Goal: Task Accomplishment & Management: Complete application form

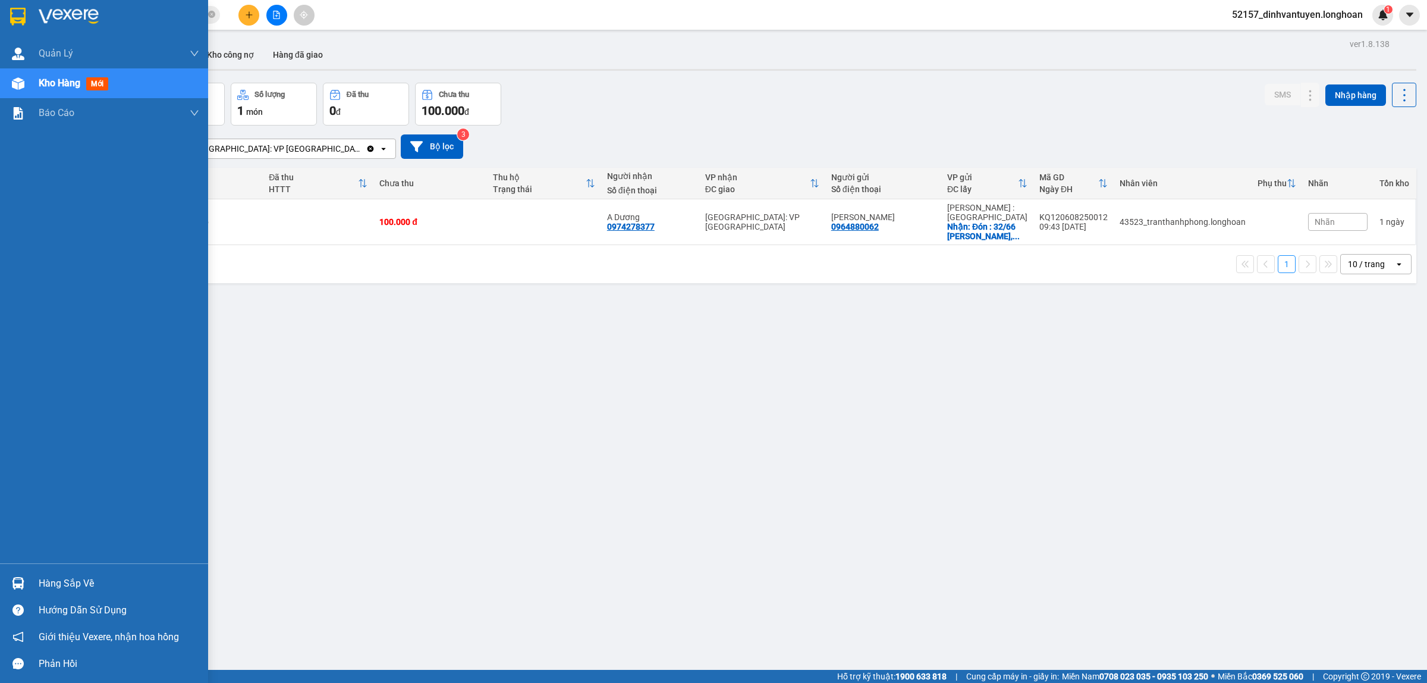
click at [9, 1] on div at bounding box center [104, 19] width 208 height 39
click at [16, 5] on div at bounding box center [104, 19] width 208 height 39
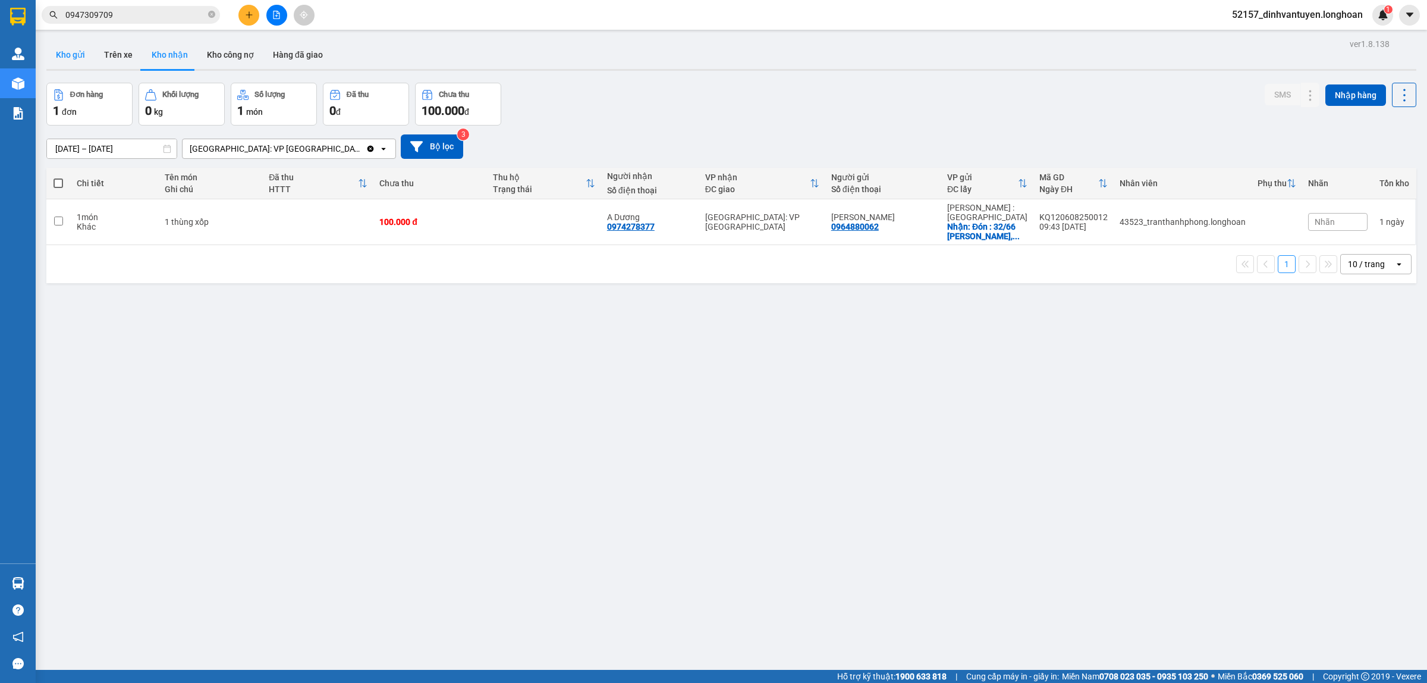
click at [75, 58] on button "Kho gửi" at bounding box center [70, 54] width 48 height 29
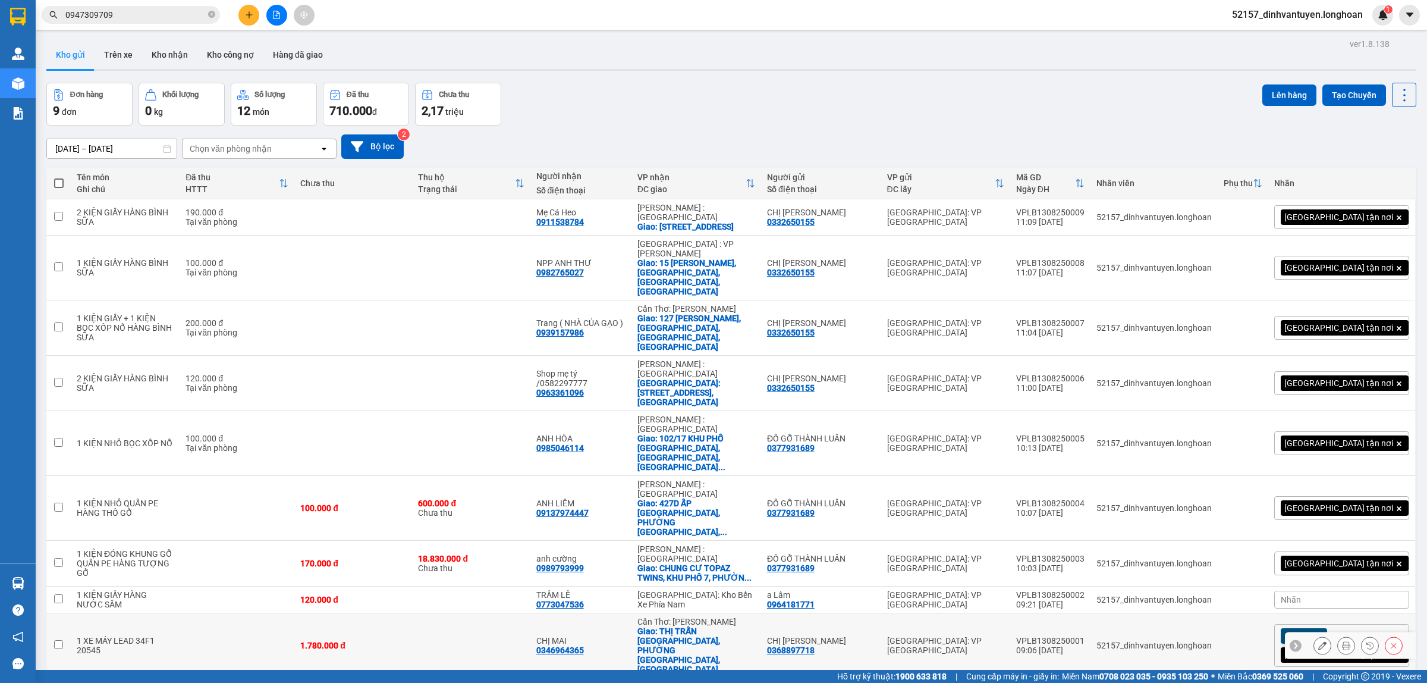
click at [1338, 635] on button at bounding box center [1346, 645] width 17 height 21
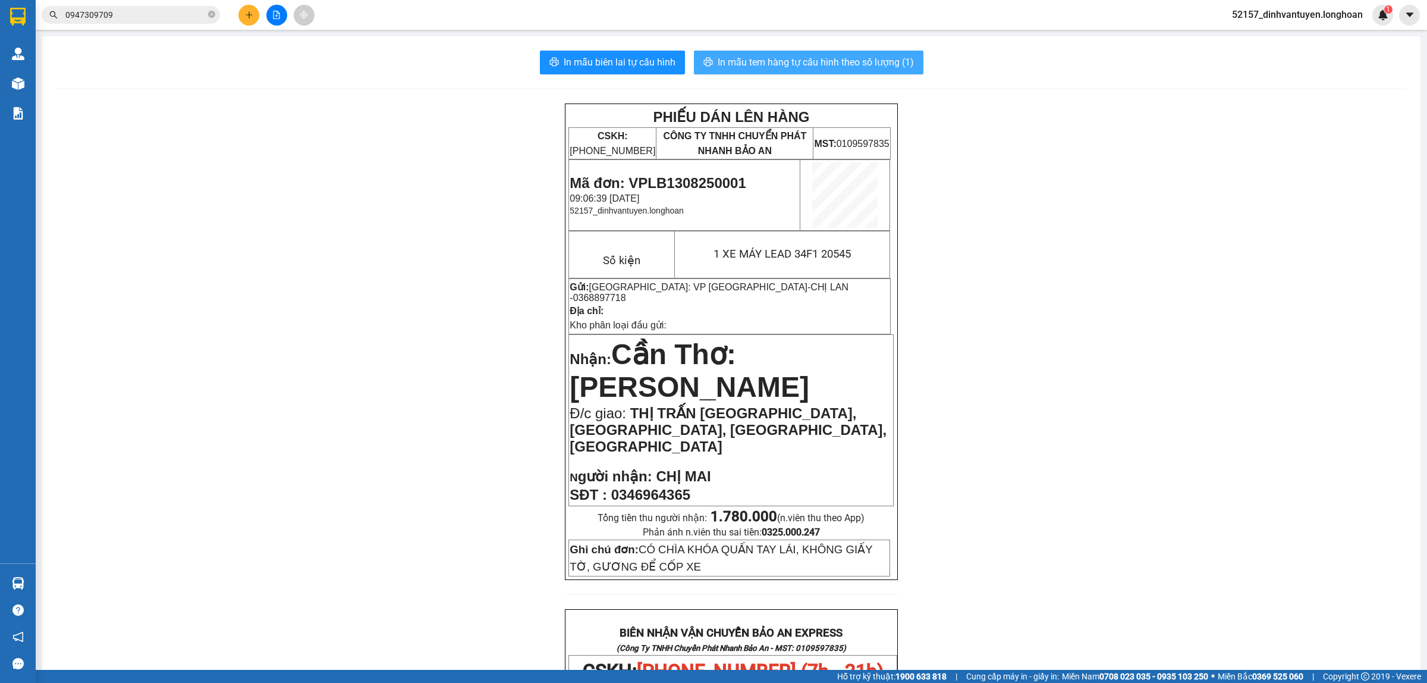
click at [804, 57] on span "In mẫu tem hàng tự cấu hình theo số lượng (1)" at bounding box center [816, 62] width 196 height 15
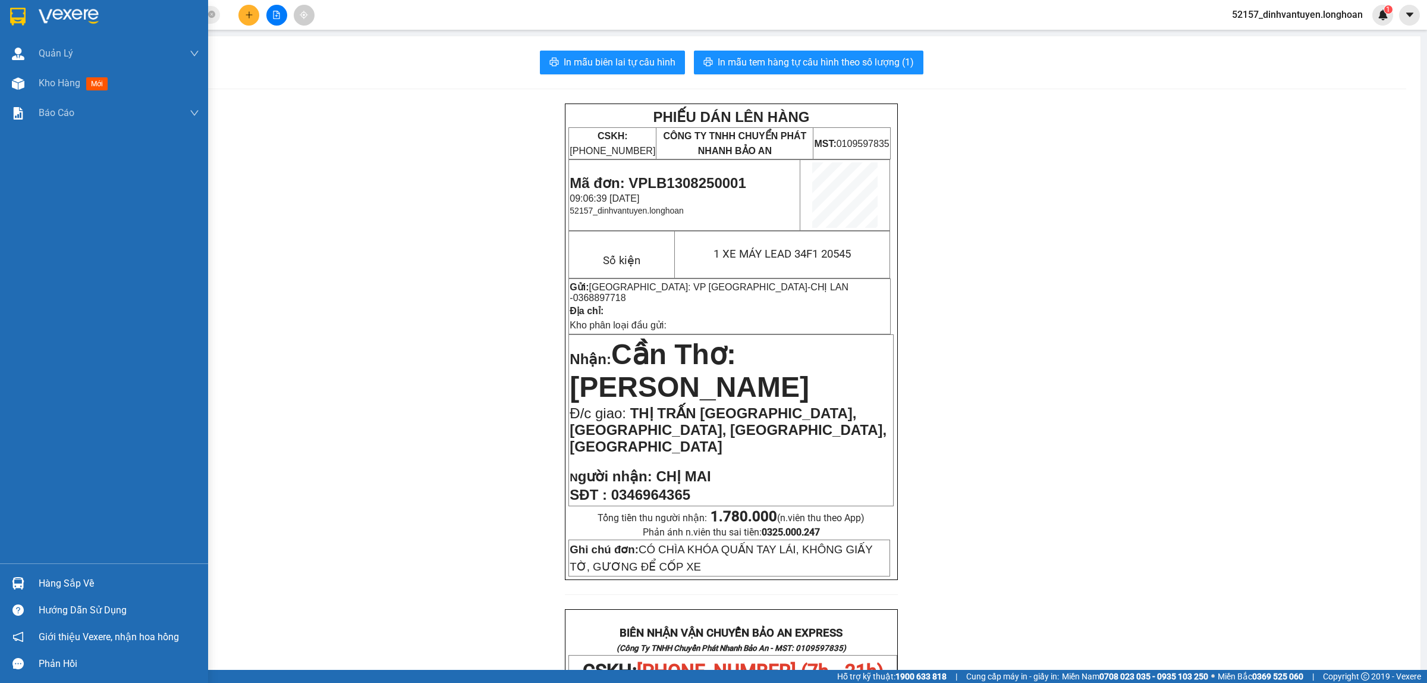
click at [18, 12] on img at bounding box center [17, 17] width 15 height 18
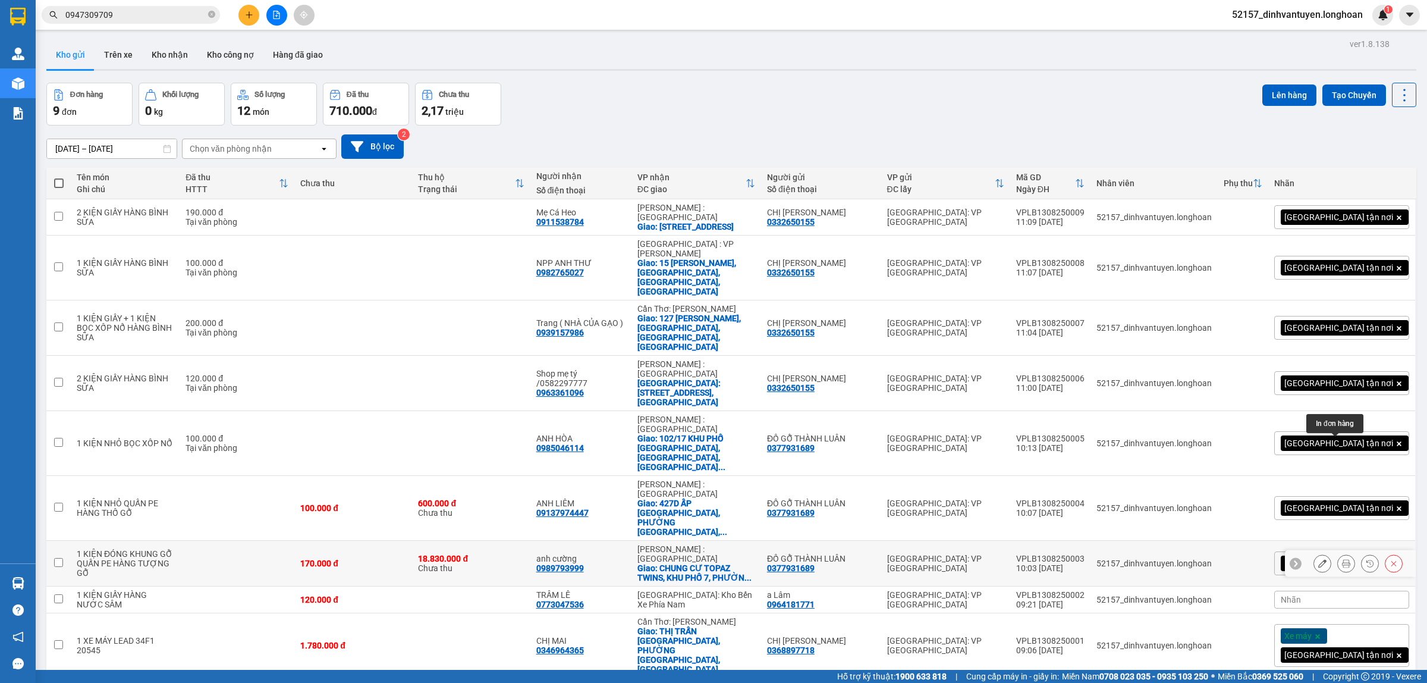
click at [1342, 559] on icon at bounding box center [1346, 563] width 8 height 8
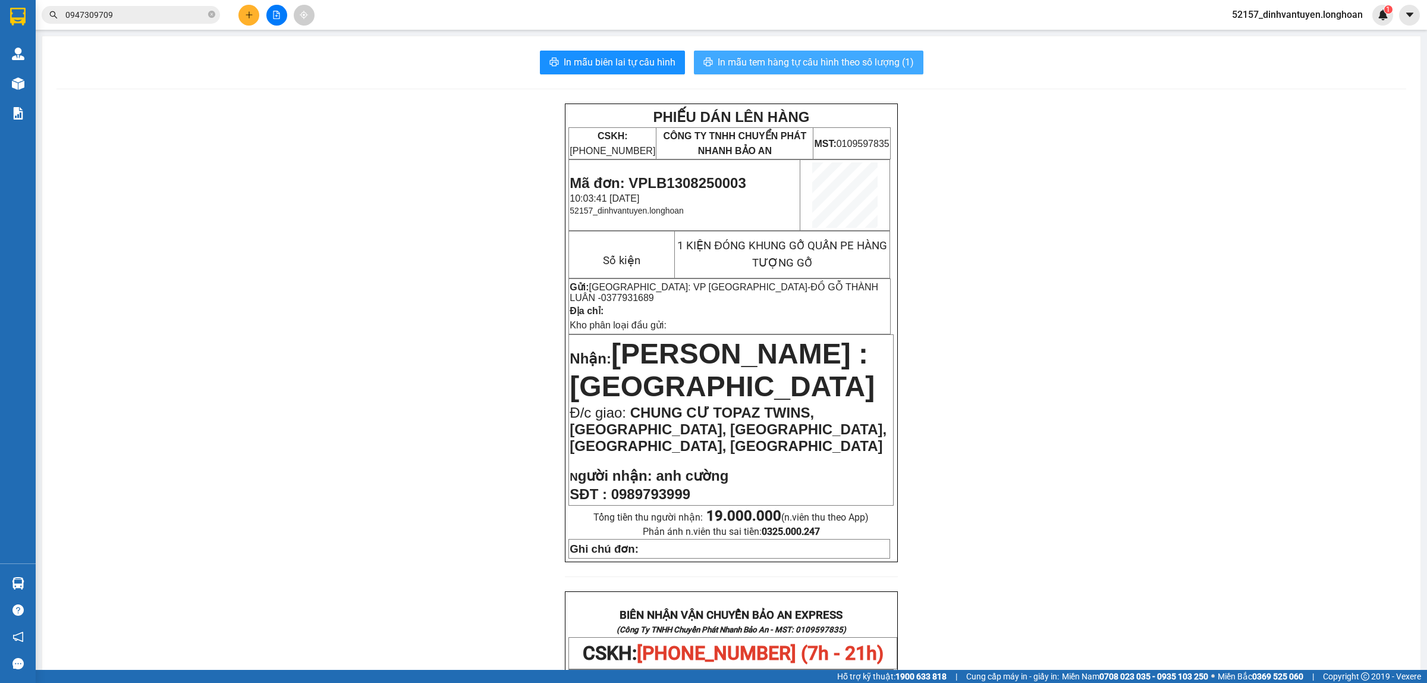
click at [806, 54] on button "In mẫu tem hàng tự cấu hình theo số lượng (1)" at bounding box center [809, 63] width 230 height 24
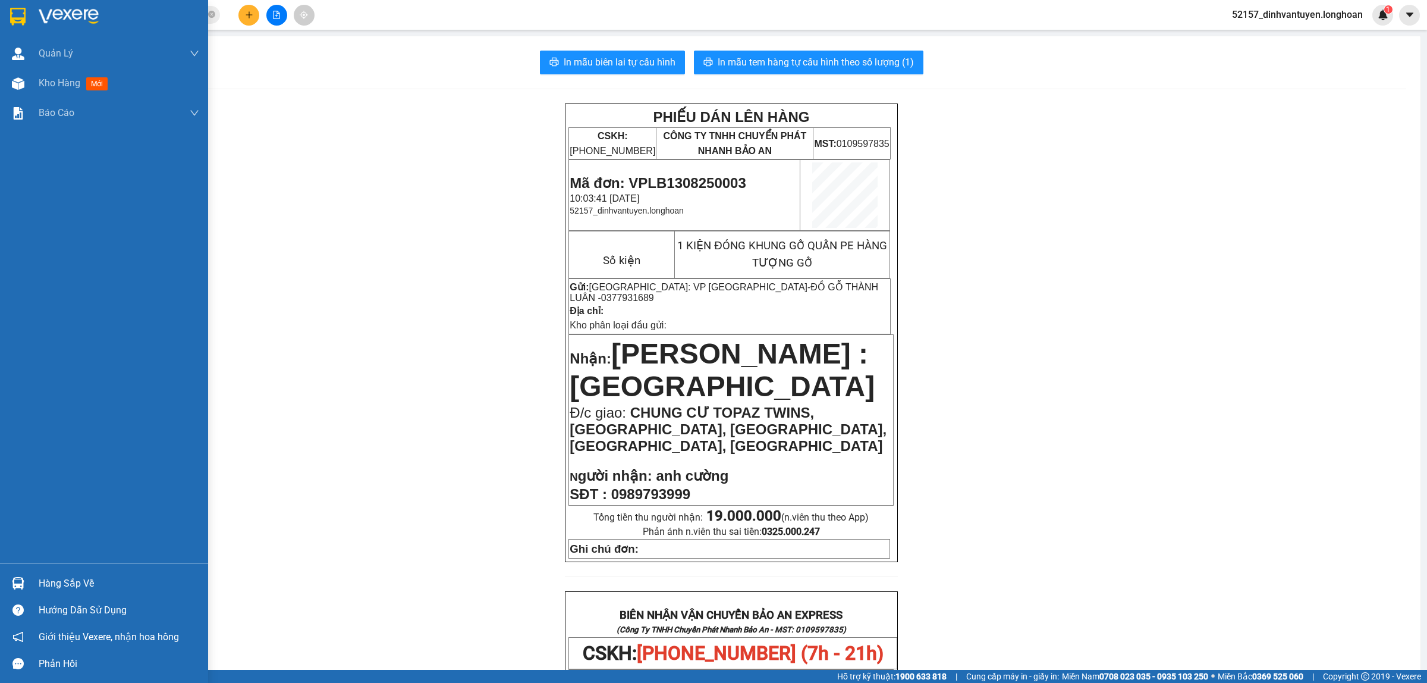
click at [11, 10] on img at bounding box center [17, 17] width 15 height 18
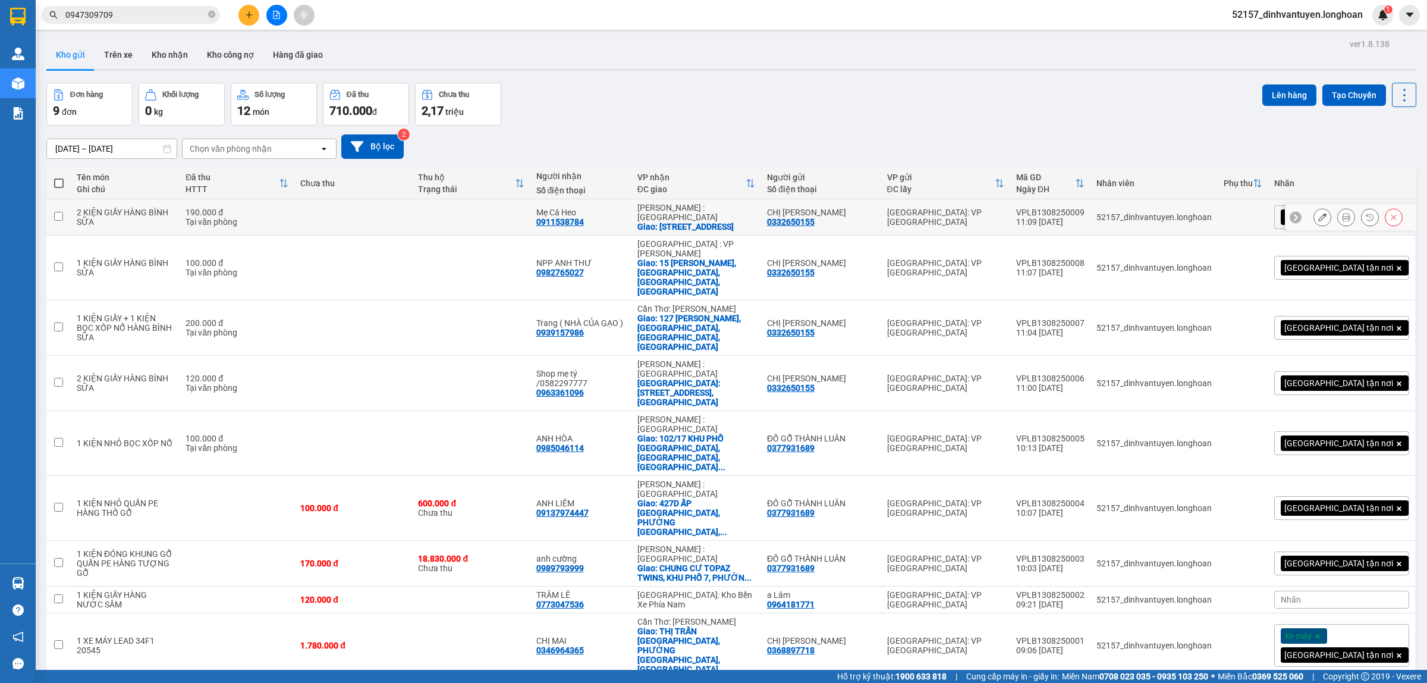
click at [1314, 219] on button at bounding box center [1322, 217] width 17 height 21
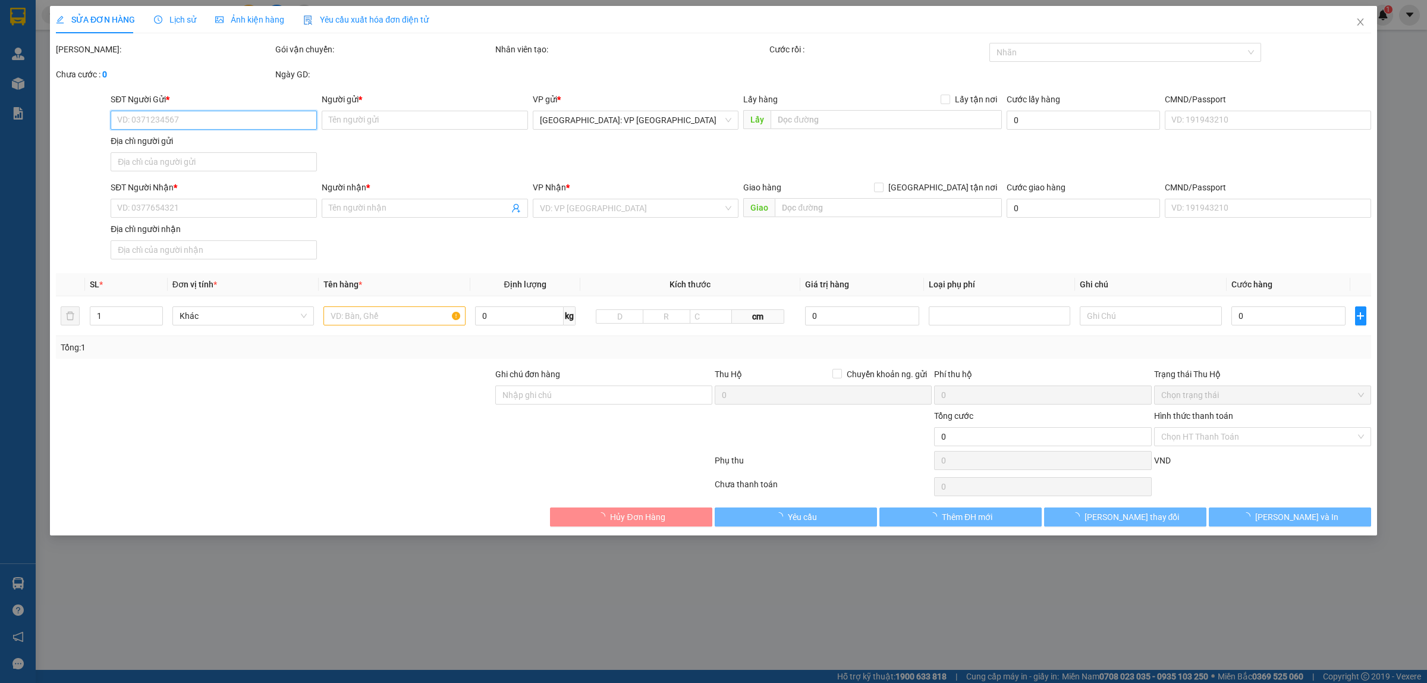
type input "0332650155"
type input "CHỊ [PERSON_NAME]"
type input "0911538784"
type input "Mẹ Cá Heo"
checkbox input "true"
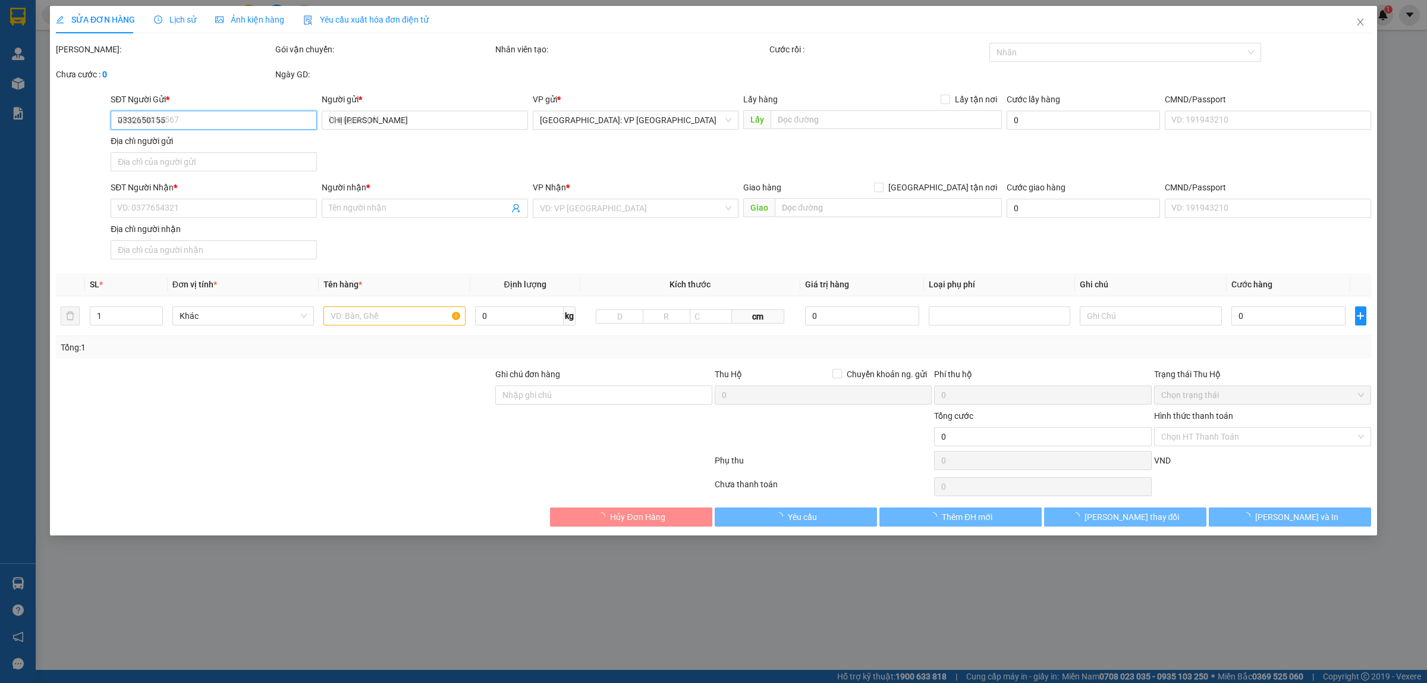
type input "64/12 khu phố 1, đường số 8, Linh Đông, Thủ Đức, HCM"
type input "190.000"
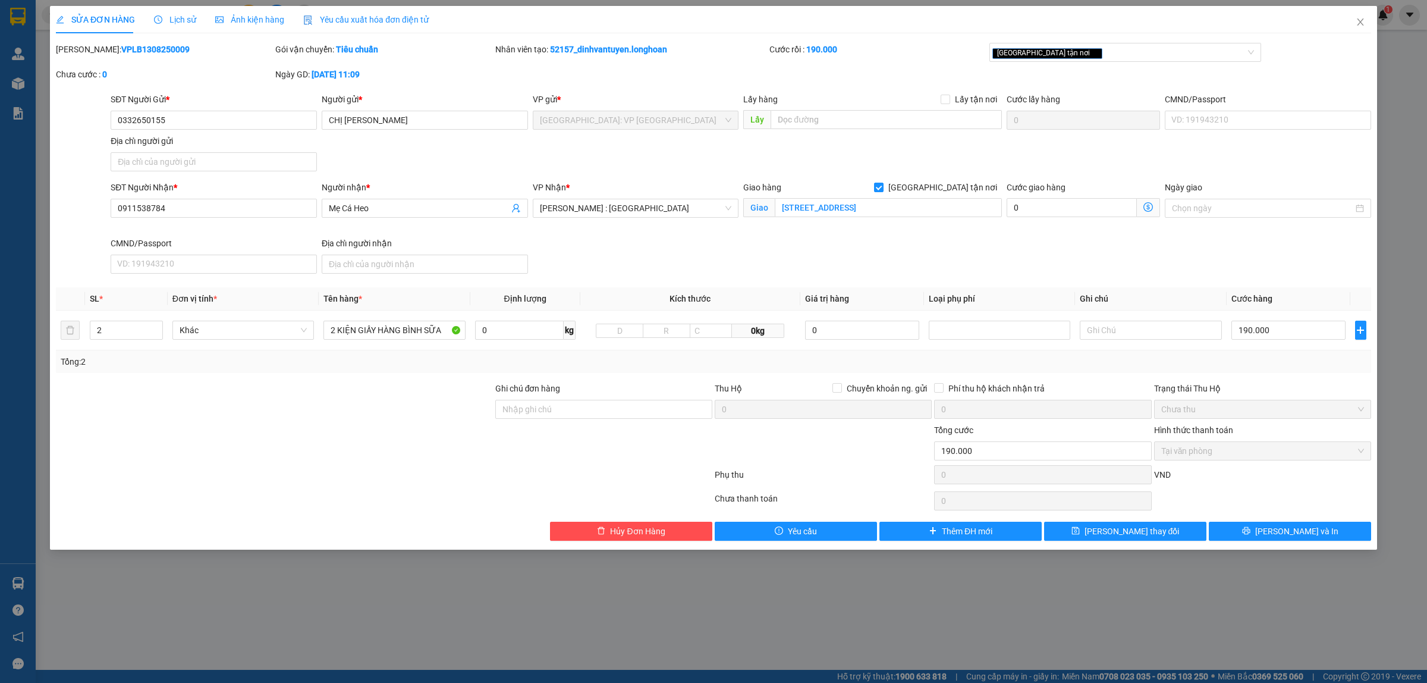
click at [128, 45] on b "VPLB1308250009" at bounding box center [155, 50] width 68 height 10
copy b "VPLB1308250009"
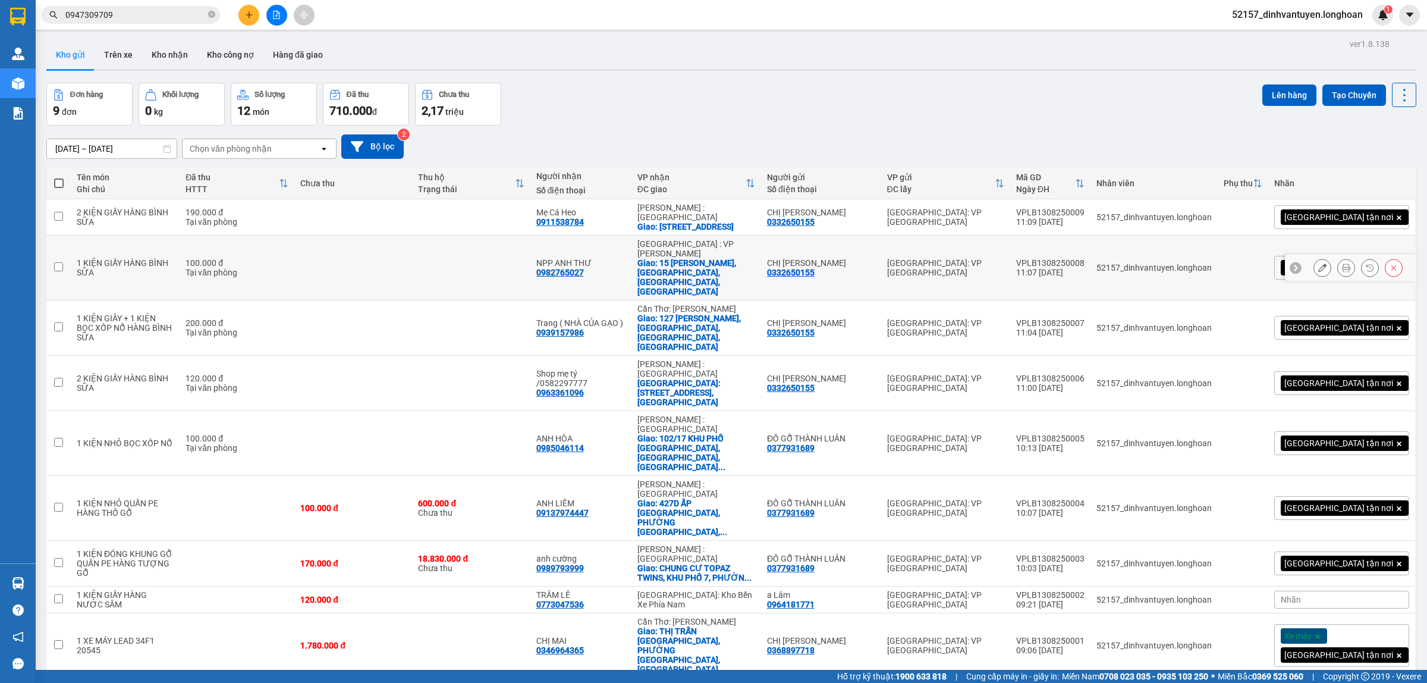
click at [1318, 263] on icon at bounding box center [1322, 267] width 8 height 8
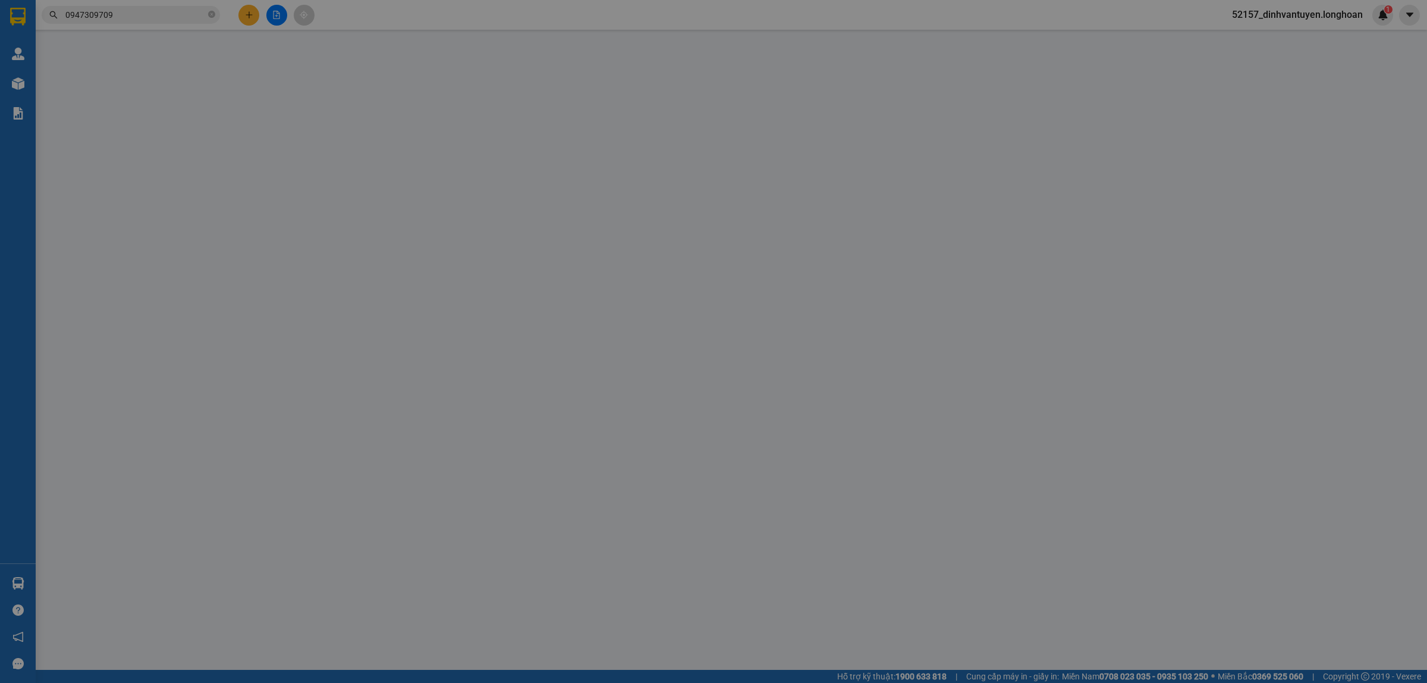
type input "0332650155"
type input "CHỊ [PERSON_NAME]"
type input "0982765027"
type input "NPP ANH THƯ"
checkbox input "true"
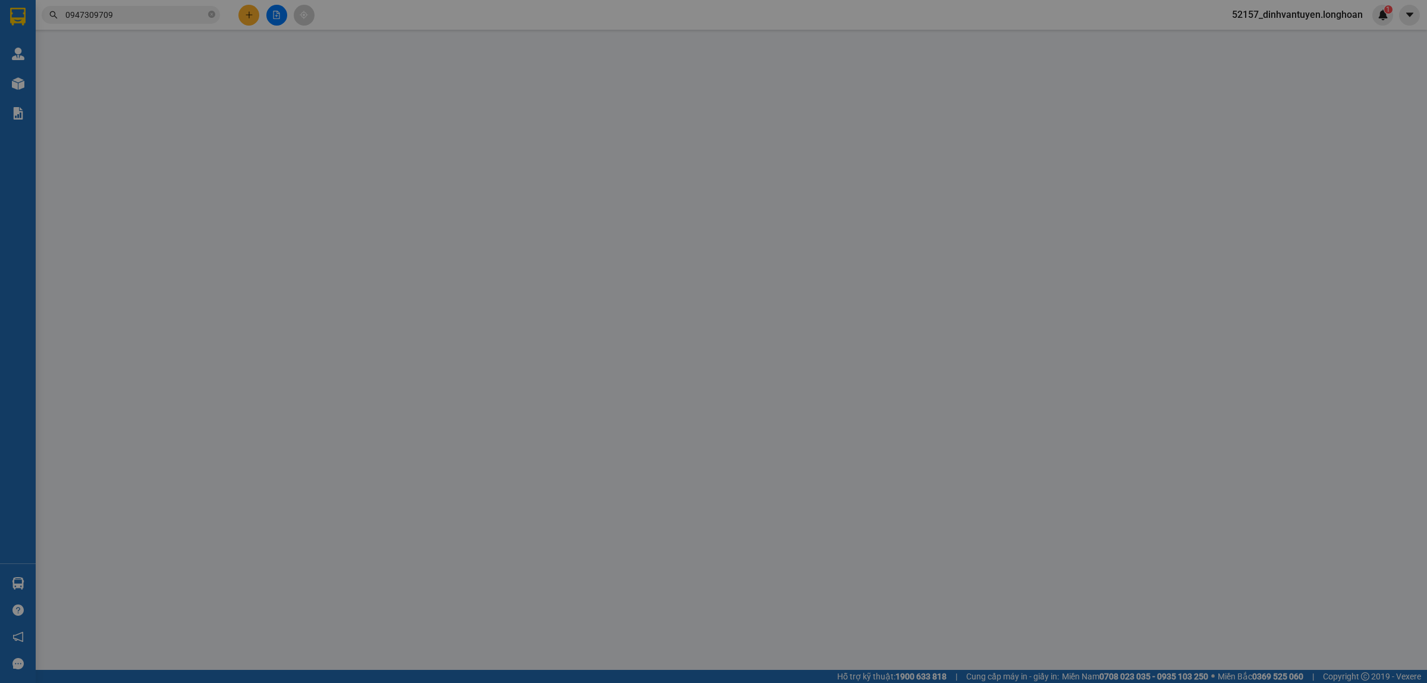
type input "15 LÊ ANH XUÂN, AN SƠN, TAM KỲ, QUẢNG NAM"
type input "100.000"
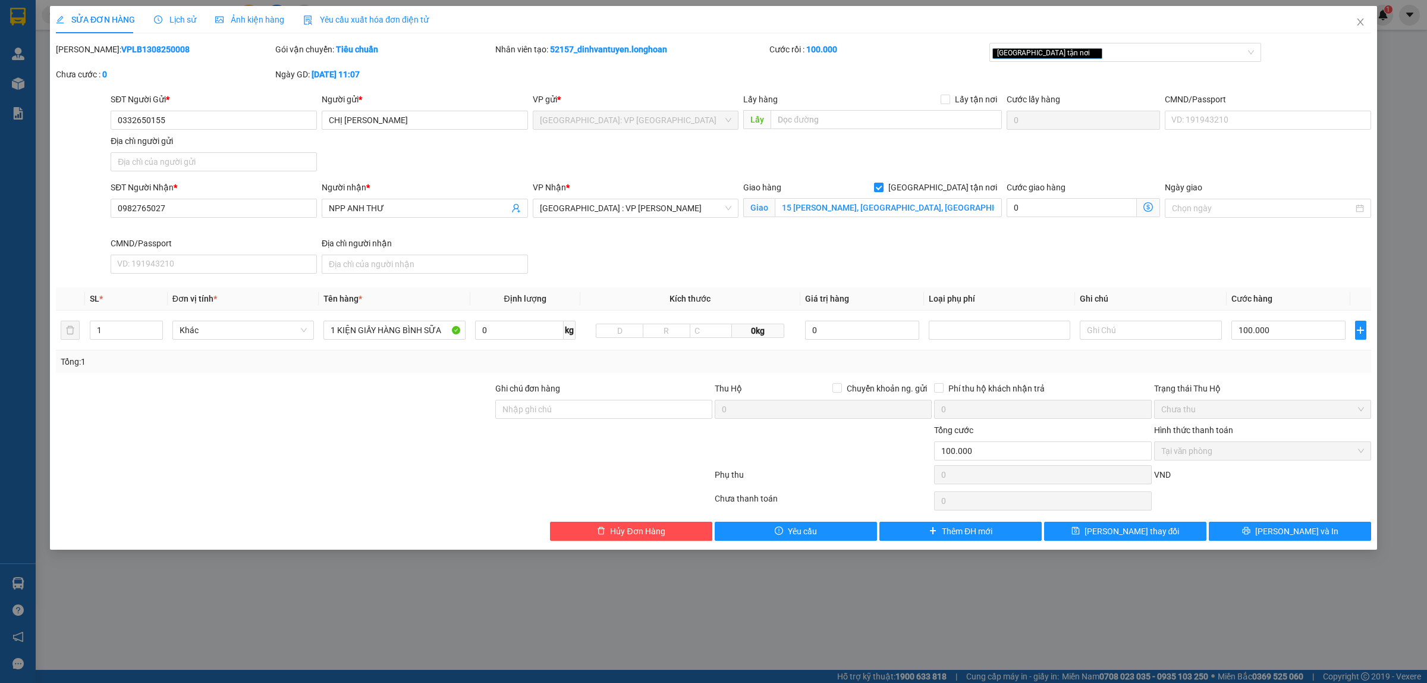
click at [147, 49] on b "VPLB1308250008" at bounding box center [155, 50] width 68 height 10
copy b "VPLB1308250008"
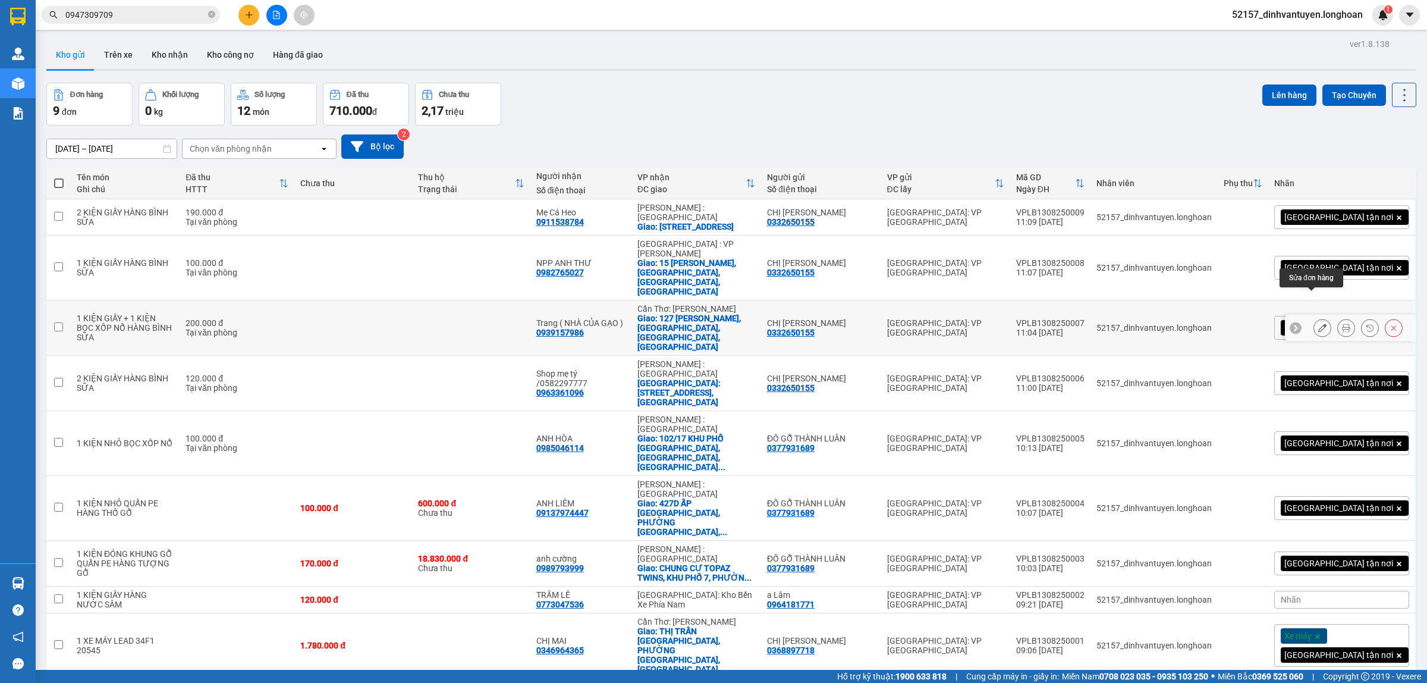
click at [1318, 324] on icon at bounding box center [1322, 328] width 8 height 8
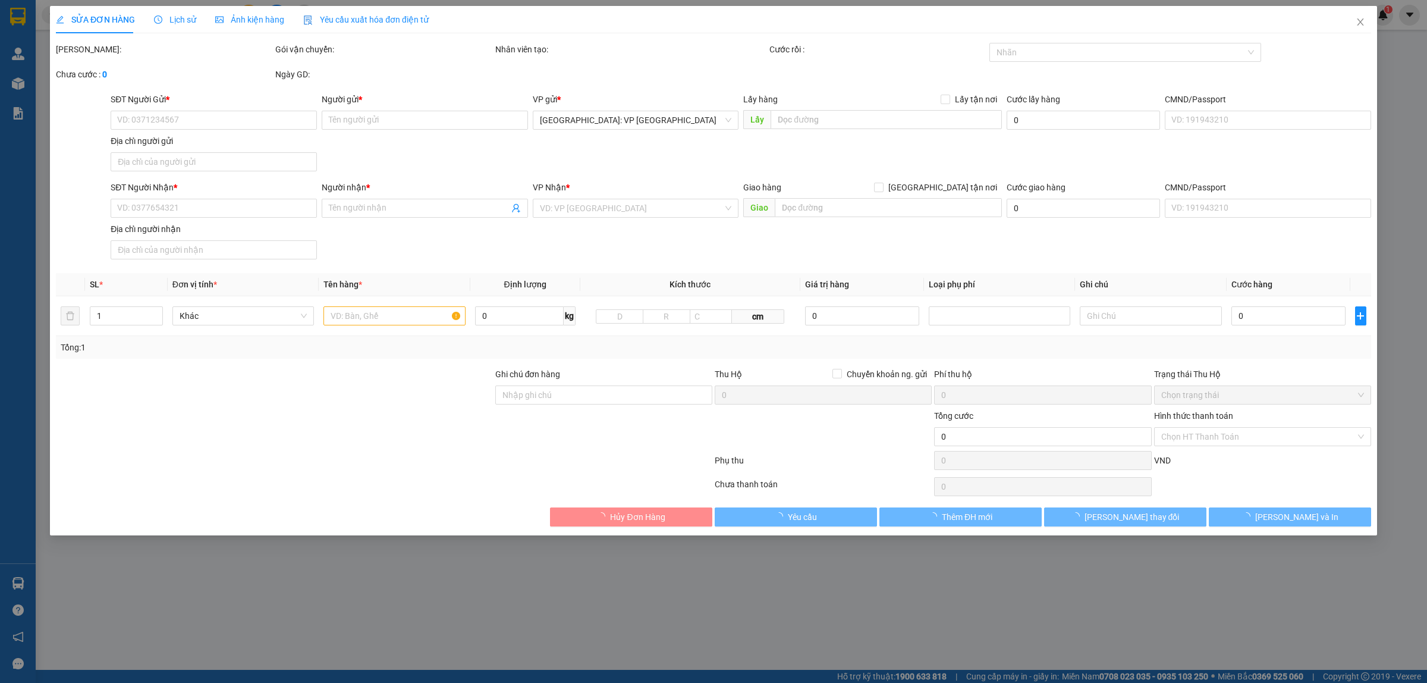
type input "0332650155"
type input "CHỊ [PERSON_NAME]"
type input "0939157986"
type input "Trang ( NHÀ CỦA GẠO )"
checkbox input "true"
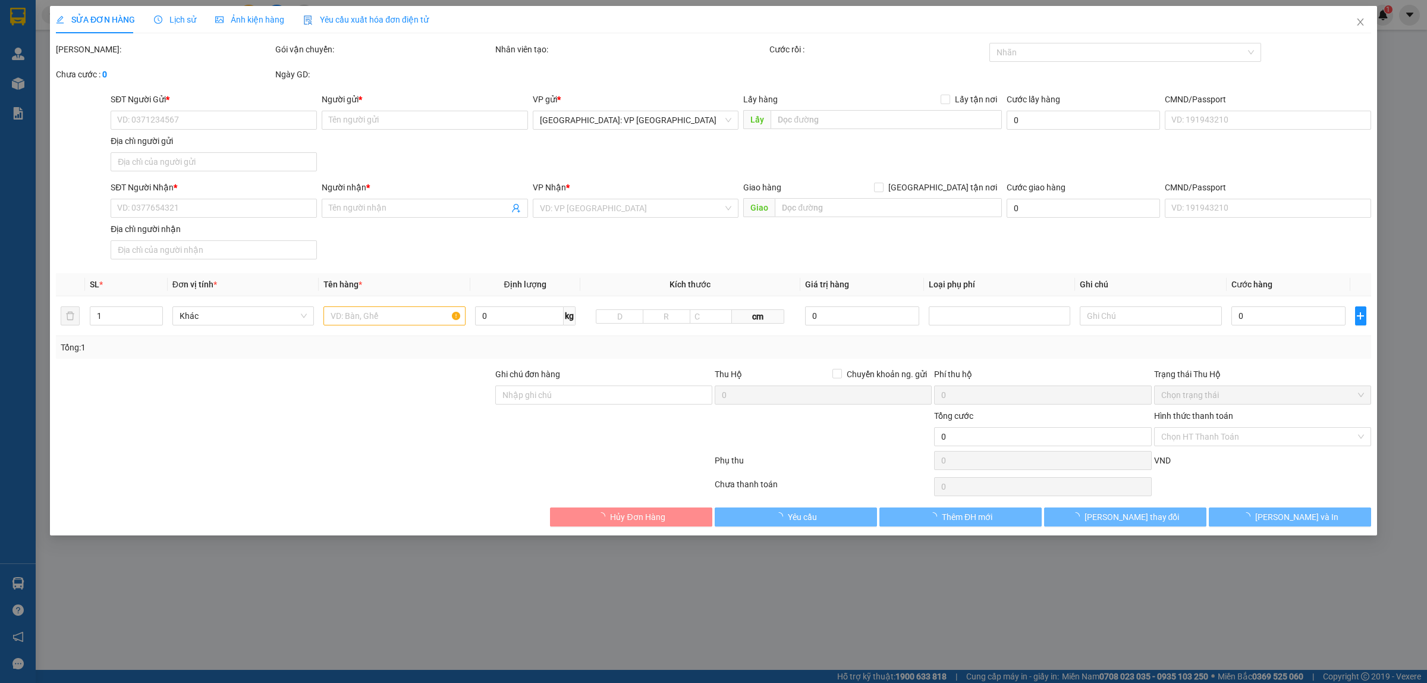
type input "127 trần hưng đạo, an phú, ninh kiều, cần thơ"
type input "200.000"
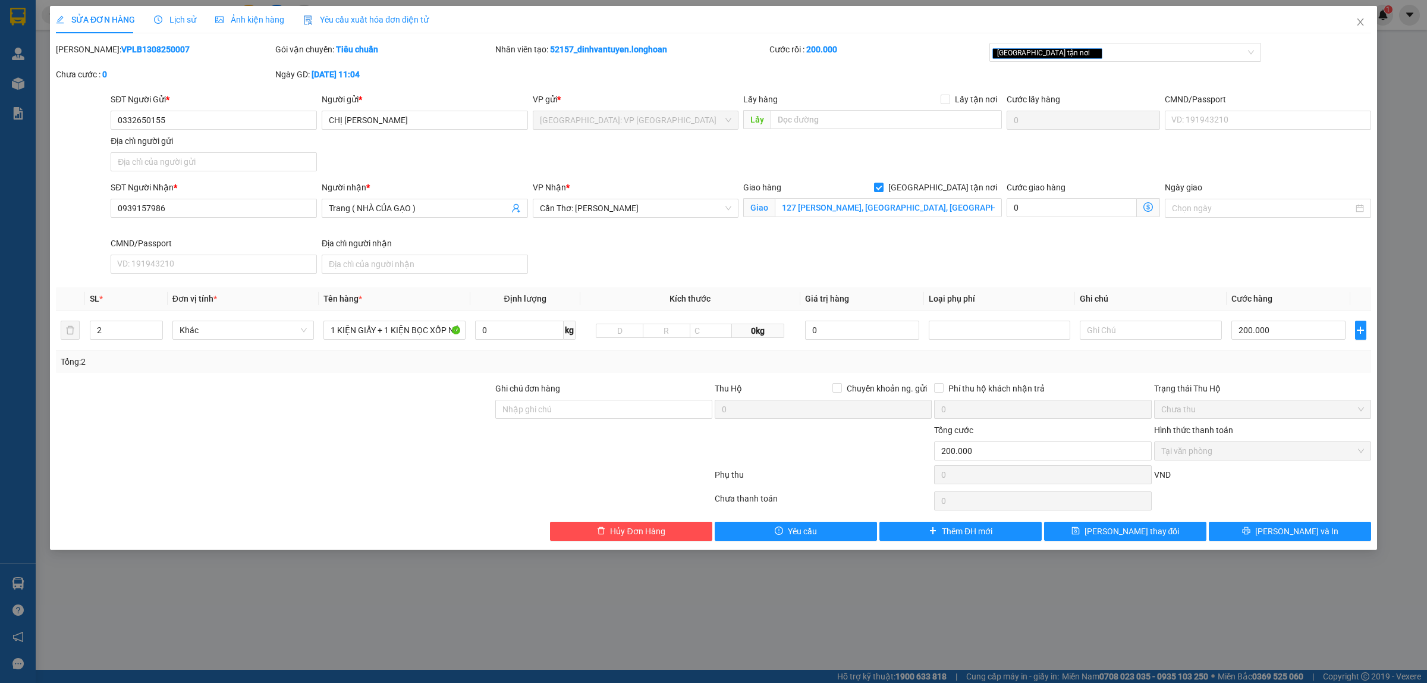
click at [139, 48] on b "VPLB1308250007" at bounding box center [155, 50] width 68 height 10
copy b "VPLB1308250007"
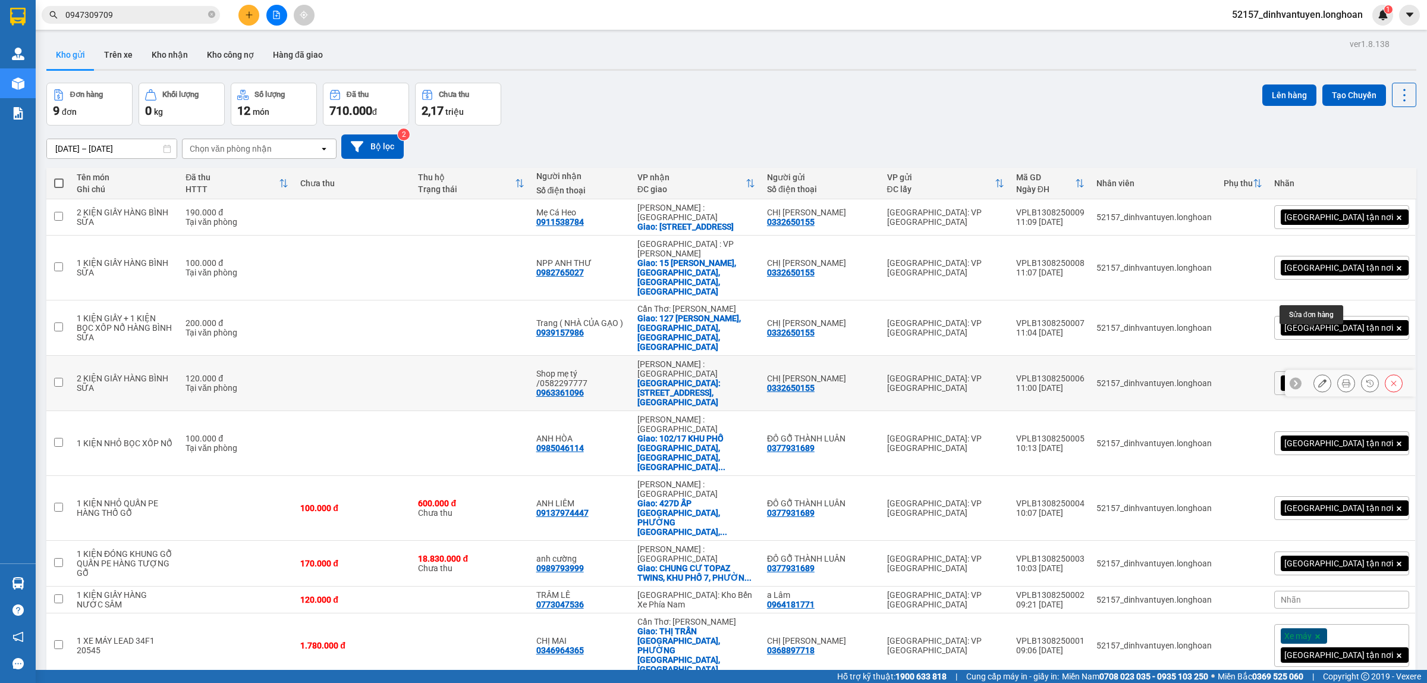
click at [1318, 379] on icon at bounding box center [1322, 383] width 8 height 8
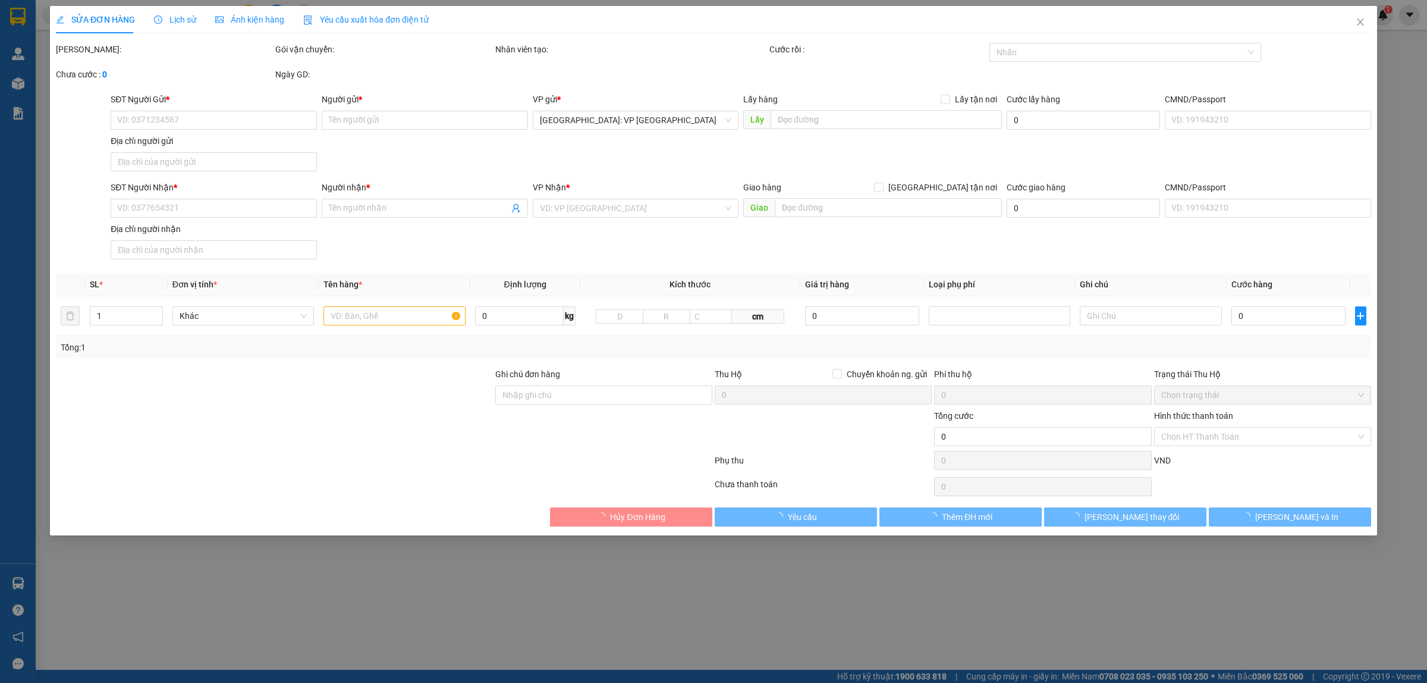
type input "0332650155"
type input "CHỊ [PERSON_NAME]"
type input "0963361096"
type input "Shop mẹ tý /0582297777"
checkbox input "true"
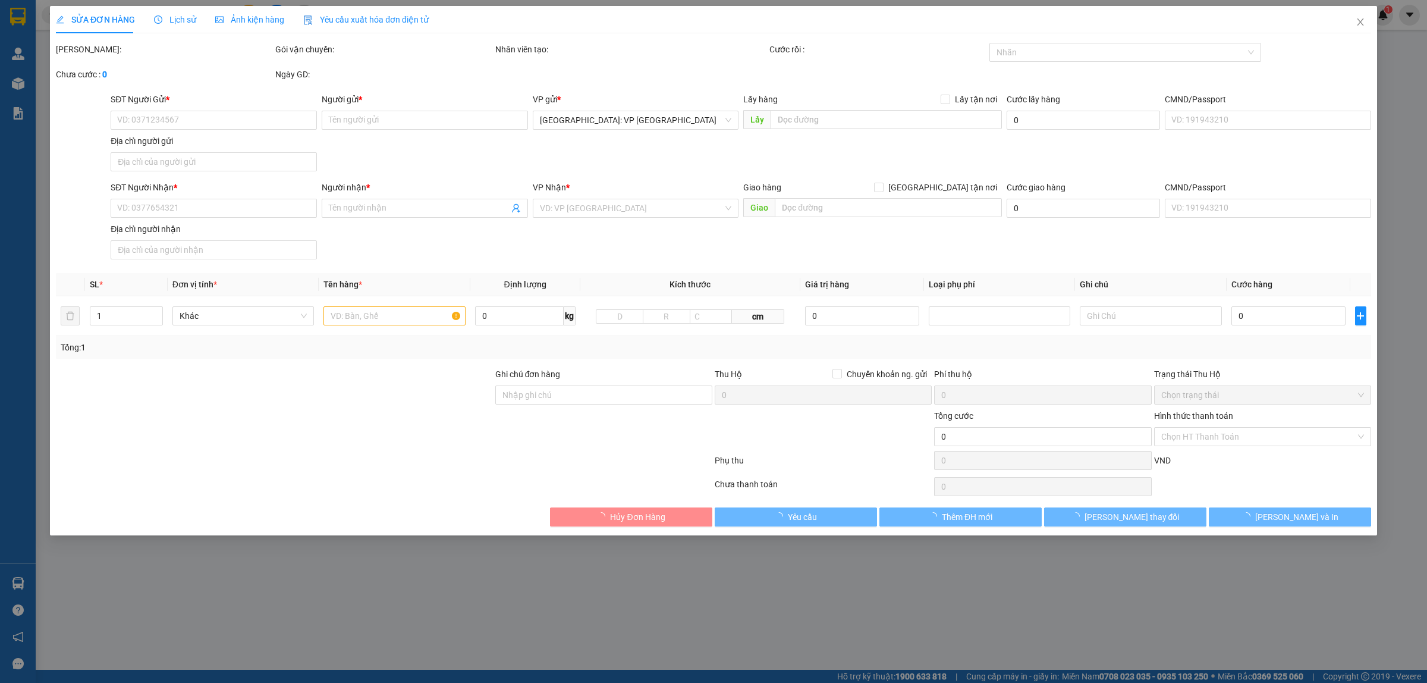
type input "136 đông hưng thuận 06, tân hưng thuận, quận 12, hcm"
type input "120.000"
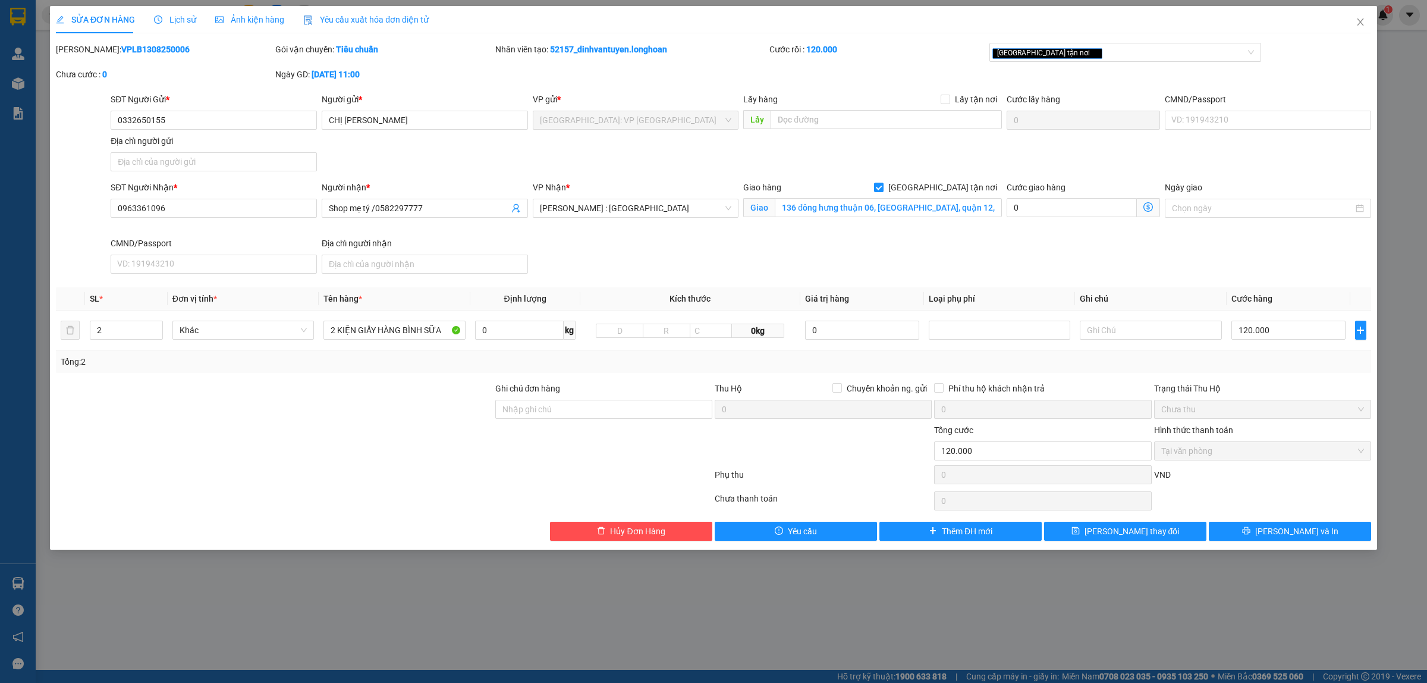
click at [140, 46] on b "VPLB1308250006" at bounding box center [155, 50] width 68 height 10
copy b "VPLB1308250006"
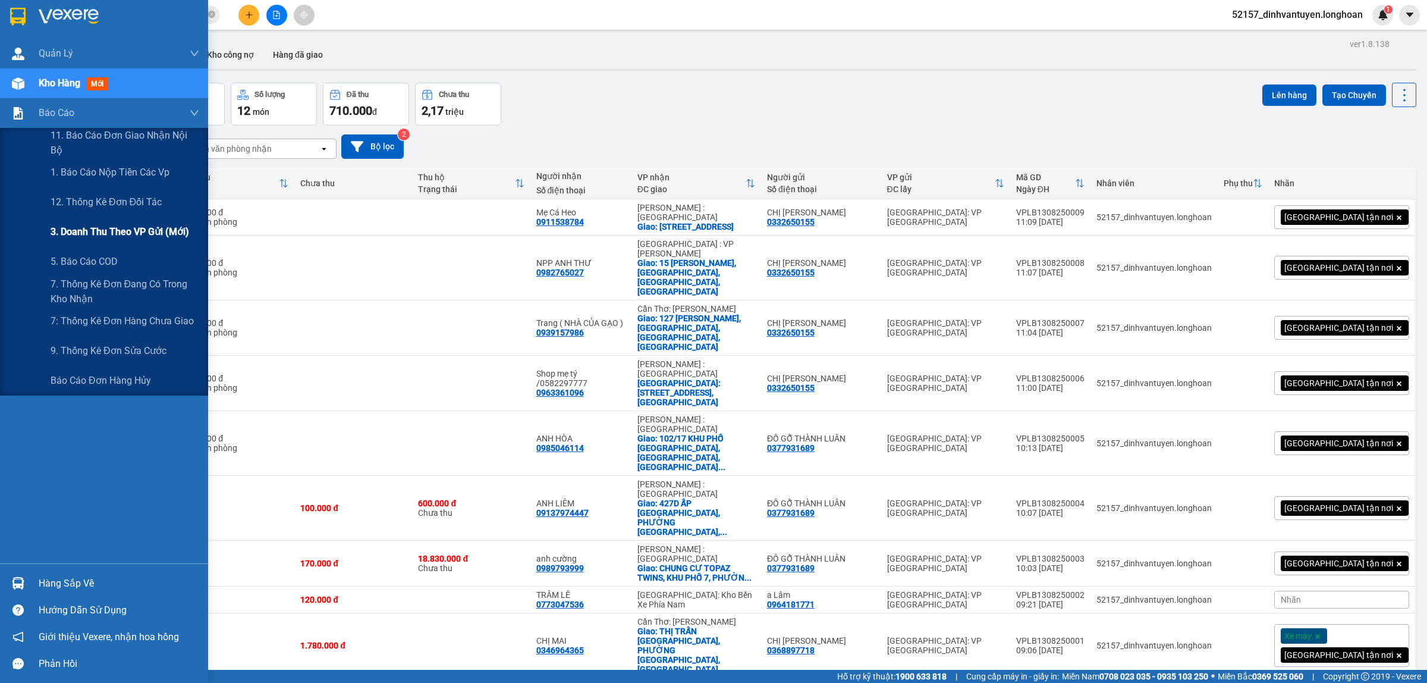
click at [139, 226] on span "3. Doanh Thu theo VP Gửi (mới)" at bounding box center [120, 231] width 139 height 15
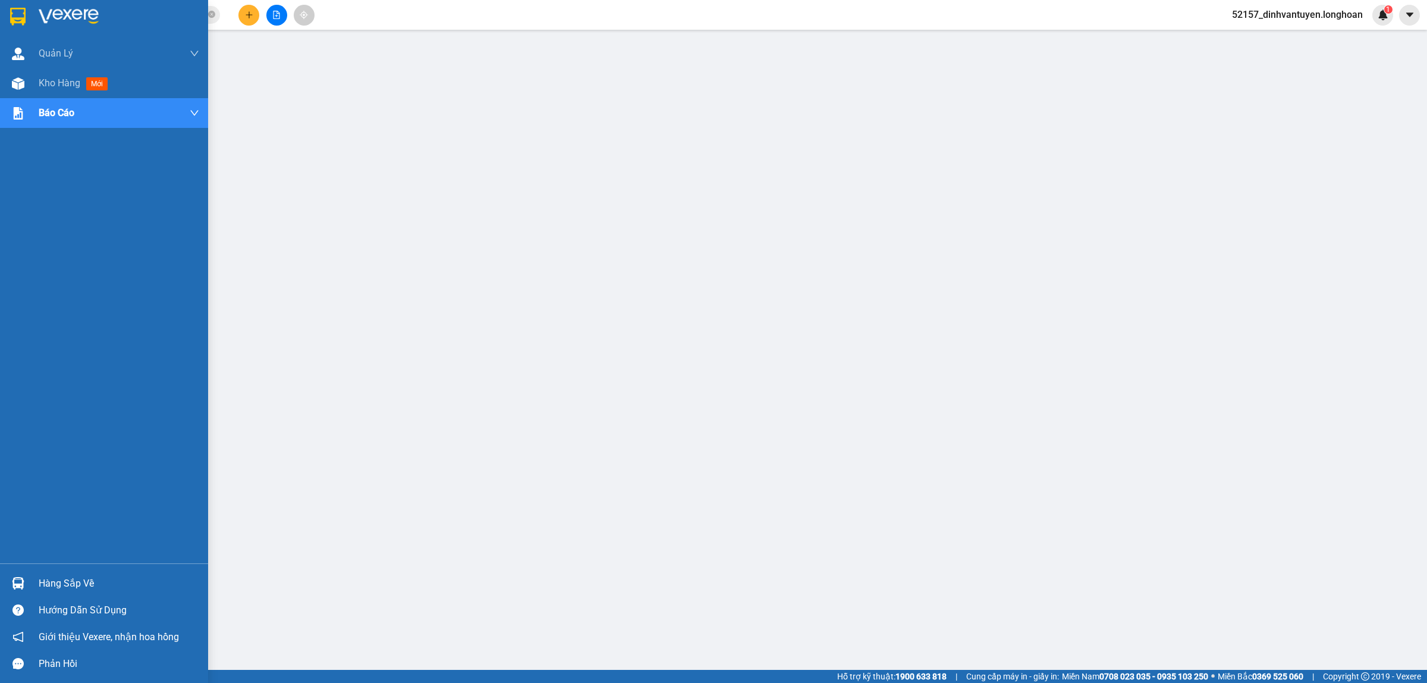
click at [9, 10] on div at bounding box center [18, 16] width 21 height 21
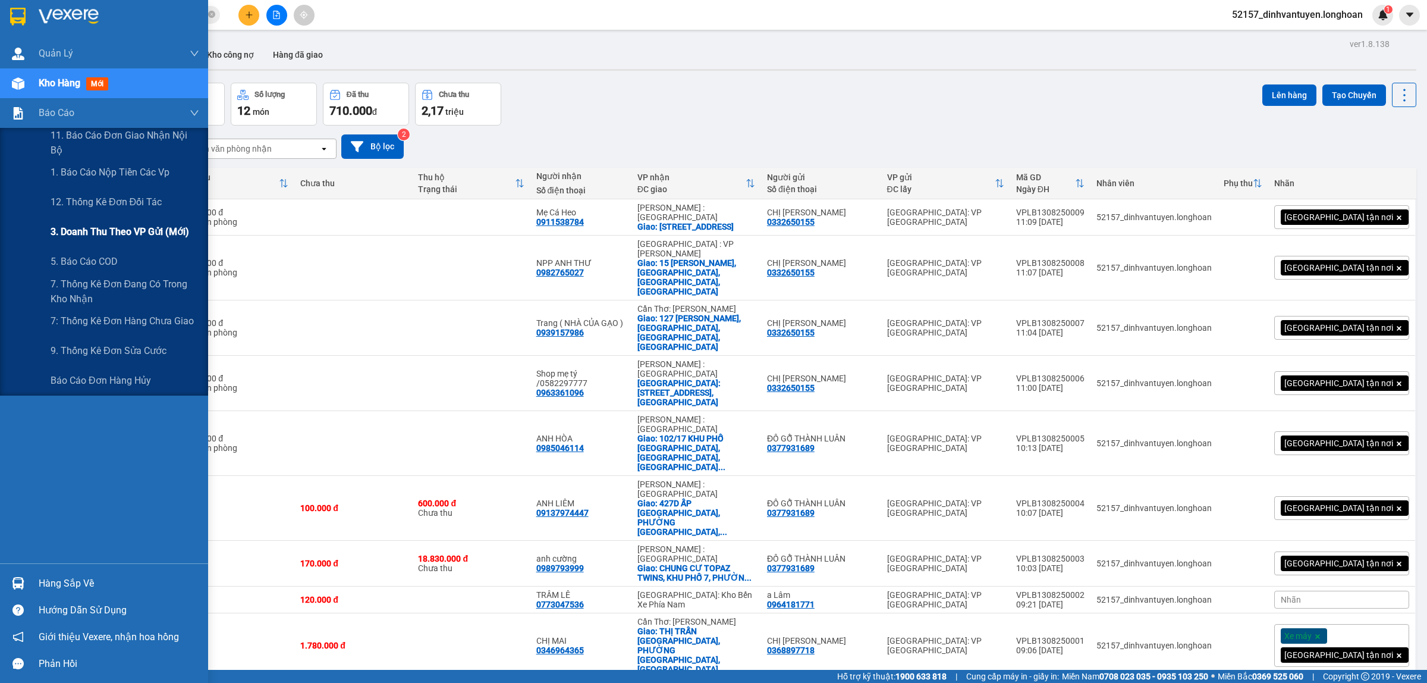
click at [135, 232] on span "3. Doanh Thu theo VP Gửi (mới)" at bounding box center [120, 231] width 139 height 15
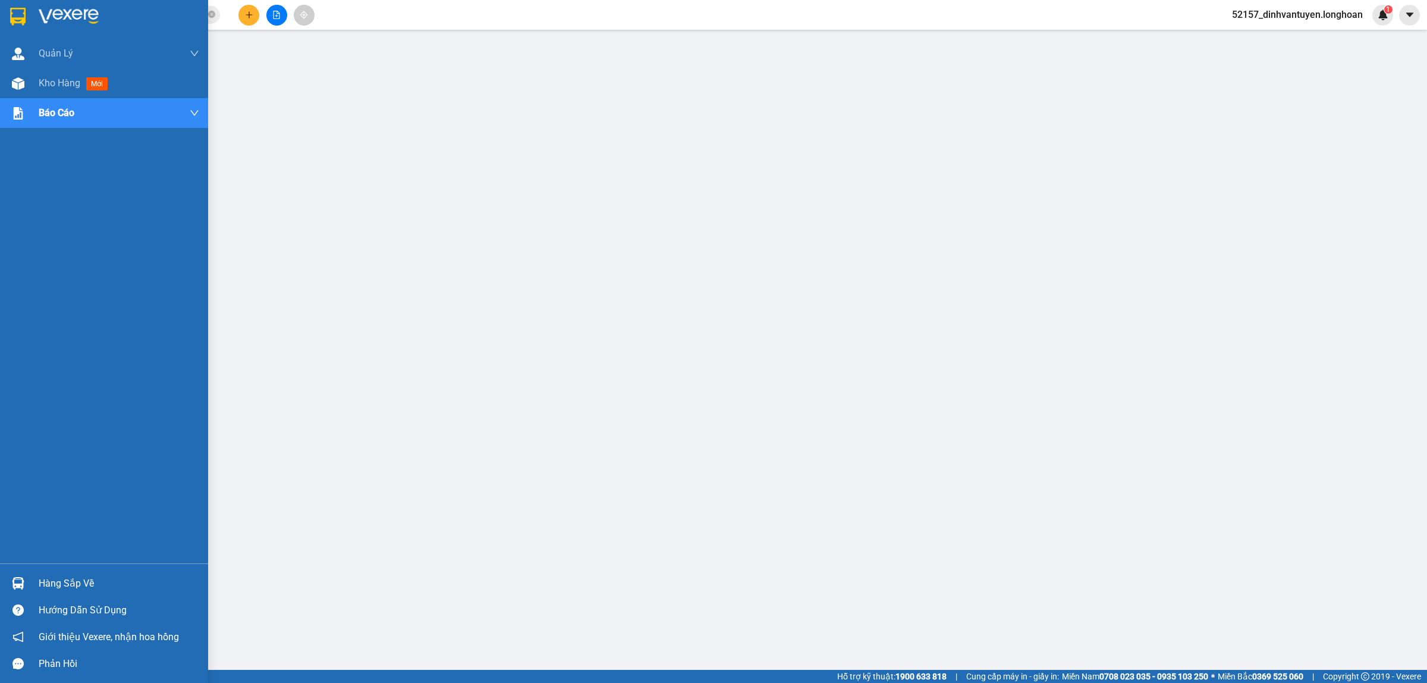
drag, startPoint x: 14, startPoint y: 12, endPoint x: 45, endPoint y: 12, distance: 31.5
click at [15, 12] on img at bounding box center [17, 17] width 15 height 18
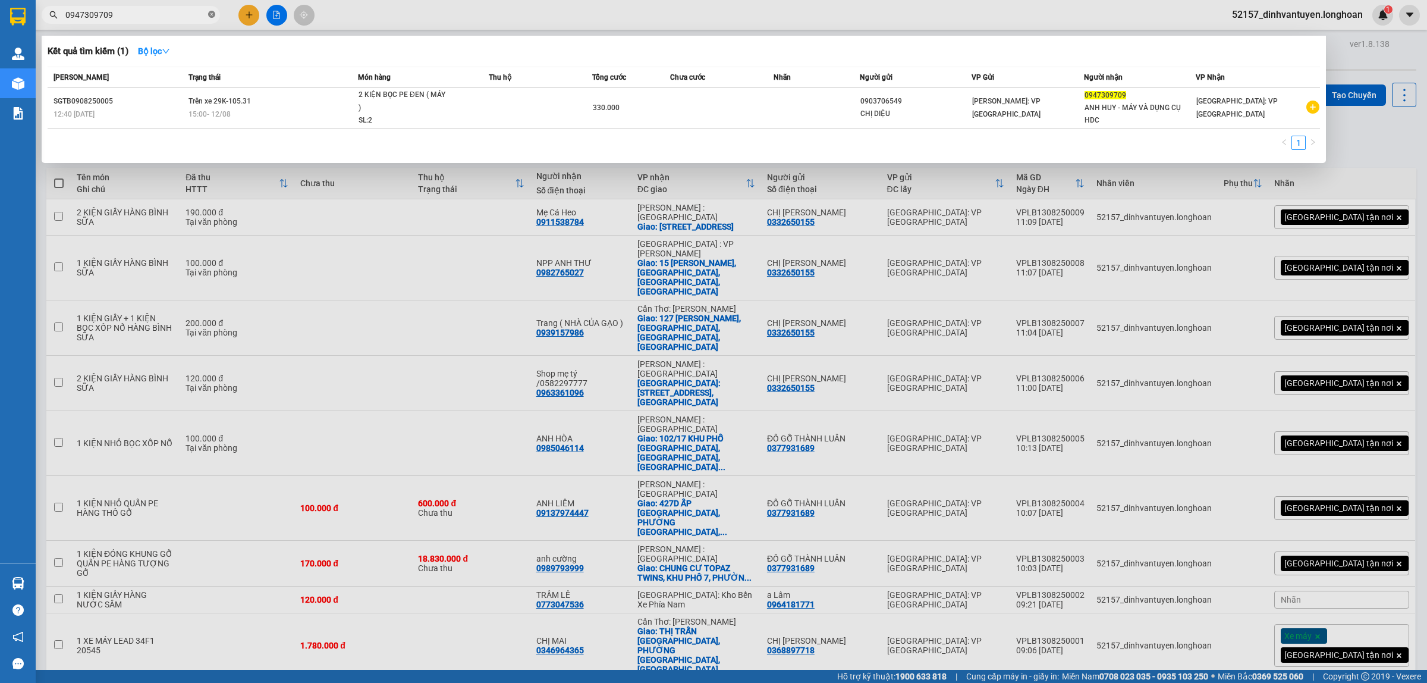
click at [208, 15] on icon "close-circle" at bounding box center [211, 14] width 7 height 7
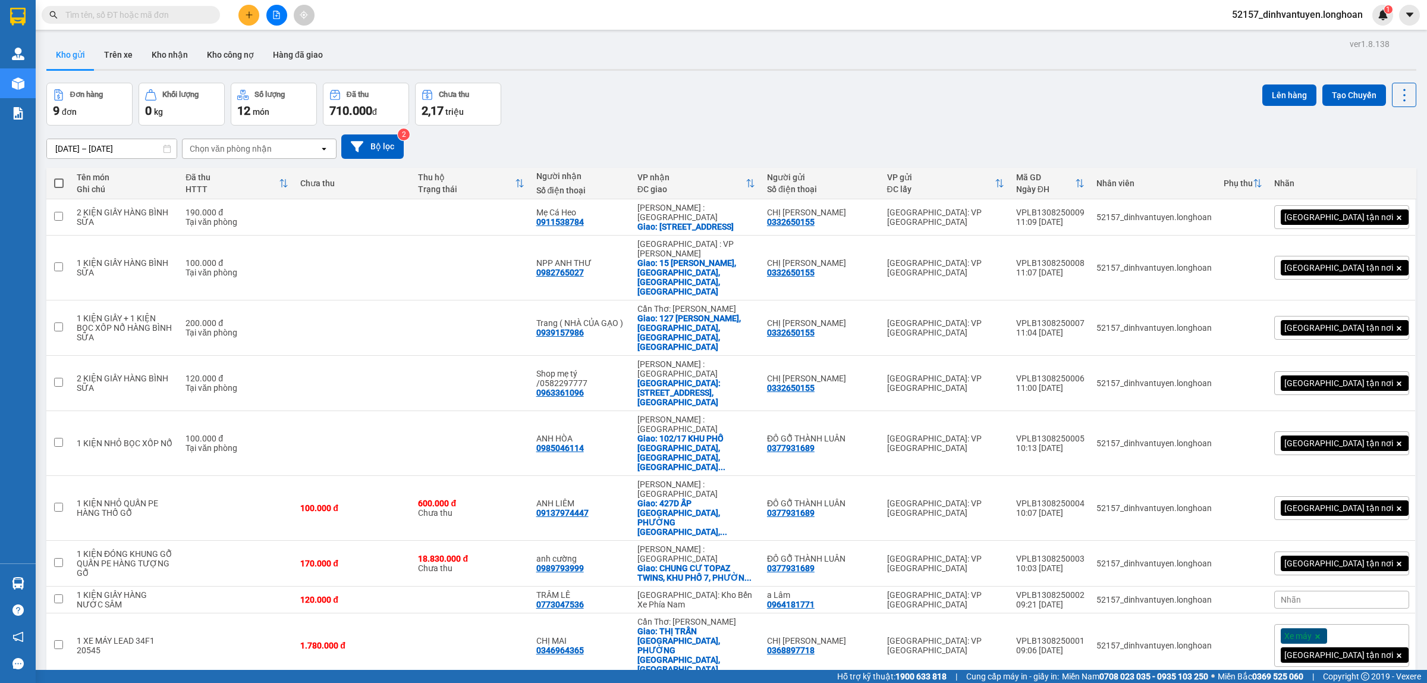
paste input "84569389269"
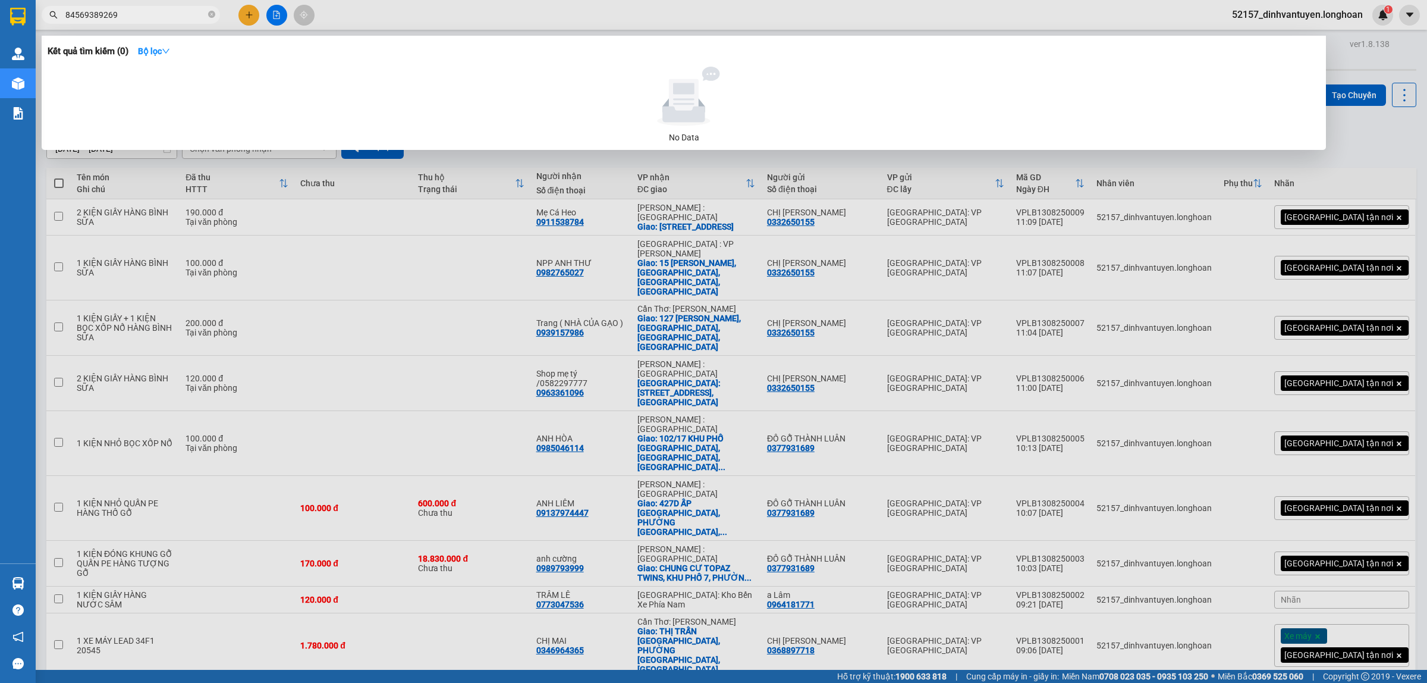
click at [72, 12] on input "84569389269" at bounding box center [135, 14] width 140 height 13
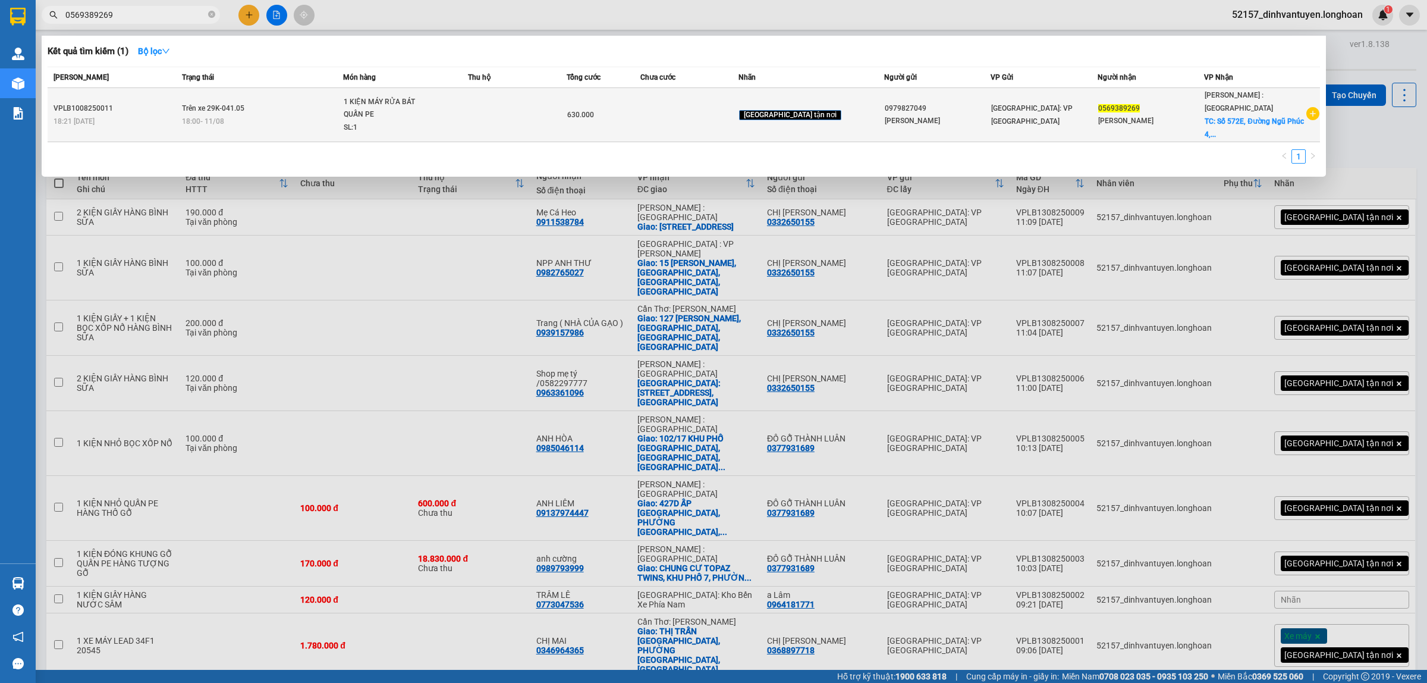
type input "0569389269"
click at [403, 110] on div "1 KIỆN MÁY RỬA BÁT QUẤN PE" at bounding box center [388, 109] width 89 height 26
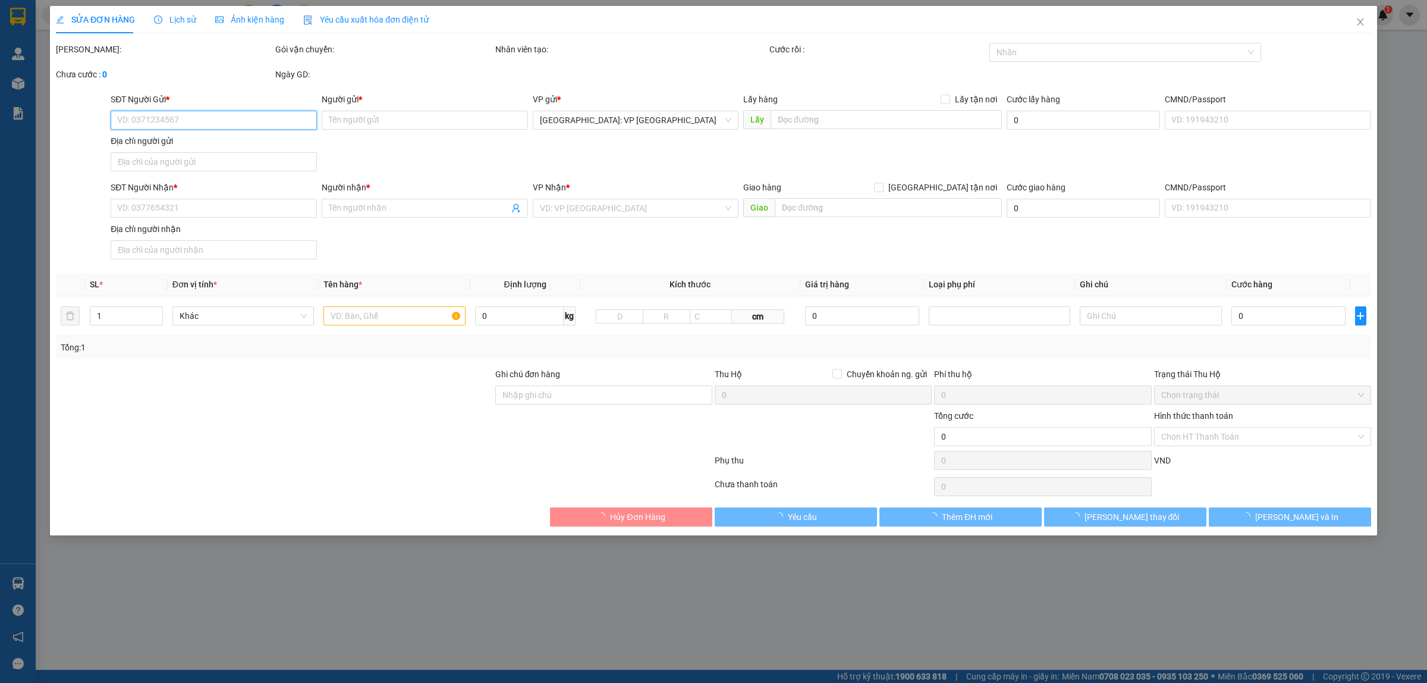
type input "0979827049"
type input "ANH TUẤN"
type input "0569389269"
type input "HUY HOÀNG"
checkbox input "true"
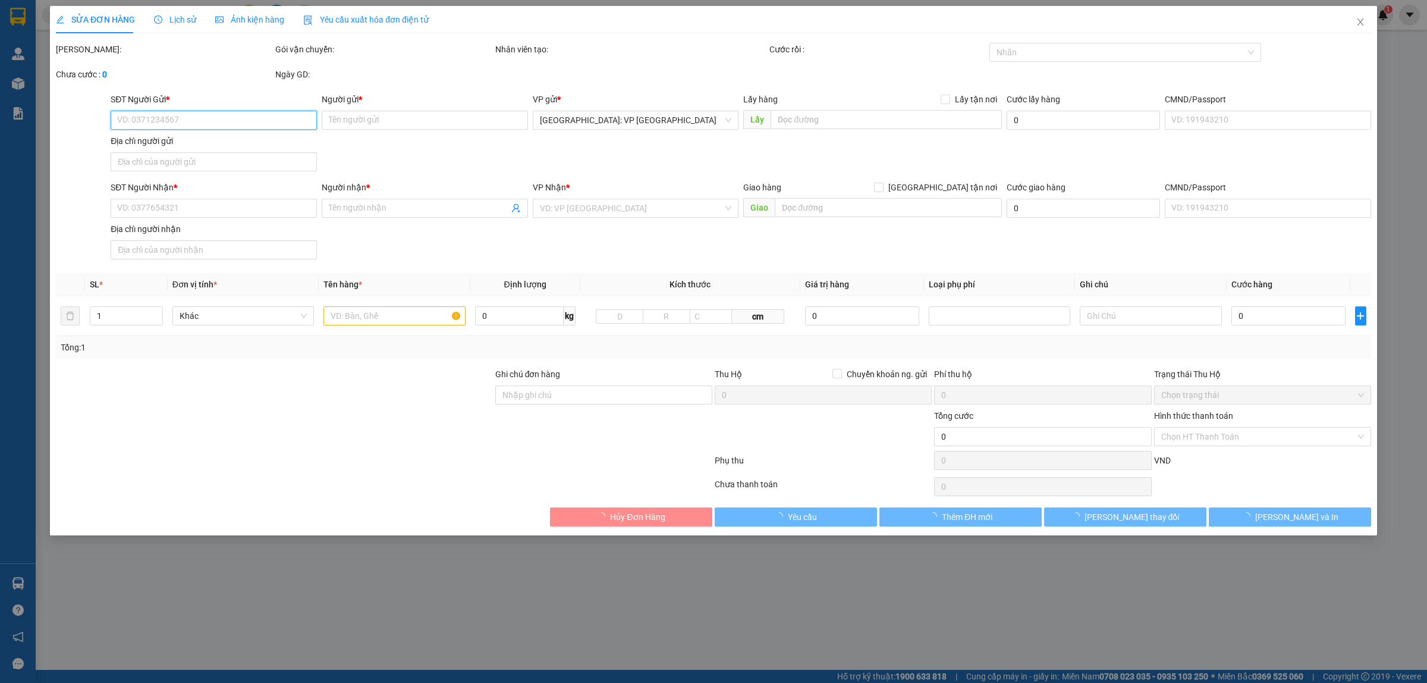
type input "Số 572E, Đường Ngũ Phúc 4, Ấp Ngũ Phúc, Xã Hố Nai 3, Huyện Trảng Bom, Đồng Nai"
type input "HÀNG DỄ VỠ, NHẸ TAY HƯ VỠ KHÔNG ĐỀN GIÁ TRỊ HÀNG"
type input "630.000"
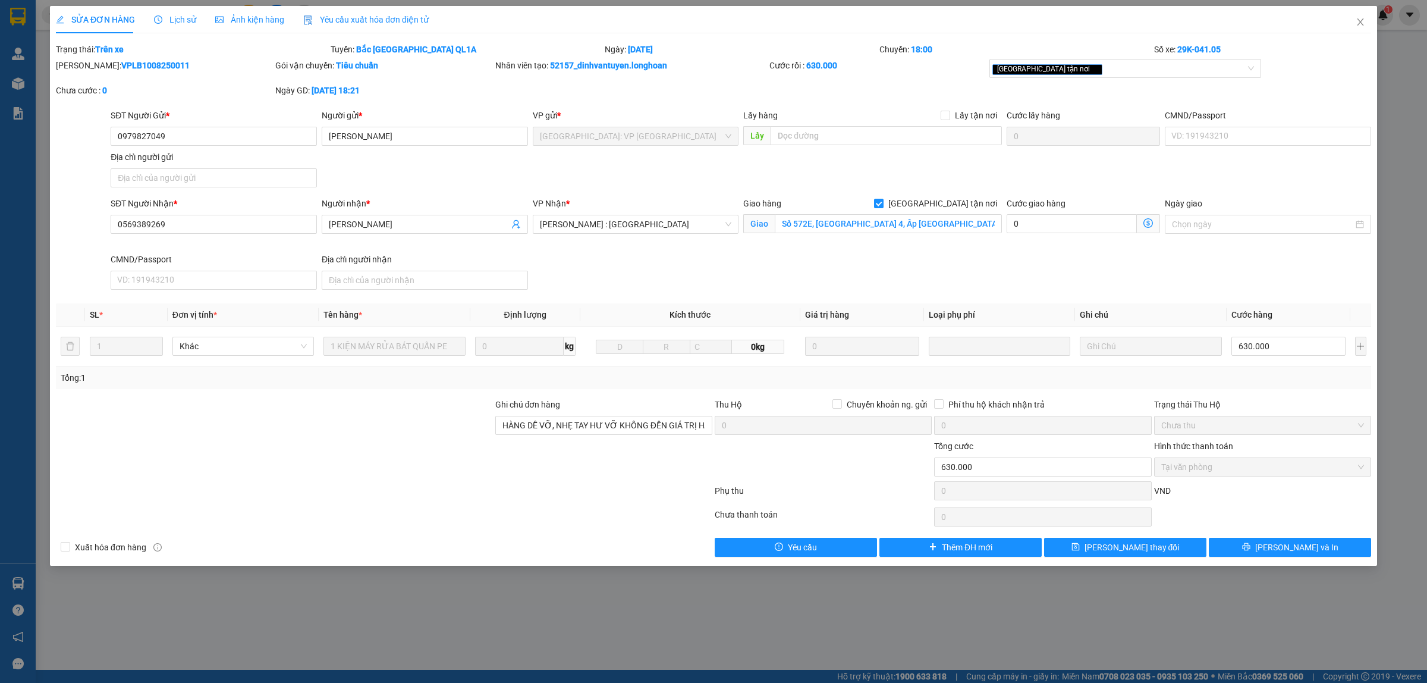
click at [174, 18] on span "Lịch sử" at bounding box center [175, 20] width 42 height 10
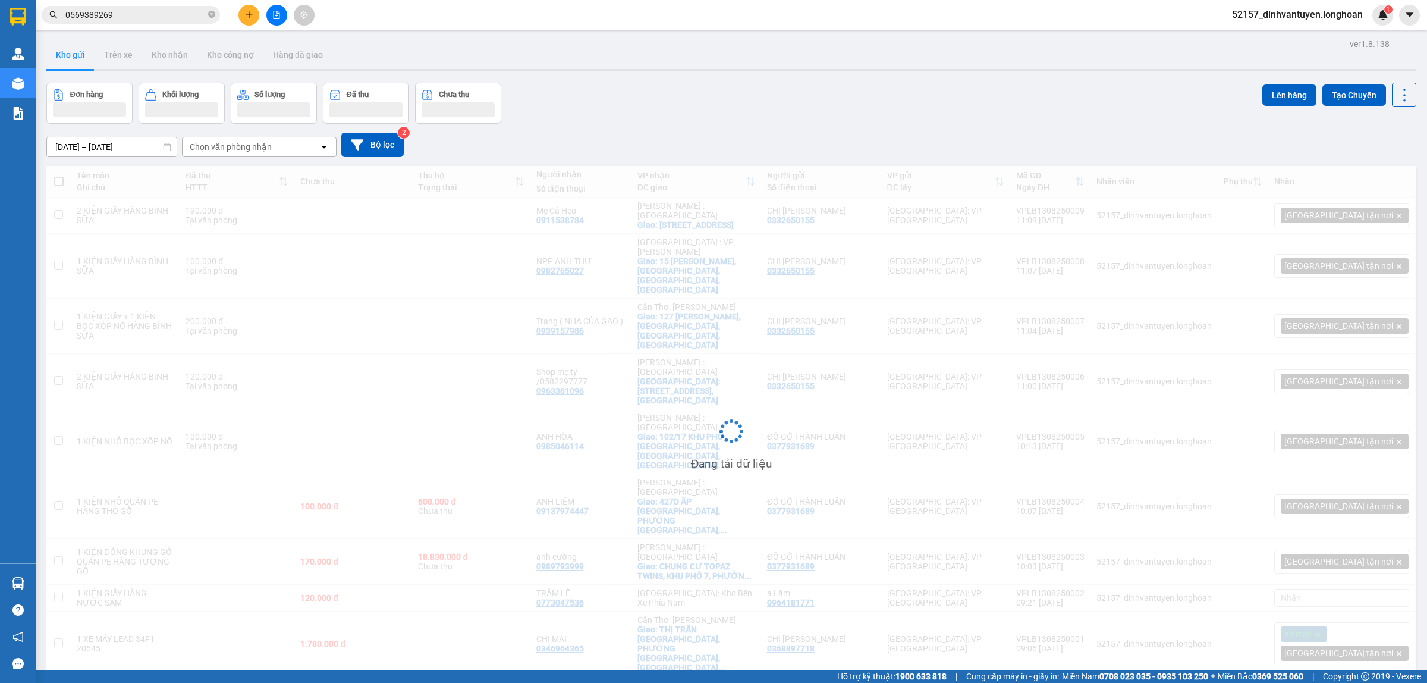
click at [253, 17] on button at bounding box center [248, 15] width 21 height 21
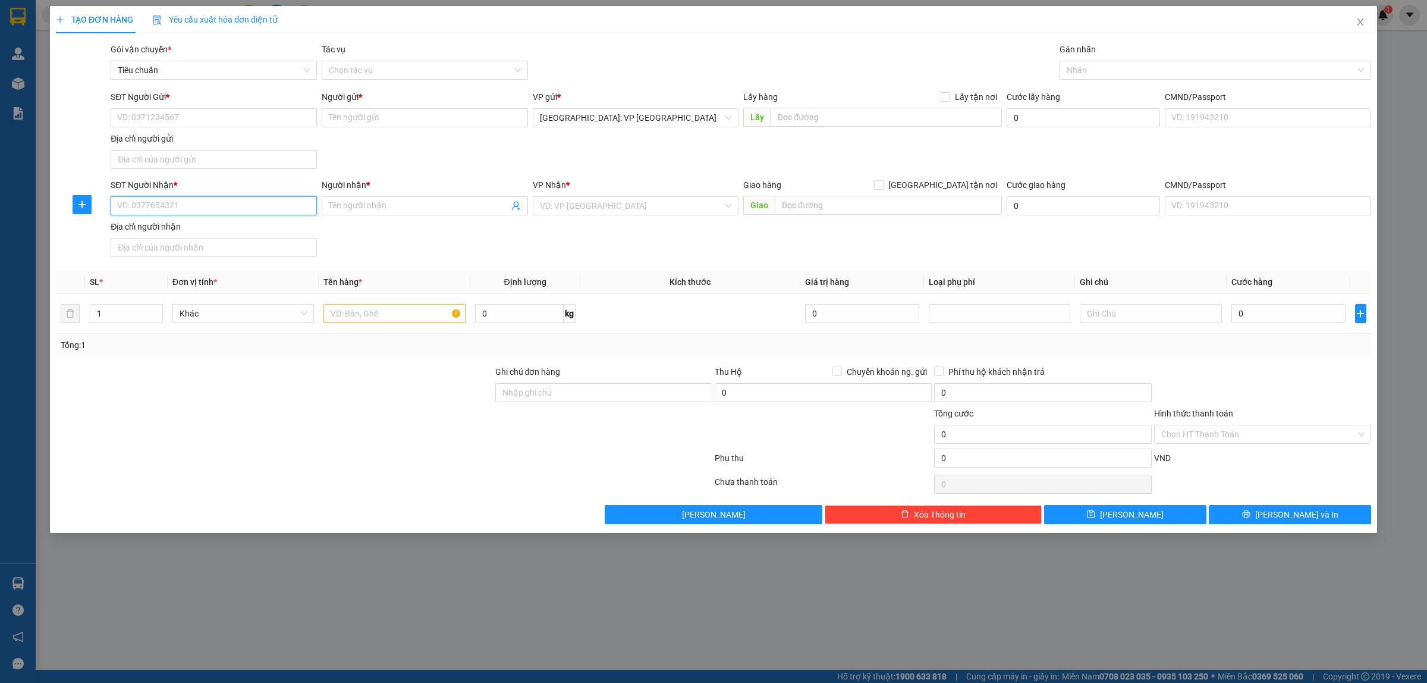
click at [204, 209] on input "SĐT Người Nhận *" at bounding box center [214, 205] width 206 height 19
click at [174, 229] on div "0336203104 - CHỊ HUYỀN" at bounding box center [214, 230] width 192 height 13
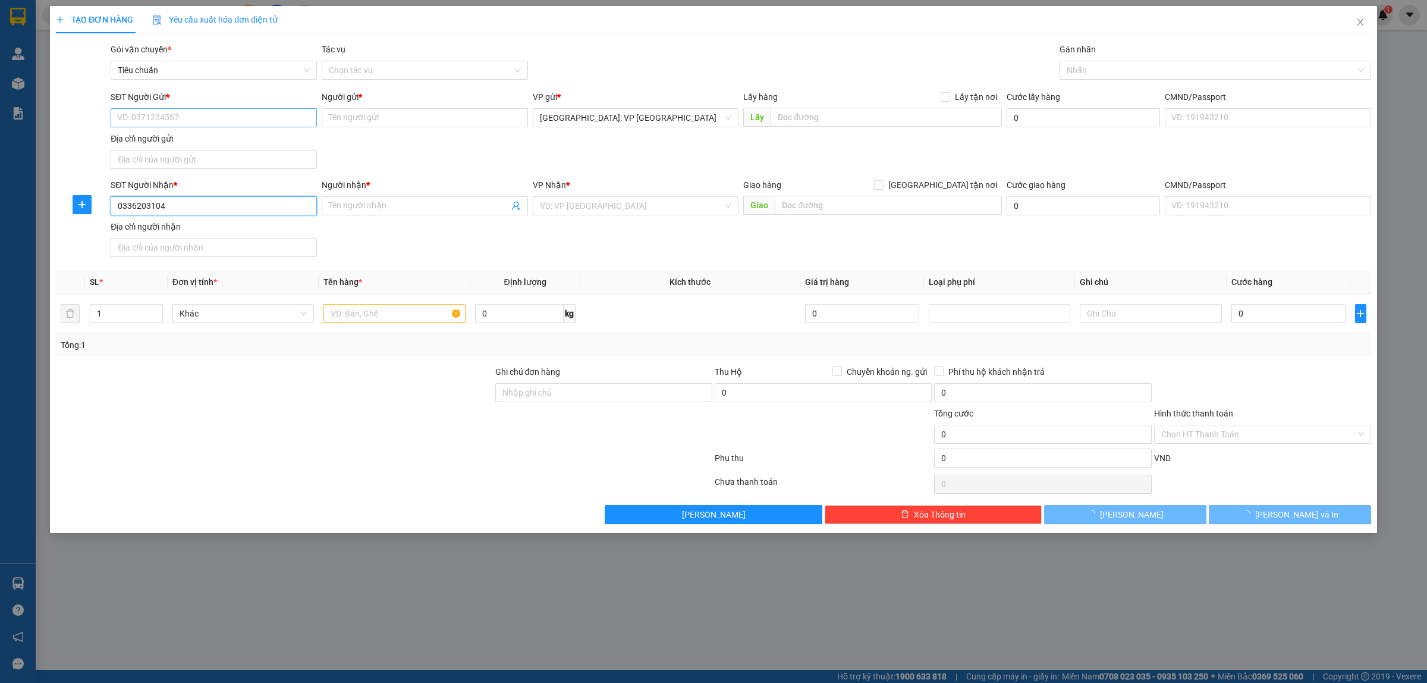
type input "0336203104"
click at [206, 122] on input "SĐT Người Gửi *" at bounding box center [214, 117] width 206 height 19
type input "CHỊ [PERSON_NAME]"
checkbox input "true"
type input "QUÁN CAFE THÀNH PHÁT, ẤP TÂN PHÚ, TÂN HƯƠNG,CHÂU THÀNH , TIỀN GIANG"
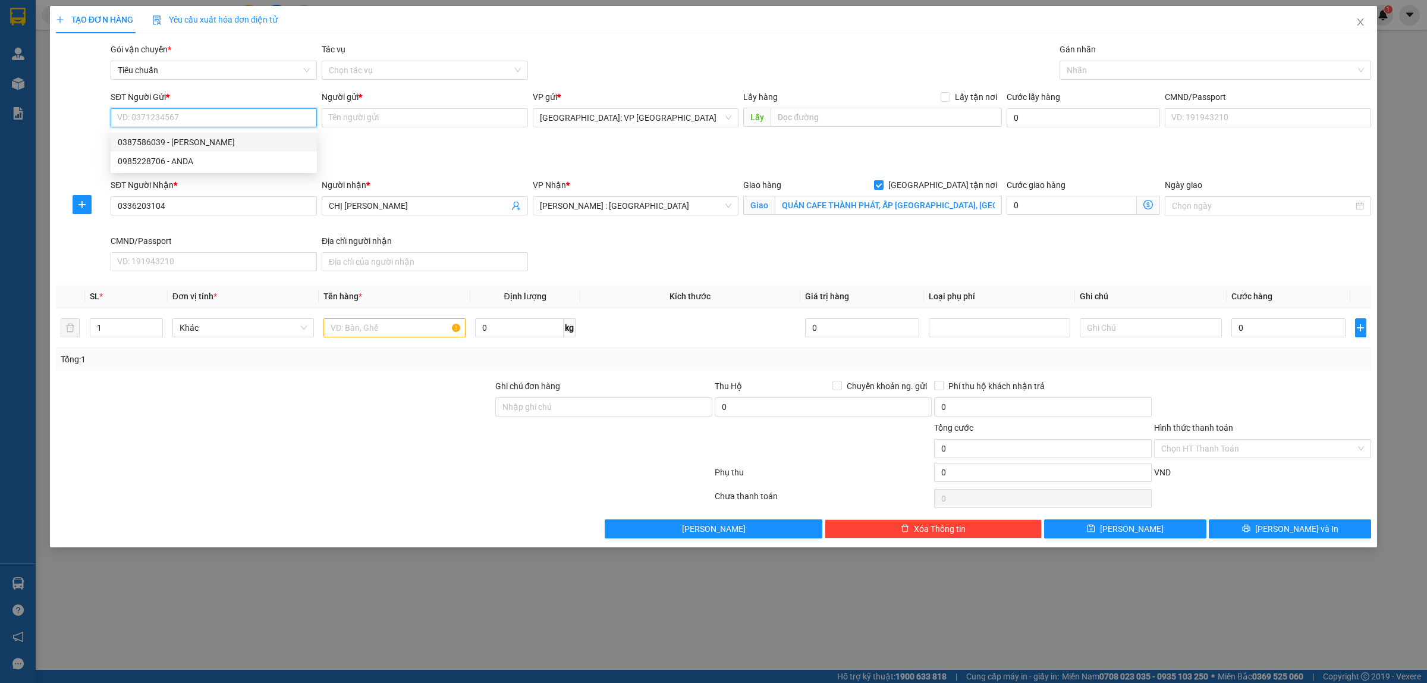
click at [183, 145] on div "0387586039 - c Linh" at bounding box center [214, 142] width 192 height 13
type input "0387586039"
type input "[PERSON_NAME]"
click at [1102, 71] on div at bounding box center [1210, 70] width 294 height 14
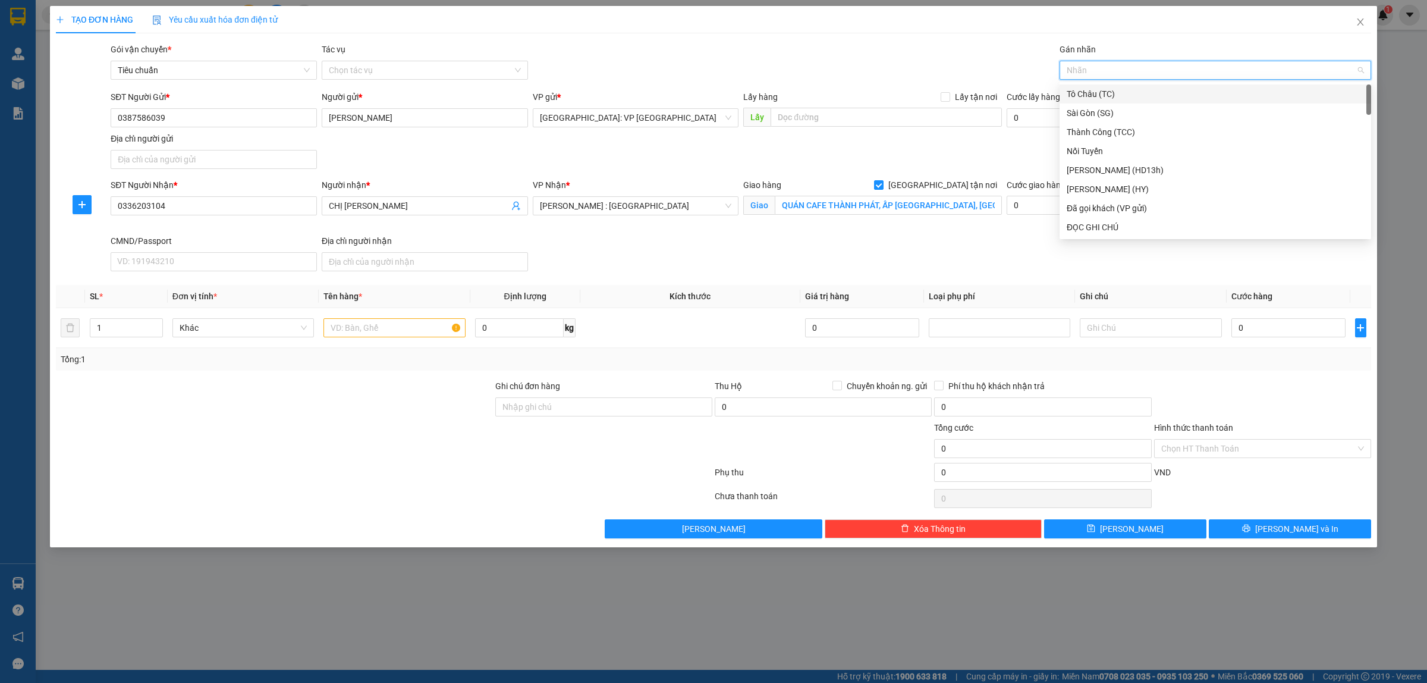
type input "g"
click at [1111, 227] on div "[GEOGRAPHIC_DATA] tận nơi" at bounding box center [1215, 227] width 297 height 13
click at [153, 320] on span "Increase Value" at bounding box center [155, 324] width 13 height 11
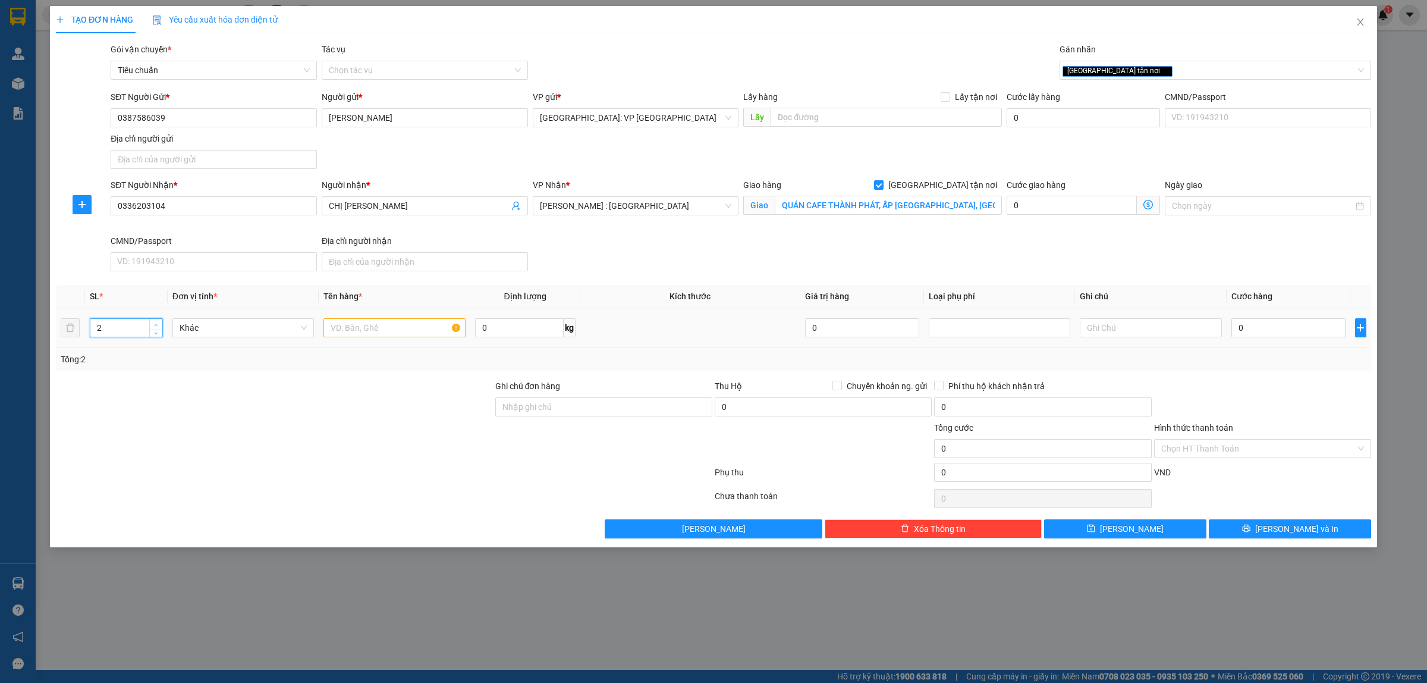
type input "3"
click at [153, 320] on span "Increase Value" at bounding box center [155, 324] width 13 height 11
click at [410, 331] on input "text" at bounding box center [395, 327] width 142 height 19
type input "2 KIỆN BAO TẢI XÁM + 1 KIỆN GIẤY"
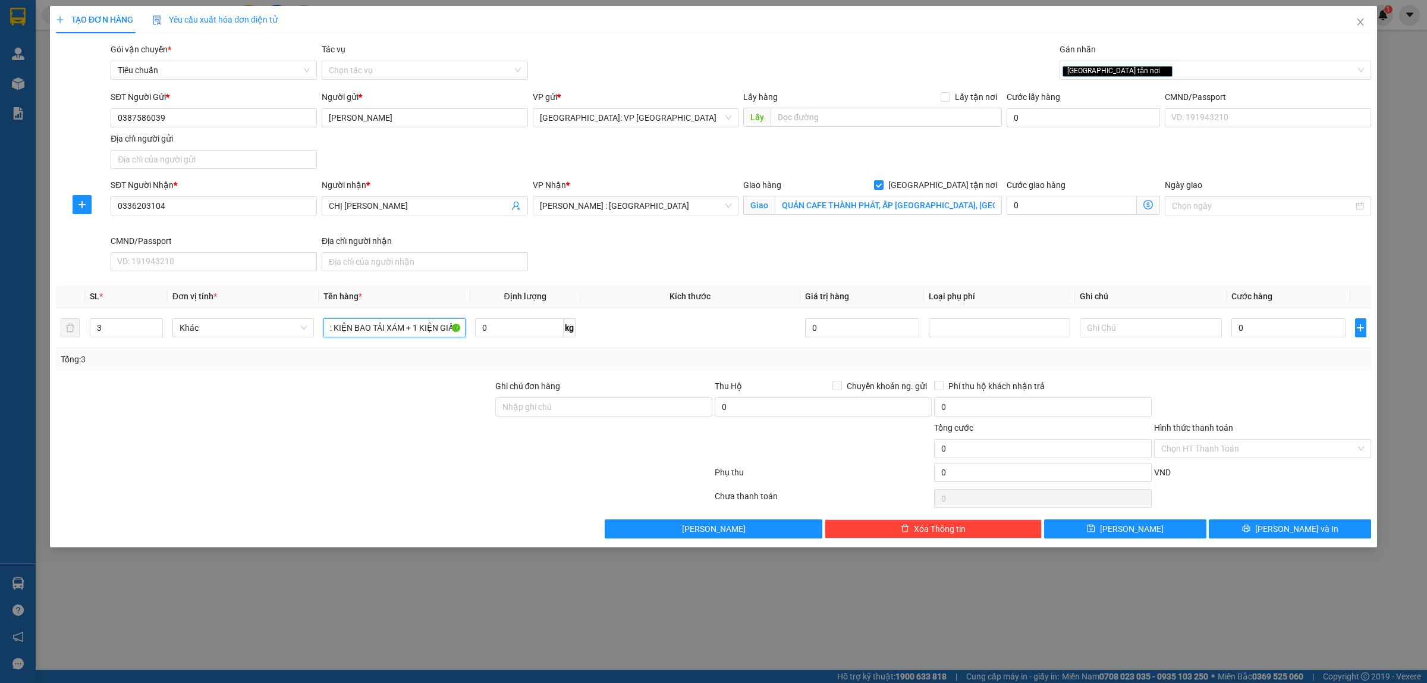
scroll to position [0, 0]
click at [1274, 327] on input "0" at bounding box center [1289, 327] width 114 height 19
type input "3"
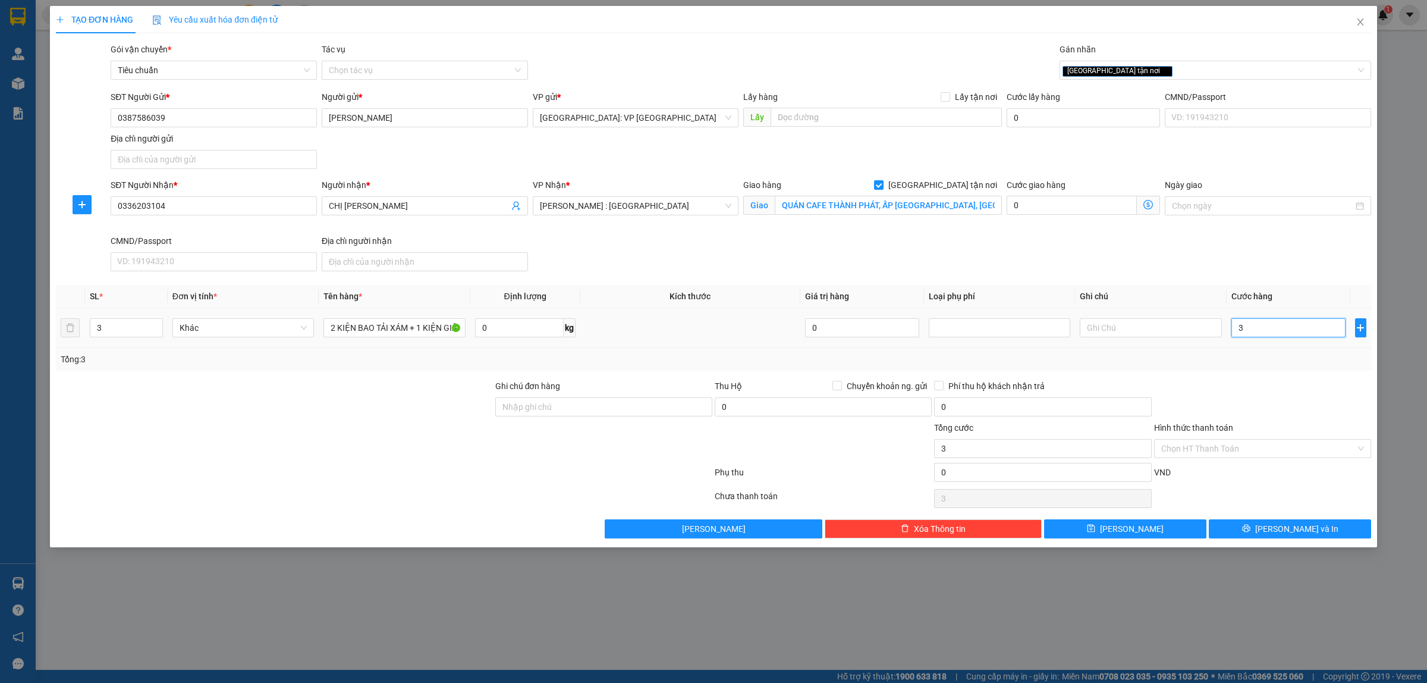
type input "33"
type input "330"
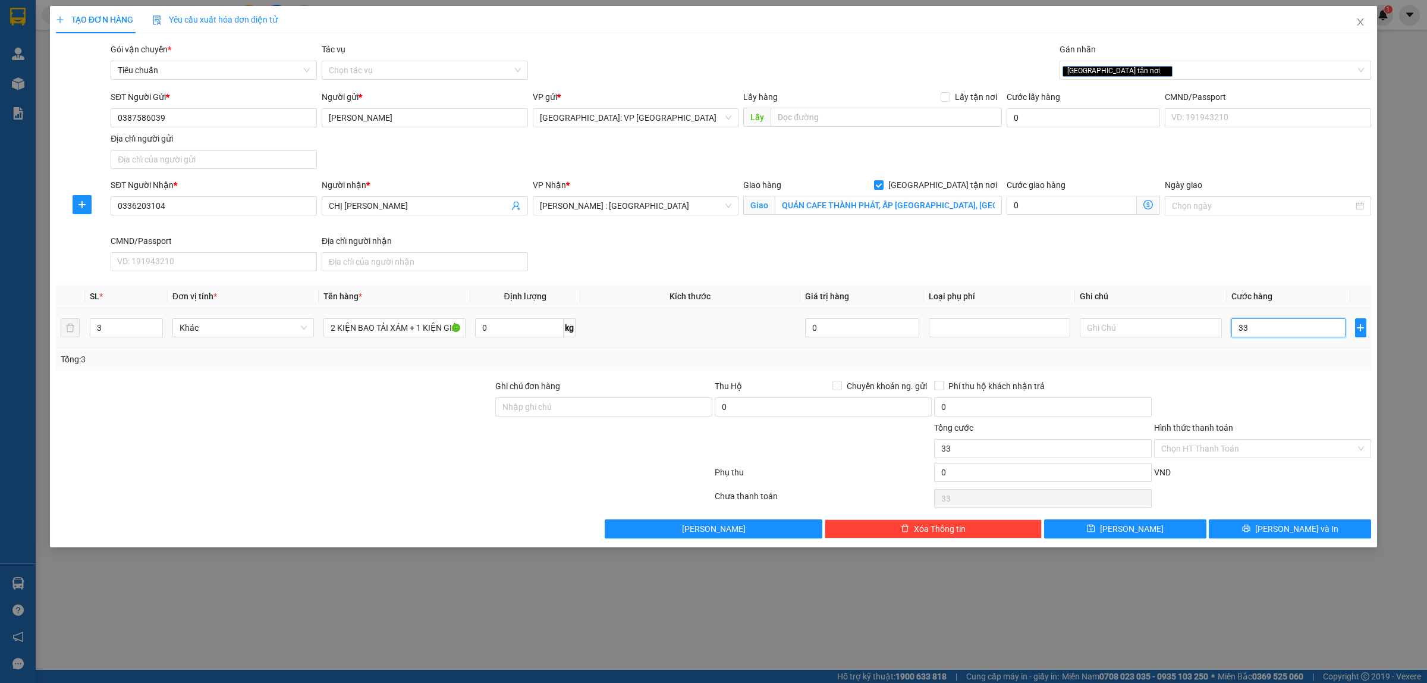
type input "330"
type input "3.300"
type input "33.000"
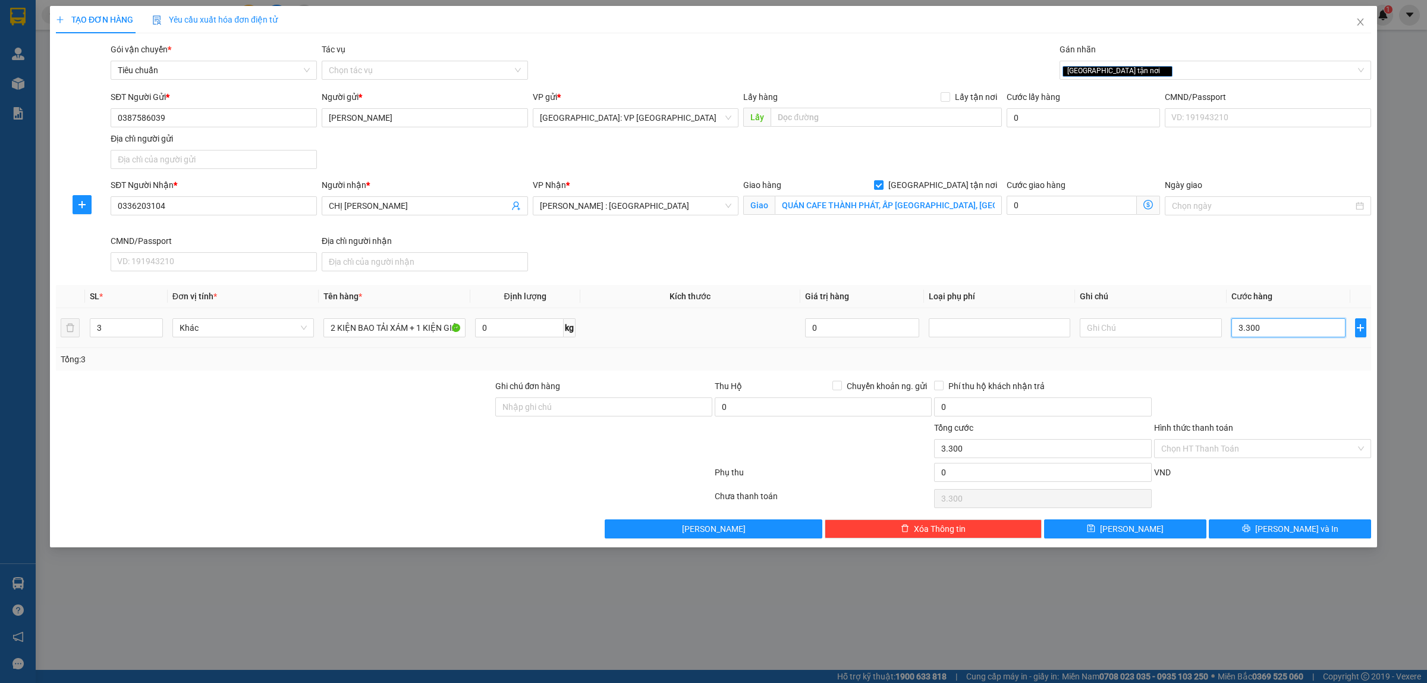
type input "33.000"
type input "3.300"
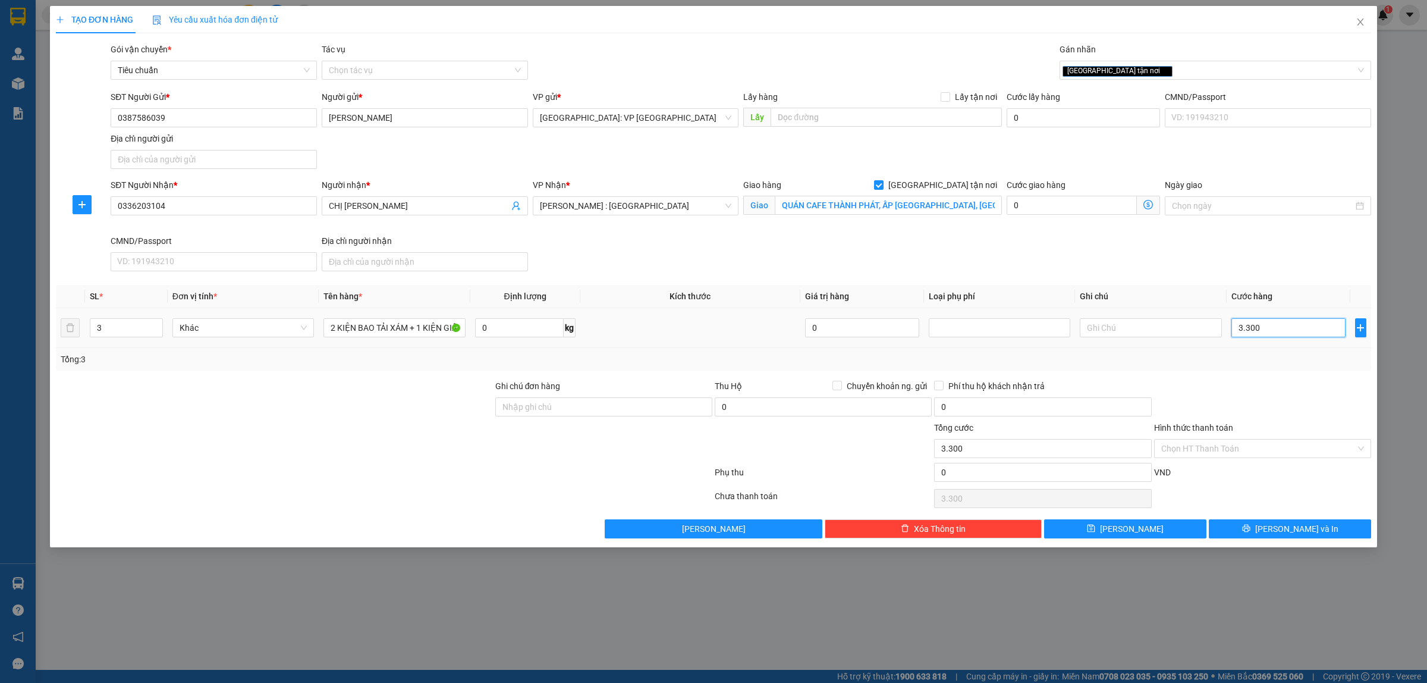
type input "330"
type input "33"
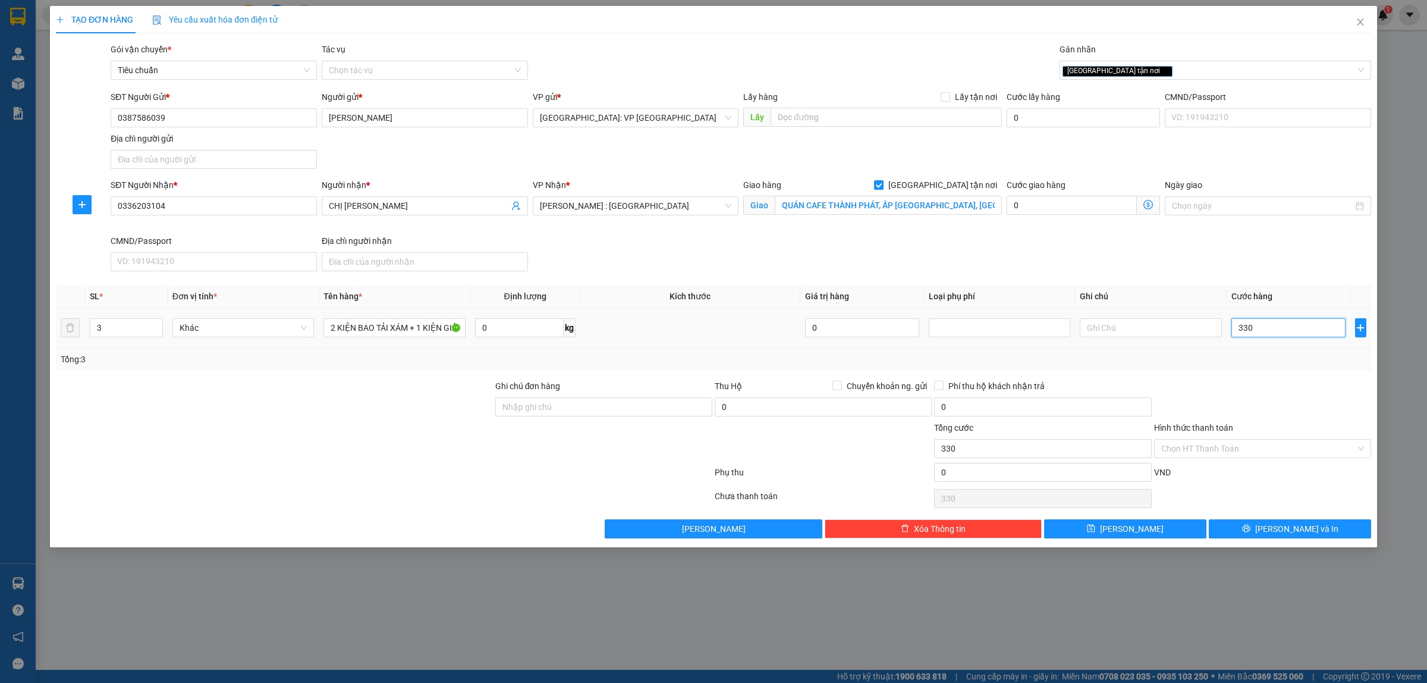
type input "33"
type input "3"
type input "35"
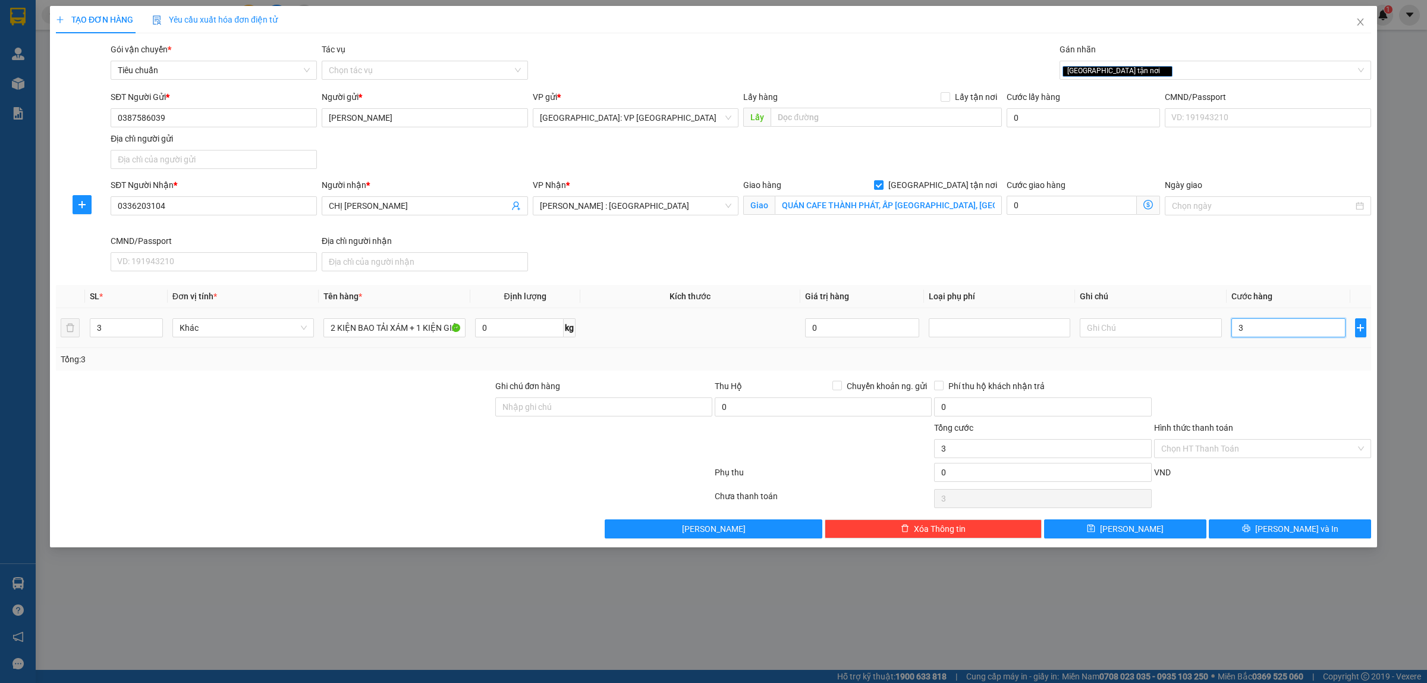
type input "35"
type input "350"
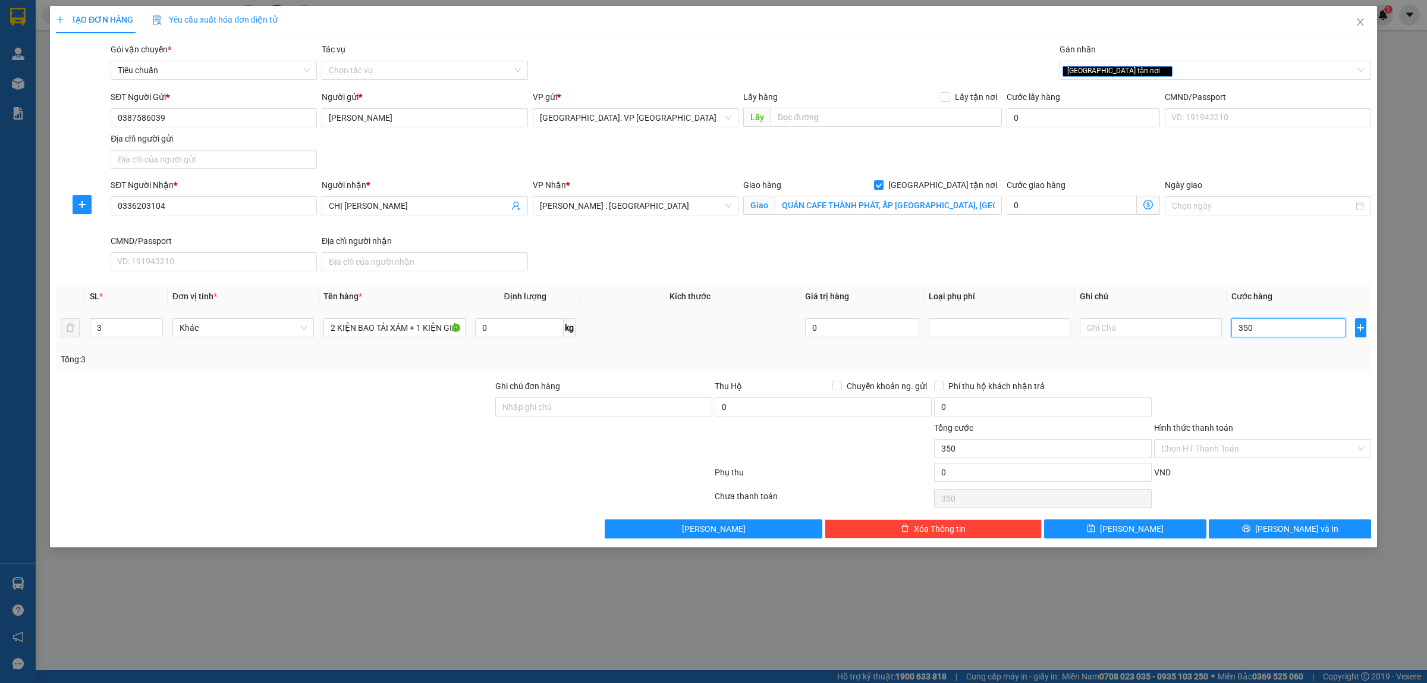
type input "3.500"
type input "35.000"
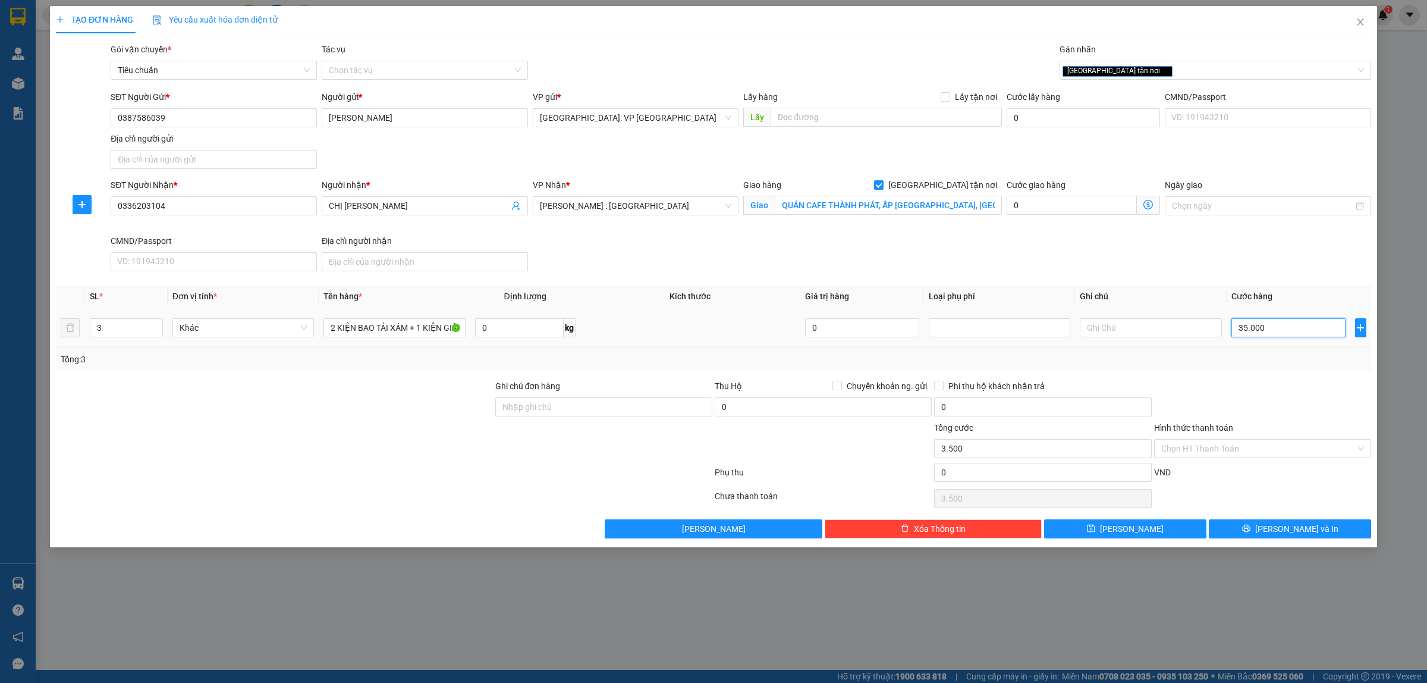
type input "35.000"
type input "350.000"
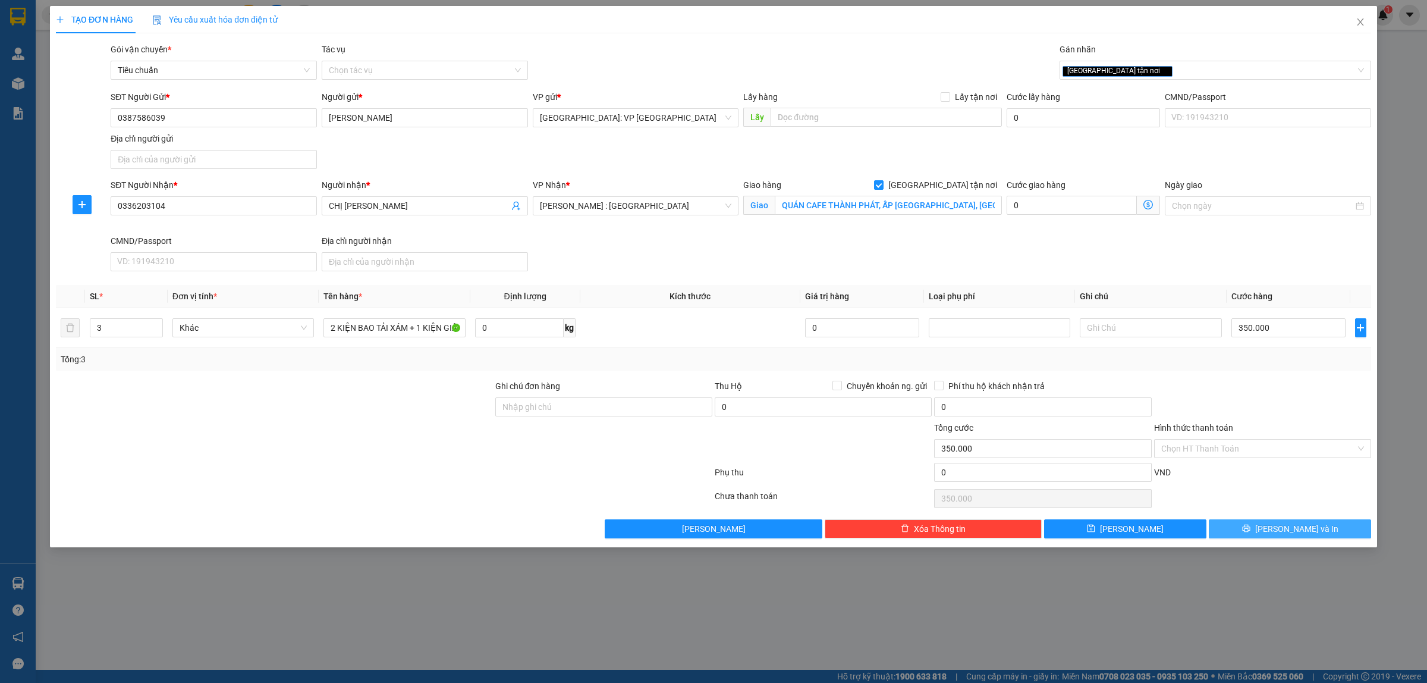
click at [1292, 527] on span "[PERSON_NAME] và In" at bounding box center [1296, 528] width 83 height 13
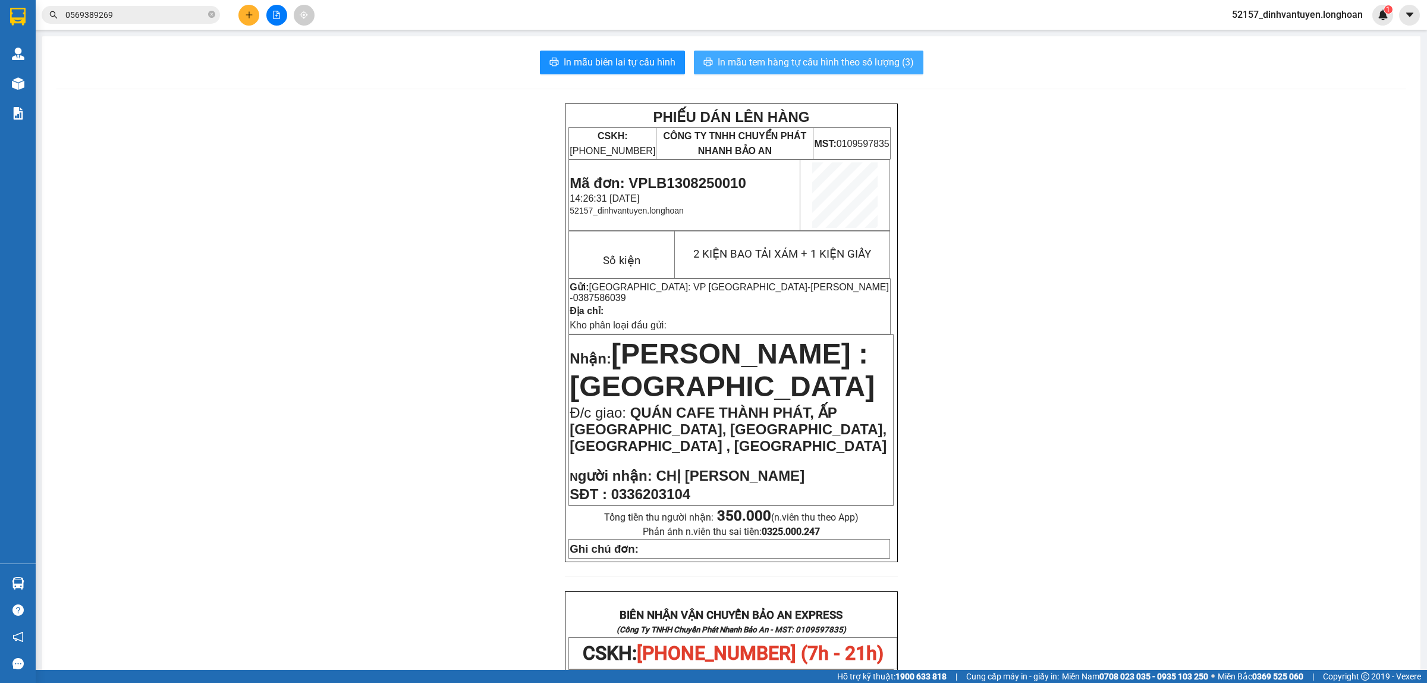
click at [815, 62] on span "In mẫu tem hàng tự cấu hình theo số lượng (3)" at bounding box center [816, 62] width 196 height 15
click at [250, 11] on icon "plus" at bounding box center [249, 15] width 8 height 8
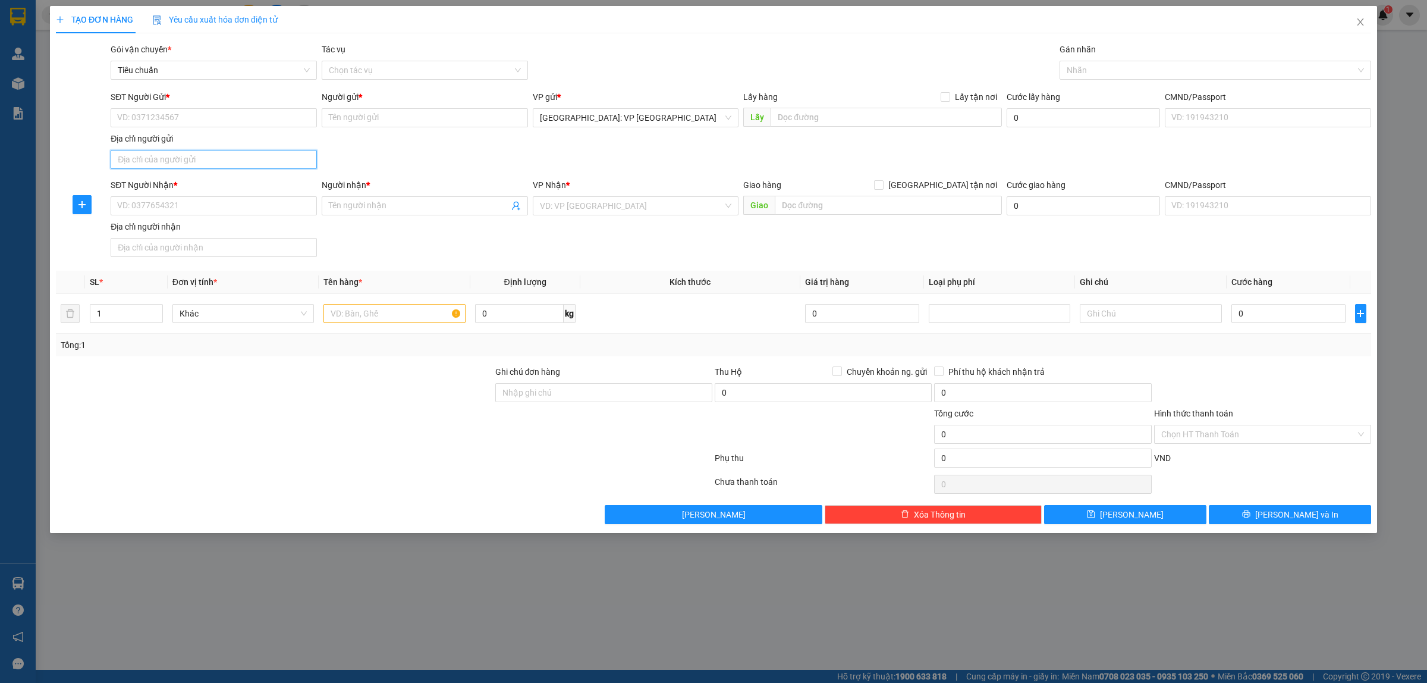
click at [168, 164] on input "Địa chỉ người gửi" at bounding box center [214, 159] width 206 height 19
drag, startPoint x: 150, startPoint y: 197, endPoint x: 155, endPoint y: 203, distance: 7.6
click at [150, 198] on input "SĐT Người Nhận *" at bounding box center [214, 205] width 206 height 19
type input "0901403858"
click at [197, 234] on div "0901403858 - A Kiên" at bounding box center [214, 230] width 192 height 13
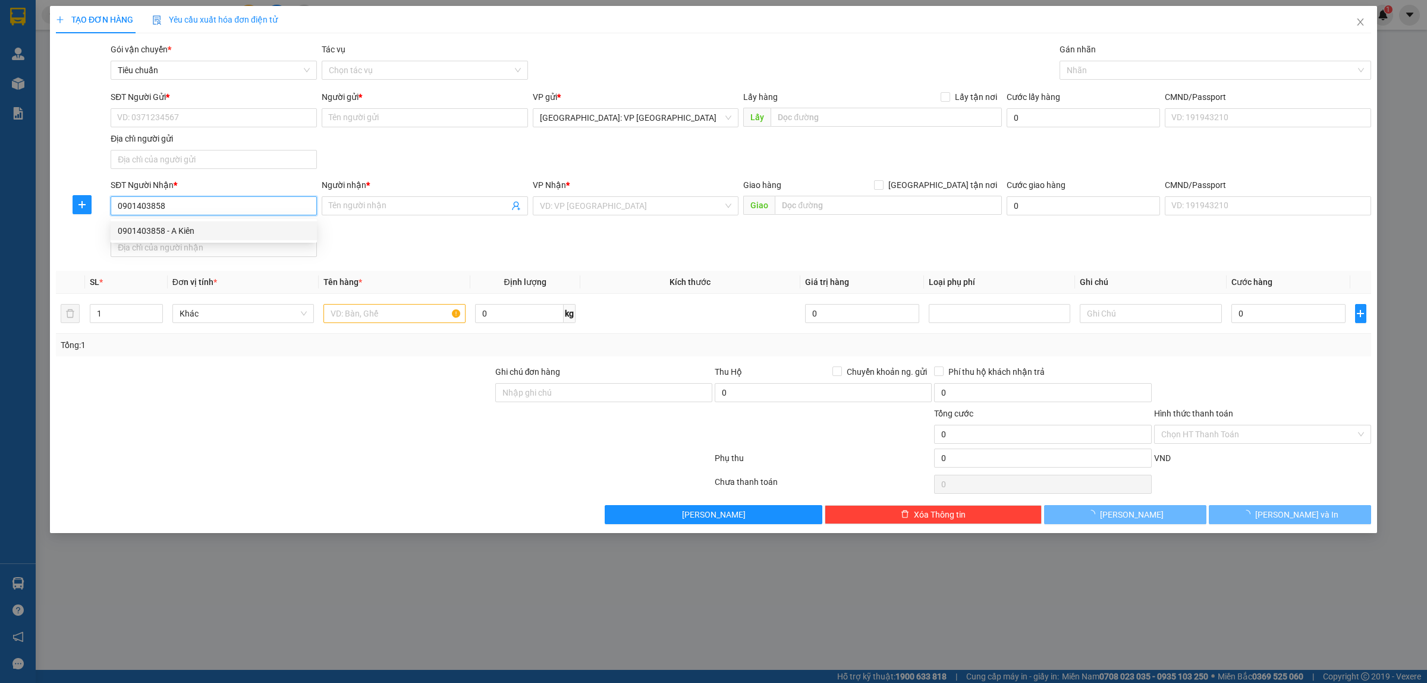
type input "A Kiên"
checkbox input "true"
type input "ĐƯỜNG SỐ 2, PHƯỜNG TÂY THẠNH, QUẬN TÂN PHÚ, HCM"
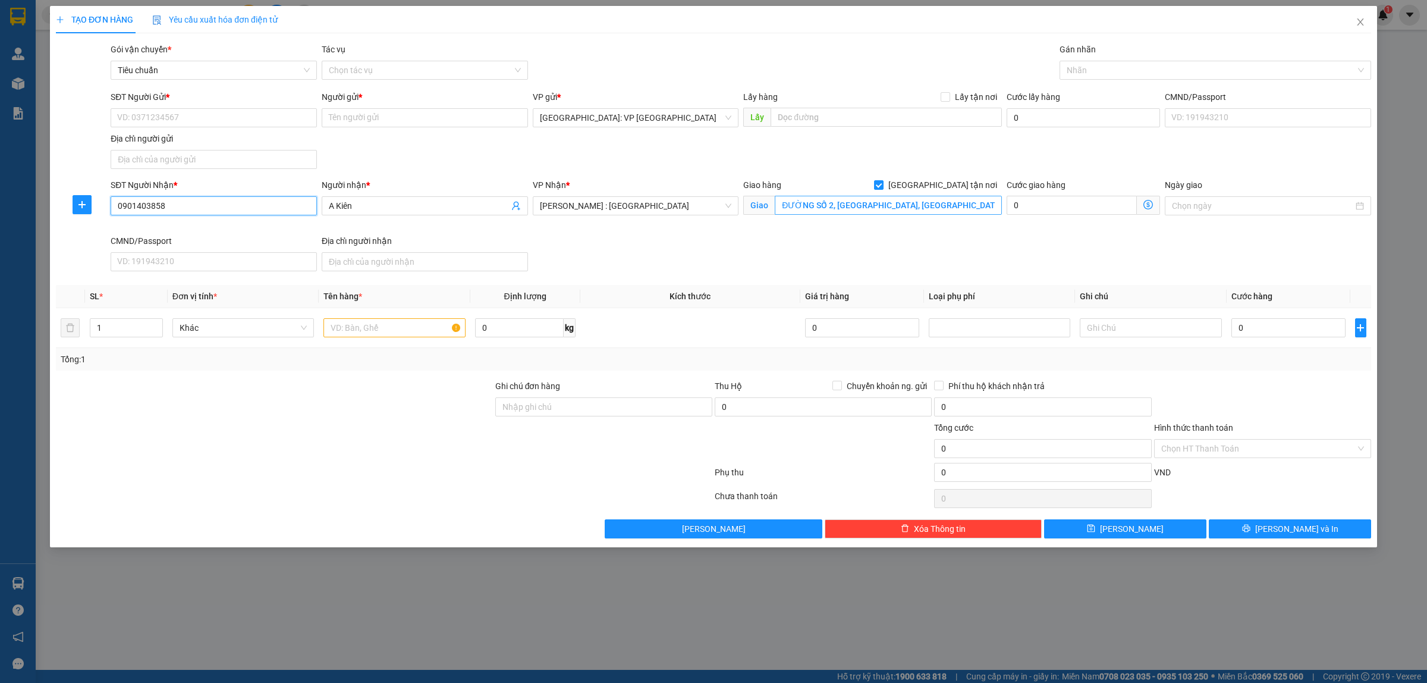
type input "0901403858"
click at [913, 207] on input "ĐƯỜNG SỐ 2, PHƯỜNG TÂY THẠNH, QUẬN TÂN PHÚ, HCM" at bounding box center [888, 205] width 227 height 19
click at [935, 203] on input "ĐƯỜNG SỐ 2, PHƯỜNG TÂY THẠNH, QUẬN TÂN PHÚ, HCM" at bounding box center [888, 205] width 227 height 19
click at [241, 212] on input "0901403858" at bounding box center [214, 205] width 206 height 19
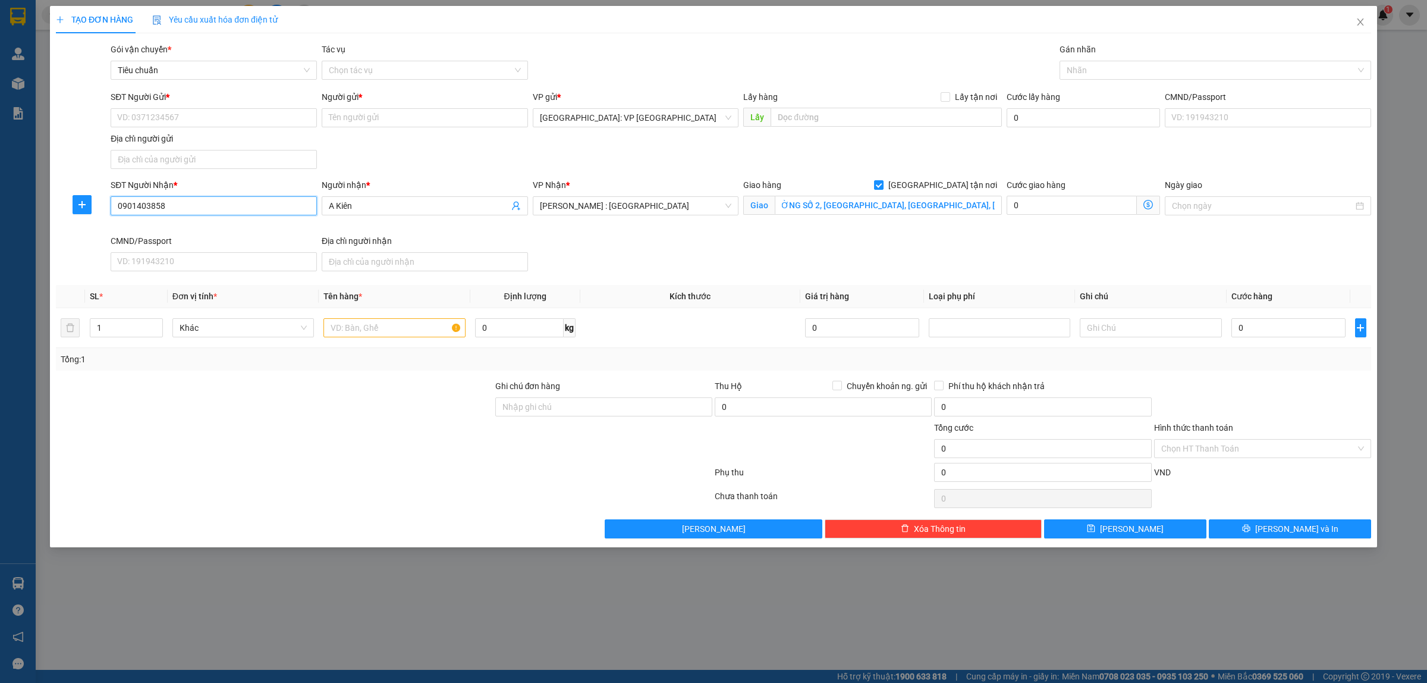
scroll to position [0, 0]
click at [241, 212] on input "0901403858" at bounding box center [214, 205] width 206 height 19
paste input "0937068191"
type input "0937068191"
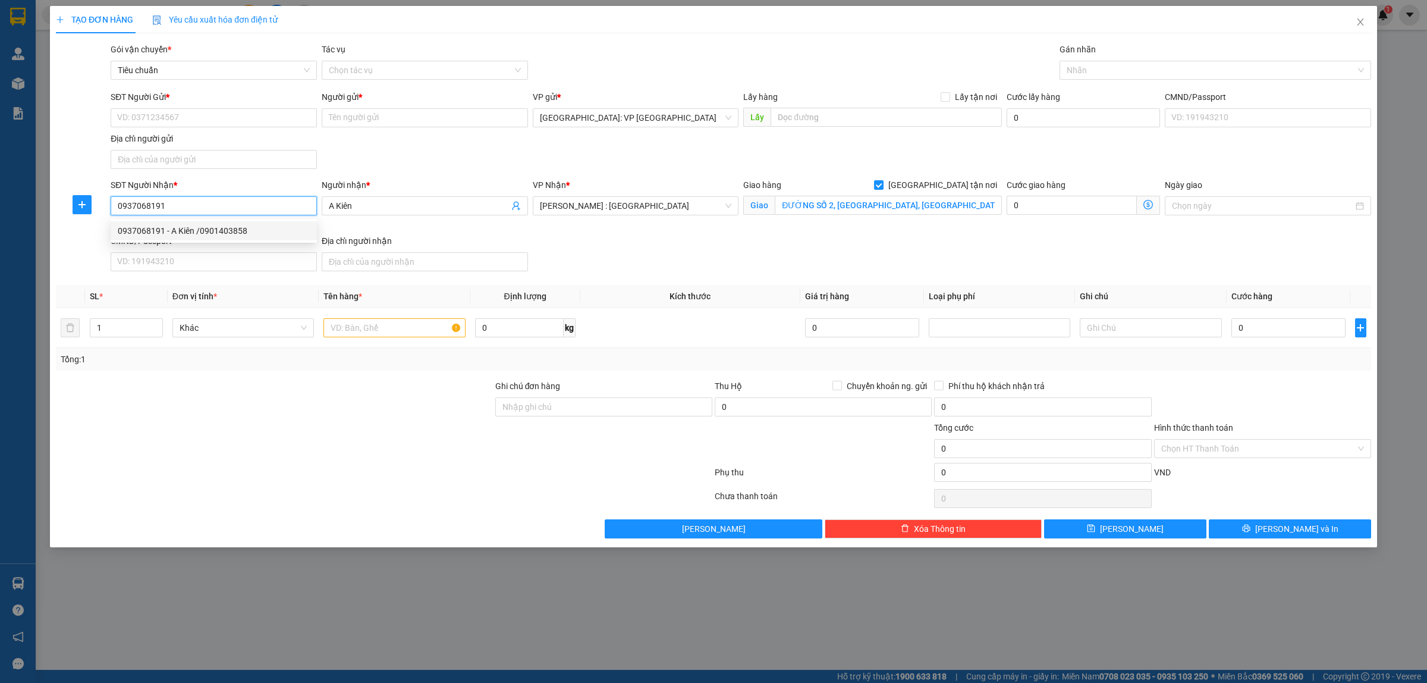
click at [193, 229] on div "0937068191 - A Kiên /0901403858" at bounding box center [214, 230] width 192 height 13
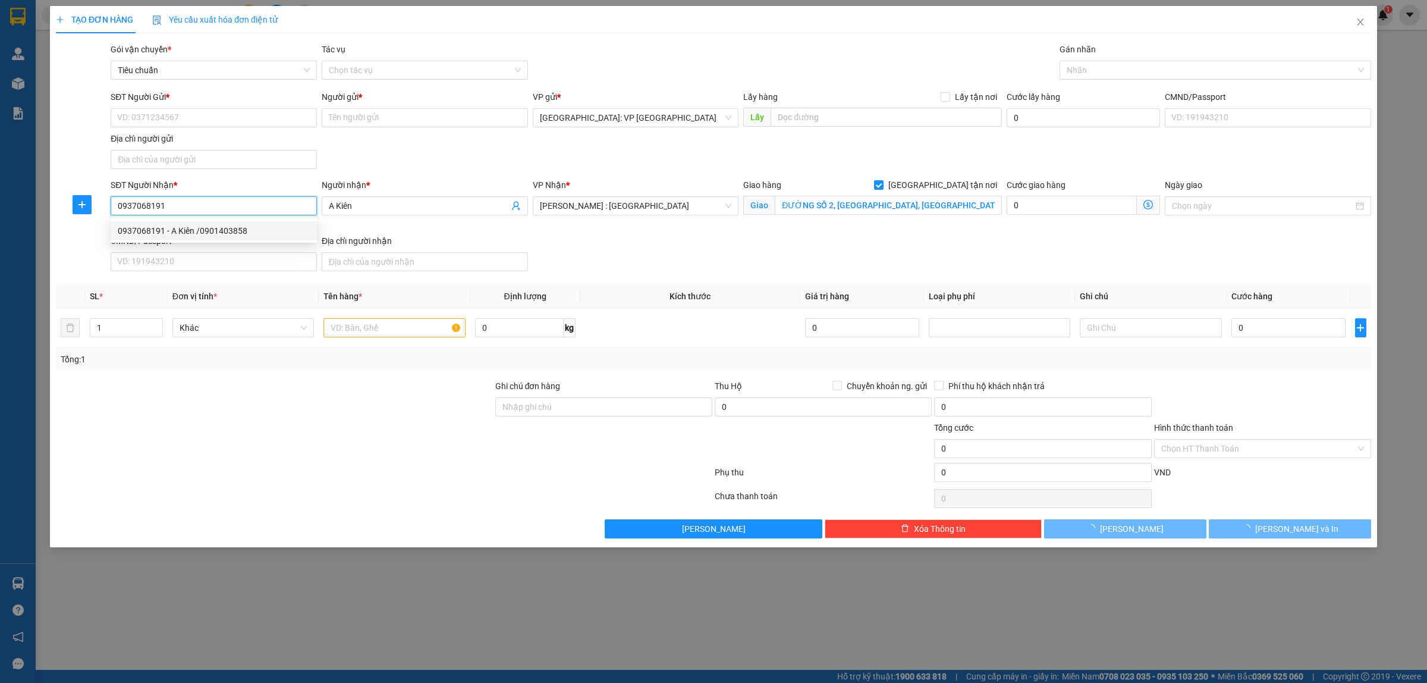
type input "A Kiên /0901403858"
type input "233/88 TRƯƠNG THỊ HOA, TÂN THỚI HIỆP, QUẬN 12, HCM"
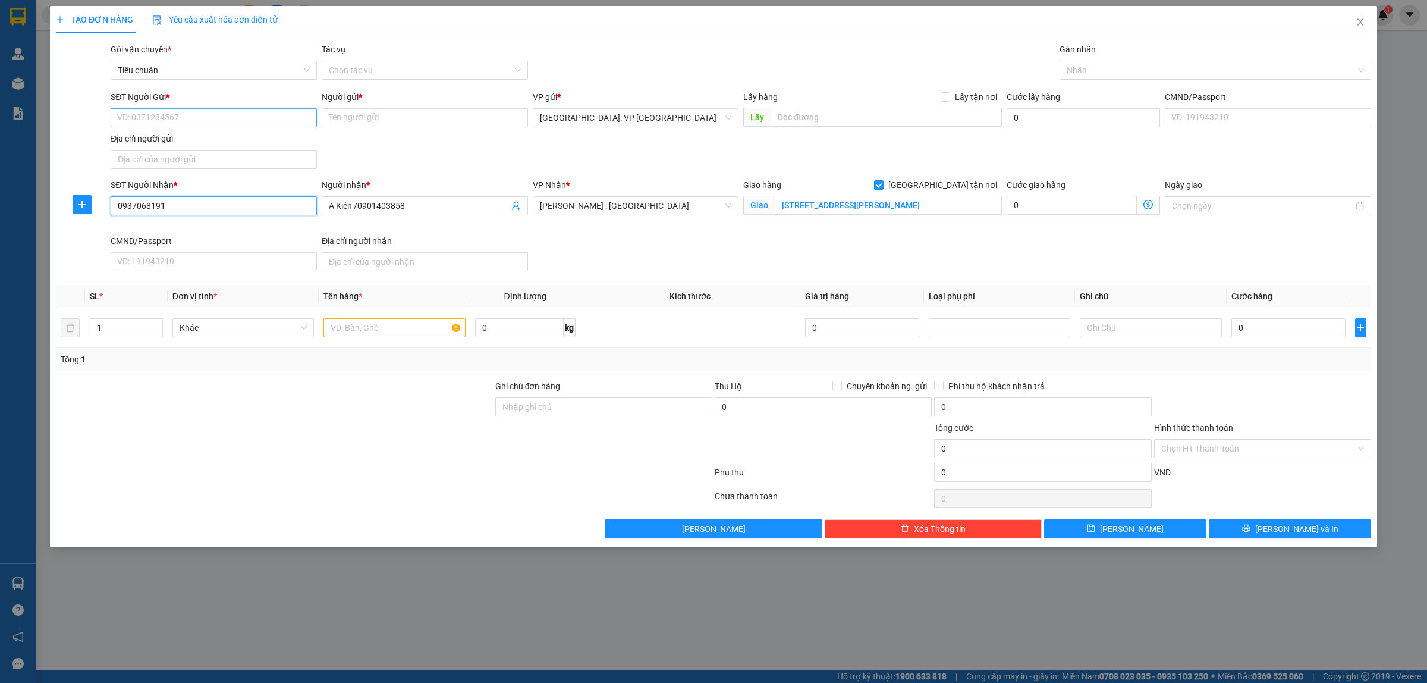
type input "0937068191"
click at [251, 115] on input "SĐT Người Gửi *" at bounding box center [214, 117] width 206 height 19
click at [205, 142] on div "0332650155 - CHỊ CHUNG" at bounding box center [214, 142] width 192 height 13
type input "0332650155"
type input "CHỊ [PERSON_NAME]"
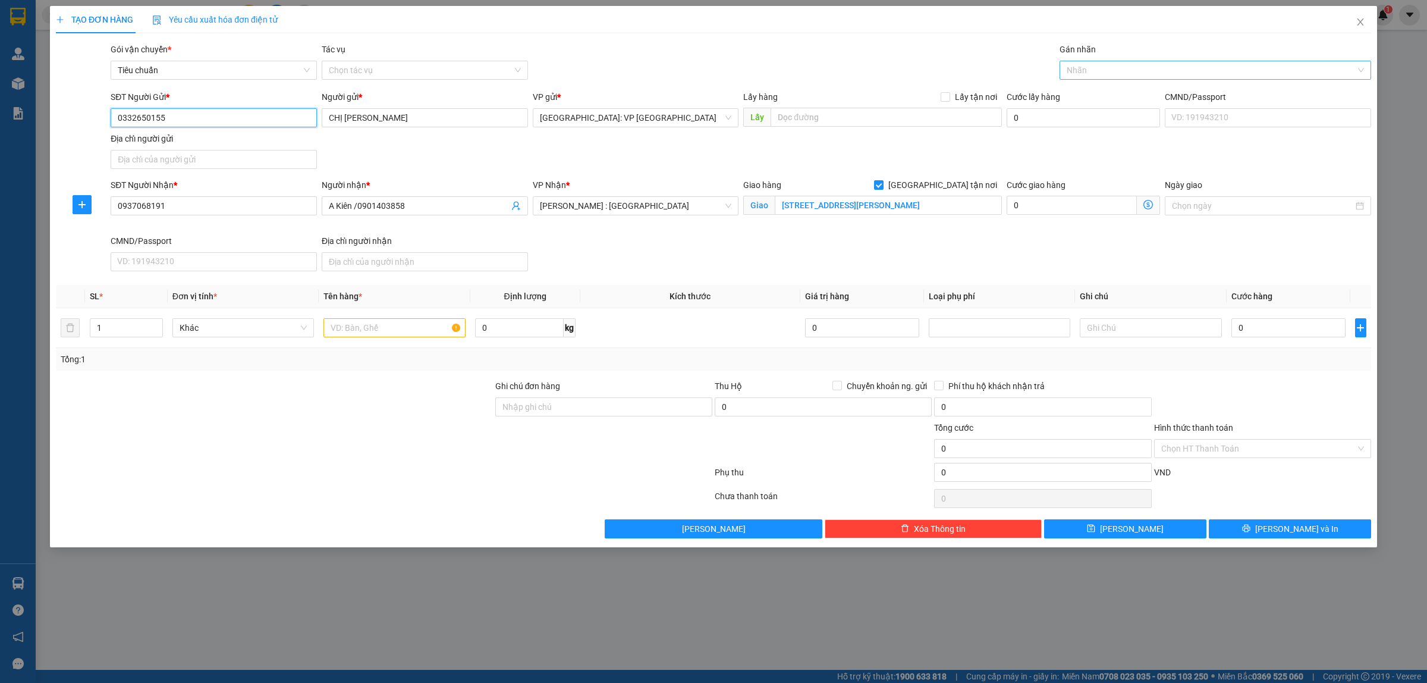
click at [1124, 71] on div at bounding box center [1210, 70] width 294 height 14
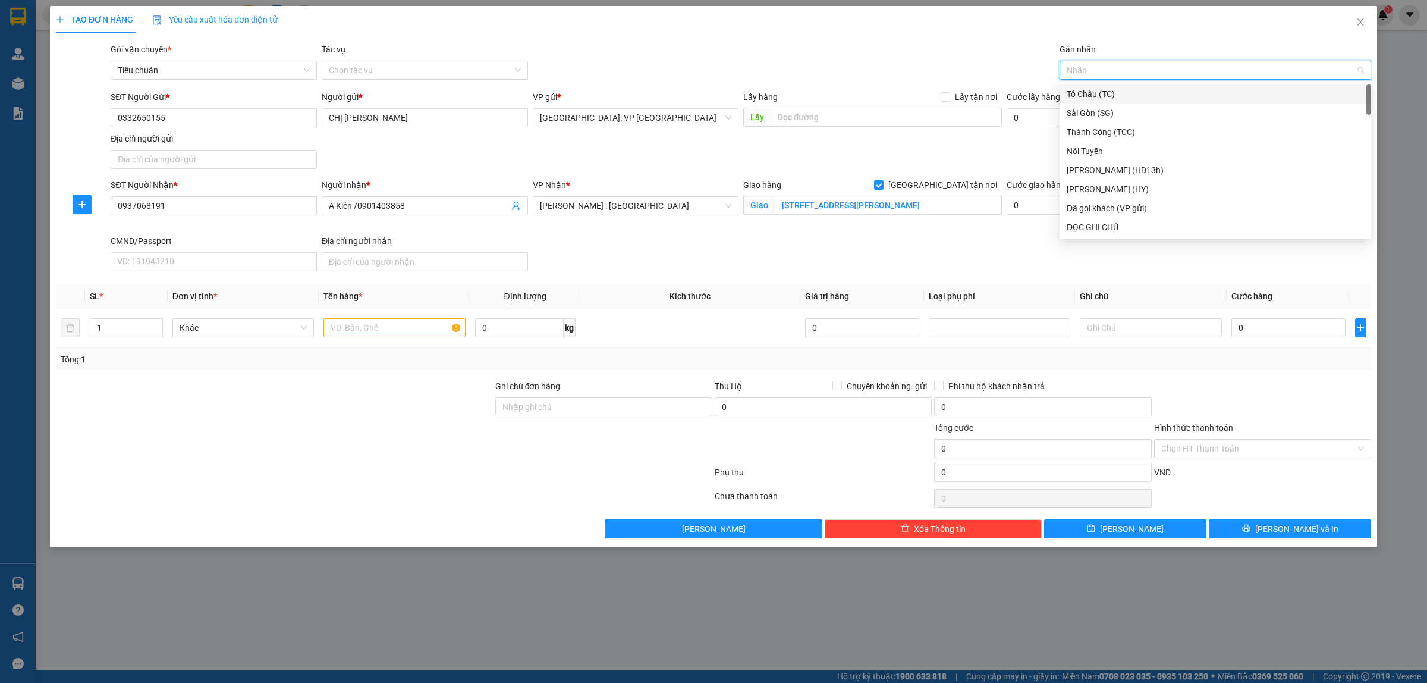
type input "g"
click at [1095, 225] on div "[GEOGRAPHIC_DATA] tận nơi" at bounding box center [1215, 227] width 297 height 13
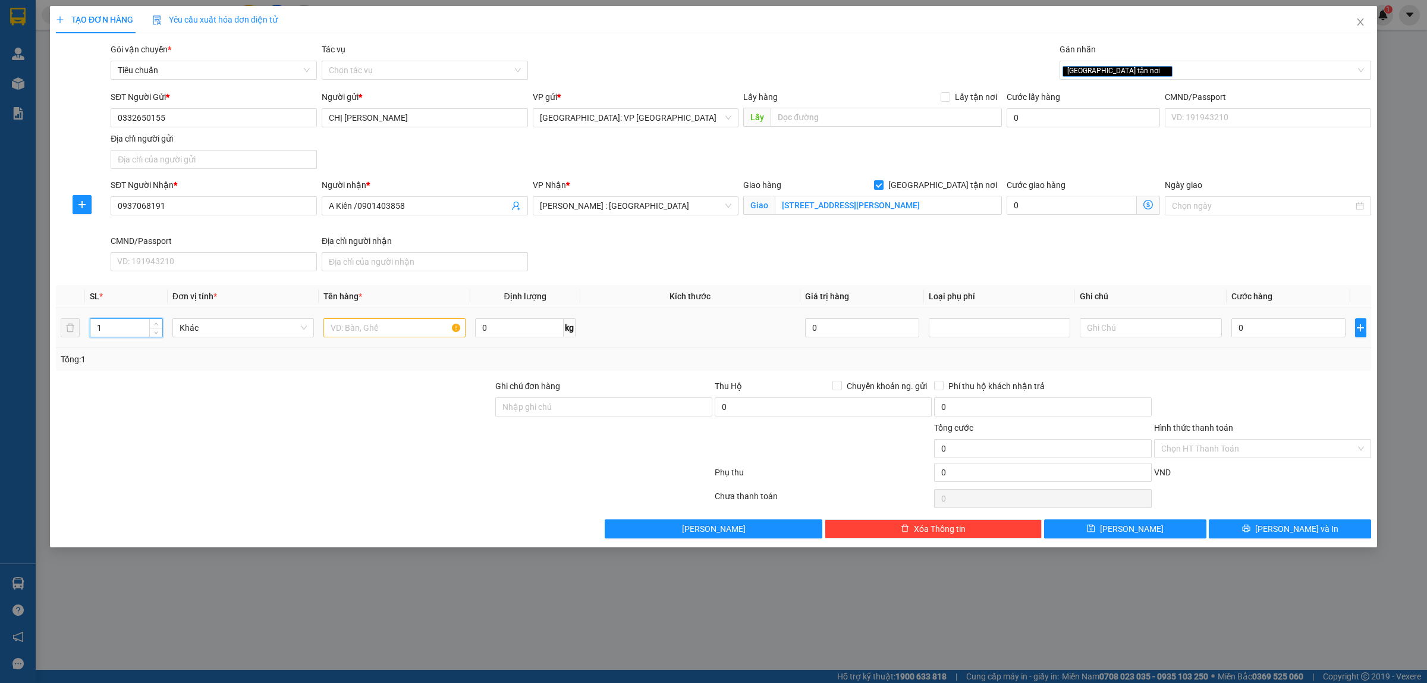
click at [136, 325] on input "1" at bounding box center [126, 328] width 72 height 18
type input "15"
click at [369, 324] on input "text" at bounding box center [395, 327] width 142 height 19
type input "9"
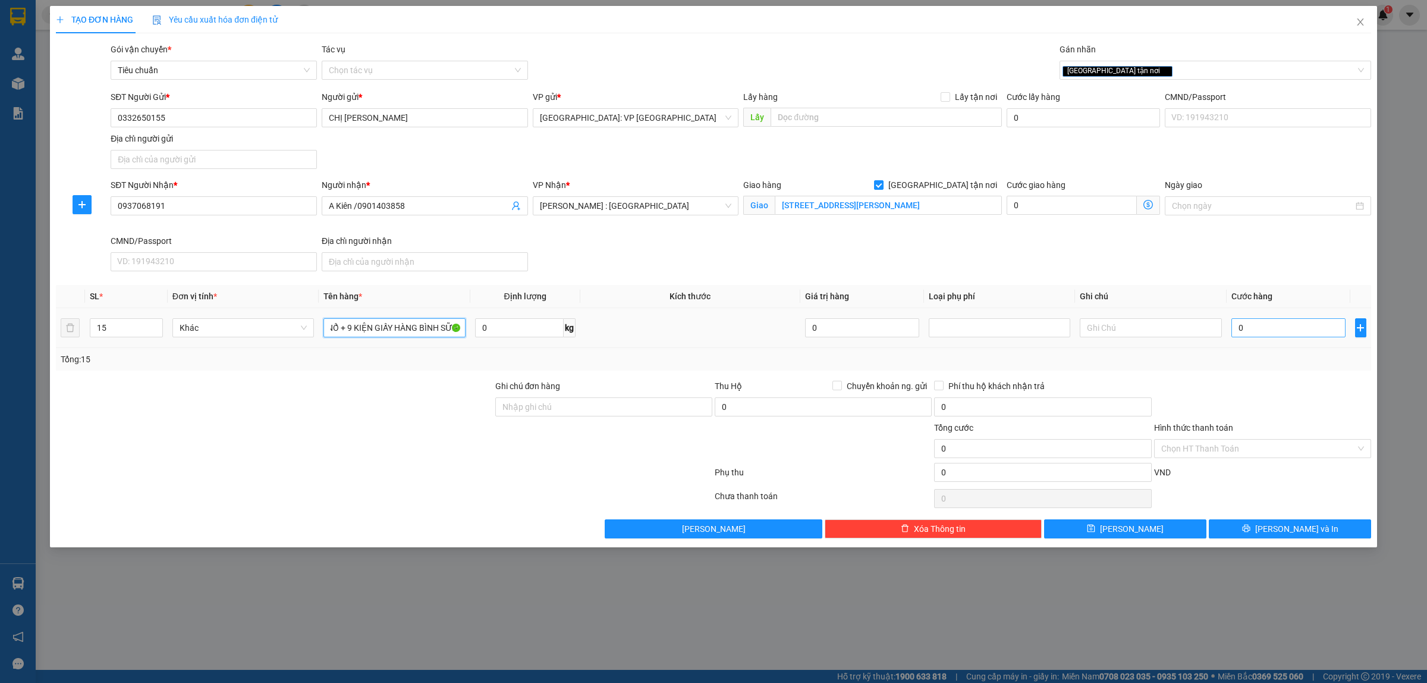
type input "6 KIỆN BỌC XỐ NỔ + 9 KIỆN GIẤY HÀNG BÌNH SỮA"
click at [1255, 331] on input "0" at bounding box center [1289, 327] width 114 height 19
type input "1"
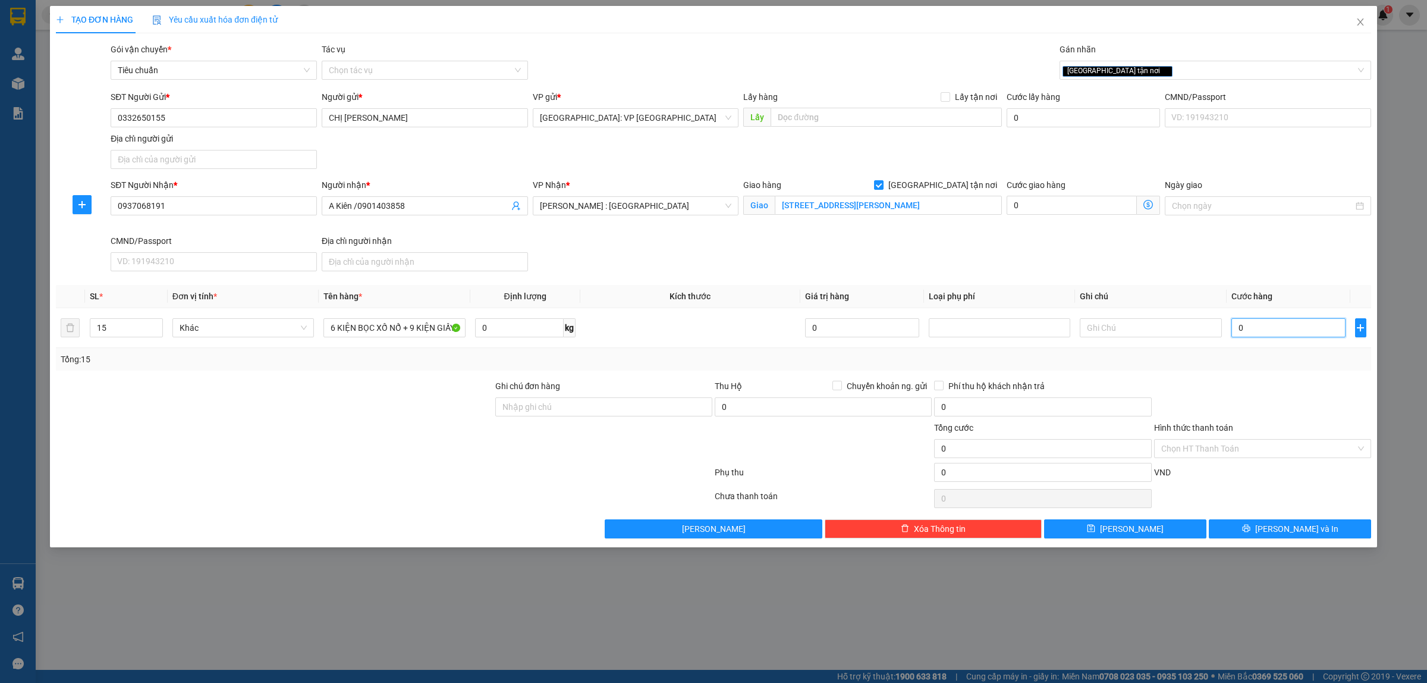
type input "1"
type input "11"
type input "110"
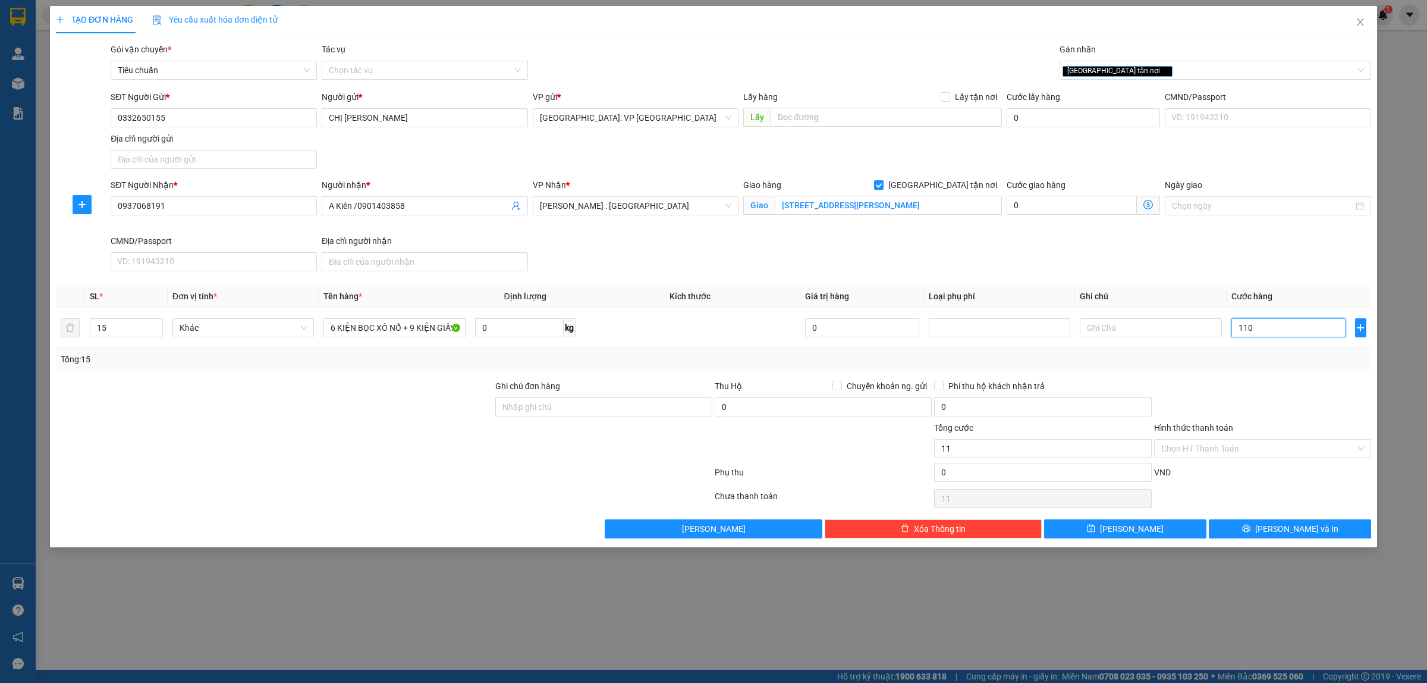
type input "110"
type input "1.100"
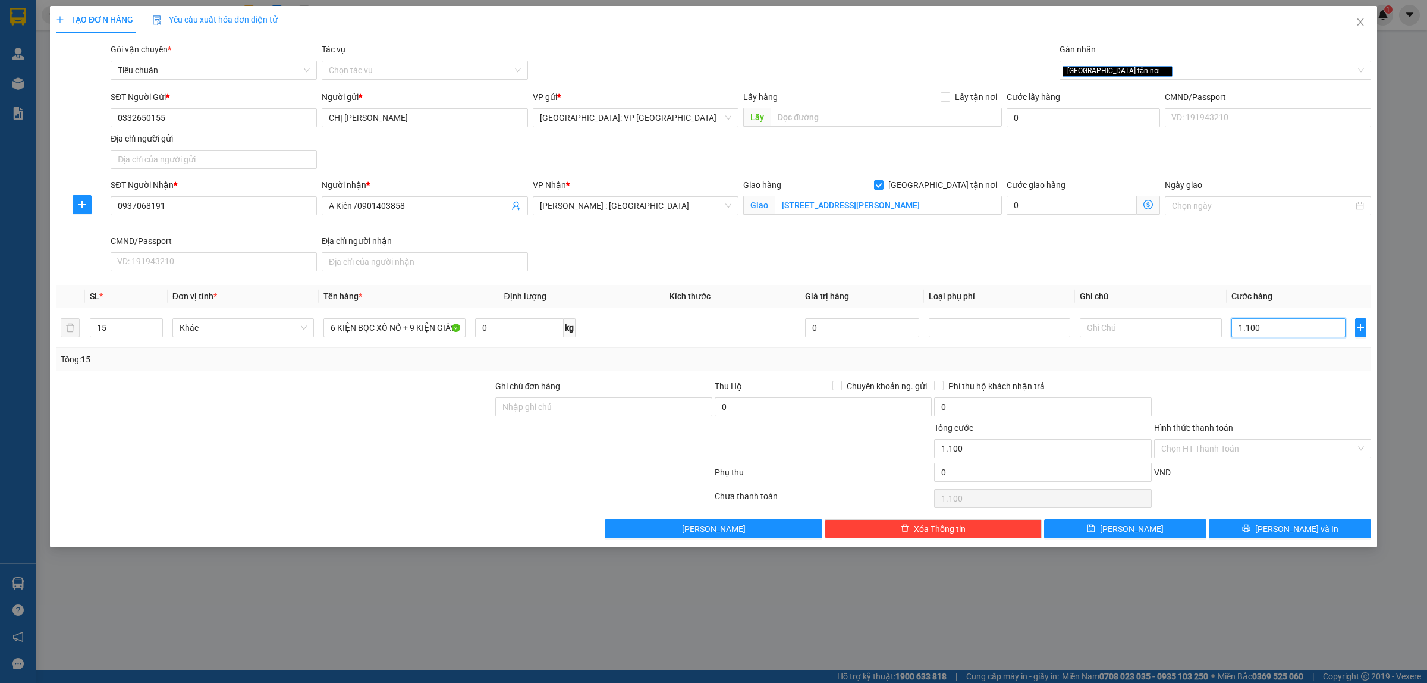
type input "11.000"
type input "110.000"
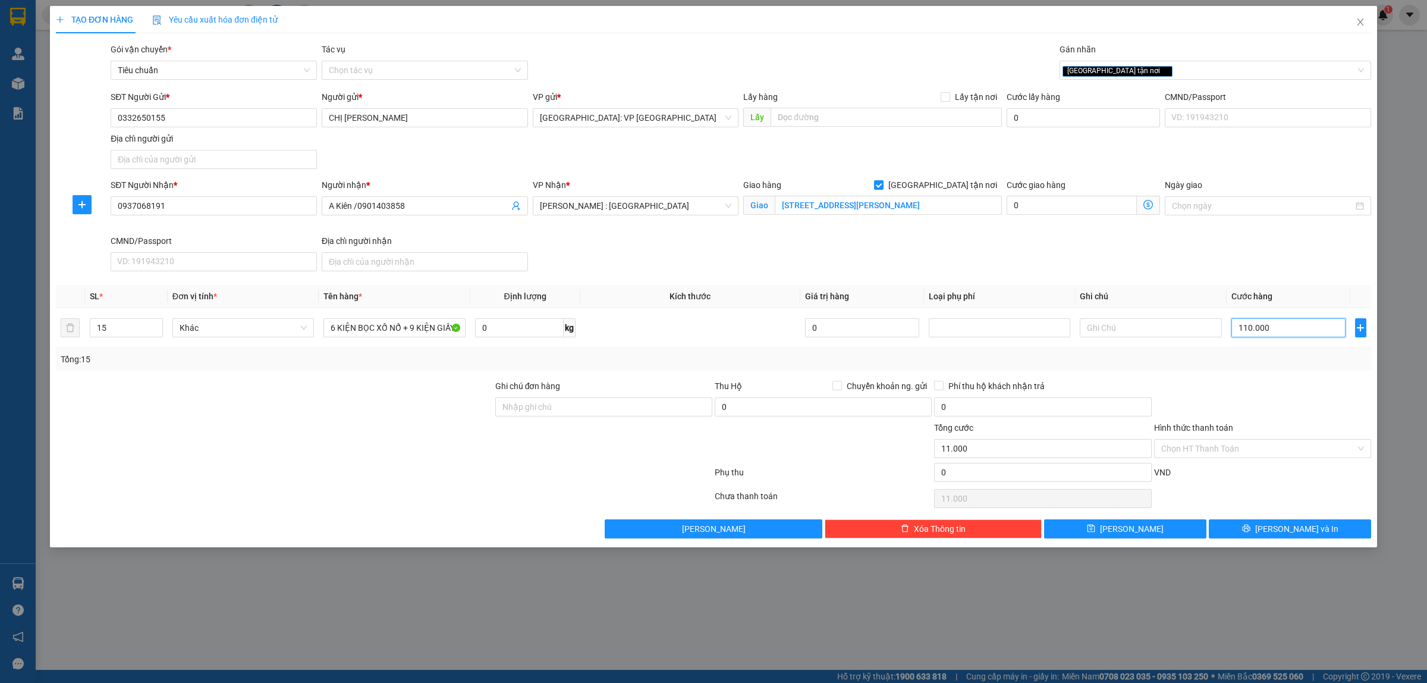
type input "110.000"
type input "1.100.000"
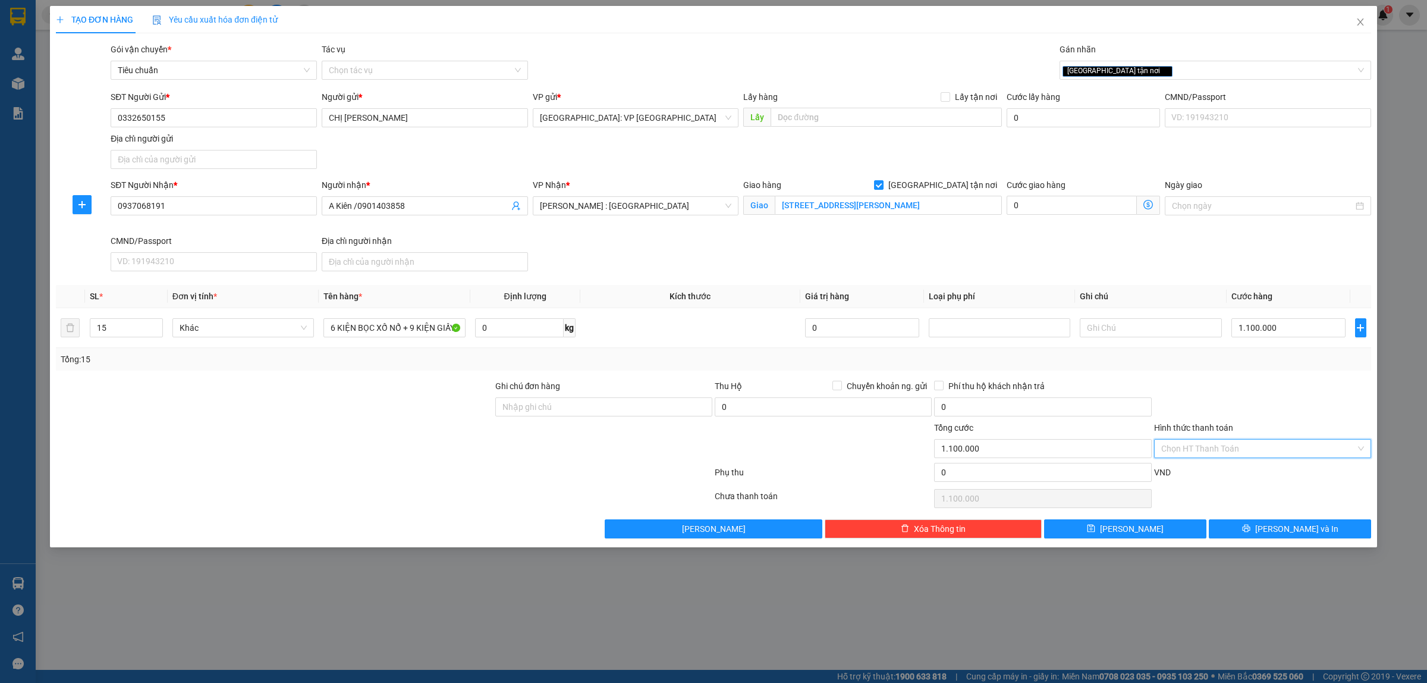
click at [1208, 448] on input "Hình thức thanh toán" at bounding box center [1258, 448] width 194 height 18
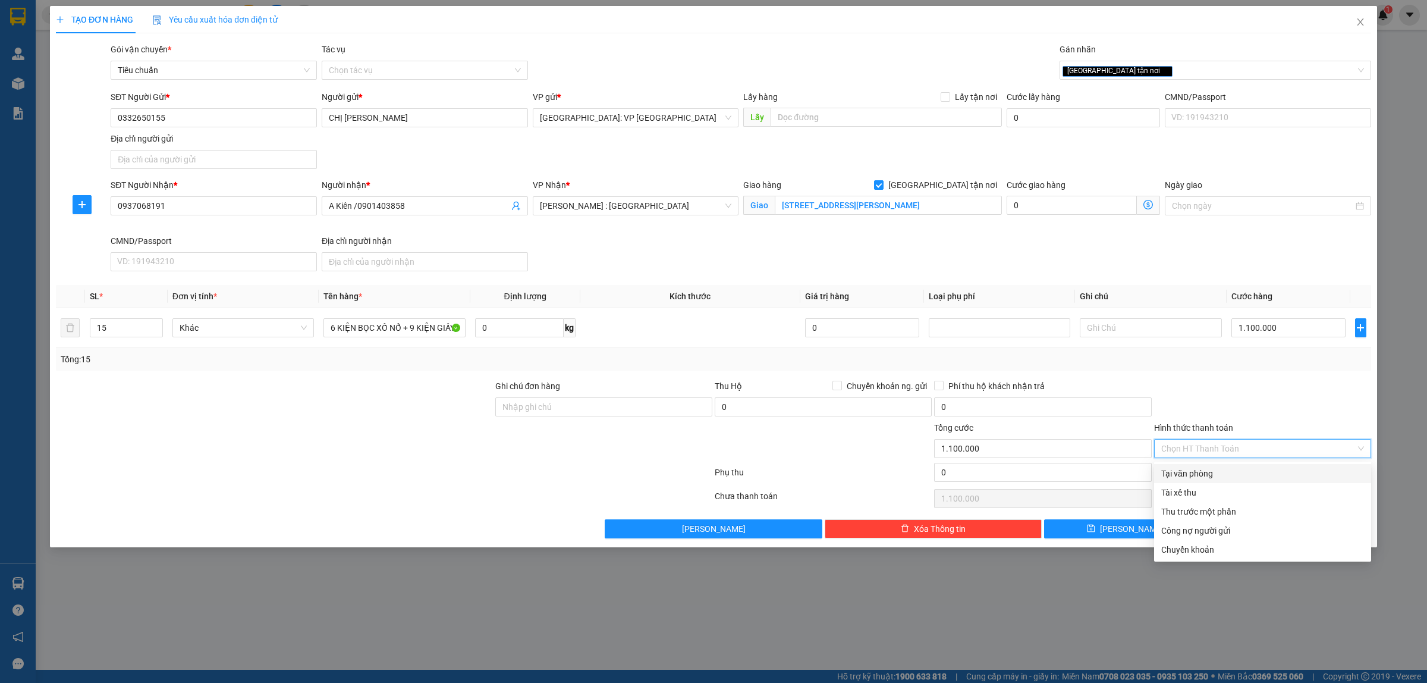
click at [1191, 475] on div "Tại văn phòng" at bounding box center [1262, 473] width 203 height 13
type input "0"
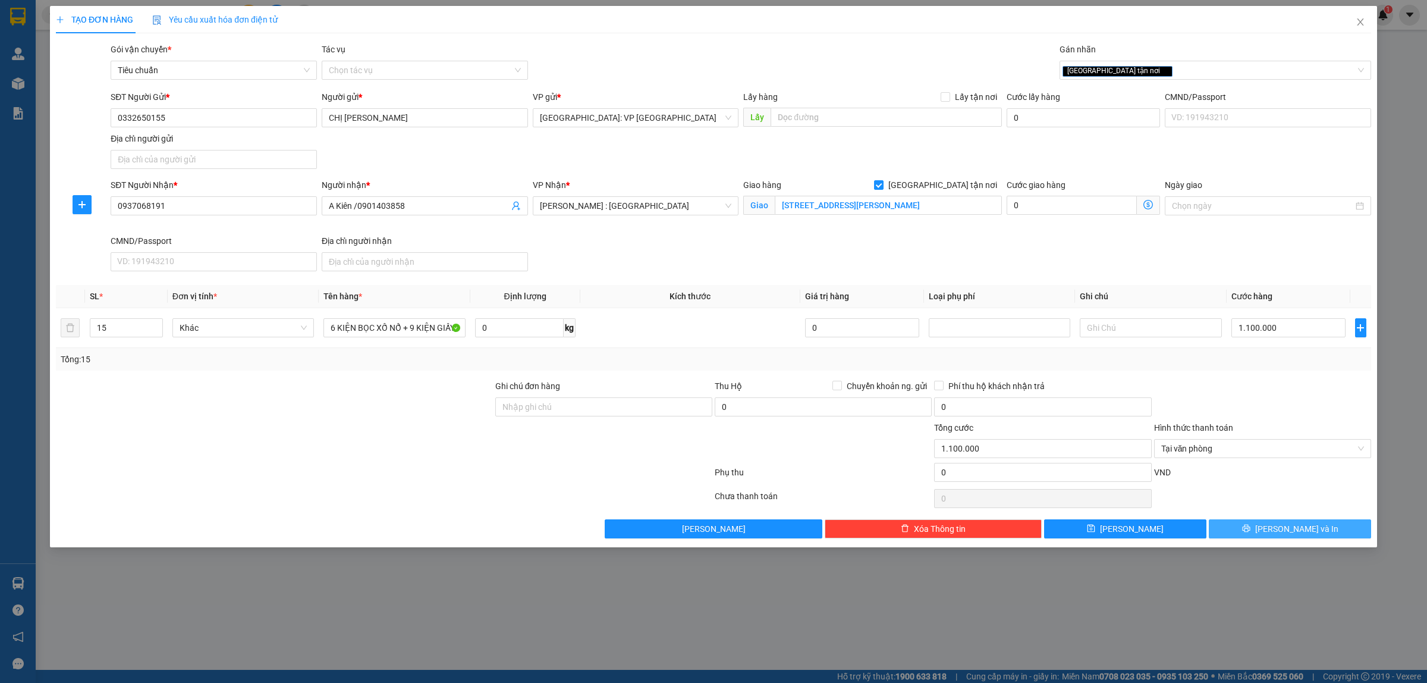
click at [1277, 530] on button "[PERSON_NAME] và In" at bounding box center [1290, 528] width 162 height 19
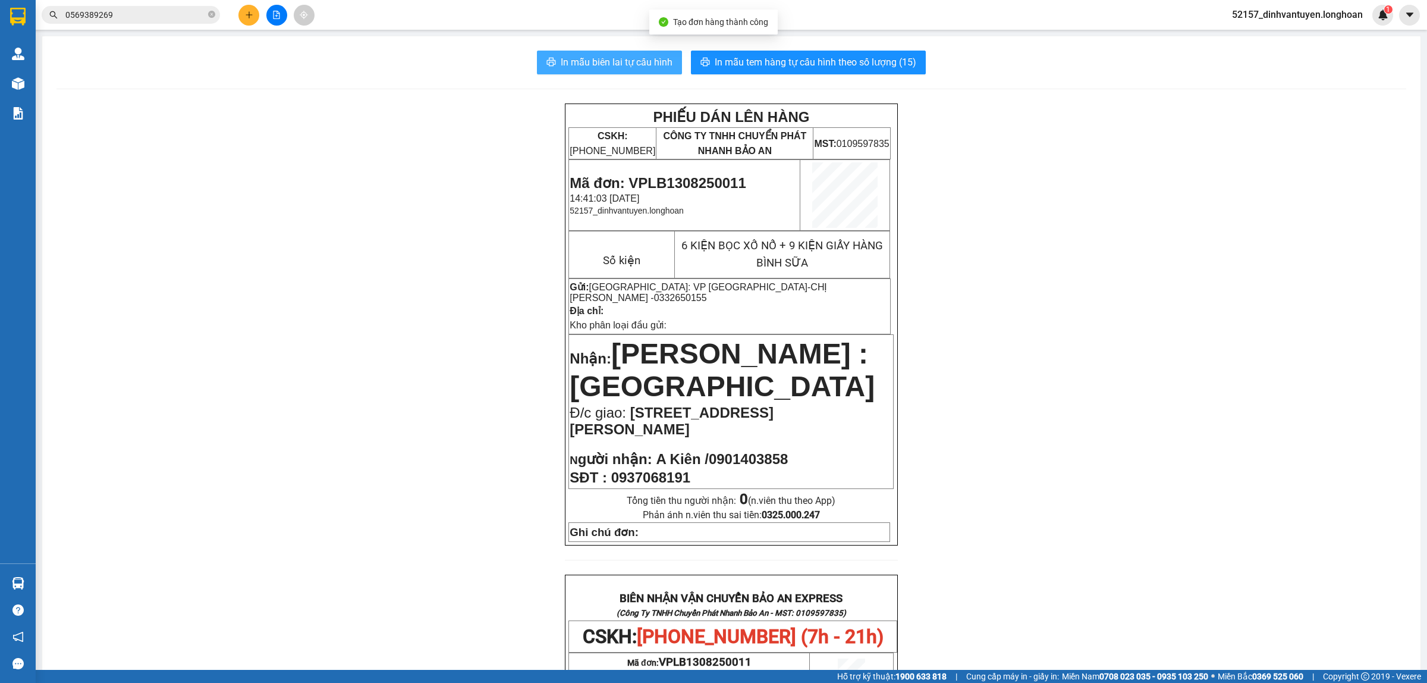
click at [616, 61] on span "In mẫu biên lai tự cấu hình" at bounding box center [617, 62] width 112 height 15
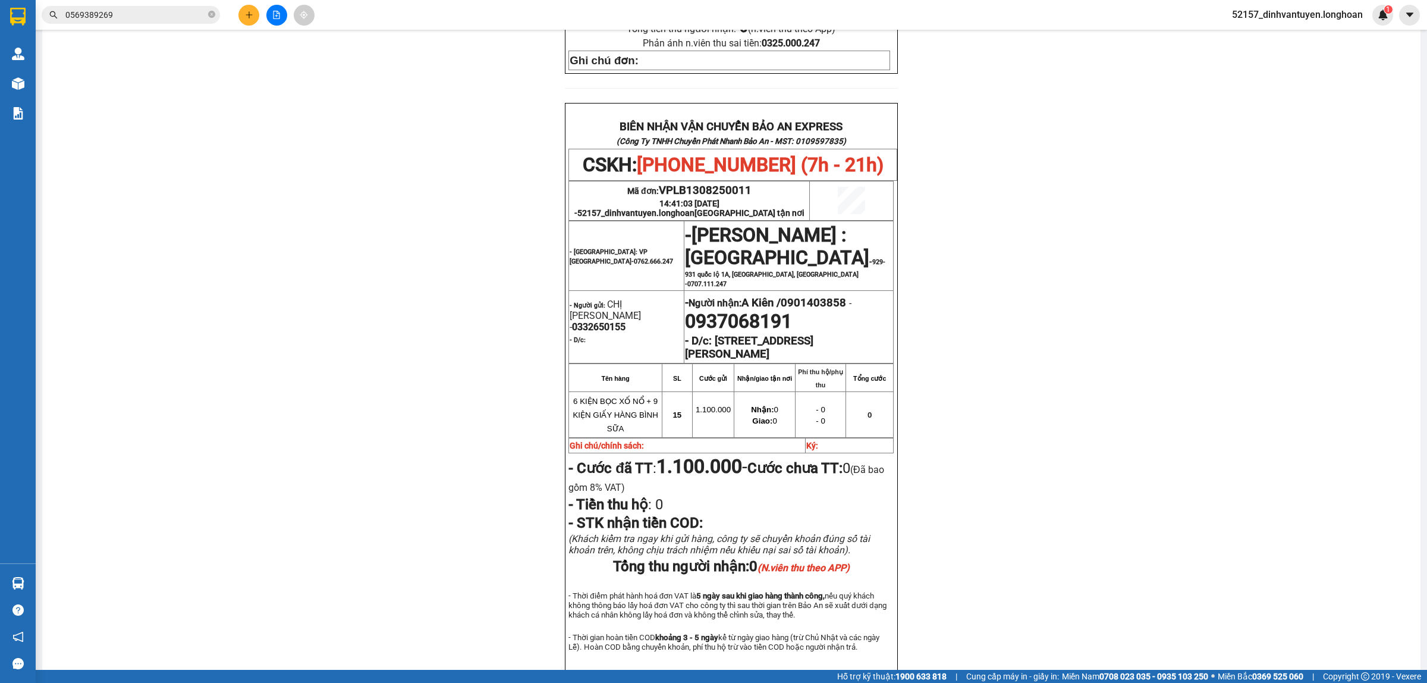
scroll to position [520, 0]
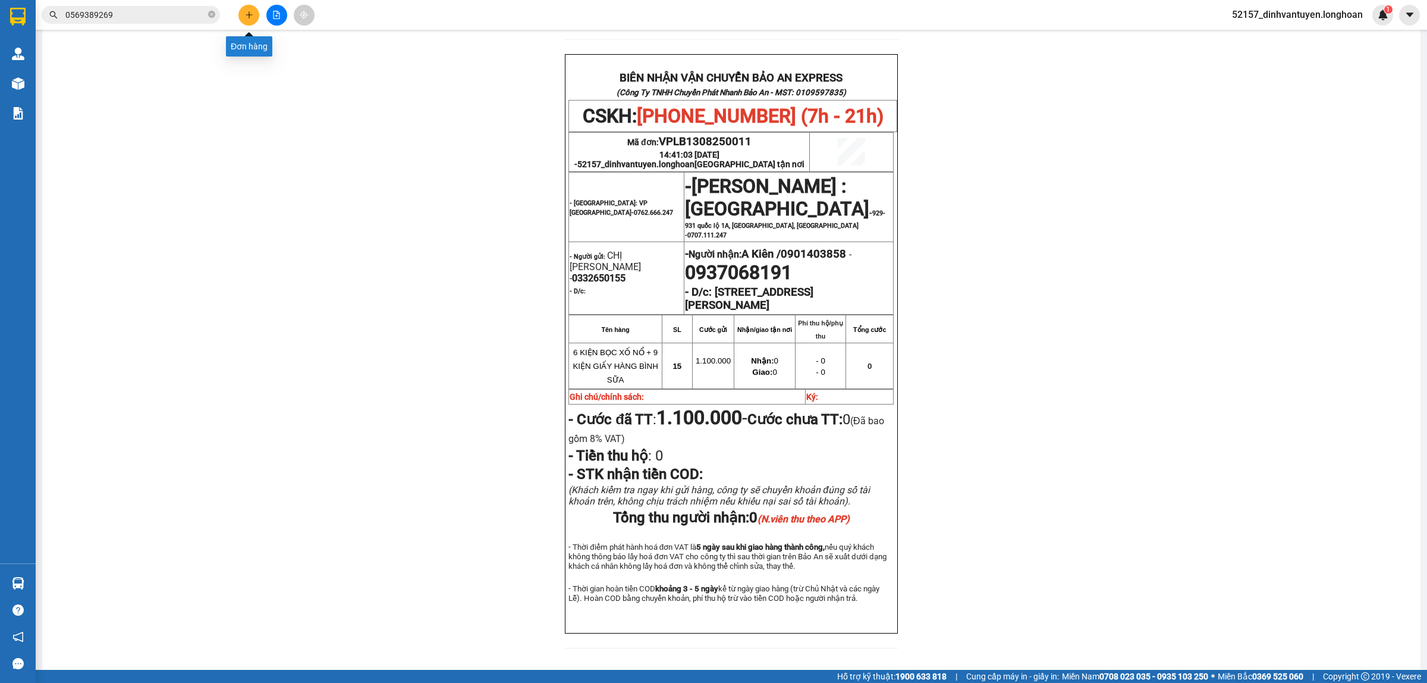
click at [254, 12] on button at bounding box center [248, 15] width 21 height 21
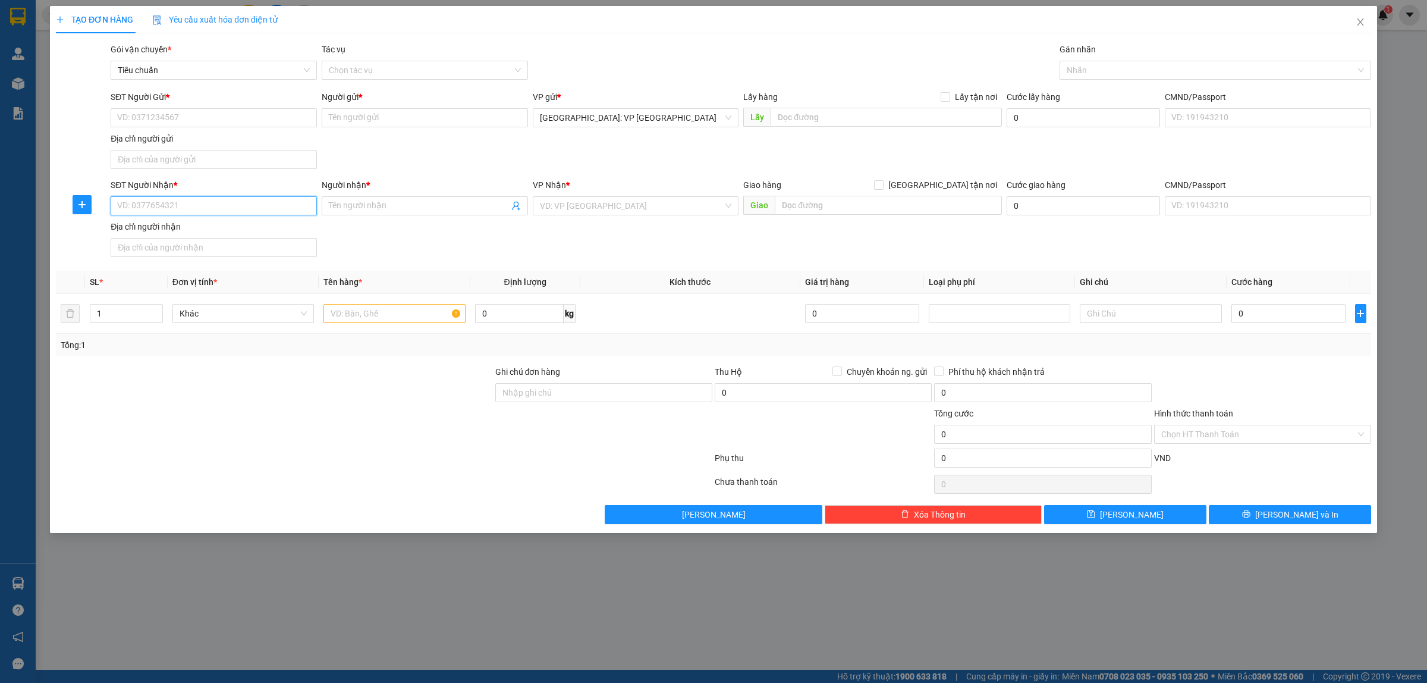
click at [241, 203] on input "SĐT Người Nhận *" at bounding box center [214, 205] width 206 height 19
type input "0975828529"
drag, startPoint x: 239, startPoint y: 224, endPoint x: 302, endPoint y: 231, distance: 63.4
click at [240, 224] on div "0975828529 - shop Hoa Nhi" at bounding box center [214, 230] width 192 height 13
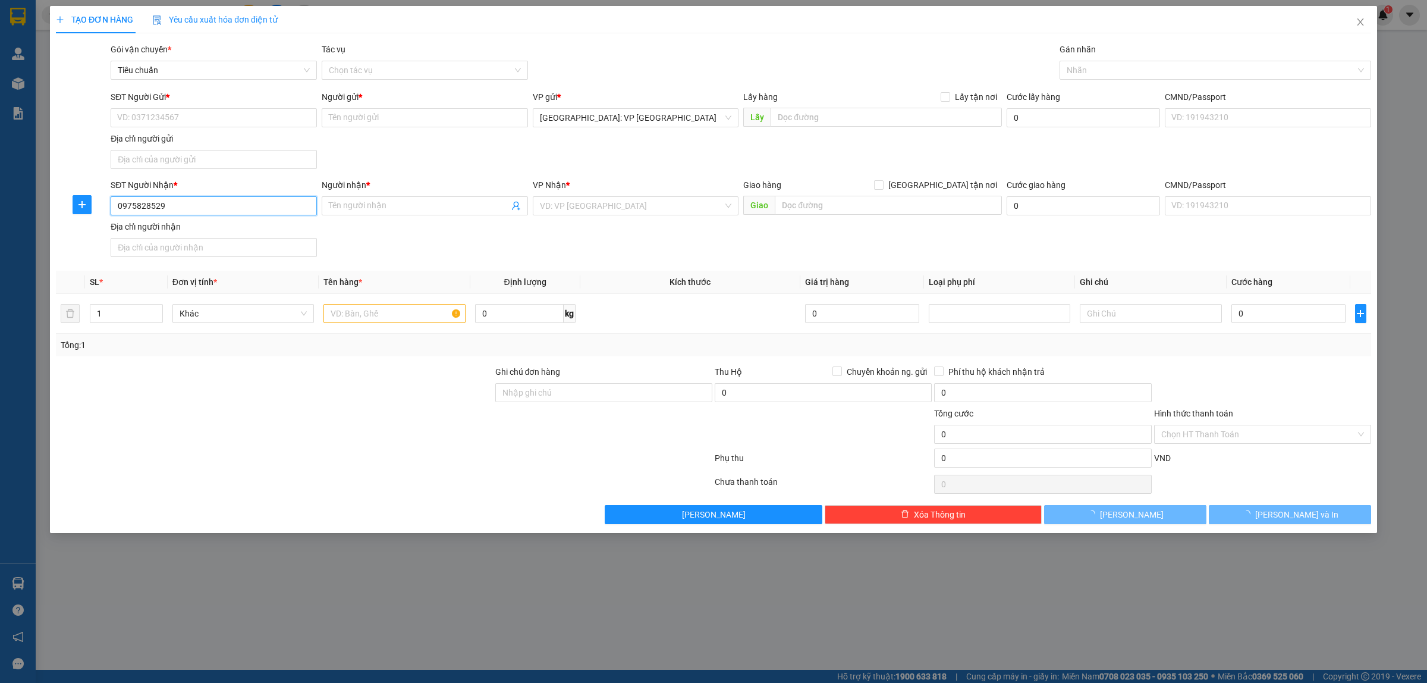
type input "shop [GEOGRAPHIC_DATA]"
checkbox input "true"
type input "11 Đường Nguyễn Duy Dương,Phường 7, Quận 5,HCM"
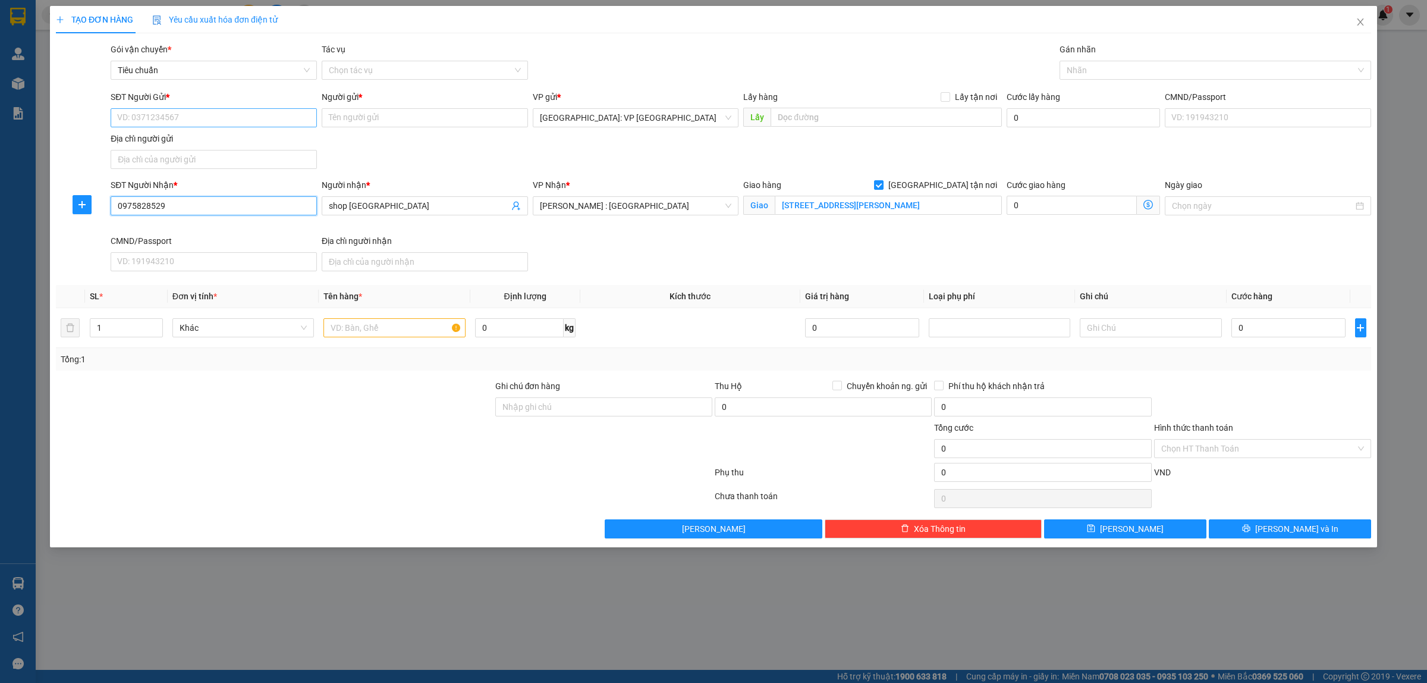
type input "0975828529"
click at [250, 120] on input "SĐT Người Gửi *" at bounding box center [214, 117] width 206 height 19
click at [192, 140] on div "0332650155 - CHỊ CHUNG" at bounding box center [214, 142] width 192 height 13
type input "0332650155"
type input "CHỊ [PERSON_NAME]"
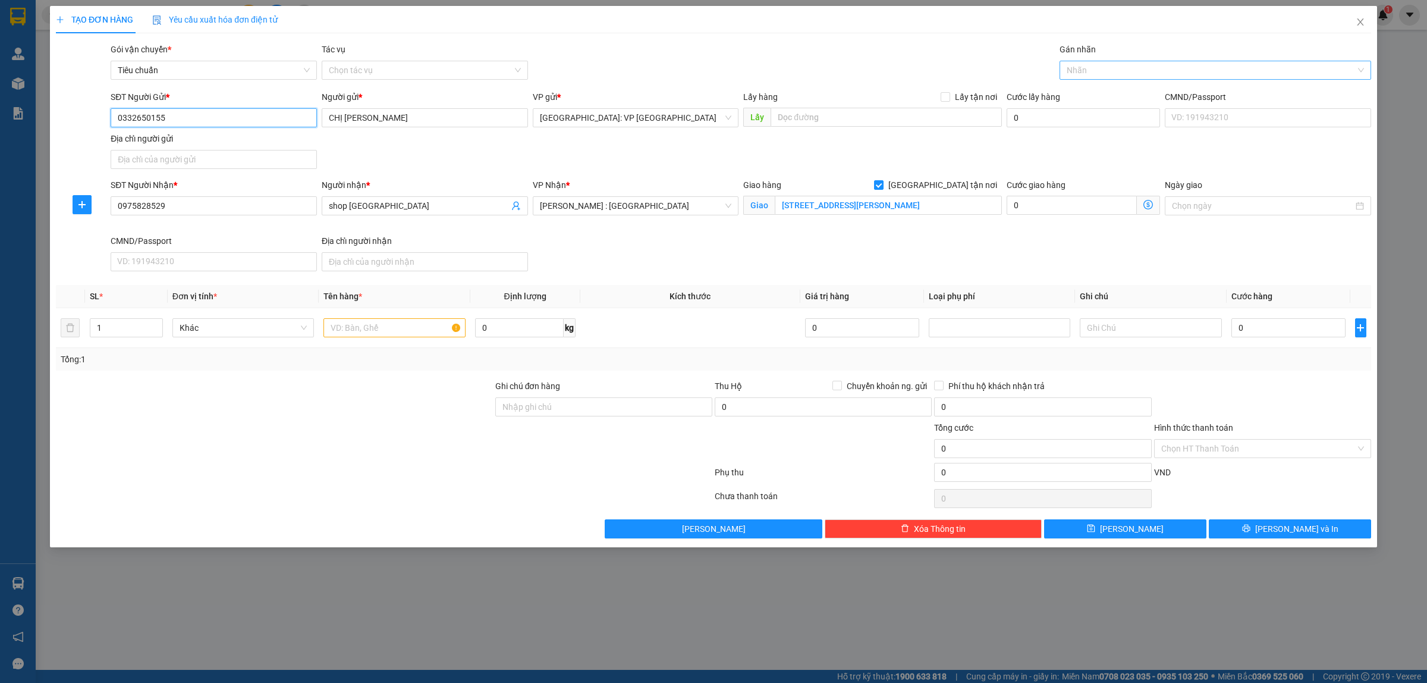
click at [1096, 77] on div at bounding box center [1210, 70] width 294 height 14
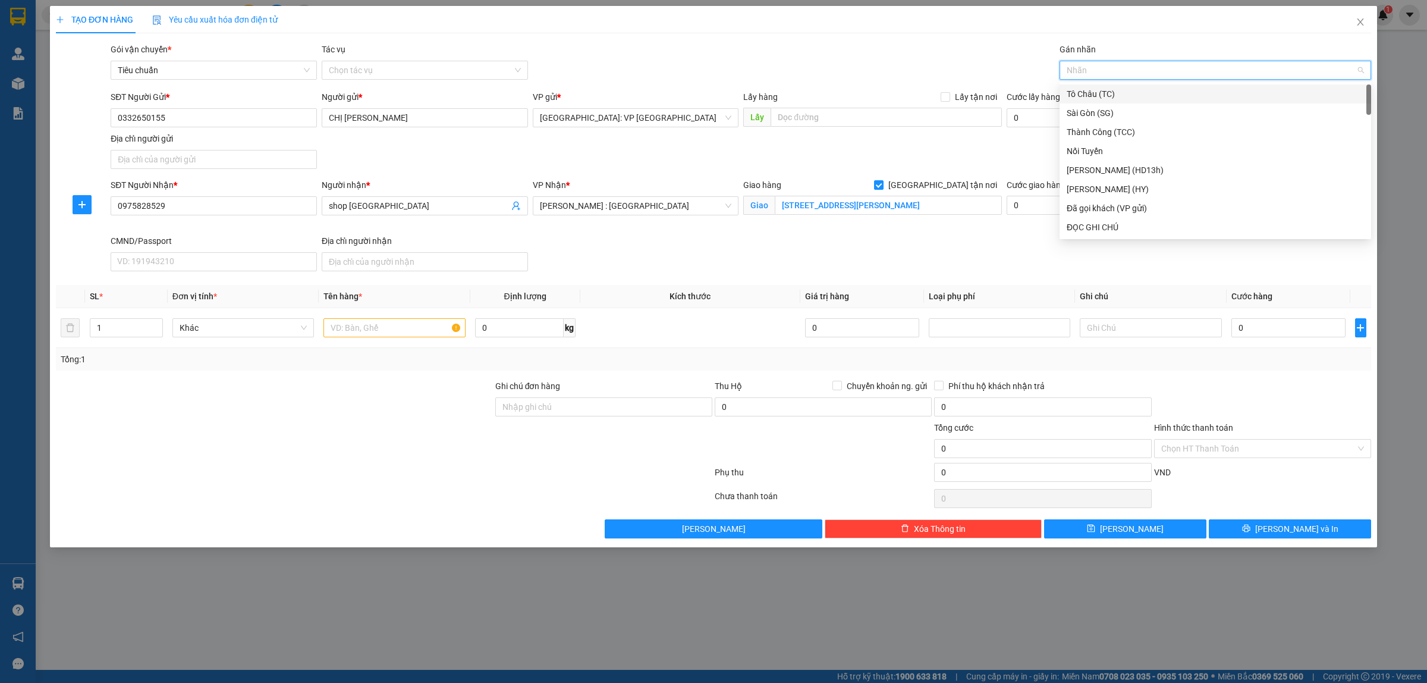
type input "G"
click at [1094, 230] on div "[GEOGRAPHIC_DATA] tận nơi" at bounding box center [1215, 227] width 297 height 13
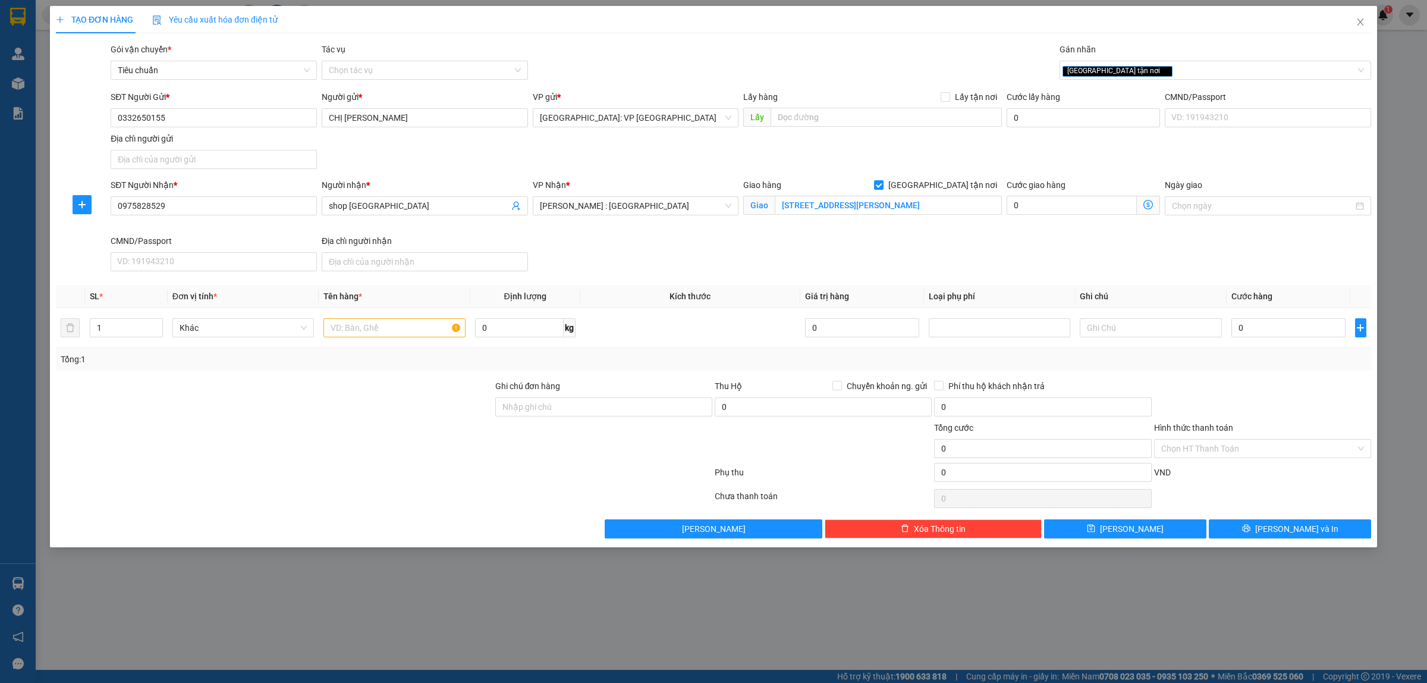
click at [878, 259] on div "SĐT Người Nhận * 0975828529 Người nhận * shop Hoa Nhi VP Nhận * Hồ Chí Minh : K…" at bounding box center [740, 227] width 1265 height 98
click at [357, 334] on input "text" at bounding box center [395, 327] width 142 height 19
type input "1 KIỆN BỌC XỐP NỔ HÀNG BÌNH SỮA"
click at [1285, 333] on input "0" at bounding box center [1289, 327] width 114 height 19
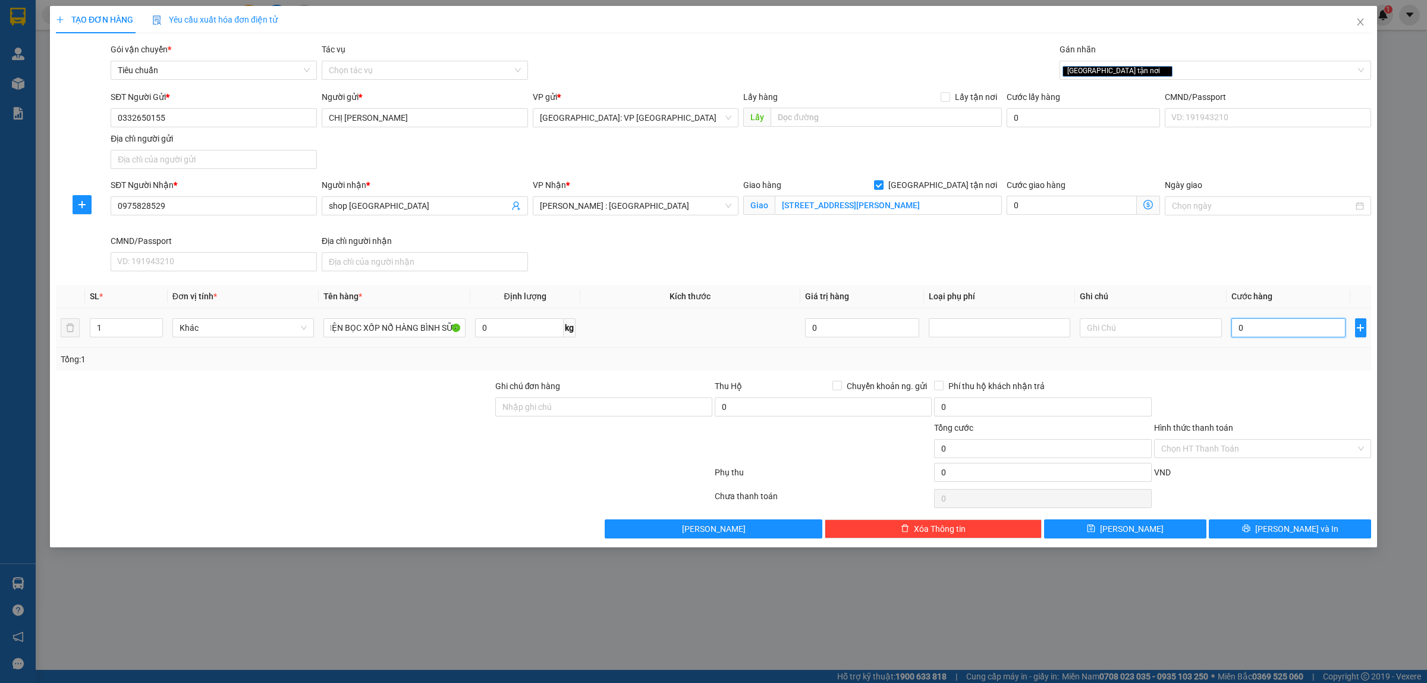
scroll to position [0, 0]
type input "1"
type input "10"
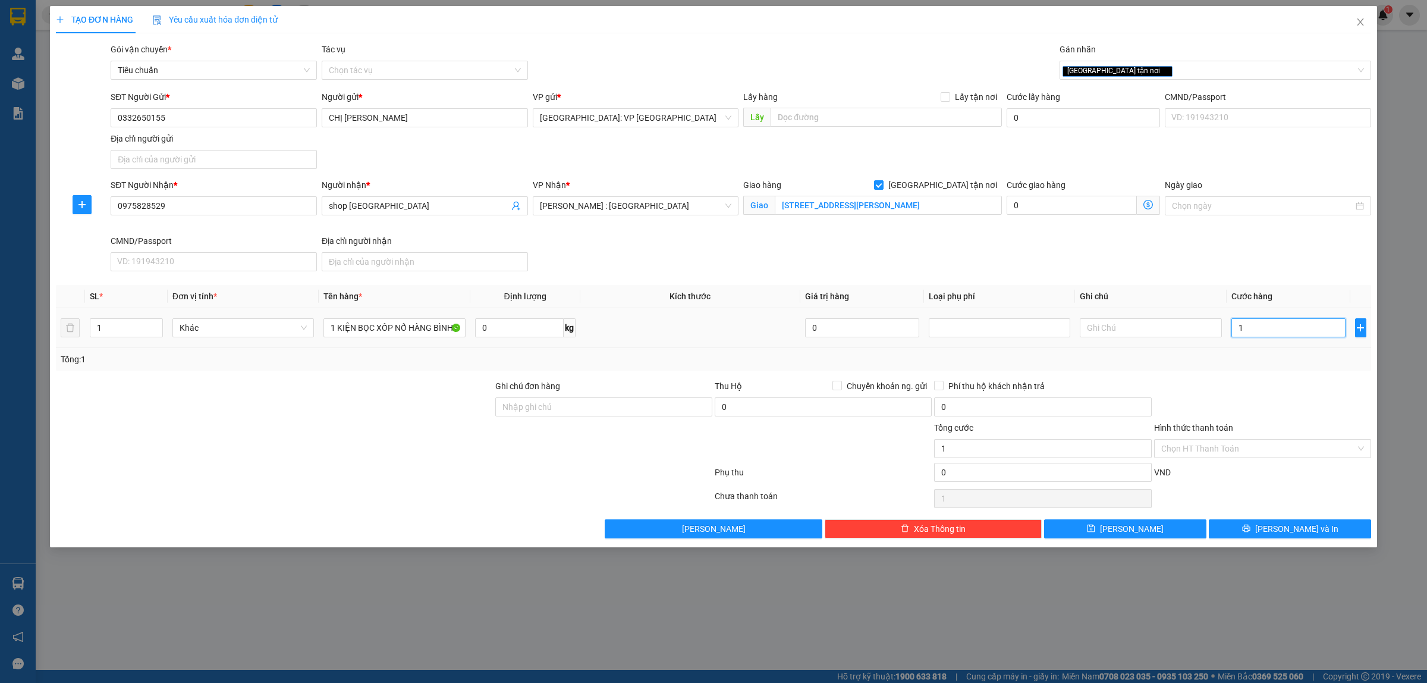
type input "10"
type input "100"
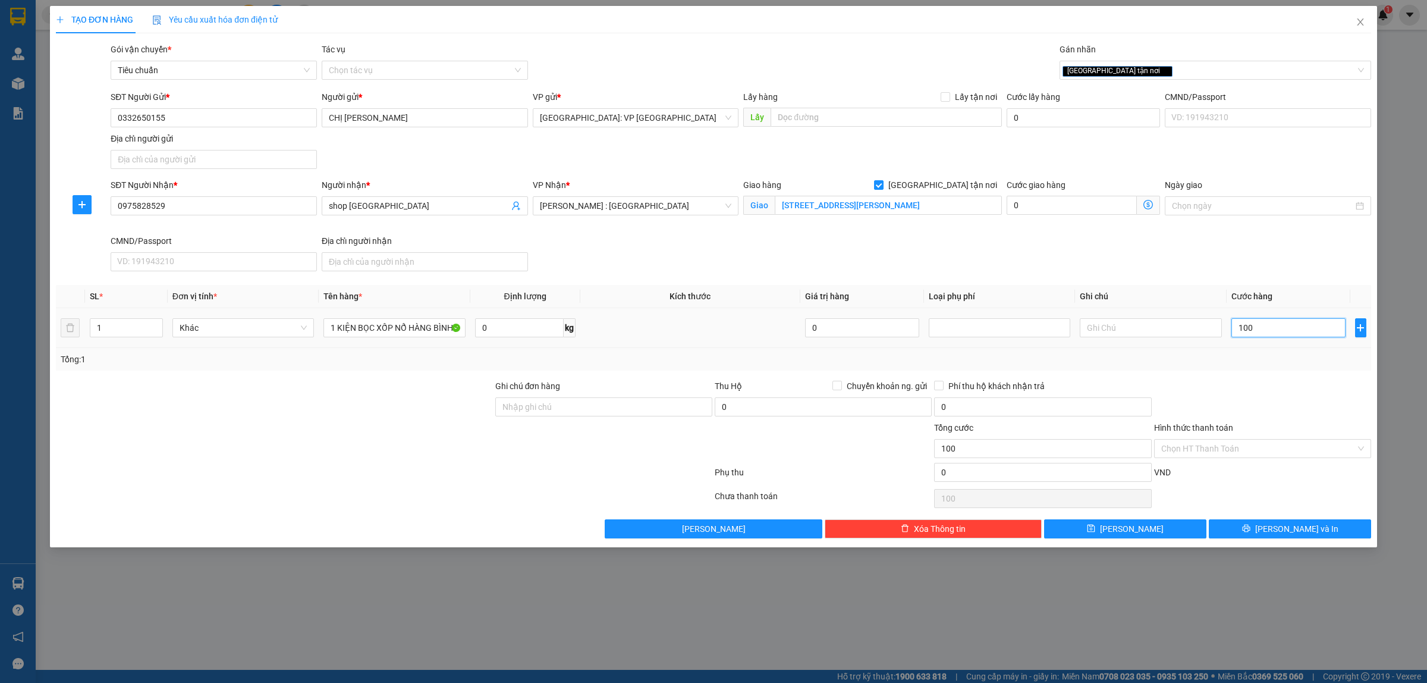
type input "1.000"
type input "10.000"
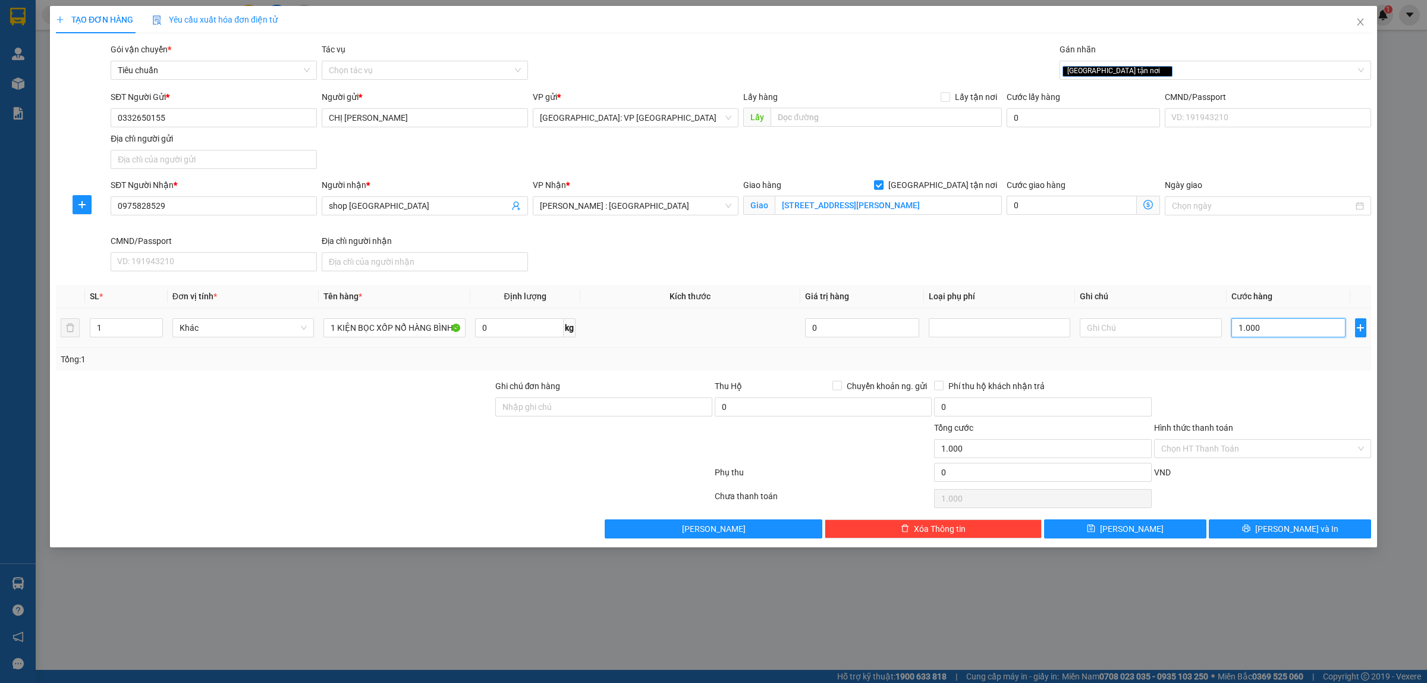
type input "10.000"
type input "100.000"
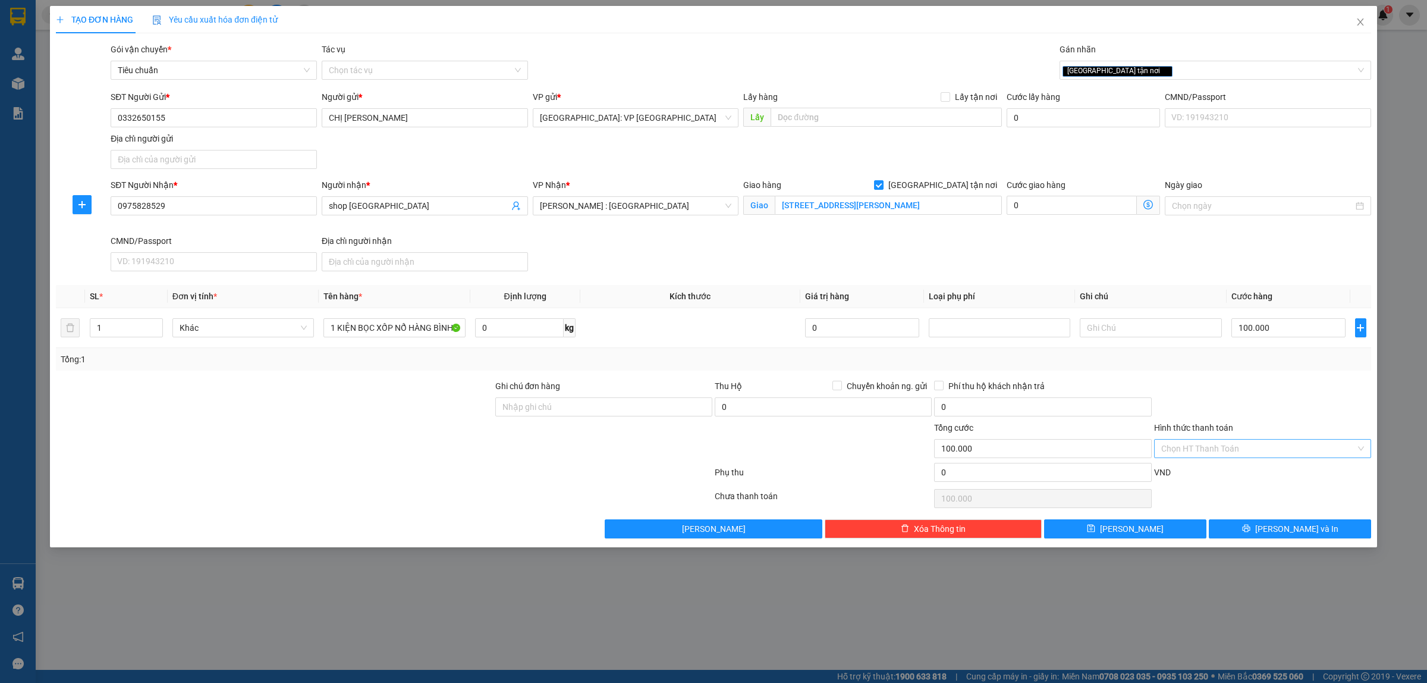
click at [1280, 448] on input "Hình thức thanh toán" at bounding box center [1258, 448] width 194 height 18
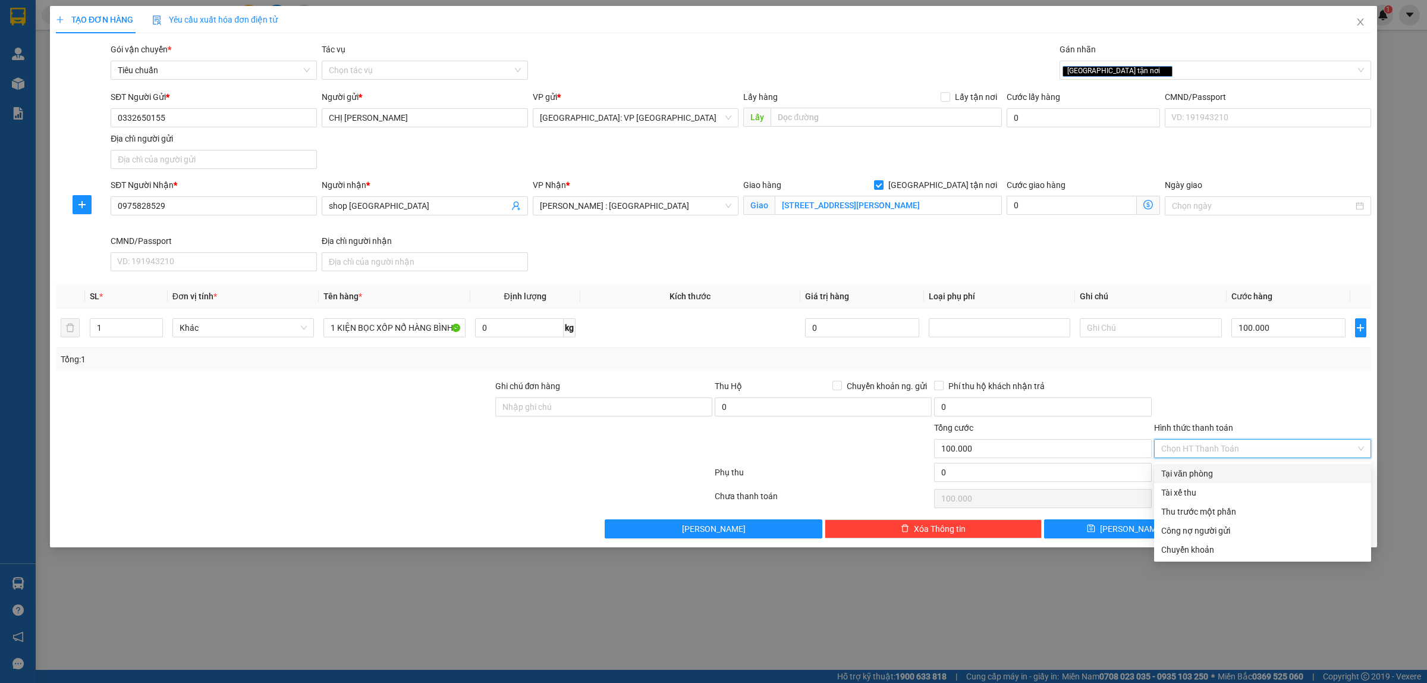
click at [1202, 476] on div "Tại văn phòng" at bounding box center [1262, 473] width 203 height 13
type input "0"
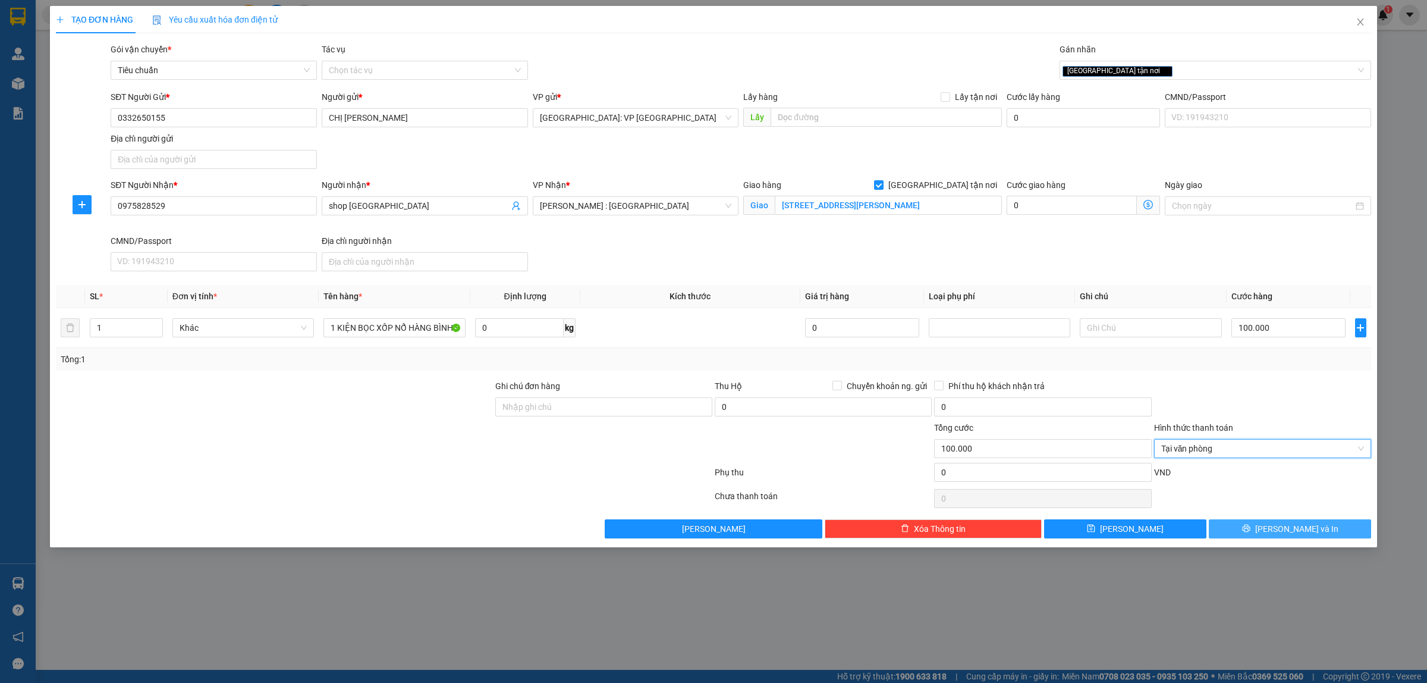
click at [1280, 530] on span "[PERSON_NAME] và In" at bounding box center [1296, 528] width 83 height 13
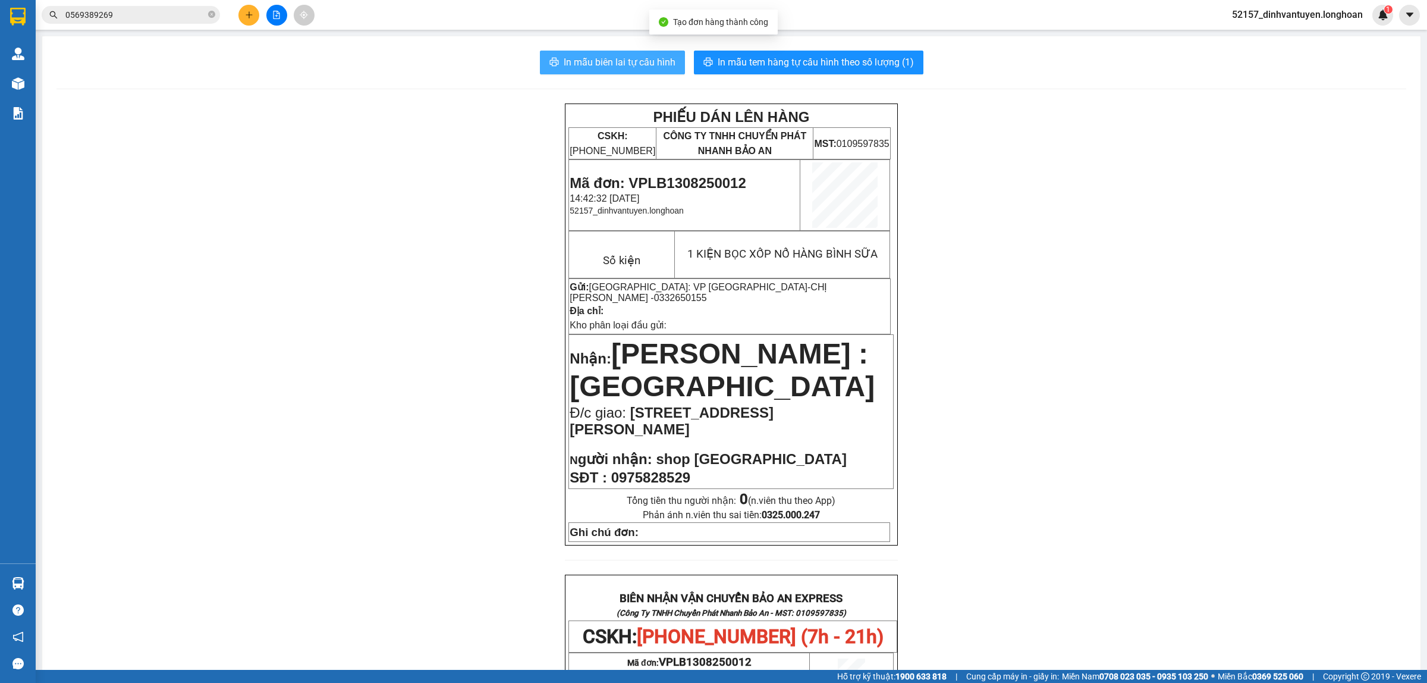
click at [610, 65] on span "In mẫu biên lai tự cấu hình" at bounding box center [620, 62] width 112 height 15
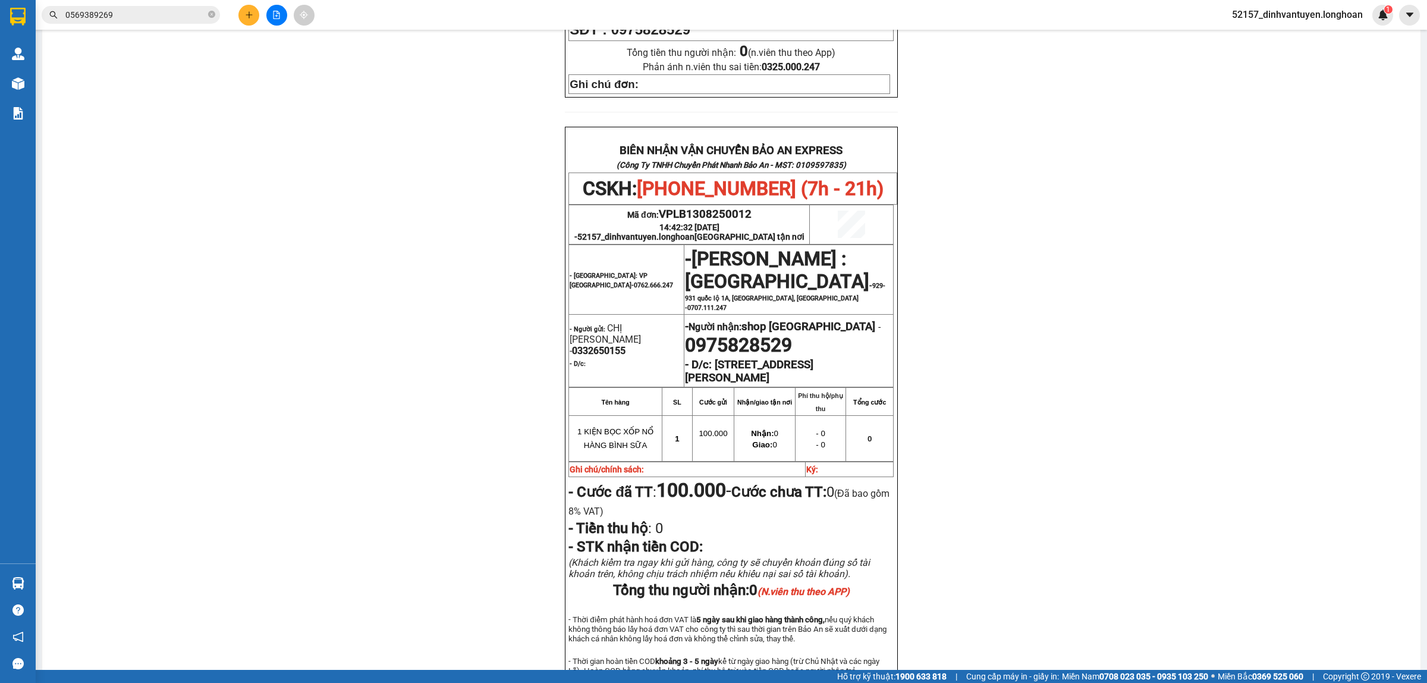
scroll to position [520, 0]
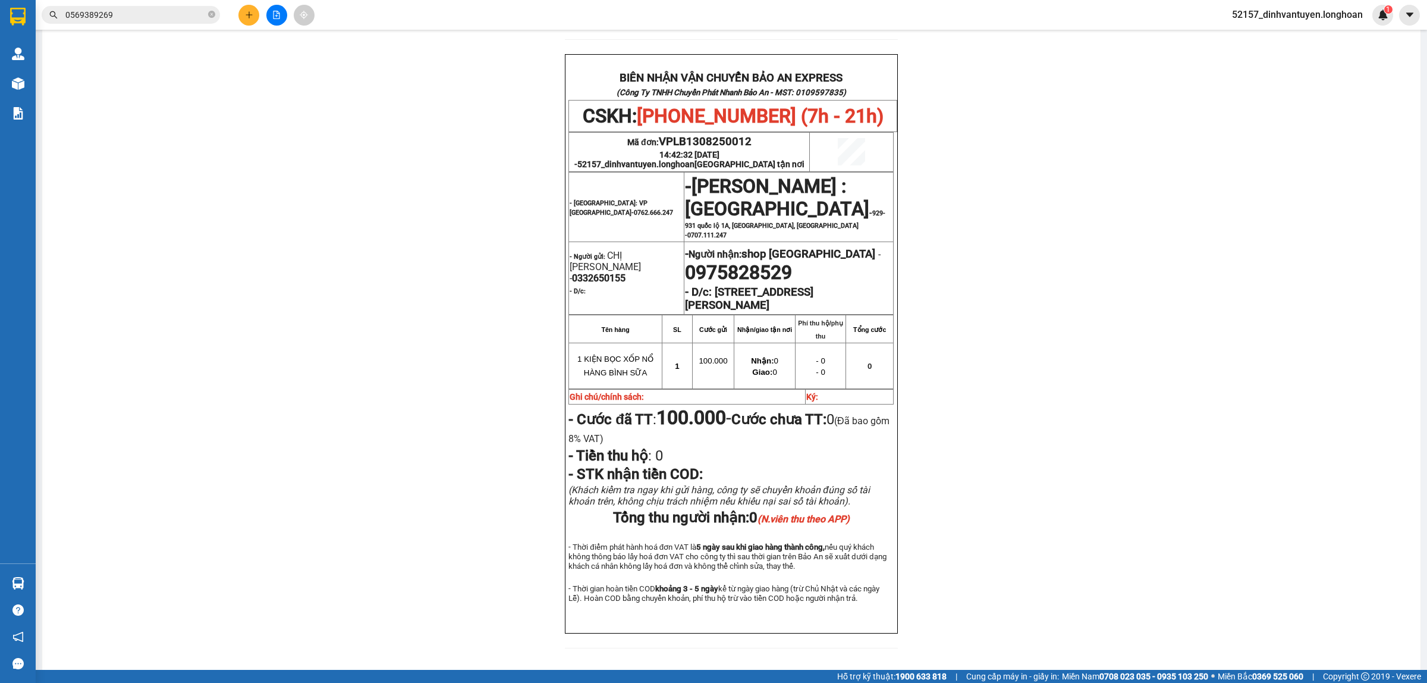
click at [247, 18] on icon "plus" at bounding box center [249, 15] width 8 height 8
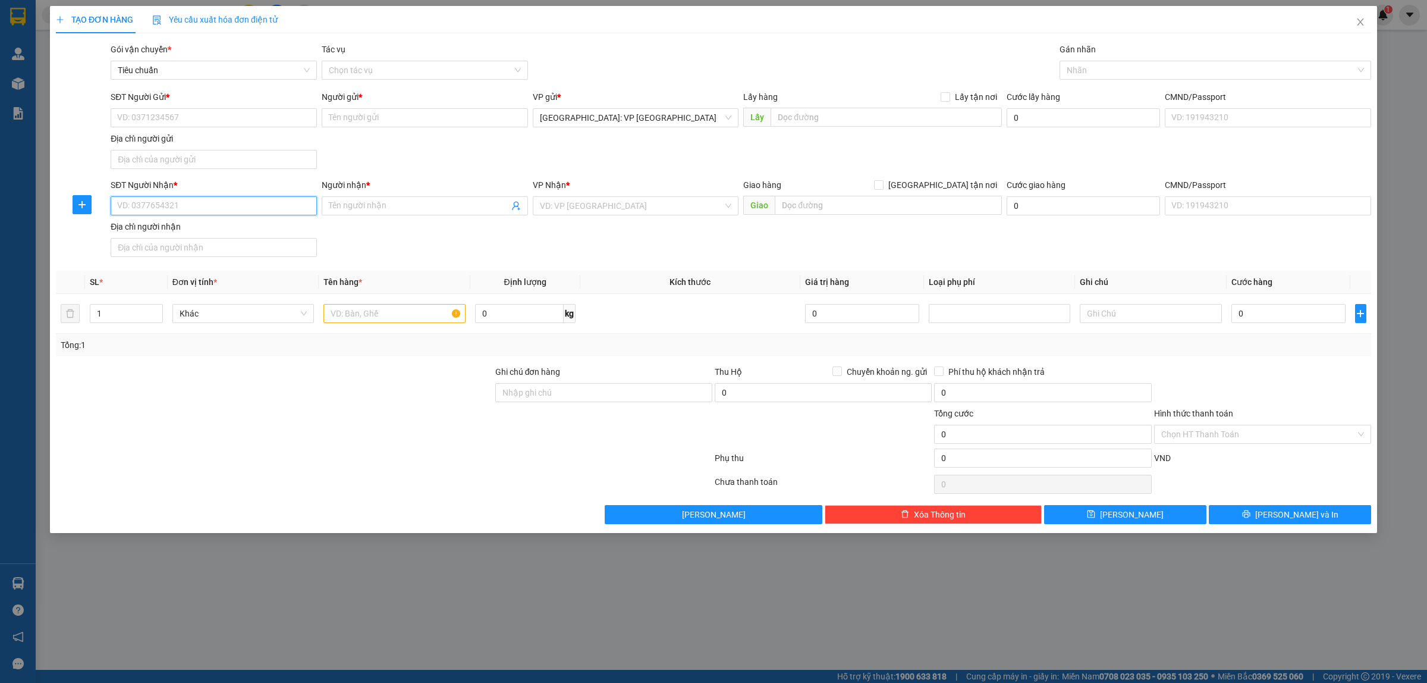
click at [215, 208] on input "SĐT Người Nhận *" at bounding box center [214, 205] width 206 height 19
type input "0976415975"
click at [235, 236] on div "0976415975 - Minh Trâm" at bounding box center [214, 230] width 192 height 13
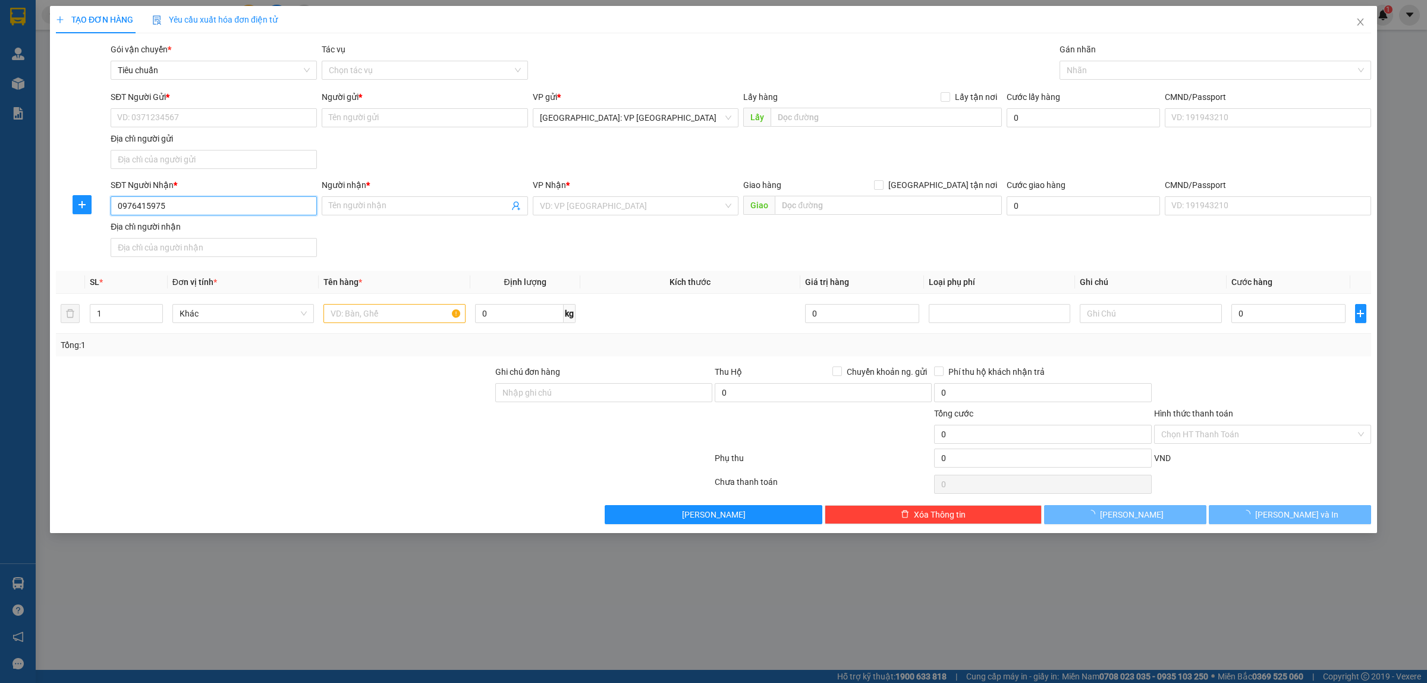
type input "[PERSON_NAME]"
checkbox input "true"
type input "33 Đường 904, Phường Hiệp Phú, thủ đức, HCM"
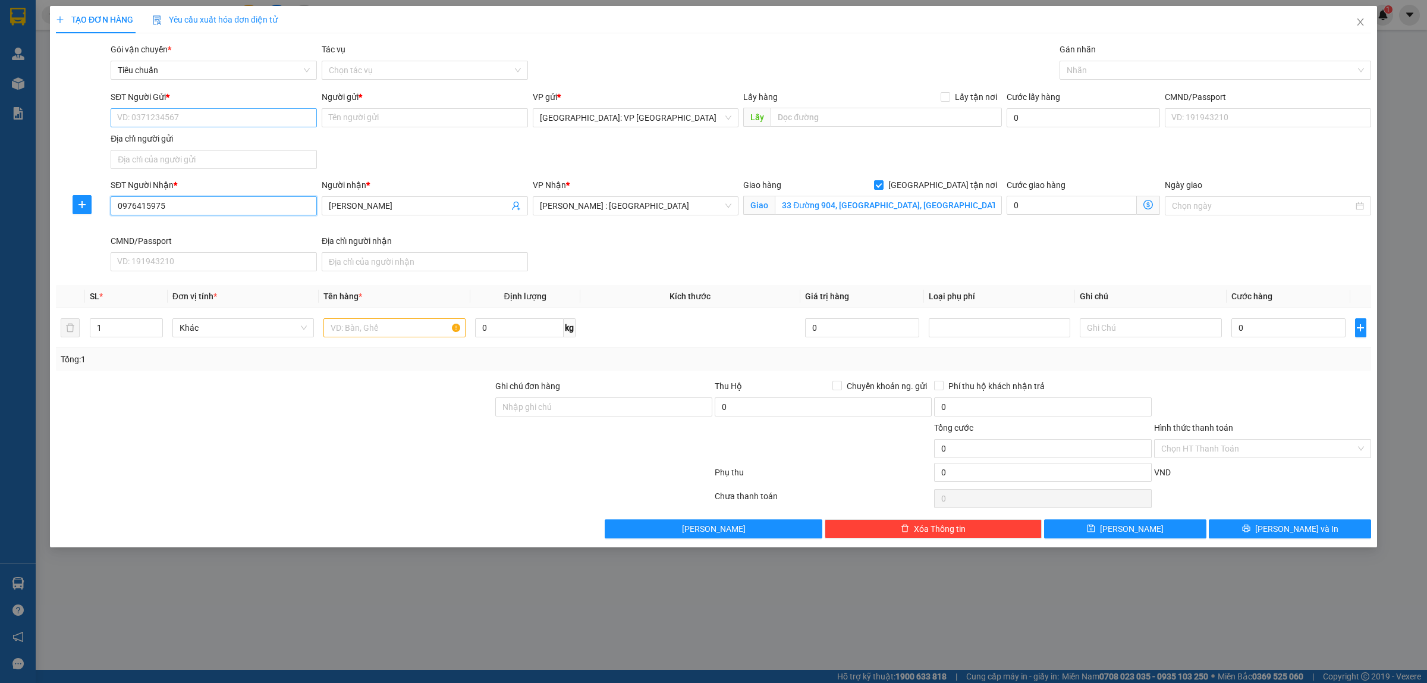
type input "0976415975"
drag, startPoint x: 236, startPoint y: 113, endPoint x: 247, endPoint y: 130, distance: 19.8
click at [238, 117] on input "SĐT Người Gửi *" at bounding box center [214, 117] width 206 height 19
paste input "0332650155"
type input "0332650155"
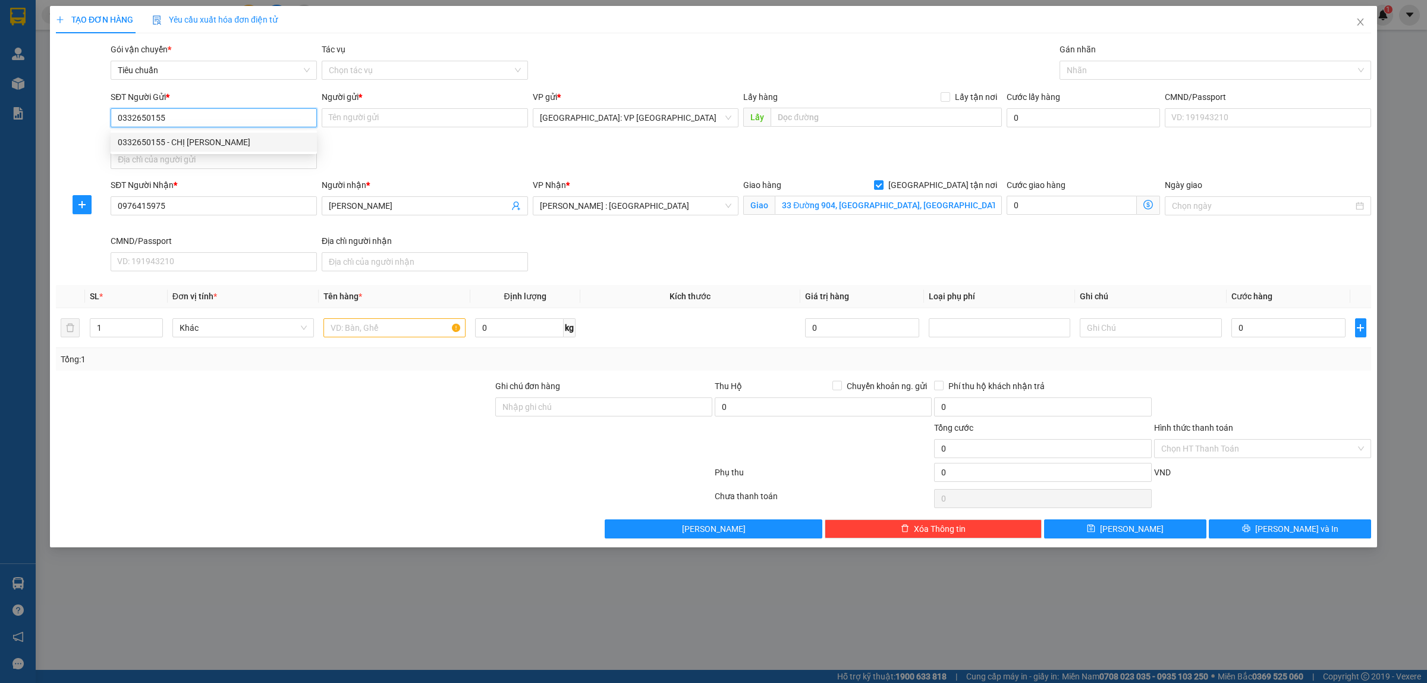
click at [196, 144] on div "0332650155 - CHỊ CHUNG" at bounding box center [214, 142] width 192 height 13
type input "CHỊ [PERSON_NAME]"
type input "0332650155"
drag, startPoint x: 1068, startPoint y: 76, endPoint x: 1079, endPoint y: 76, distance: 11.3
click at [1075, 76] on div at bounding box center [1210, 70] width 294 height 14
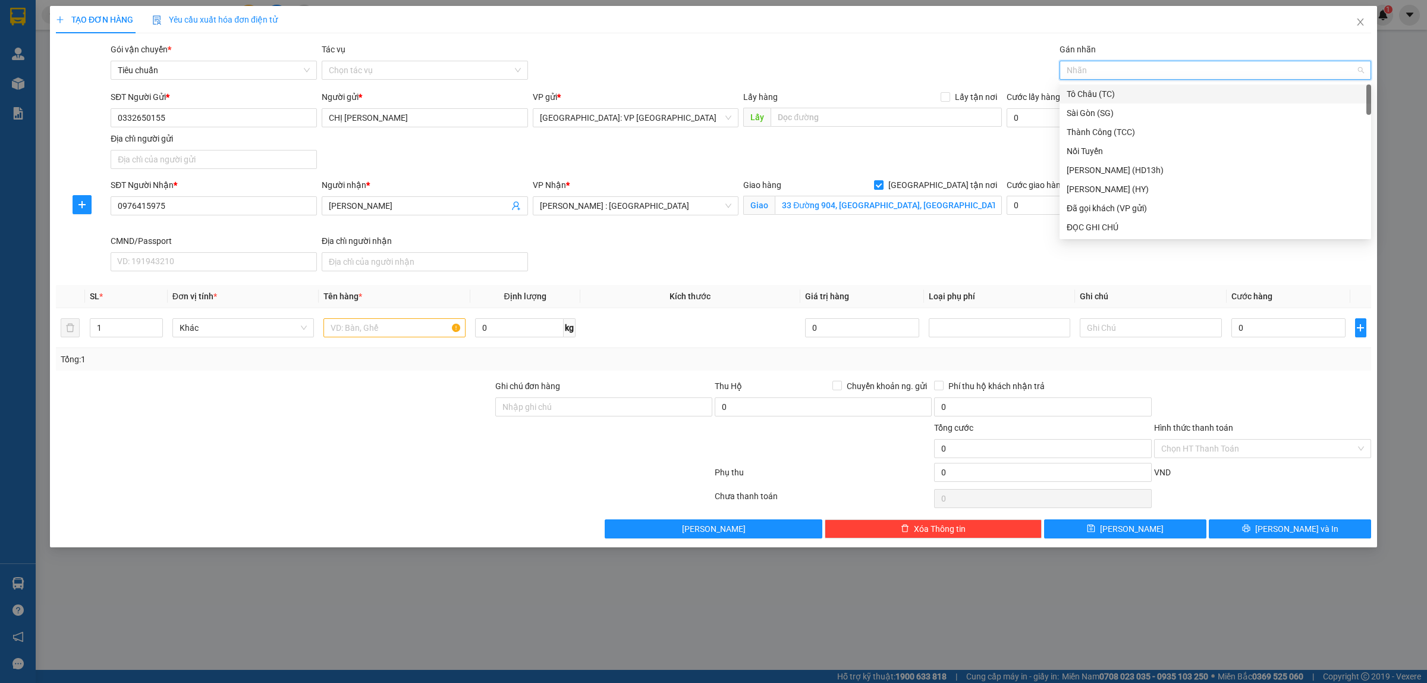
type input "G"
click at [1107, 224] on div "[GEOGRAPHIC_DATA] tận nơi" at bounding box center [1215, 227] width 297 height 13
click at [351, 326] on input "text" at bounding box center [395, 327] width 142 height 19
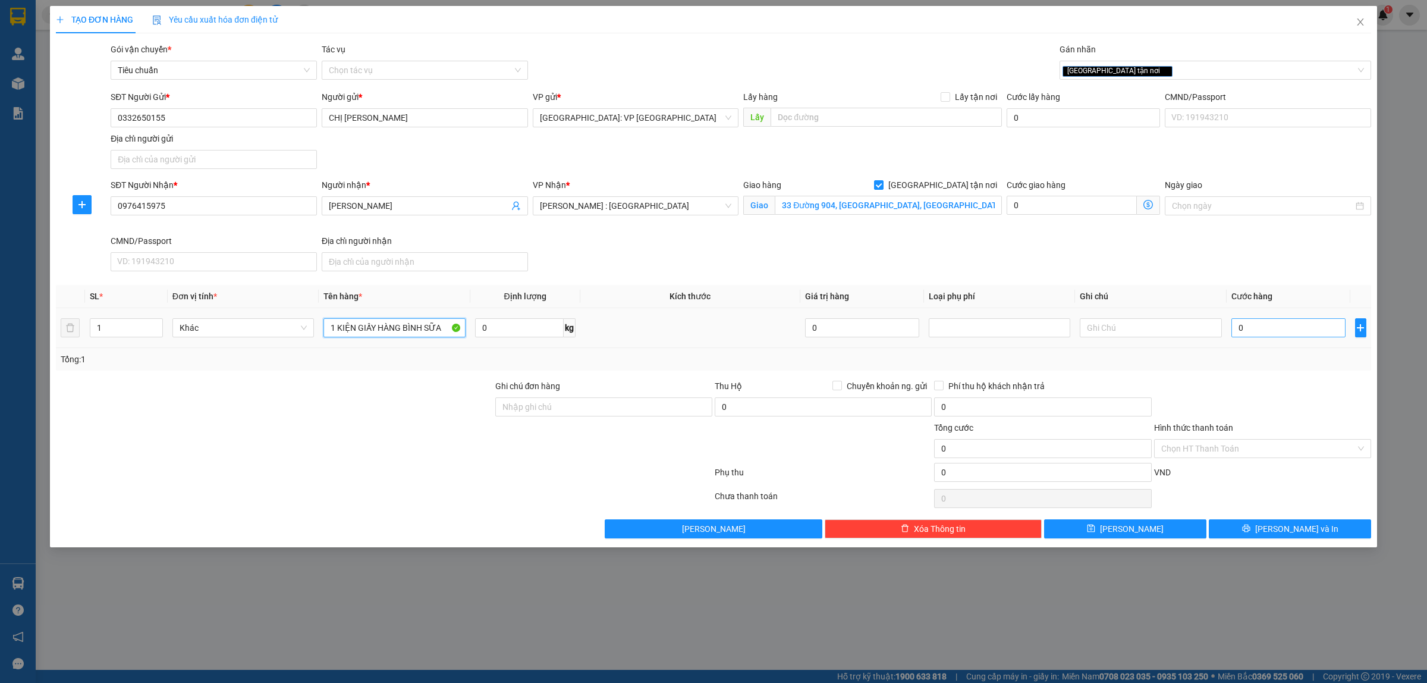
type input "1 KIỆN GIẤY HÀNG BÌNH SỮA"
click at [1267, 329] on input "0" at bounding box center [1289, 327] width 114 height 19
type input "1"
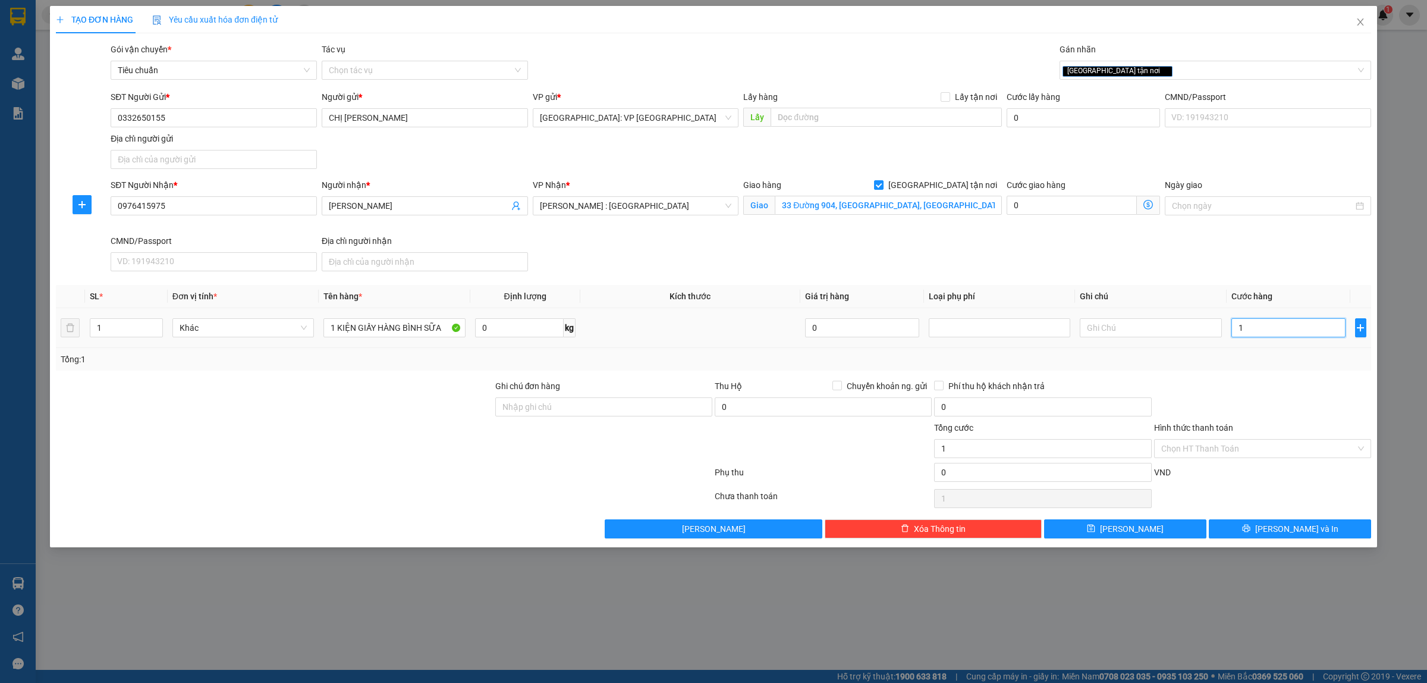
type input "10"
type input "100"
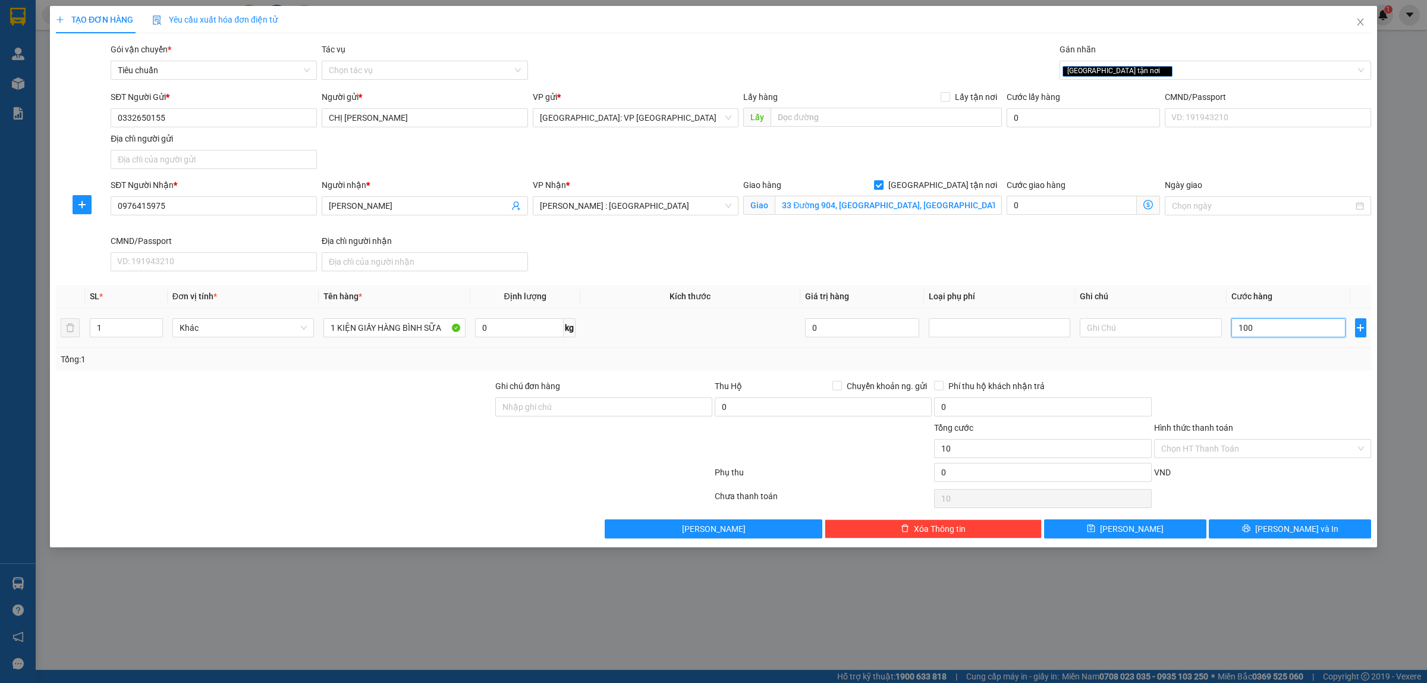
type input "100"
type input "1.000"
type input "10.000"
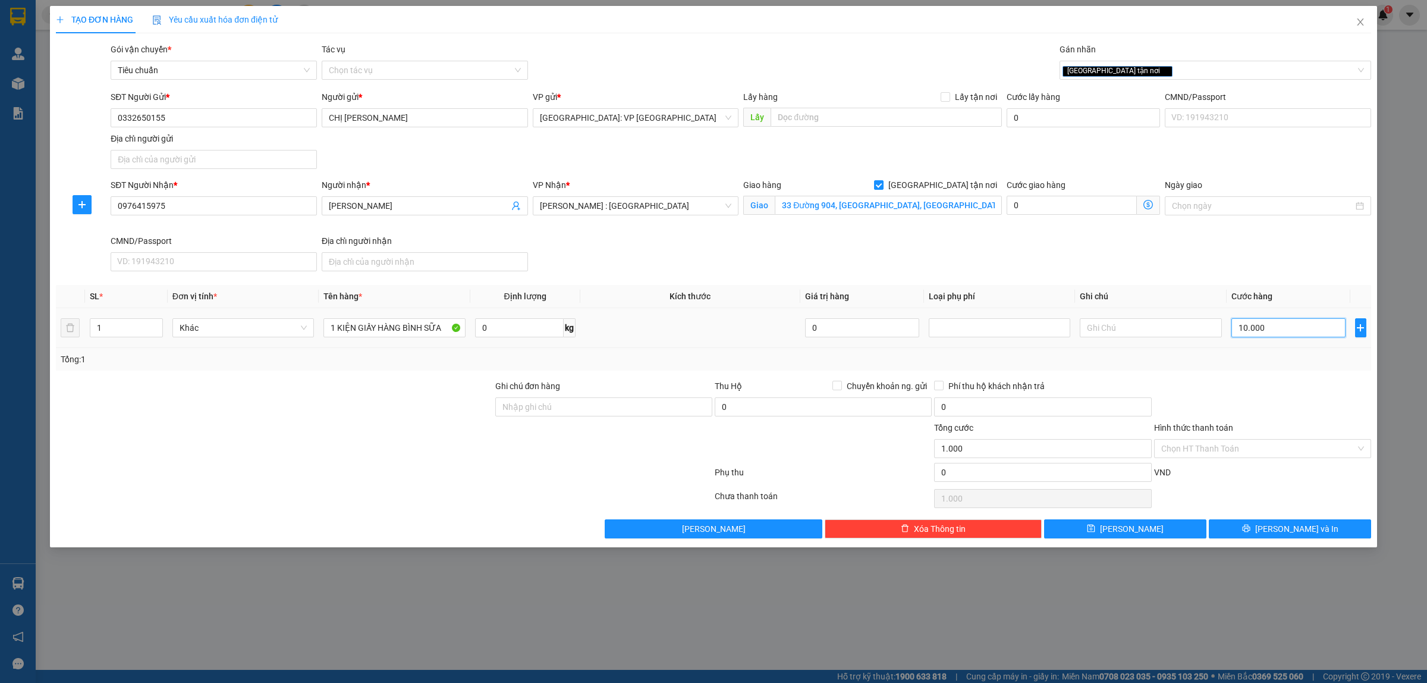
type input "10.000"
type input "100.000"
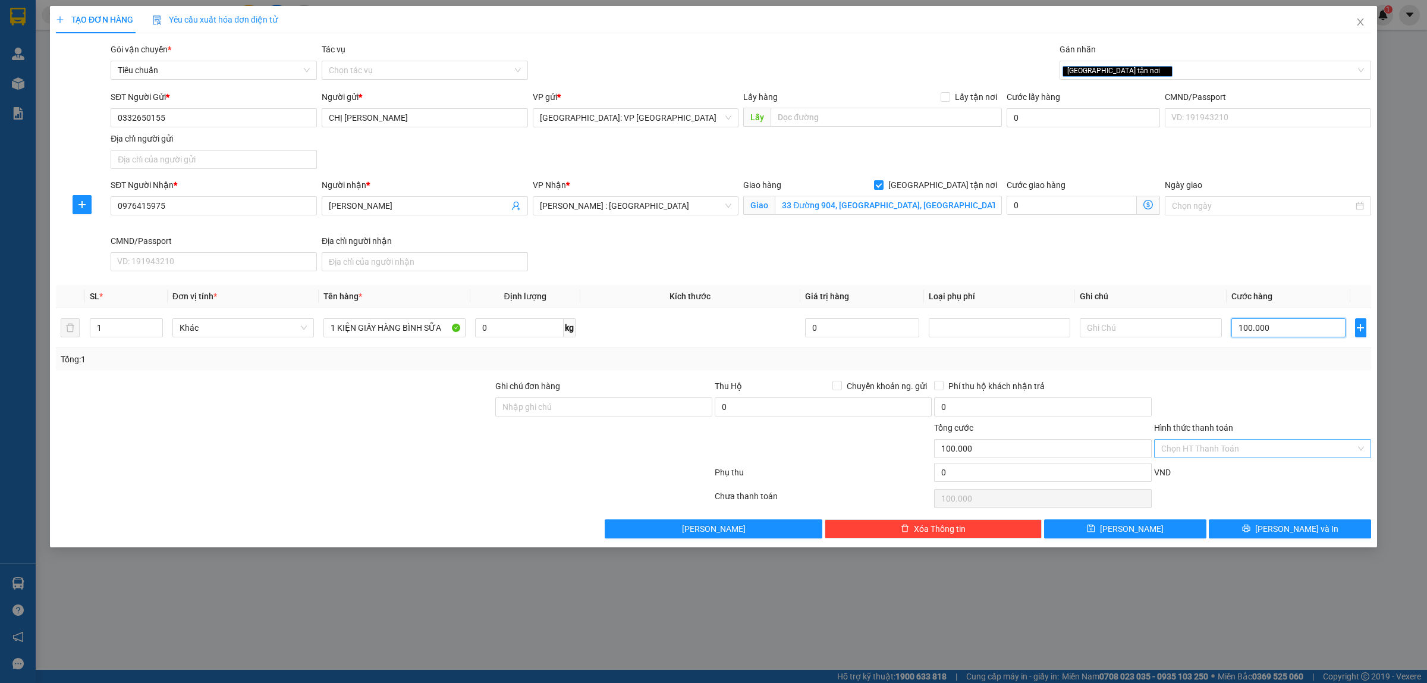
type input "100.000"
drag, startPoint x: 1223, startPoint y: 443, endPoint x: 1248, endPoint y: 473, distance: 38.9
click at [1225, 444] on input "Hình thức thanh toán" at bounding box center [1258, 448] width 194 height 18
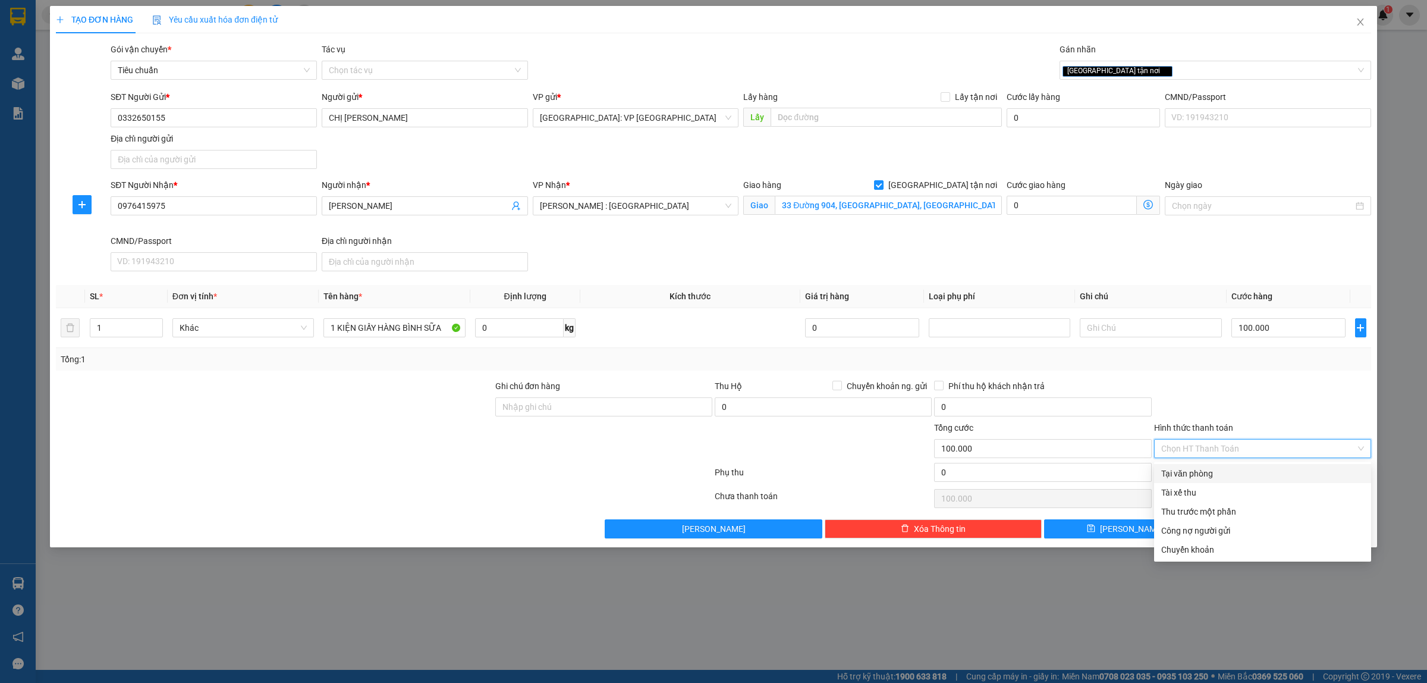
drag, startPoint x: 1235, startPoint y: 473, endPoint x: 1229, endPoint y: 531, distance: 58.6
click at [1235, 473] on div "Tại văn phòng" at bounding box center [1262, 473] width 203 height 13
type input "0"
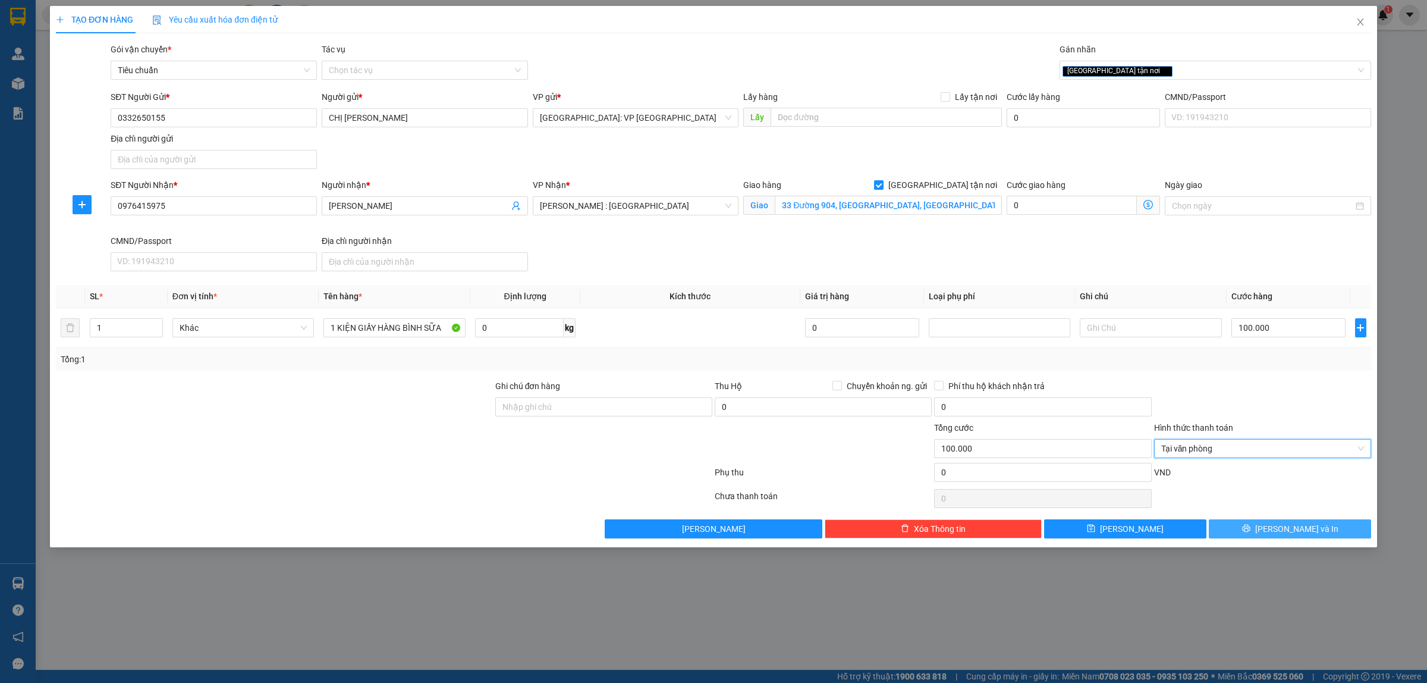
click at [1290, 531] on span "[PERSON_NAME] và In" at bounding box center [1296, 528] width 83 height 13
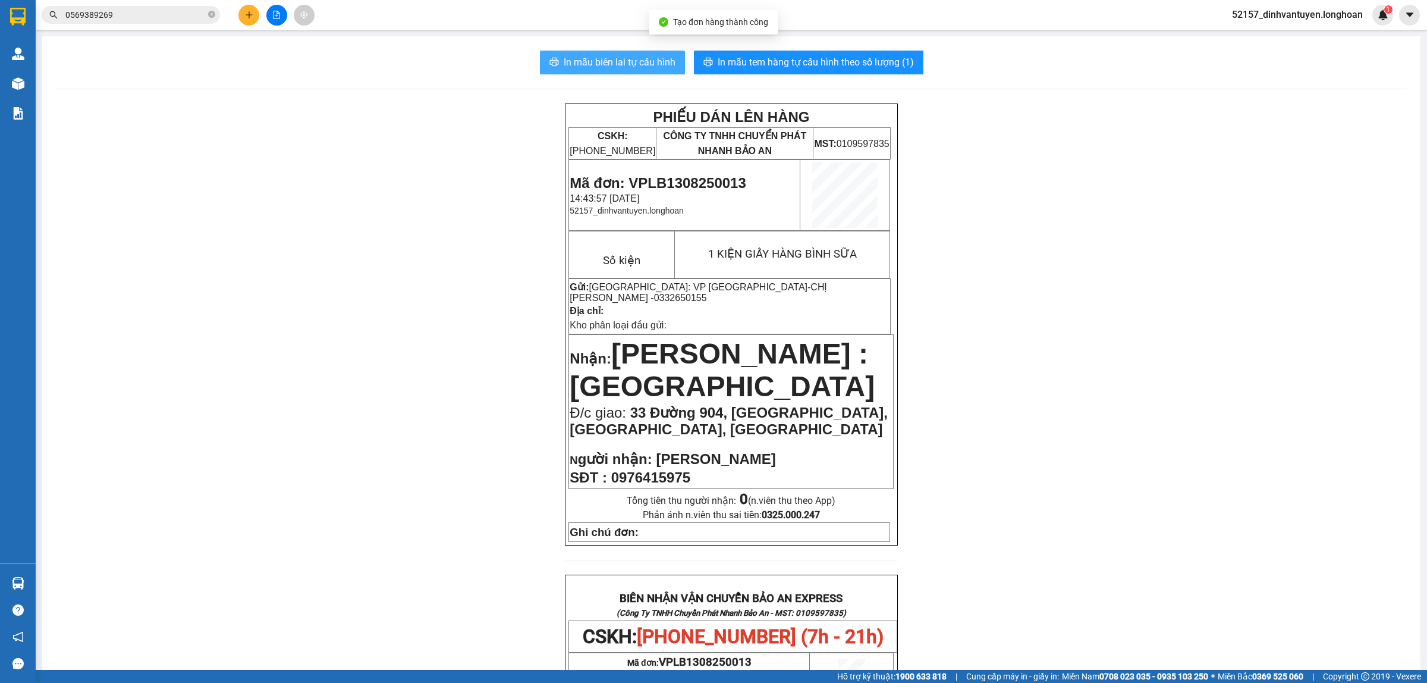
click at [644, 67] on button "In mẫu biên lai tự cấu hình" at bounding box center [612, 63] width 145 height 24
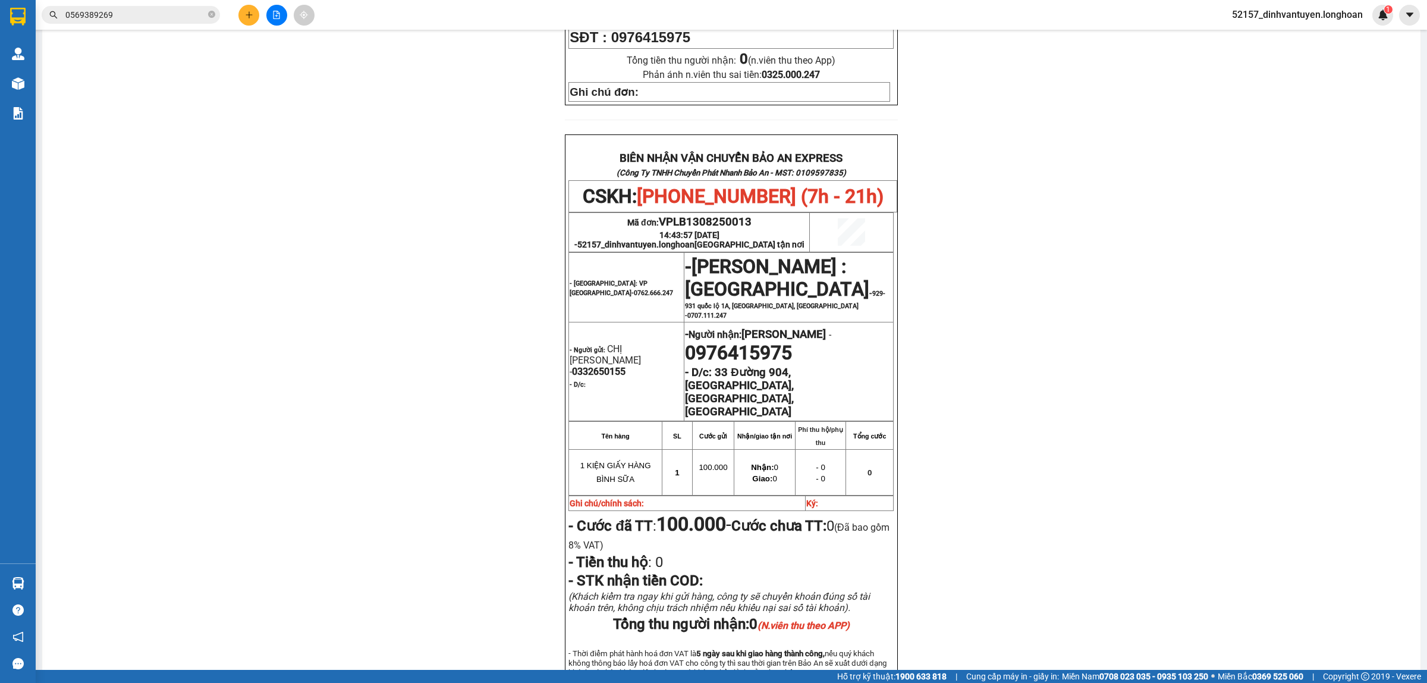
scroll to position [446, 0]
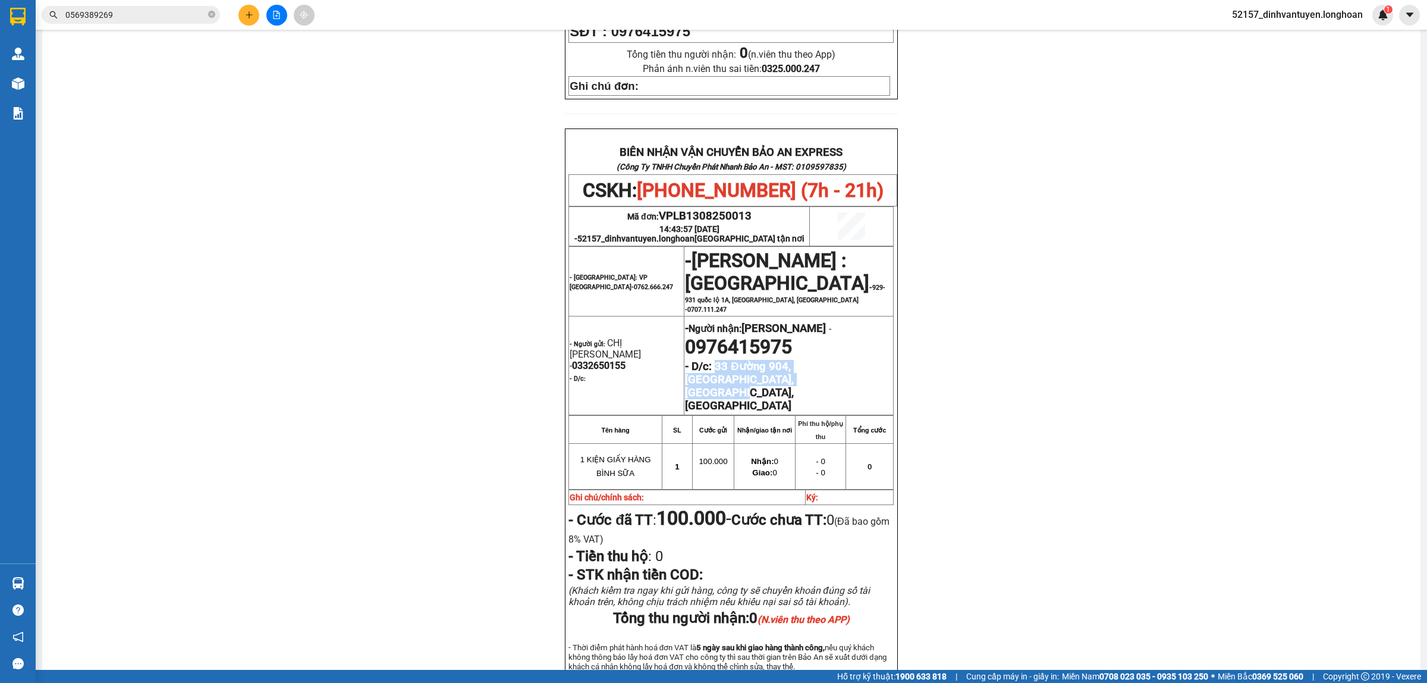
drag, startPoint x: 712, startPoint y: 369, endPoint x: 785, endPoint y: 388, distance: 75.4
click at [785, 388] on p "- D/c: 33 Đường 904, Phường Hiệp Phú, thủ đức, HCM" at bounding box center [789, 386] width 208 height 52
copy strong "33 Đường 904, Phường Hiệp Phú, thủ đức, HCM"
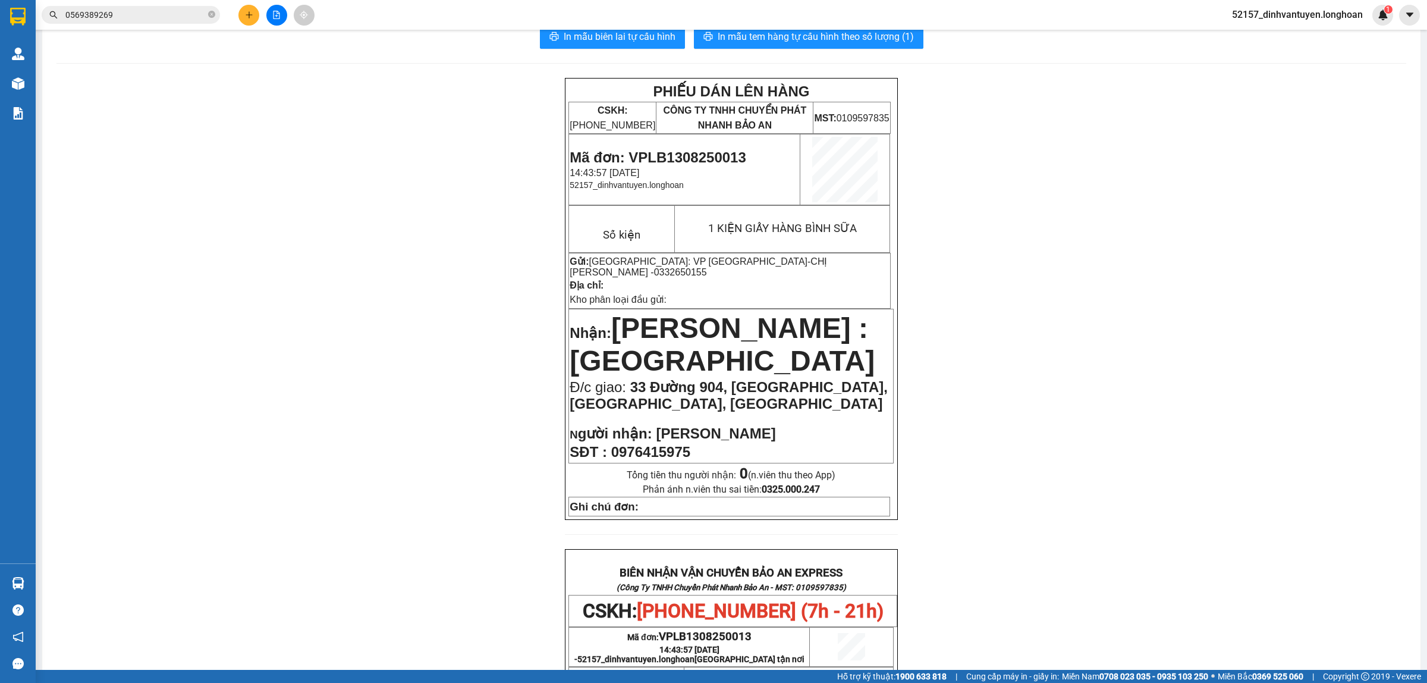
scroll to position [0, 0]
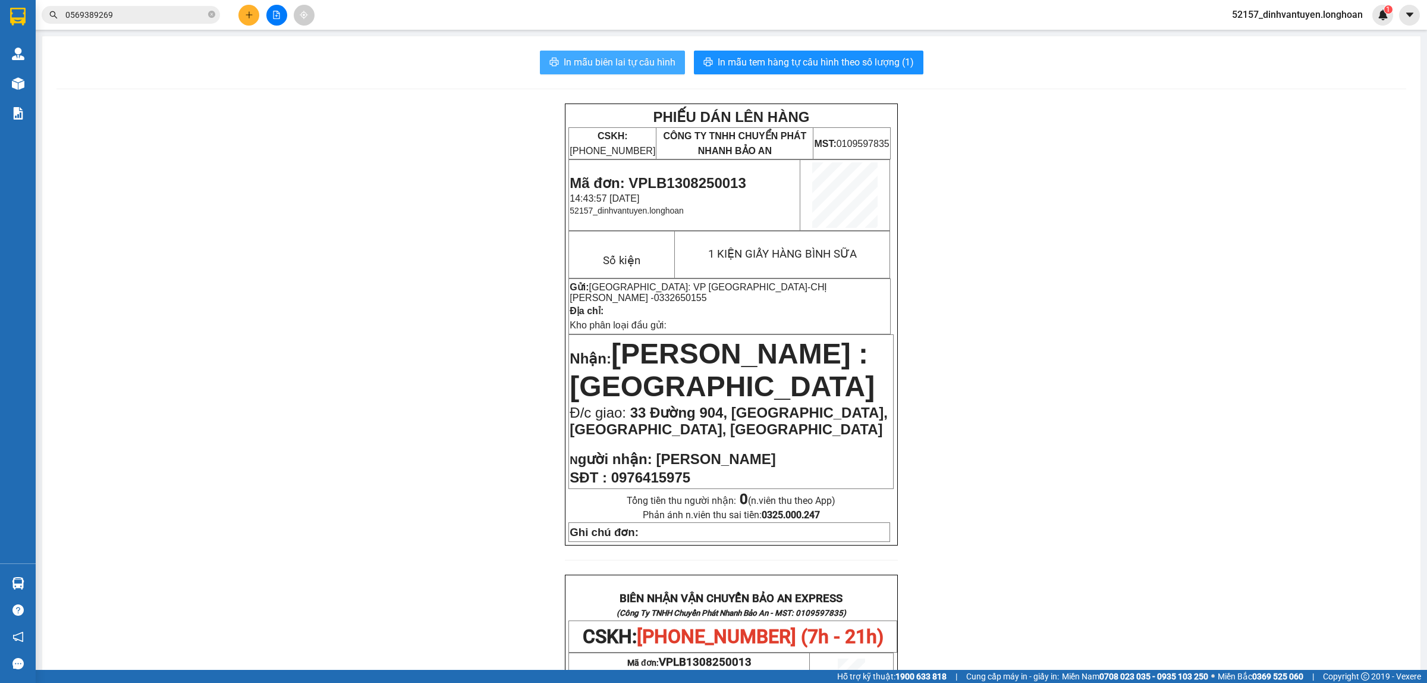
click at [650, 58] on span "In mẫu biên lai tự cấu hình" at bounding box center [620, 62] width 112 height 15
click at [247, 12] on icon "plus" at bounding box center [249, 15] width 8 height 8
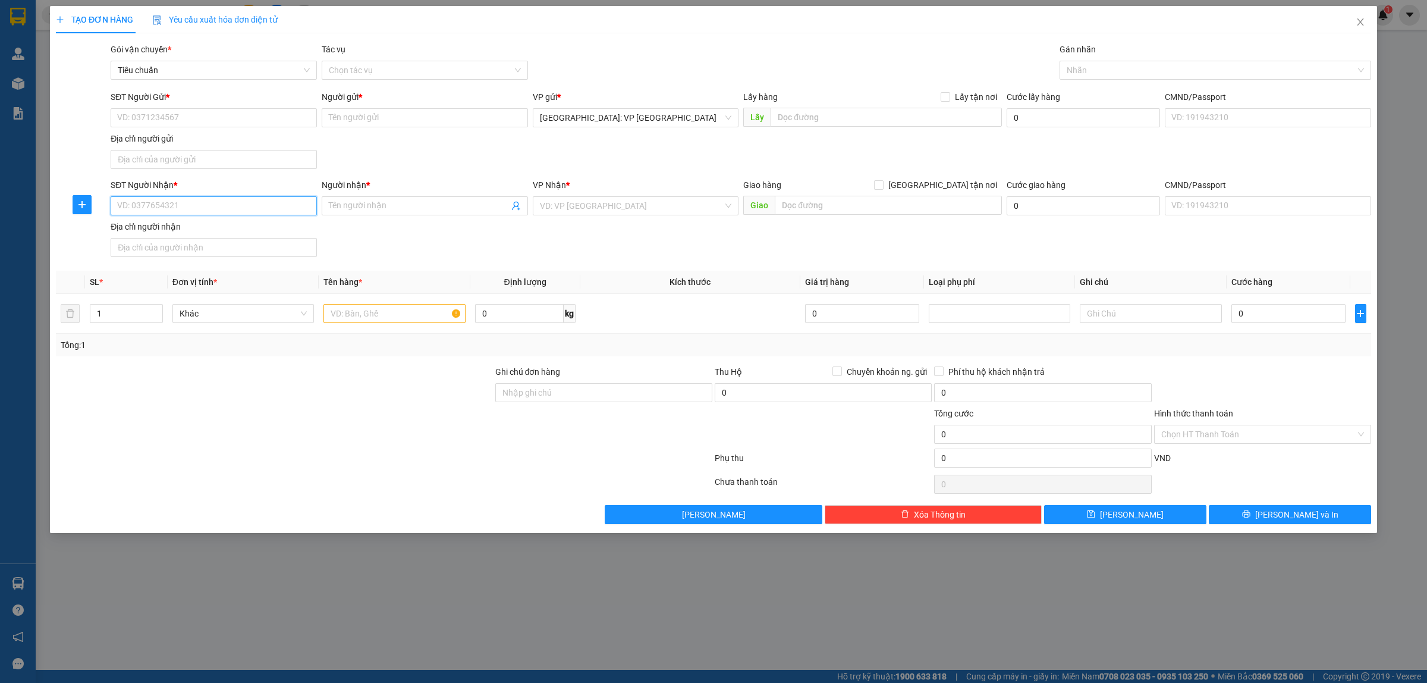
click at [246, 207] on input "SĐT Người Nhận *" at bounding box center [214, 205] width 206 height 19
type input "0905610789"
click at [256, 235] on div "0905610789 - khách Vân ( 0914502179 )" at bounding box center [214, 230] width 192 height 13
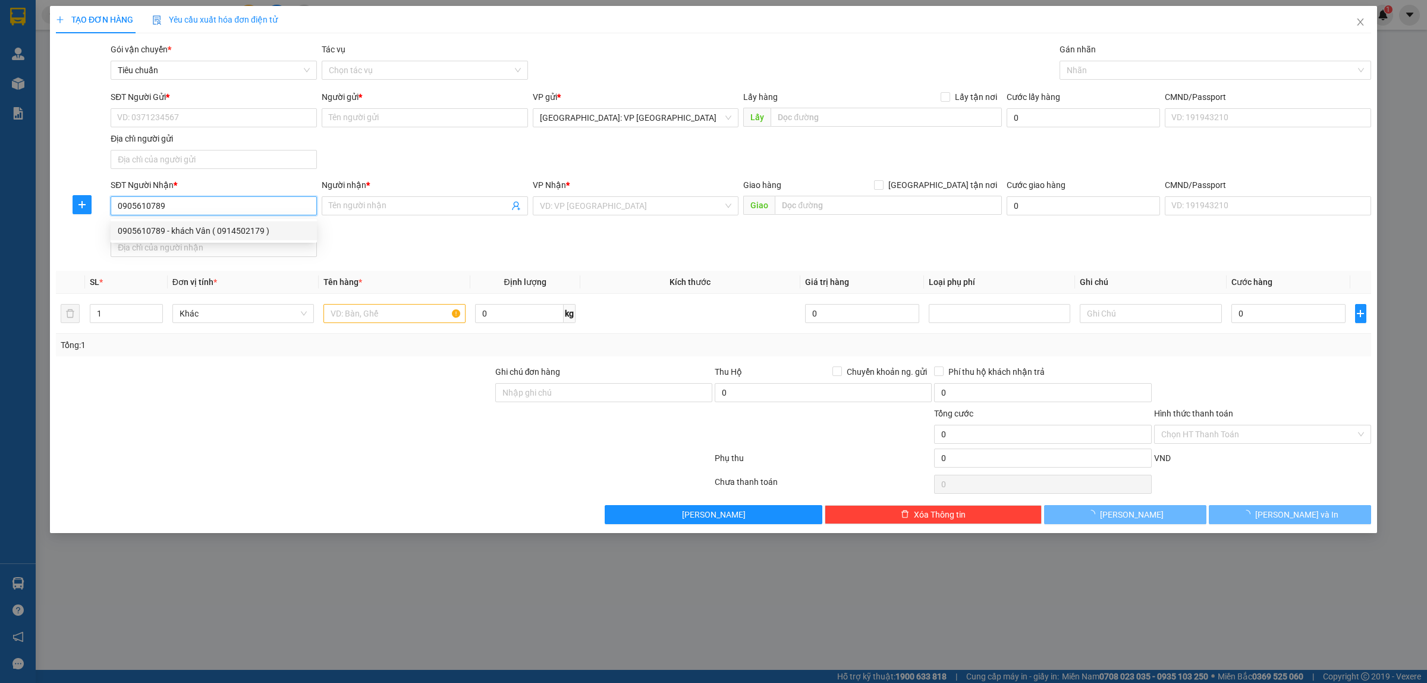
type input "khách Vân ( 0914502179 )"
checkbox input "true"
type input "122/9 Quang trung, thành phố Đà Nẵng"
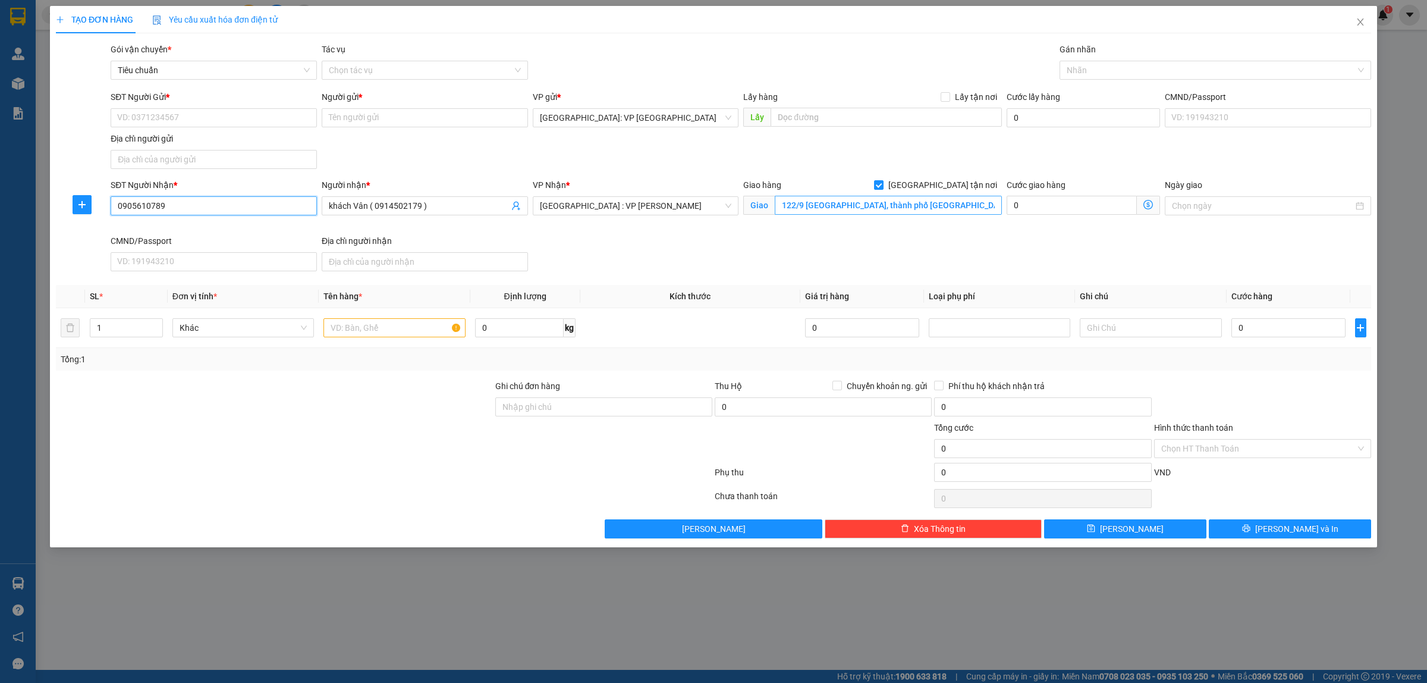
type input "0905610789"
click at [846, 203] on input "122/9 Quang trung, thành phố Đà Nẵng" at bounding box center [888, 205] width 227 height 19
paste input "Quang TrungThạch Thang, Hải Châu,"
click at [794, 203] on input "122 Quang TrungThạch Thang, Hải Châu, Đà Nẵng" at bounding box center [888, 205] width 227 height 19
type input "122/9 Quang TrungThạch Thang, Hải Châu, Đà Nẵng"
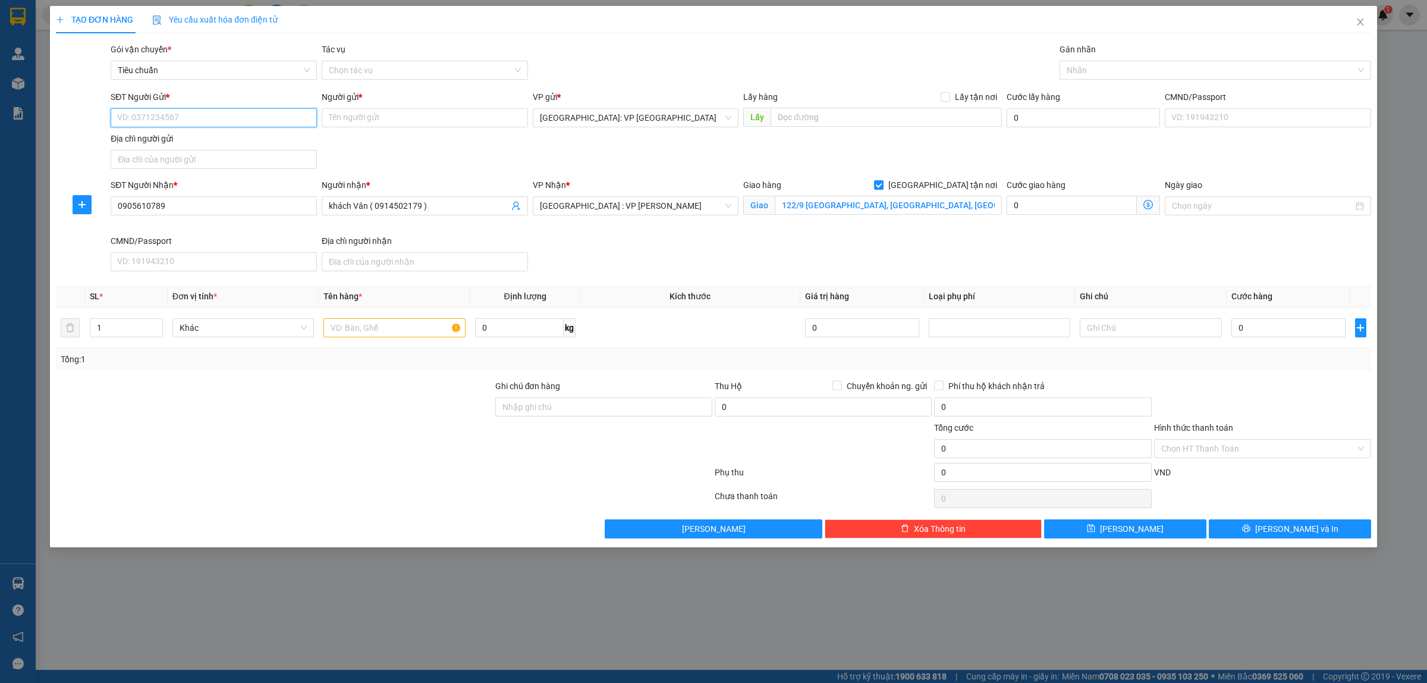
click at [266, 114] on input "SĐT Người Gửi *" at bounding box center [214, 117] width 206 height 19
click at [213, 134] on div "0332650155 - CHỊ CHUNG" at bounding box center [214, 142] width 206 height 19
type input "0332650155"
type input "CHỊ [PERSON_NAME]"
click at [1111, 76] on div at bounding box center [1210, 70] width 294 height 14
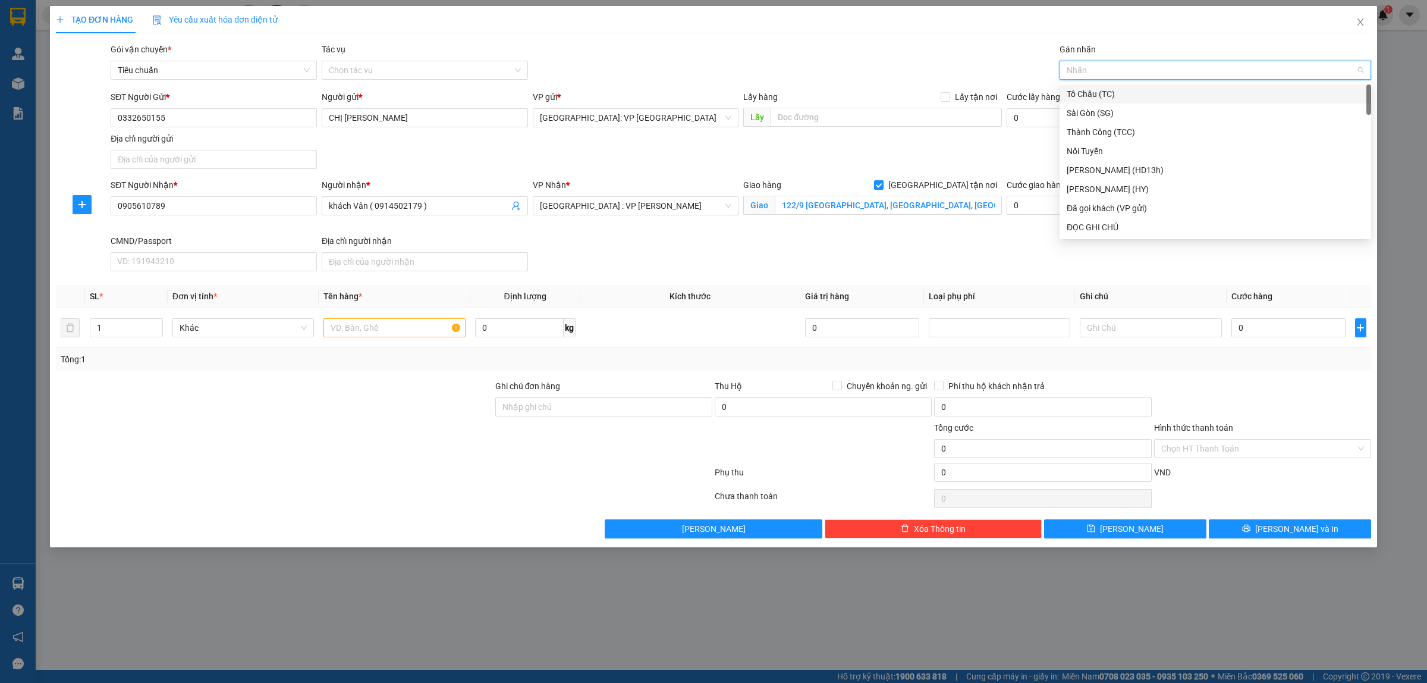
type input "G"
click at [1084, 233] on div "[GEOGRAPHIC_DATA] tận nơi" at bounding box center [1215, 227] width 297 height 13
click at [366, 328] on input "text" at bounding box center [395, 327] width 142 height 19
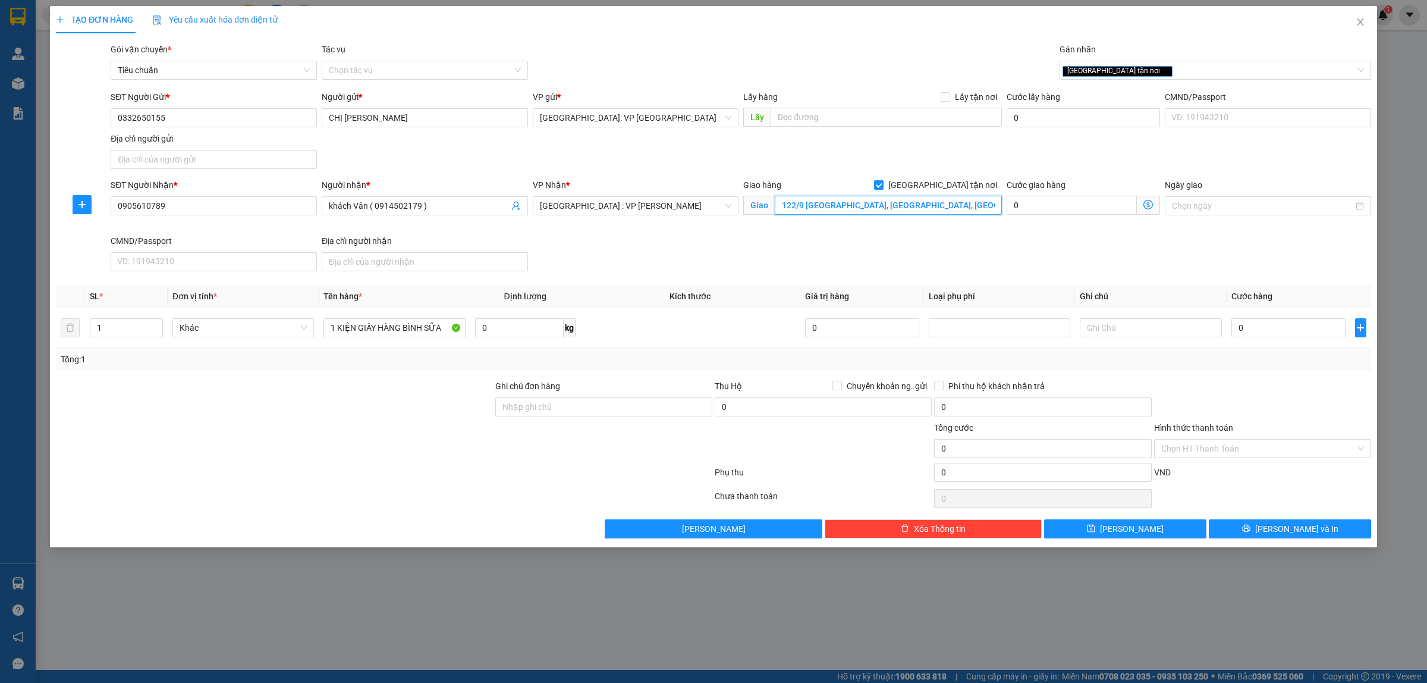
click at [850, 205] on input "122/9 Quang TrungThạch Thang, Hải Châu, Đà Nẵng" at bounding box center [888, 205] width 227 height 19
click at [855, 203] on input "122/9 Quang TrungThạch Thang, Hải Châu, Đà Nẵng" at bounding box center [888, 205] width 227 height 19
click at [1292, 333] on input "0" at bounding box center [1289, 327] width 114 height 19
click at [1223, 452] on input "Hình thức thanh toán" at bounding box center [1258, 448] width 194 height 18
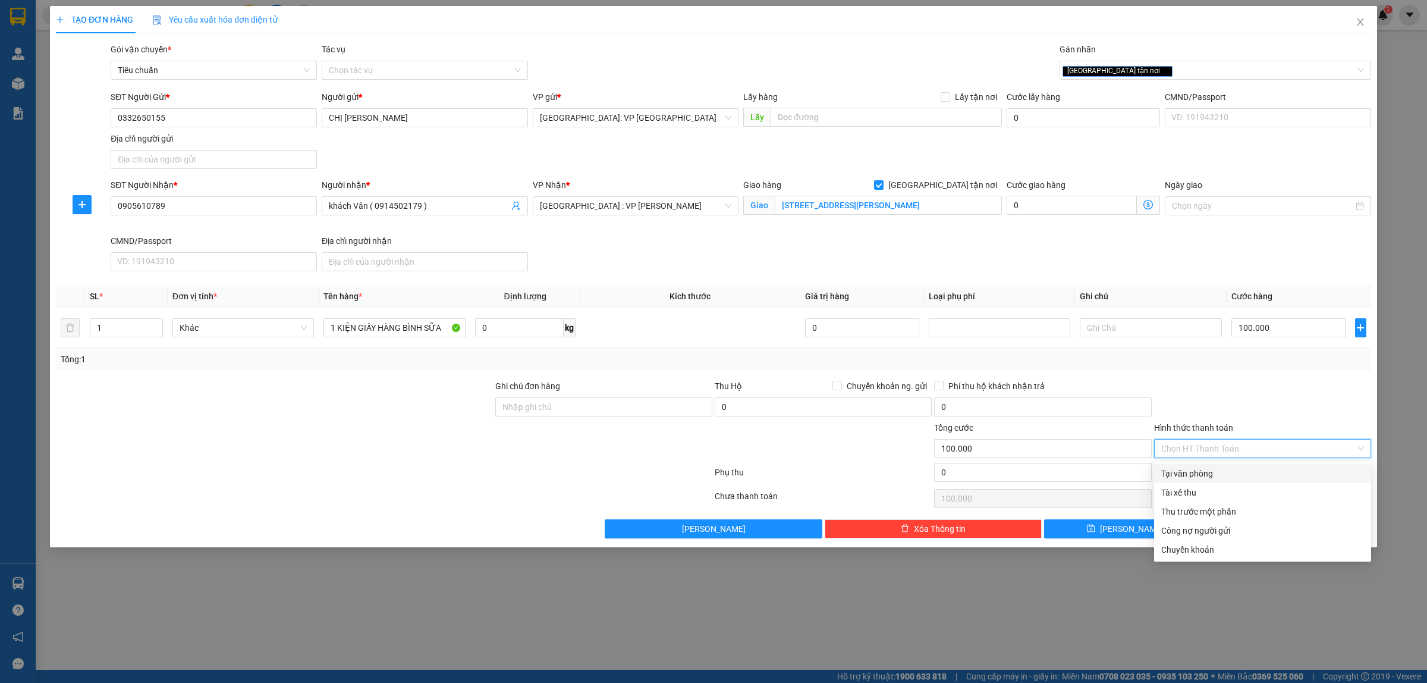
click at [1222, 475] on div "Tại văn phòng" at bounding box center [1262, 473] width 203 height 13
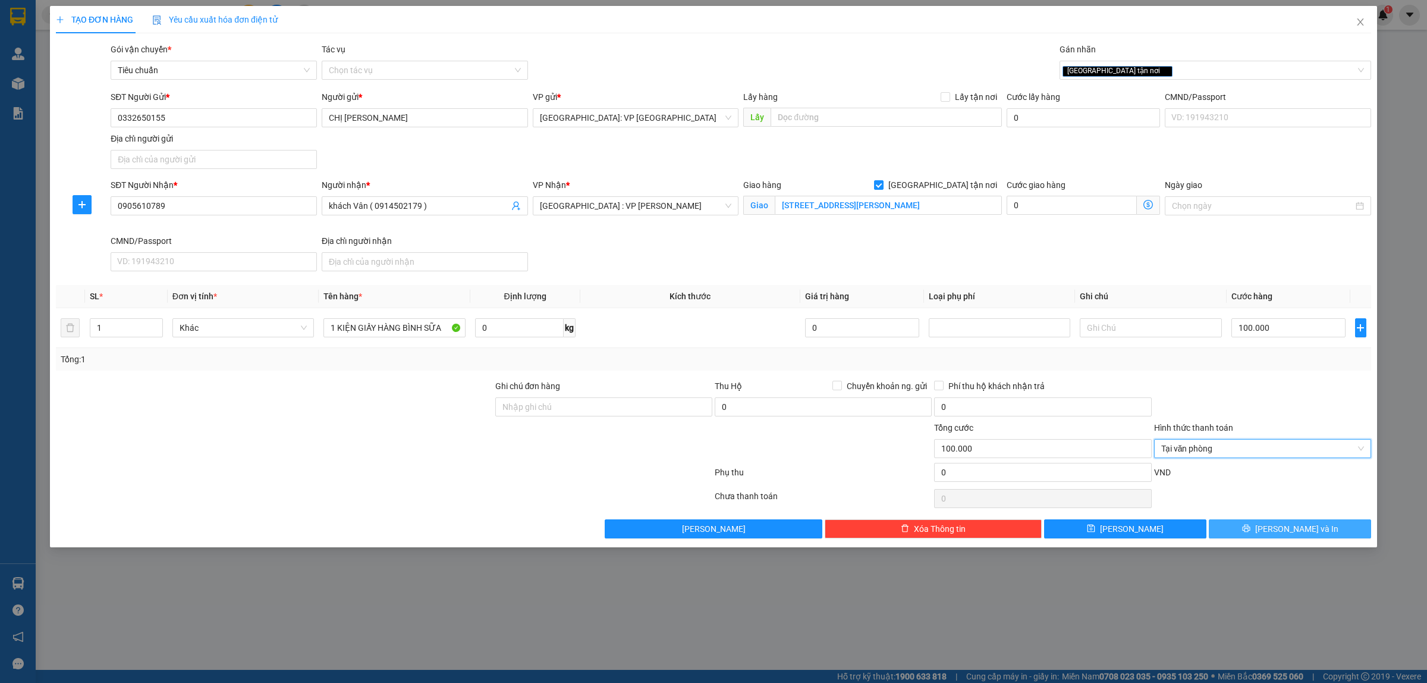
click at [1286, 532] on span "[PERSON_NAME] và In" at bounding box center [1296, 528] width 83 height 13
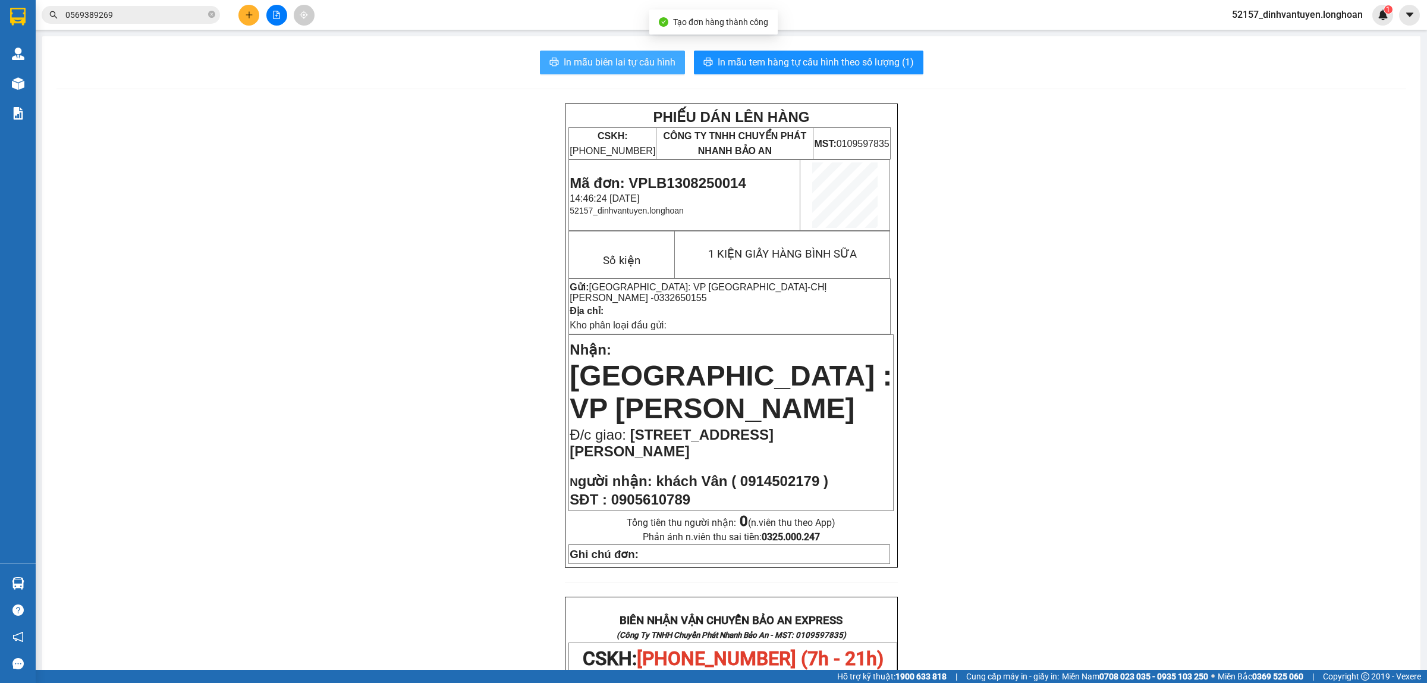
click at [634, 58] on span "In mẫu biên lai tự cấu hình" at bounding box center [620, 62] width 112 height 15
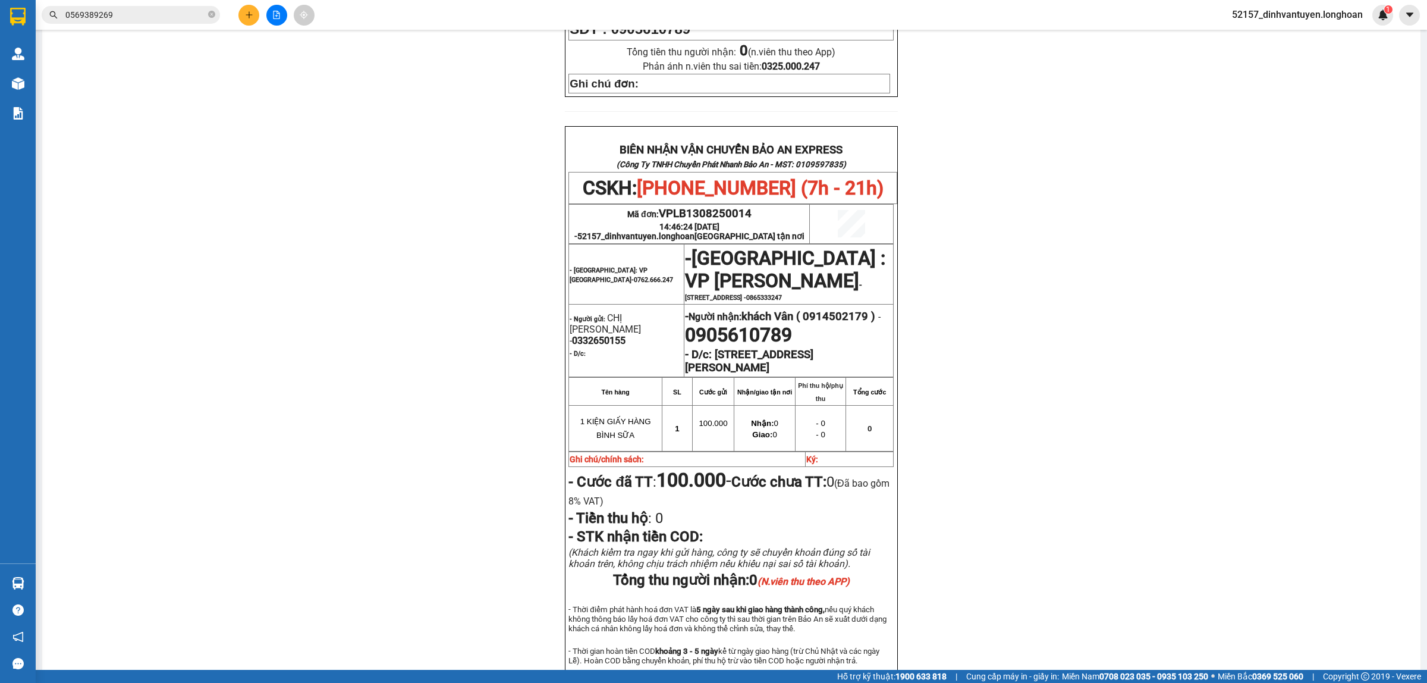
scroll to position [520, 0]
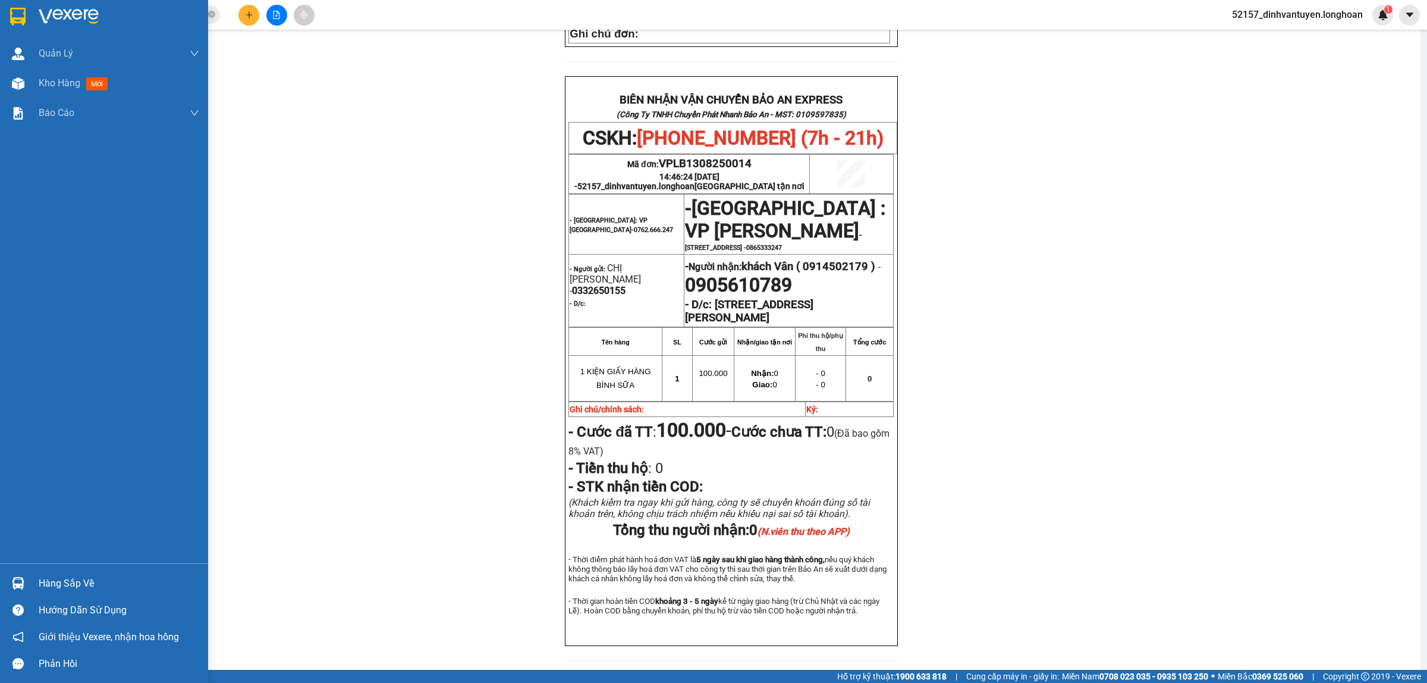
click at [15, 12] on img at bounding box center [17, 17] width 15 height 18
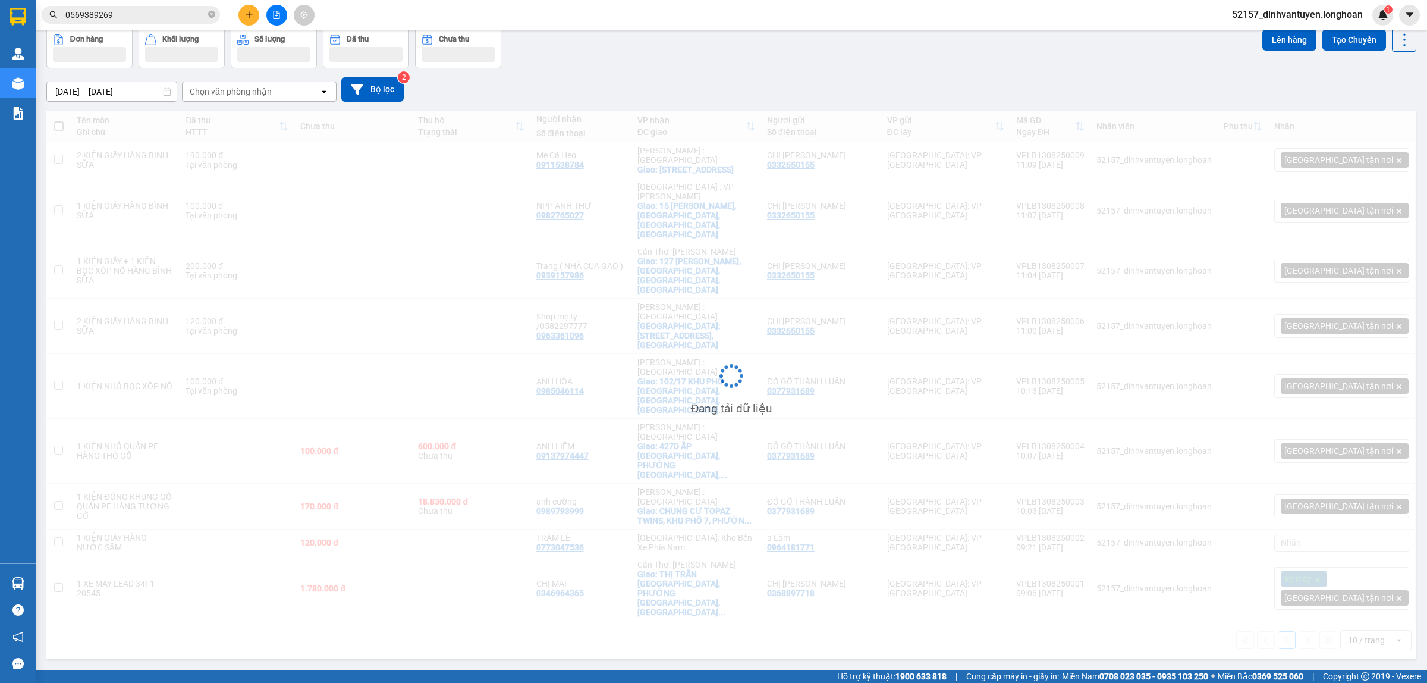
scroll to position [55, 0]
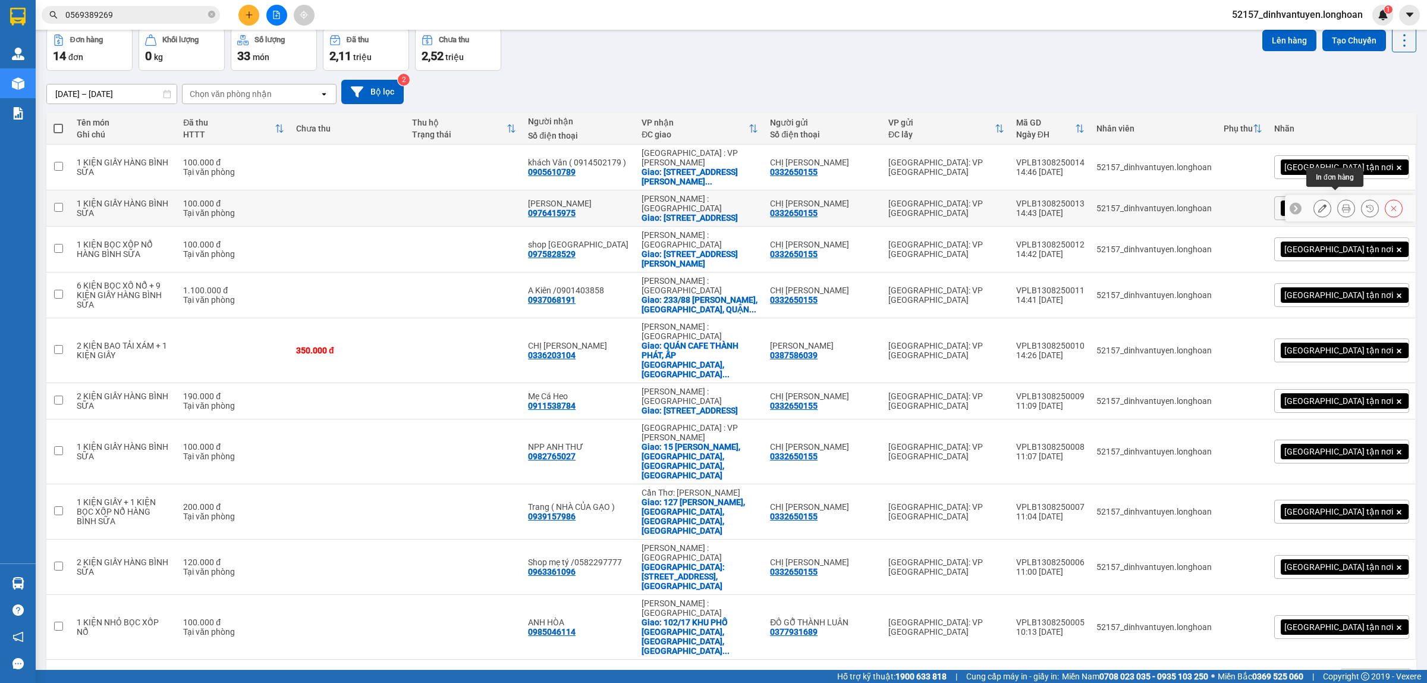
click at [1342, 204] on icon at bounding box center [1346, 208] width 8 height 8
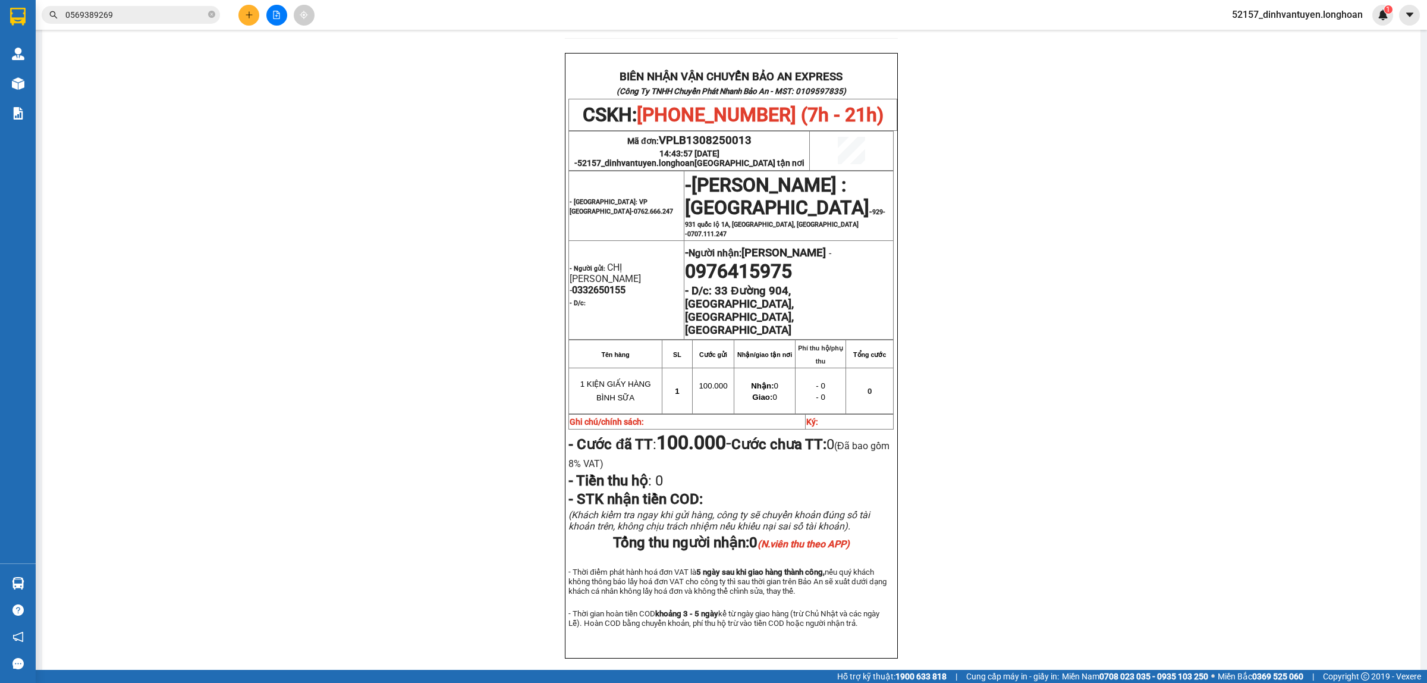
scroll to position [495, 0]
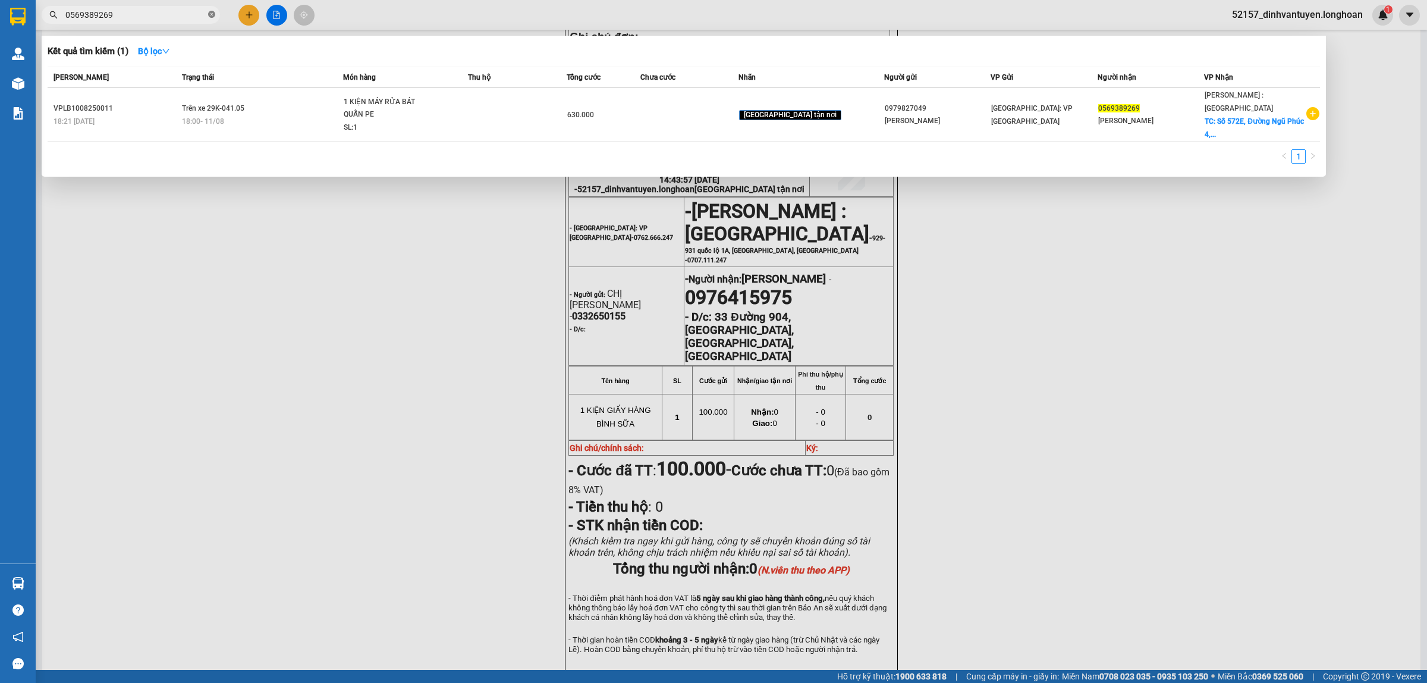
click at [213, 15] on icon "close-circle" at bounding box center [211, 14] width 7 height 7
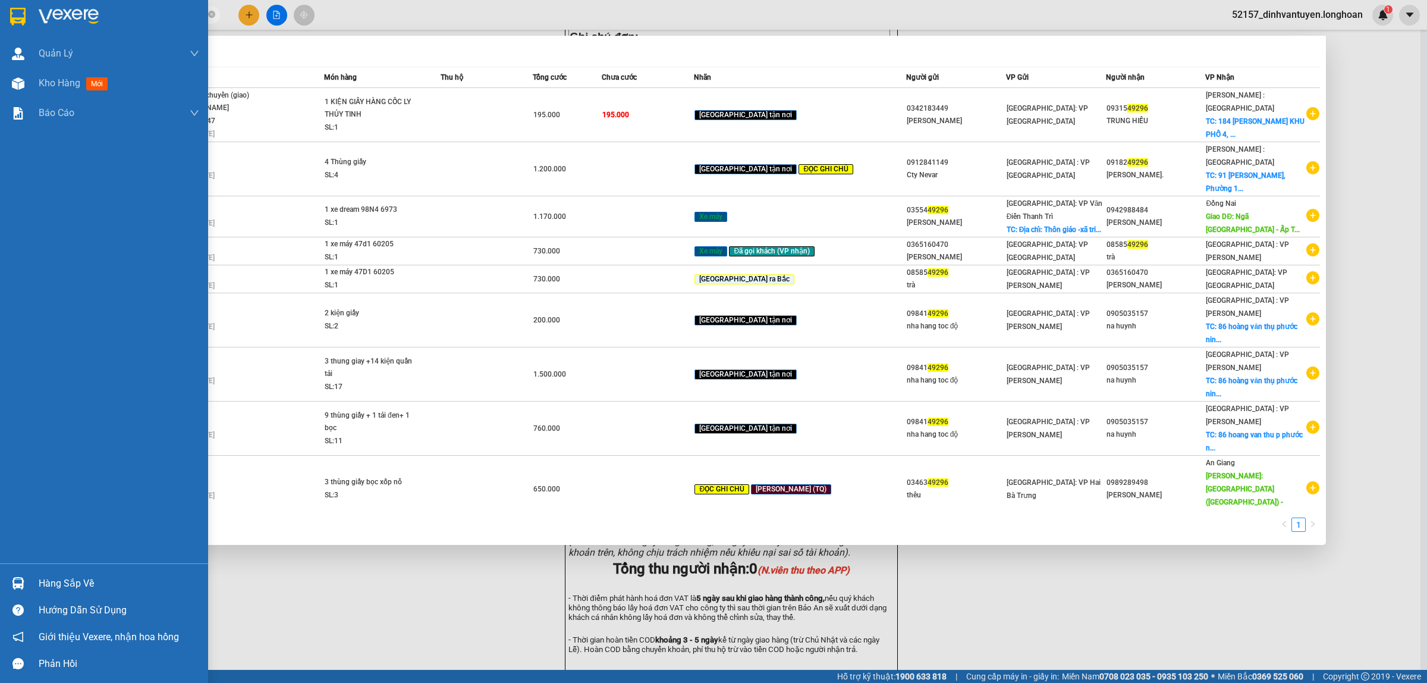
drag, startPoint x: 17, startPoint y: 16, endPoint x: 6, endPoint y: 21, distance: 11.7
click at [16, 16] on img at bounding box center [17, 17] width 15 height 18
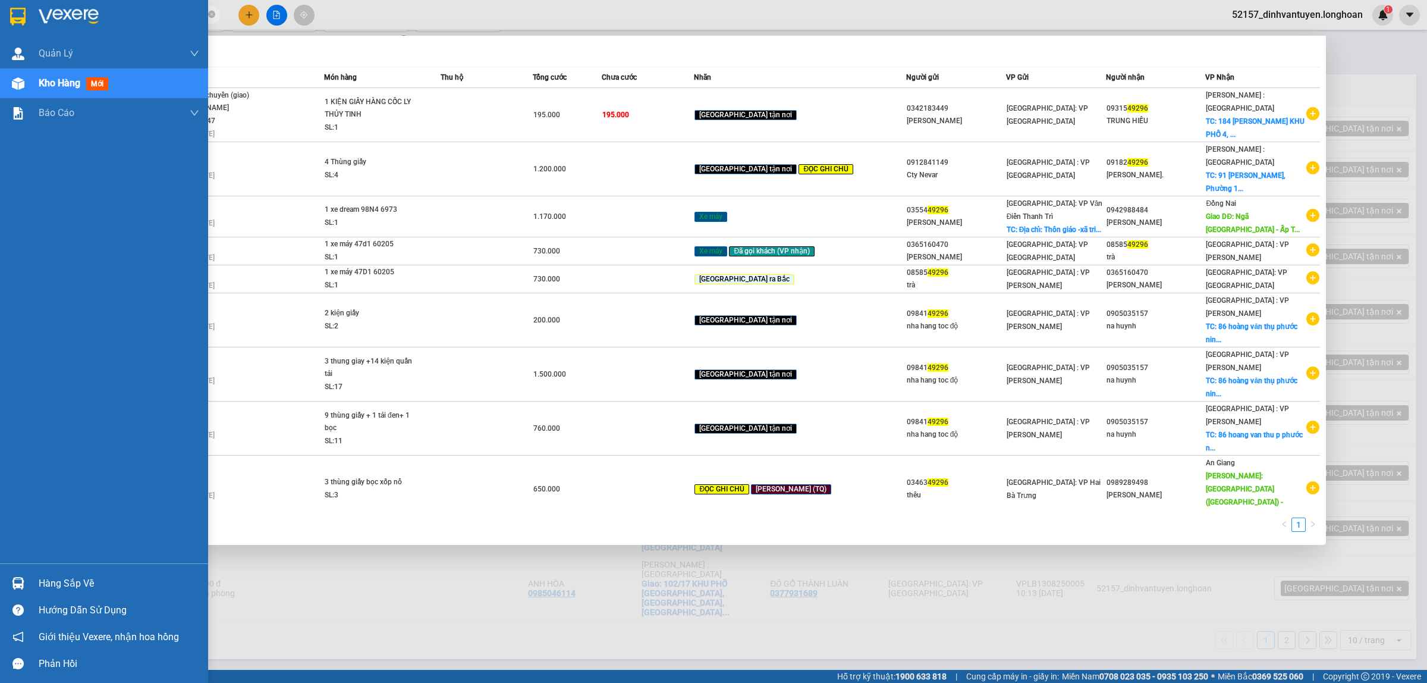
scroll to position [55, 0]
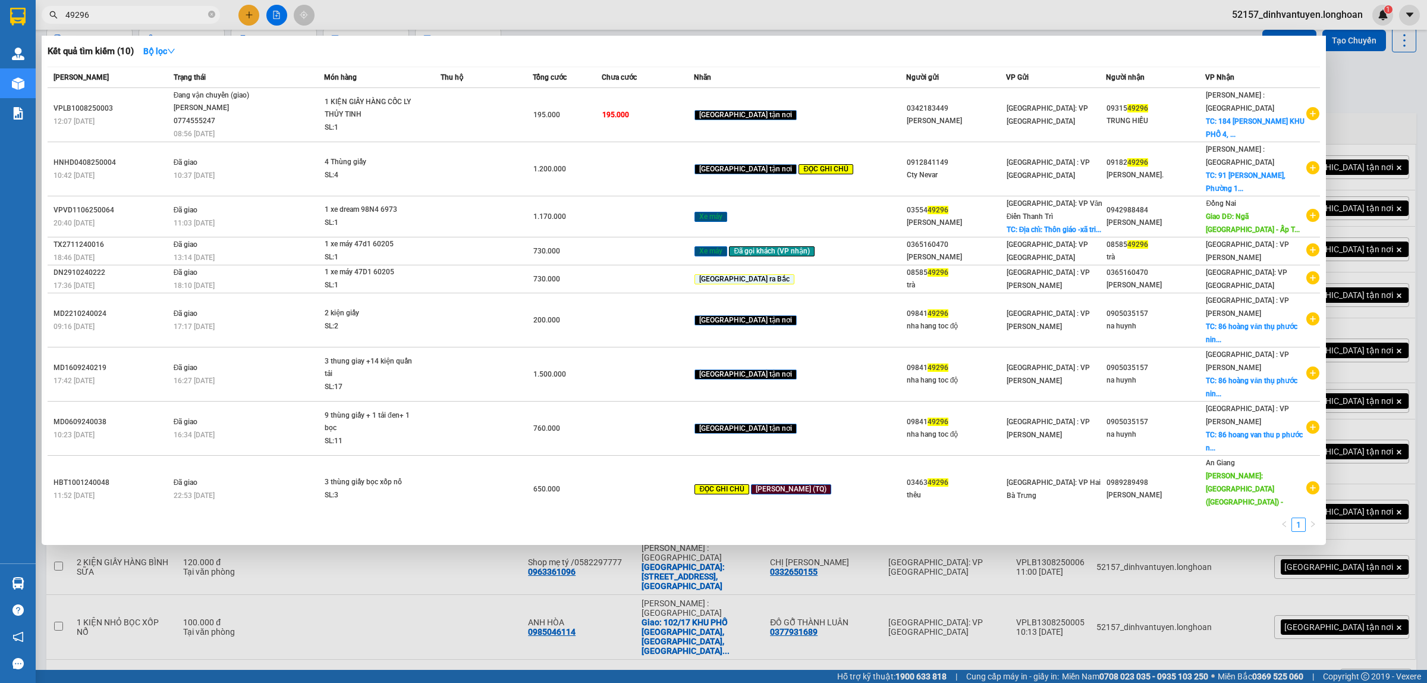
click at [510, 1] on div at bounding box center [713, 341] width 1427 height 683
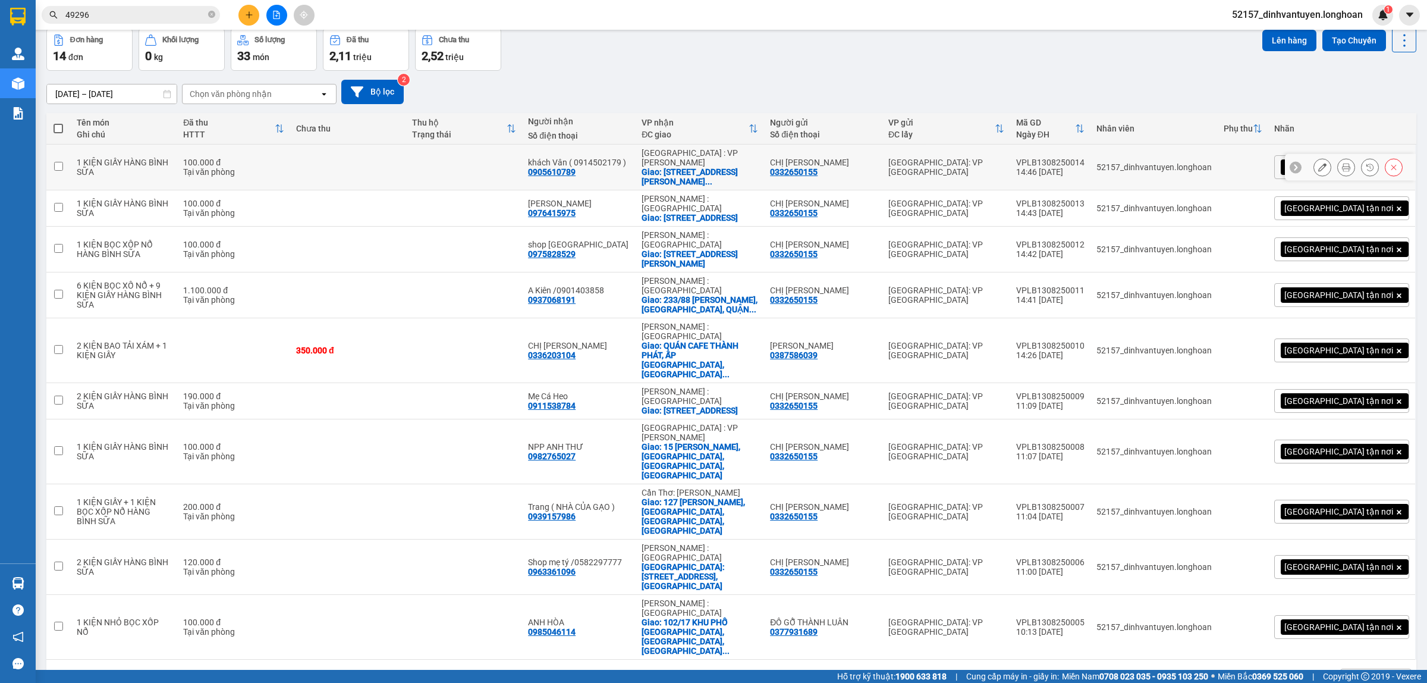
click at [1342, 165] on icon at bounding box center [1346, 167] width 8 height 8
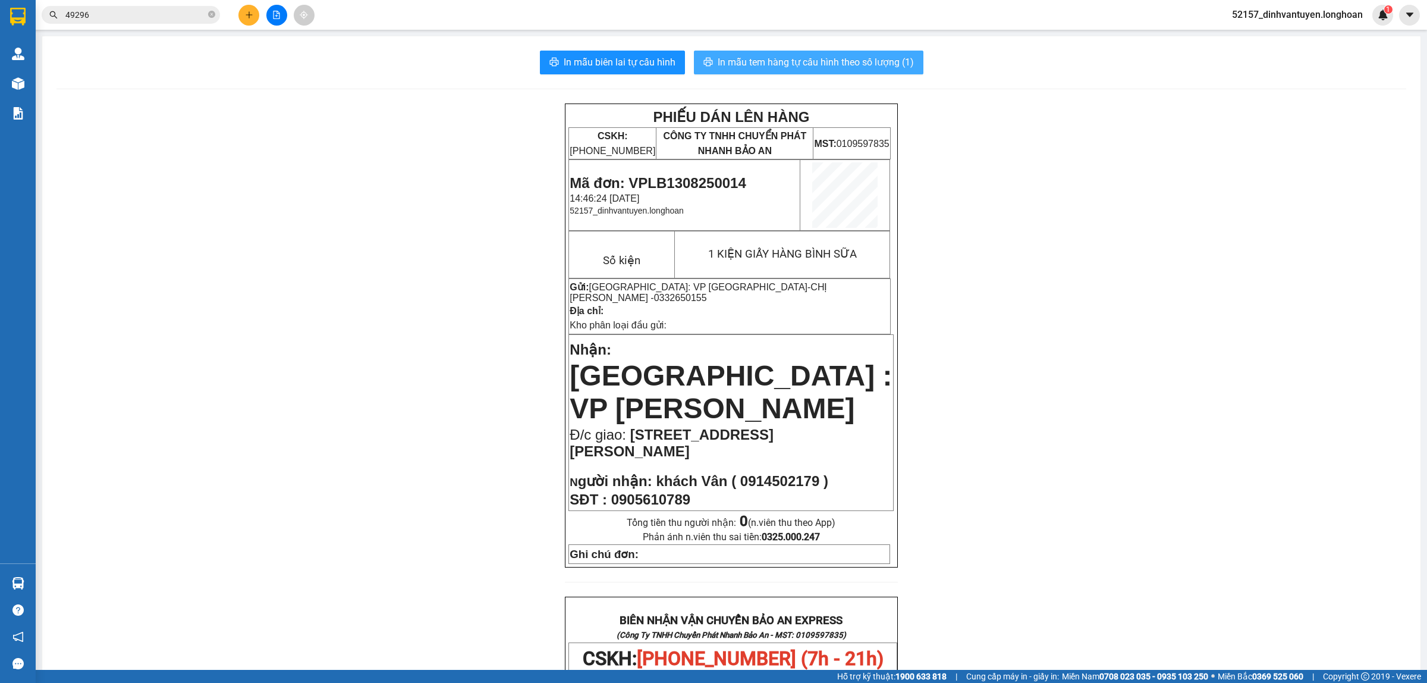
click at [840, 61] on span "In mẫu tem hàng tự cấu hình theo số lượng (1)" at bounding box center [816, 62] width 196 height 15
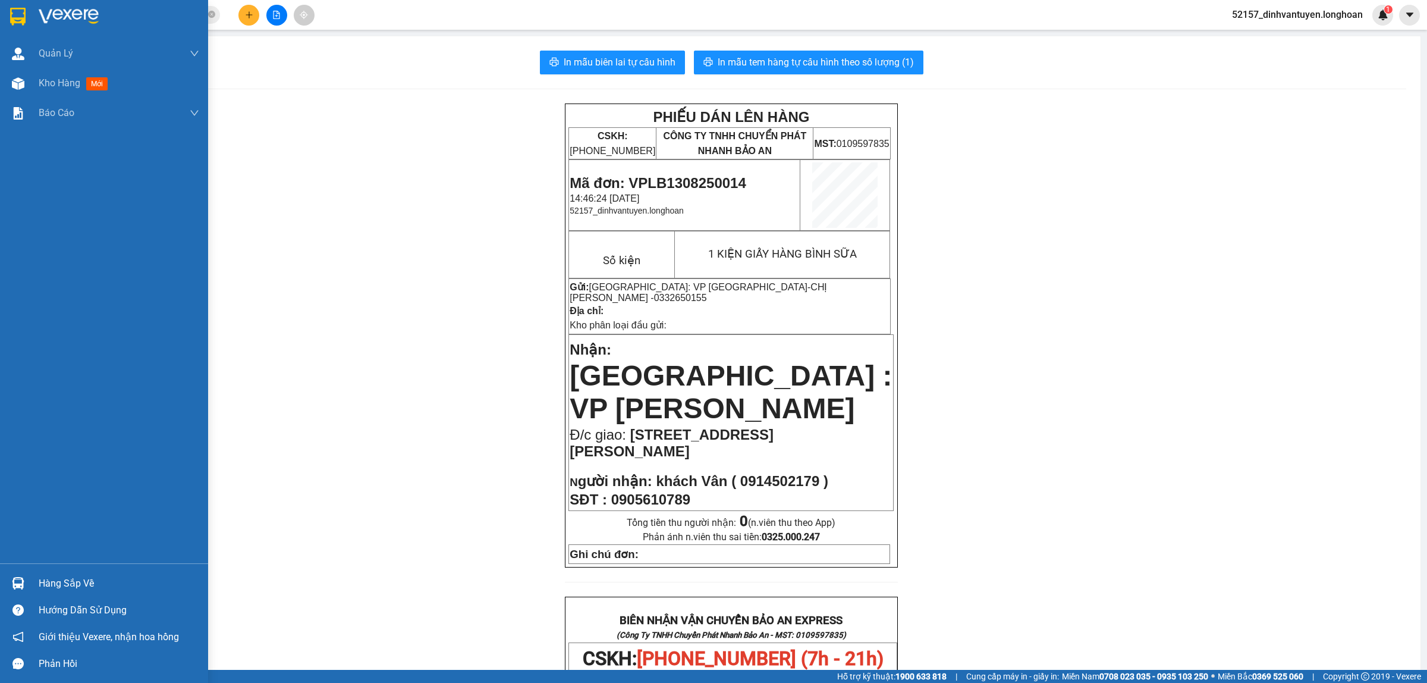
click at [15, 16] on img at bounding box center [17, 17] width 15 height 18
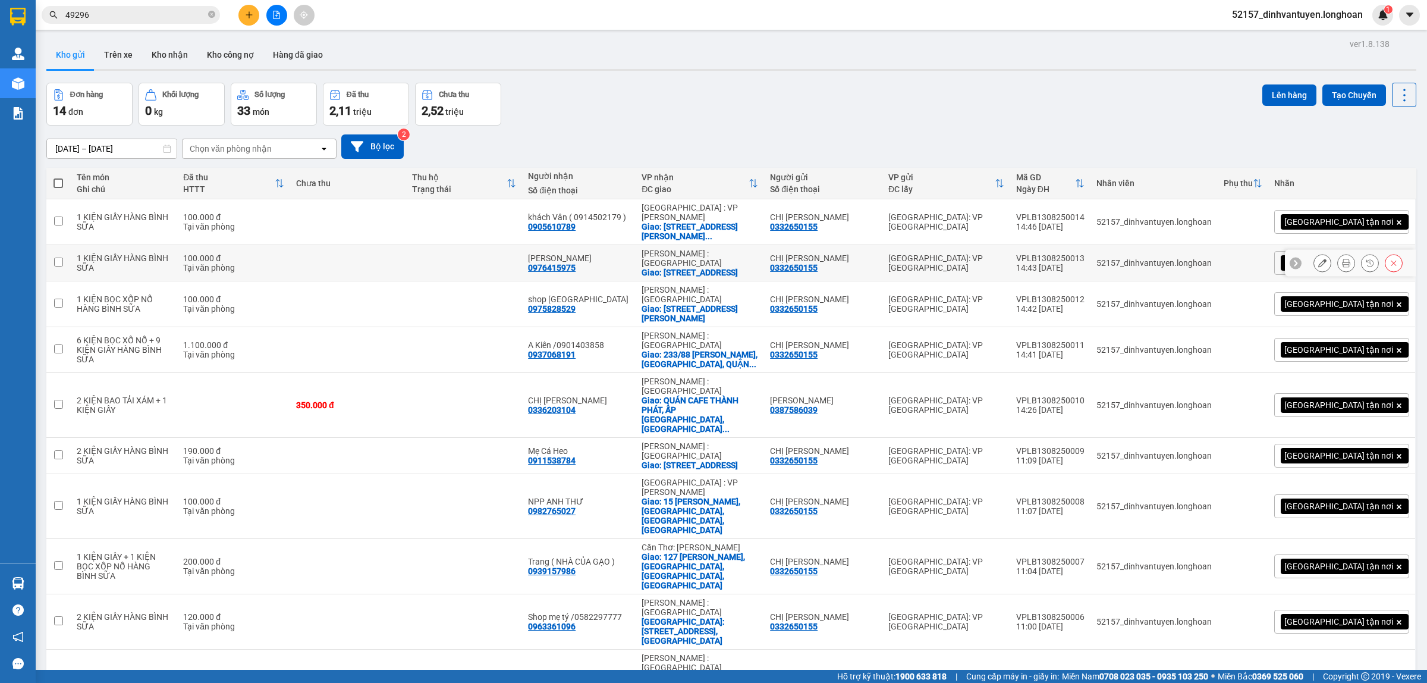
click at [1342, 259] on icon at bounding box center [1346, 263] width 8 height 8
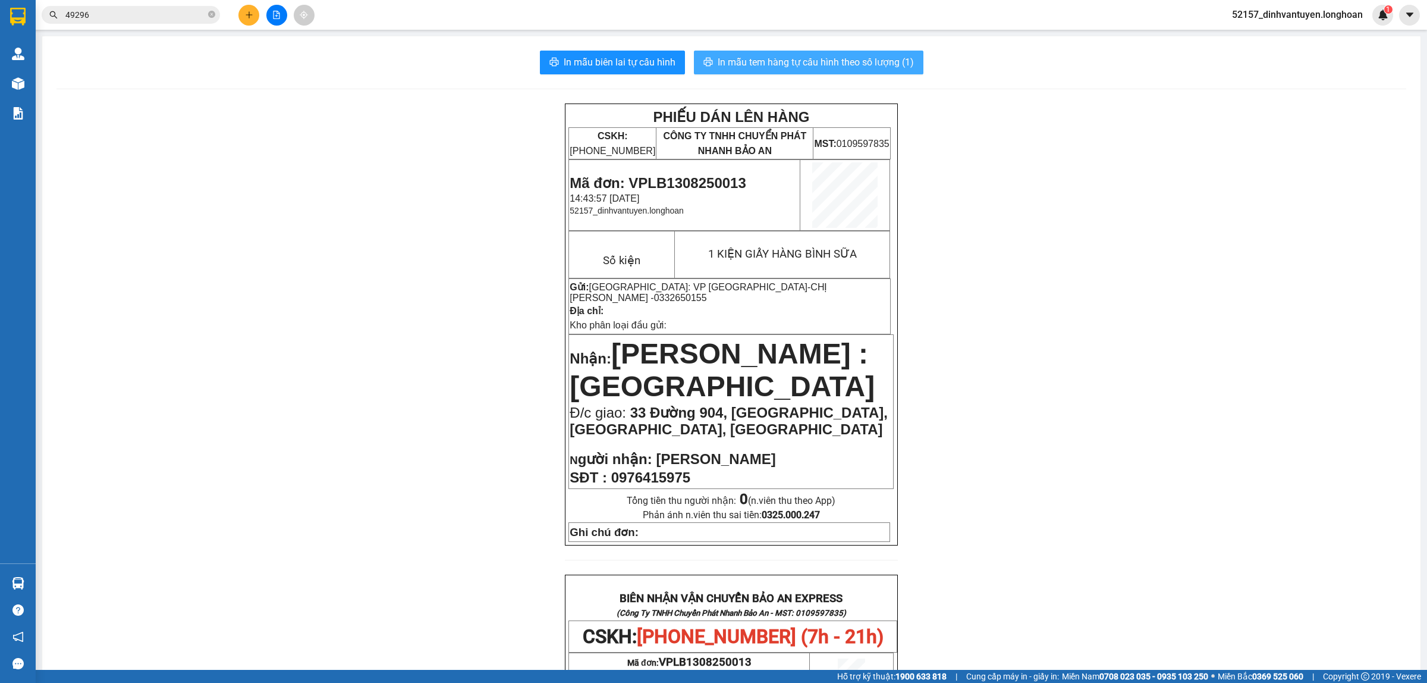
click at [861, 62] on span "In mẫu tem hàng tự cấu hình theo số lượng (1)" at bounding box center [816, 62] width 196 height 15
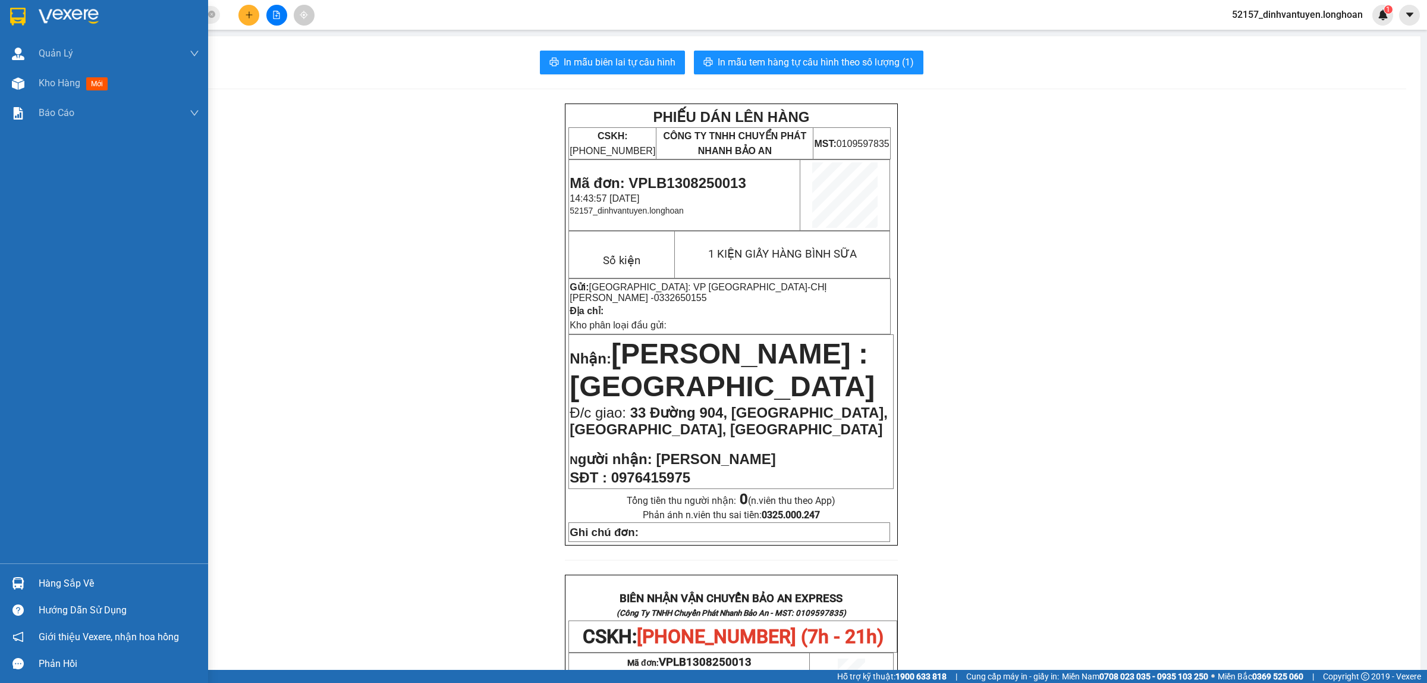
click at [14, 12] on img at bounding box center [17, 17] width 15 height 18
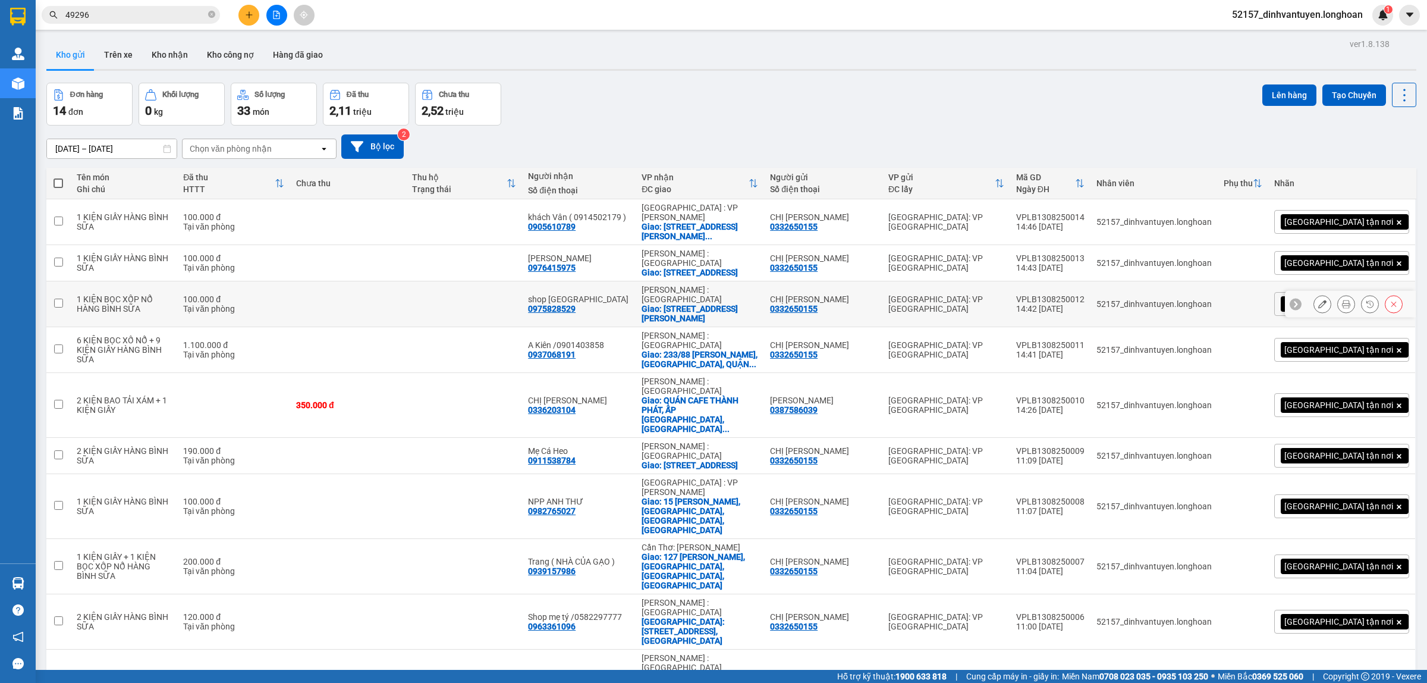
click at [1342, 300] on icon at bounding box center [1346, 304] width 8 height 8
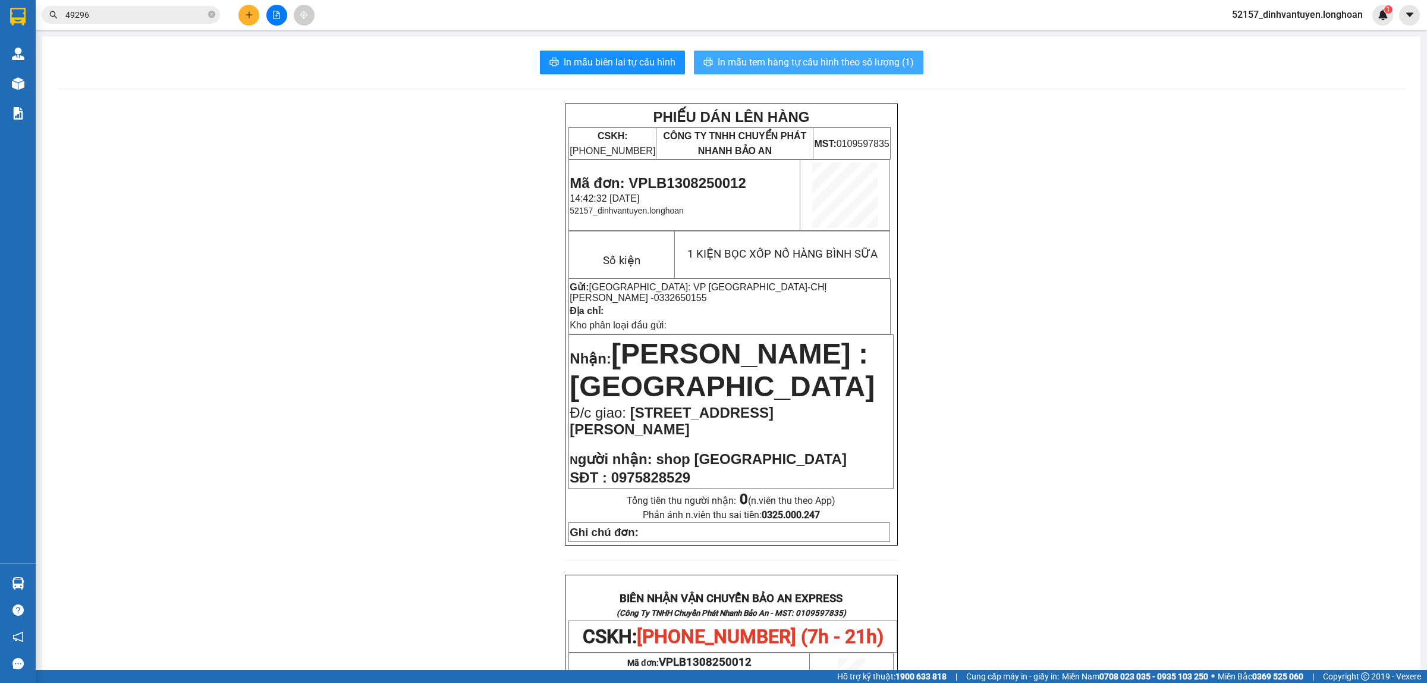
click at [865, 69] on span "In mẫu tem hàng tự cấu hình theo số lượng (1)" at bounding box center [816, 62] width 196 height 15
click at [245, 12] on icon "plus" at bounding box center [249, 15] width 8 height 8
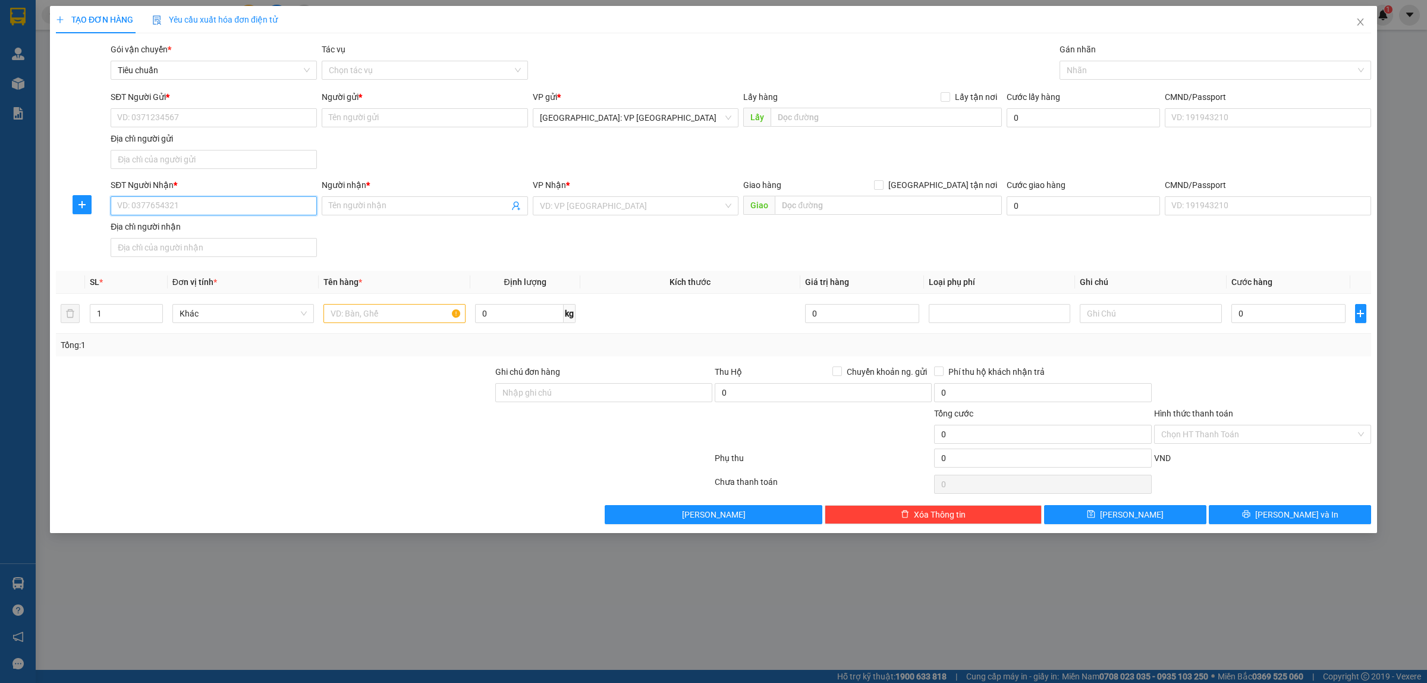
click at [250, 209] on input "SĐT Người Nhận *" at bounding box center [214, 205] width 206 height 19
click at [210, 225] on div "0931963369 - TuTi Mart" at bounding box center [214, 230] width 192 height 13
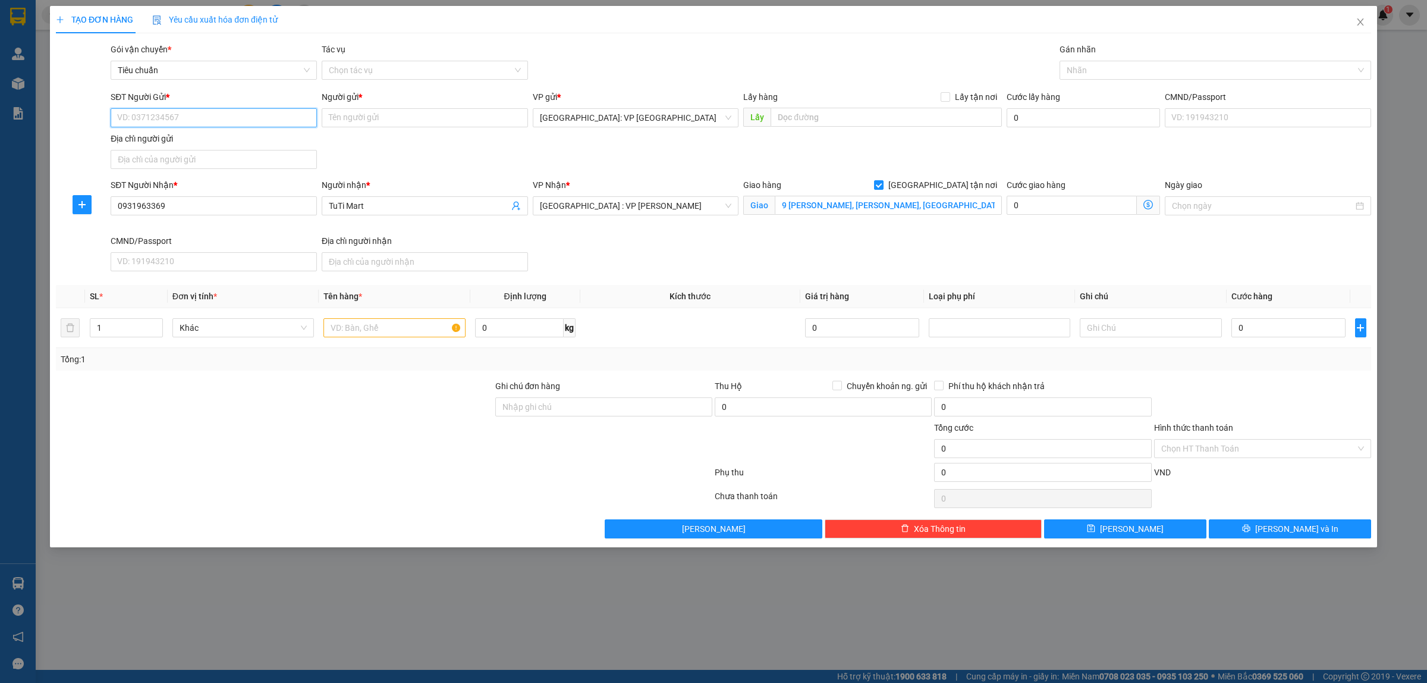
click at [235, 117] on input "SĐT Người Gửi *" at bounding box center [214, 117] width 206 height 19
click at [202, 140] on div "0332650155 - CHỊ CHUNG" at bounding box center [214, 142] width 192 height 13
click at [1095, 70] on div at bounding box center [1210, 70] width 294 height 14
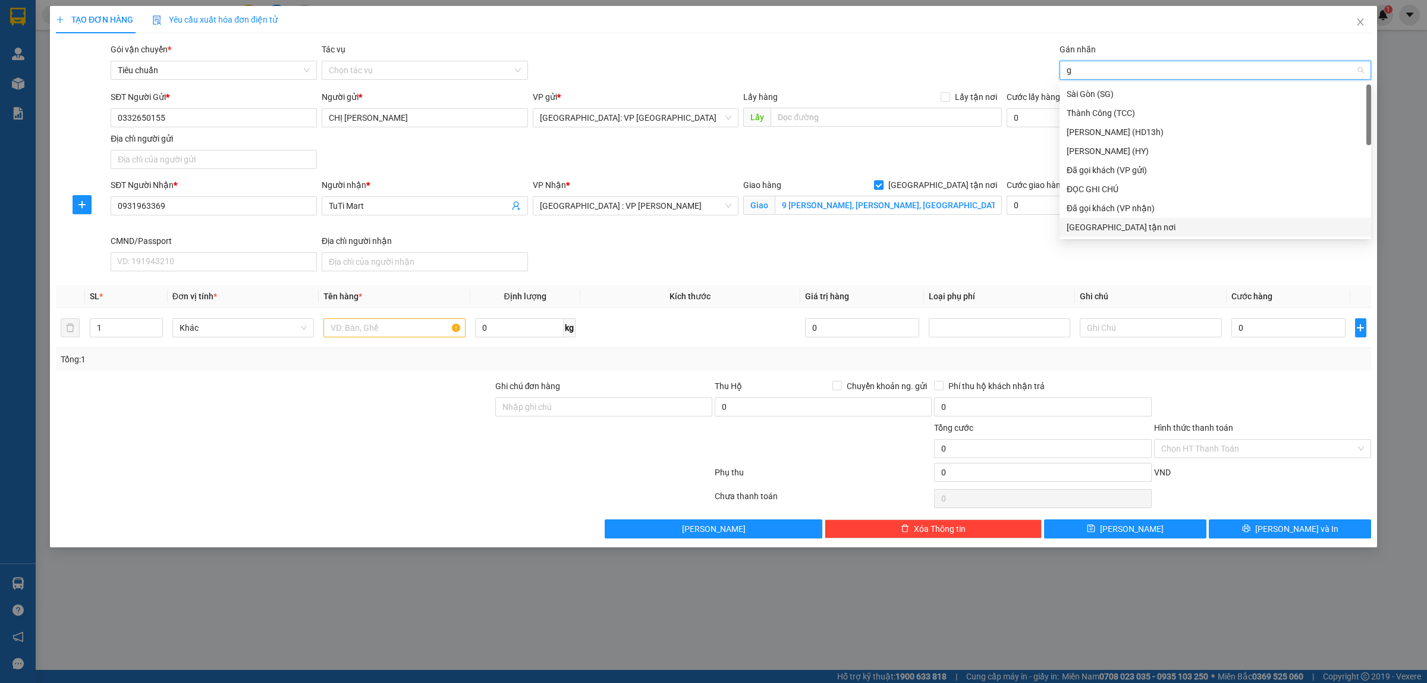
click at [1092, 230] on div "[GEOGRAPHIC_DATA] tận nơi" at bounding box center [1215, 227] width 297 height 13
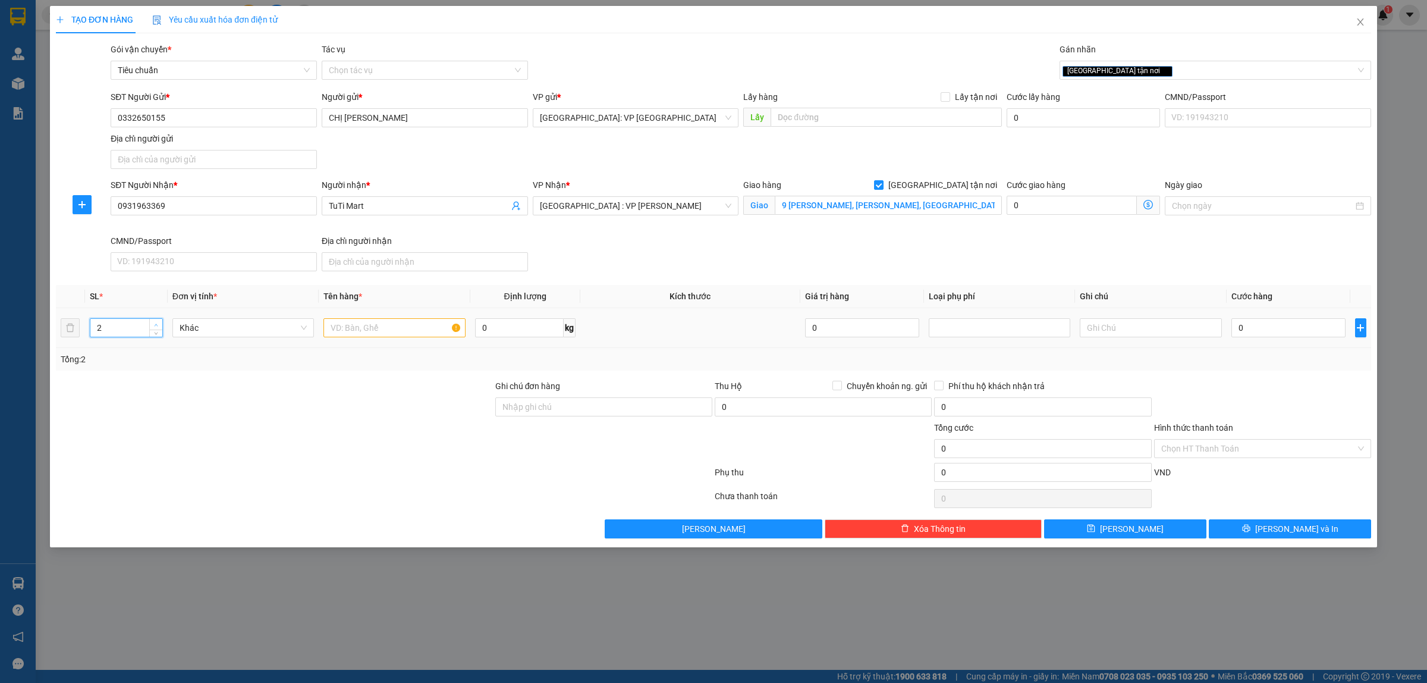
click at [155, 326] on icon "up" at bounding box center [156, 325] width 4 height 4
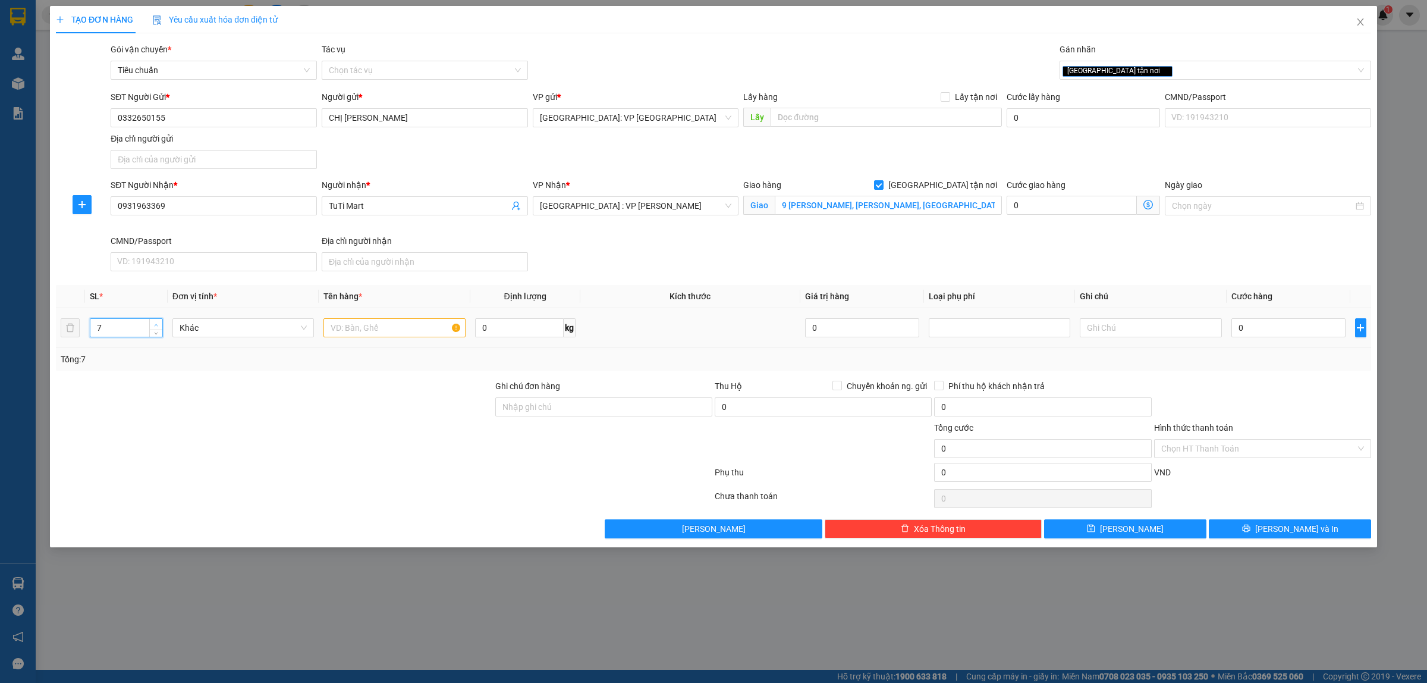
click at [155, 326] on icon "up" at bounding box center [156, 325] width 4 height 4
click at [375, 328] on input "text" at bounding box center [395, 327] width 142 height 19
click at [1261, 329] on input "0" at bounding box center [1289, 327] width 114 height 19
click at [1274, 330] on input "480.000" at bounding box center [1289, 327] width 114 height 19
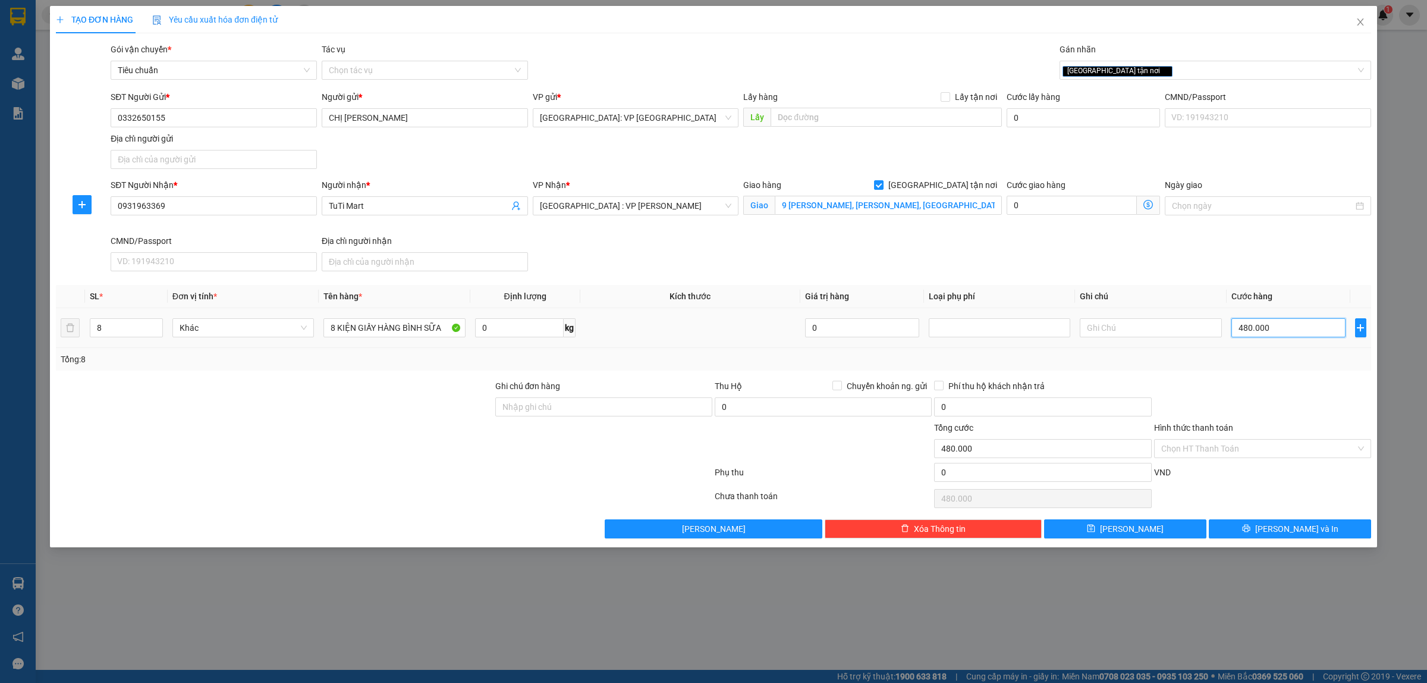
click at [1274, 330] on input "480.000" at bounding box center [1289, 327] width 114 height 19
click at [1226, 453] on input "Hình thức thanh toán" at bounding box center [1258, 448] width 194 height 18
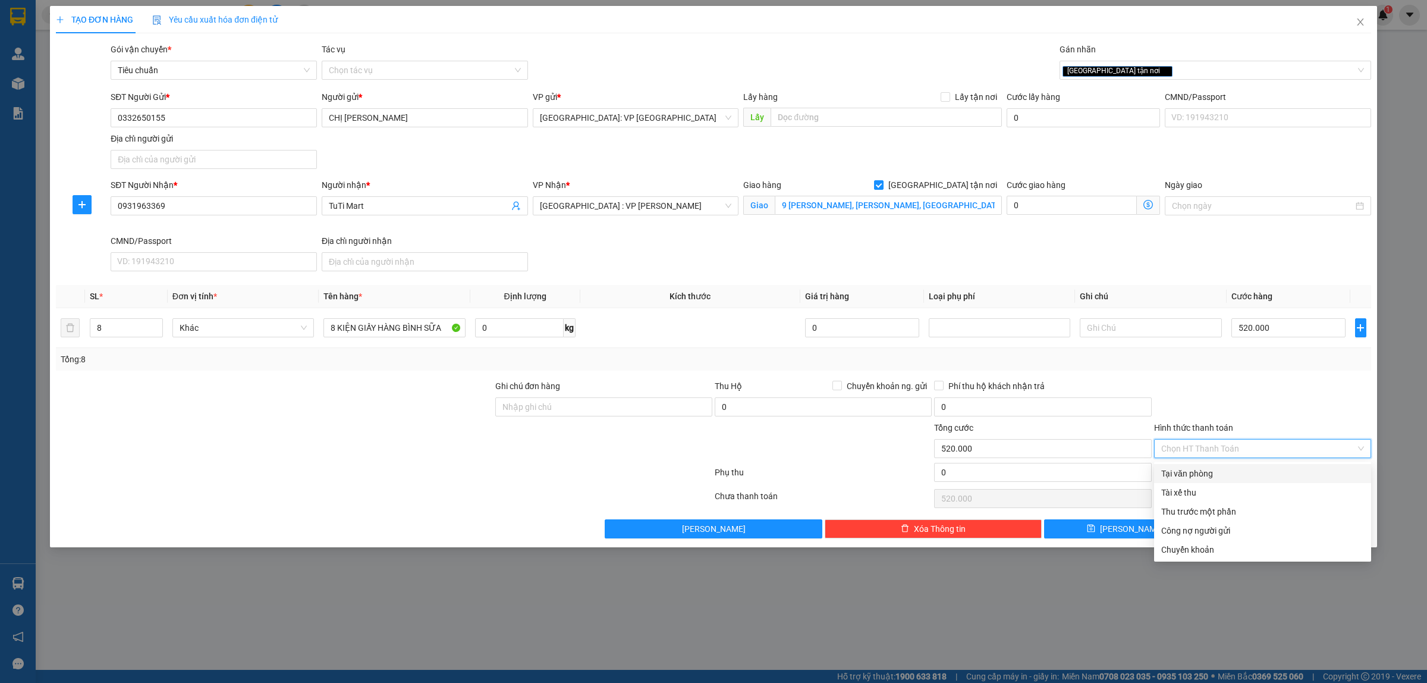
click at [1191, 470] on div "Tại văn phòng" at bounding box center [1262, 473] width 203 height 13
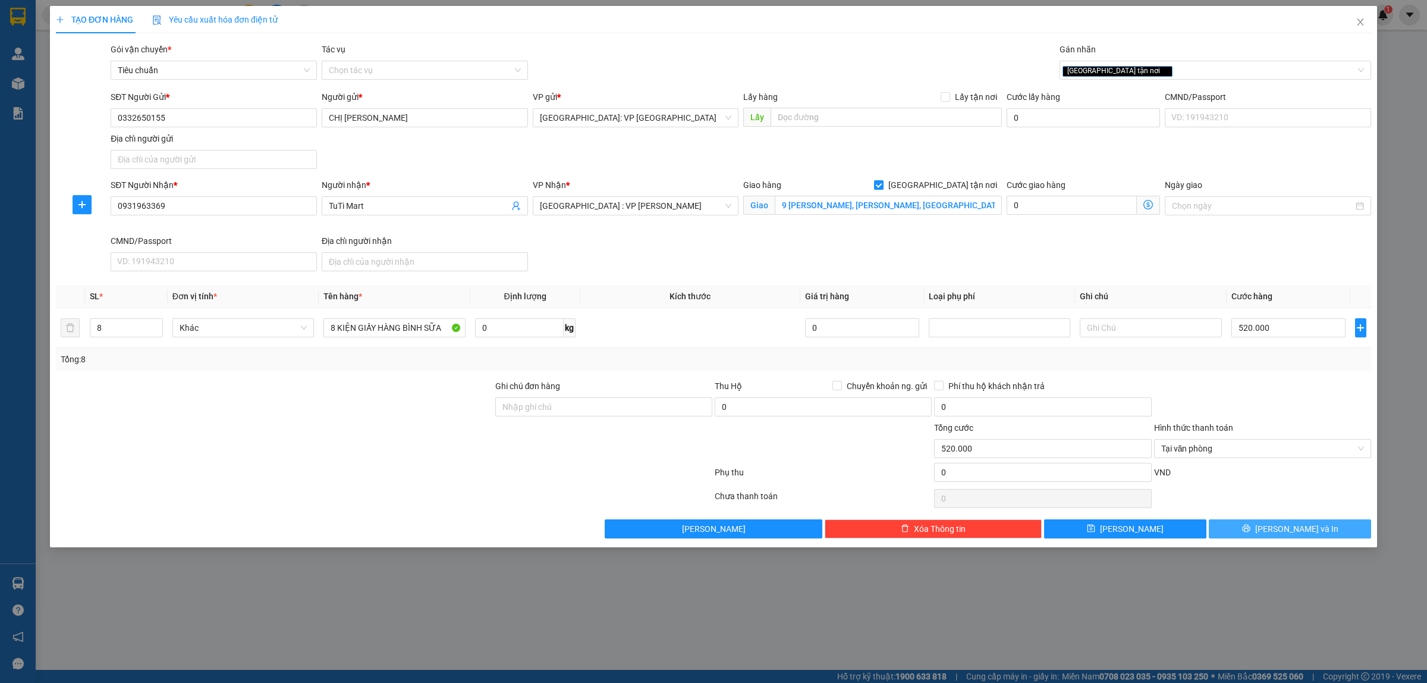
click at [1295, 531] on span "[PERSON_NAME] và In" at bounding box center [1296, 528] width 83 height 13
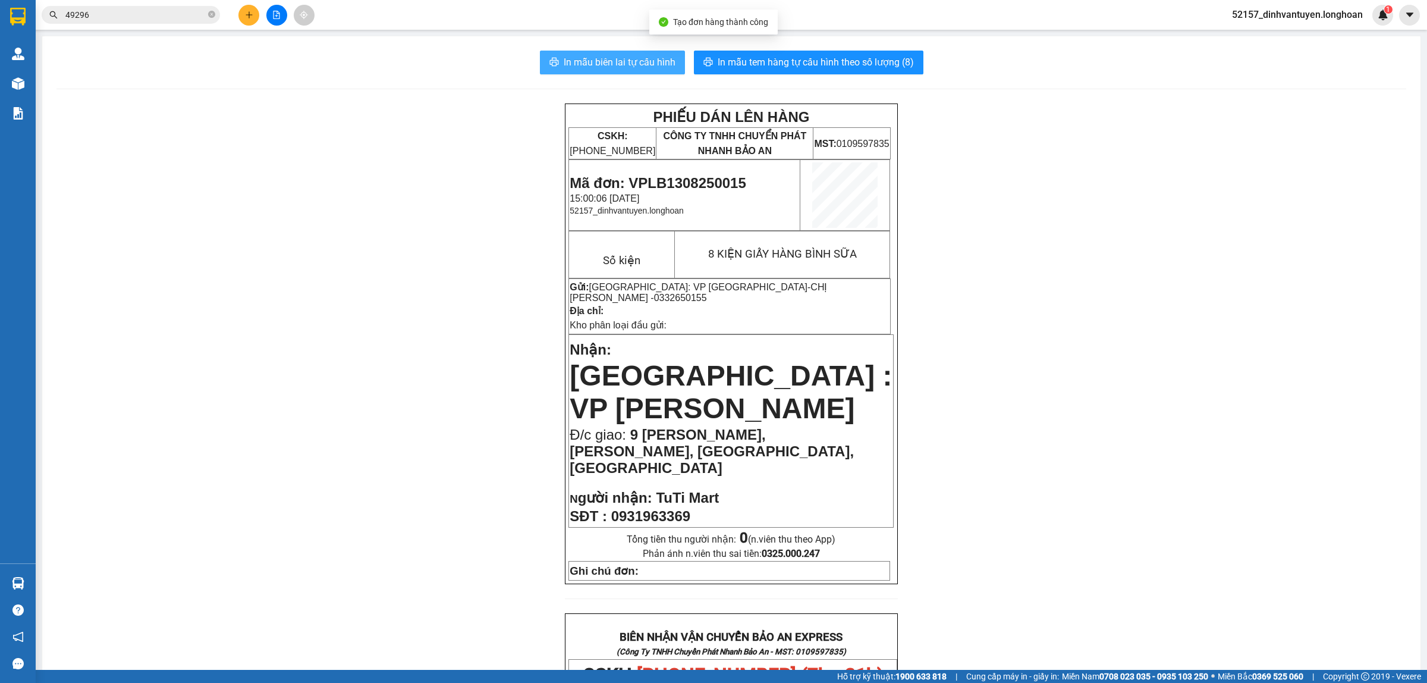
click at [640, 58] on span "In mẫu biên lai tự cấu hình" at bounding box center [620, 62] width 112 height 15
click at [250, 15] on icon "plus" at bounding box center [249, 14] width 7 height 1
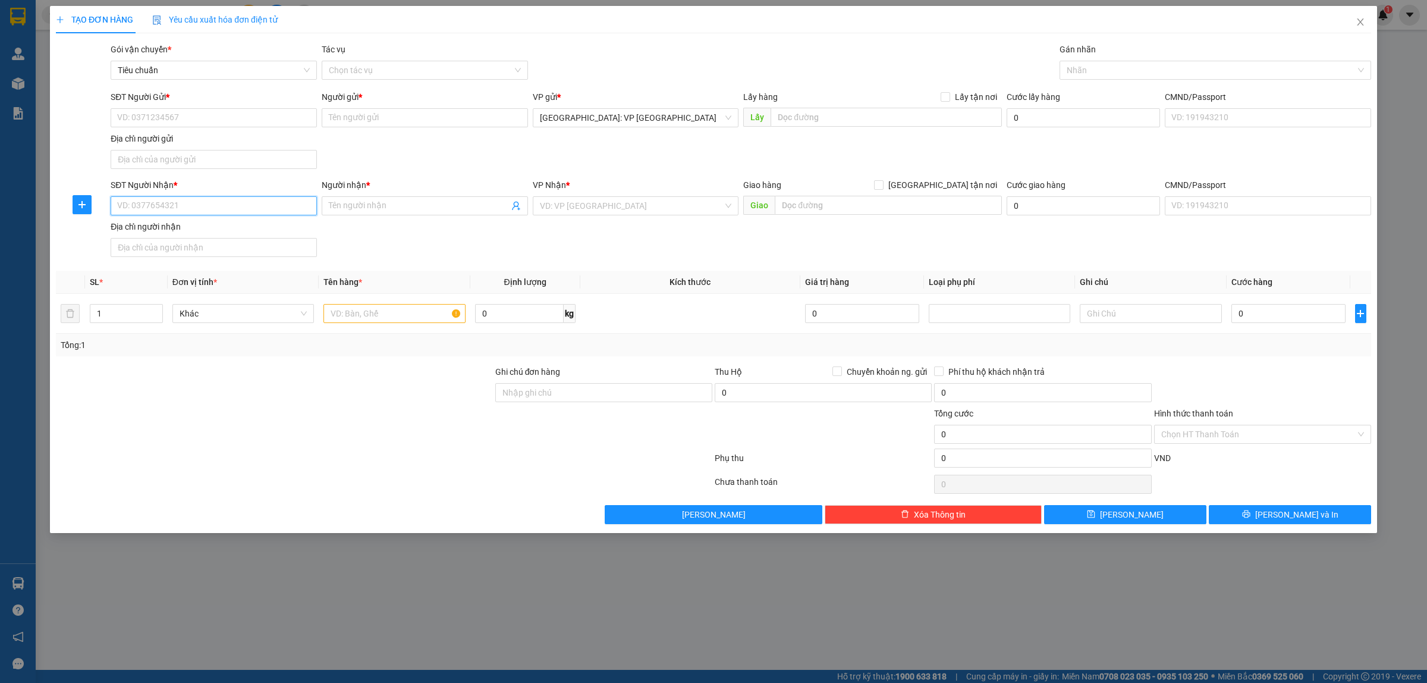
click at [210, 202] on input "SĐT Người Nhận *" at bounding box center [214, 205] width 206 height 19
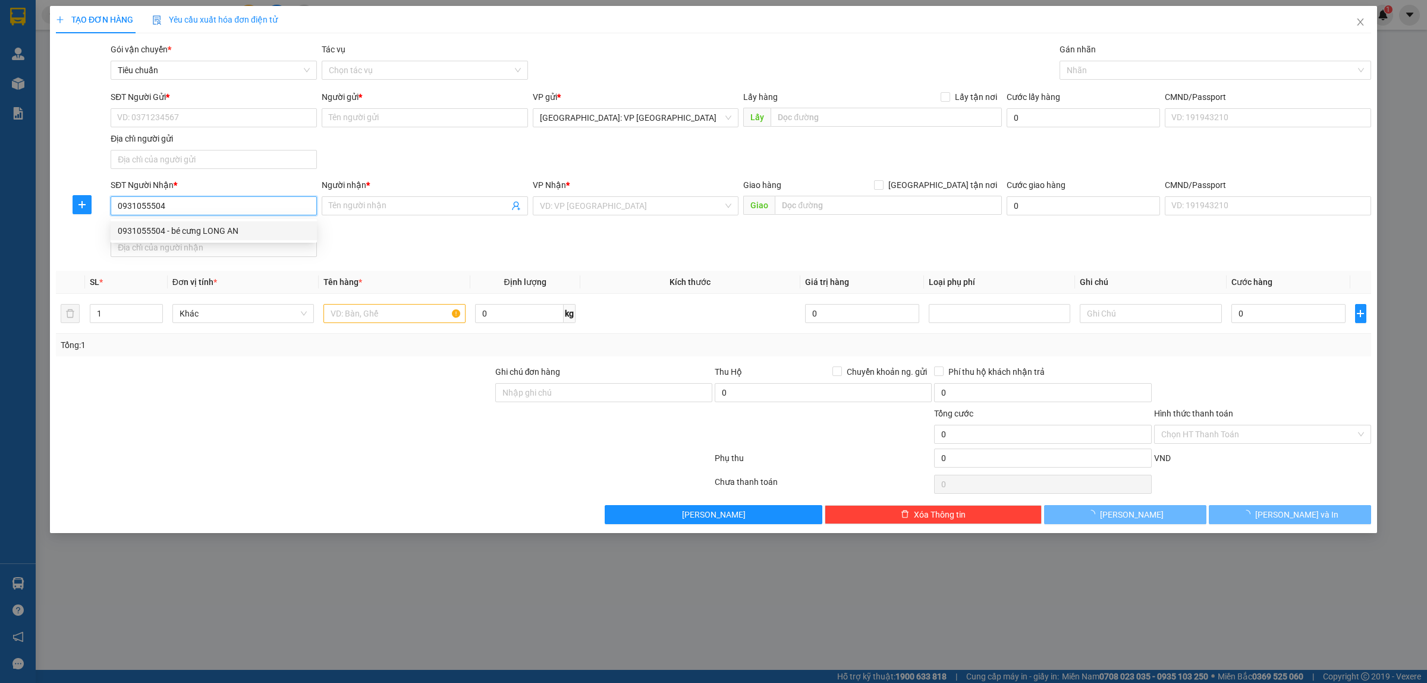
click at [236, 229] on div "0931055504 - bé cưng LONG AN" at bounding box center [214, 230] width 192 height 13
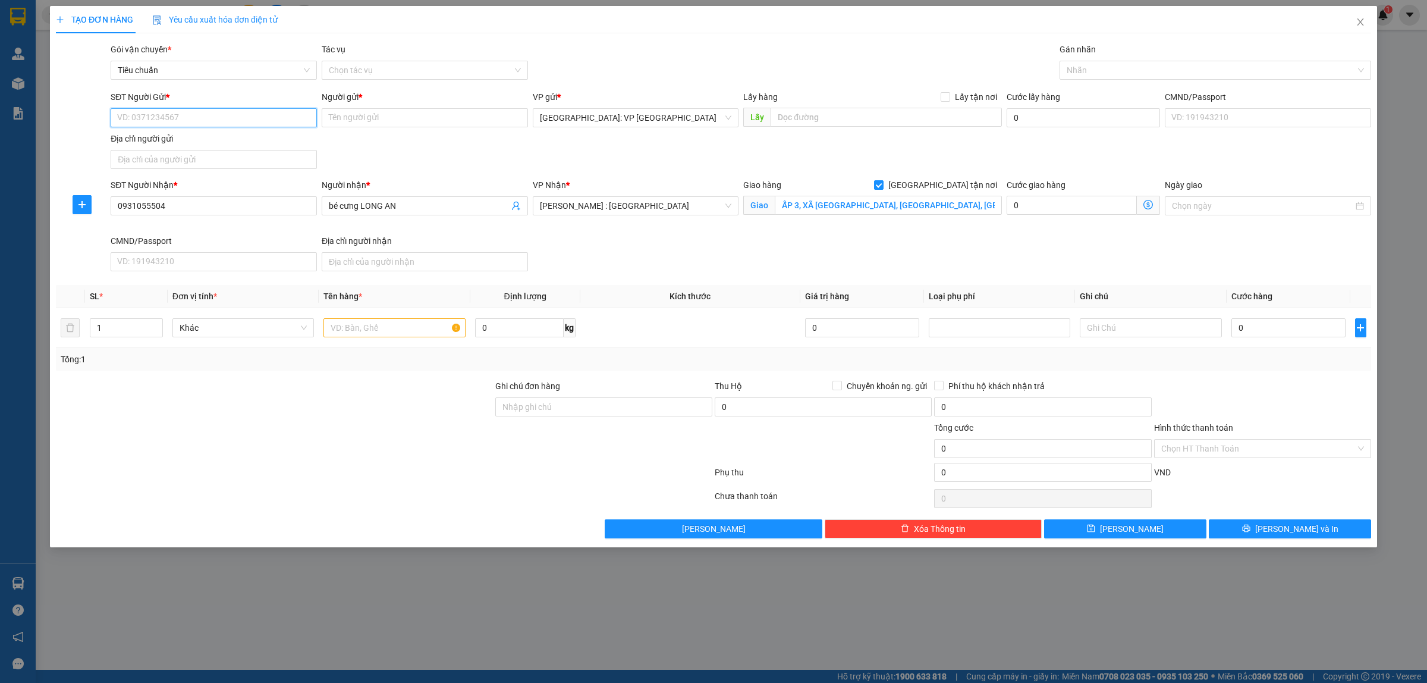
click at [250, 121] on input "SĐT Người Gửi *" at bounding box center [214, 117] width 206 height 19
click at [215, 145] on div "0332650155 - CHỊ CHUNG" at bounding box center [214, 142] width 192 height 13
click at [1148, 76] on div at bounding box center [1210, 70] width 294 height 14
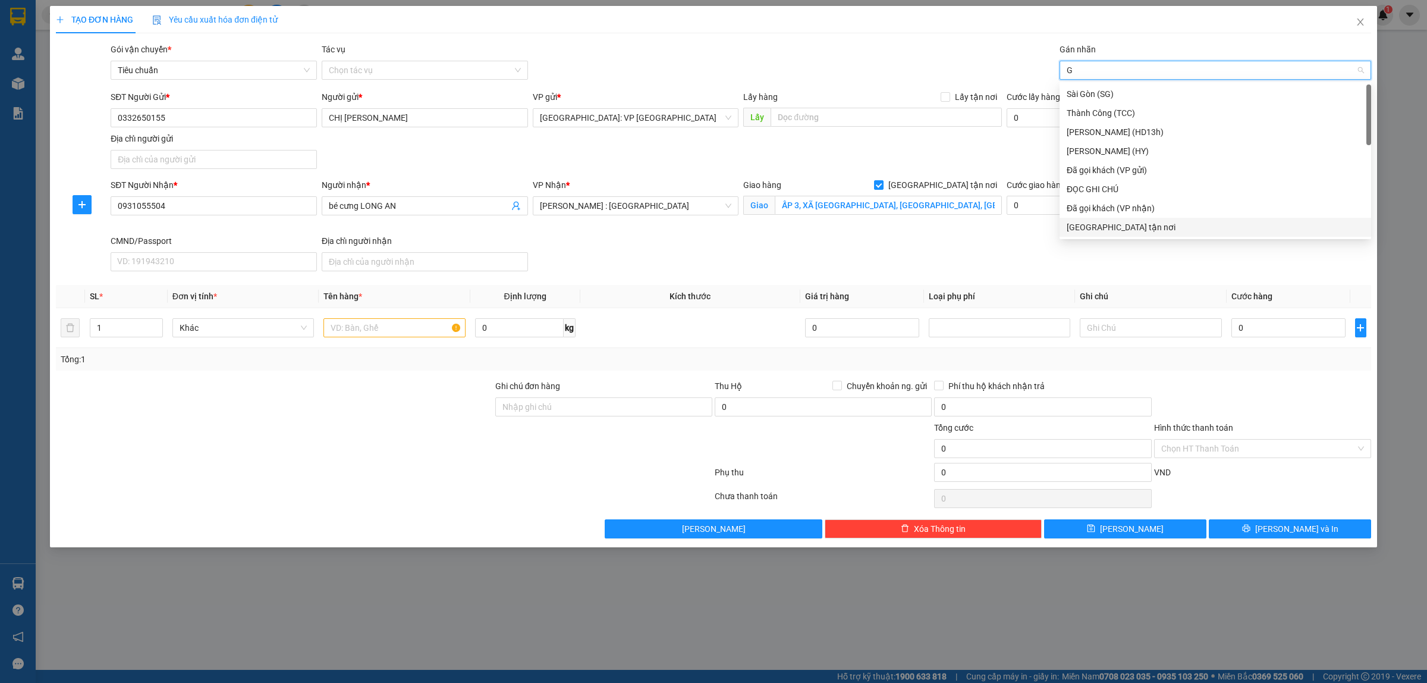
click at [1109, 224] on div "[GEOGRAPHIC_DATA] tận nơi" at bounding box center [1215, 227] width 297 height 13
click at [420, 335] on input "text" at bounding box center [395, 327] width 142 height 19
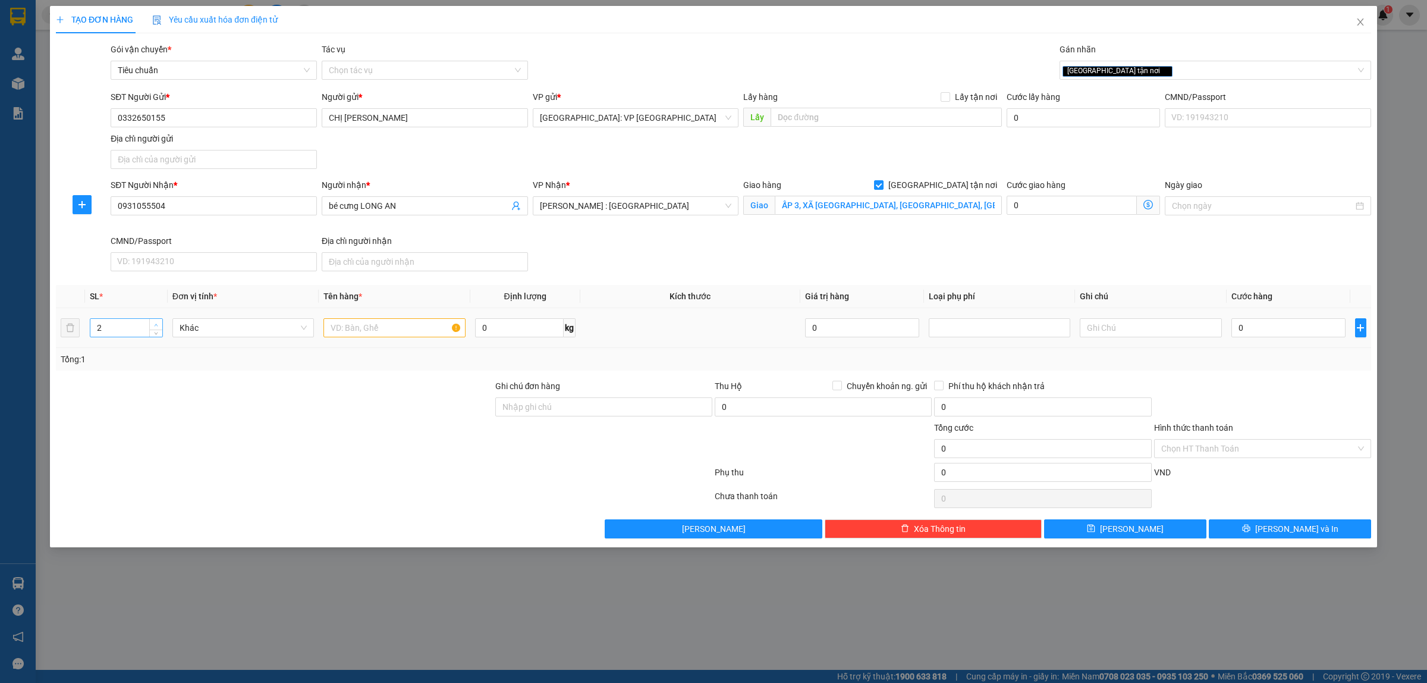
click at [156, 320] on span "Increase Value" at bounding box center [155, 324] width 13 height 11
click at [384, 333] on input "text" at bounding box center [395, 327] width 142 height 19
click at [1274, 327] on input "0" at bounding box center [1289, 327] width 114 height 19
click at [1213, 453] on input "Hình thức thanh toán" at bounding box center [1258, 448] width 194 height 18
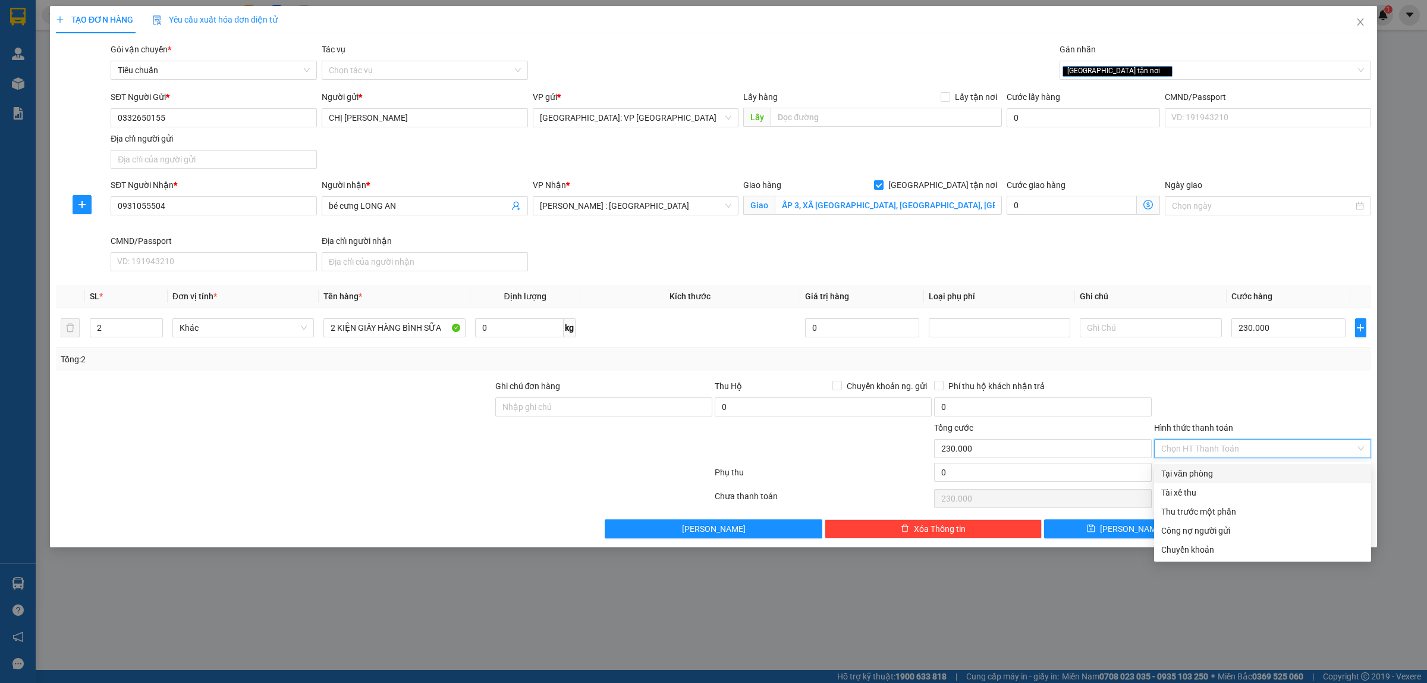
click at [1194, 473] on div "Tại văn phòng" at bounding box center [1262, 473] width 203 height 13
click at [1207, 472] on div "Tại văn phòng" at bounding box center [1262, 473] width 203 height 13
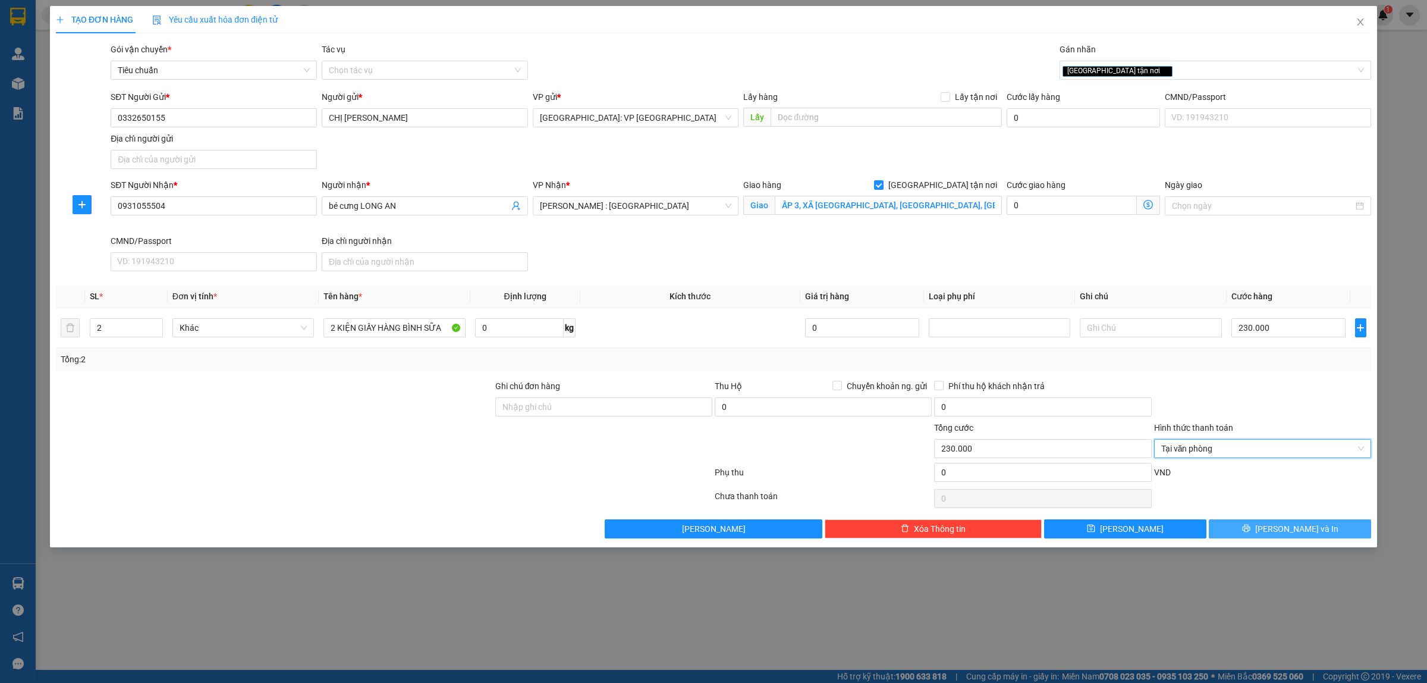
click at [1289, 527] on span "[PERSON_NAME] và In" at bounding box center [1296, 528] width 83 height 13
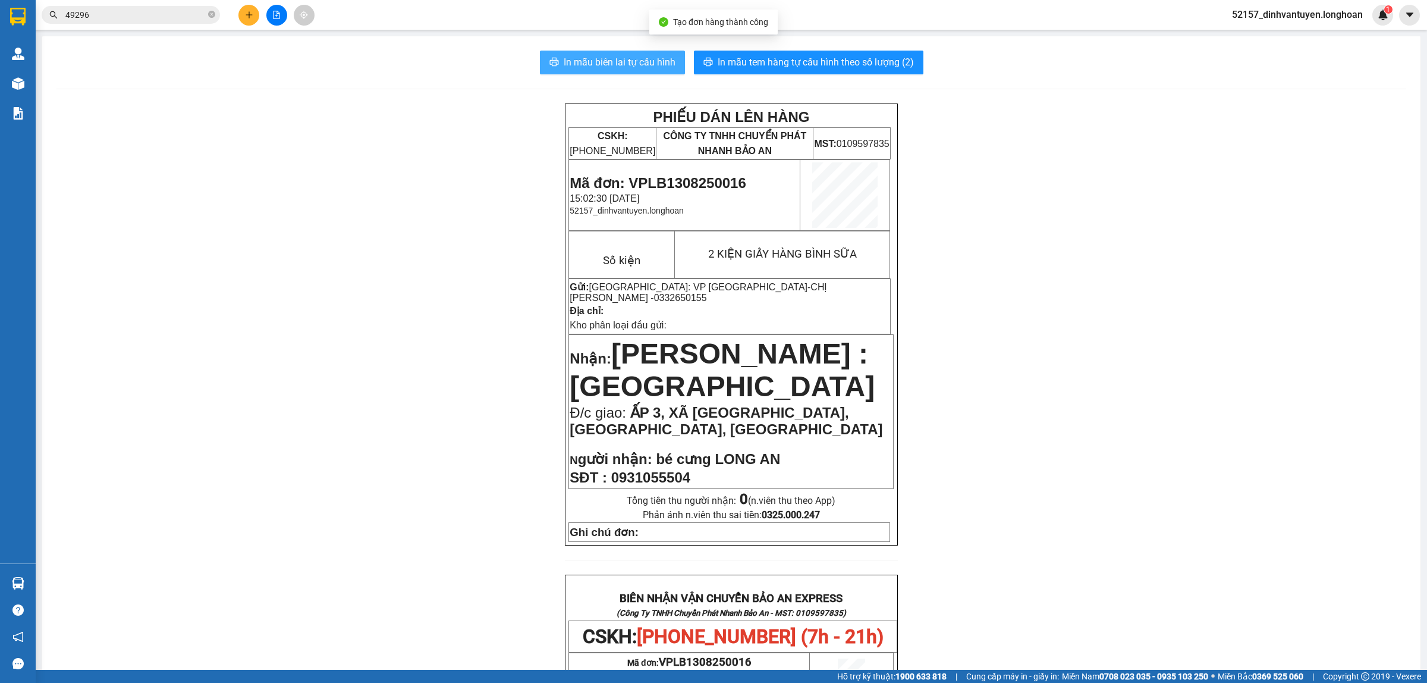
click at [622, 61] on span "In mẫu biên lai tự cấu hình" at bounding box center [620, 62] width 112 height 15
click at [247, 15] on icon "plus" at bounding box center [249, 15] width 8 height 8
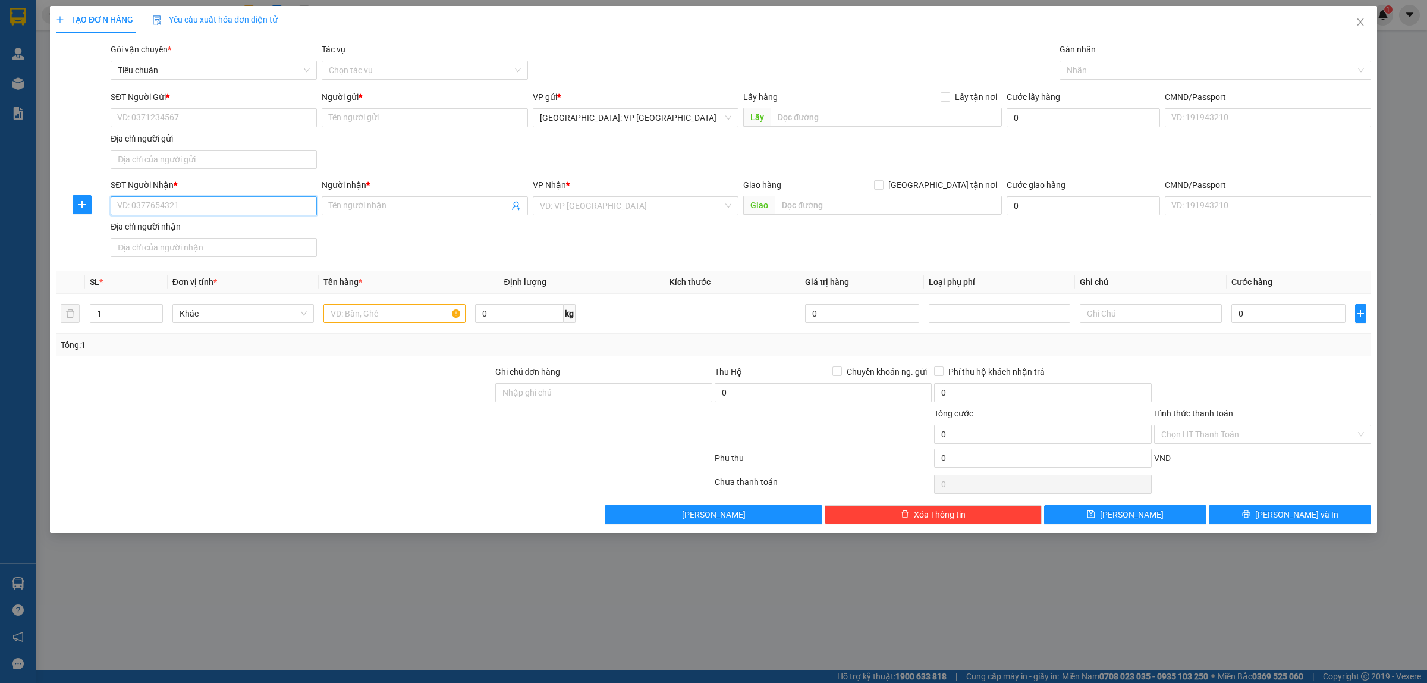
click at [217, 204] on input "SĐT Người Nhận *" at bounding box center [214, 205] width 206 height 19
click at [269, 227] on div "0988433879 - SIÊU THỊ MẸ VÀ BÉ MẸ YÊU CON" at bounding box center [214, 230] width 192 height 13
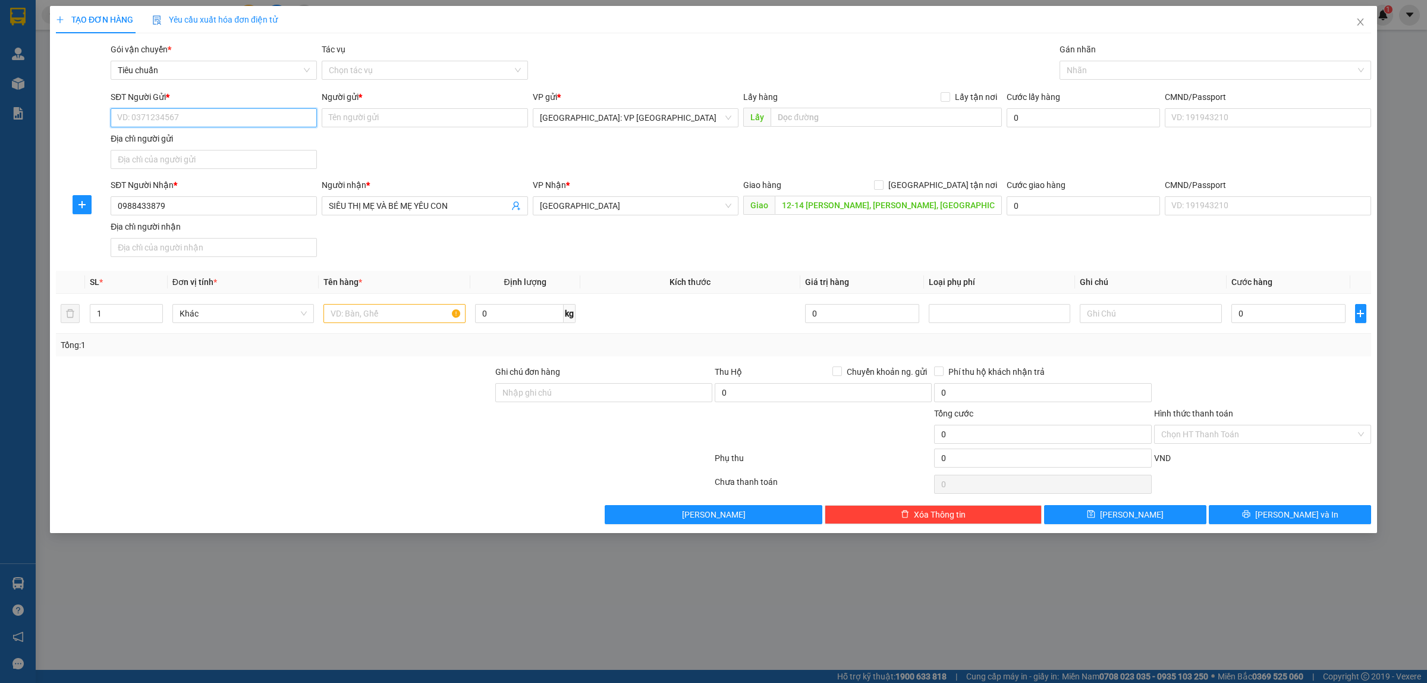
click at [197, 122] on input "SĐT Người Gửi *" at bounding box center [214, 117] width 206 height 19
click at [217, 142] on div "0332650155 - CHỊ CHUNG" at bounding box center [214, 142] width 192 height 13
click at [883, 186] on input "[GEOGRAPHIC_DATA] tận nơi" at bounding box center [878, 184] width 8 height 8
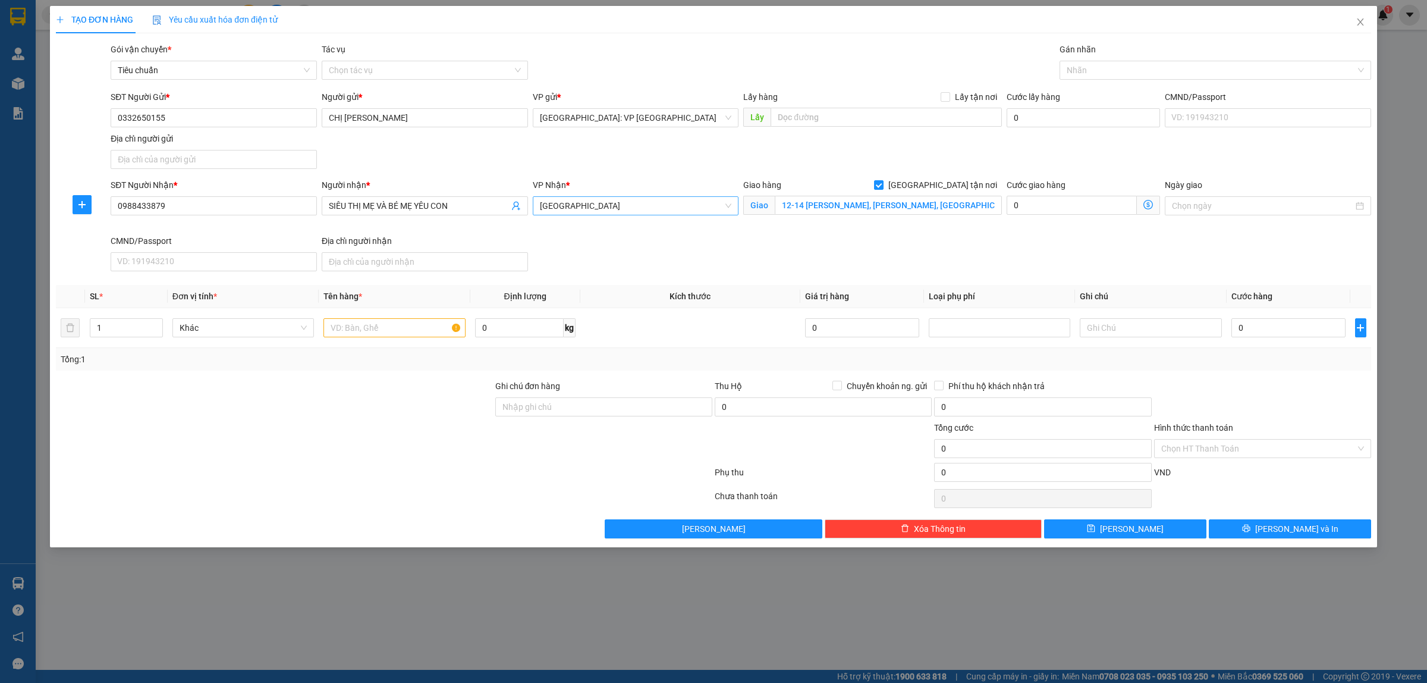
click at [623, 211] on span "Quảng Ngãi" at bounding box center [636, 206] width 192 height 18
click at [637, 225] on div "[GEOGRAPHIC_DATA]: VP [GEOGRAPHIC_DATA]" at bounding box center [636, 230] width 192 height 13
click at [957, 206] on input "12-14 NGUYỄN CHÁNH, TRẦN PHÚ, TP QUẢNG NGÃI, QUẢNG NGÃI" at bounding box center [888, 205] width 227 height 19
click at [970, 206] on input "12-14 NGUYỄN CHÁNH, TRẦN PHÚ, TP QUẢNG NGÃI, QUẢNG NGÃI" at bounding box center [888, 205] width 227 height 19
click at [1103, 64] on div at bounding box center [1210, 70] width 294 height 14
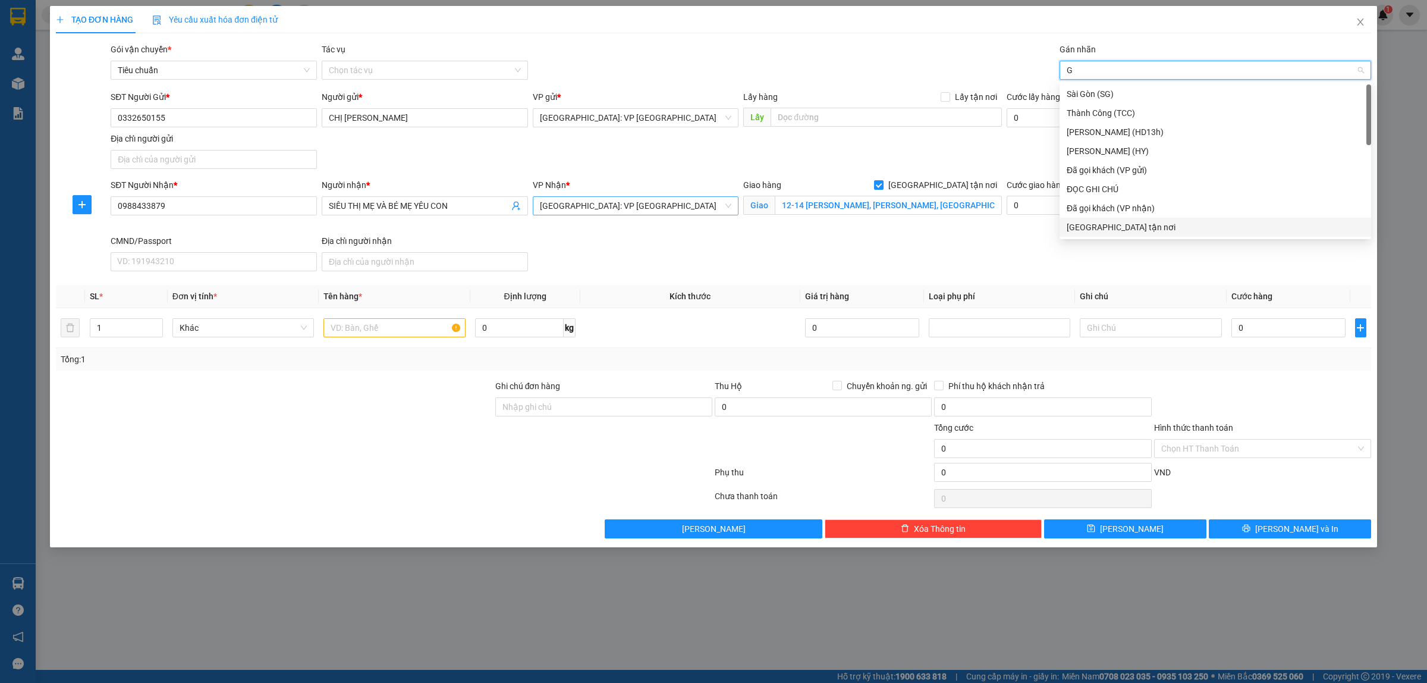
drag, startPoint x: 1097, startPoint y: 222, endPoint x: 1057, endPoint y: 239, distance: 43.4
click at [1097, 223] on div "[GEOGRAPHIC_DATA] tận nơi" at bounding box center [1215, 227] width 297 height 13
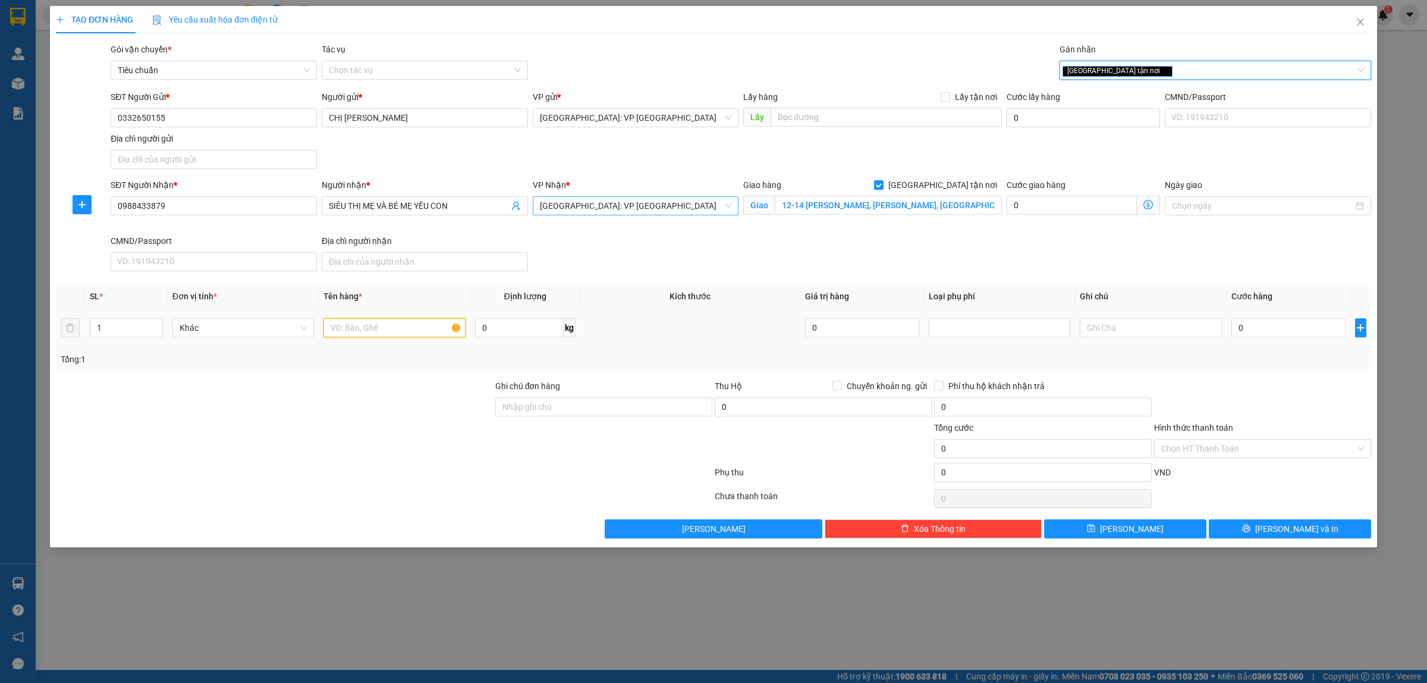
click at [367, 336] on input "text" at bounding box center [395, 327] width 142 height 19
click at [1255, 328] on input "0" at bounding box center [1289, 327] width 114 height 19
click at [1301, 525] on span "[PERSON_NAME] và In" at bounding box center [1296, 528] width 83 height 13
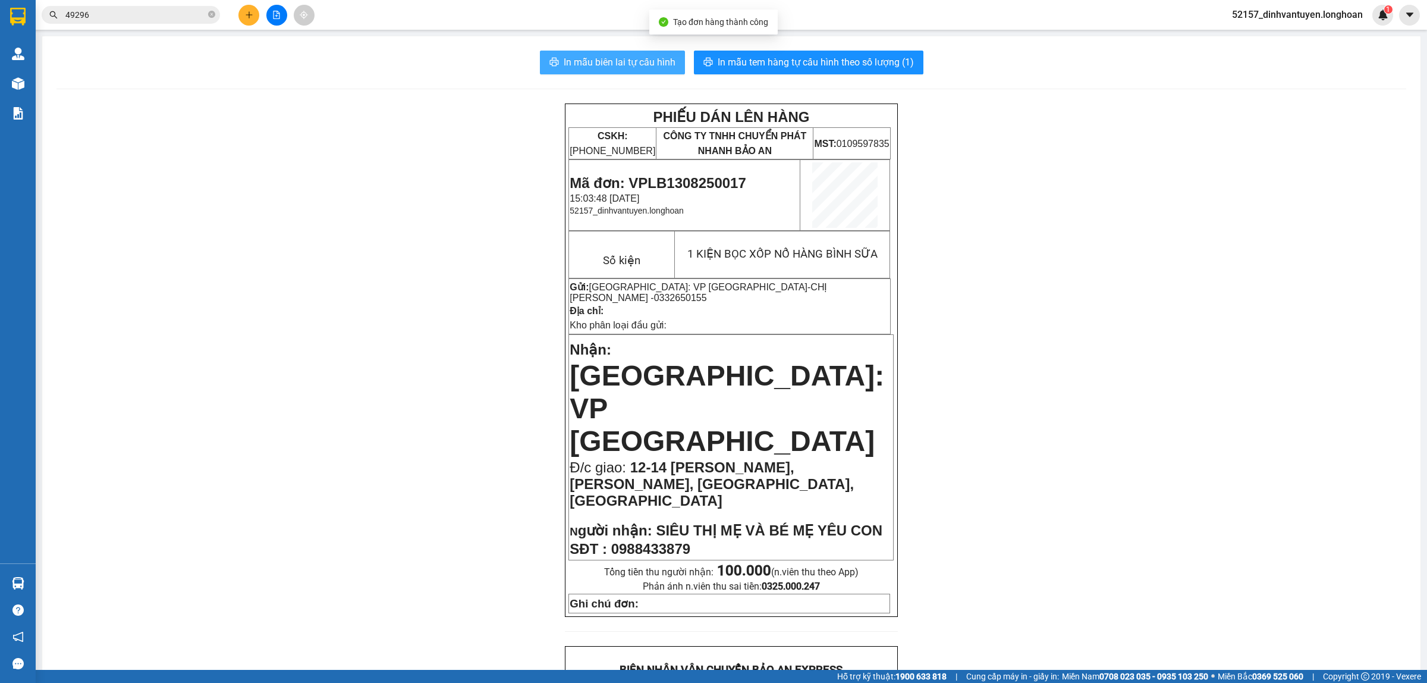
click at [640, 58] on span "In mẫu biên lai tự cấu hình" at bounding box center [620, 62] width 112 height 15
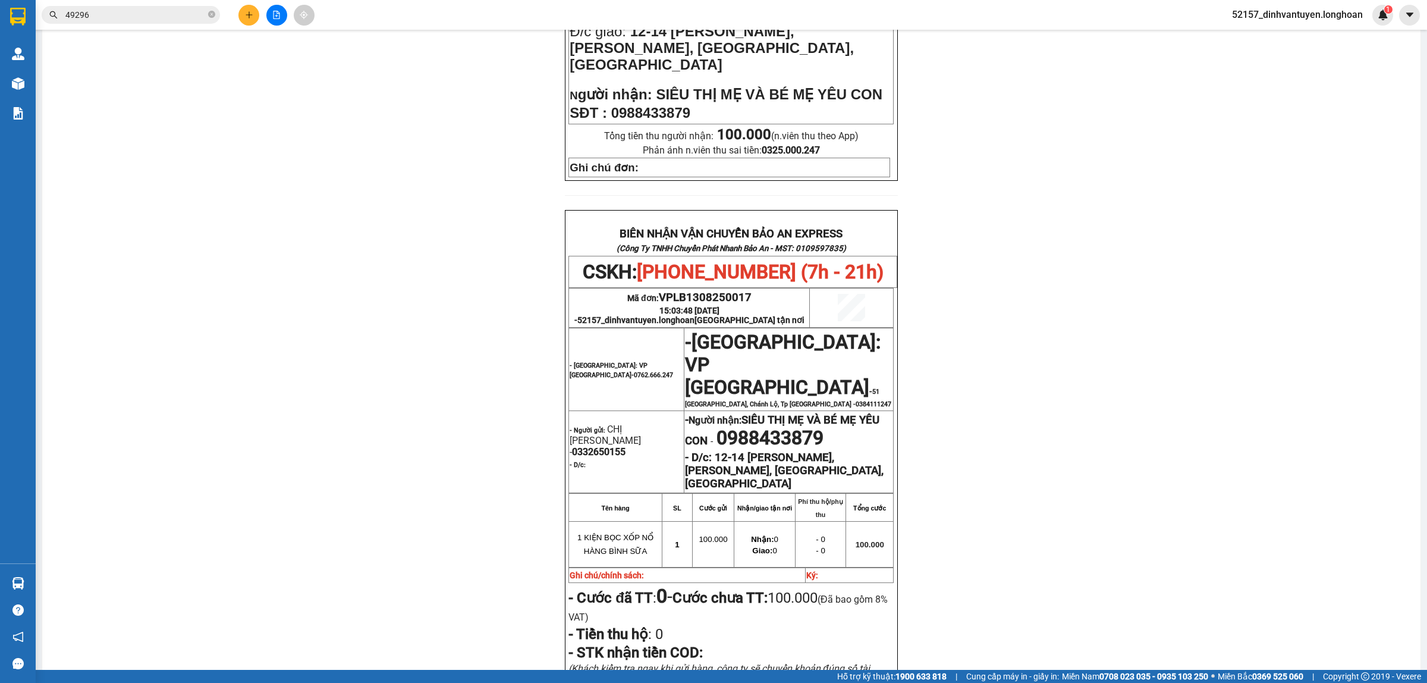
scroll to position [520, 0]
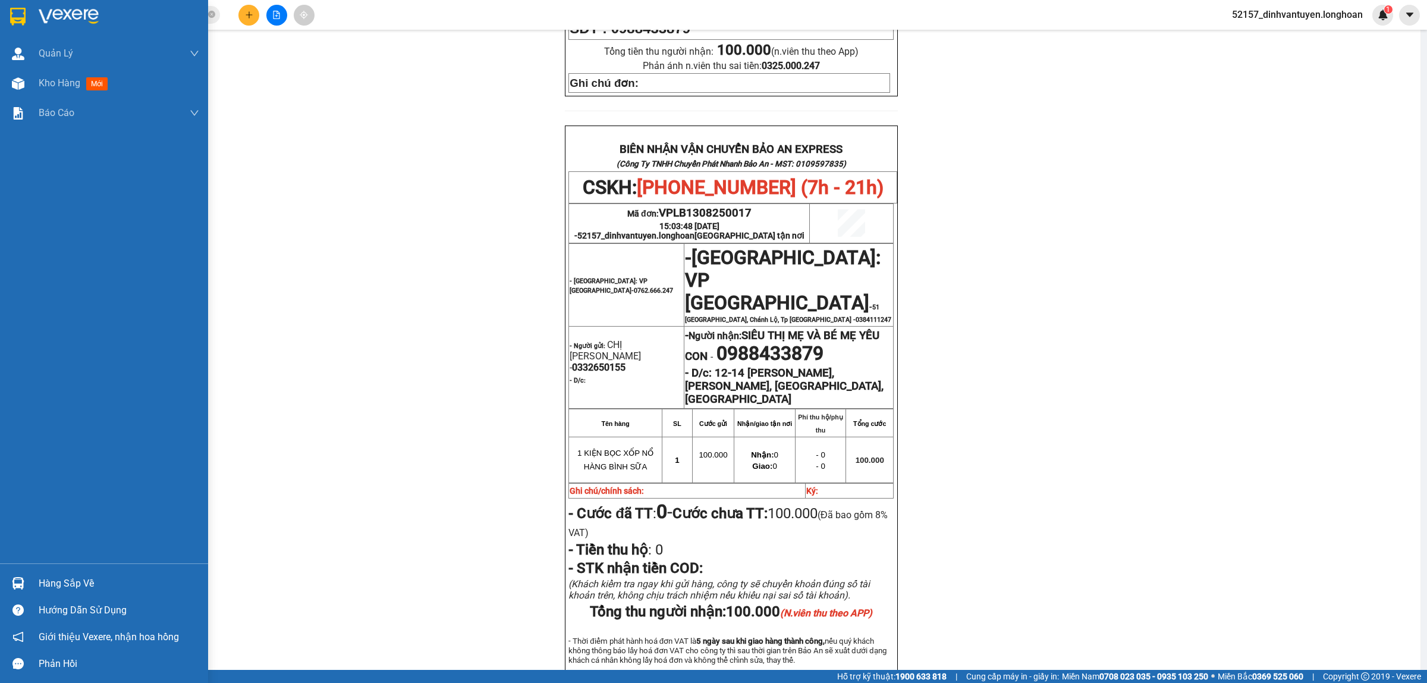
click at [17, 19] on img at bounding box center [17, 17] width 15 height 18
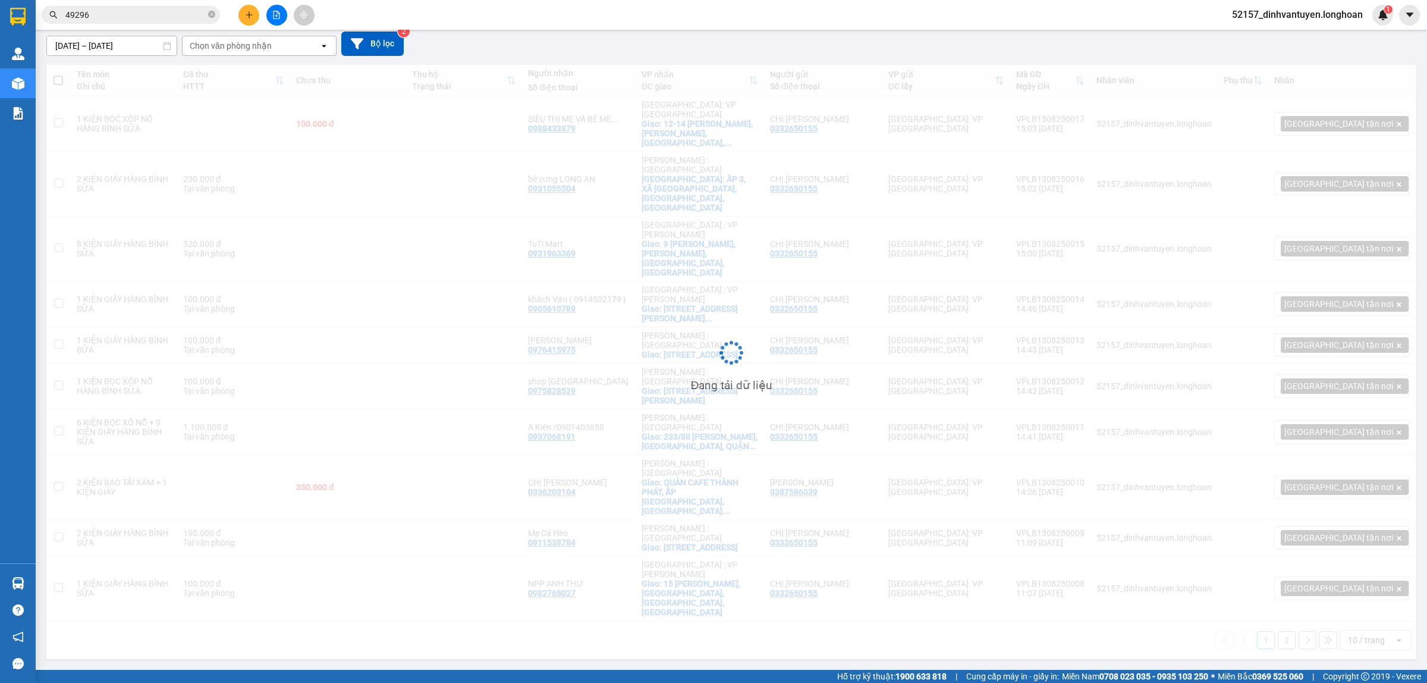
scroll to position [55, 0]
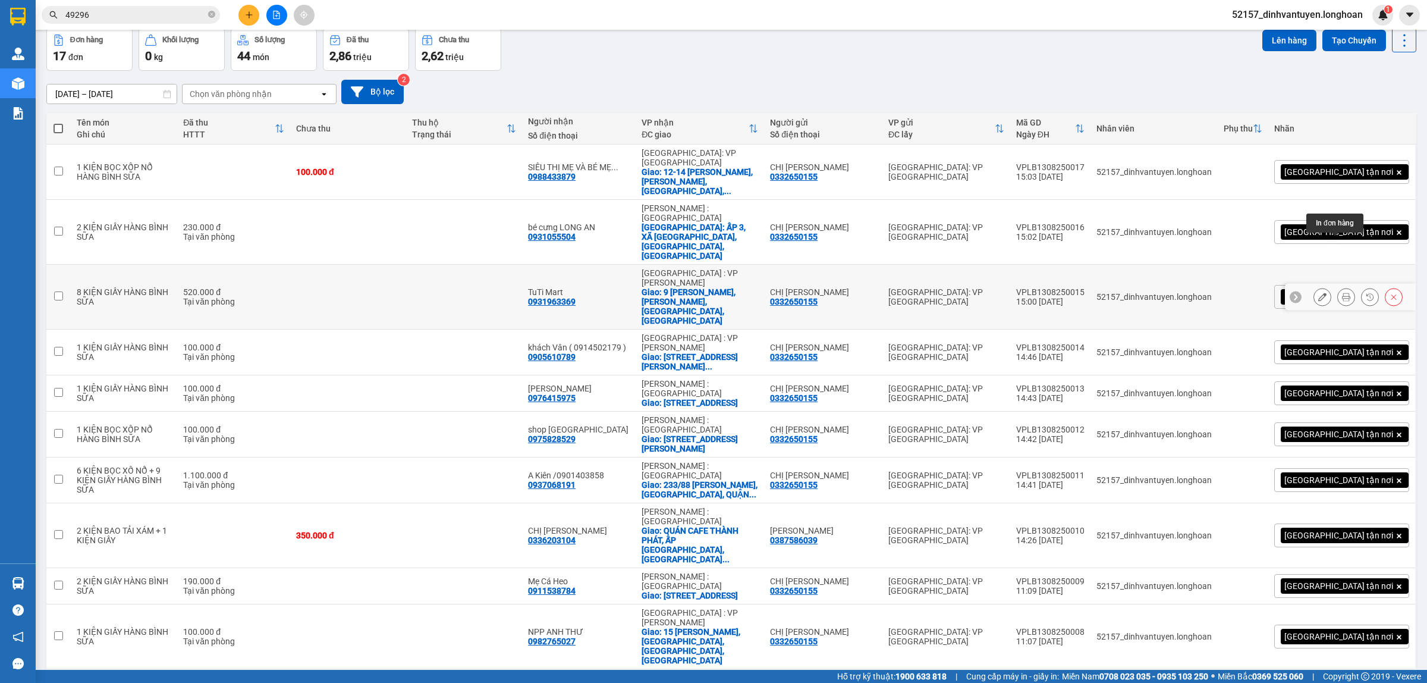
click at [1338, 287] on button at bounding box center [1346, 297] width 17 height 21
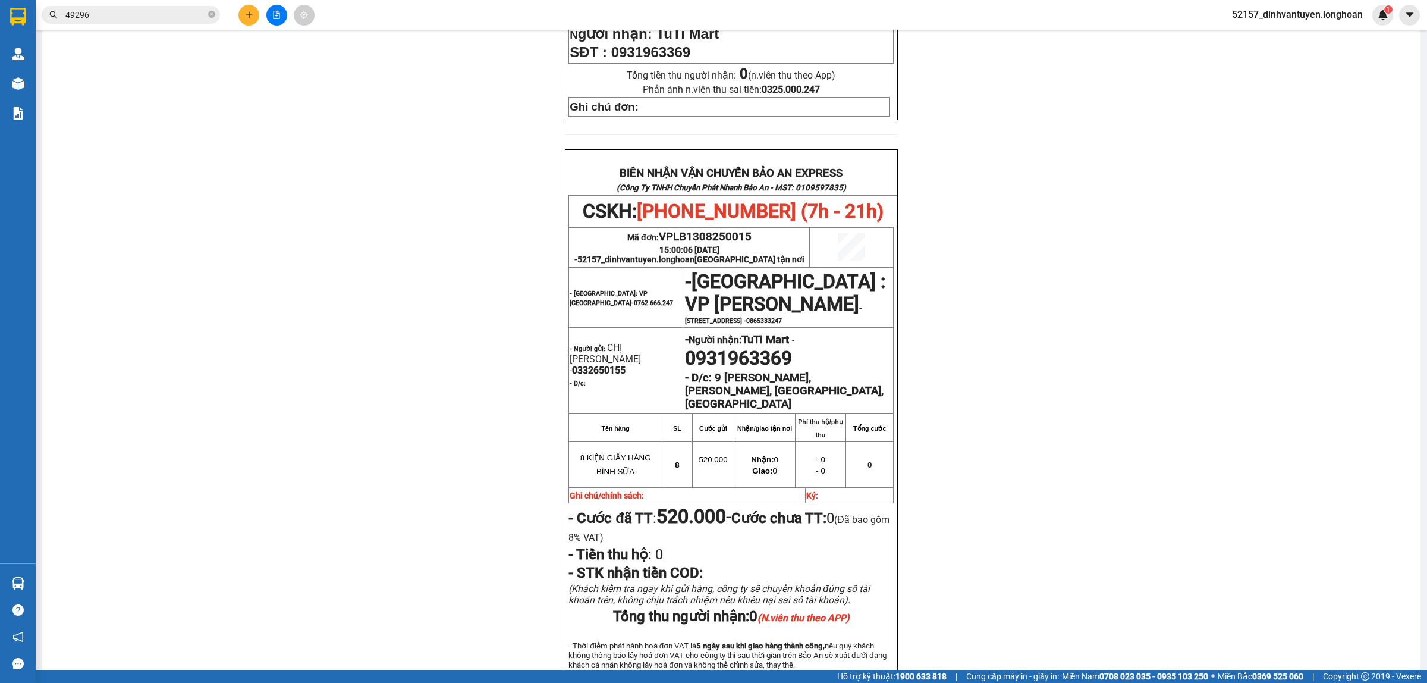
scroll to position [501, 0]
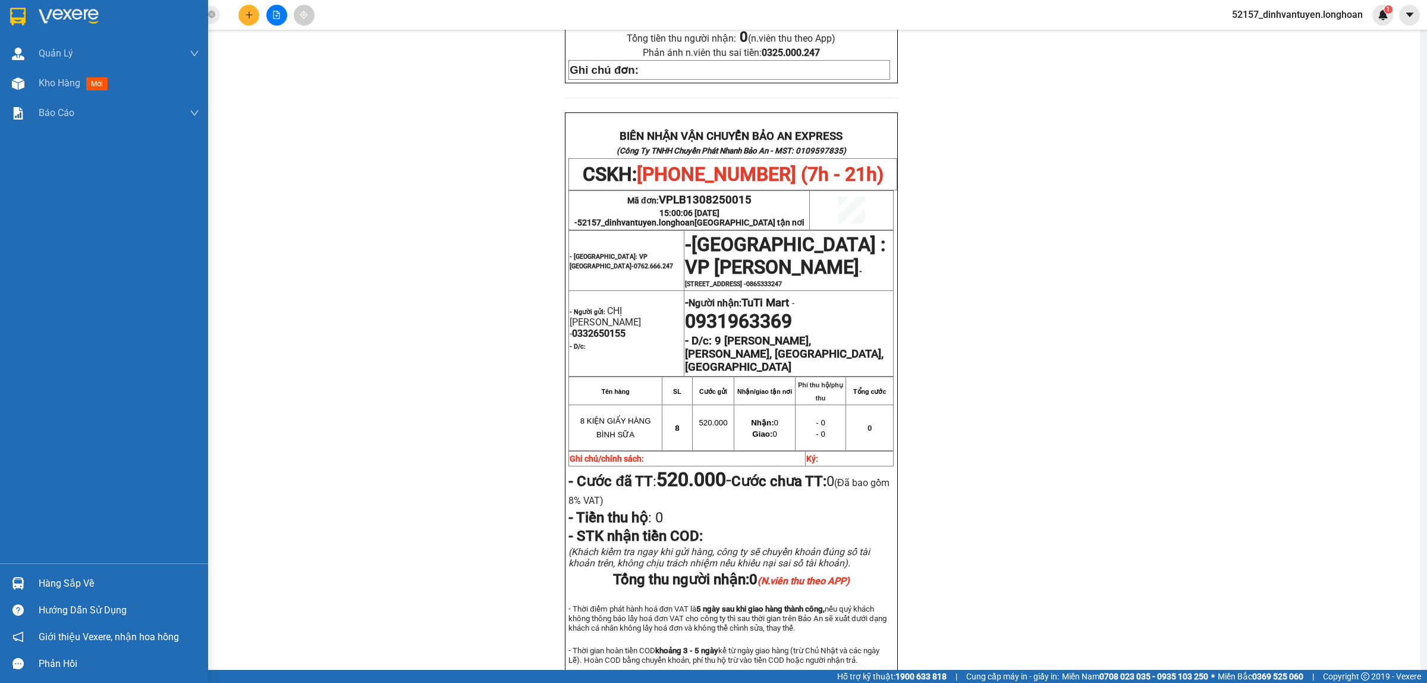
click at [22, 4] on div at bounding box center [104, 19] width 208 height 39
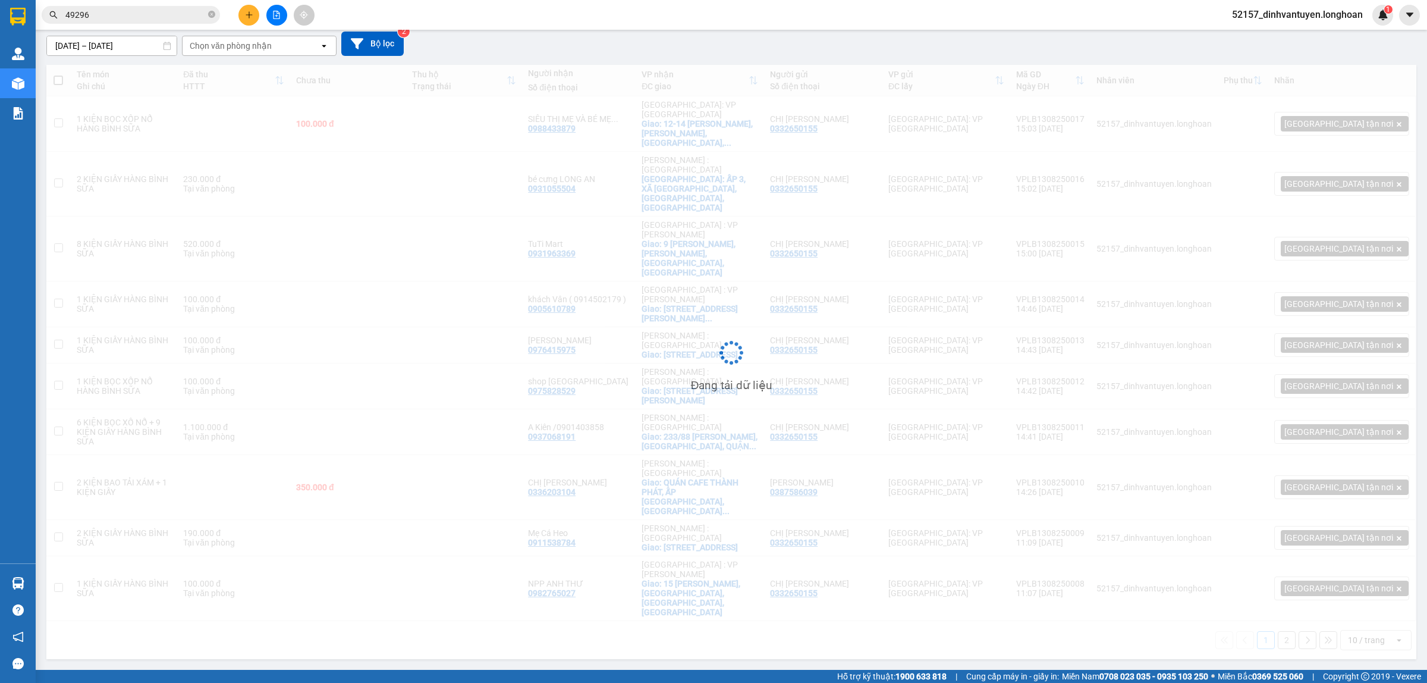
scroll to position [55, 0]
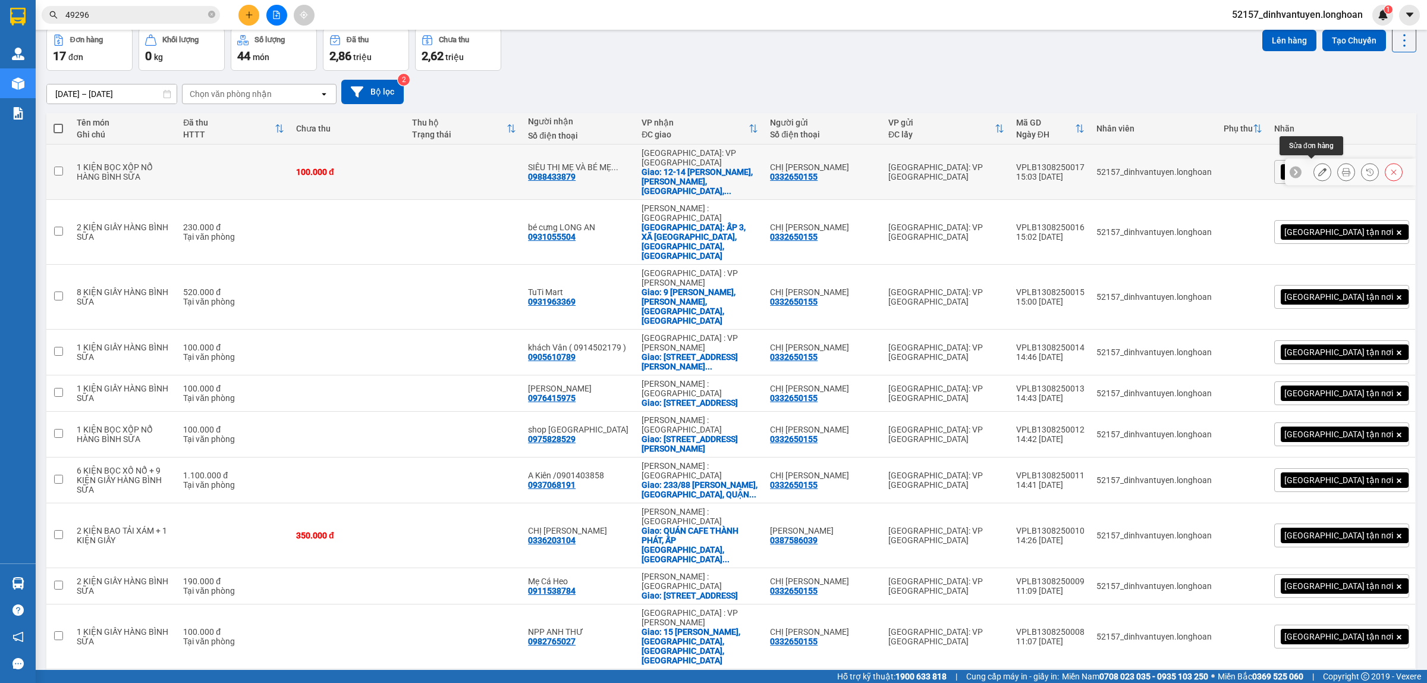
click at [1318, 168] on icon at bounding box center [1322, 172] width 8 height 8
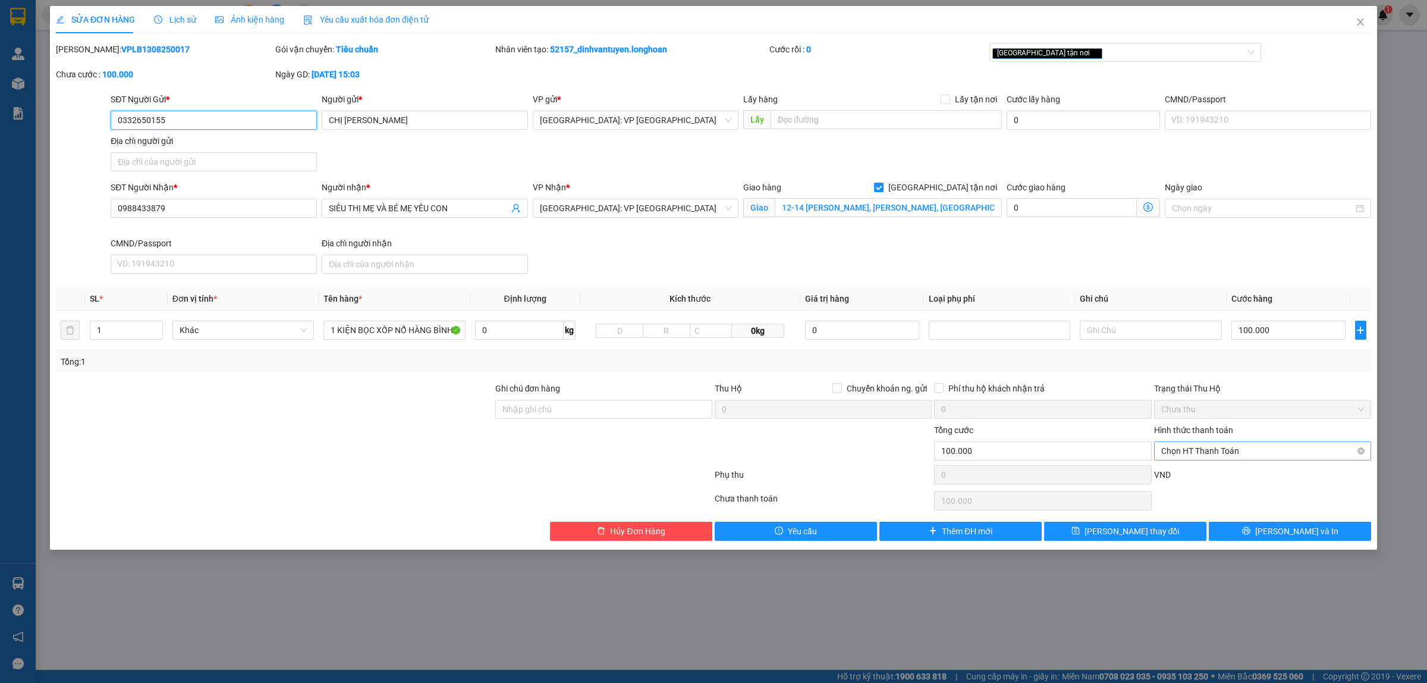
click at [1241, 451] on span "Chọn HT Thanh Toán" at bounding box center [1262, 451] width 203 height 18
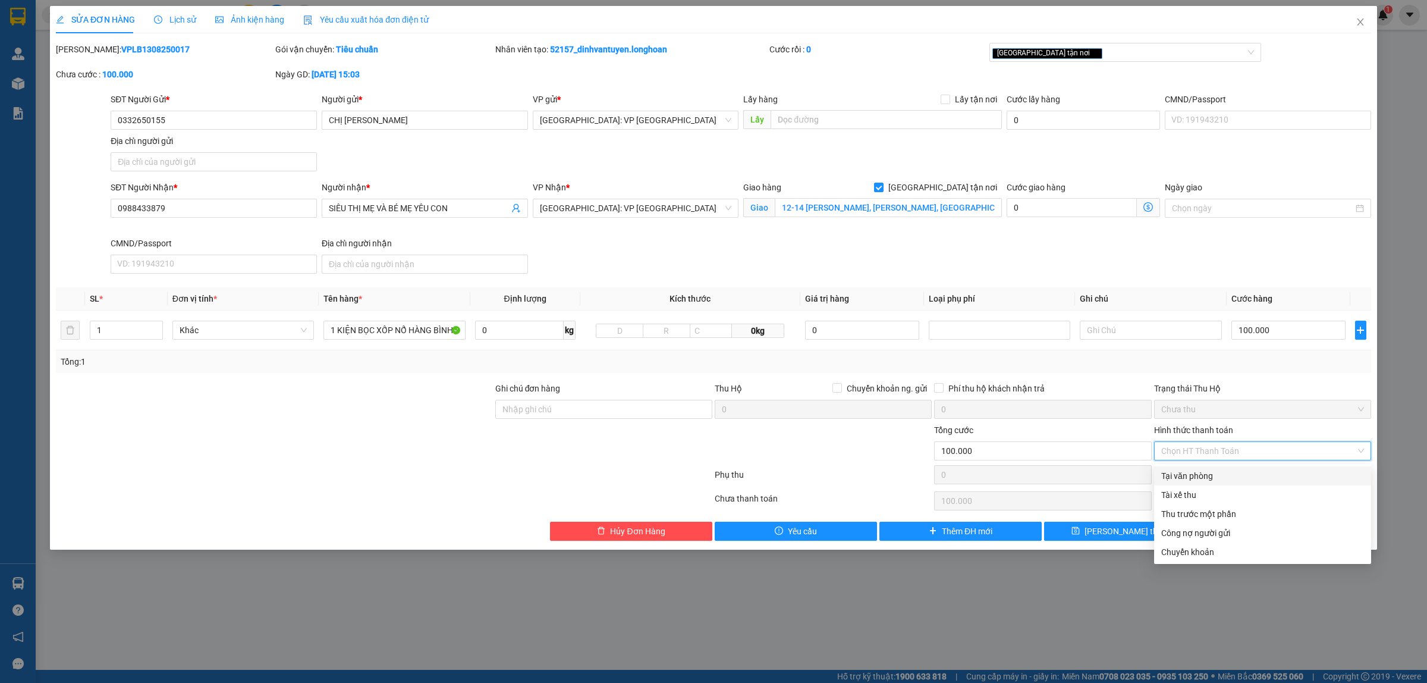
click at [1208, 476] on div "Tại văn phòng" at bounding box center [1262, 475] width 203 height 13
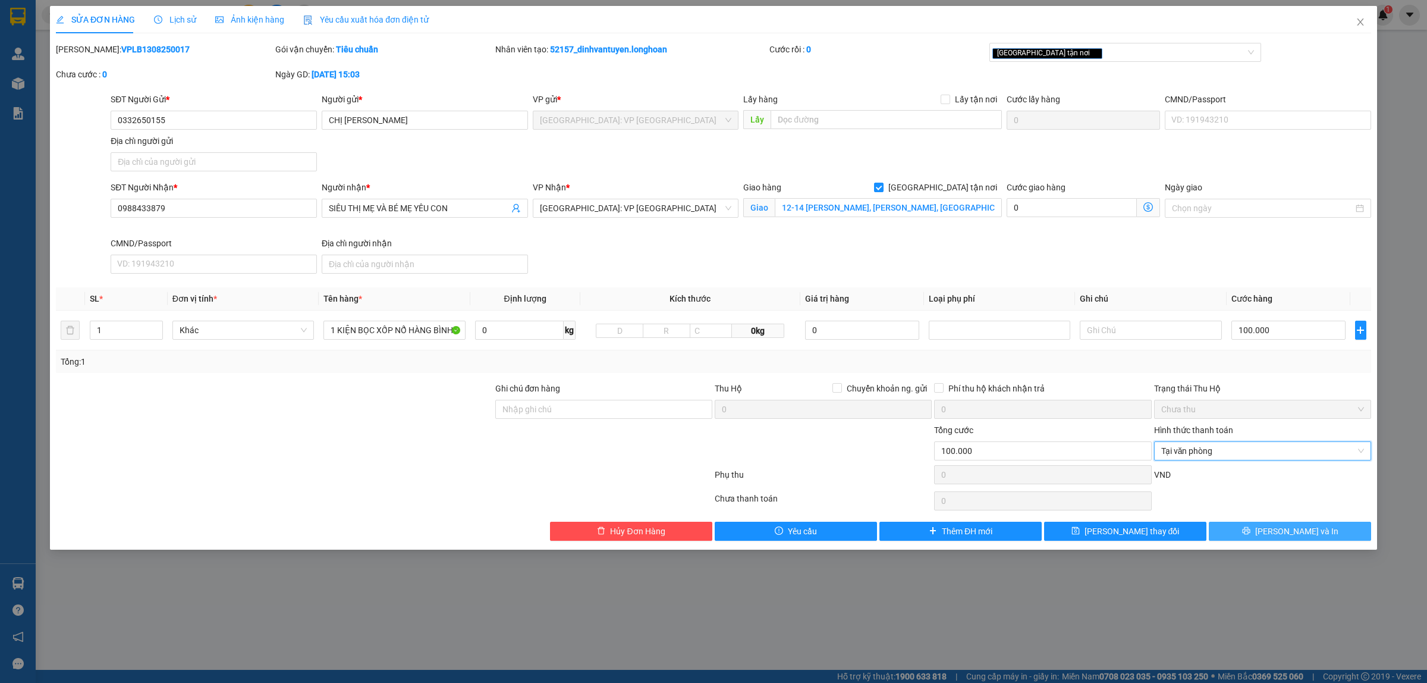
click at [1305, 525] on button "[PERSON_NAME] và In" at bounding box center [1290, 531] width 162 height 19
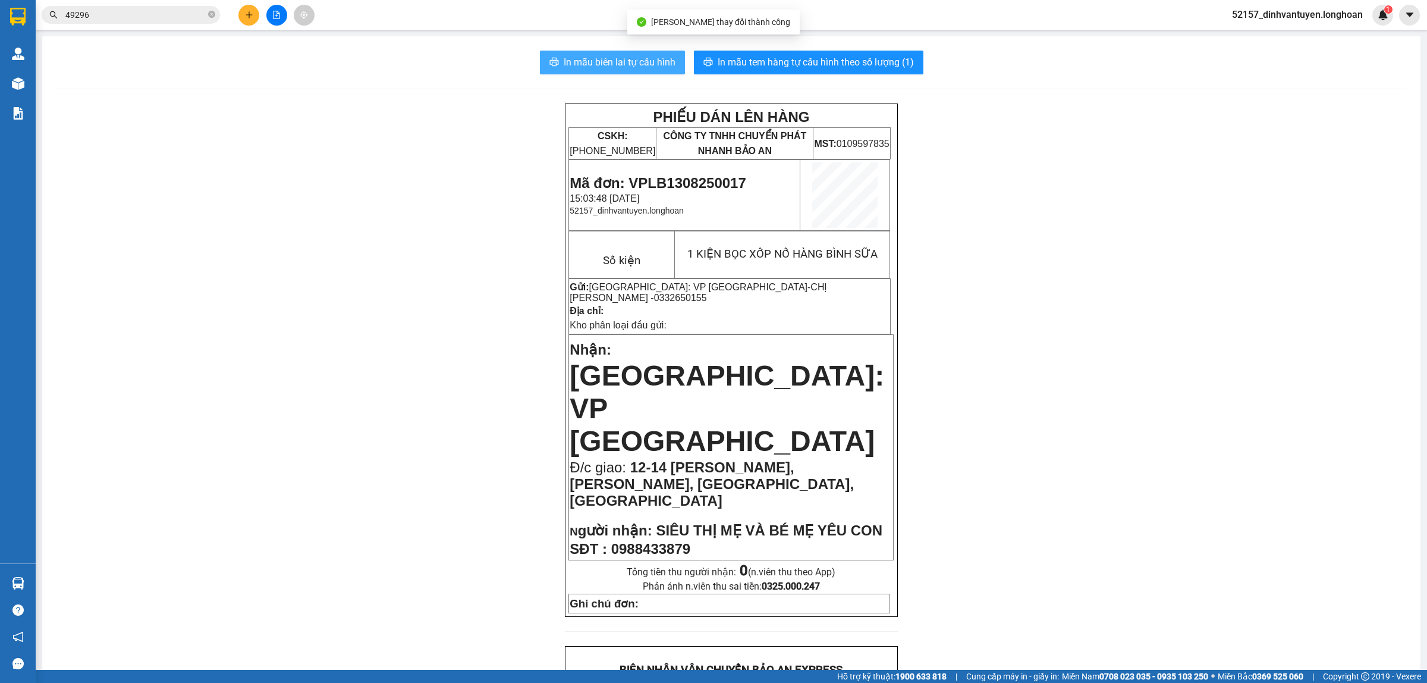
click at [649, 55] on span "In mẫu biên lai tự cấu hình" at bounding box center [620, 62] width 112 height 15
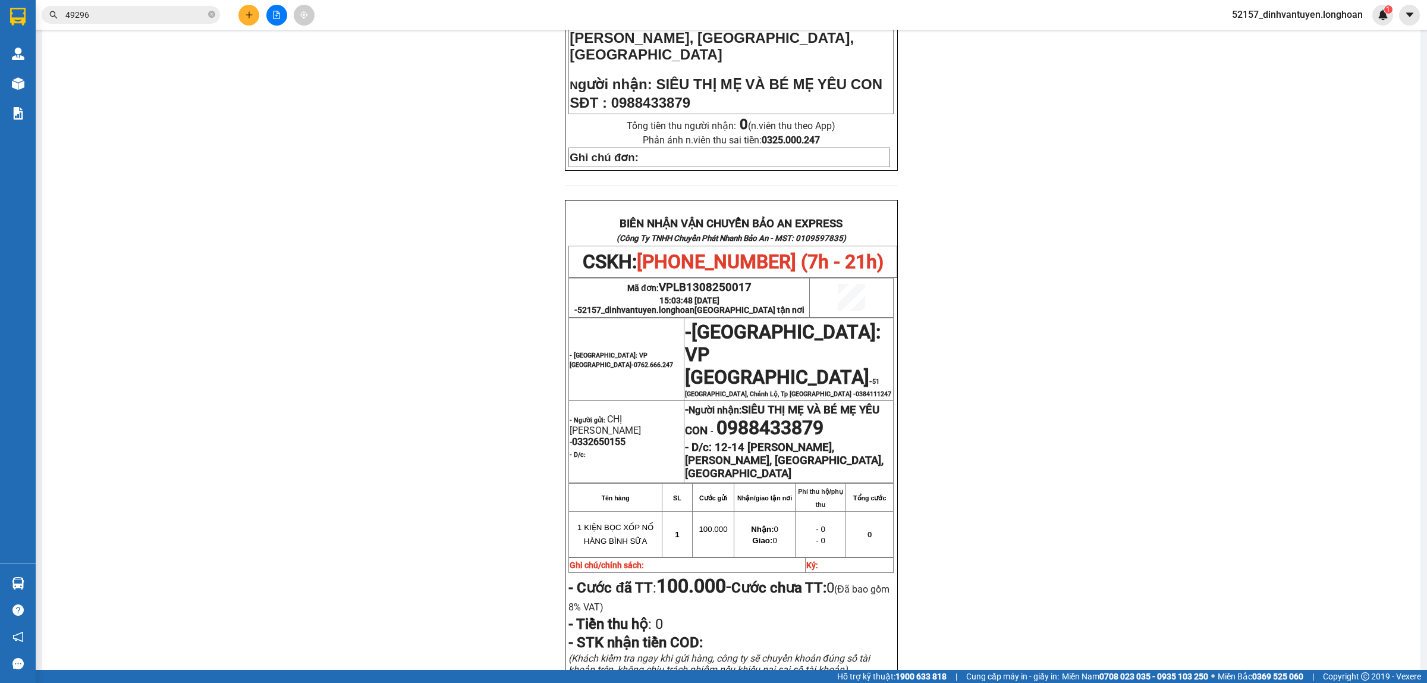
scroll to position [520, 0]
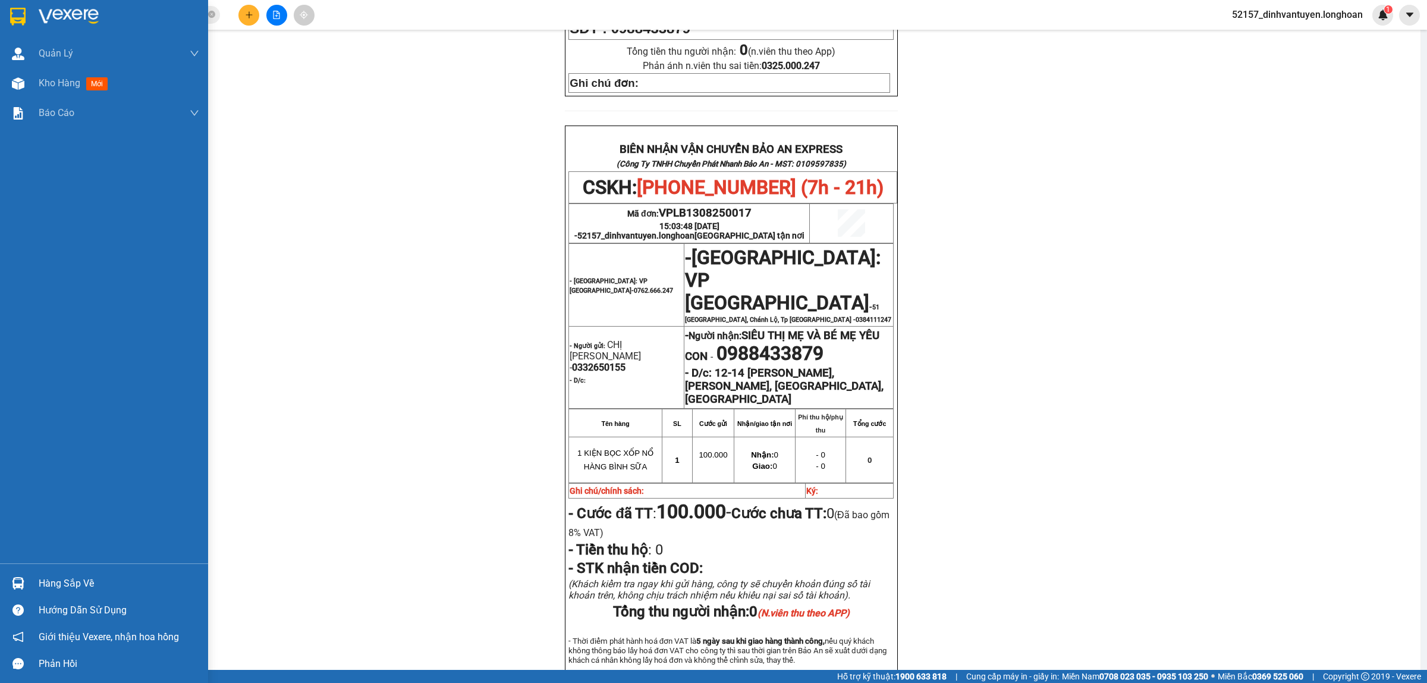
click at [15, 21] on img at bounding box center [17, 17] width 15 height 18
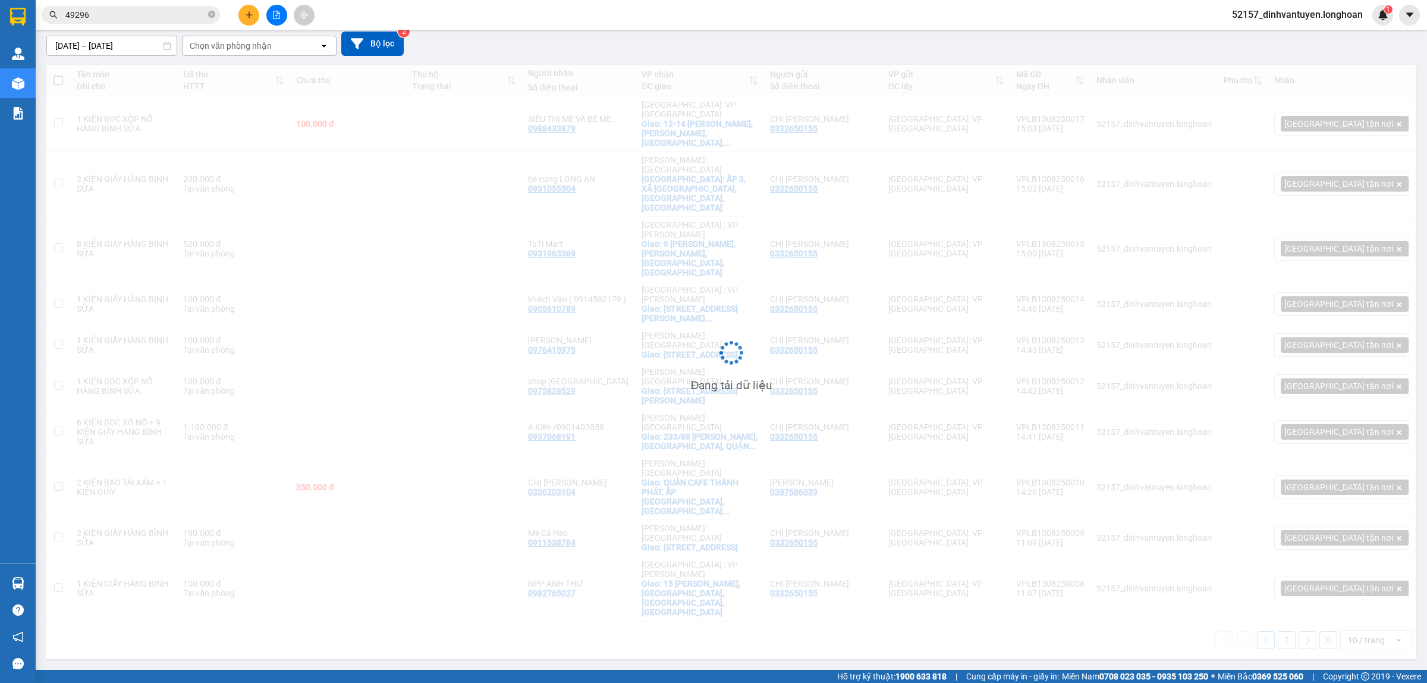
scroll to position [55, 0]
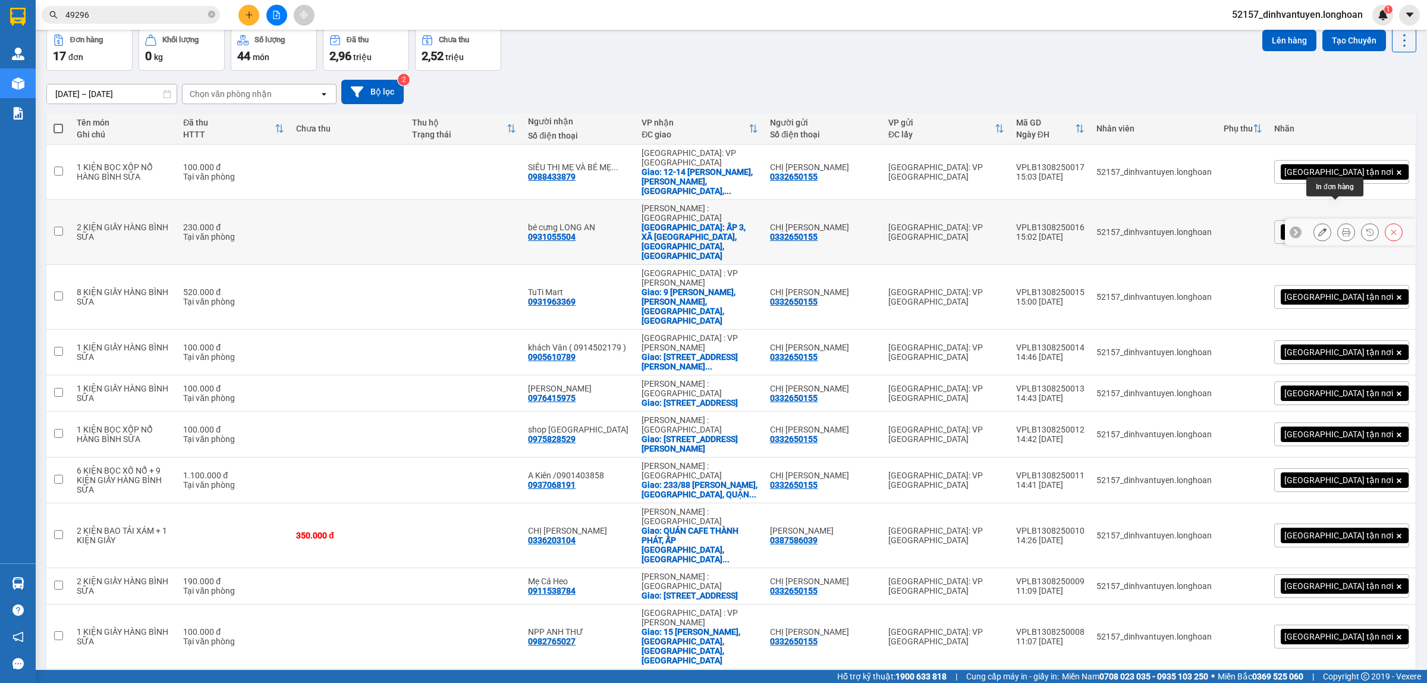
click at [1342, 228] on icon at bounding box center [1346, 232] width 8 height 8
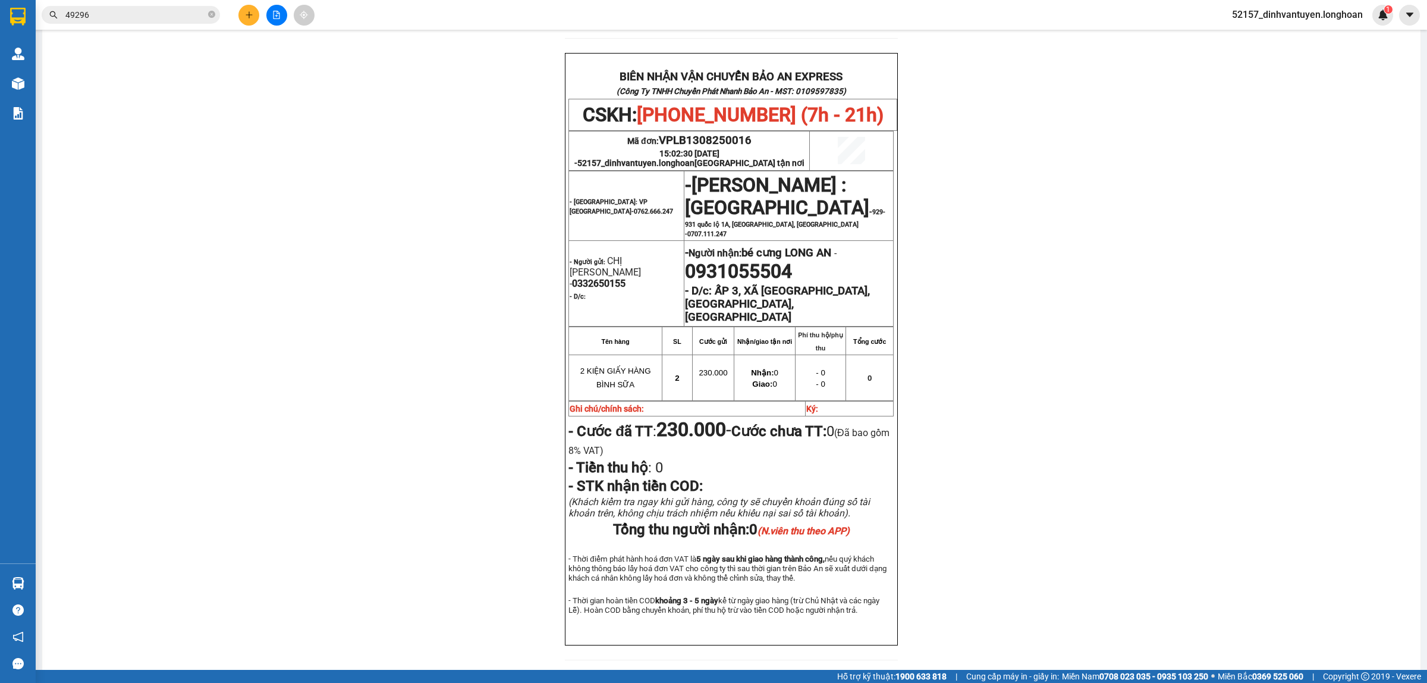
scroll to position [495, 0]
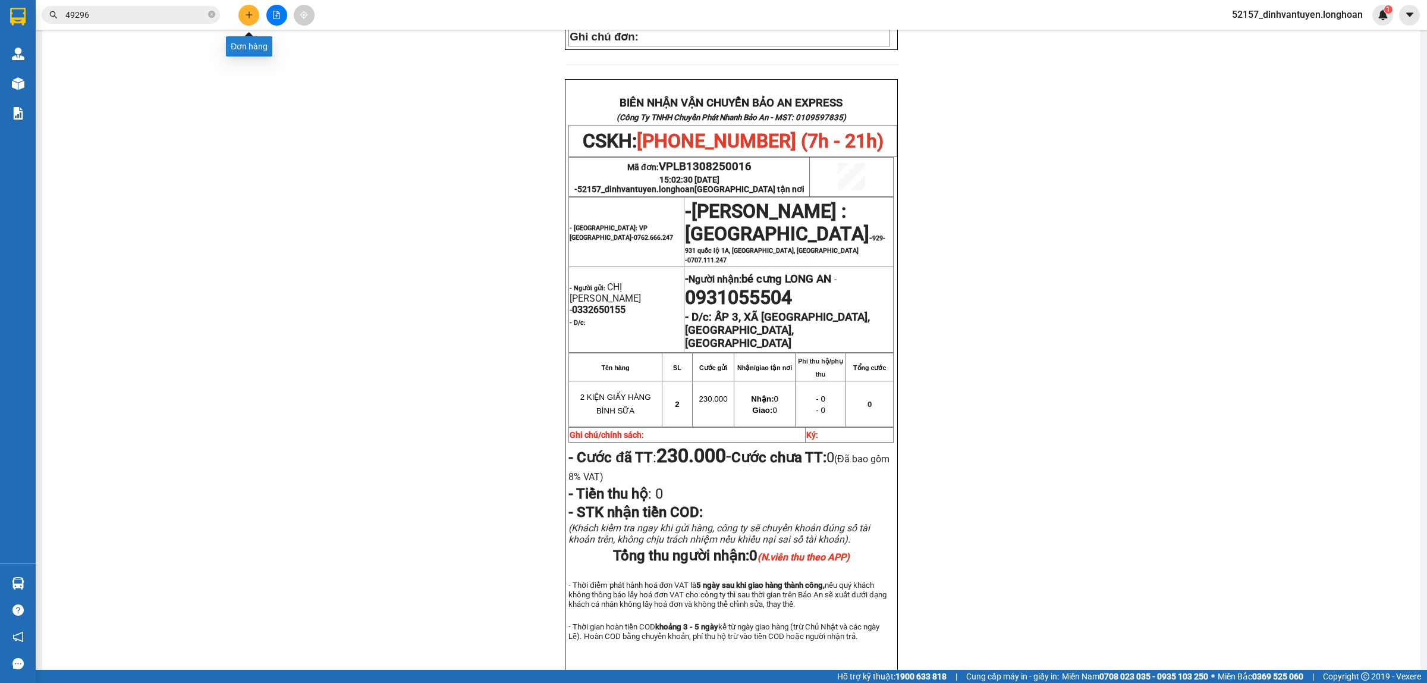
click at [244, 7] on button at bounding box center [248, 15] width 21 height 21
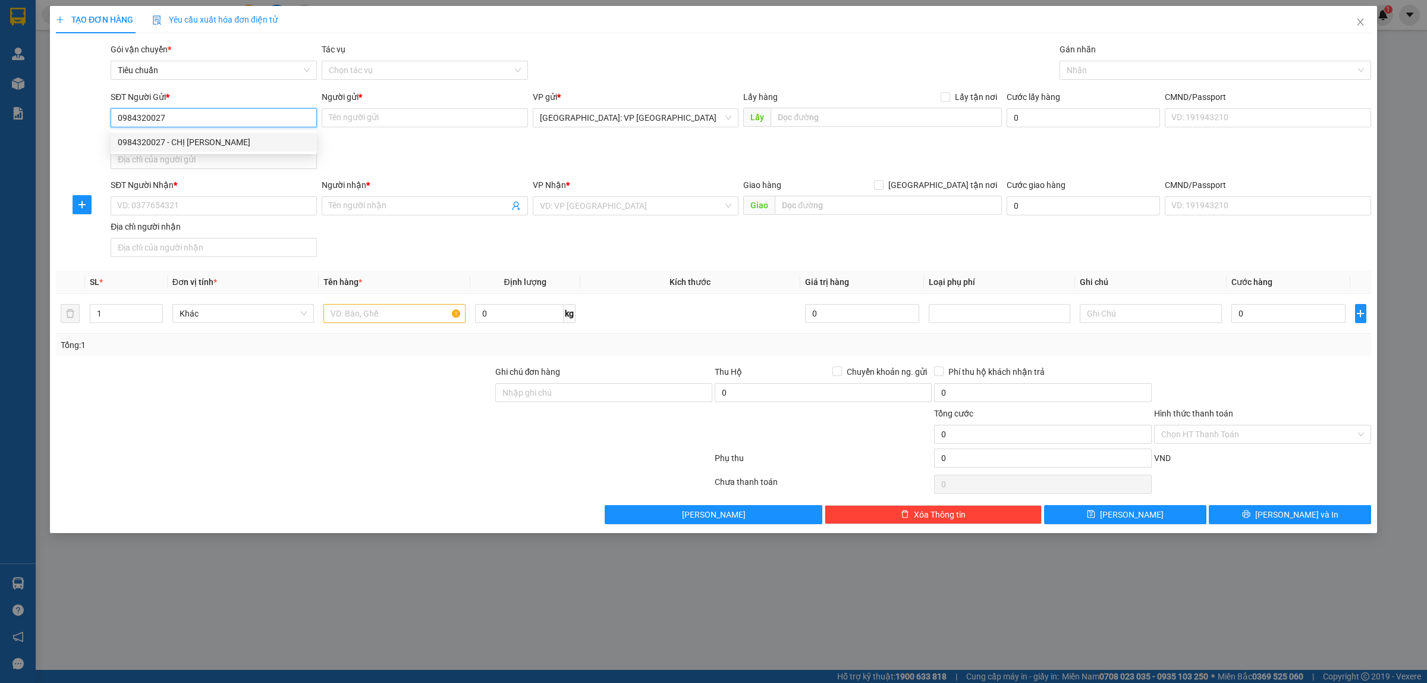
click at [240, 136] on div "0984320027 - CHỊ HUYỀN" at bounding box center [214, 142] width 192 height 13
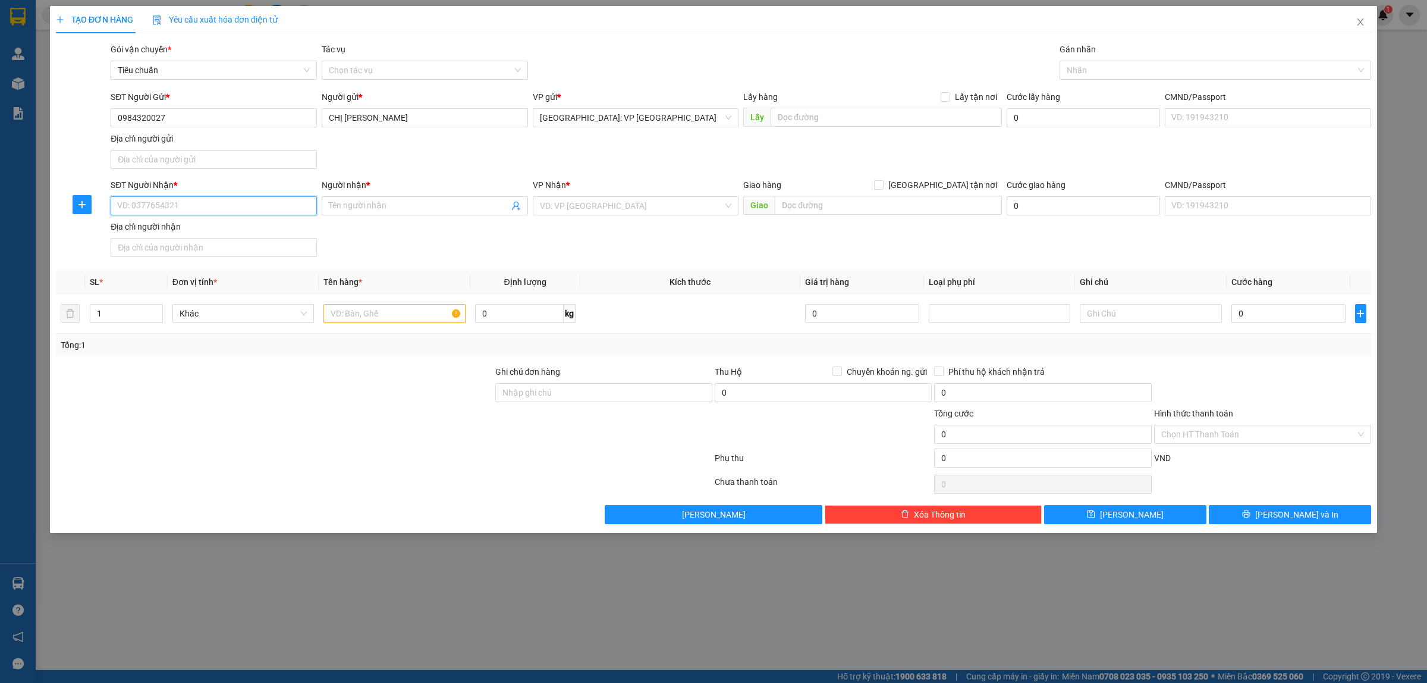
click at [233, 200] on input "SĐT Người Nhận *" at bounding box center [214, 205] width 206 height 19
click at [143, 212] on input "0977251988" at bounding box center [214, 205] width 206 height 19
click at [414, 203] on input "Người nhận *" at bounding box center [419, 205] width 180 height 13
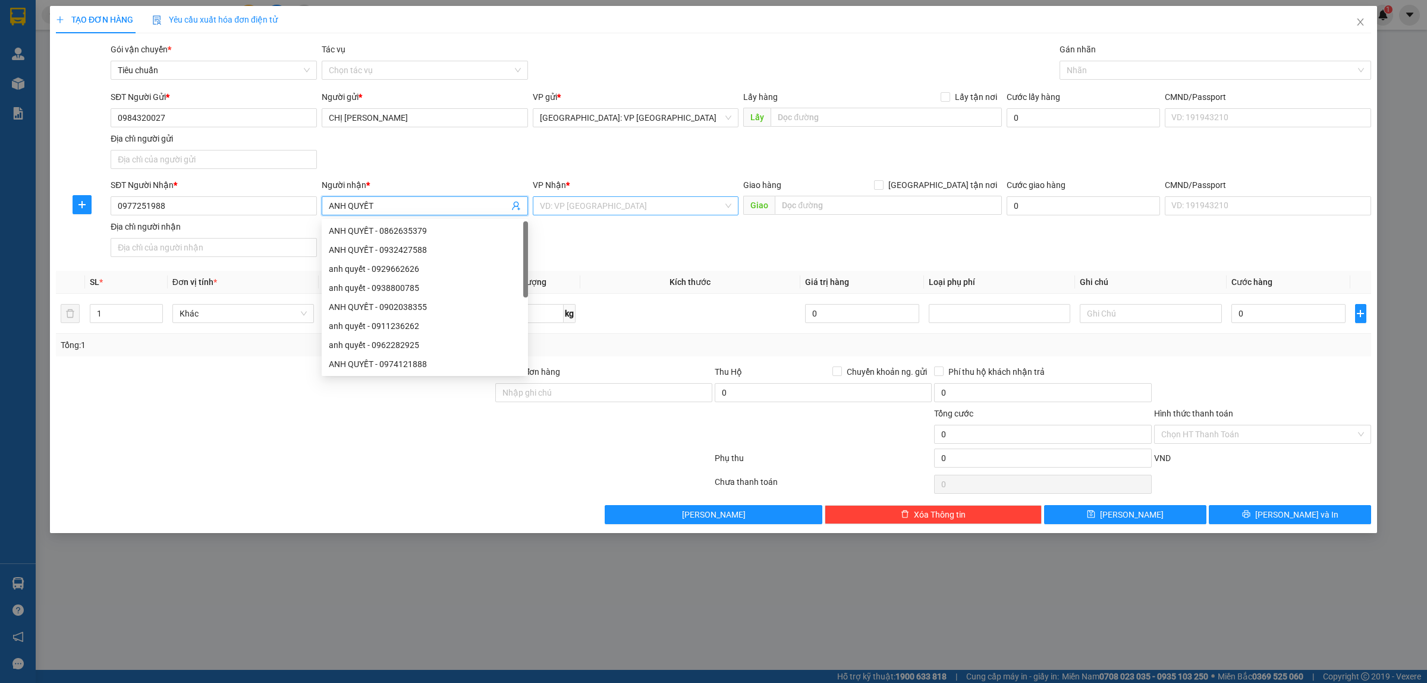
click at [601, 202] on input "search" at bounding box center [632, 206] width 184 height 18
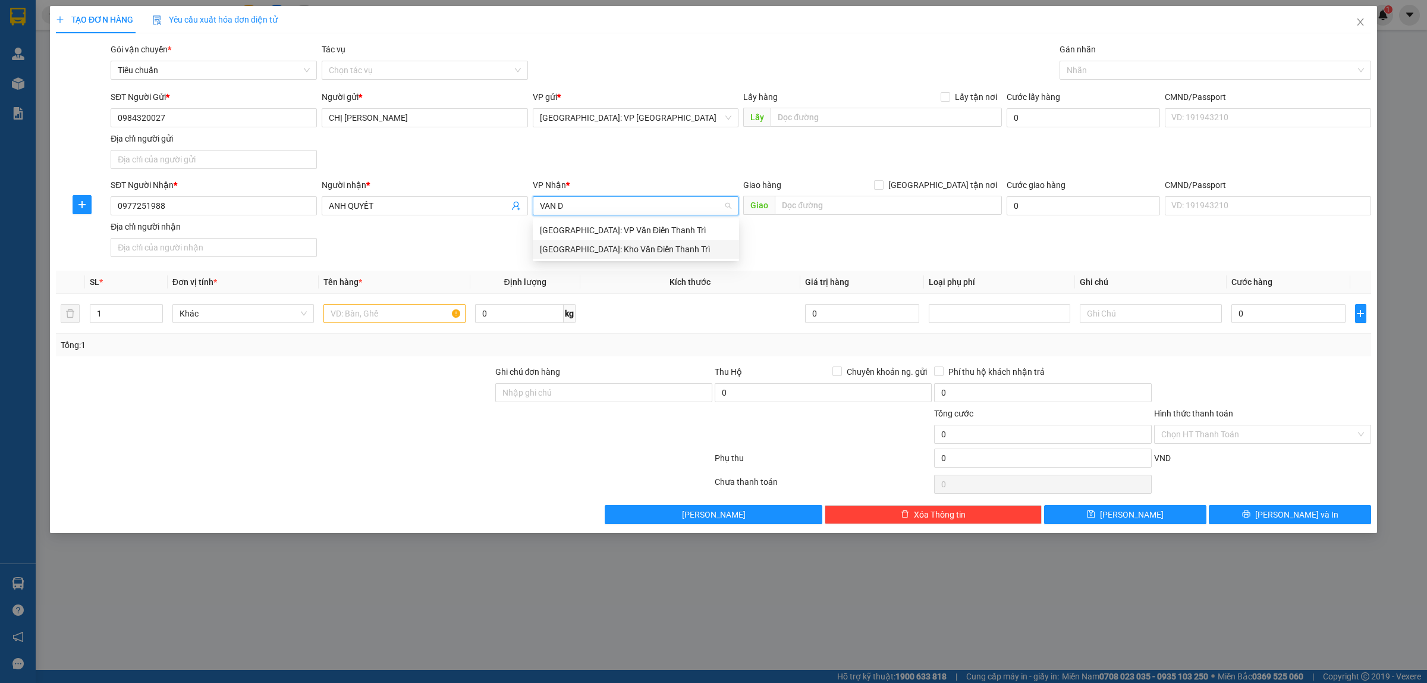
click at [640, 252] on div "[GEOGRAPHIC_DATA]: Kho Văn Điển Thanh Trì" at bounding box center [636, 249] width 192 height 13
drag, startPoint x: 805, startPoint y: 209, endPoint x: 836, endPoint y: 209, distance: 31.5
click at [806, 209] on input "text" at bounding box center [888, 205] width 227 height 19
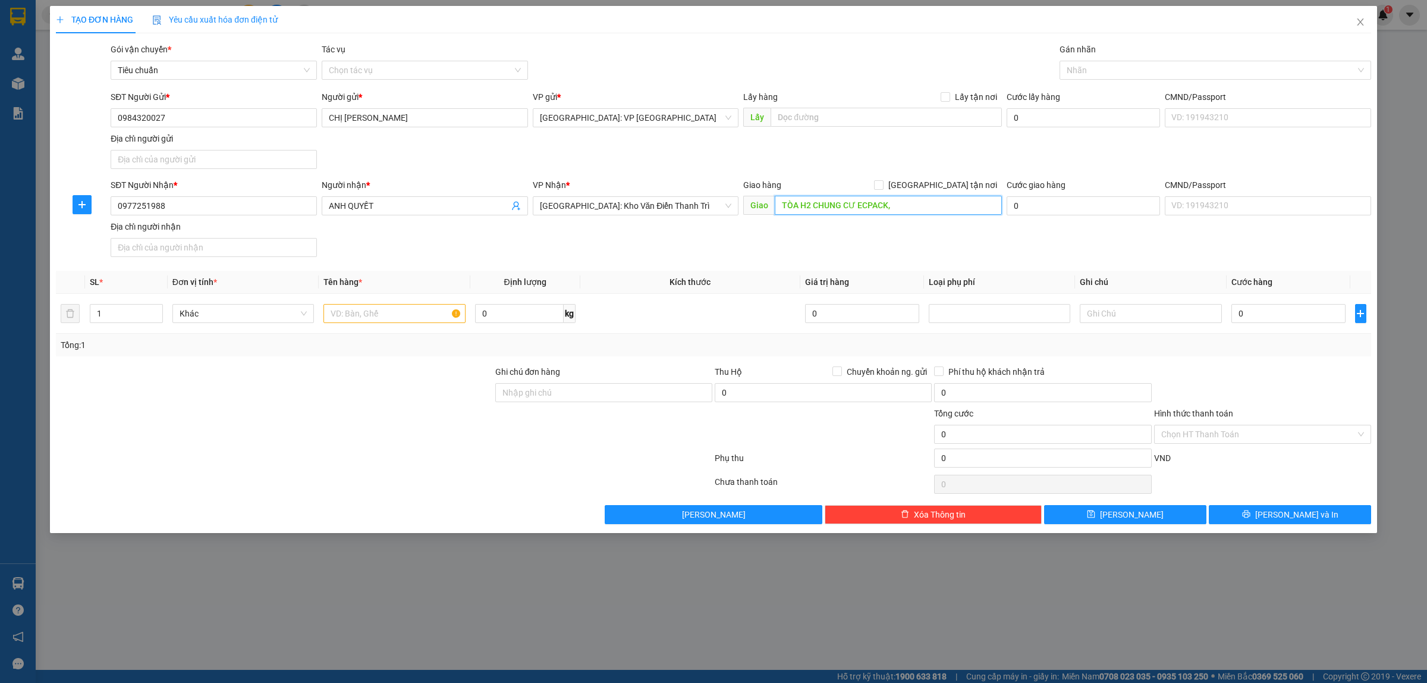
click at [889, 203] on input "TÒA H2 CHUNG CƯ ECPACK," at bounding box center [888, 205] width 227 height 19
click at [932, 207] on input "TÒA H2 CHUNG CƯ ECPACK," at bounding box center [888, 205] width 227 height 19
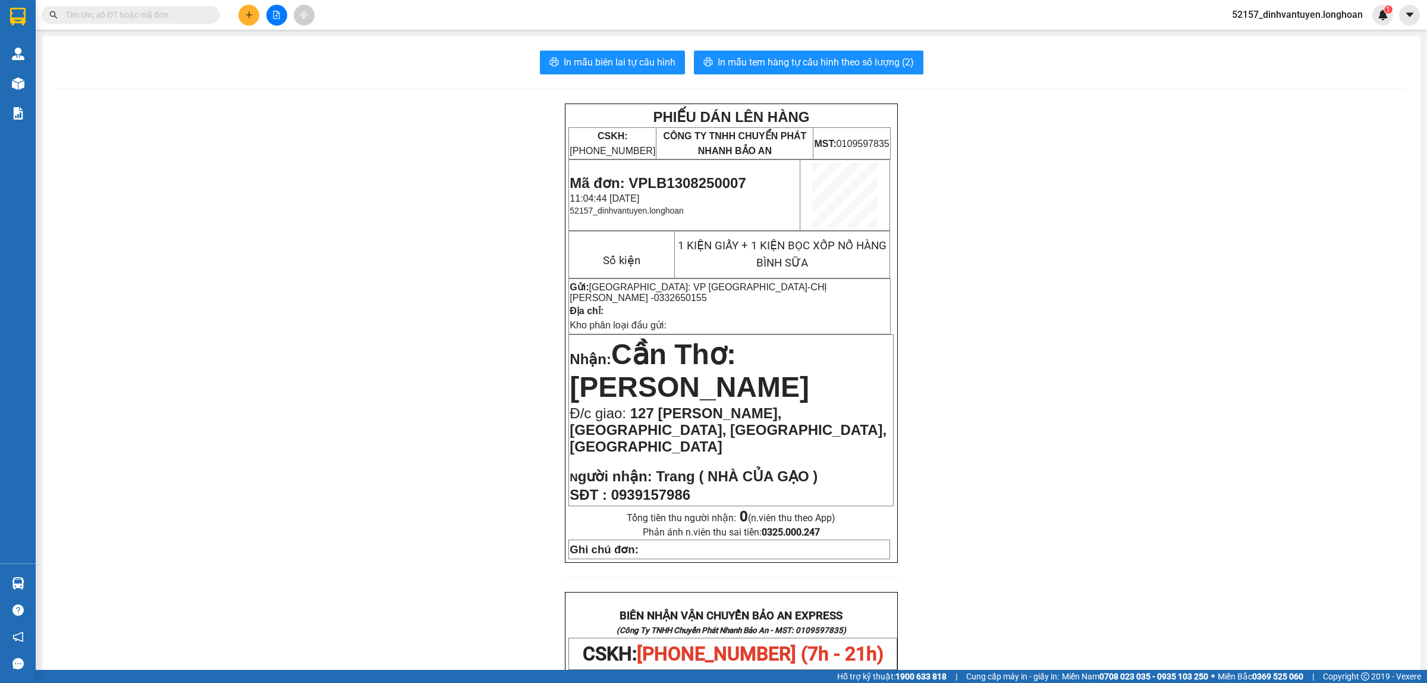
click at [140, 13] on input "text" at bounding box center [135, 14] width 140 height 13
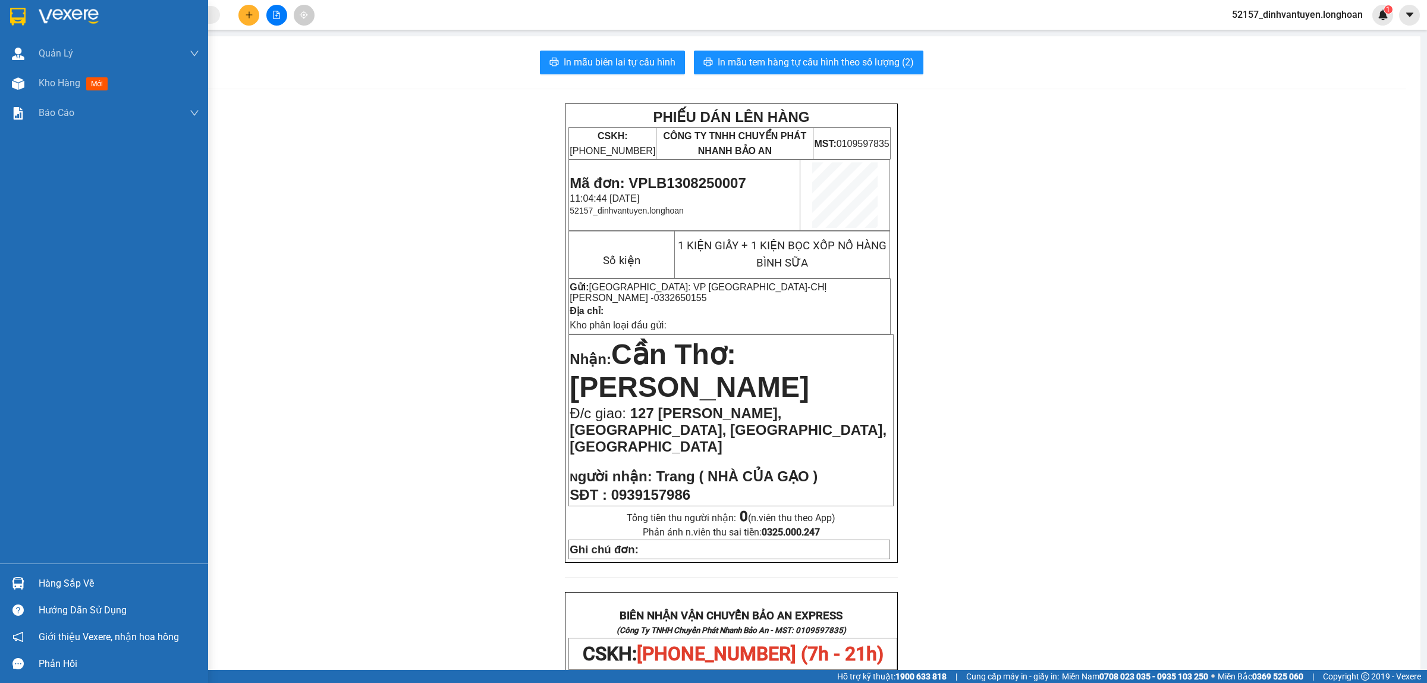
drag, startPoint x: 12, startPoint y: 22, endPoint x: 99, endPoint y: 0, distance: 89.0
click at [12, 21] on img at bounding box center [17, 17] width 15 height 18
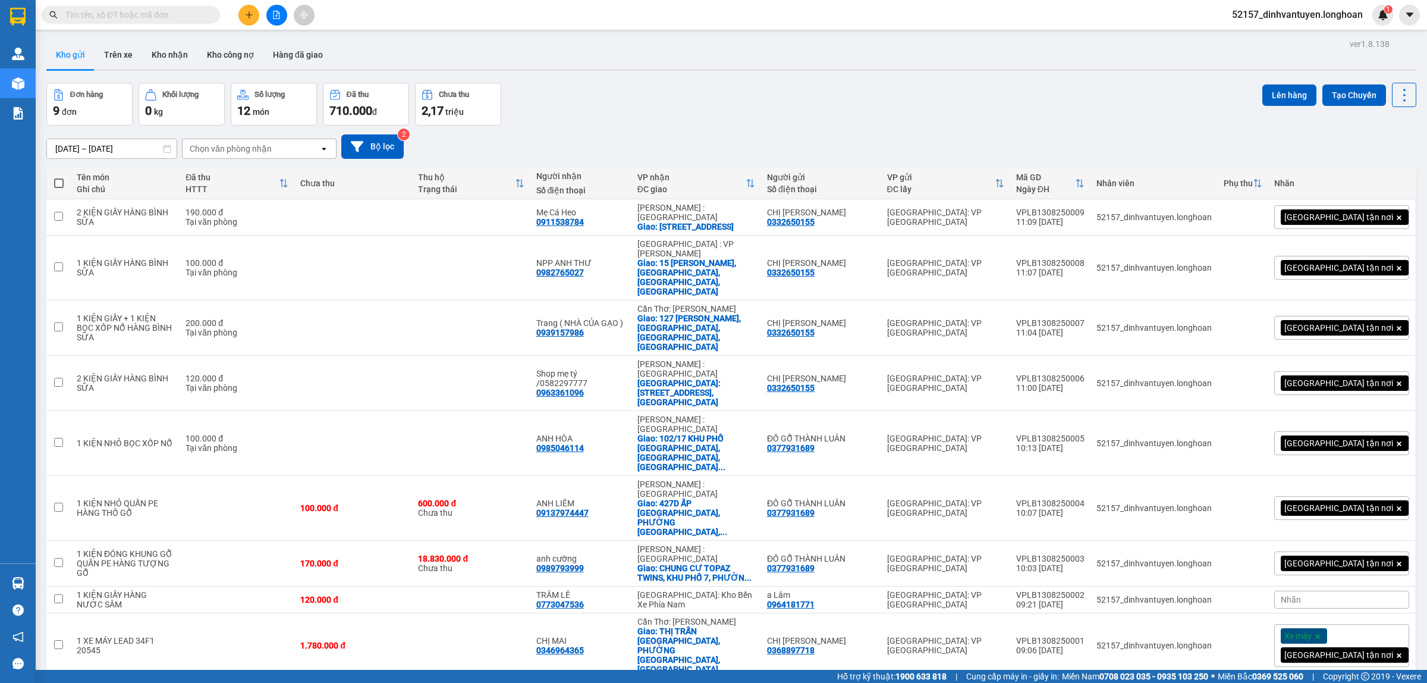
click at [199, 11] on input "text" at bounding box center [135, 14] width 140 height 13
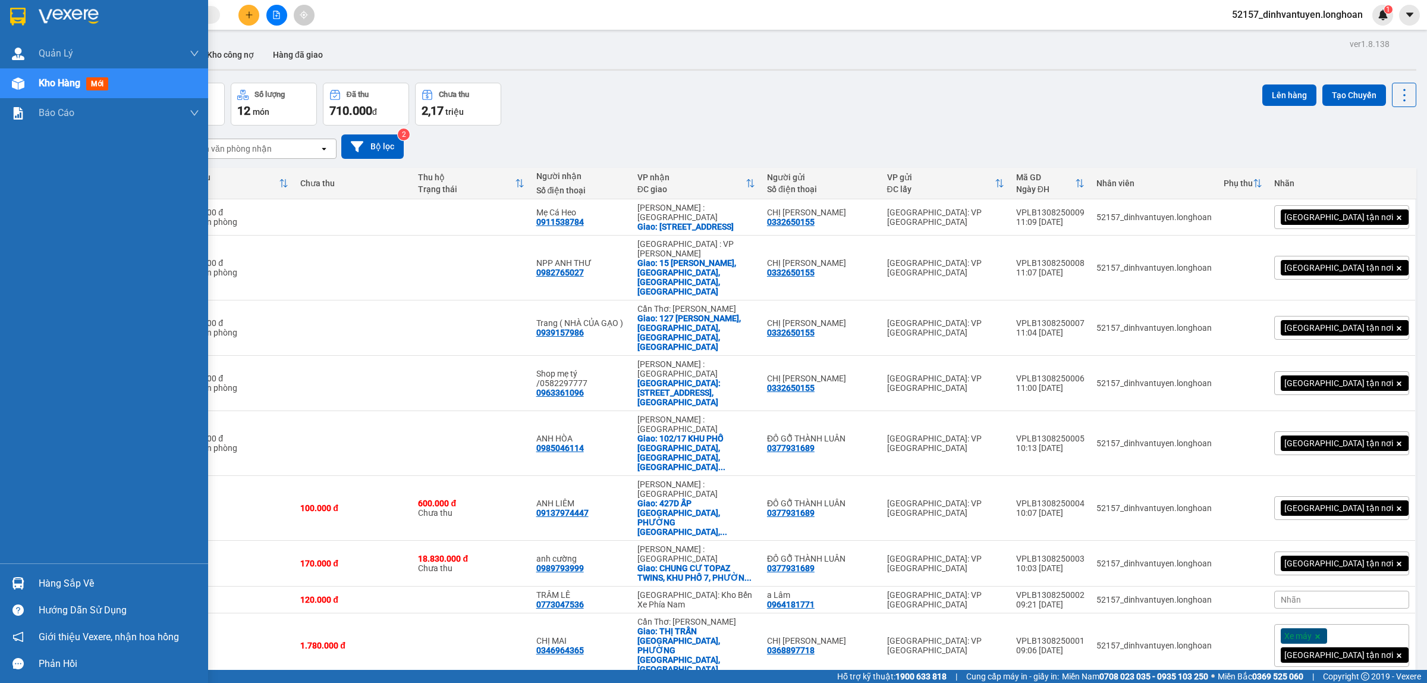
click at [16, 12] on img at bounding box center [17, 17] width 15 height 18
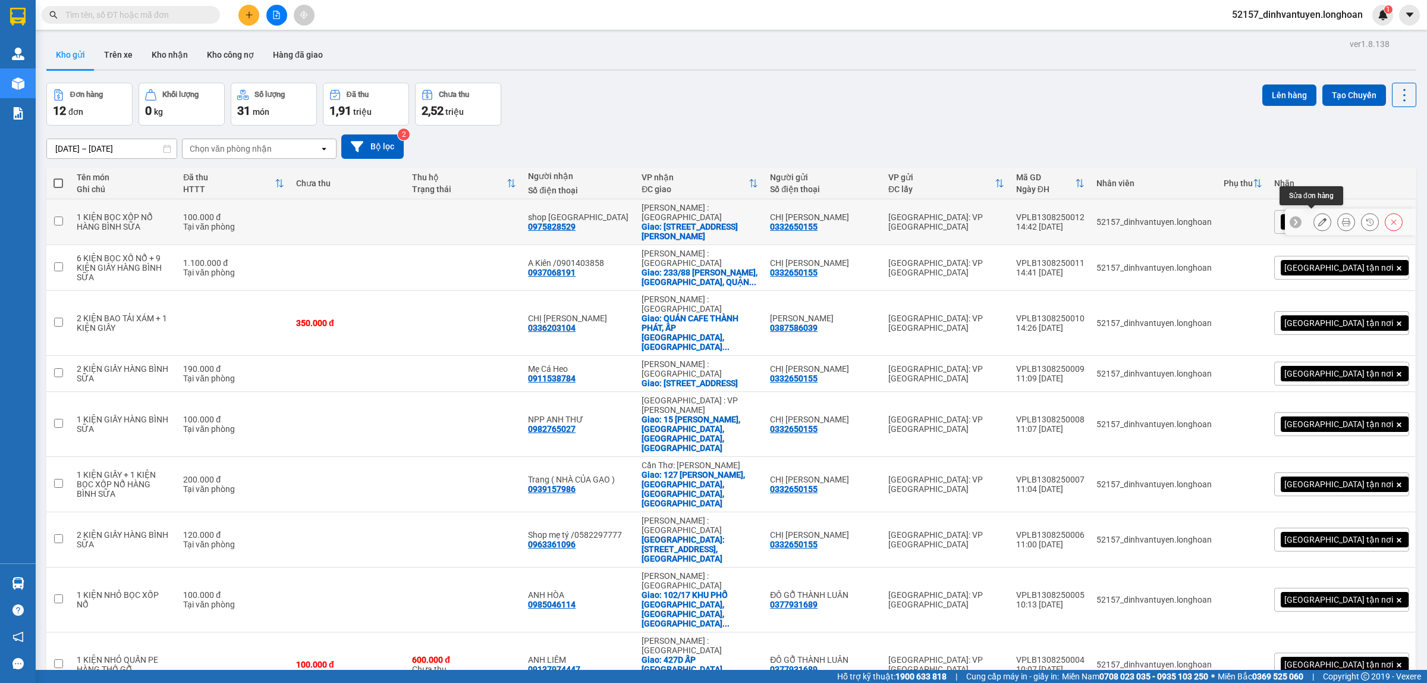
click at [1318, 220] on icon at bounding box center [1322, 222] width 8 height 8
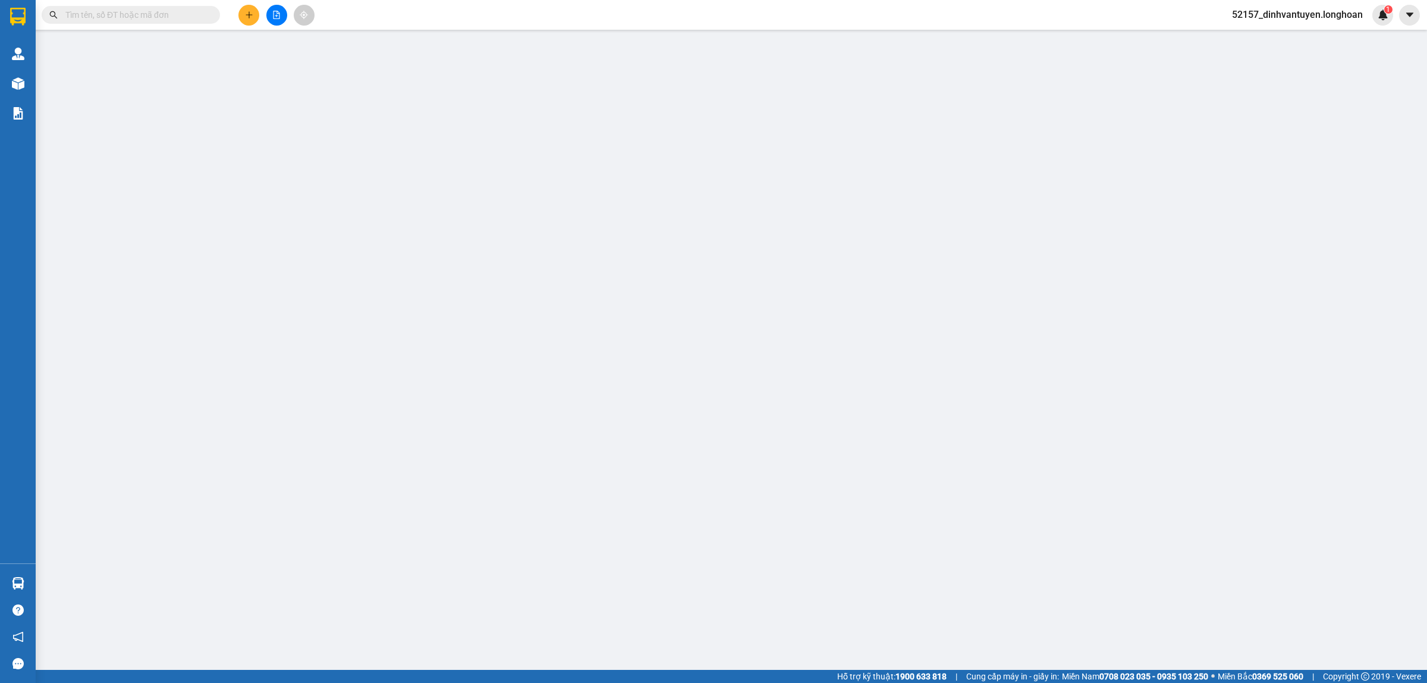
type input "0332650155"
type input "CHỊ [PERSON_NAME]"
type input "0975828529"
type input "shop [GEOGRAPHIC_DATA]"
checkbox input "true"
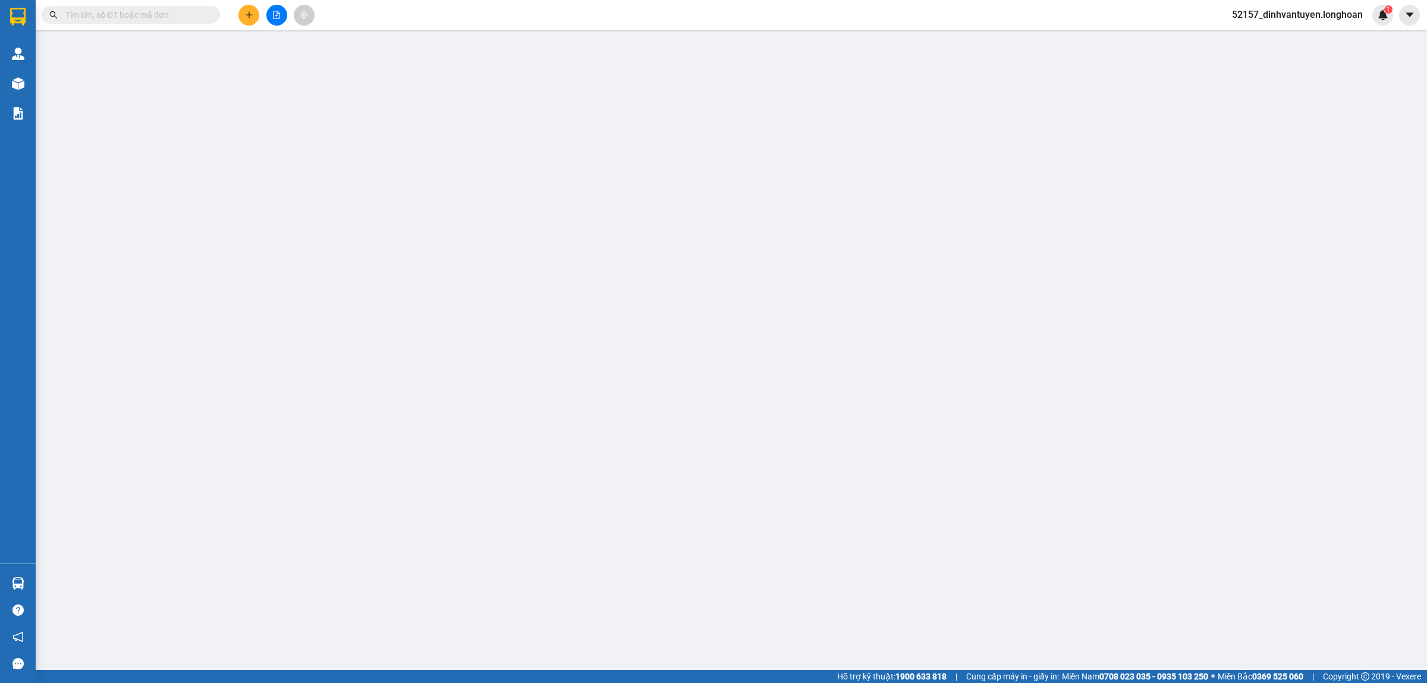
type input "11 Đường Nguyễn Duy Dương,Phường 7, Quận 5,HCM"
type input "100.000"
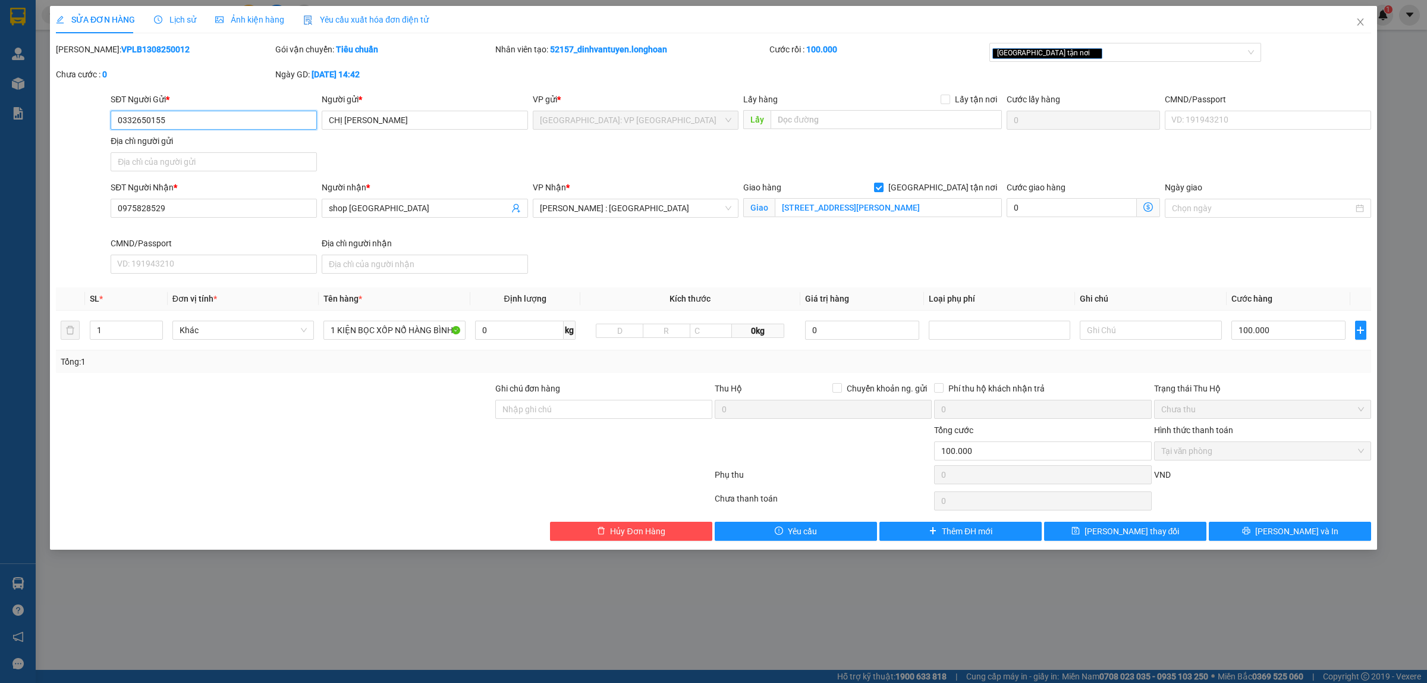
click at [227, 122] on input "0332650155" at bounding box center [214, 120] width 206 height 19
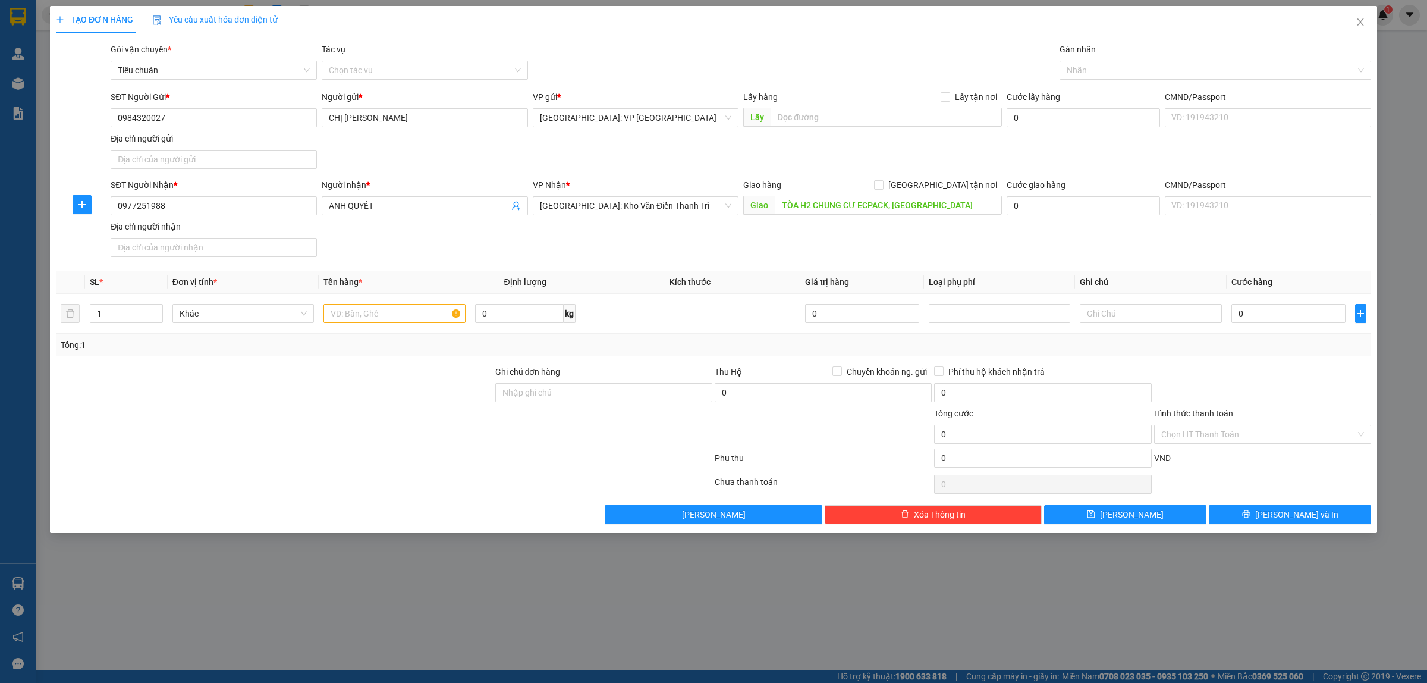
type input "TÒA H2 CHUNG CƯ ECPACK, [GEOGRAPHIC_DATA]"
click at [932, 207] on input "TÒA H2 CHUNG CƯ ECPACK, [GEOGRAPHIC_DATA]" at bounding box center [888, 205] width 227 height 19
click at [819, 212] on input "TÒA H2 CHUNG CƯ ECPACK, hải dương" at bounding box center [888, 205] width 227 height 19
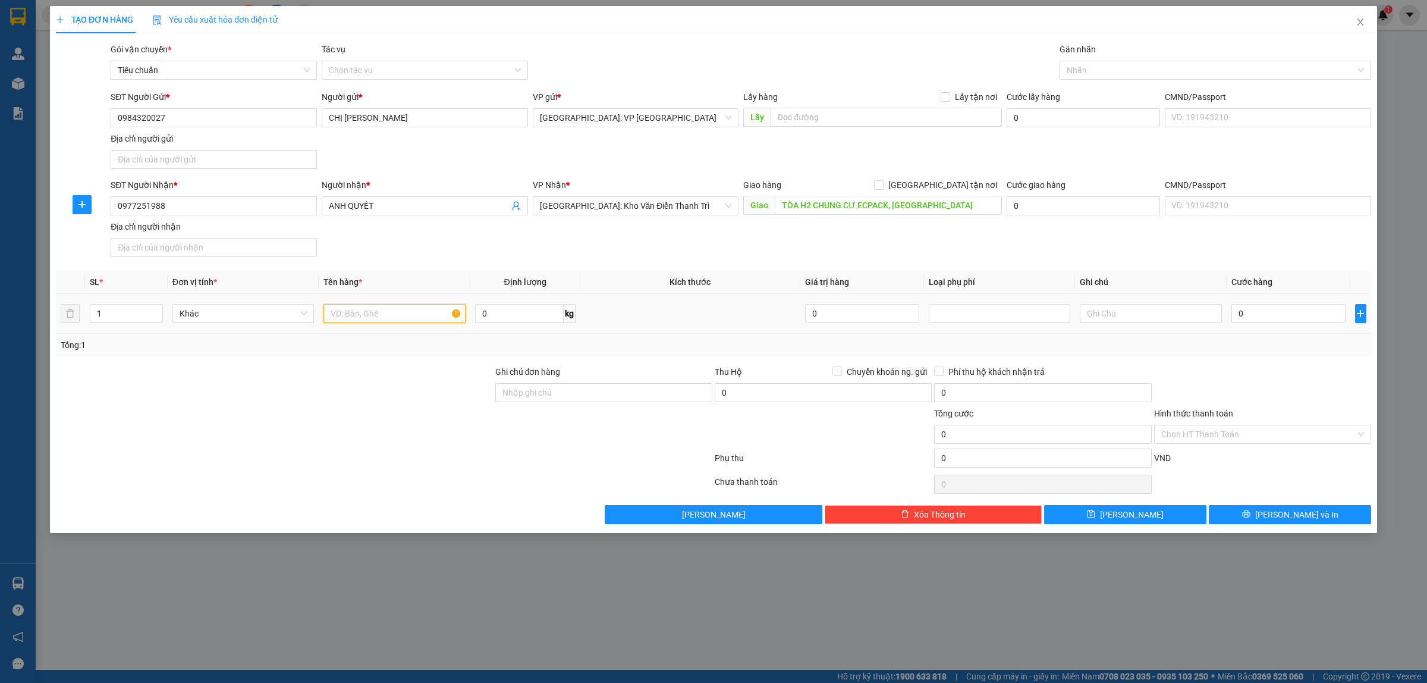
click at [391, 308] on input "text" at bounding box center [395, 313] width 142 height 19
type input "1 KIỆN BỌC XỐP NỔ HÀNG ĐÈN"
click at [918, 205] on input "TÒA H2 CHUNG CƯ ECPACK, hải dương" at bounding box center [888, 205] width 227 height 19
click at [917, 206] on input "TÒA H2 CHUNG CƯ ECPACK, hải dương" at bounding box center [888, 205] width 227 height 19
click at [874, 203] on input "TÒA H2 CHUNG CƯ ECPACK, hải dương" at bounding box center [888, 205] width 227 height 19
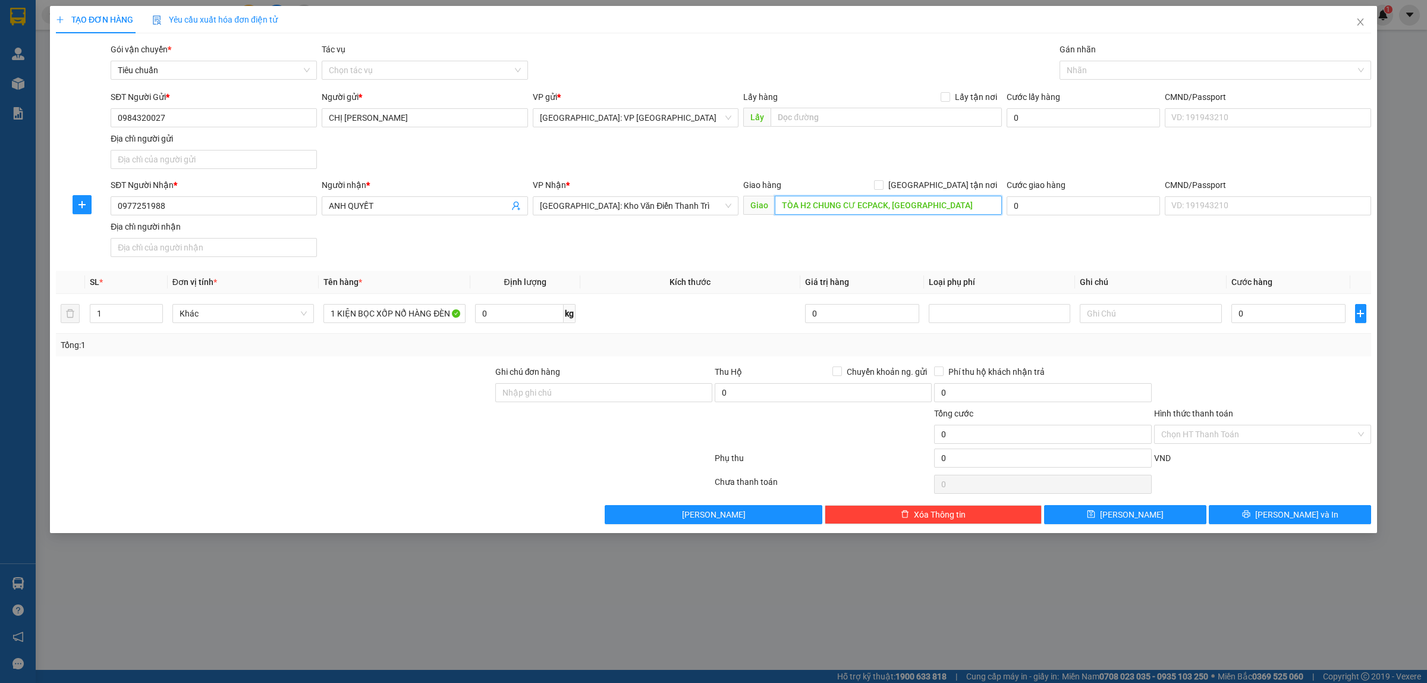
click at [874, 203] on input "TÒA H2 CHUNG CƯ ECPACK, hải dương" at bounding box center [888, 205] width 227 height 19
click at [881, 209] on input "TÒA H2 CHUNG CƯ ECPACK, hải dương" at bounding box center [888, 205] width 227 height 19
click at [863, 209] on input "TÒA H2 CHUNG CƯ ECPACK, hải dương" at bounding box center [888, 205] width 227 height 19
click at [868, 204] on input "TÒA H2 CHUNG CƯ ECPACK, hải dương" at bounding box center [888, 205] width 227 height 19
click at [921, 201] on input "TÒA H2 CHUNG CƯ ECOPACK, hải dương" at bounding box center [888, 205] width 227 height 19
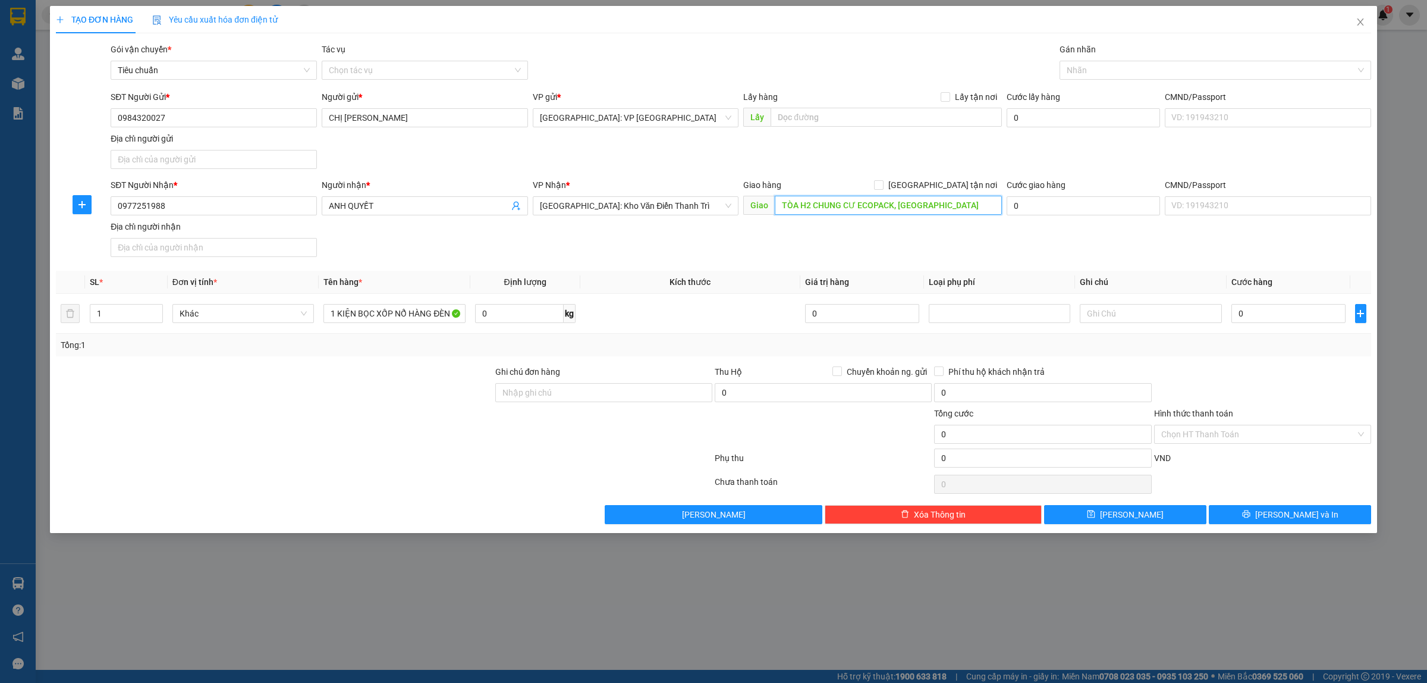
click at [927, 201] on input "TÒA H2 CHUNG CƯ ECOPACK, hải dương" at bounding box center [888, 205] width 227 height 19
click at [840, 204] on input "TÒA H2 CHUNG CƯ ECOPACK," at bounding box center [888, 205] width 227 height 19
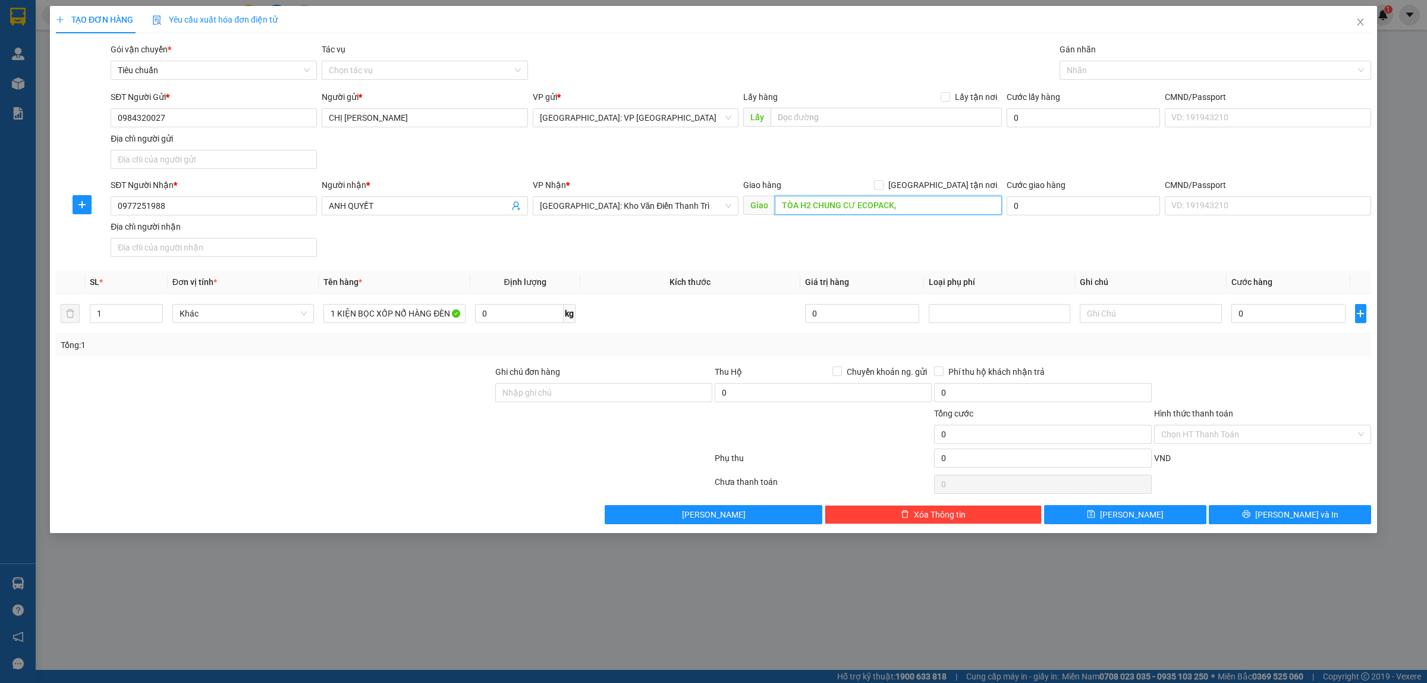
click at [915, 206] on input "TÒA H2 CHUNG CƯ ECOPACK," at bounding box center [888, 205] width 227 height 19
type input "TÒA H2 CHUNG CƯ ECOPACK, 119 LÊ DUẨN, HẢI TÂN, TP HẢI DƯƠNG, HẢI DƯƠNG"
click at [883, 184] on input "[GEOGRAPHIC_DATA] tận nơi" at bounding box center [878, 184] width 8 height 8
checkbox input "true"
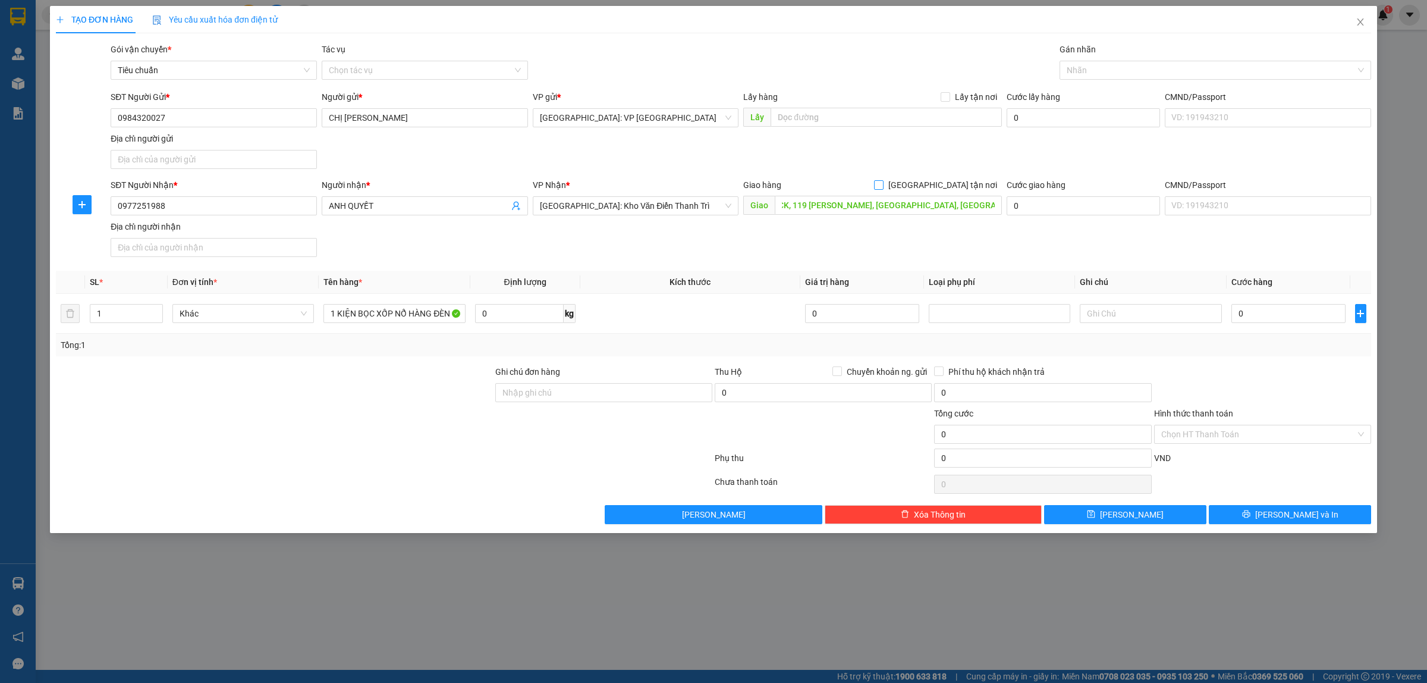
scroll to position [0, 0]
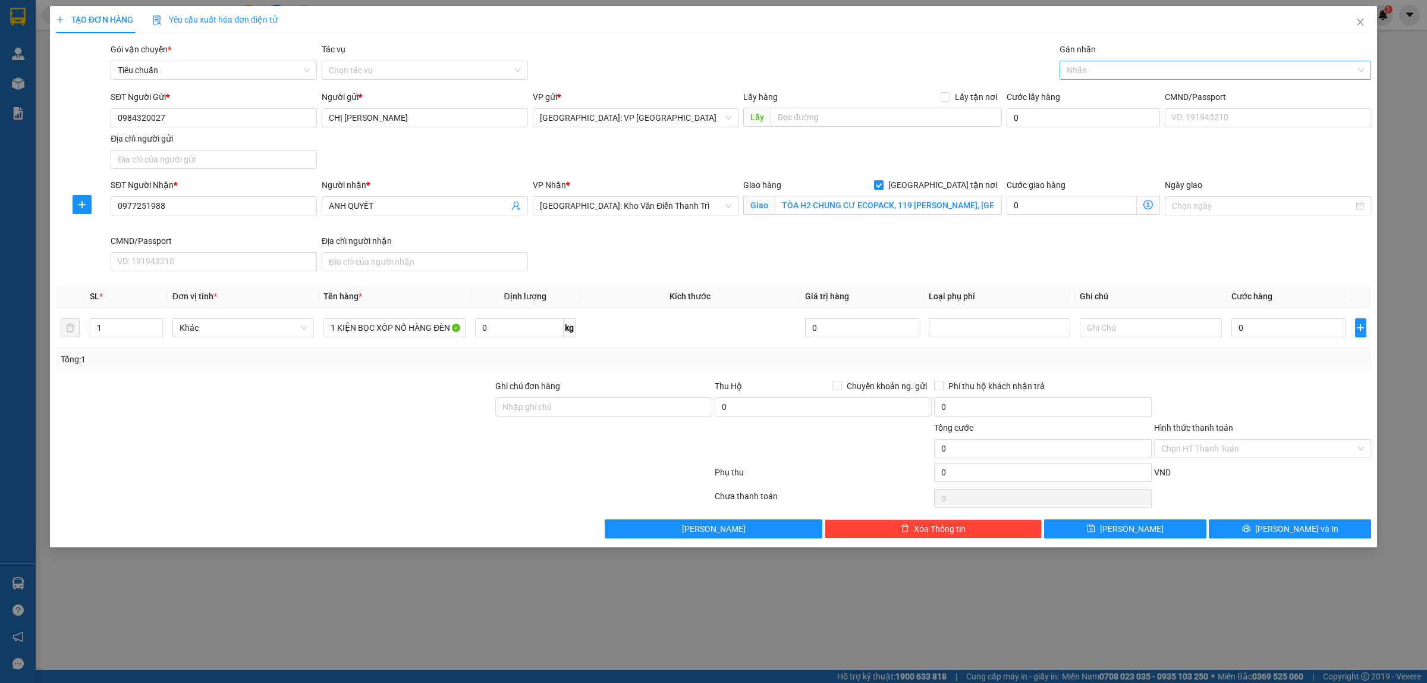
click at [1107, 71] on div at bounding box center [1210, 70] width 294 height 14
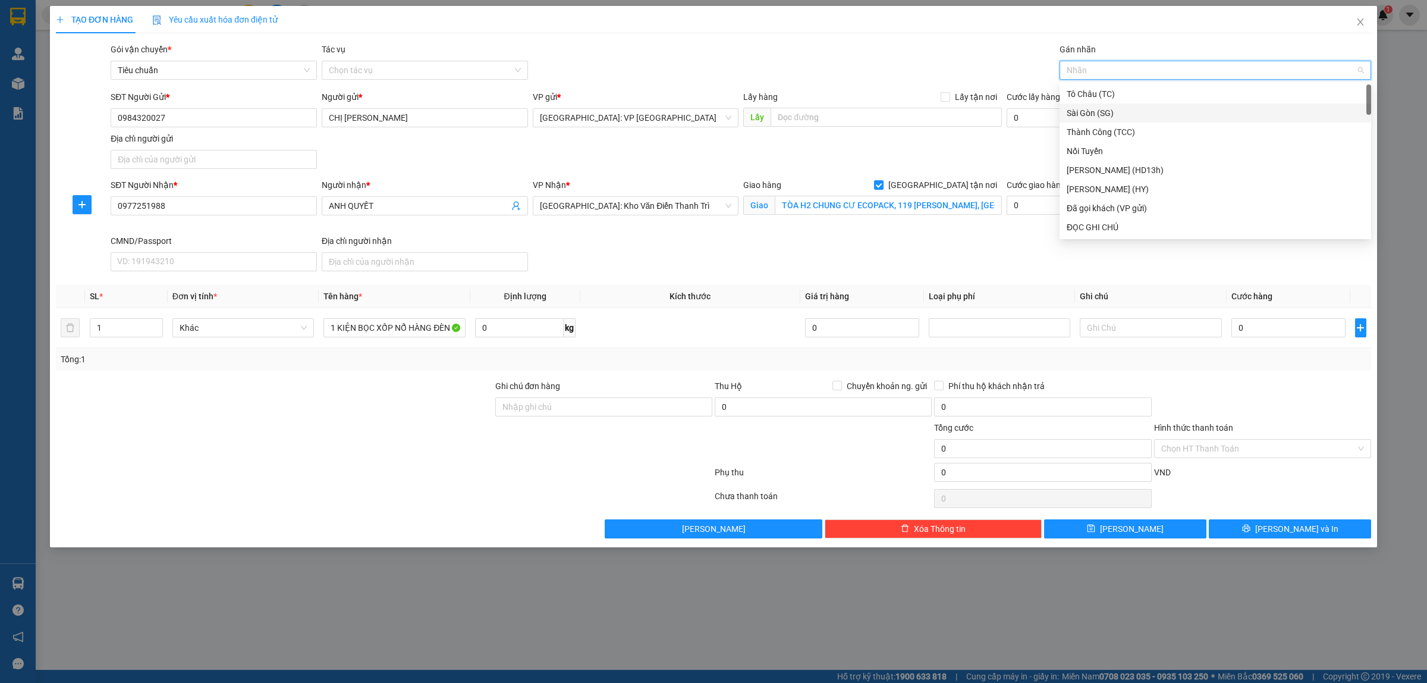
type input "G"
click at [1110, 221] on div "[GEOGRAPHIC_DATA] tận nơi" at bounding box center [1215, 227] width 297 height 13
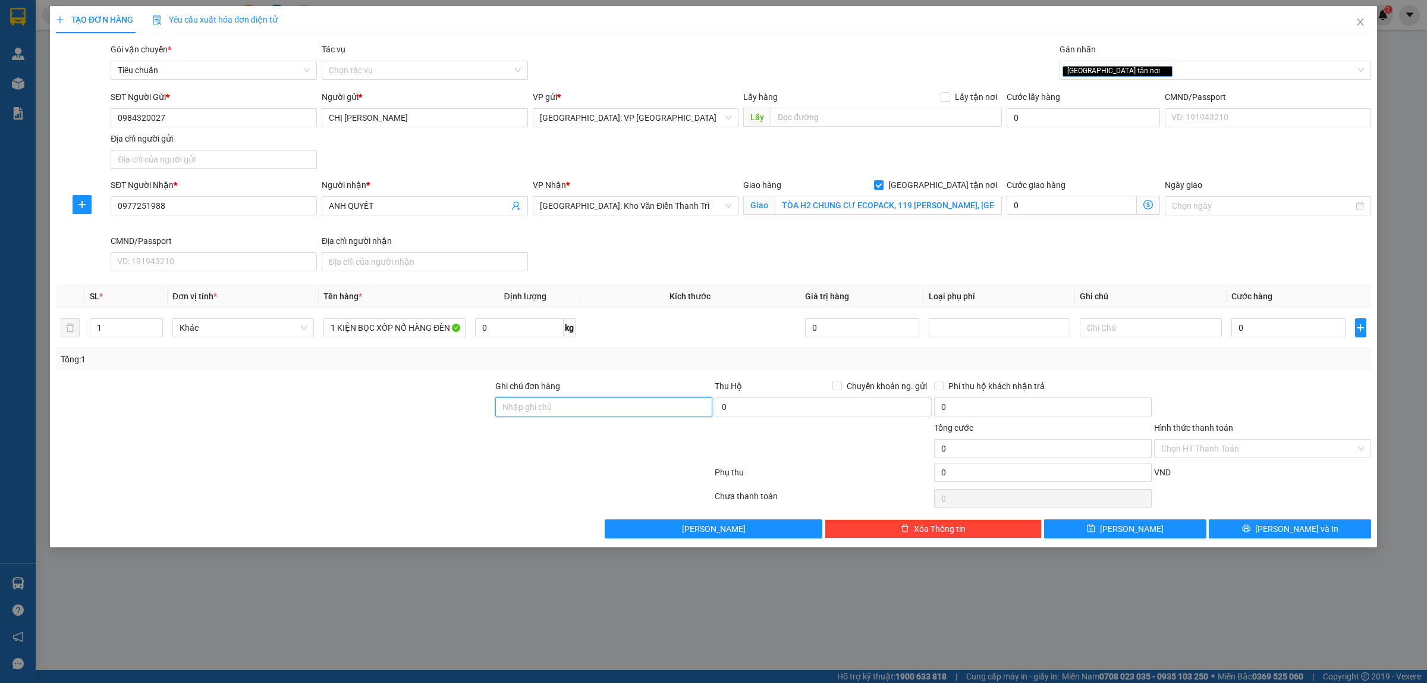
click at [567, 415] on input "Ghi chú đơn hàng" at bounding box center [603, 406] width 217 height 19
type input "HÀNG DỄ VỠ, NHẸ TAY HƯ VỠ KHÔNG ĐỀN GIÁ TRỊ HÀNG"
click at [1295, 330] on input "0" at bounding box center [1289, 327] width 114 height 19
type input "6"
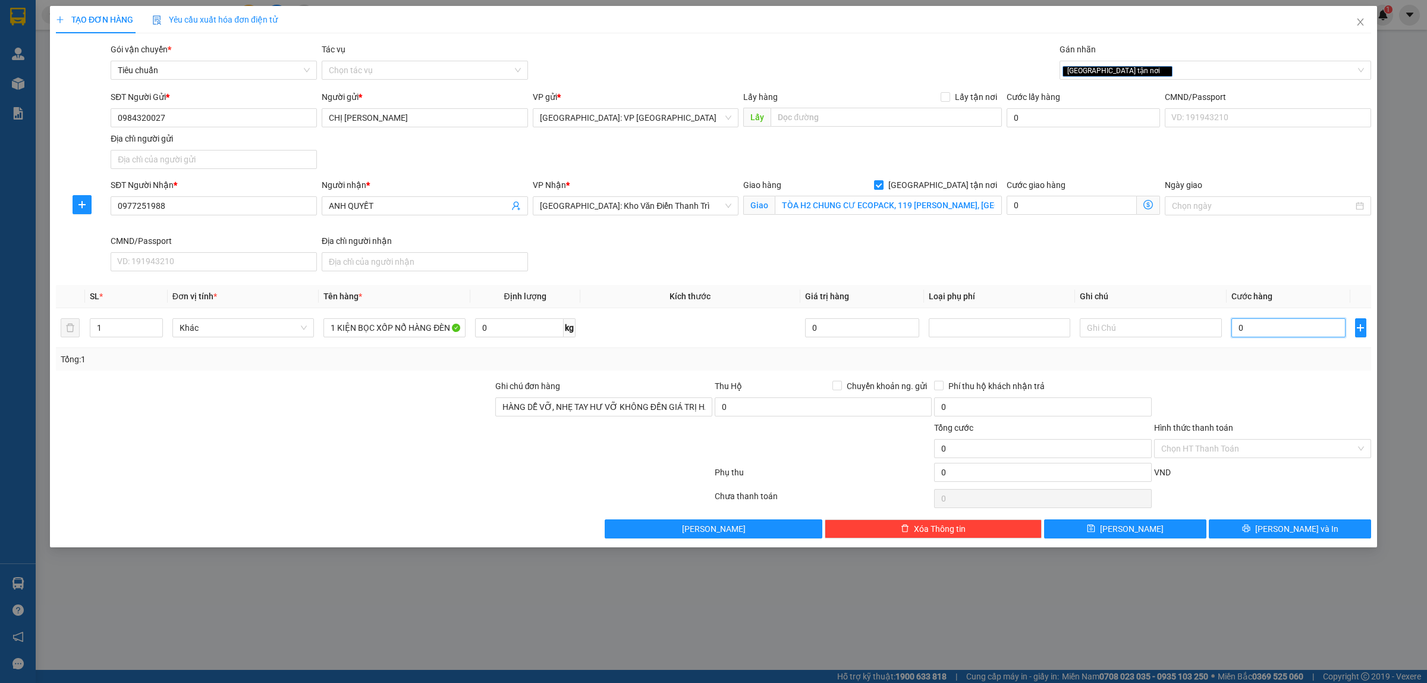
type input "6"
type input "65"
type input "650"
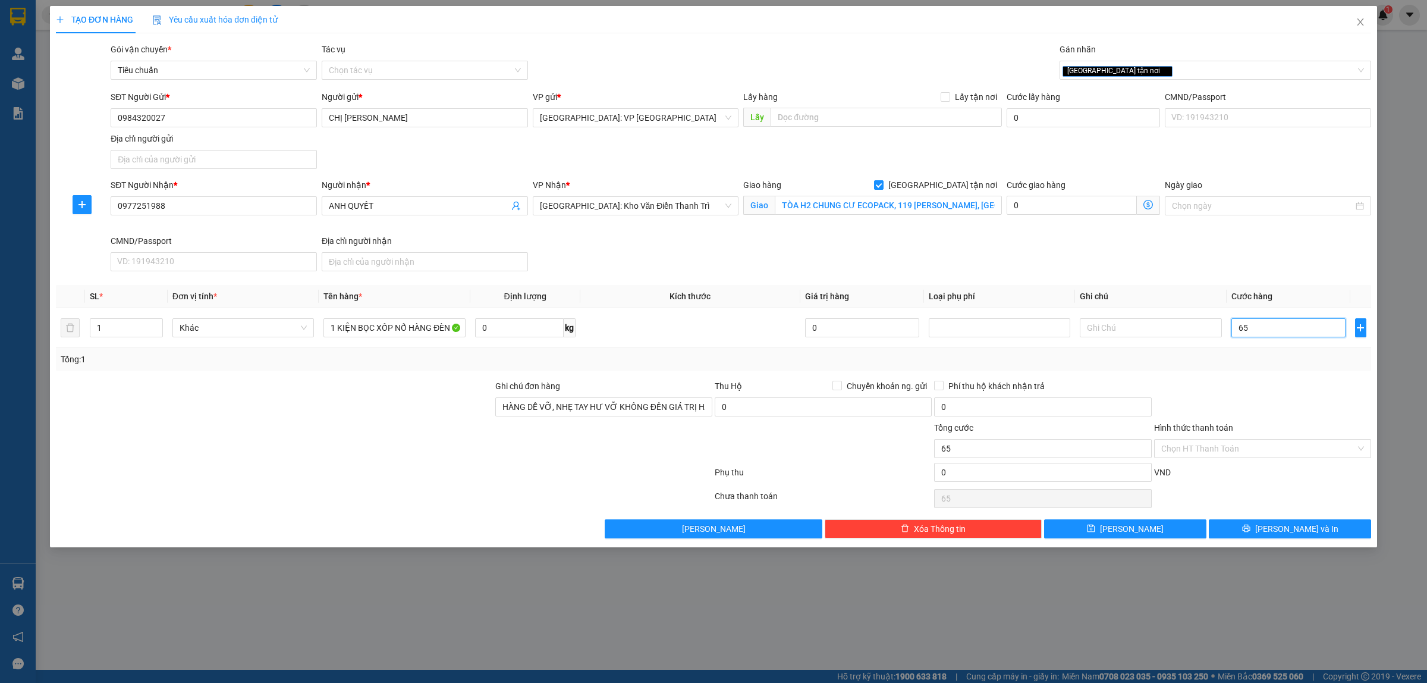
type input "650"
type input "6.500"
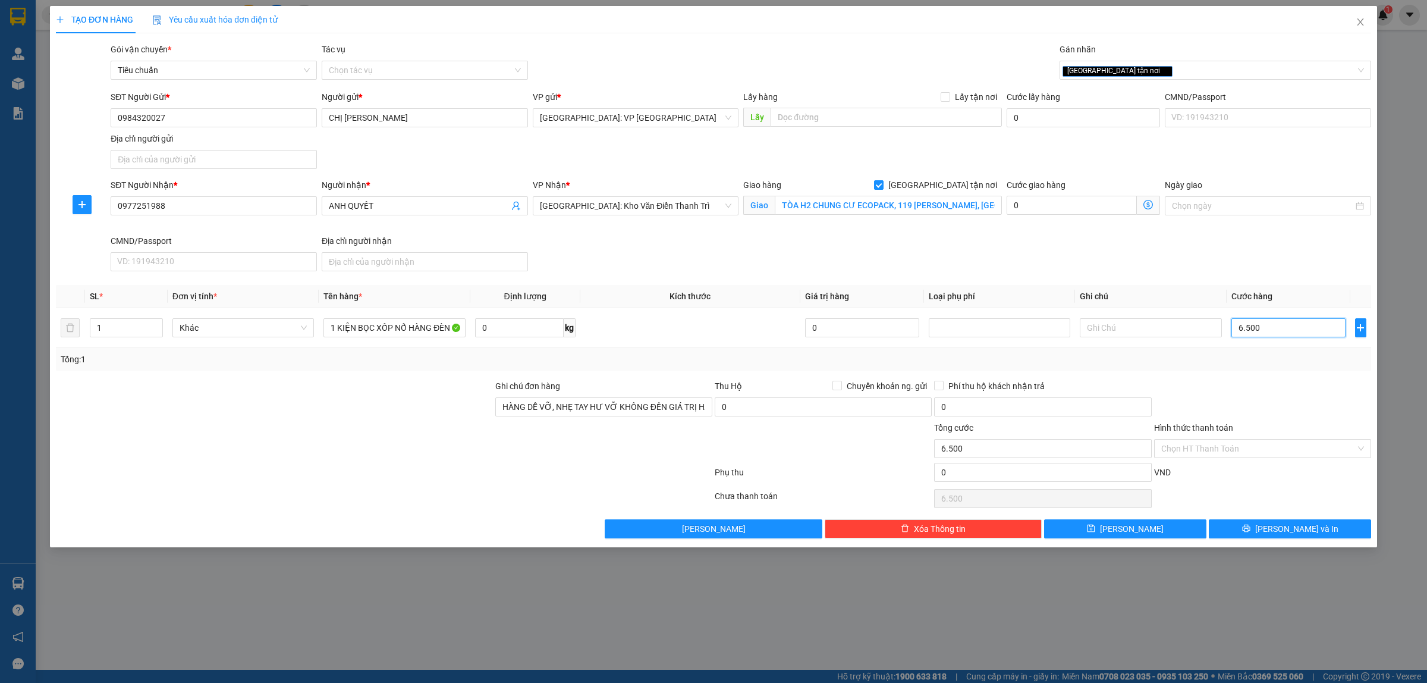
type input "65.000"
click at [1298, 525] on span "[PERSON_NAME] và In" at bounding box center [1296, 528] width 83 height 13
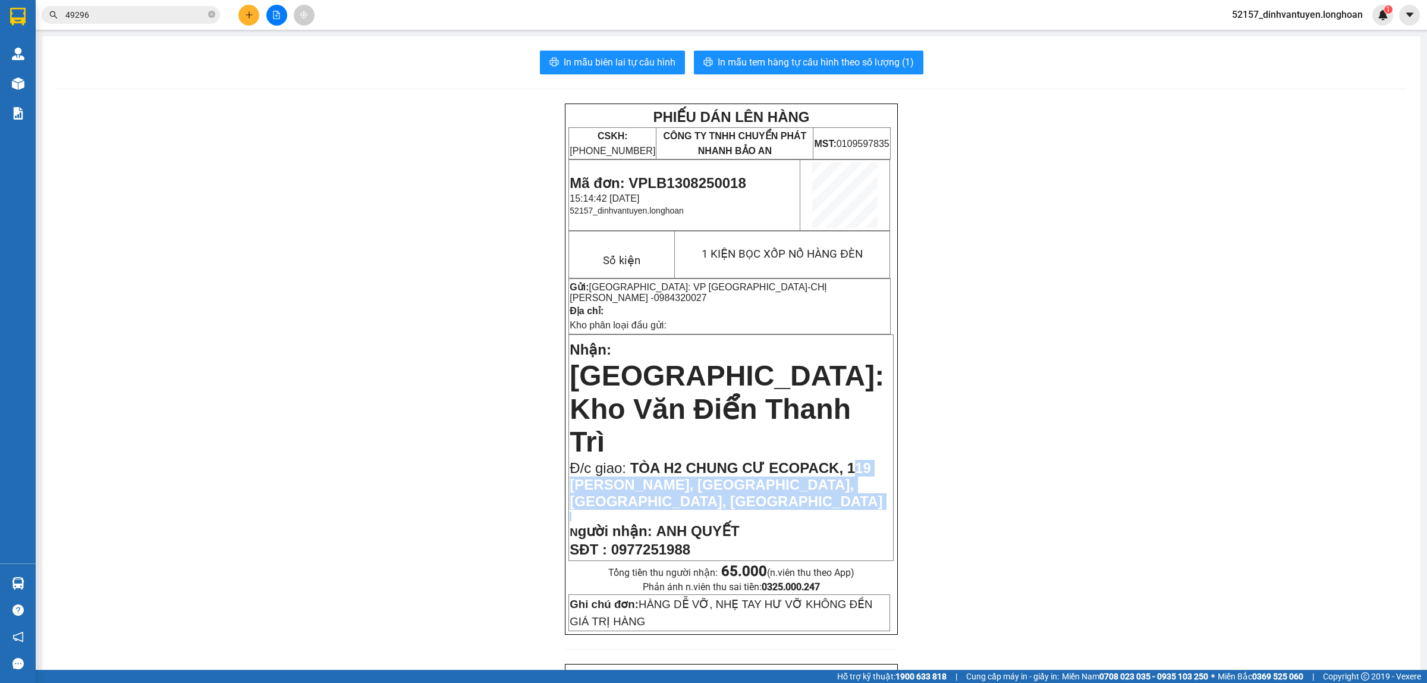
drag, startPoint x: 845, startPoint y: 401, endPoint x: 858, endPoint y: 429, distance: 30.6
click at [858, 429] on td "Nhận: Hà Nội: Kho Văn Điển Thanh Trì Đ/c giao: TÒA H2 CHUNG CƯ ECOPACK, 119 LÊ …" at bounding box center [731, 447] width 325 height 226
copy td "19 LÊ DUẨN, HẢI TÂN, TP HẢI DƯƠNG, HẢI DƯƠNG"
click at [816, 523] on p "N gười nhận: ANH QUYẾT" at bounding box center [731, 531] width 323 height 17
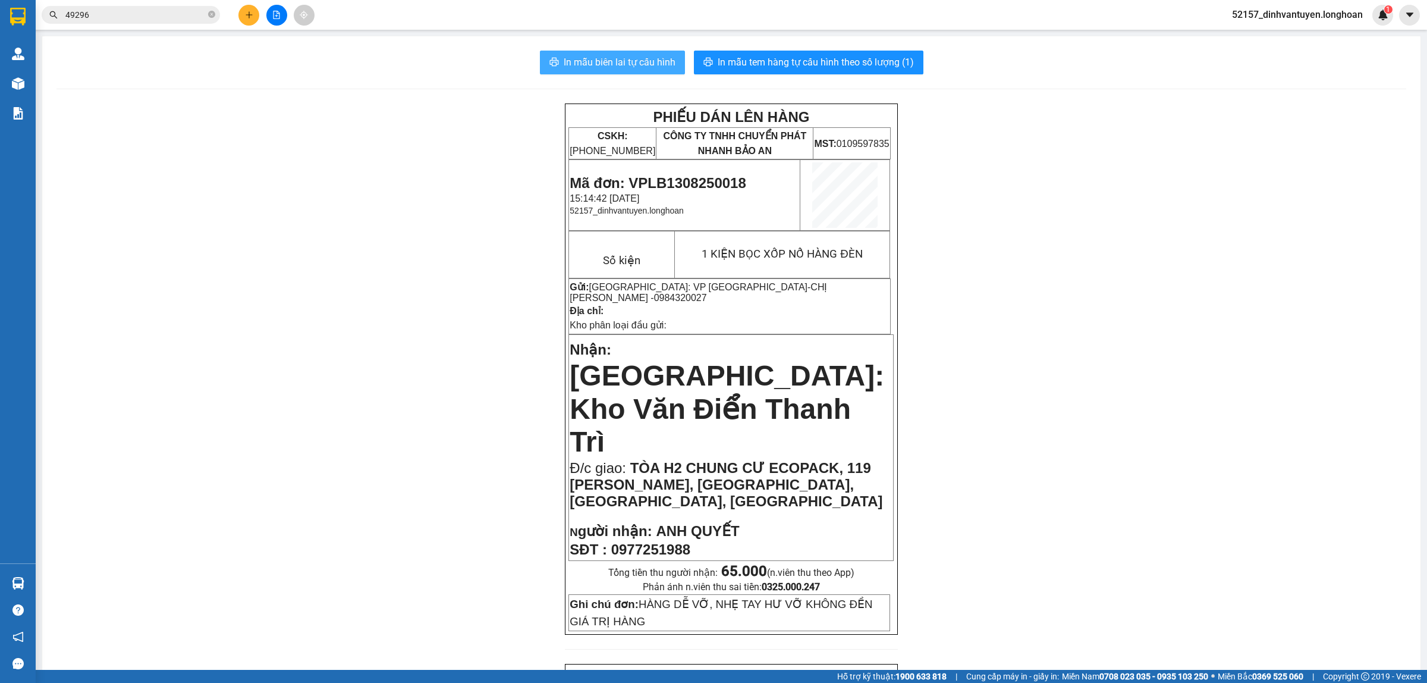
click at [625, 57] on span "In mẫu biên lai tự cấu hình" at bounding box center [620, 62] width 112 height 15
click at [821, 59] on span "In mẫu tem hàng tự cấu hình theo số lượng (1)" at bounding box center [816, 62] width 196 height 15
click at [249, 11] on icon "plus" at bounding box center [249, 15] width 8 height 8
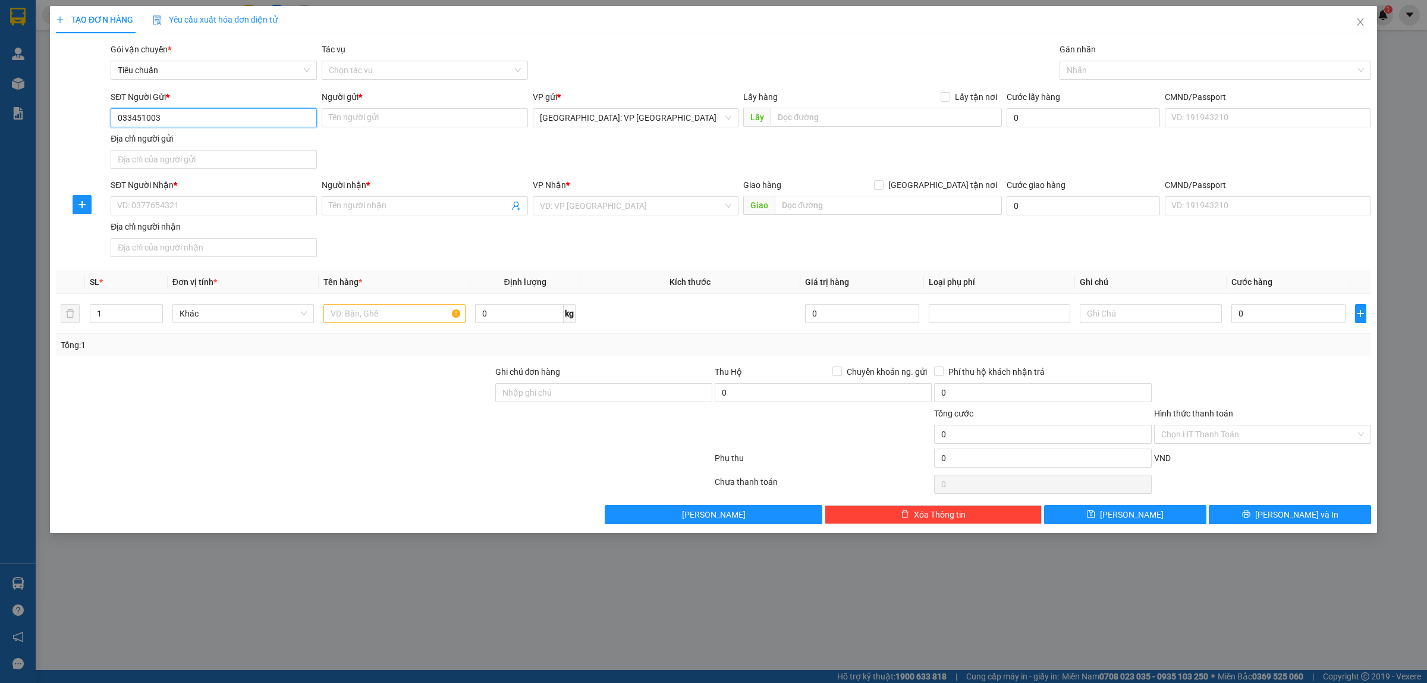
type input "0334510036"
click at [183, 120] on input "0334510036" at bounding box center [214, 117] width 206 height 19
click at [222, 137] on div "0334510036 - ANH TÙNG" at bounding box center [214, 142] width 192 height 13
type input "ANH TÙNG"
type input "0334510036"
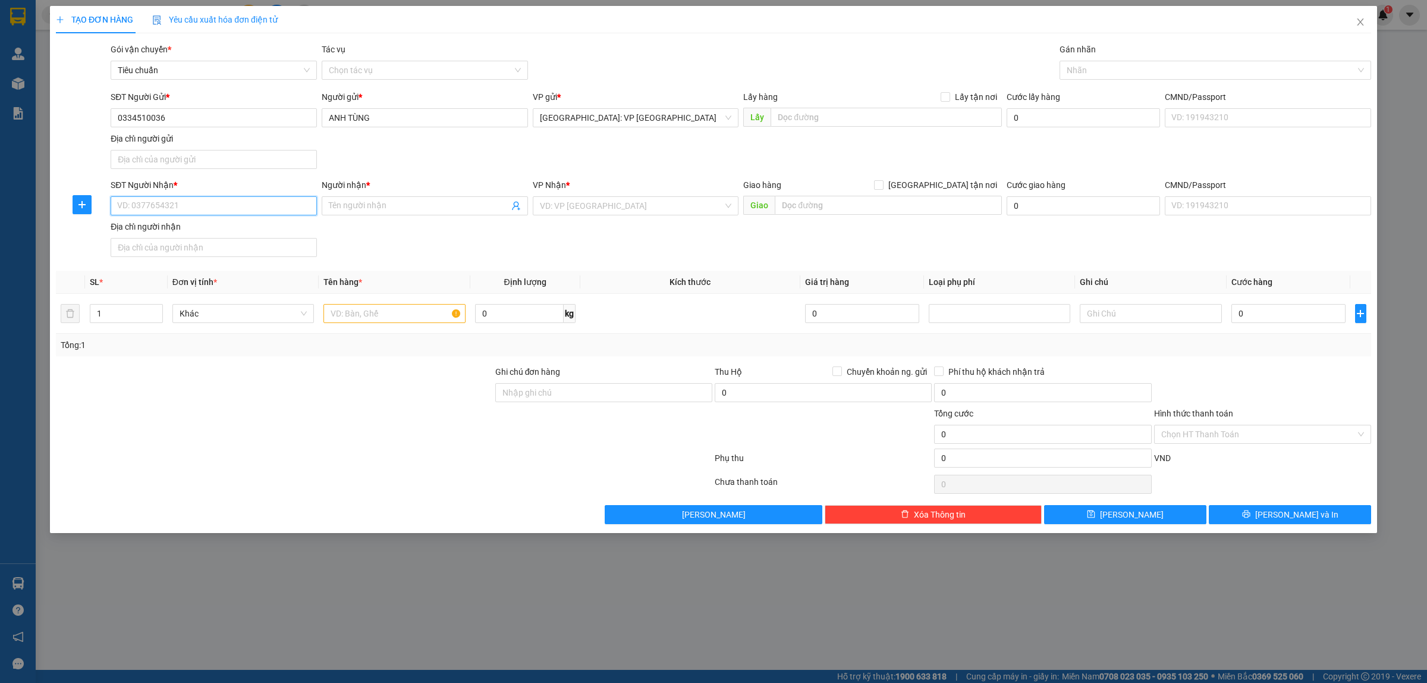
click at [247, 209] on input "SĐT Người Nhận *" at bounding box center [214, 205] width 206 height 19
click at [285, 208] on input "0936613328" at bounding box center [214, 205] width 206 height 19
type input "0936613328"
click at [356, 208] on input "Người nhận *" at bounding box center [419, 205] width 180 height 13
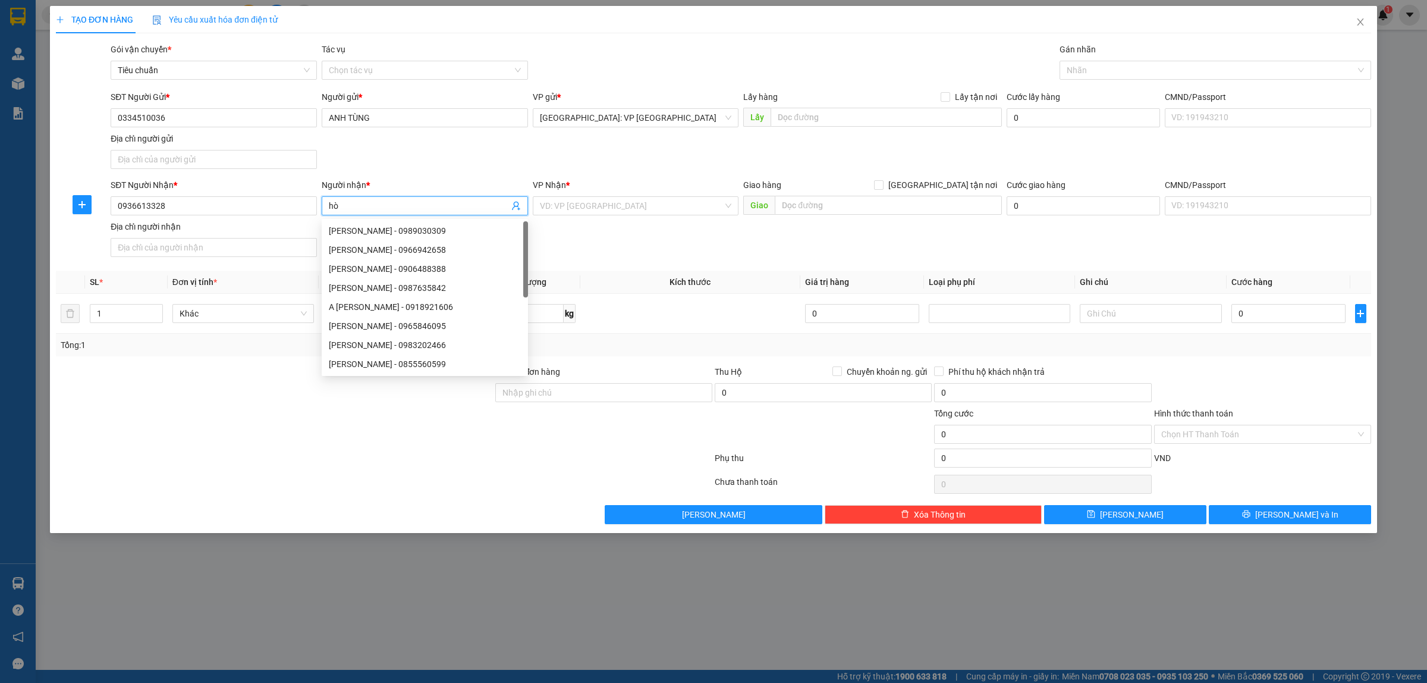
type input "h"
type input "[PERSON_NAME]"
click at [595, 203] on input "search" at bounding box center [632, 206] width 184 height 18
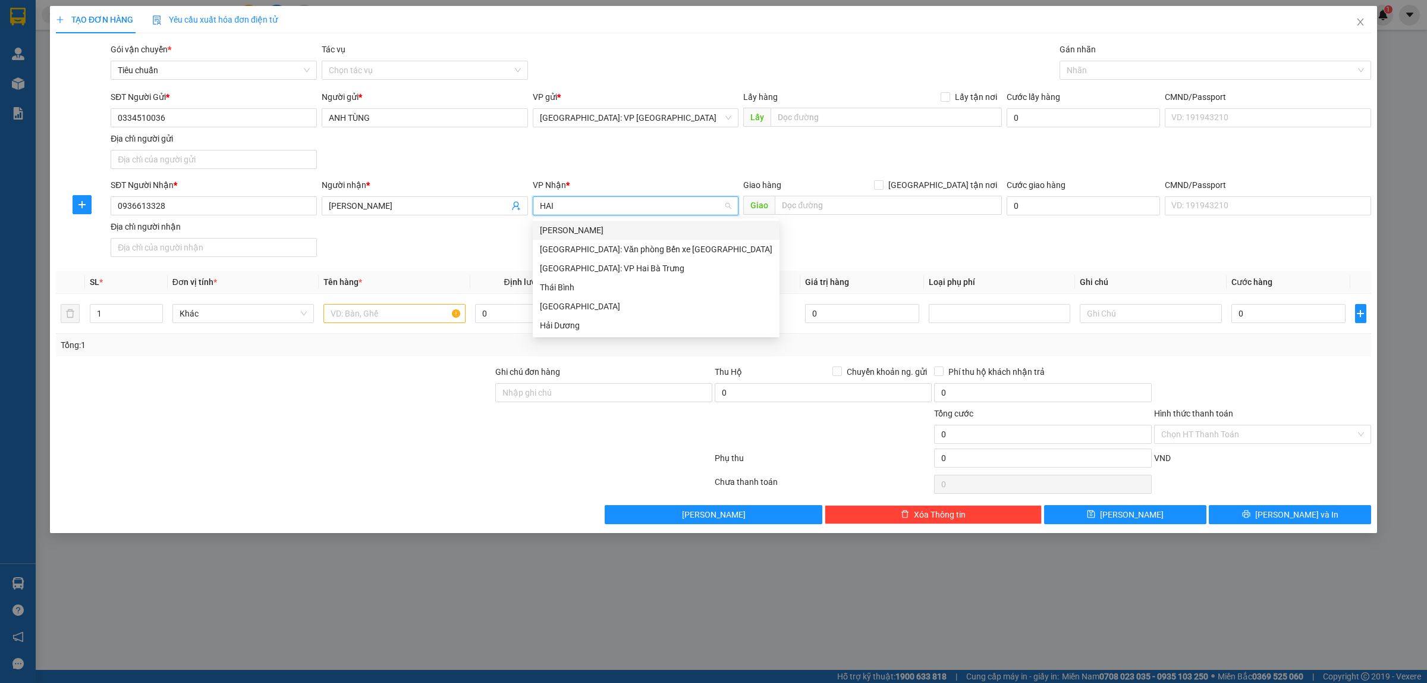
type input "HAI P"
click at [696, 224] on div "[GEOGRAPHIC_DATA]: Văn phòng Bến xe [GEOGRAPHIC_DATA]" at bounding box center [656, 230] width 233 height 13
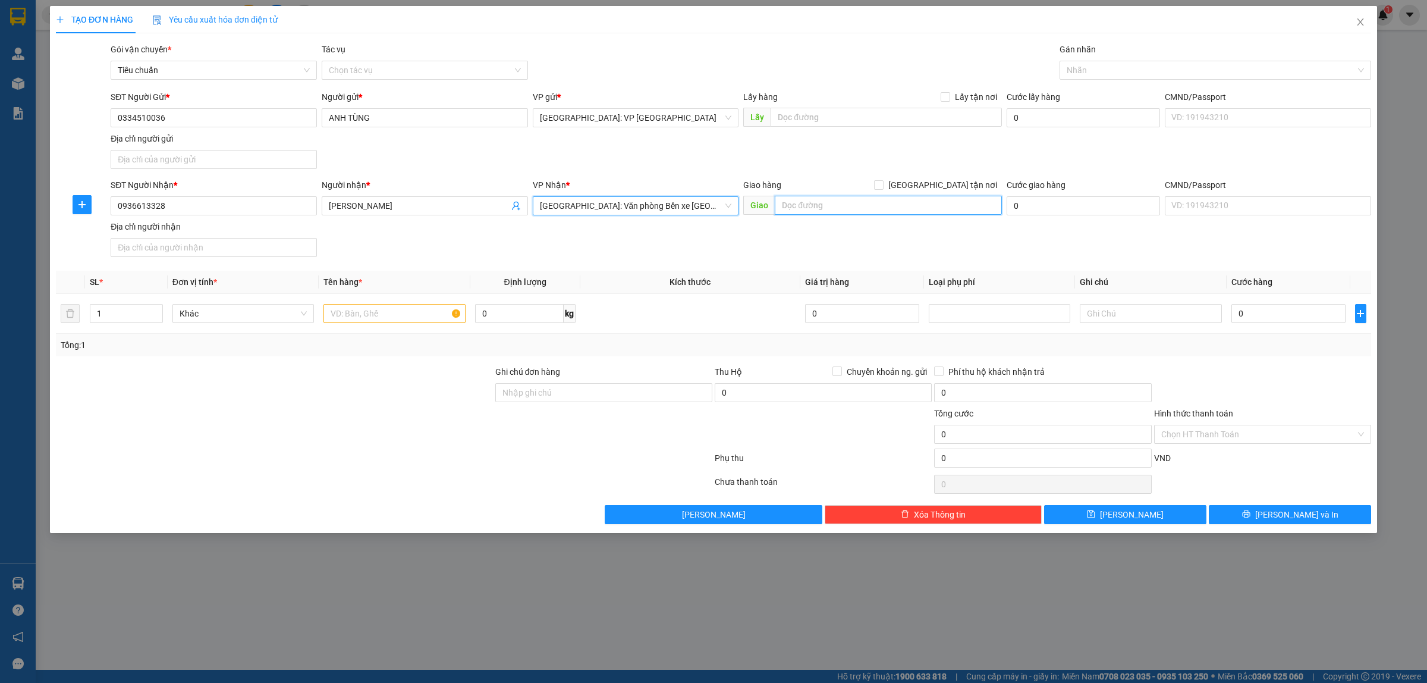
click at [814, 200] on input "text" at bounding box center [888, 205] width 227 height 19
paste input "P Lê Thánh Tông, Đông Hải 1, Hải An, Hải Phòng"
click at [786, 205] on input "P Lê Thánh Tông, Đông Hải 1, Hải An, Hải Phòng" at bounding box center [888, 205] width 227 height 19
type input "Phường Lê Thánh Tông, Đông Hải 1, Hải An, Hải Phòng"
click at [883, 182] on input "[GEOGRAPHIC_DATA] tận nơi" at bounding box center [878, 184] width 8 height 8
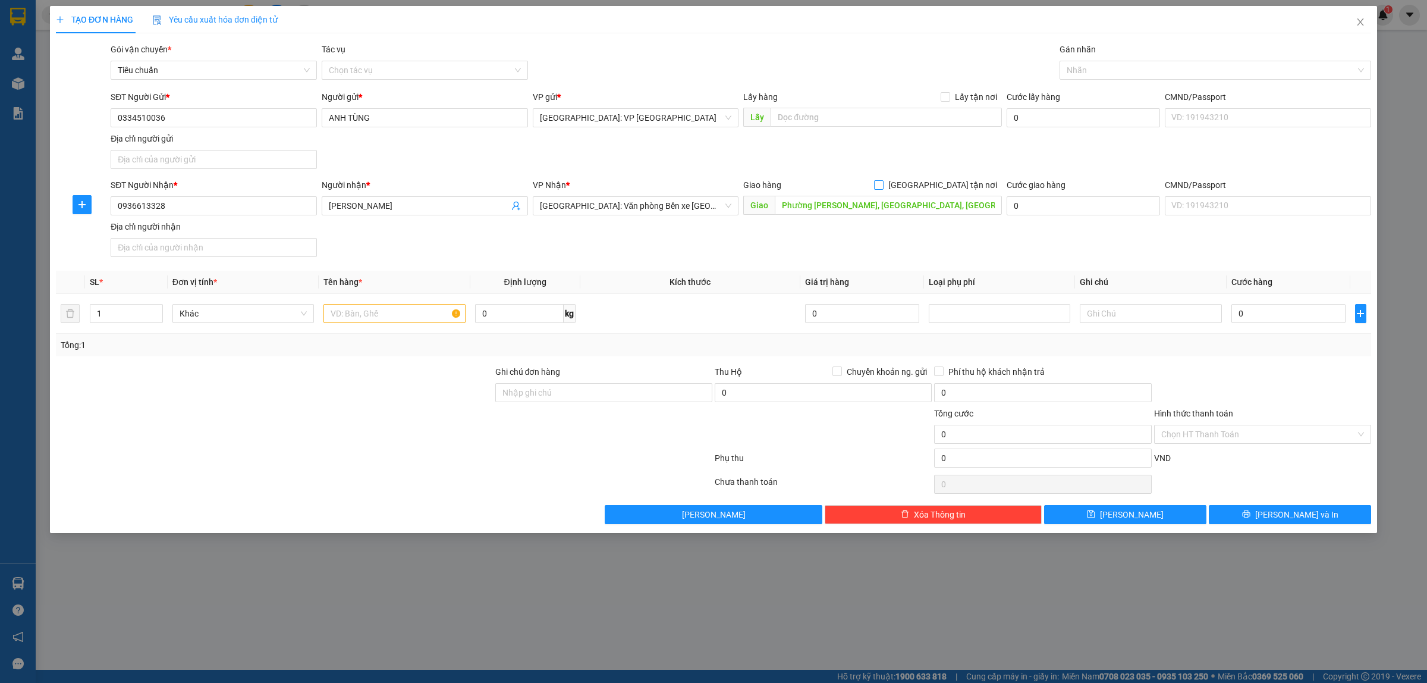
checkbox input "true"
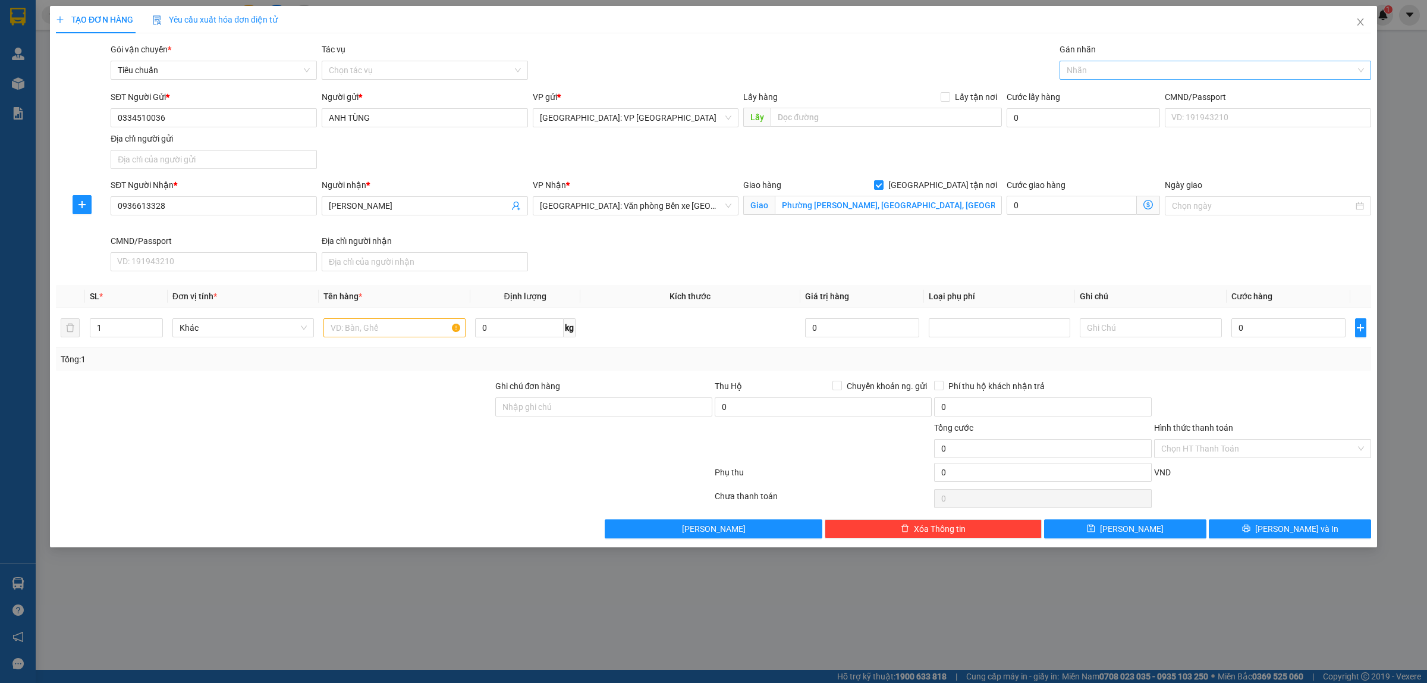
click at [1096, 75] on div at bounding box center [1210, 70] width 294 height 14
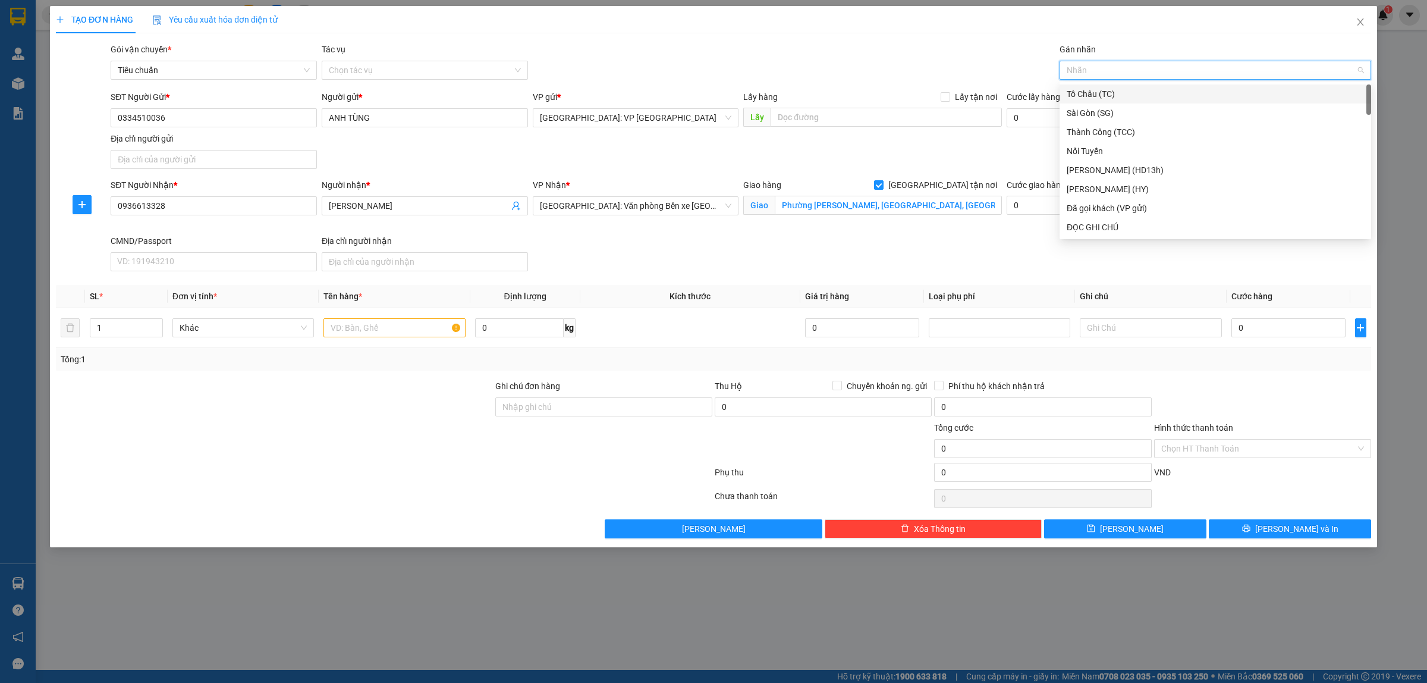
type input "g"
click at [1104, 230] on div "[GEOGRAPHIC_DATA] tận nơi" at bounding box center [1215, 227] width 297 height 13
type input "2"
click at [158, 324] on span "up" at bounding box center [156, 324] width 7 height 7
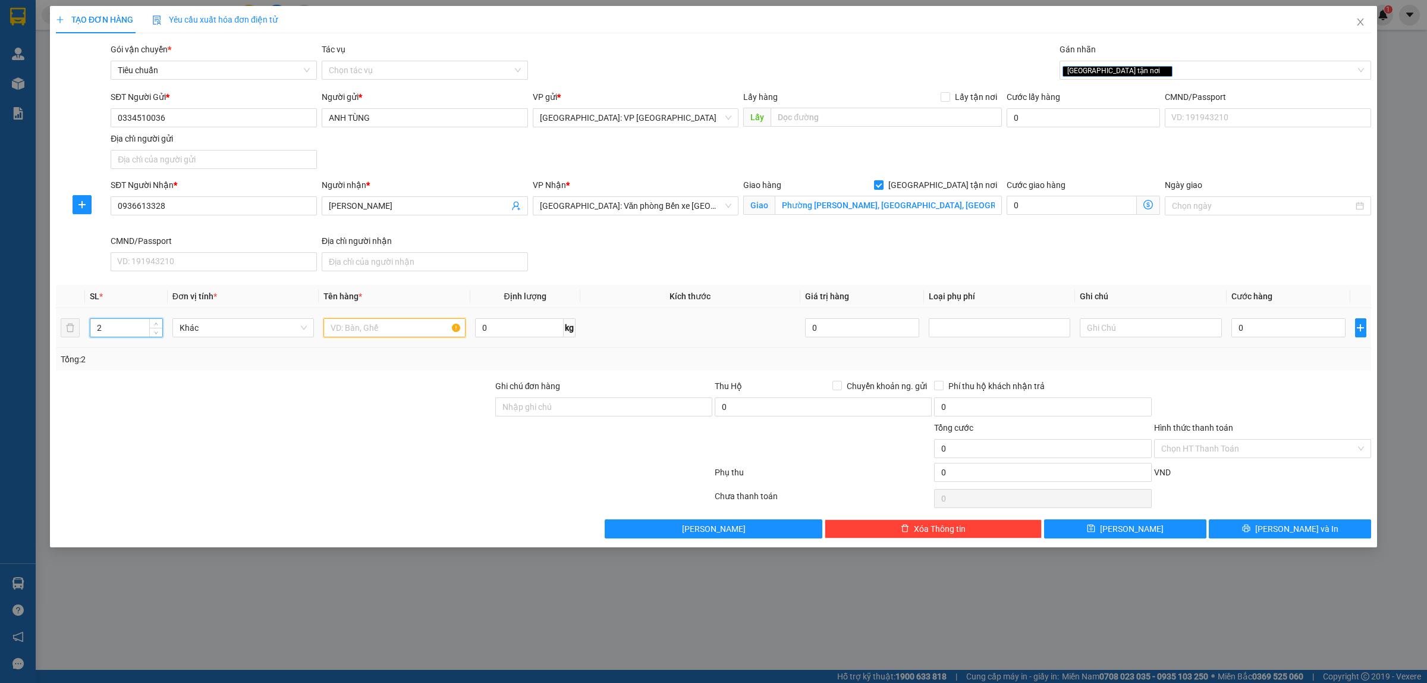
drag, startPoint x: 370, startPoint y: 331, endPoint x: 381, endPoint y: 326, distance: 12.0
click at [372, 331] on input "text" at bounding box center [395, 327] width 142 height 19
type input "1 KIỆN GIẤY TO HÀNG VỎ THÙNG + 1 KIỆN SẮT QUẤN BAO TẢI XANH"
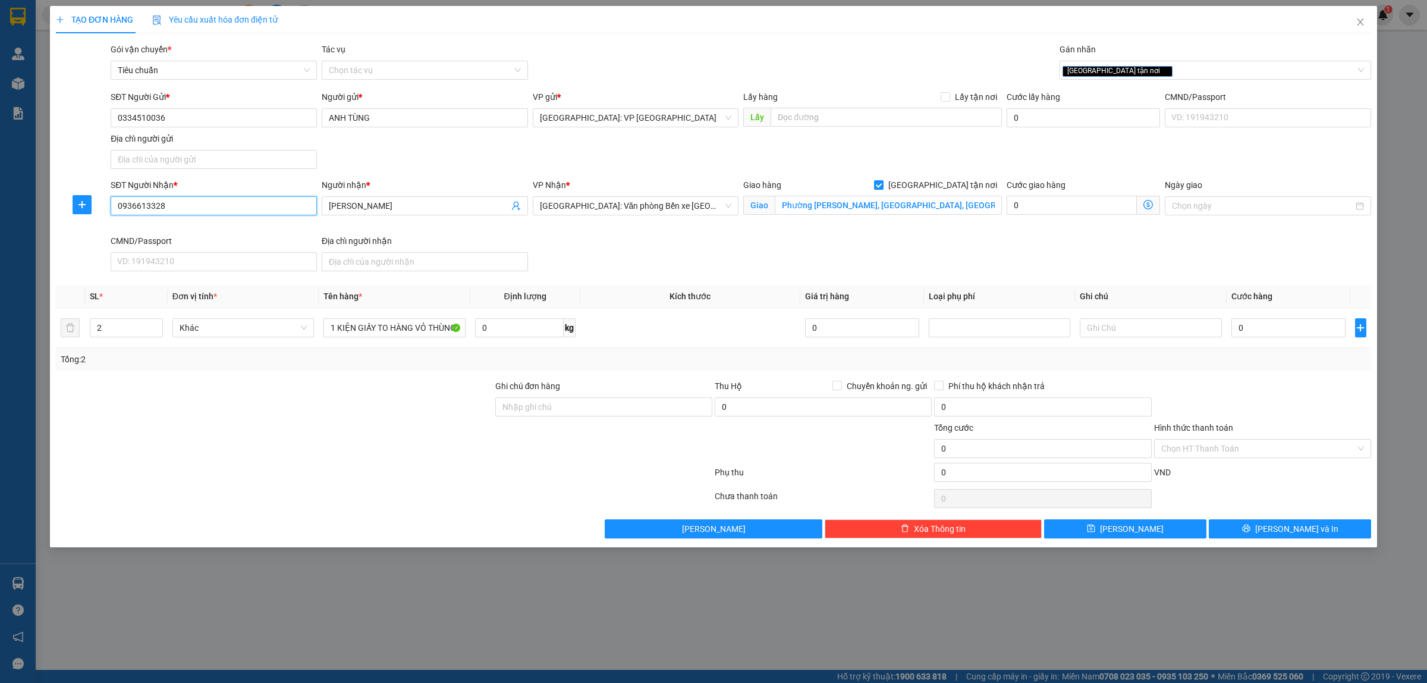
click at [216, 209] on input "0936613328" at bounding box center [214, 205] width 206 height 19
click at [217, 209] on input "0936613328" at bounding box center [214, 205] width 206 height 19
click at [782, 205] on input "Phường Lê Thánh Tông, Đông Hải 1, Hải An, Hải Phòng" at bounding box center [888, 205] width 227 height 19
click at [904, 204] on input "SỐ 5/2 BÙI TỰ NHIÊN, ĐÔNG HẢI" at bounding box center [888, 205] width 227 height 19
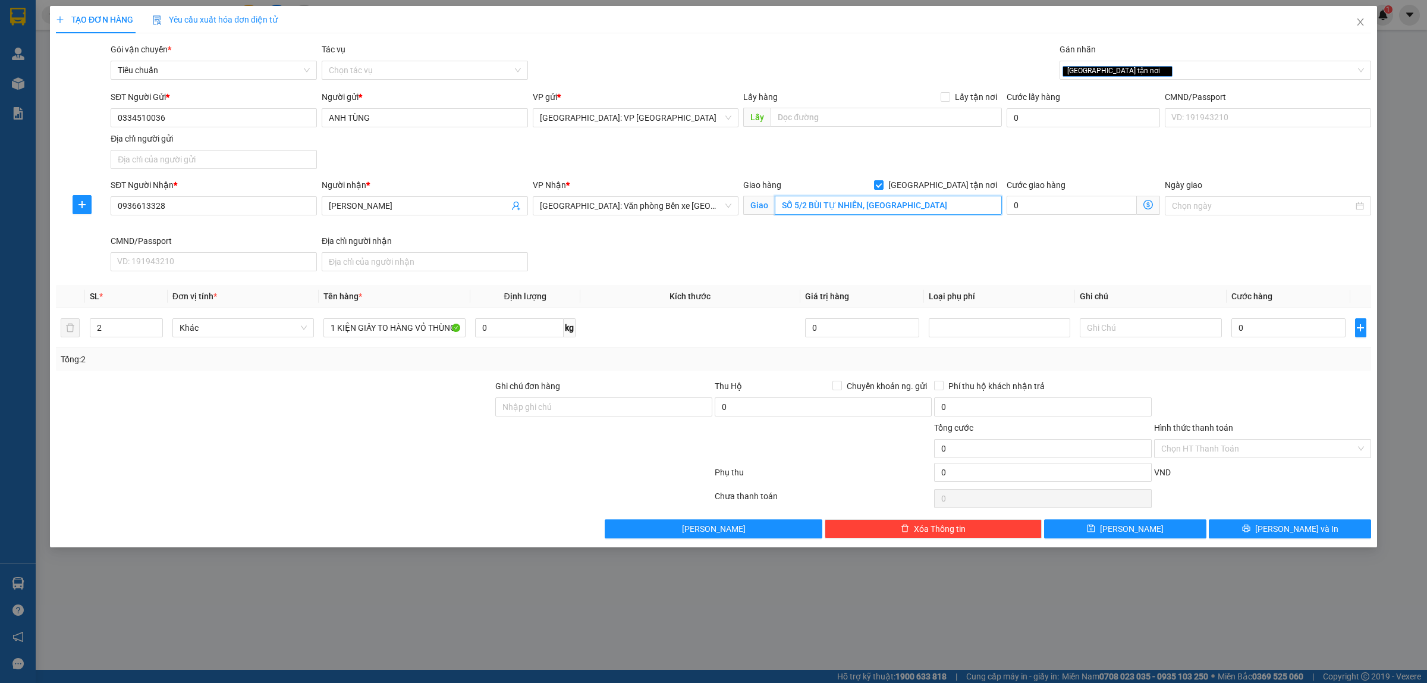
click at [912, 207] on input "SỐ 5/2 BÙI TỰ NHIÊN, ĐÔNG HẢI" at bounding box center [888, 205] width 227 height 19
click at [861, 206] on input "SỐ 5/2 BÙI TỰ NHIÊN, [GEOGRAPHIC_DATA], [GEOGRAPHIC_DATA], [GEOGRAPHIC_DATA]" at bounding box center [888, 205] width 227 height 19
type input "SỐ 5/2 BÙI TỰ NHIÊN, [GEOGRAPHIC_DATA], [GEOGRAPHIC_DATA], [GEOGRAPHIC_DATA]"
click at [1252, 321] on input "0" at bounding box center [1289, 327] width 114 height 19
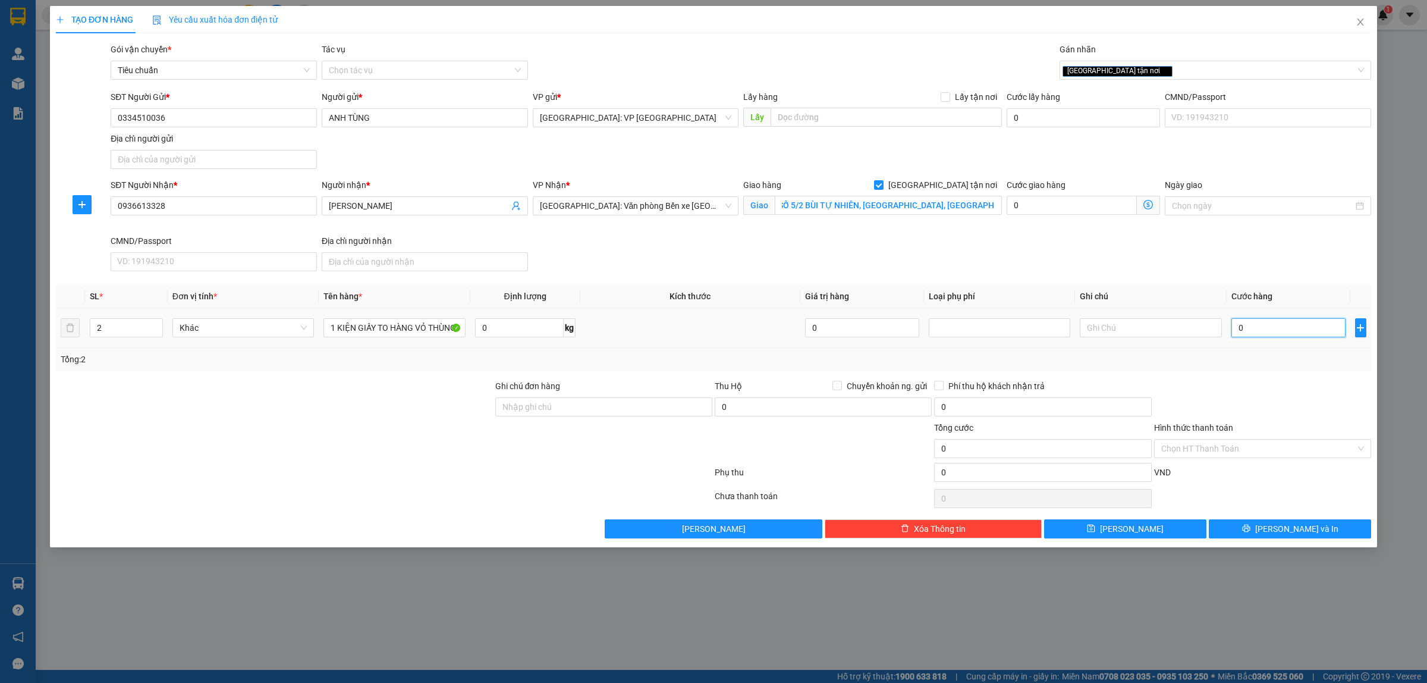
scroll to position [0, 0]
type input "1"
type input "17"
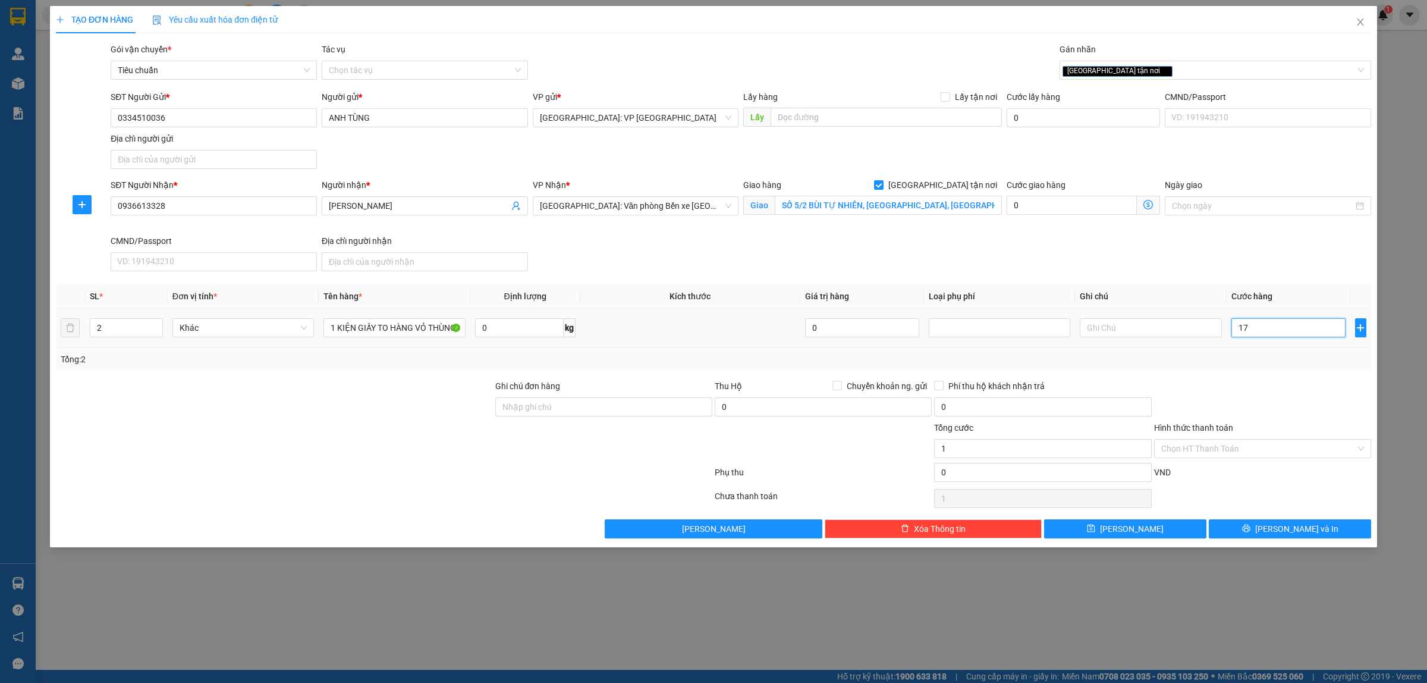
type input "17"
type input "170"
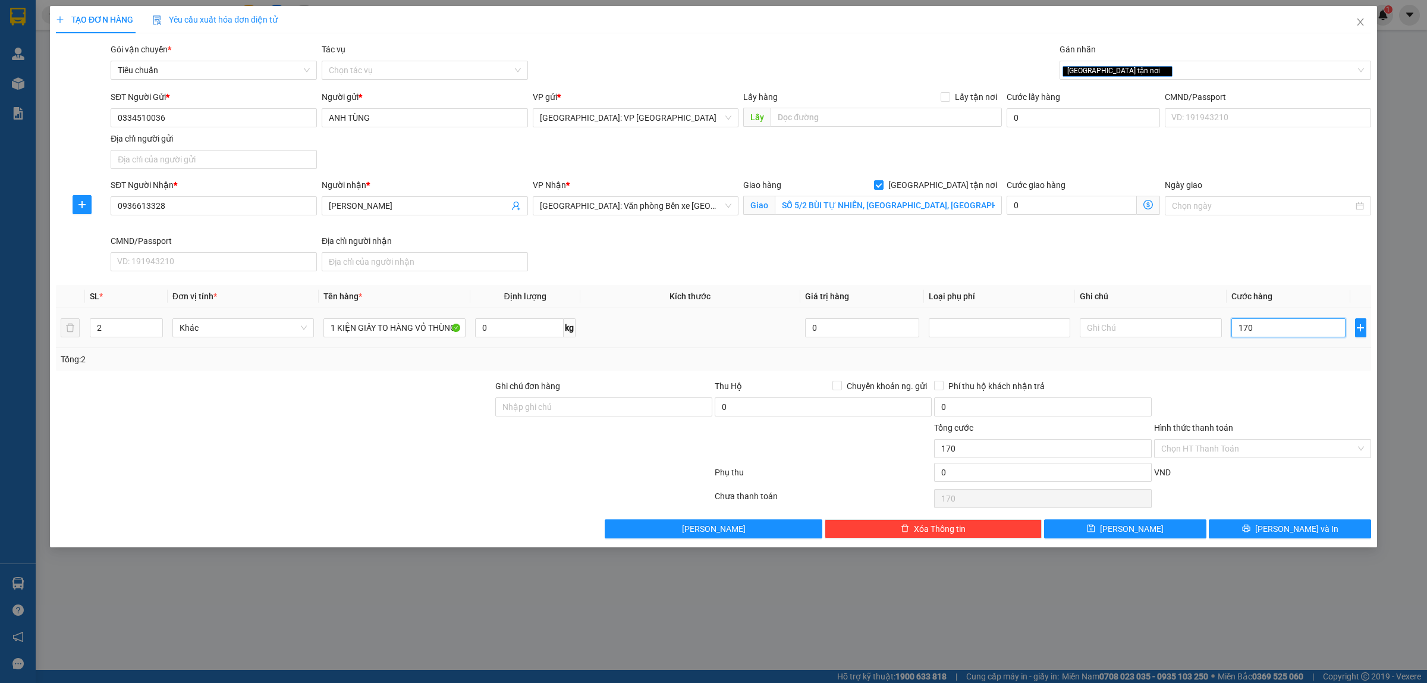
type input "1.700"
type input "17.000"
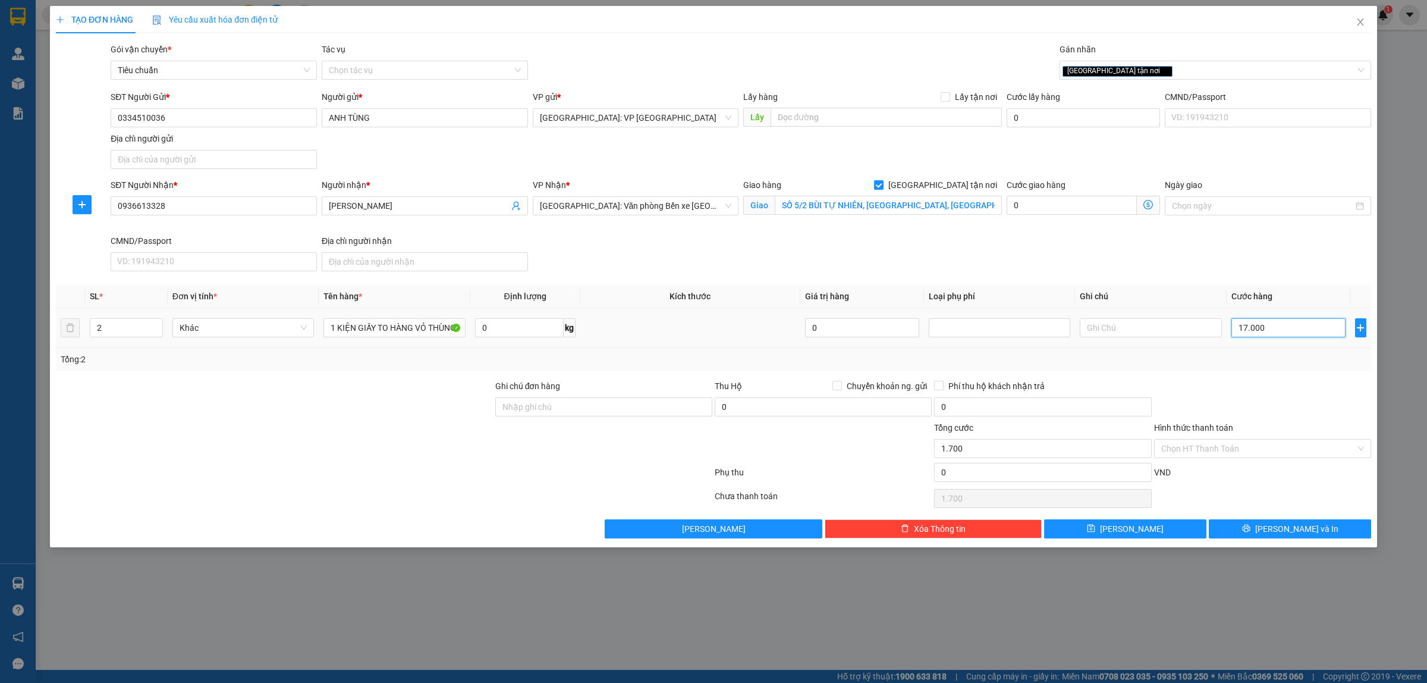
type input "17.000"
type input "170.000"
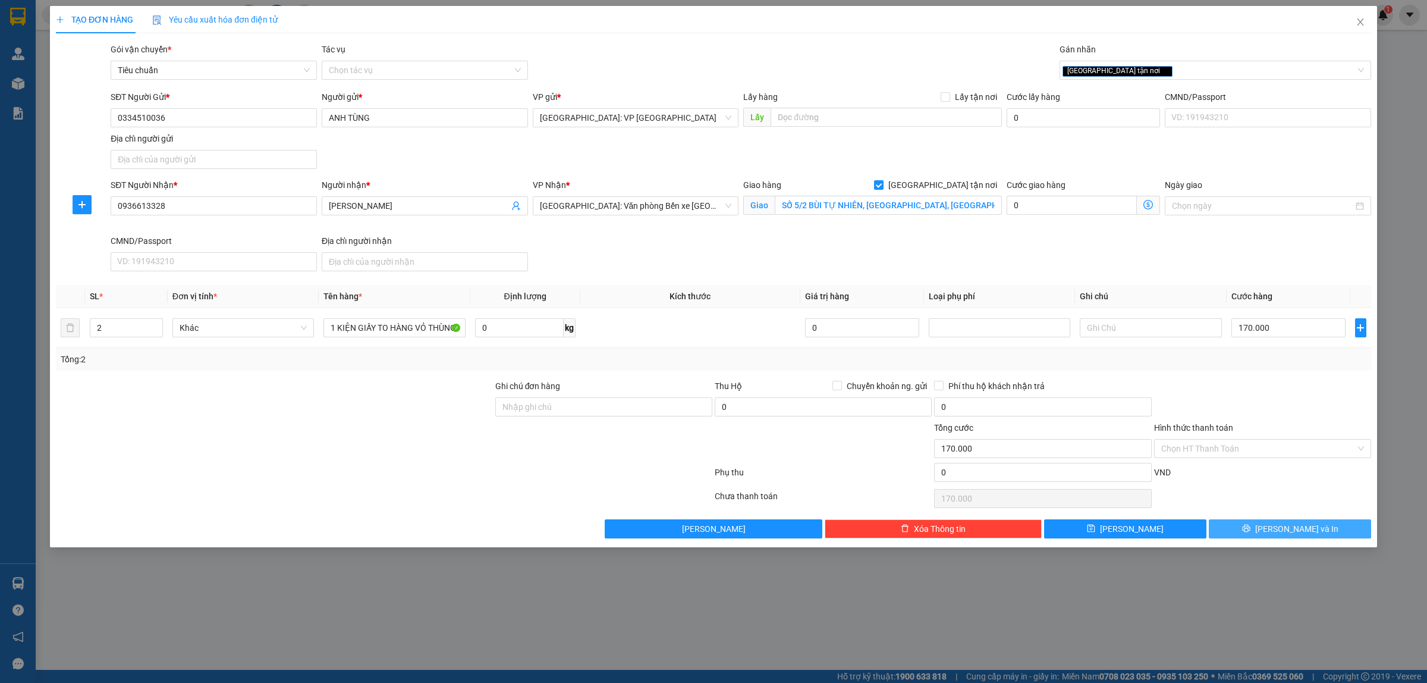
click at [1279, 534] on button "[PERSON_NAME] và In" at bounding box center [1290, 528] width 162 height 19
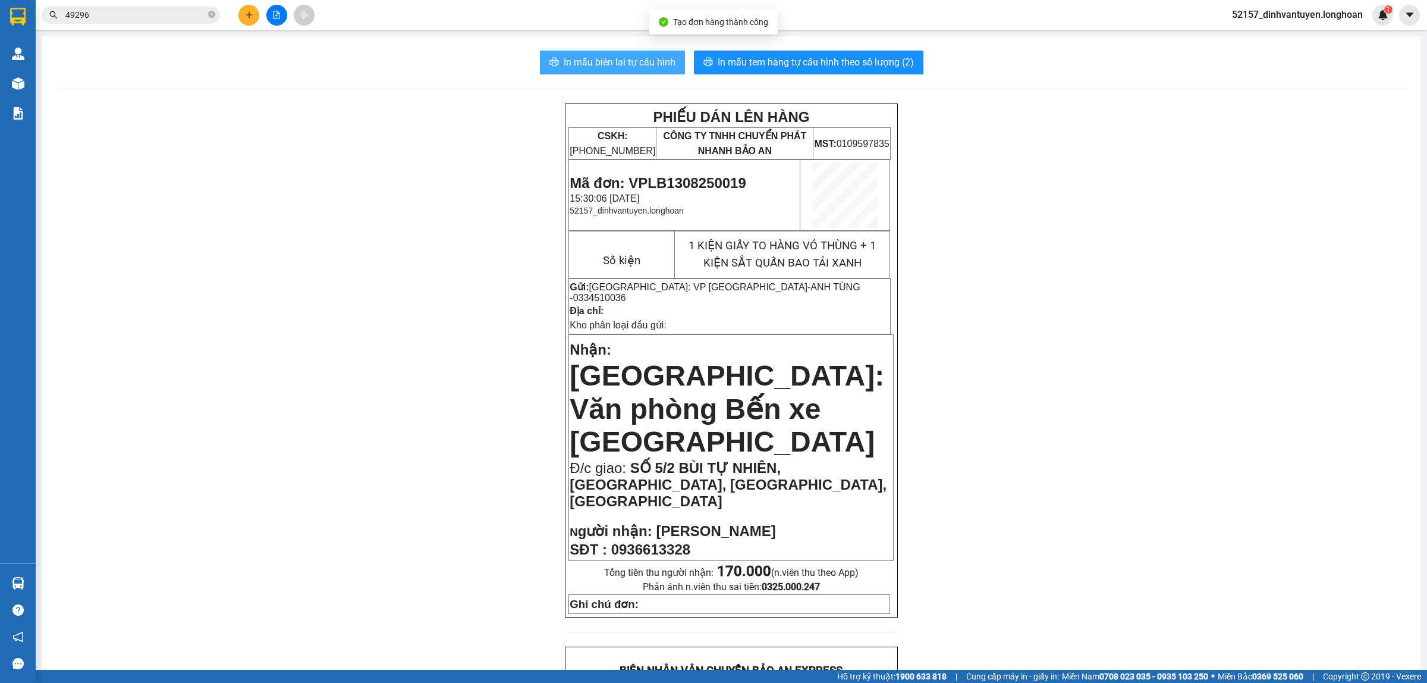
click at [599, 65] on span "In mẫu biên lai tự cấu hình" at bounding box center [620, 62] width 112 height 15
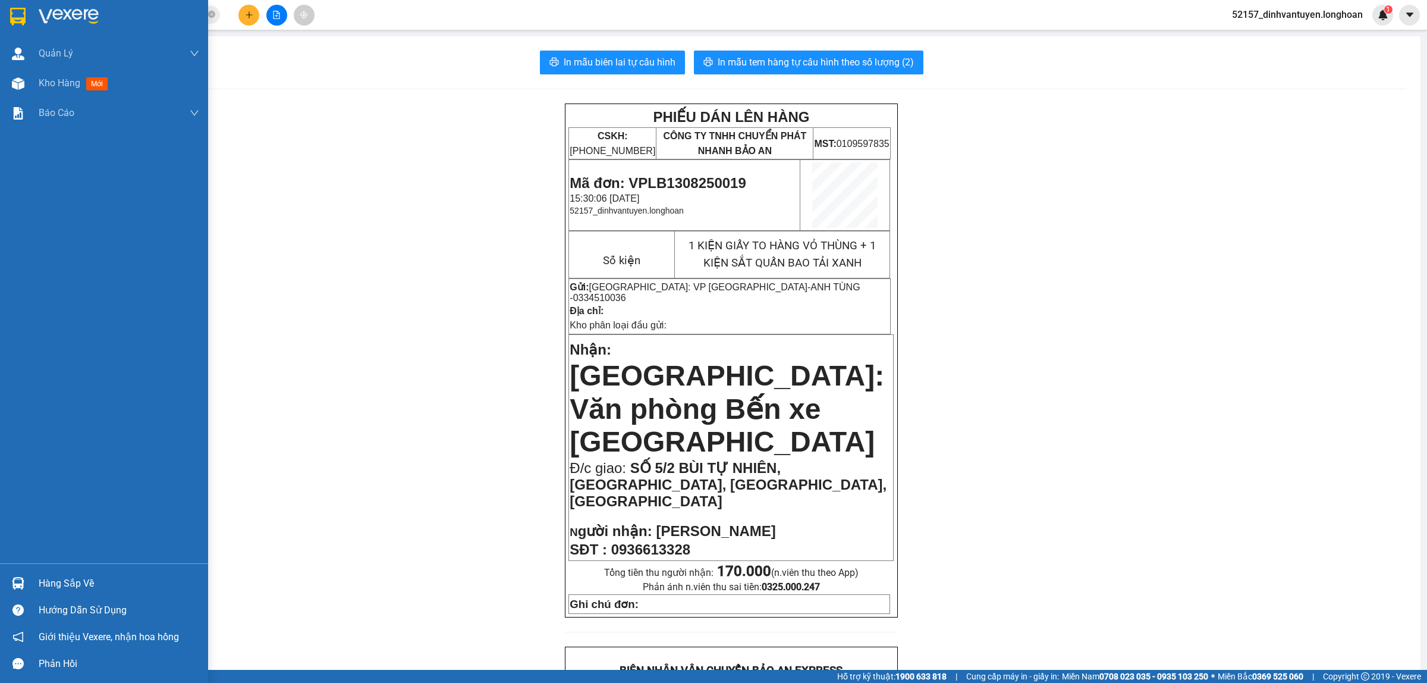
click at [10, 16] on img at bounding box center [17, 17] width 15 height 18
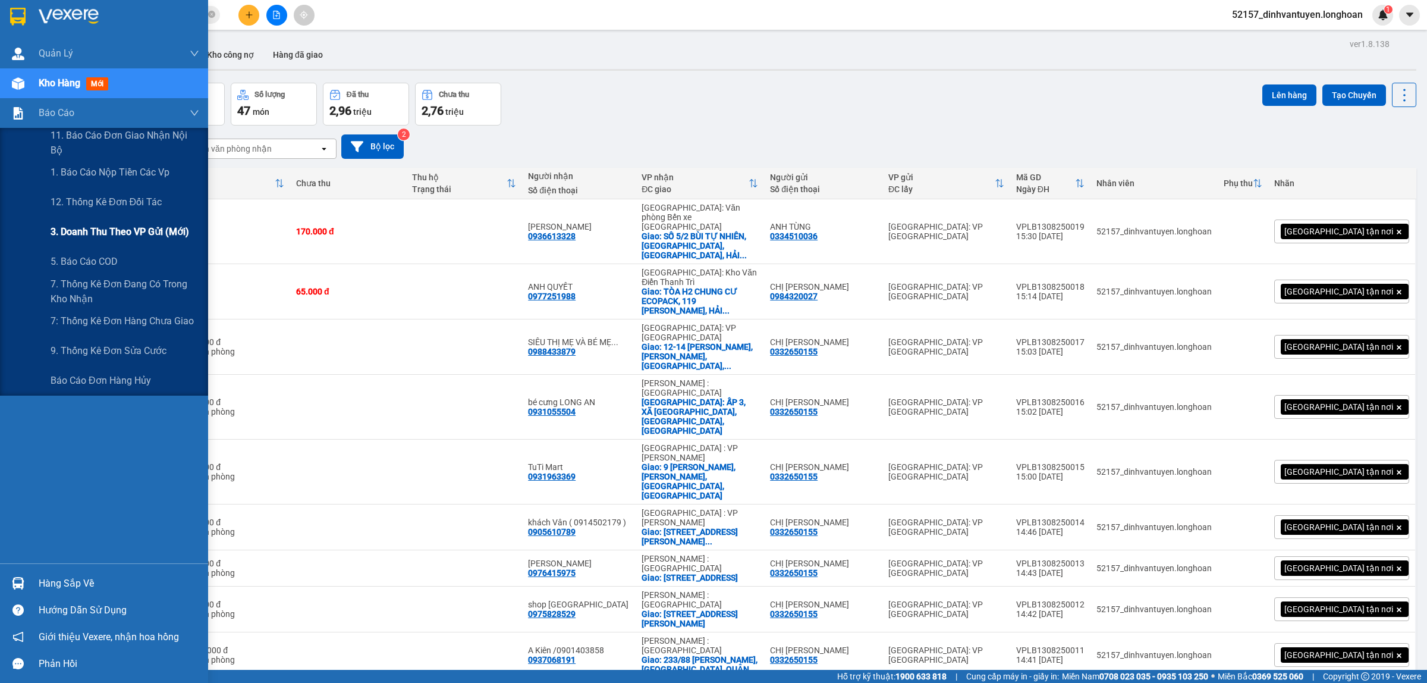
drag, startPoint x: 128, startPoint y: 231, endPoint x: 102, endPoint y: 233, distance: 25.6
click at [128, 231] on span "3. Doanh Thu theo VP Gửi (mới)" at bounding box center [120, 231] width 139 height 15
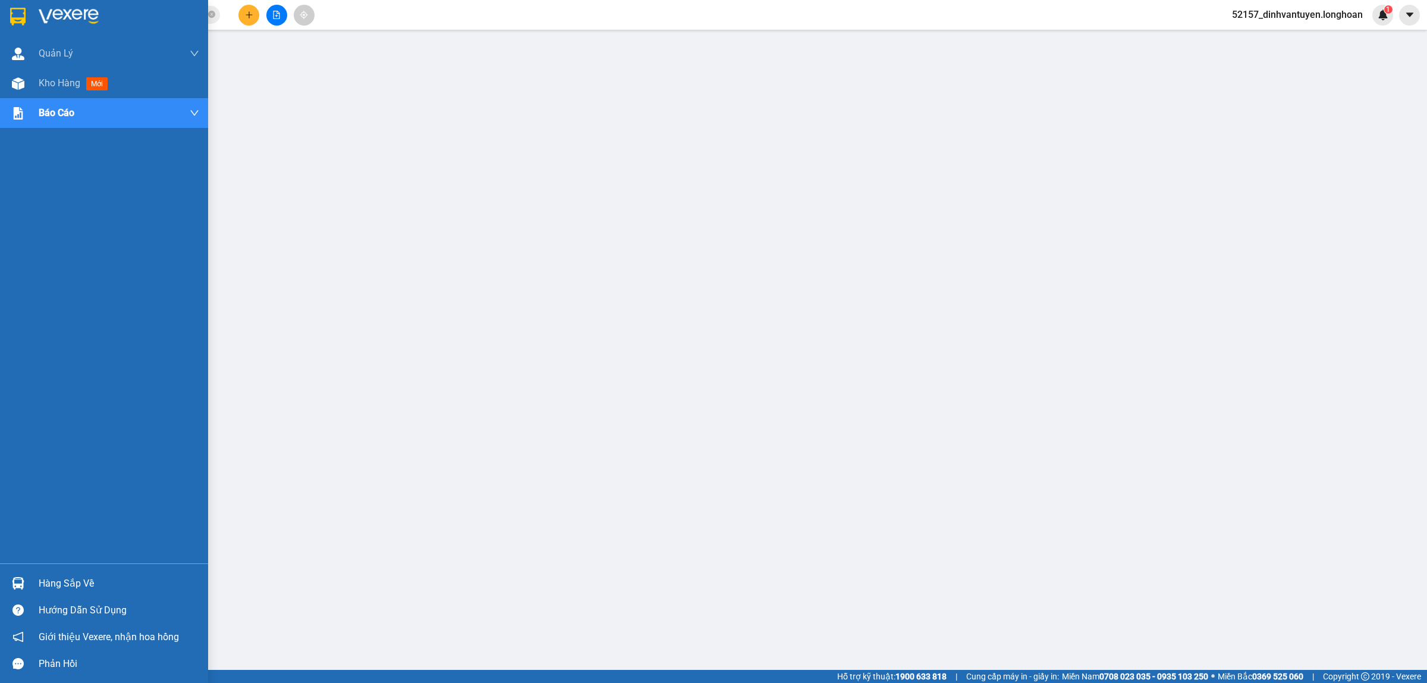
click at [26, 15] on div at bounding box center [18, 16] width 21 height 21
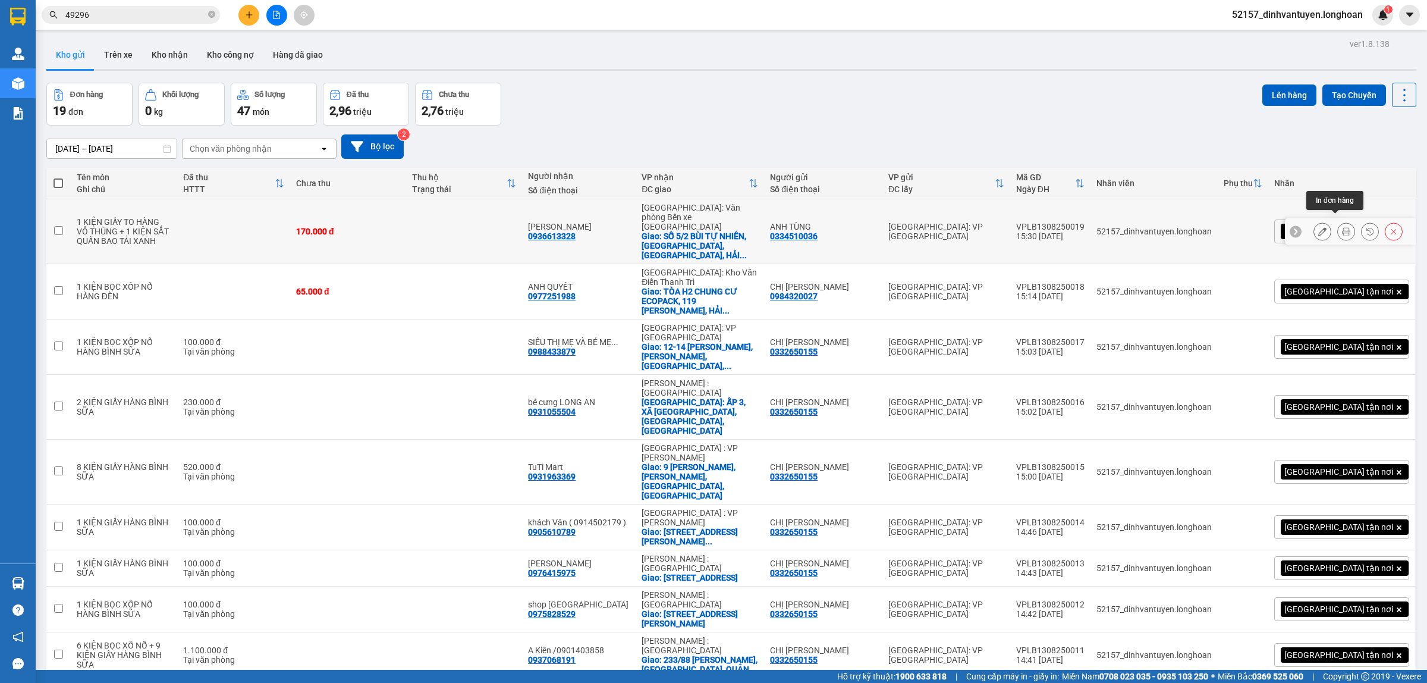
click at [1338, 221] on button at bounding box center [1346, 231] width 17 height 21
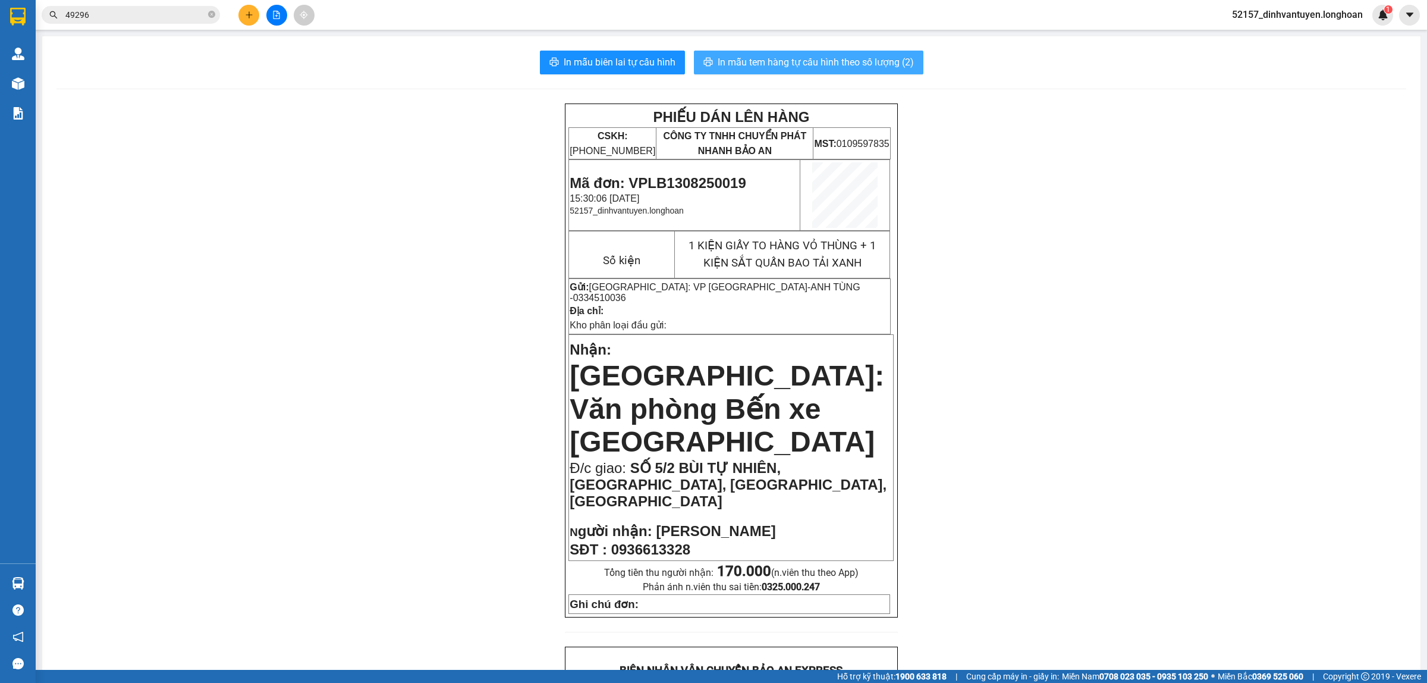
click at [800, 66] on span "In mẫu tem hàng tự cấu hình theo số lượng (2)" at bounding box center [816, 62] width 196 height 15
click at [241, 15] on button at bounding box center [248, 15] width 21 height 21
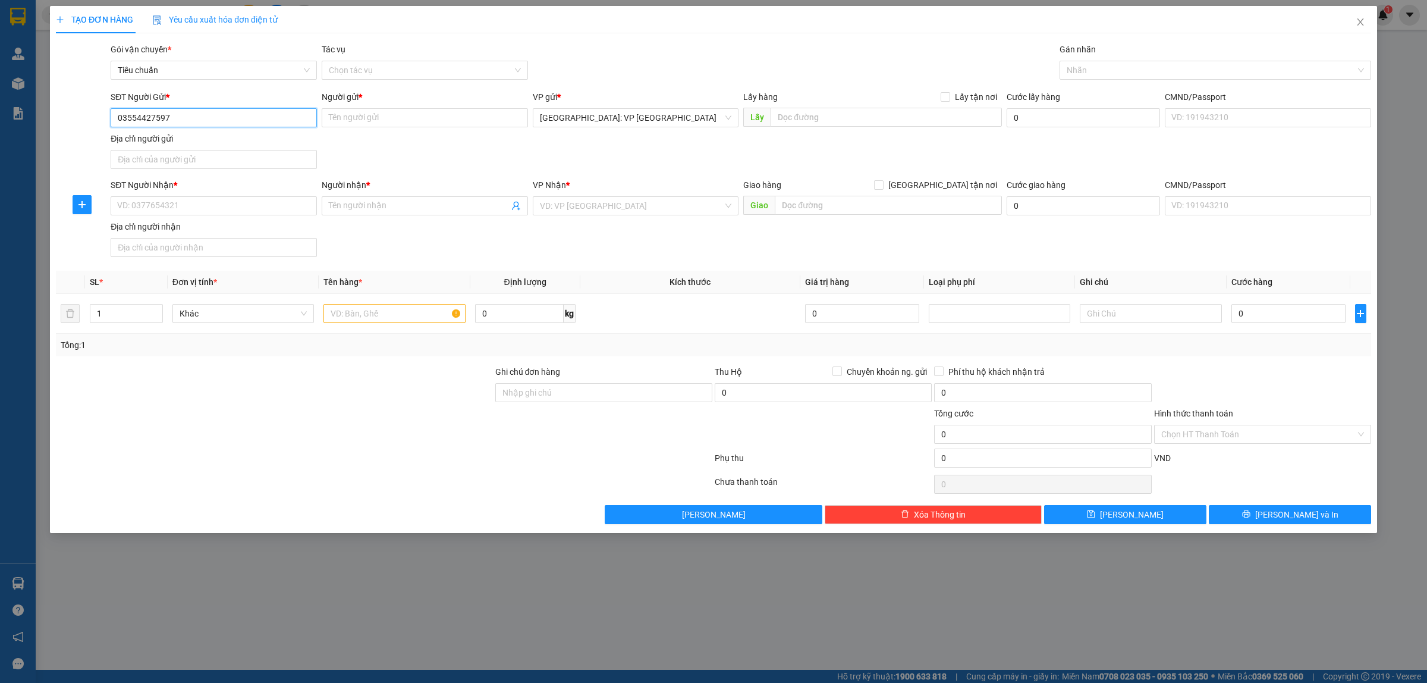
click at [149, 114] on input "03554427597" at bounding box center [214, 117] width 206 height 19
click at [147, 116] on input "0355447597" at bounding box center [214, 117] width 206 height 19
click at [135, 119] on input "03554472597" at bounding box center [214, 117] width 206 height 19
click at [155, 118] on input "03554472597" at bounding box center [214, 117] width 206 height 19
drag, startPoint x: 147, startPoint y: 117, endPoint x: 19, endPoint y: 114, distance: 128.5
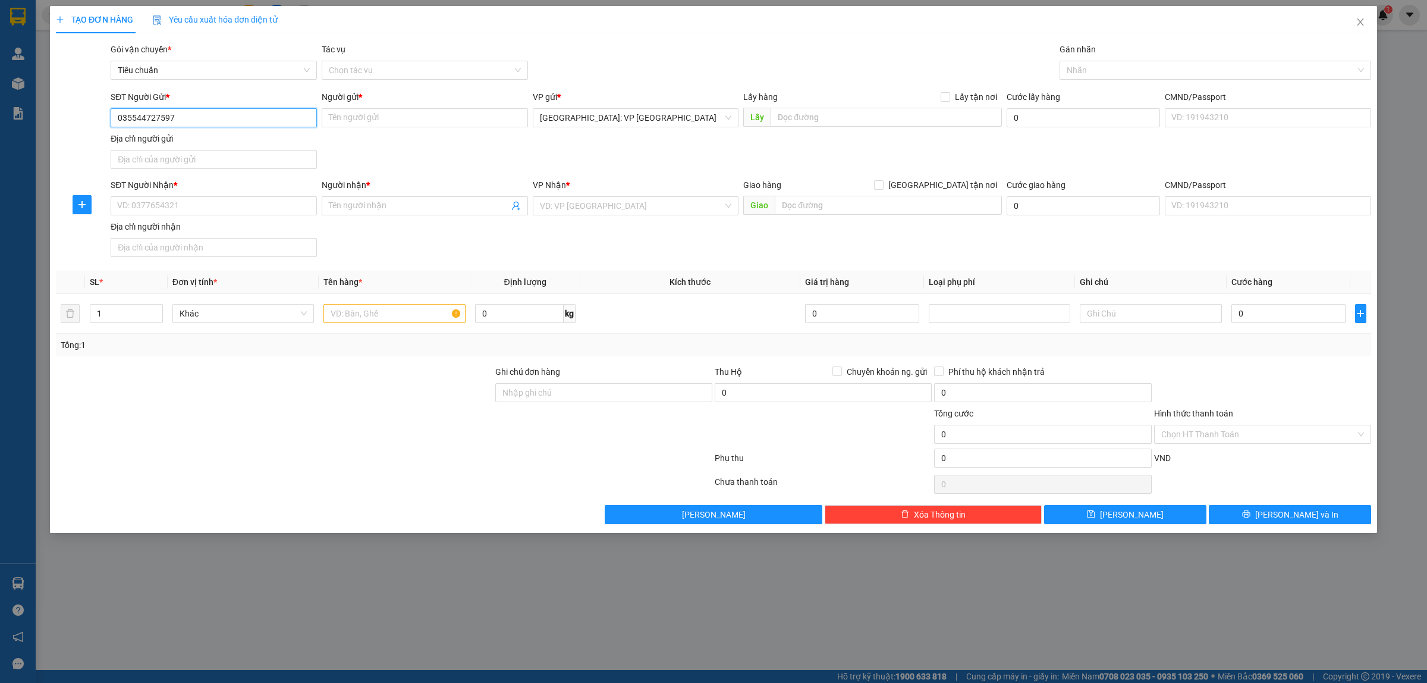
click at [19, 114] on div "TẠO ĐƠN HÀNG Yêu cầu xuất hóa đơn điện tử Transit Pickup Surcharge Ids Transit …" at bounding box center [713, 341] width 1427 height 683
click at [171, 140] on div "0354427597 - A THÁI" at bounding box center [214, 142] width 192 height 13
type input "0354427597"
type input "[DEMOGRAPHIC_DATA]"
type input "0354427597"
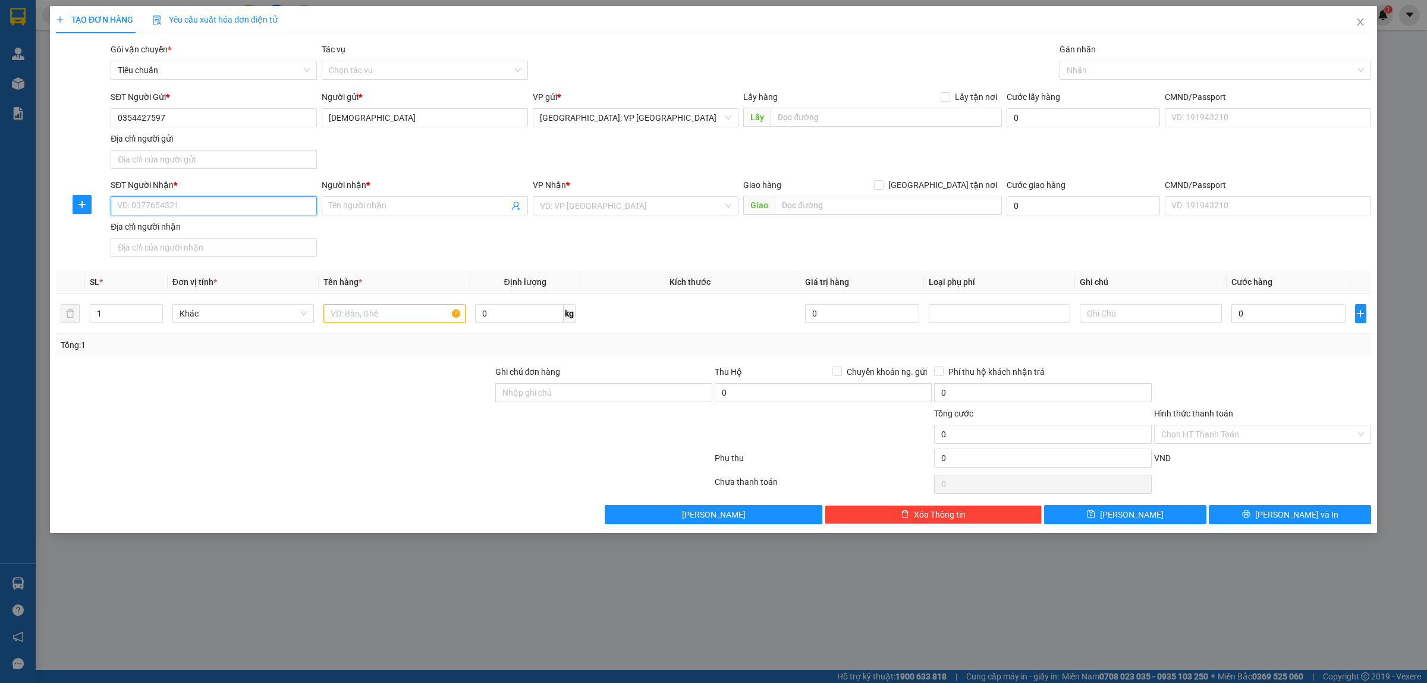
click at [231, 204] on input "SĐT Người Nhận *" at bounding box center [214, 205] width 206 height 19
type input "0932354712"
click at [256, 227] on div "0932354712 - Duyên" at bounding box center [214, 230] width 192 height 13
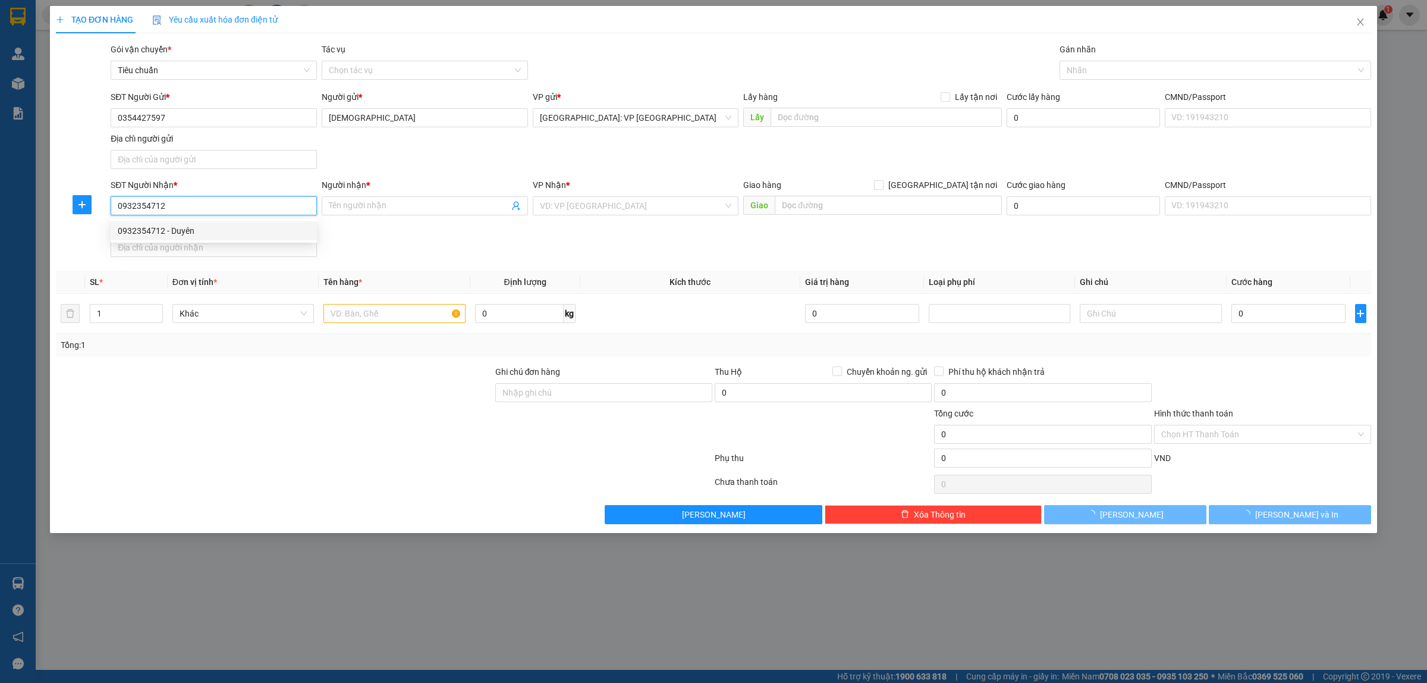
type input "Duyên"
checkbox input "true"
type input "24 Trần Hưng Đạo, P Phước Nguyên BRVT"
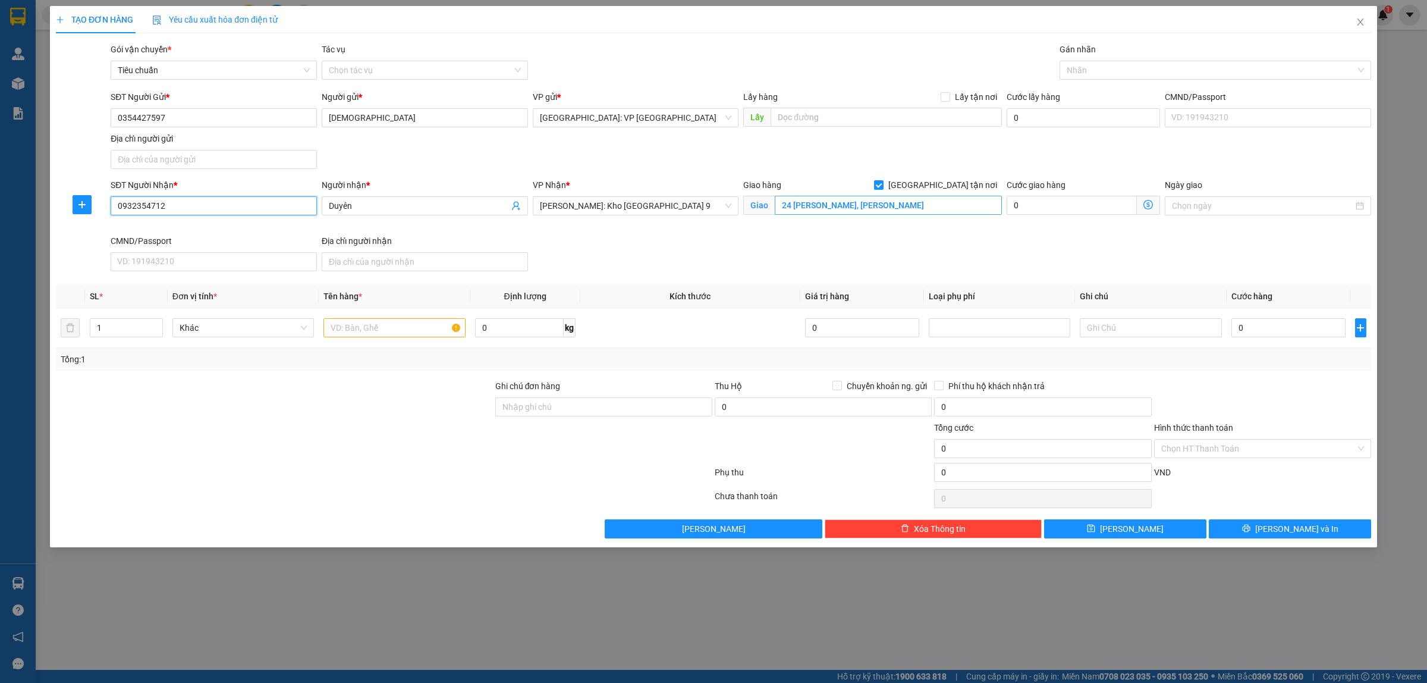
type input "0932354712"
click at [917, 204] on input "24 Trần Hưng Đạo, P Phước Nguyên BRVT" at bounding box center [888, 205] width 227 height 19
click at [670, 207] on span "[PERSON_NAME]: Kho [GEOGRAPHIC_DATA] 9" at bounding box center [636, 206] width 192 height 18
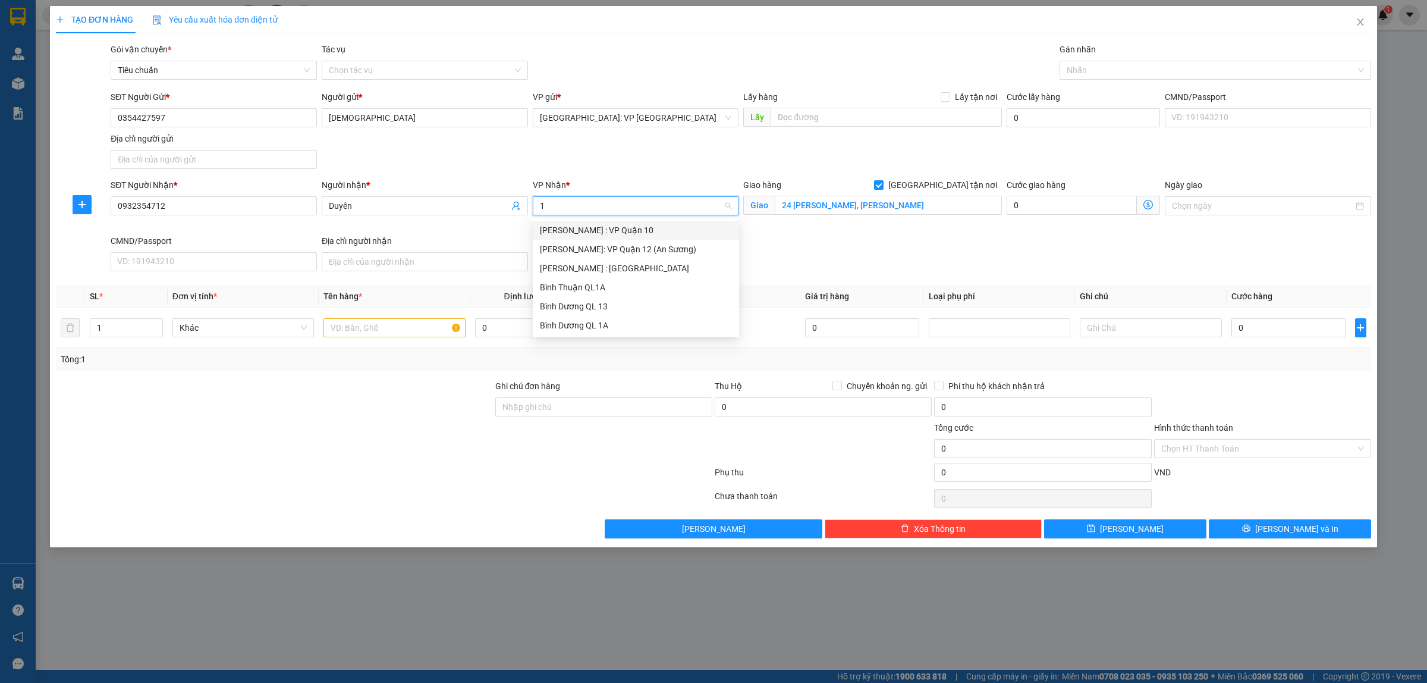
type input "12"
click at [637, 250] on div "[PERSON_NAME] : [GEOGRAPHIC_DATA]" at bounding box center [636, 249] width 192 height 13
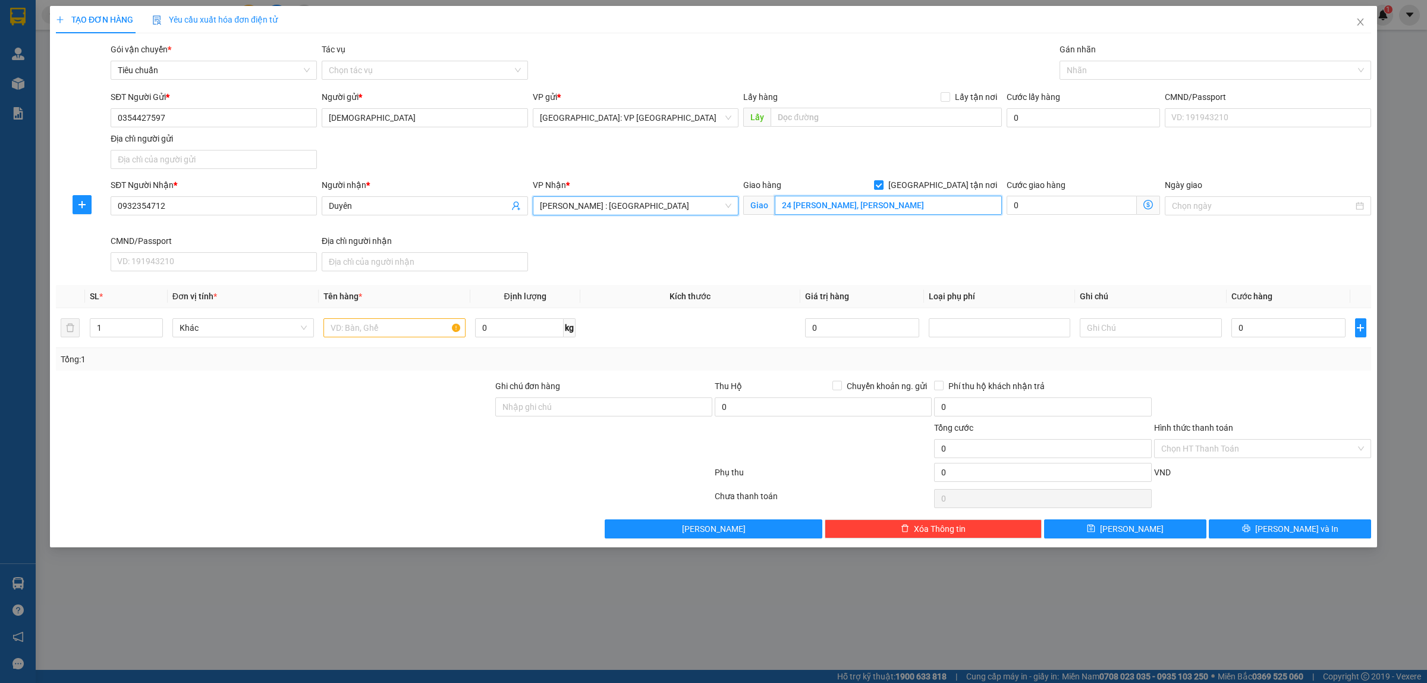
click at [859, 205] on input "24 Trần Hưng Đạo, P Phước Nguyên BRVT" at bounding box center [888, 205] width 227 height 19
paste input "RẦN HƯNG ĐẠO - P. PHƯỚC NGUYÊN- TP BÀ RỊA"
click at [878, 201] on input "24 TRẦN HƯNG ĐẠO - P. PHƯỚC NGUYÊN- TP BÀ RỊA" at bounding box center [888, 205] width 227 height 19
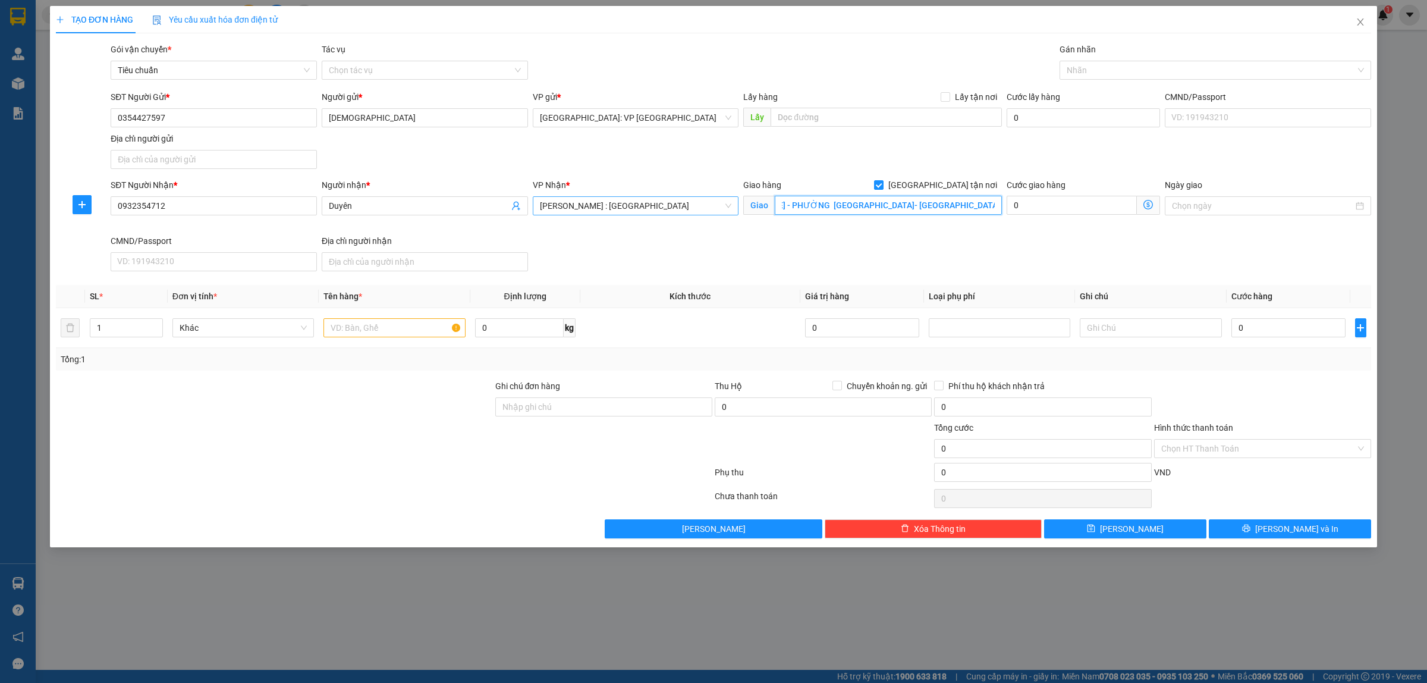
type input "24 TRẦN HƯNG ĐẠO - PHƯỜNG PHƯỚC NGUYÊN- TP BÀ RỊA, VŨNG TÀU"
click at [1149, 52] on div "Gán nhãn" at bounding box center [1216, 52] width 312 height 18
click at [1142, 61] on div "Nhãn" at bounding box center [1216, 70] width 312 height 19
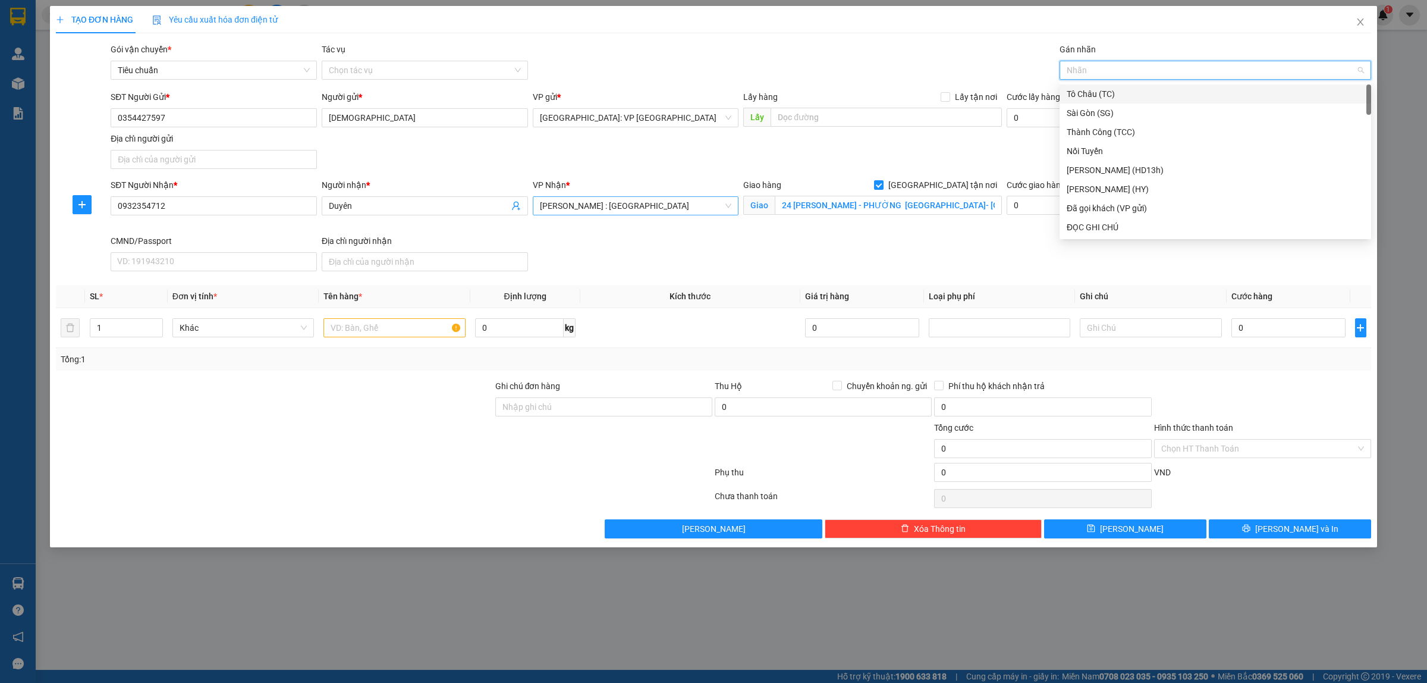
type input "G"
click at [1145, 235] on div "[GEOGRAPHIC_DATA] tận nơi" at bounding box center [1216, 227] width 312 height 19
click at [581, 405] on input "Ghi chú đơn hàng" at bounding box center [603, 406] width 217 height 19
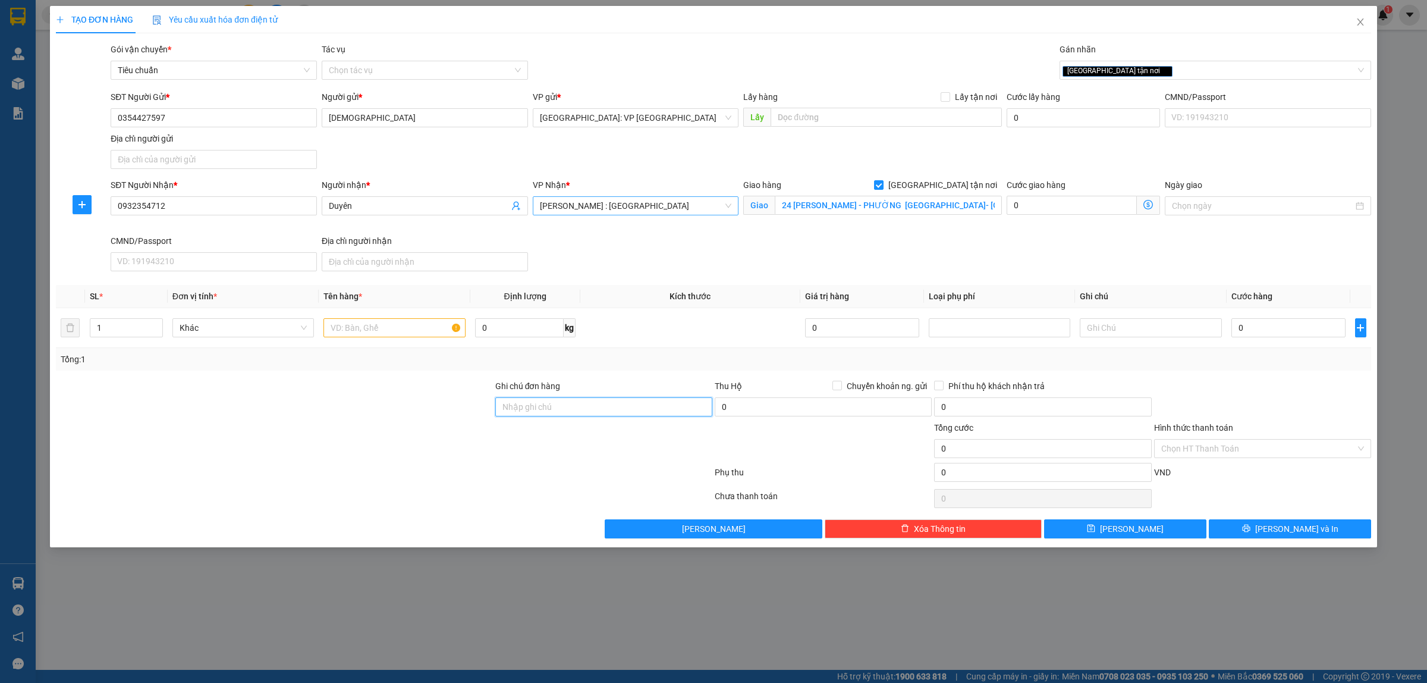
type input "HÀNG DỄ VỠ, NHẸ TAY HƯ VỠ KHÔNG ĐỀN GIÁ TRỊ HÀNG"
click at [153, 325] on span "up" at bounding box center [156, 324] width 7 height 7
type input "2"
drag, startPoint x: 367, startPoint y: 325, endPoint x: 459, endPoint y: 328, distance: 92.2
click at [369, 326] on input "text" at bounding box center [395, 327] width 142 height 19
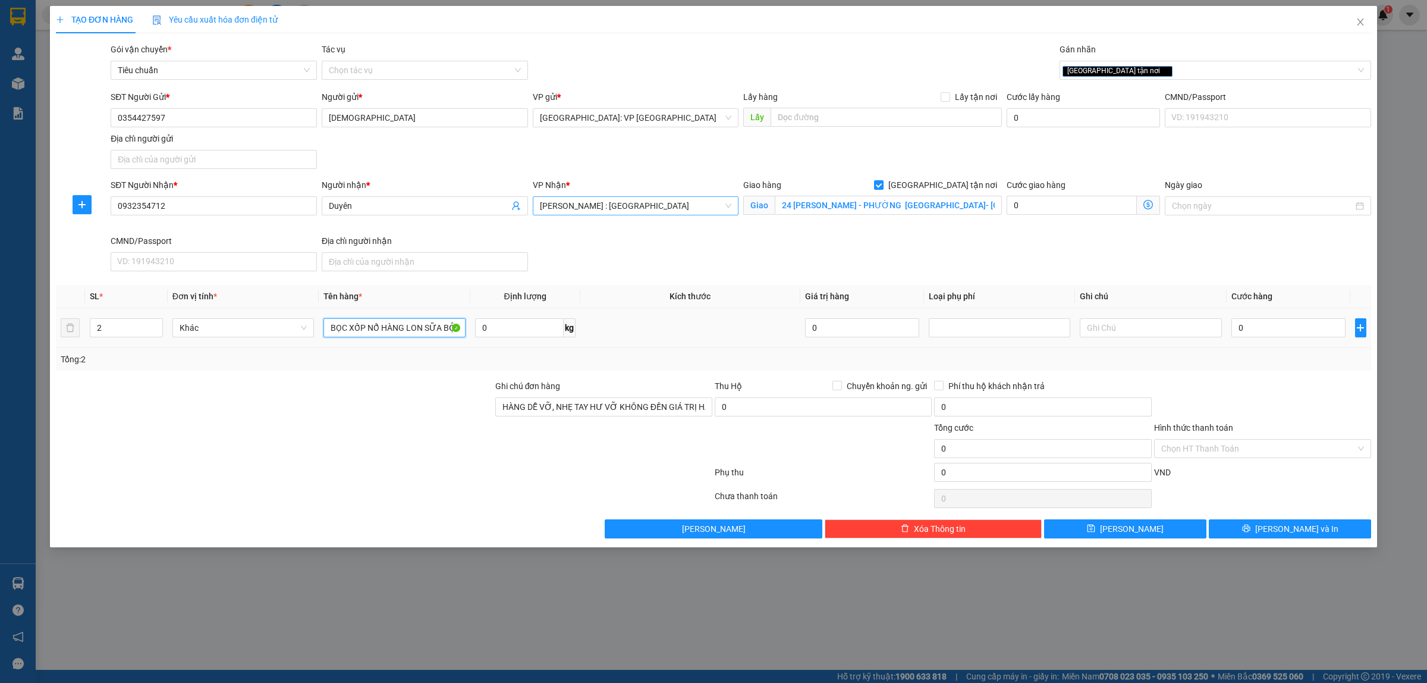
scroll to position [0, 28]
type input "2 KIỆN BỌC XỐP NỔ HÀNG LON SỮA BỘT"
click at [1271, 329] on input "0" at bounding box center [1289, 327] width 114 height 19
type input "2"
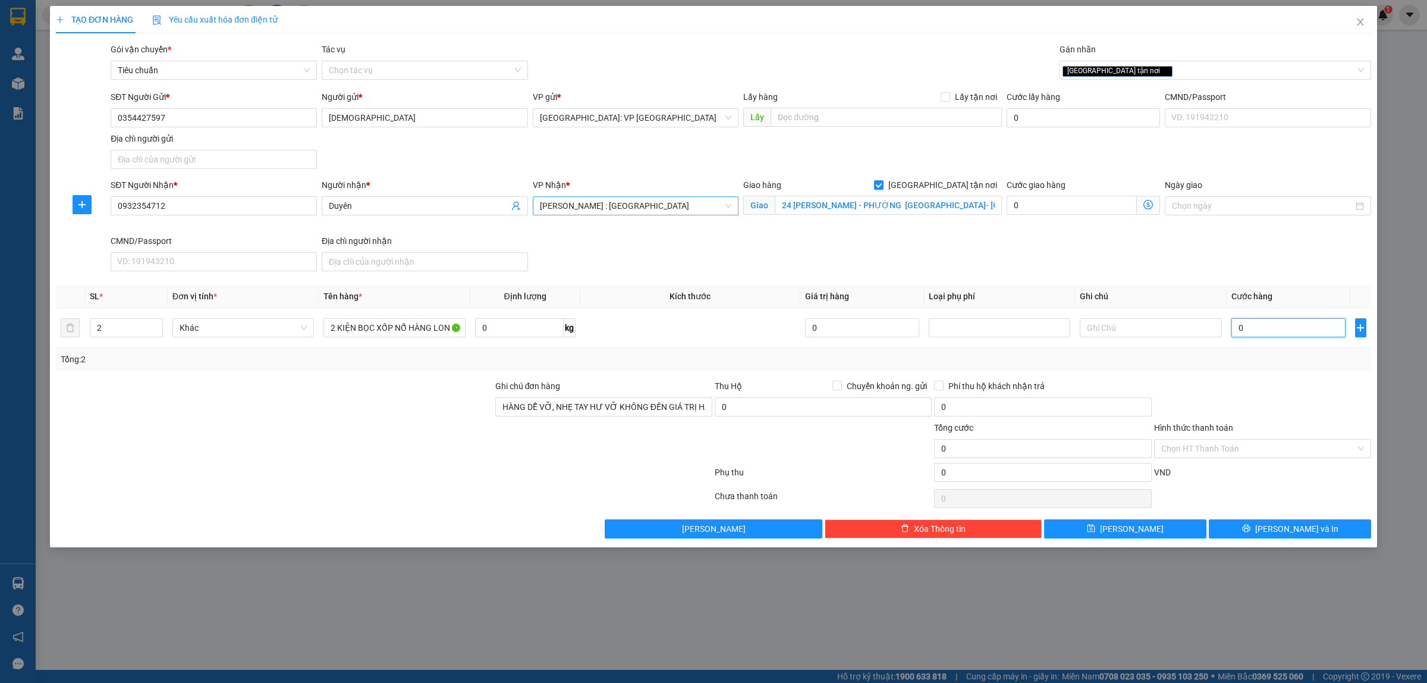
type input "2"
type input "20"
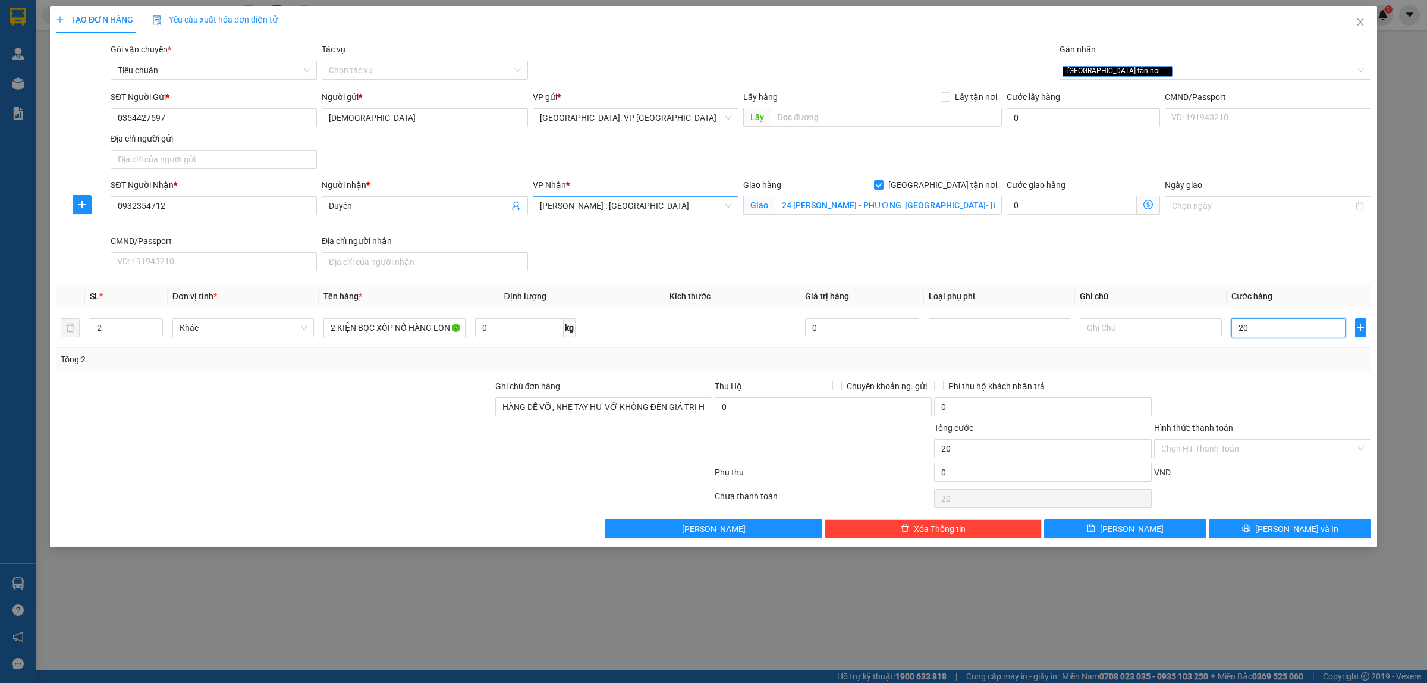
type input "200"
type input "2.000"
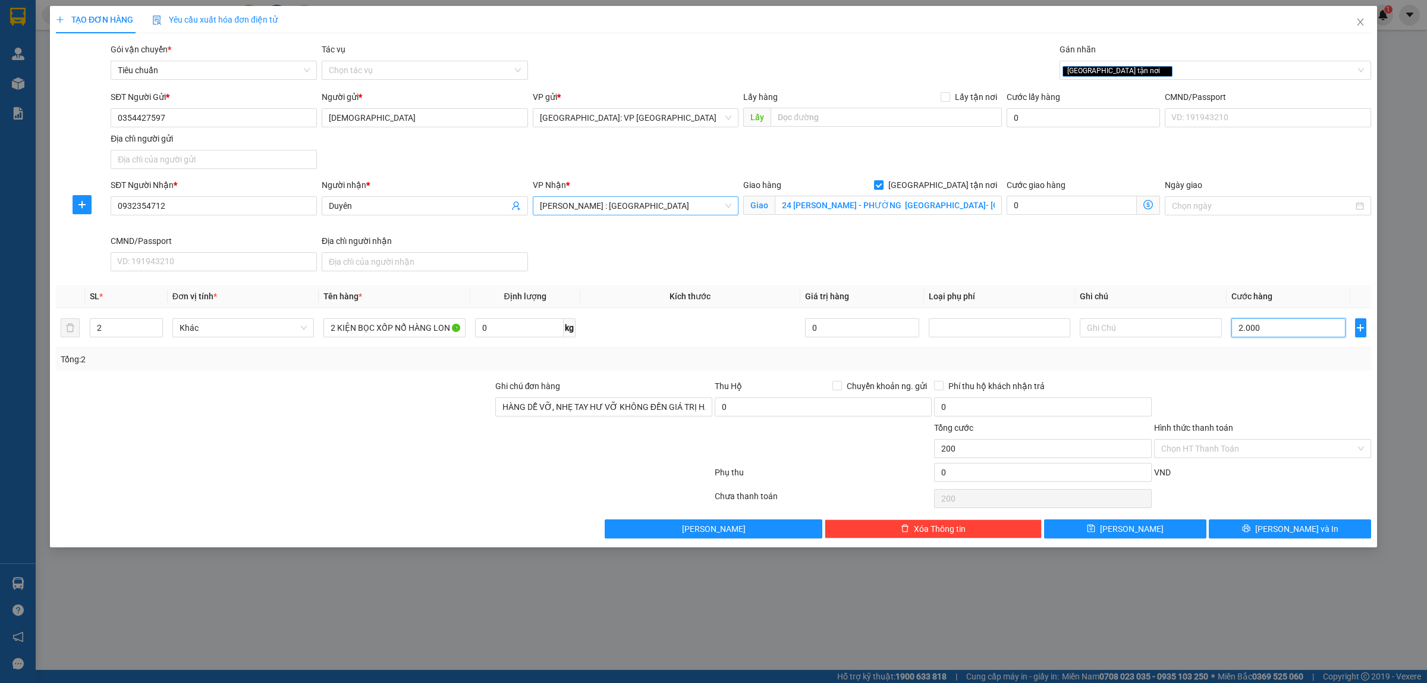
type input "2.000"
type input "20.000"
type input "200.000"
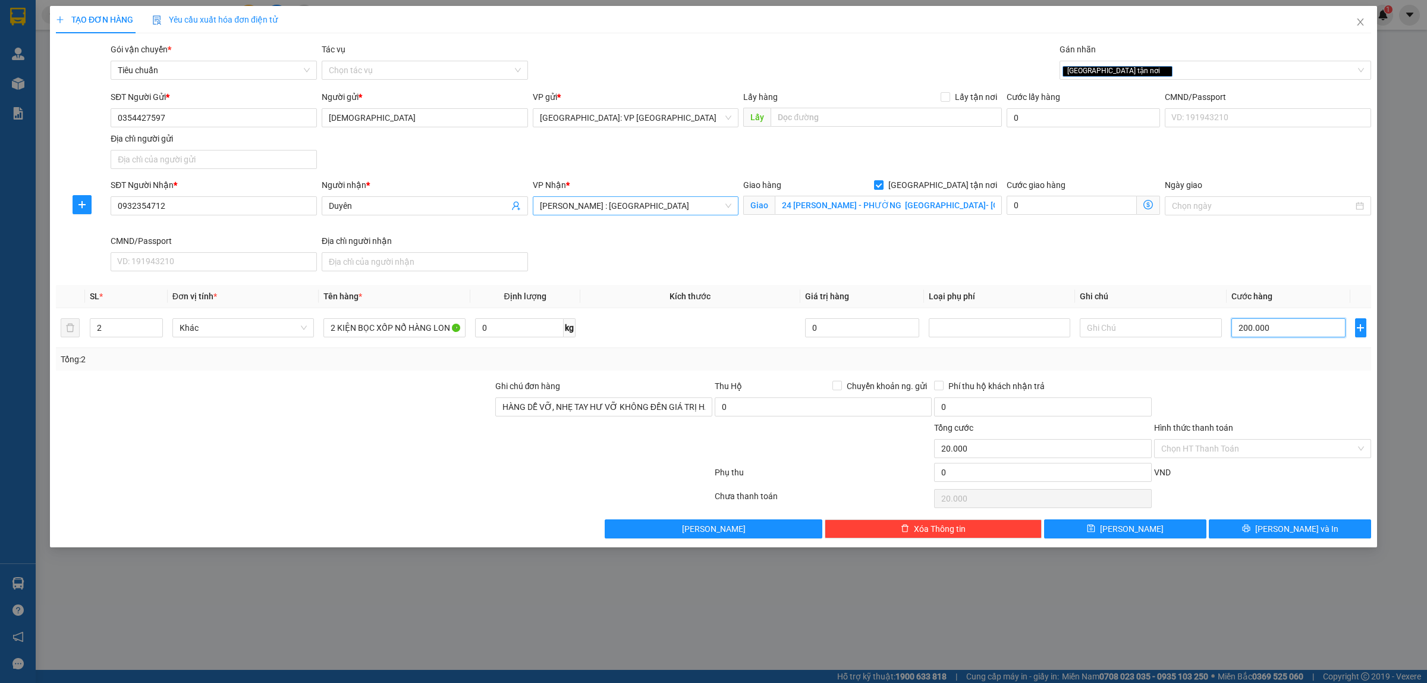
type input "200.000"
click at [1280, 531] on span "[PERSON_NAME] và In" at bounding box center [1296, 528] width 83 height 13
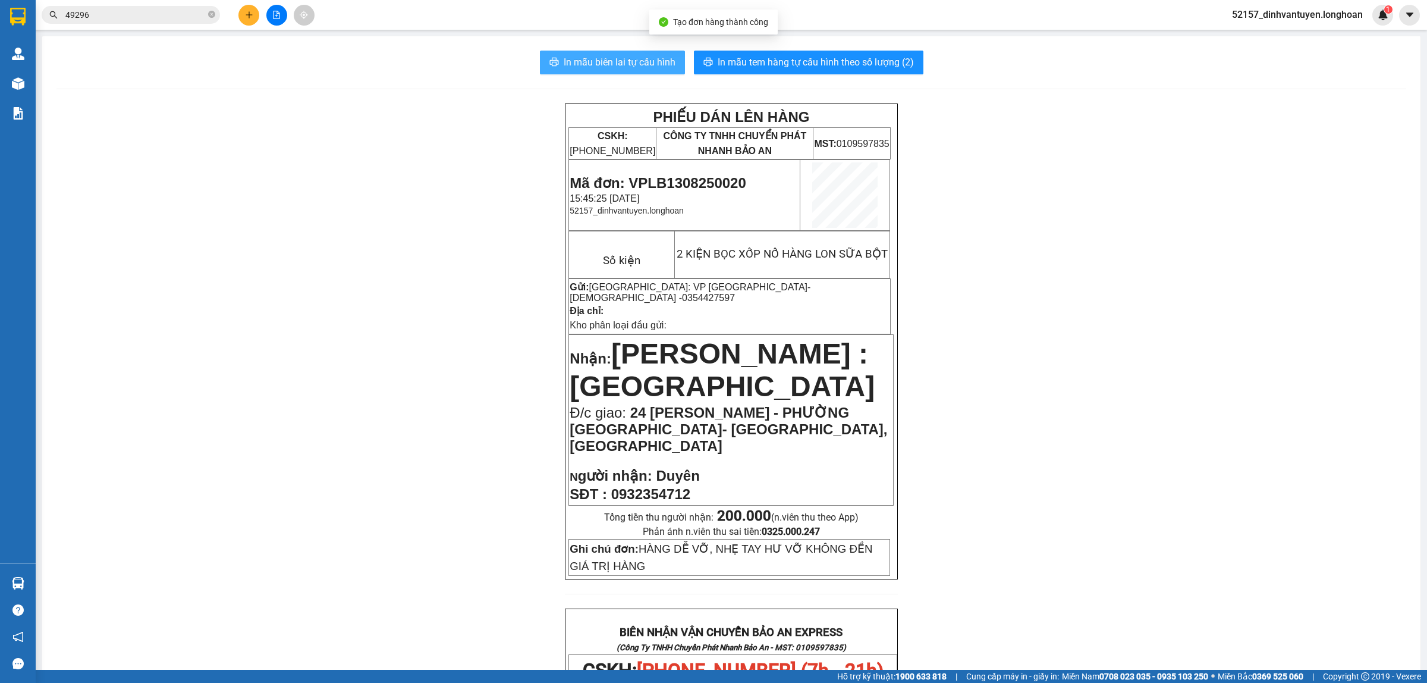
click at [640, 55] on span "In mẫu biên lai tự cấu hình" at bounding box center [620, 62] width 112 height 15
click at [663, 486] on span "0932354712" at bounding box center [650, 494] width 79 height 16
copy span "0932354712"
click at [254, 17] on button at bounding box center [248, 15] width 21 height 21
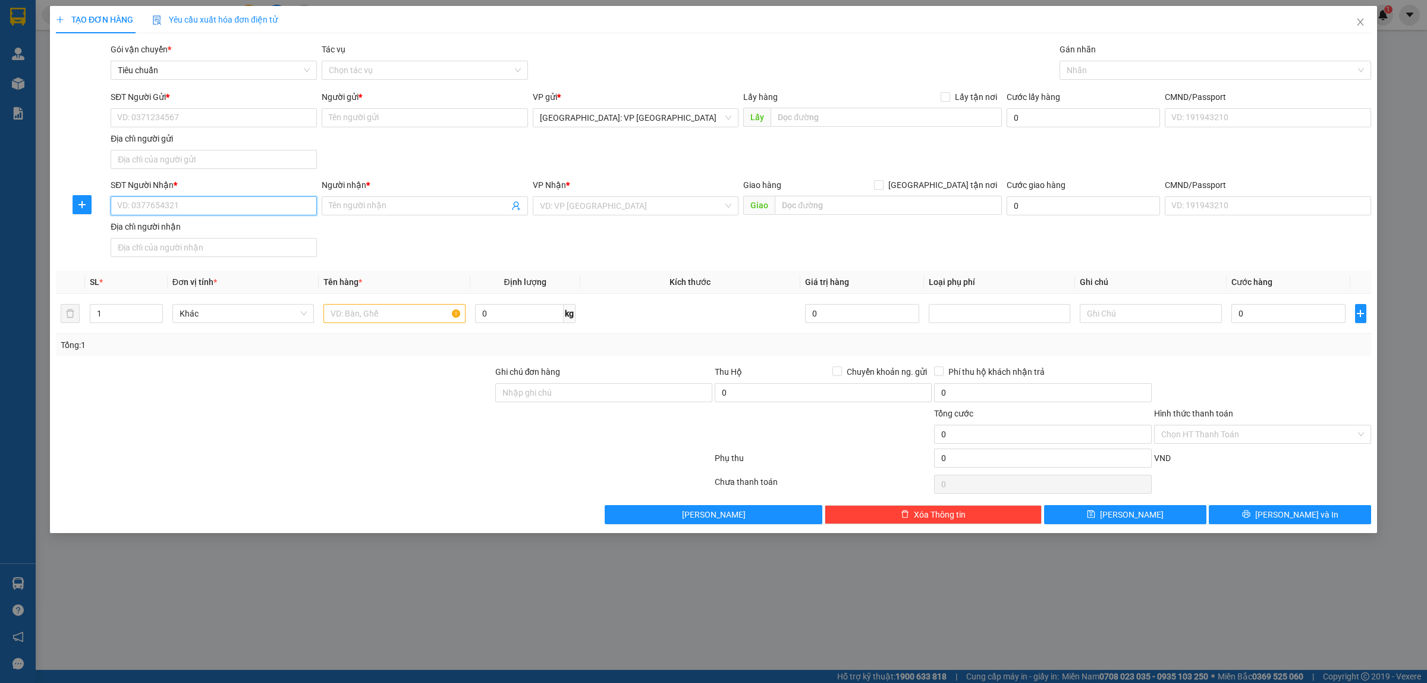
click at [278, 201] on input "SĐT Người Nhận *" at bounding box center [214, 205] width 206 height 19
paste input "0936613328"
type input "0936613328"
click at [235, 229] on div "0936613328 - HOÀNG TÙNG" at bounding box center [214, 230] width 192 height 13
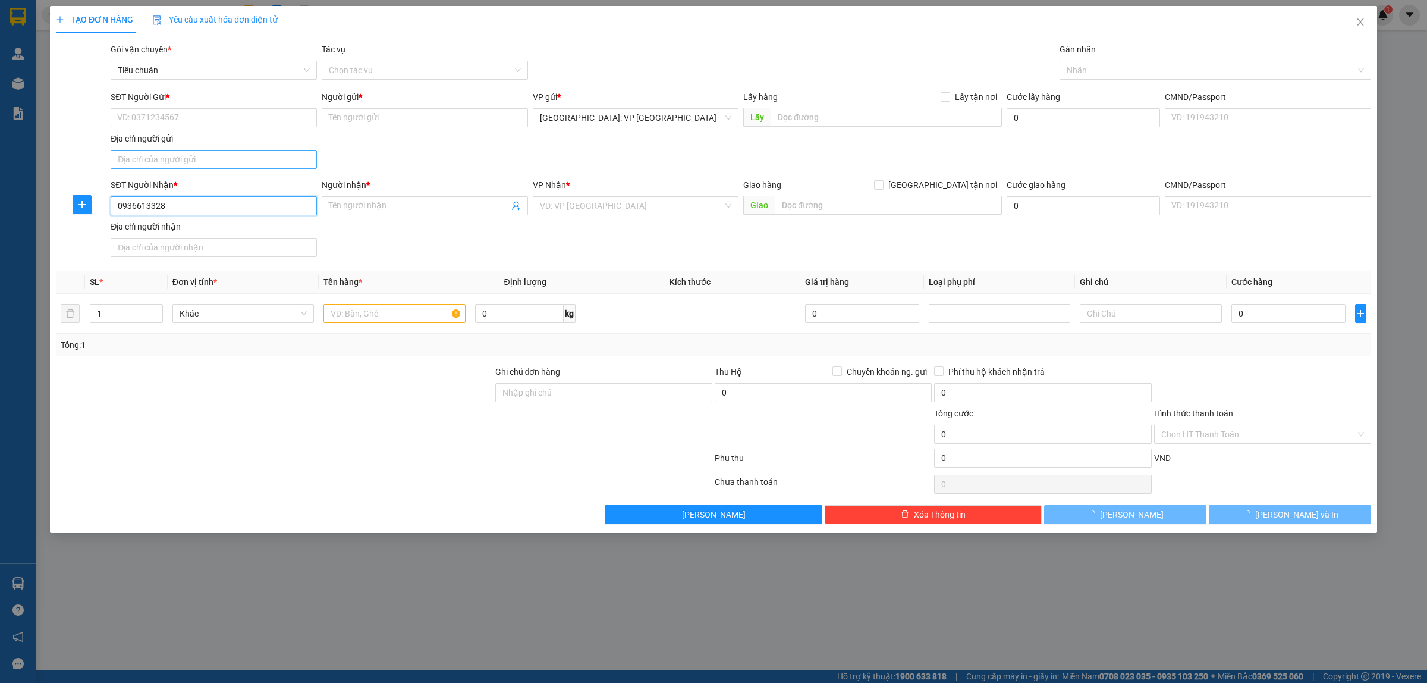
type input "[PERSON_NAME]"
checkbox input "true"
type input "SỐ 5/2 BÙI TỰ NHIÊN, [GEOGRAPHIC_DATA], [GEOGRAPHIC_DATA], [GEOGRAPHIC_DATA]"
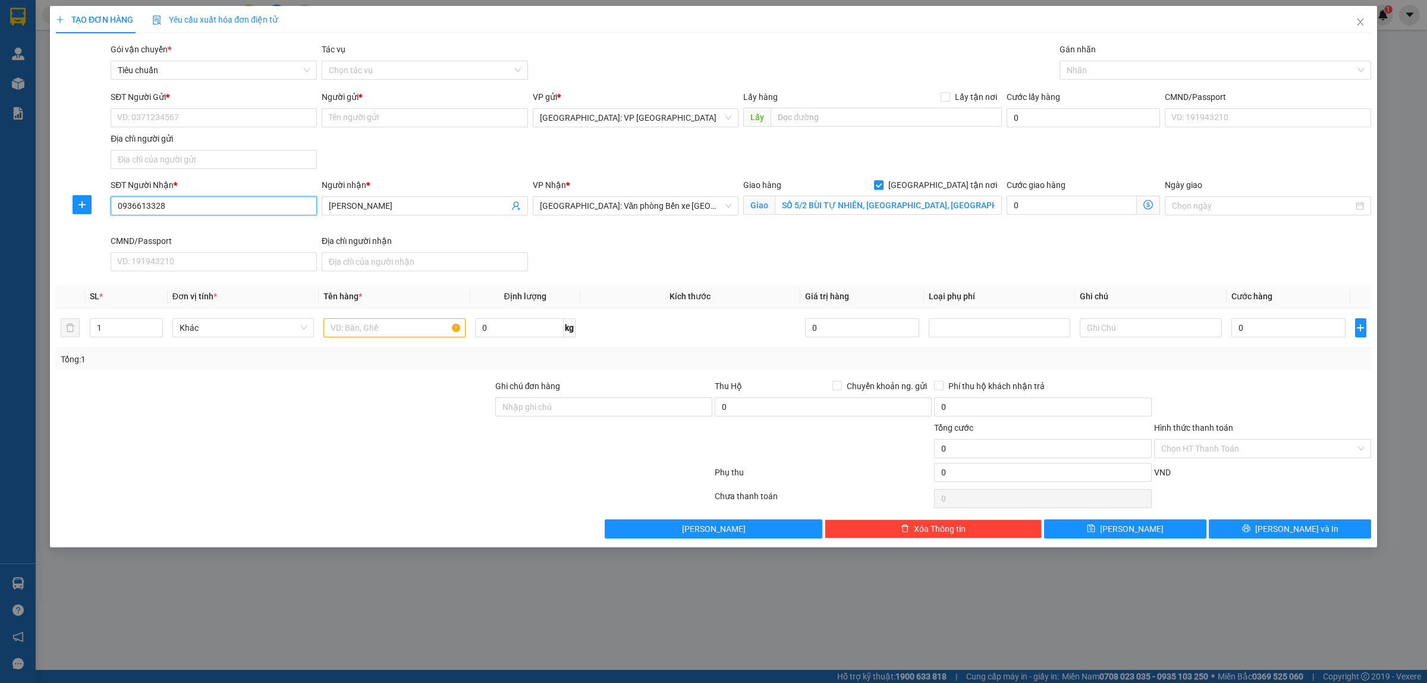
type input "0936613328"
click at [192, 128] on div "SĐT Người Gửi * VD: 0371234567" at bounding box center [214, 111] width 206 height 42
click at [218, 125] on input "SĐT Người Gửi *" at bounding box center [214, 117] width 206 height 19
click at [214, 152] on div "0334510036 0334510036 - ANH TÙNG" at bounding box center [214, 142] width 206 height 24
click at [228, 147] on div "Địa chỉ người gửi" at bounding box center [214, 141] width 206 height 18
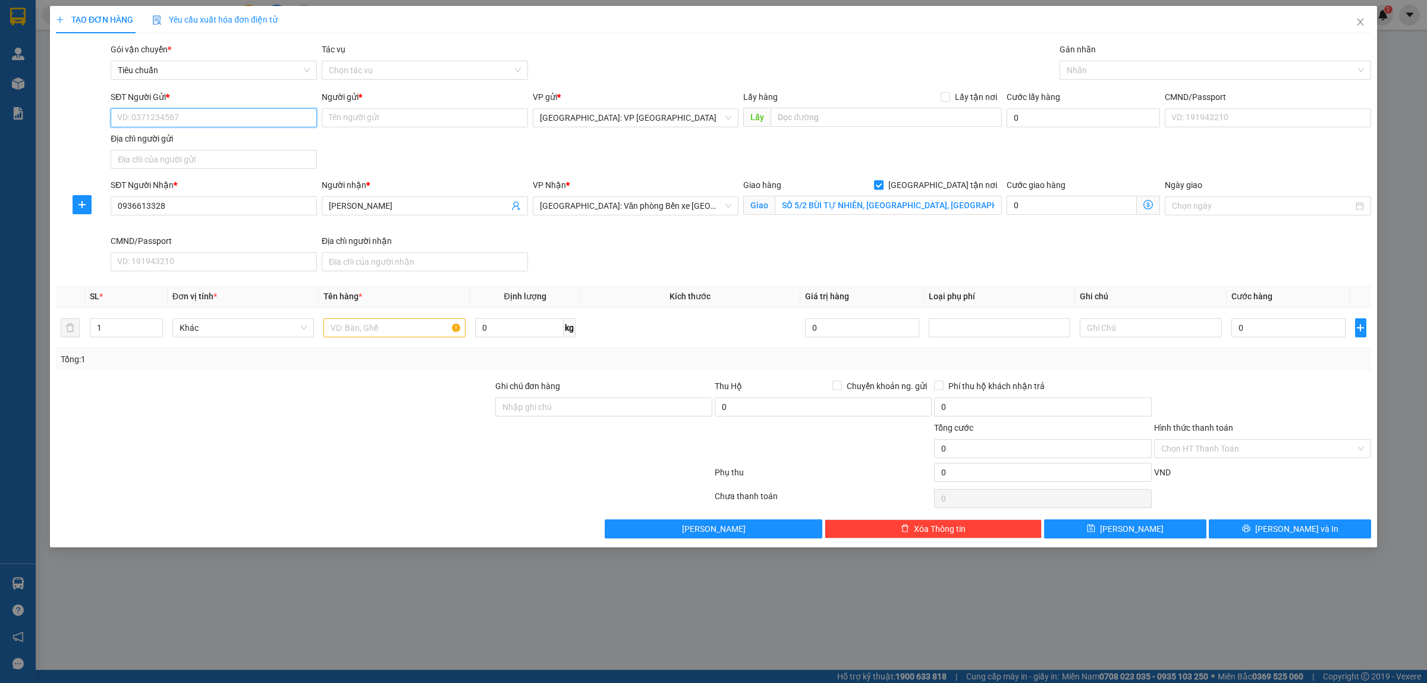
click at [234, 117] on input "SĐT Người Gửi *" at bounding box center [214, 117] width 206 height 19
click at [214, 141] on div "0334510036 - ANH TÙNG" at bounding box center [214, 142] width 192 height 13
type input "0334510036"
type input "ANH TÙNG"
click at [1094, 67] on div at bounding box center [1210, 70] width 294 height 14
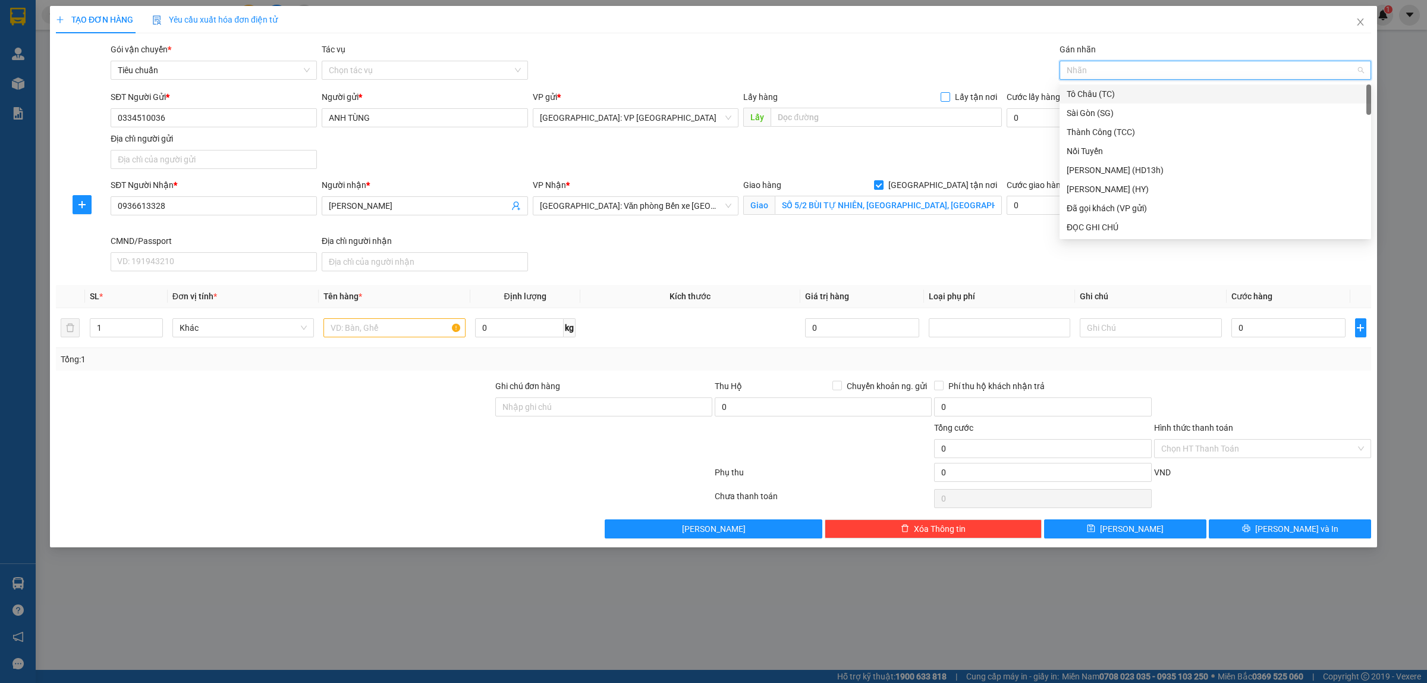
type input "G"
click at [1101, 228] on div "[GEOGRAPHIC_DATA] tận nơi" at bounding box center [1215, 227] width 297 height 13
type input "2"
click at [155, 325] on icon "up" at bounding box center [156, 325] width 4 height 4
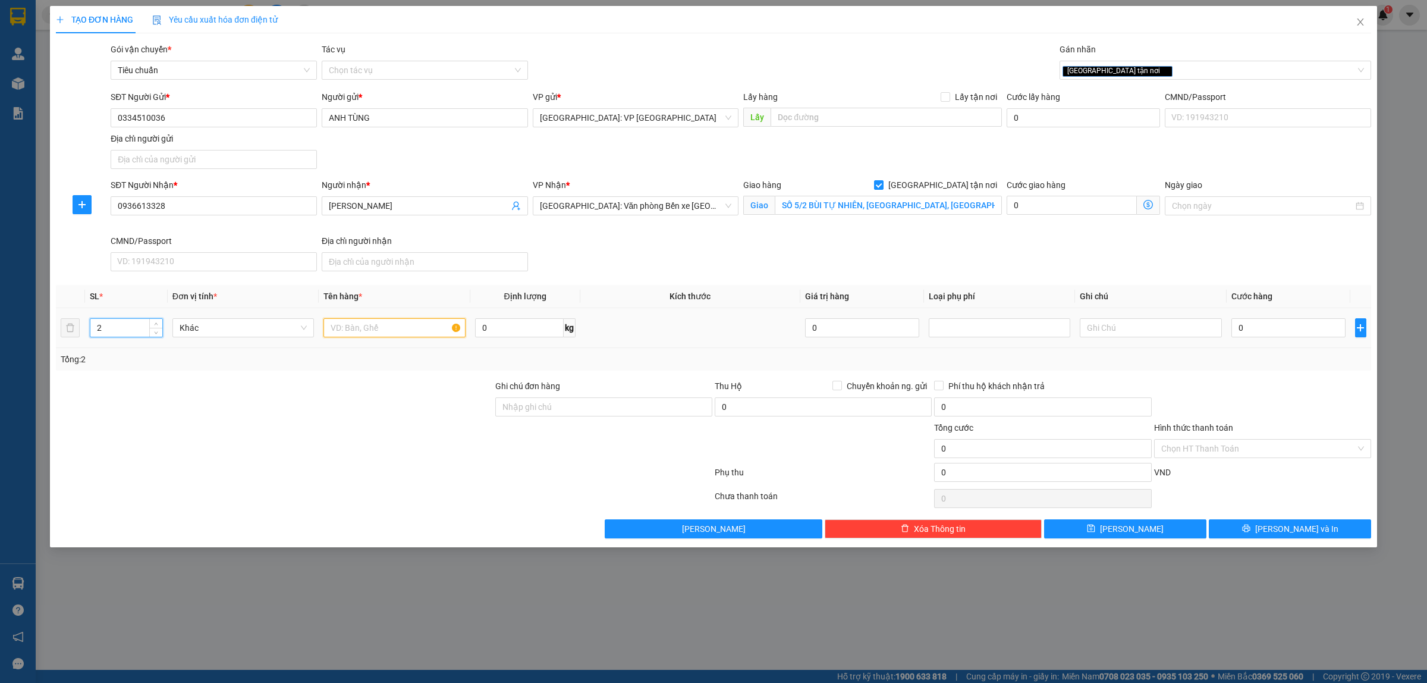
click at [379, 326] on input "text" at bounding box center [395, 327] width 142 height 19
paste input "1 KIỆN GIẤY TO HÀNG VỎ THÙNG + 1 KIỆN SẮT QUẤN BAO TẢI XANH"
type input "1 KIỆN GIẤY TO HÀNG VỎ THÙNG + 1 KIỆN SẮT QUẤN BAO TẢI XANH"
click at [1285, 337] on input "0" at bounding box center [1289, 327] width 114 height 19
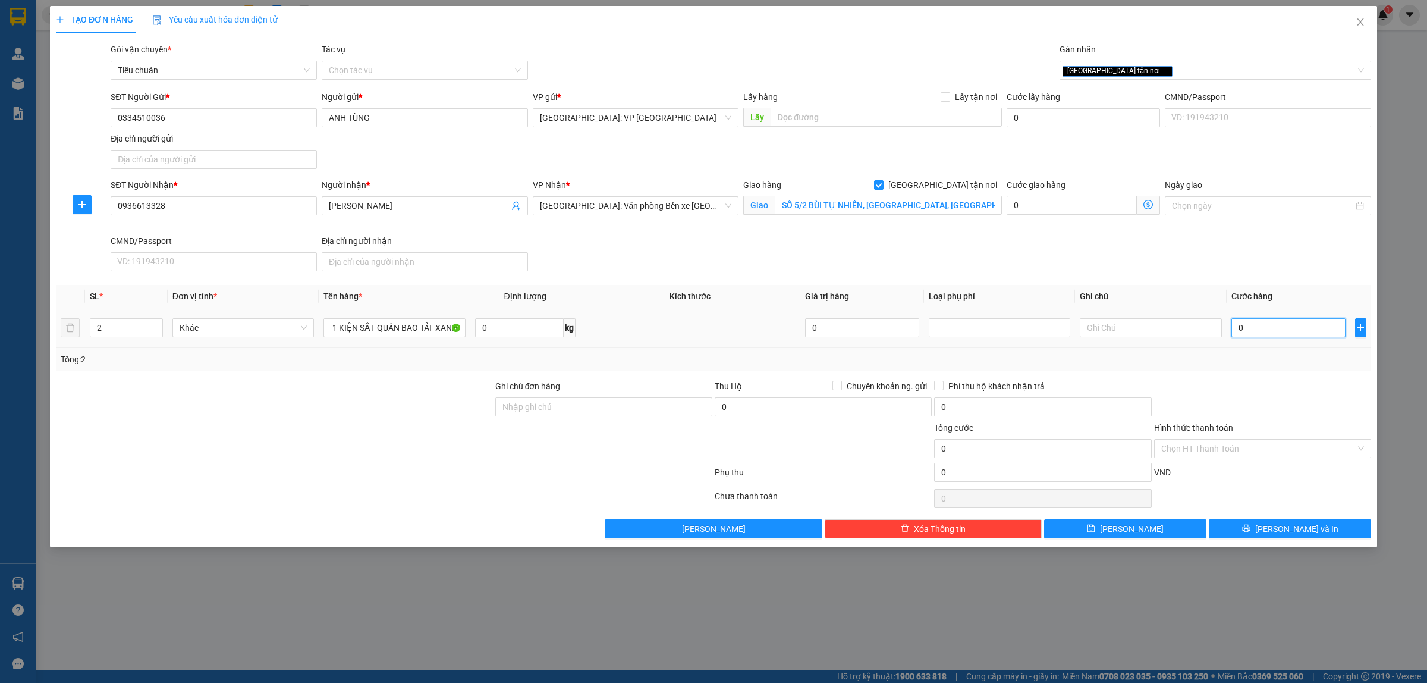
scroll to position [0, 0]
type input "1"
type input "17"
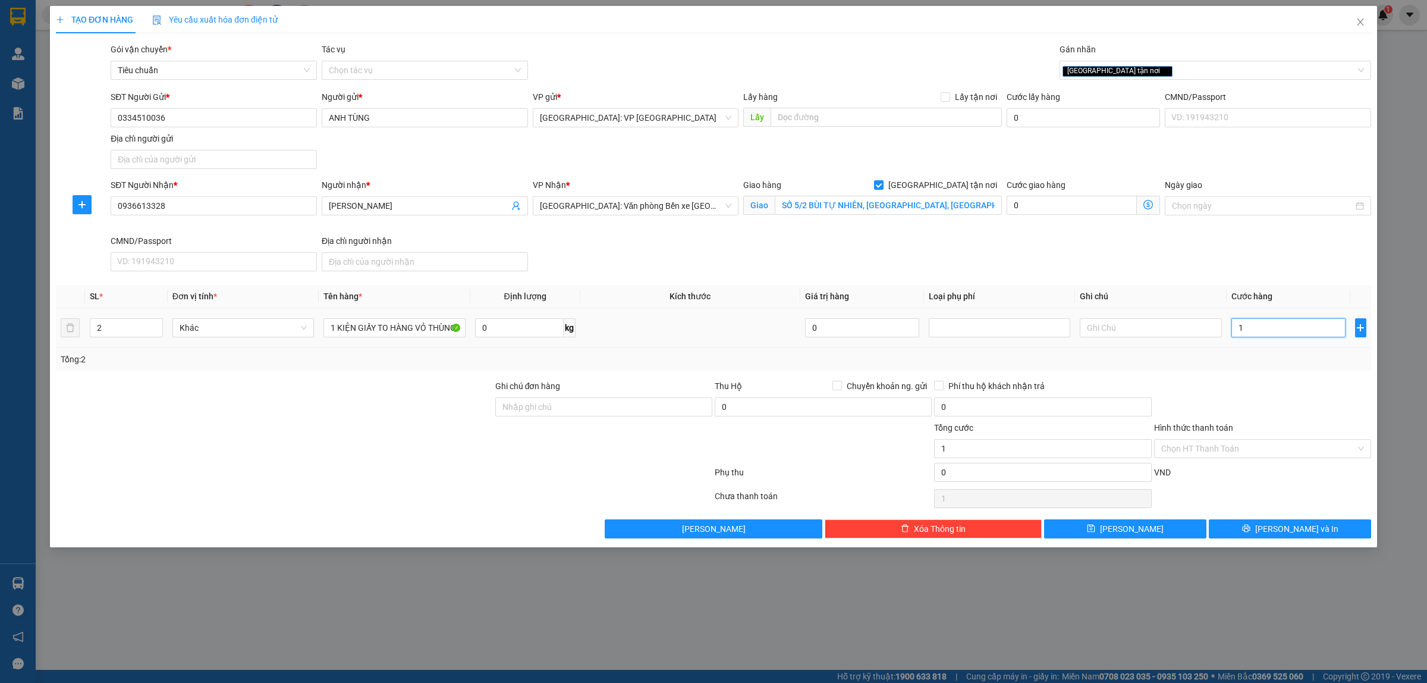
type input "17"
type input "170"
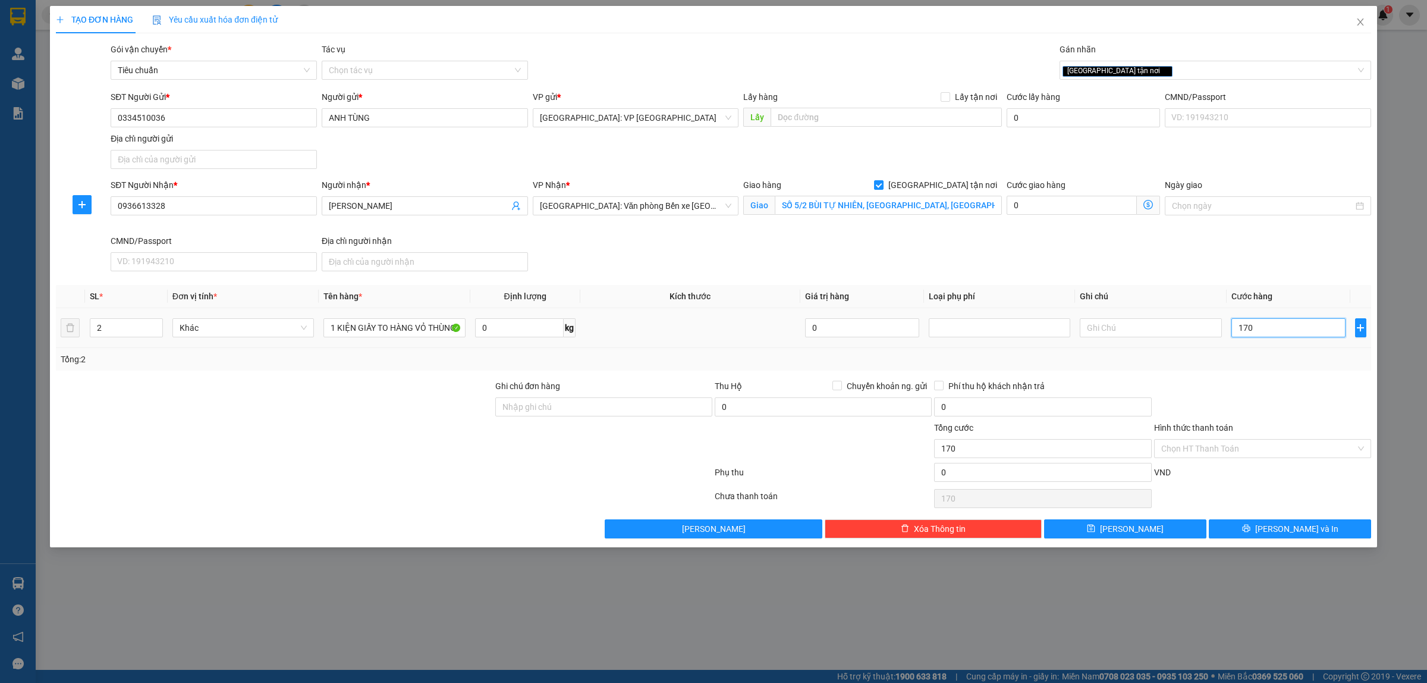
type input "1.700"
type input "17.000"
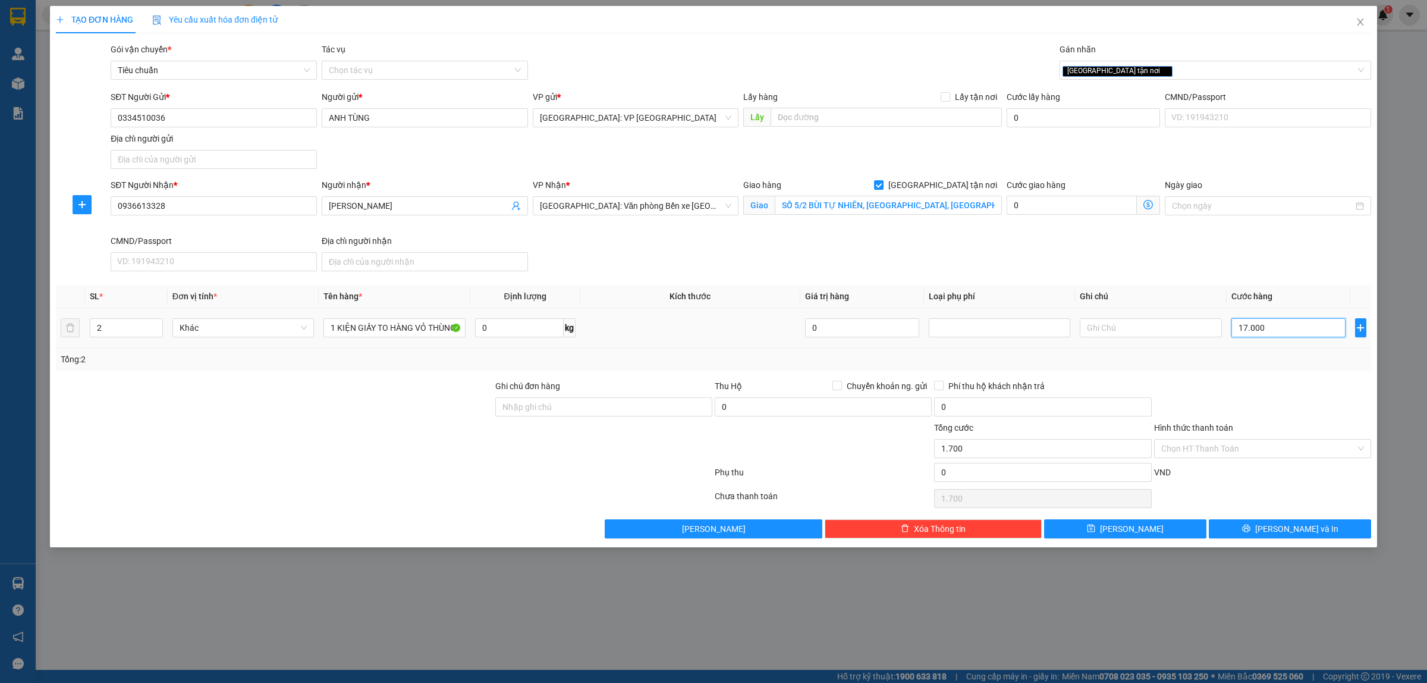
type input "17.000"
type input "170.000"
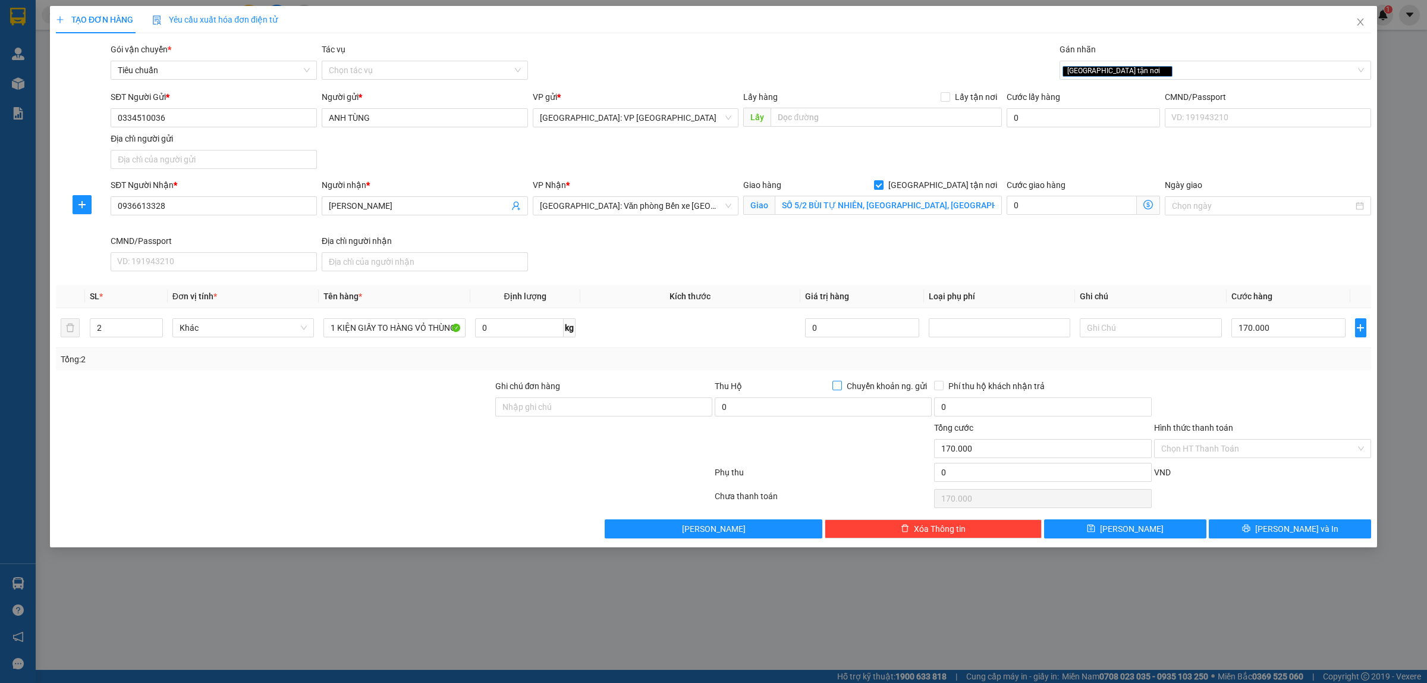
click at [840, 387] on input "Chuyển khoản ng. gửi" at bounding box center [837, 385] width 8 height 8
checkbox input "true"
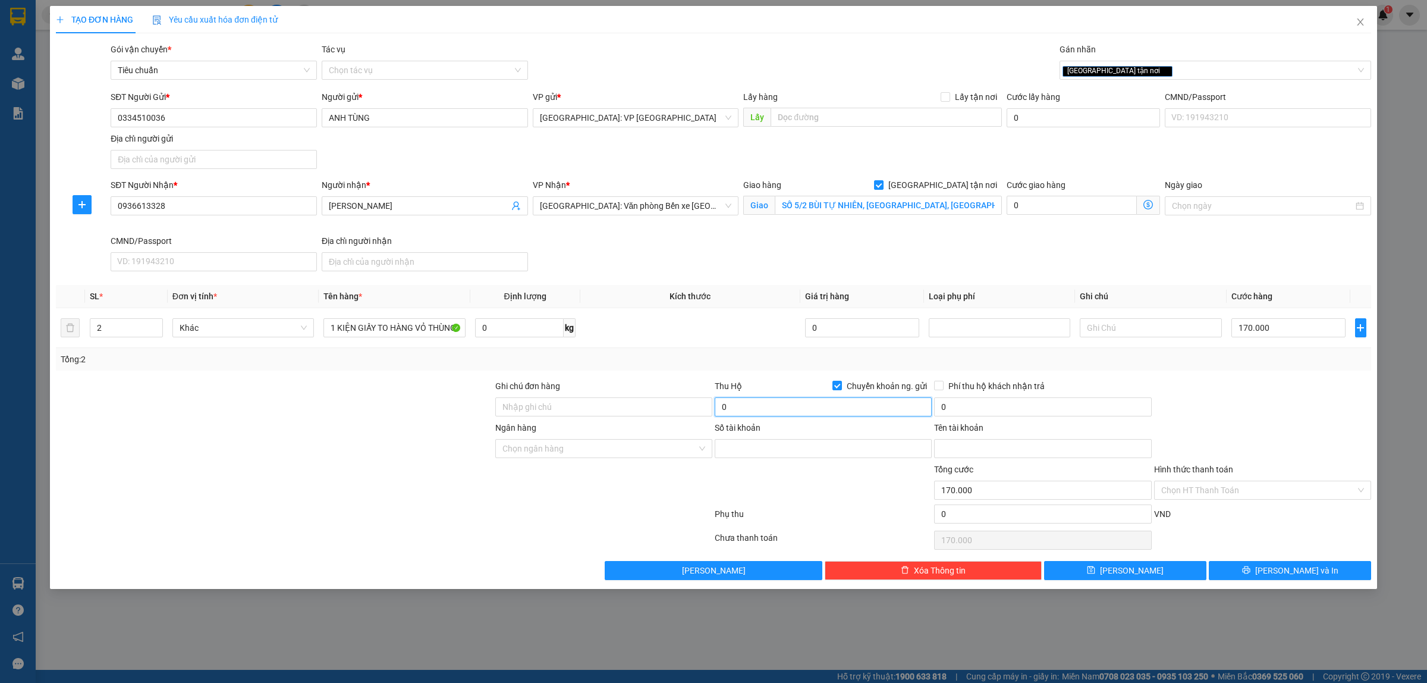
click at [781, 407] on input "0" at bounding box center [823, 406] width 217 height 19
type input "3.280.000"
click at [986, 415] on input "0" at bounding box center [1042, 406] width 217 height 19
type input "20.000"
click at [941, 390] on span at bounding box center [939, 386] width 10 height 10
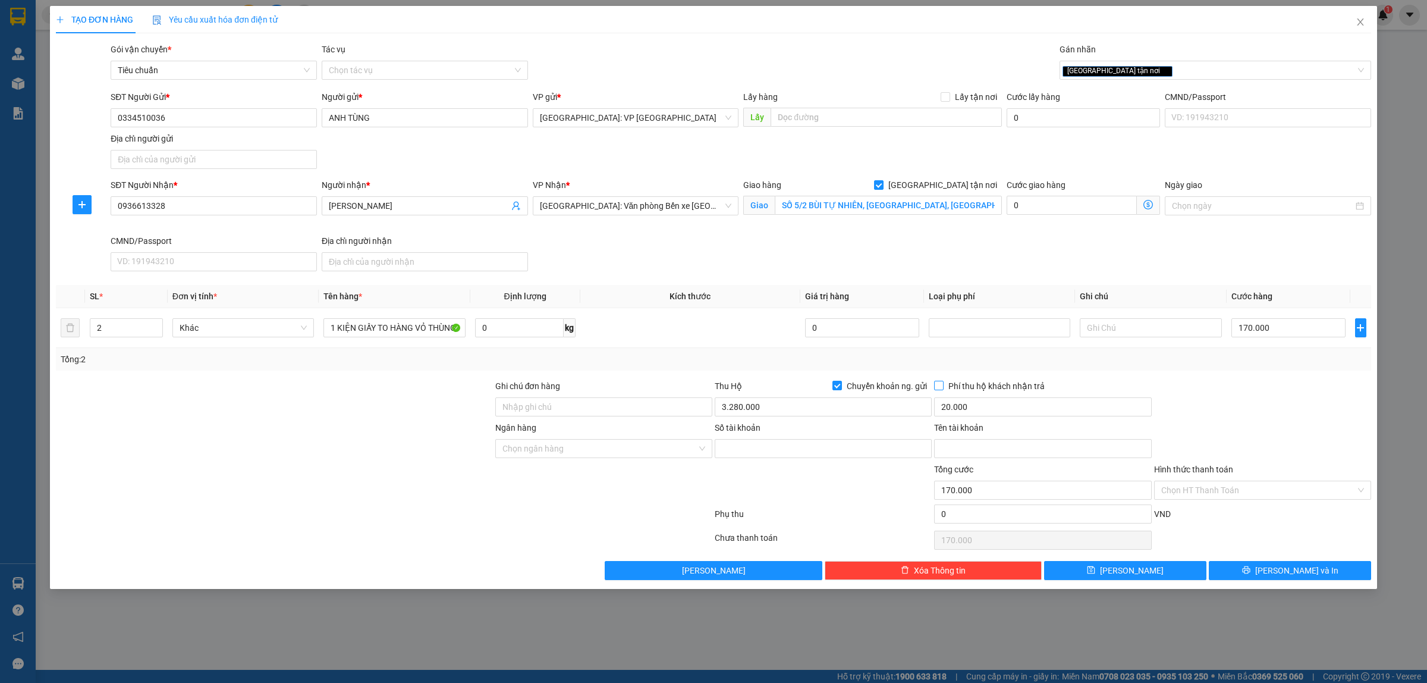
click at [941, 389] on input "Phí thu hộ khách nhận trả" at bounding box center [938, 385] width 8 height 8
checkbox input "true"
click at [666, 452] on input "Ngân hàng" at bounding box center [600, 448] width 194 height 18
type input "BIDV"
click at [635, 479] on div "BIDV - Ngân hàng TMCP Đầu tư và Phát triển Việt Nam" at bounding box center [627, 473] width 248 height 13
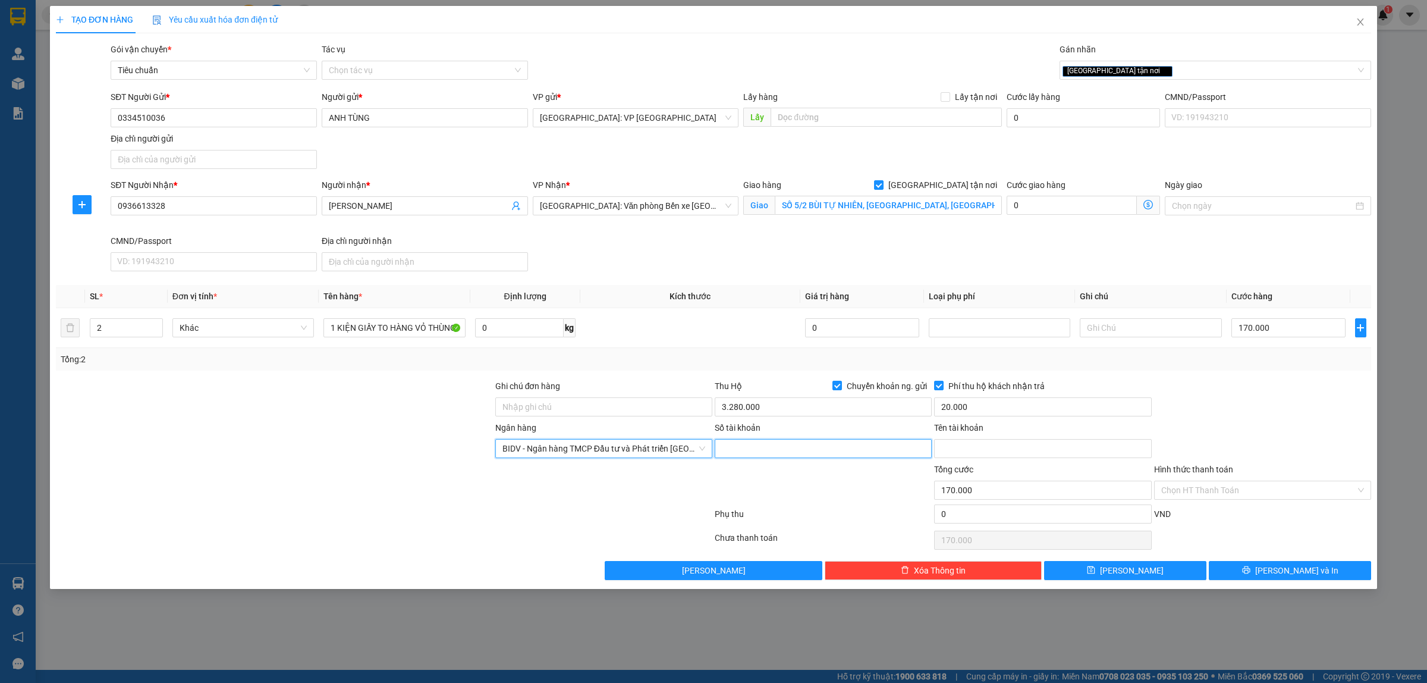
drag, startPoint x: 774, startPoint y: 447, endPoint x: 783, endPoint y: 447, distance: 8.9
click at [774, 447] on input "Số tài khoản" at bounding box center [823, 448] width 217 height 19
type input "2141993907"
click at [974, 453] on input "Tên tài khoản" at bounding box center [1042, 448] width 217 height 19
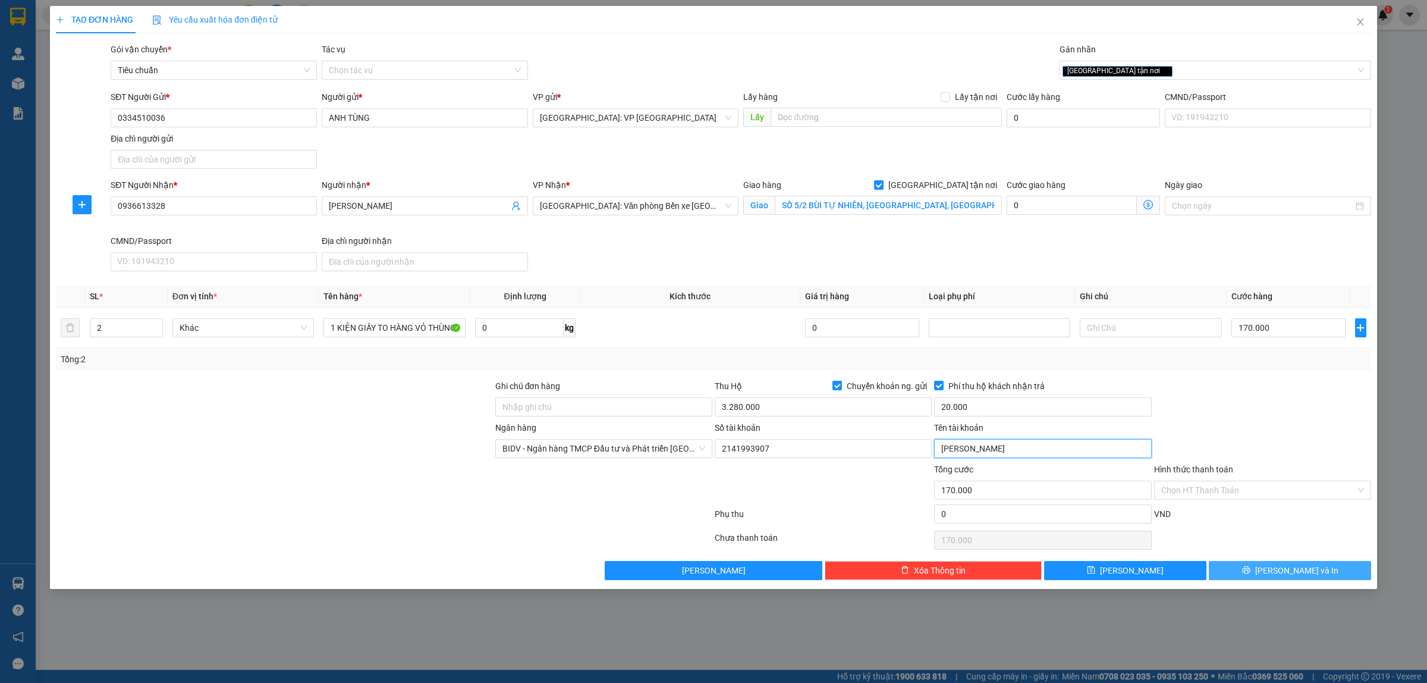
type input "TRỊNH NGỌC CHÂU"
drag, startPoint x: 1292, startPoint y: 569, endPoint x: 1181, endPoint y: 533, distance: 116.8
click at [1294, 569] on span "[PERSON_NAME] và In" at bounding box center [1296, 570] width 83 height 13
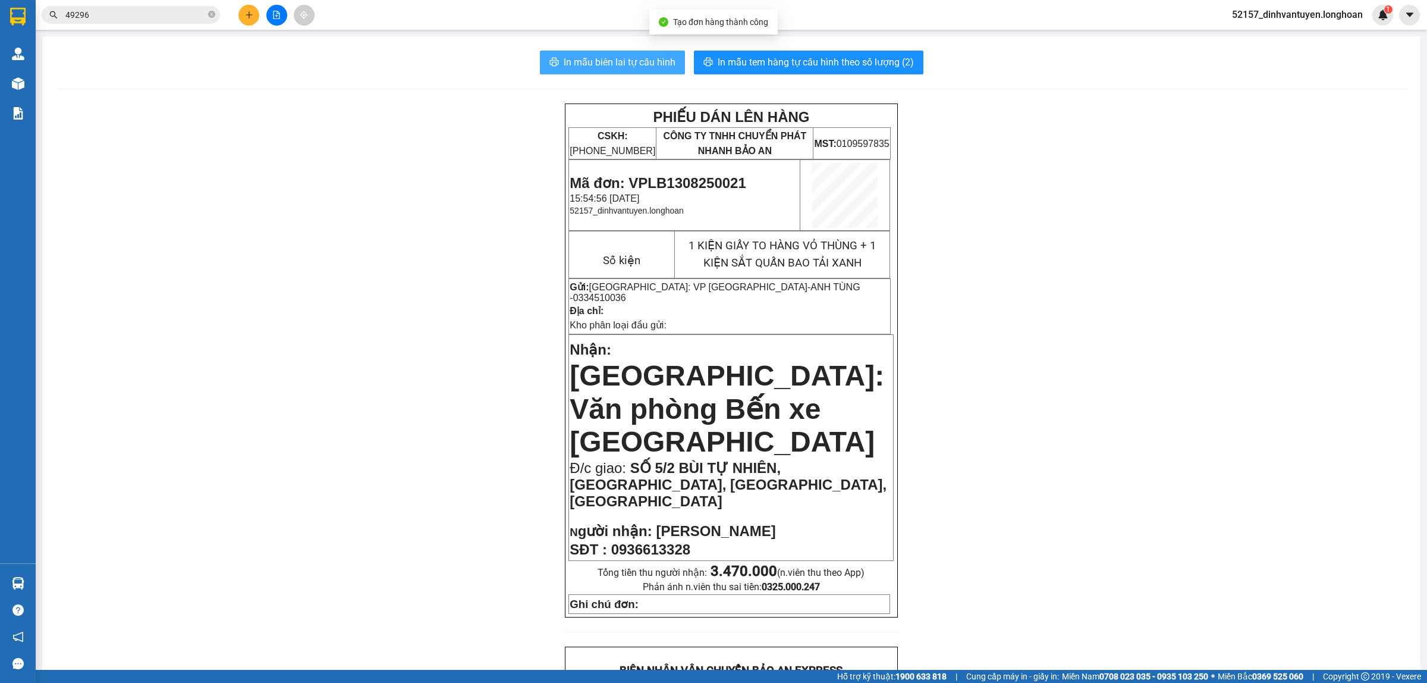
click at [573, 58] on span "In mẫu biên lai tự cấu hình" at bounding box center [620, 62] width 112 height 15
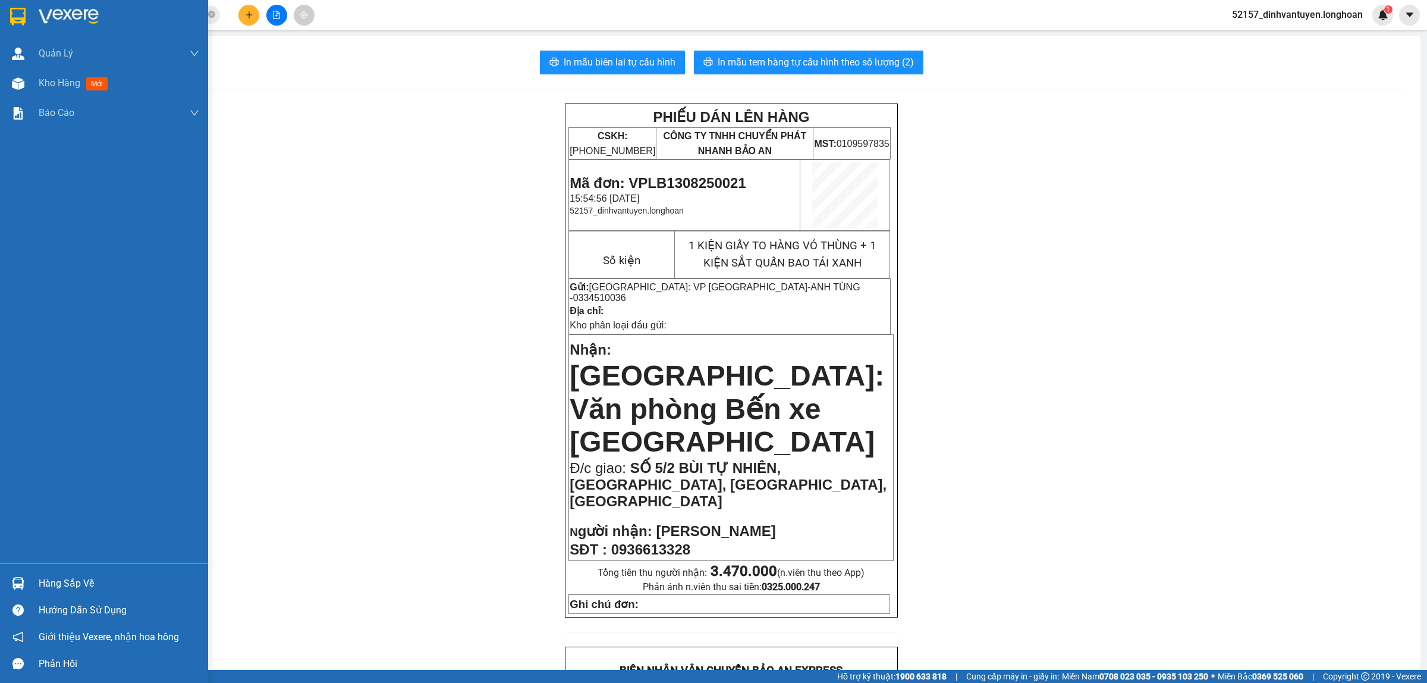
click at [14, 16] on img at bounding box center [17, 17] width 15 height 18
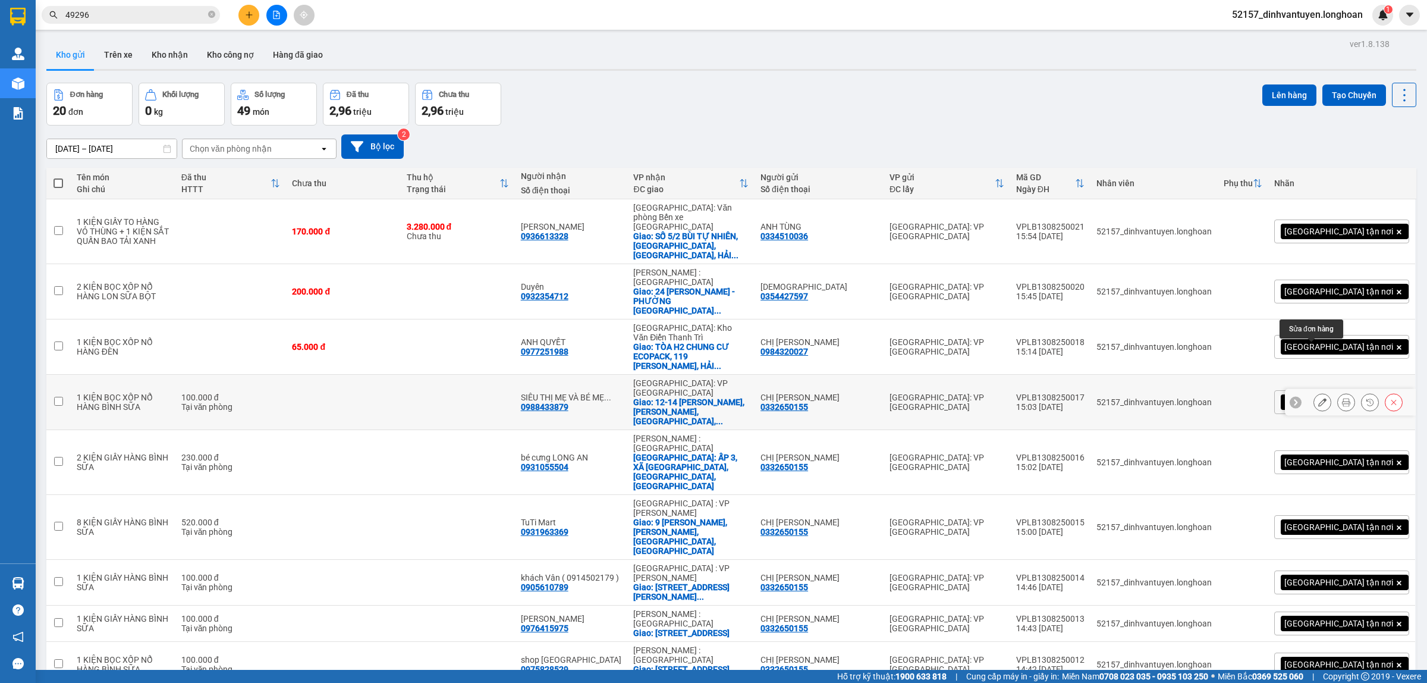
click at [1318, 398] on icon at bounding box center [1322, 402] width 8 height 8
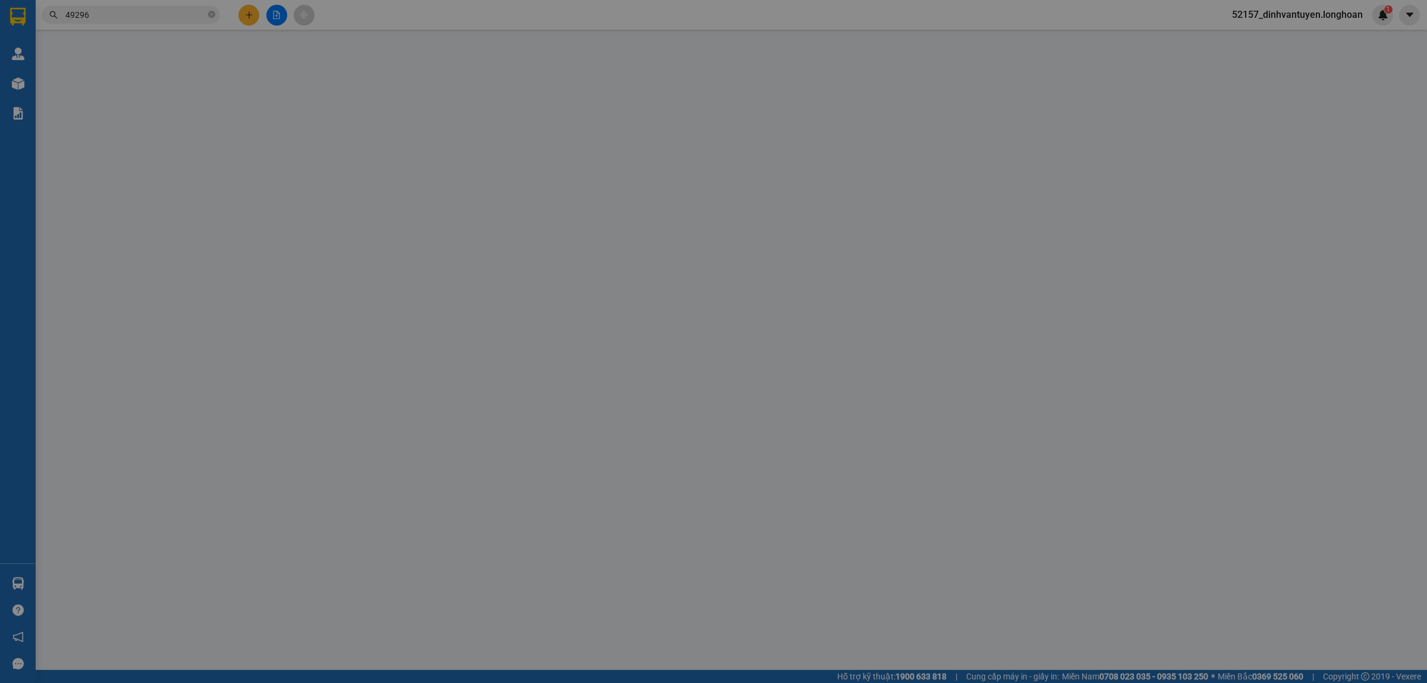
type input "0332650155"
type input "CHỊ [PERSON_NAME]"
type input "0988433879"
type input "SIÊU THỊ MẸ VÀ BÉ MẸ YÊU CON"
checkbox input "true"
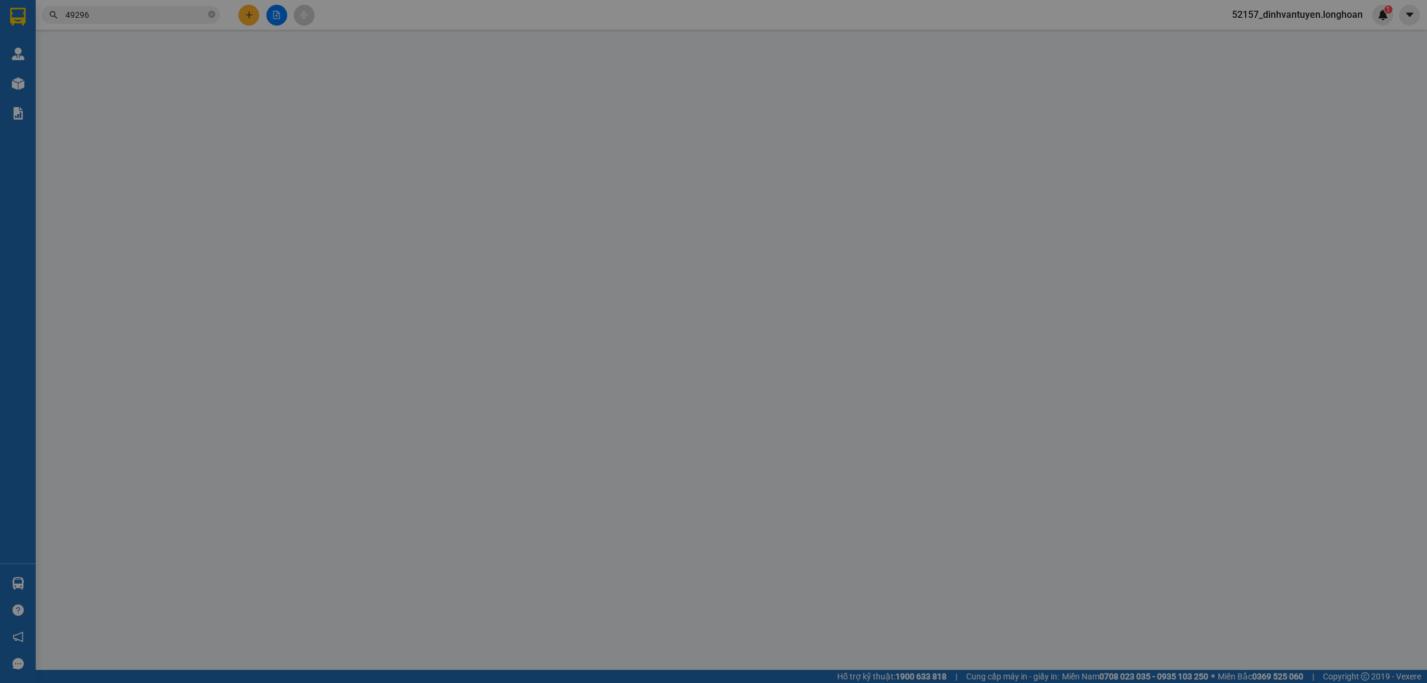
type input "12-14 NGUYỄN CHÁNH, TRẦN PHÚ, TP QUẢNG NGÃI, QUẢNG NGÃI"
type input "100.000"
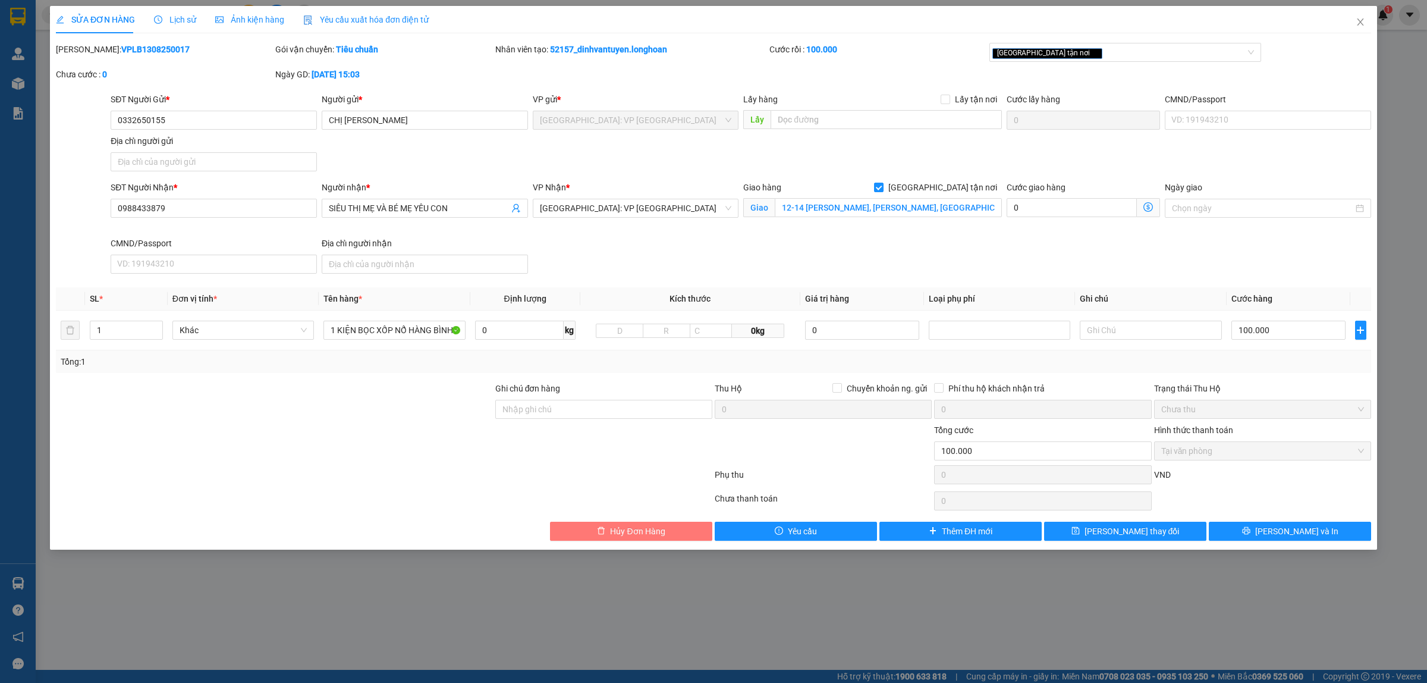
click at [654, 530] on span "Hủy Đơn Hàng" at bounding box center [637, 531] width 55 height 13
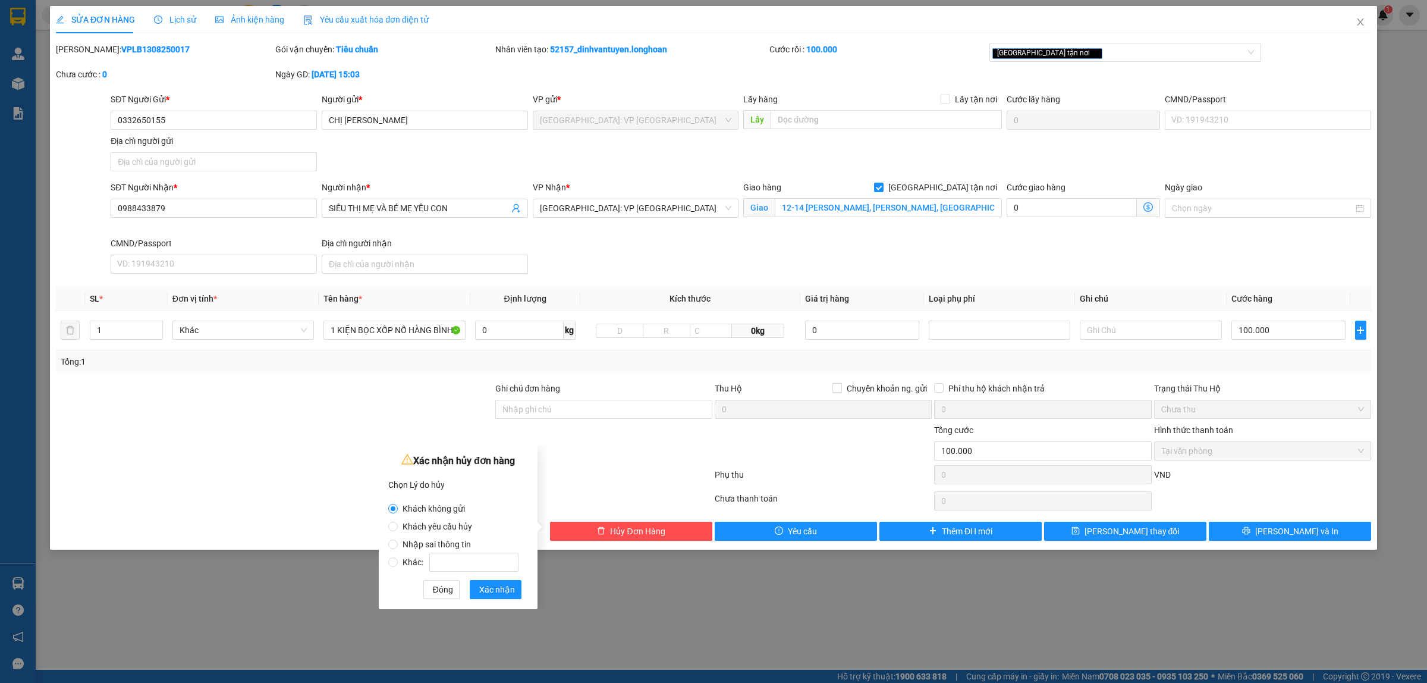
click at [437, 527] on span "Khách yêu cầu hủy" at bounding box center [437, 527] width 79 height 10
click at [398, 527] on input "Khách yêu cầu hủy" at bounding box center [393, 527] width 10 height 10
radio input "true"
radio input "false"
click at [500, 591] on span "Xác nhận" at bounding box center [497, 589] width 36 height 13
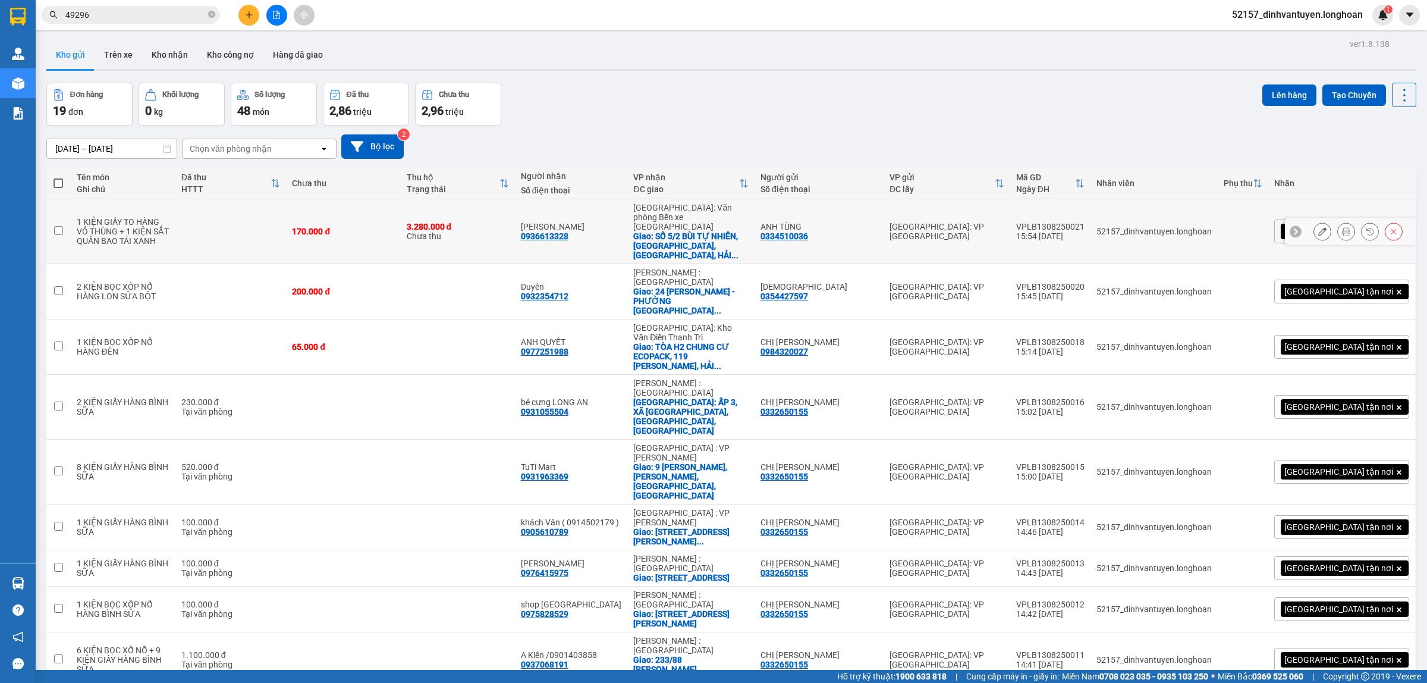
click at [1342, 227] on icon at bounding box center [1346, 231] width 8 height 8
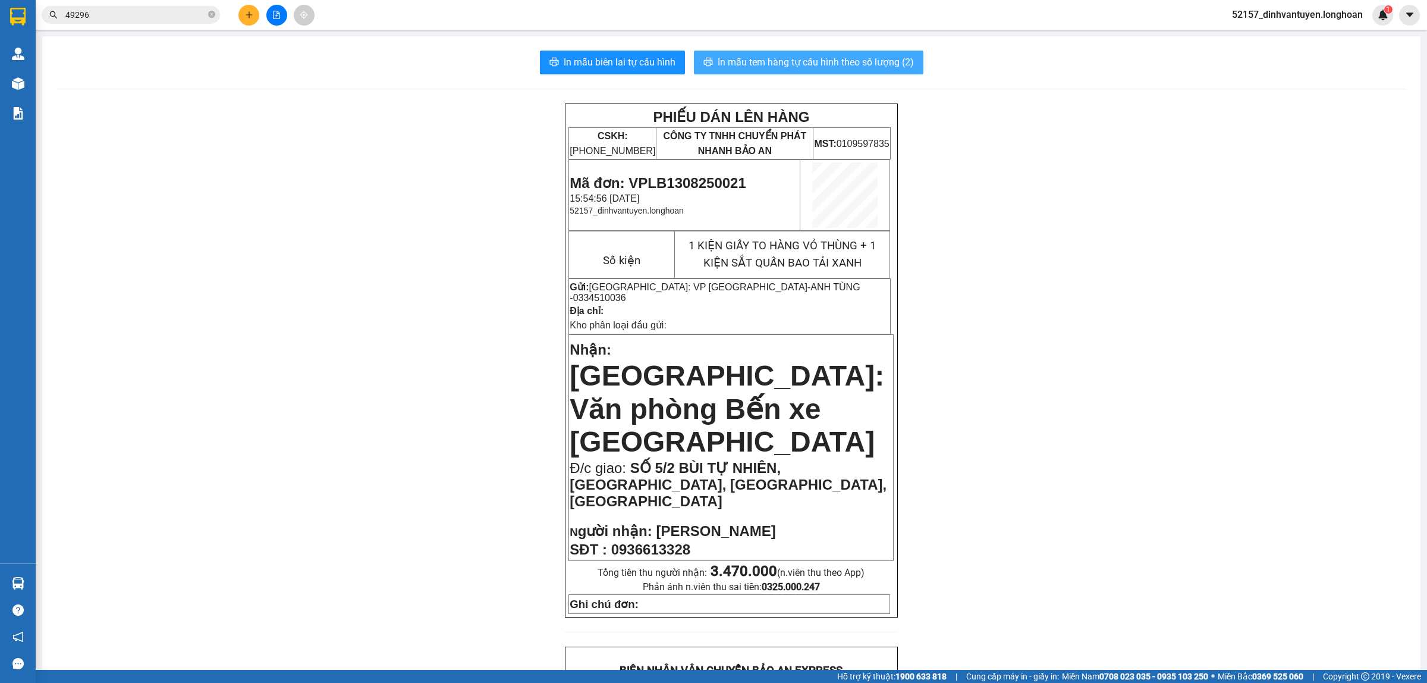
click at [803, 62] on span "In mẫu tem hàng tự cấu hình theo số lượng (2)" at bounding box center [816, 62] width 196 height 15
click at [249, 14] on icon "plus" at bounding box center [249, 14] width 1 height 7
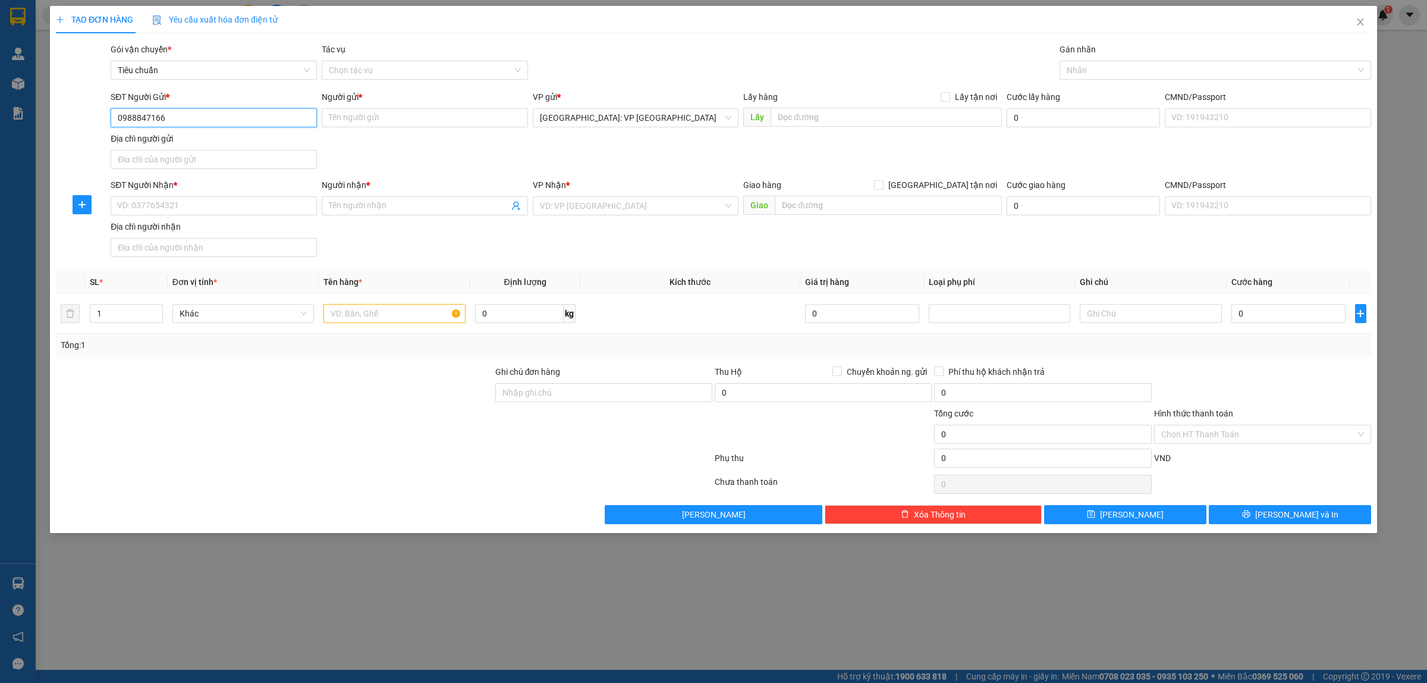
click at [202, 114] on input "0988847166" at bounding box center [214, 117] width 206 height 19
type input "0988847166"
click at [385, 117] on input "Người gửi *" at bounding box center [425, 117] width 206 height 19
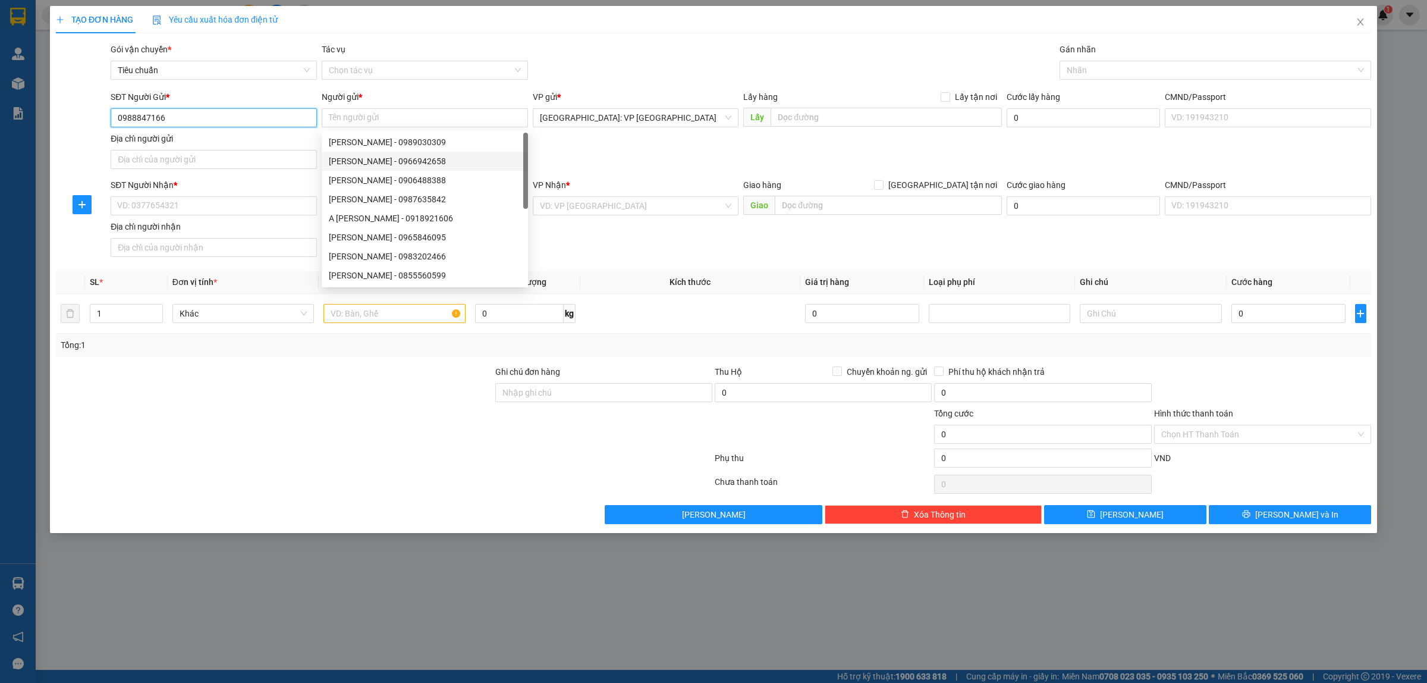
click at [213, 118] on input "0988847166" at bounding box center [214, 117] width 206 height 19
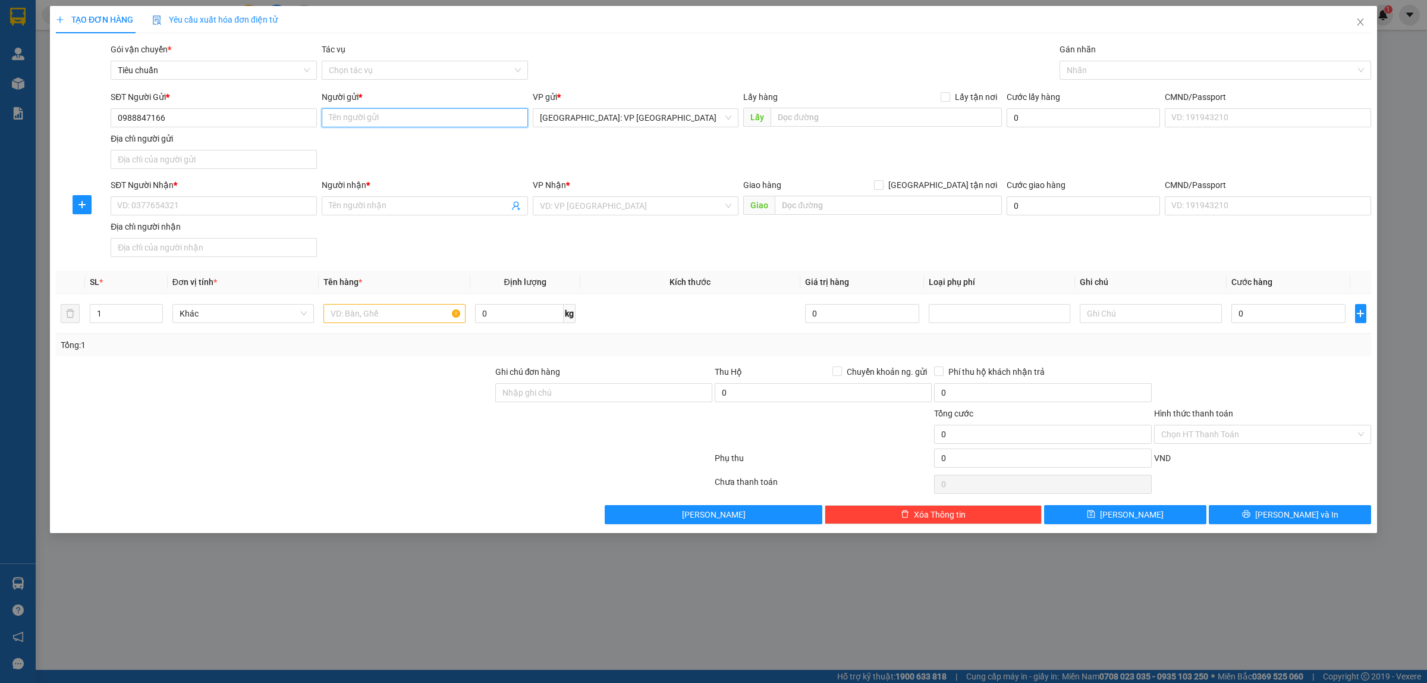
click at [367, 114] on input "Người gửi *" at bounding box center [425, 117] width 206 height 19
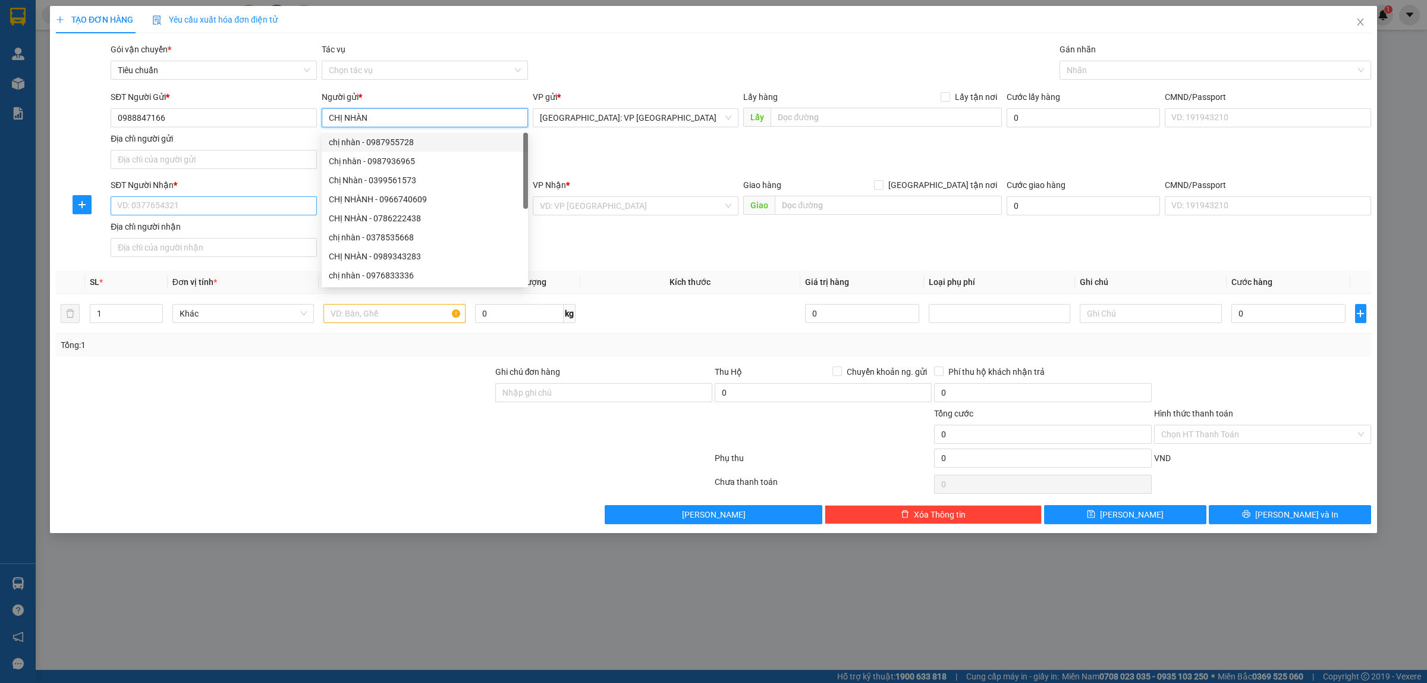
type input "CHỊ NHÀN"
click at [274, 203] on input "SĐT Người Nhận *" at bounding box center [214, 205] width 206 height 19
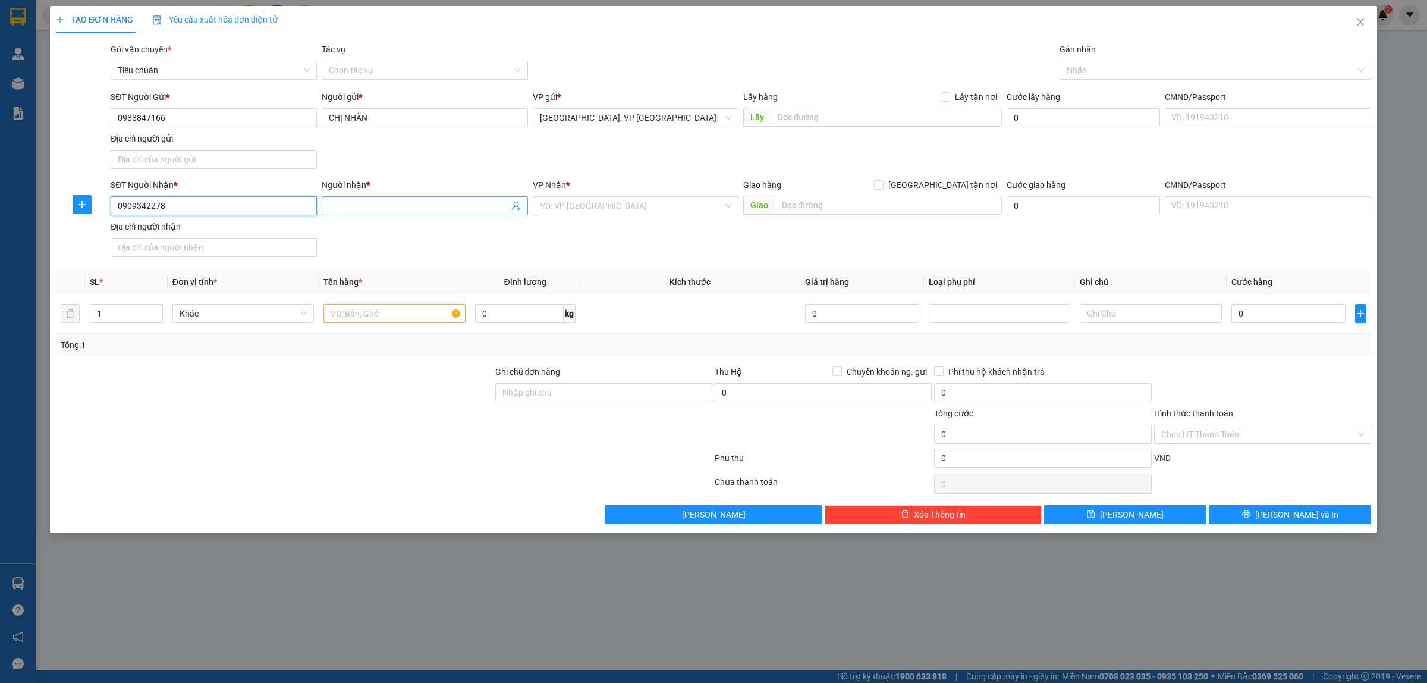
type input "0909342278"
click at [443, 212] on input "Người nhận *" at bounding box center [419, 205] width 180 height 13
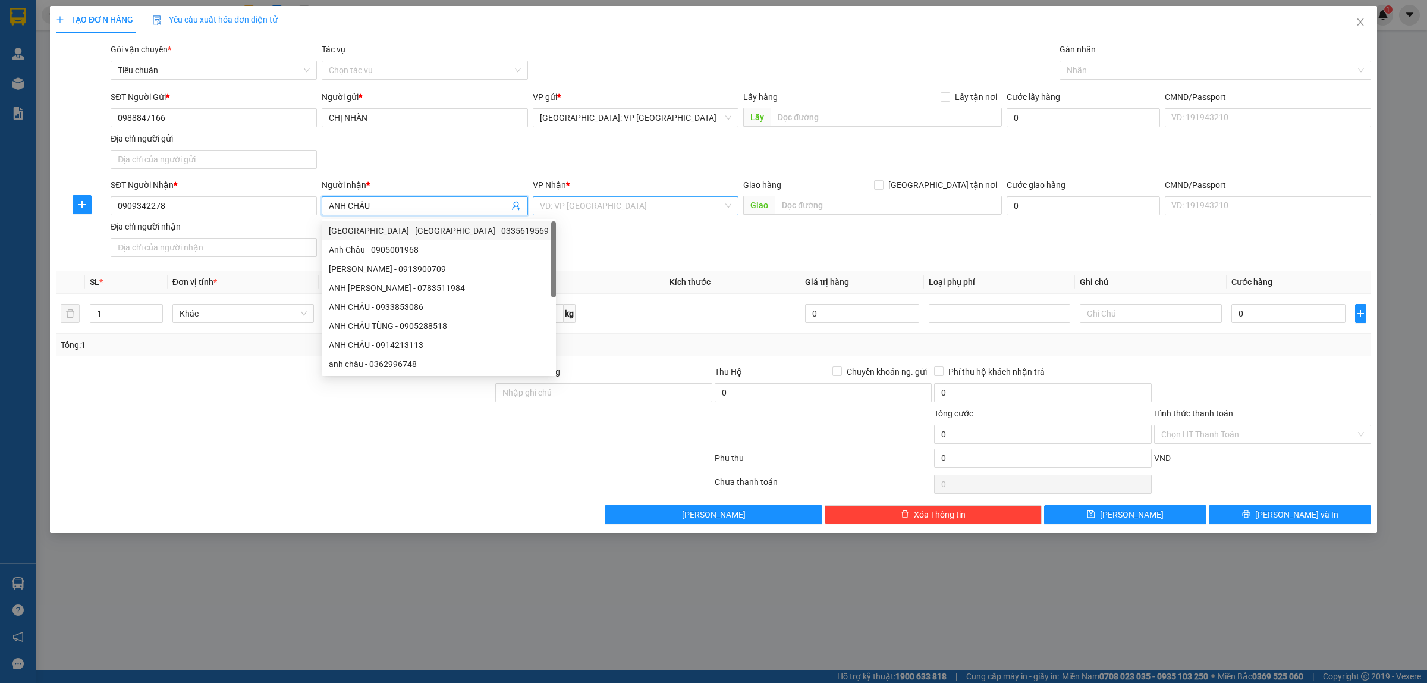
type input "ANH CHÂU"
click at [605, 199] on input "search" at bounding box center [632, 206] width 184 height 18
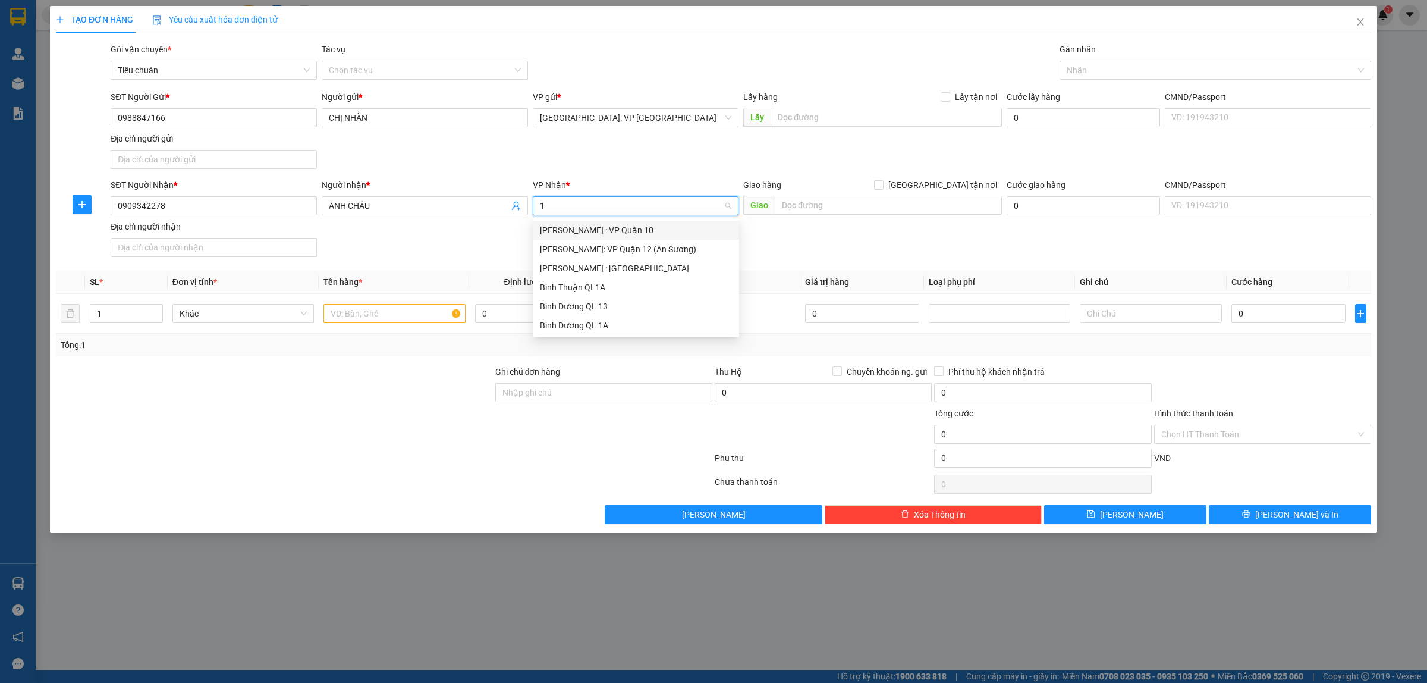
type input "12"
click at [623, 248] on div "[PERSON_NAME] : [GEOGRAPHIC_DATA]" at bounding box center [636, 249] width 192 height 13
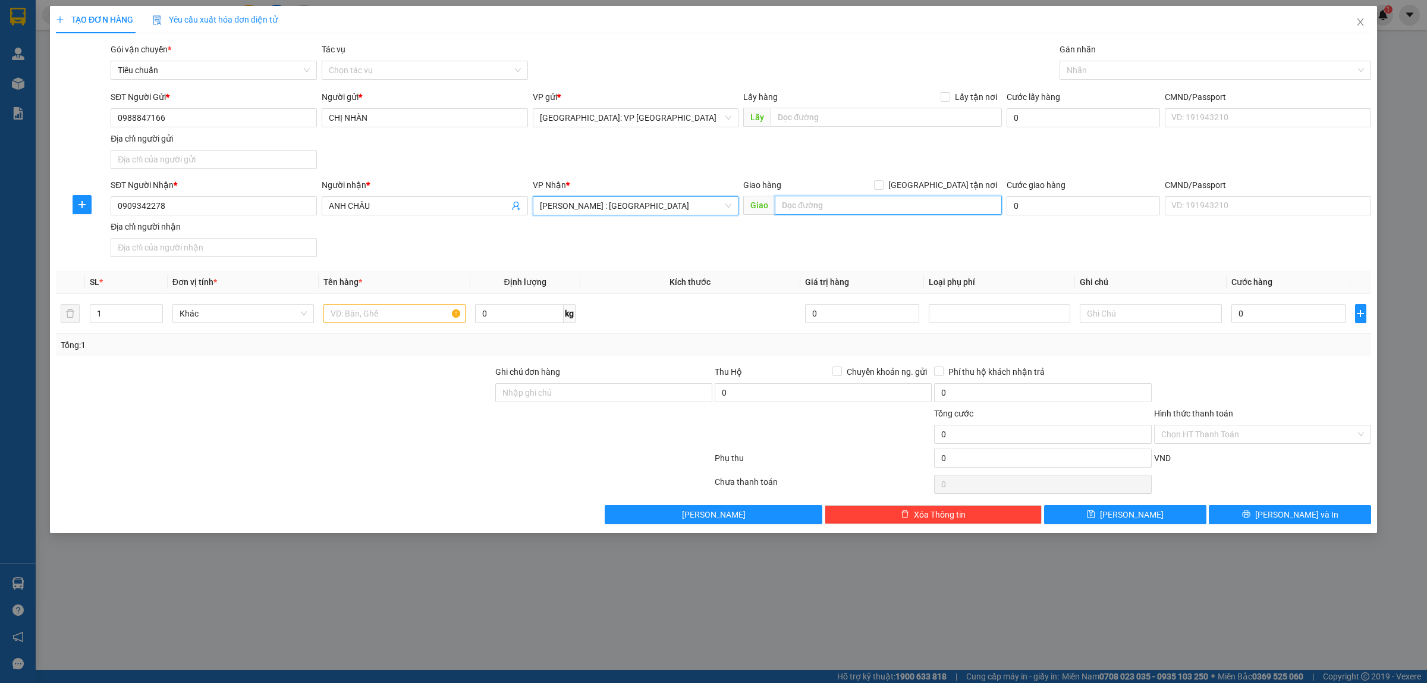
click at [824, 212] on input "text" at bounding box center [888, 205] width 227 height 19
type input "306 KINH DƯƠNG VƯƠNG"
click at [657, 205] on span "[PERSON_NAME] : [GEOGRAPHIC_DATA]" at bounding box center [636, 206] width 192 height 18
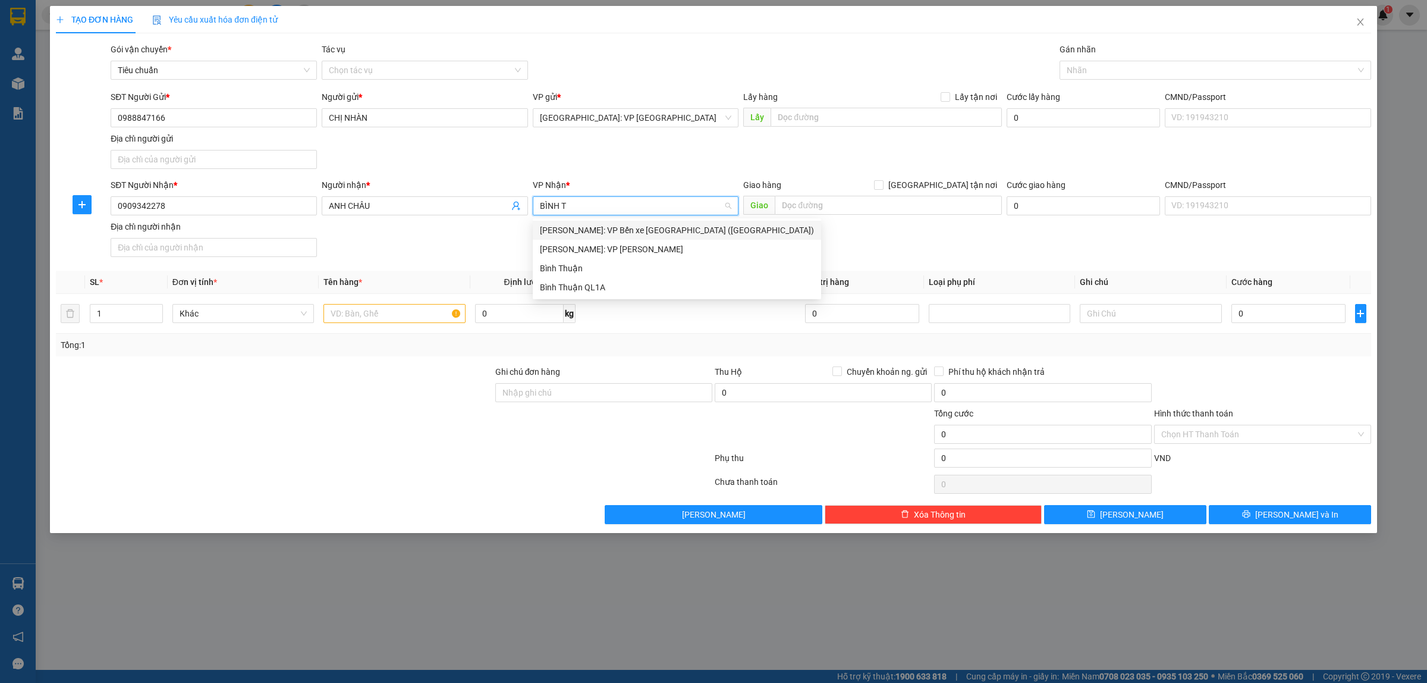
type input "BÌNH TA"
click at [649, 230] on div "Hồ Chí Minh: VP Bến xe Miền Tây (Quận Bình Tân)" at bounding box center [677, 230] width 274 height 13
click at [123, 311] on input "1" at bounding box center [126, 313] width 72 height 18
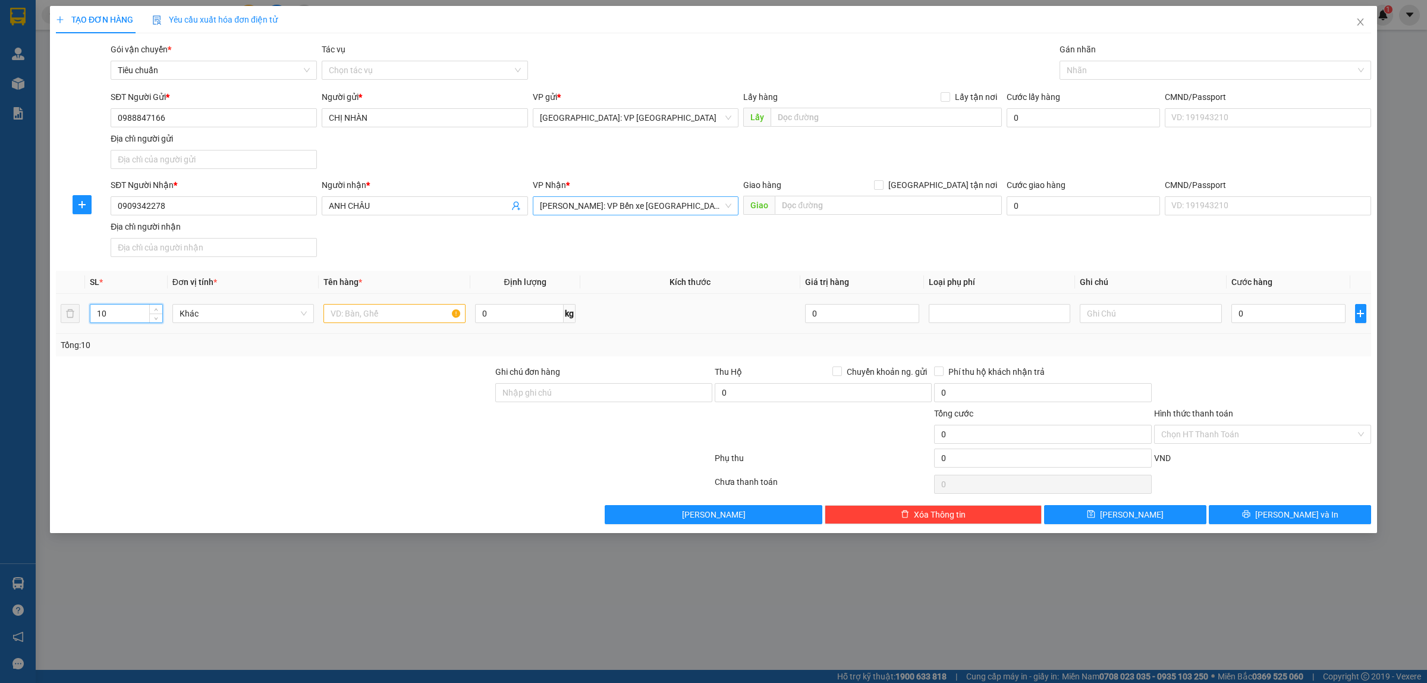
type input "10"
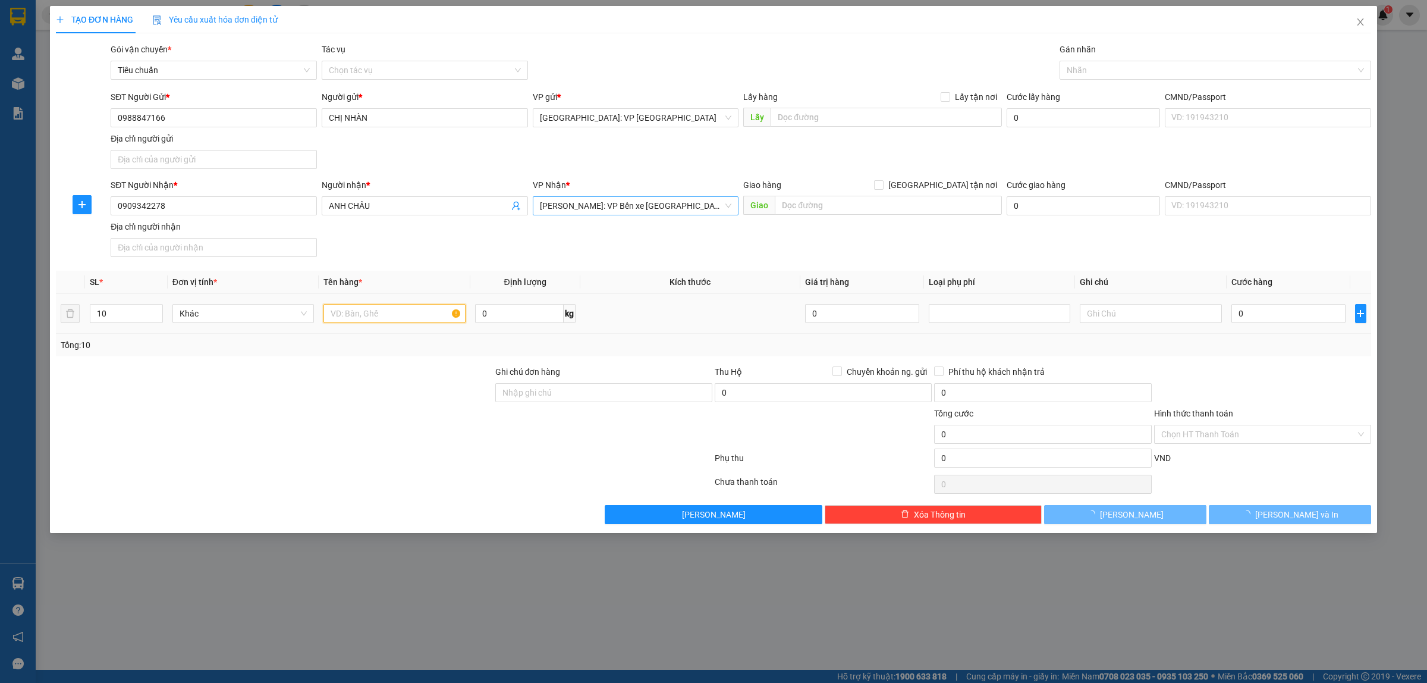
click at [387, 316] on input "text" at bounding box center [395, 313] width 142 height 19
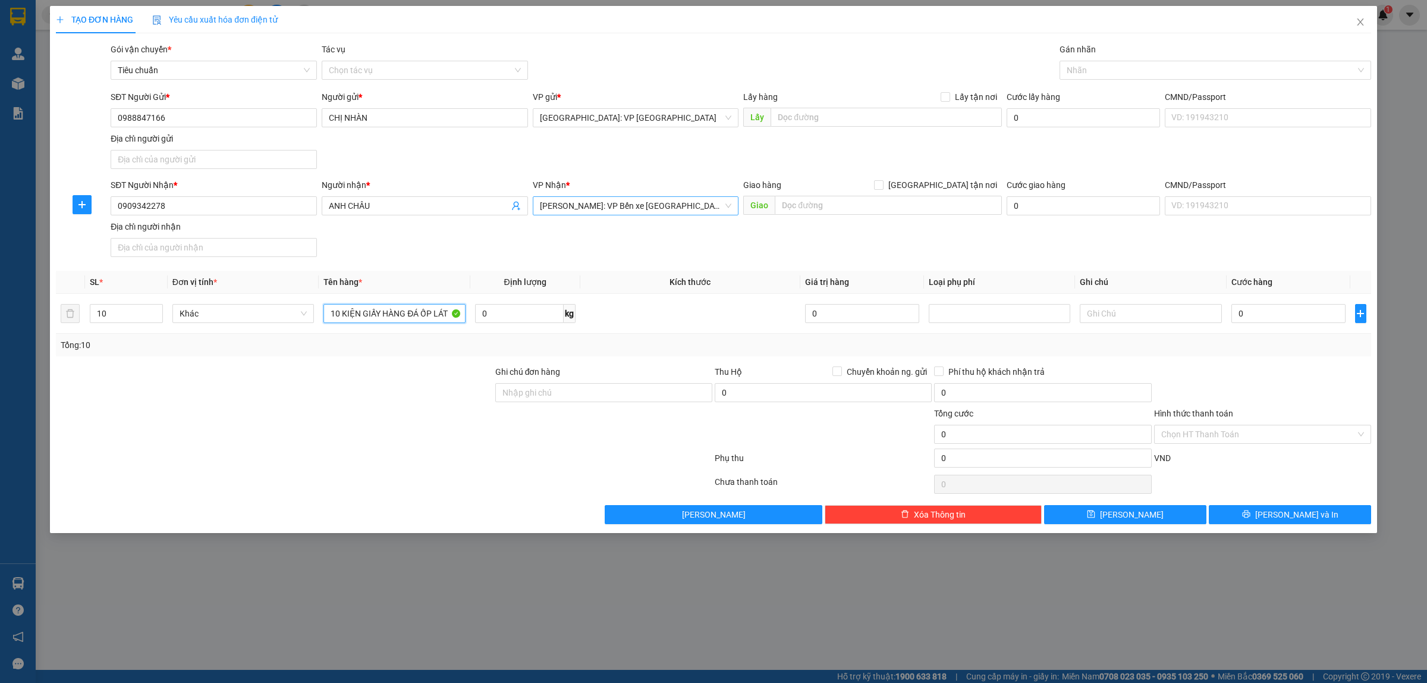
type input "10 KIỆN GIẤY HÀNG ĐÁ ỐP LÁT"
click at [397, 159] on div "SĐT Người Gửi * 0988847166 Người gửi * CHỊ NHÀN VP gửi * Hà Nội: VP Long Biên L…" at bounding box center [740, 131] width 1265 height 83
click at [908, 233] on div "SĐT Người Nhận * 0909342278 Người nhận * ANH CHÂU VP Nhận * Hồ Chí Minh: VP Bến…" at bounding box center [740, 219] width 1265 height 83
click at [420, 156] on div "SĐT Người Gửi * 0988847166 Người gửi * CHỊ NHÀN VP gửi * Hà Nội: VP Long Biên L…" at bounding box center [740, 131] width 1265 height 83
click at [1274, 314] on input "0" at bounding box center [1289, 313] width 114 height 19
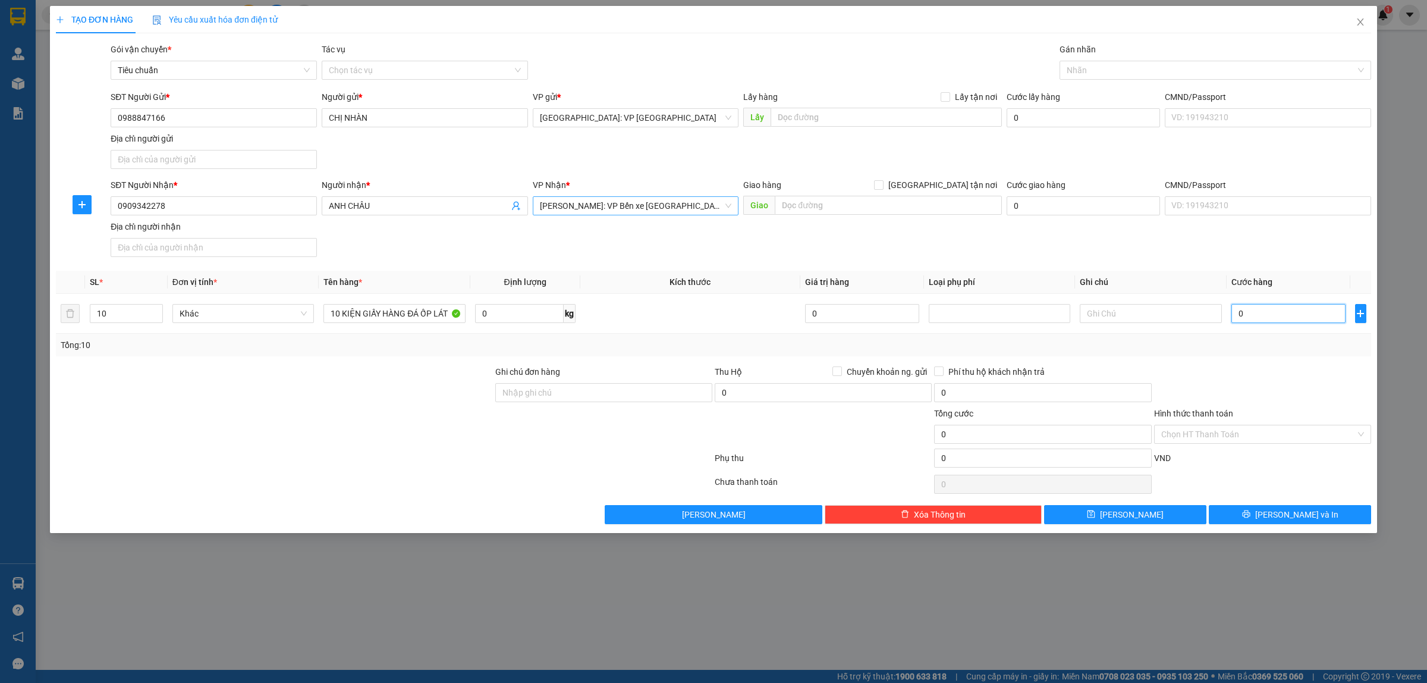
type input "1"
type input "14"
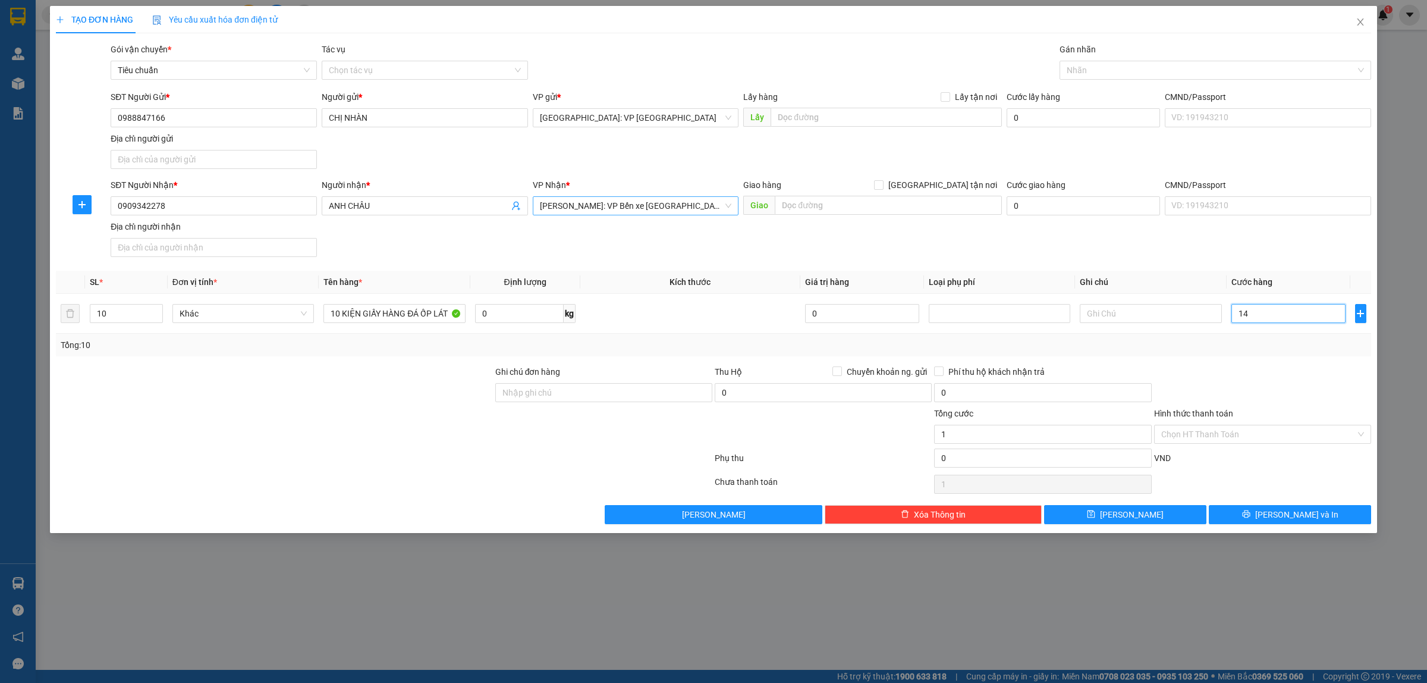
type input "14"
type input "147"
type input "1.470"
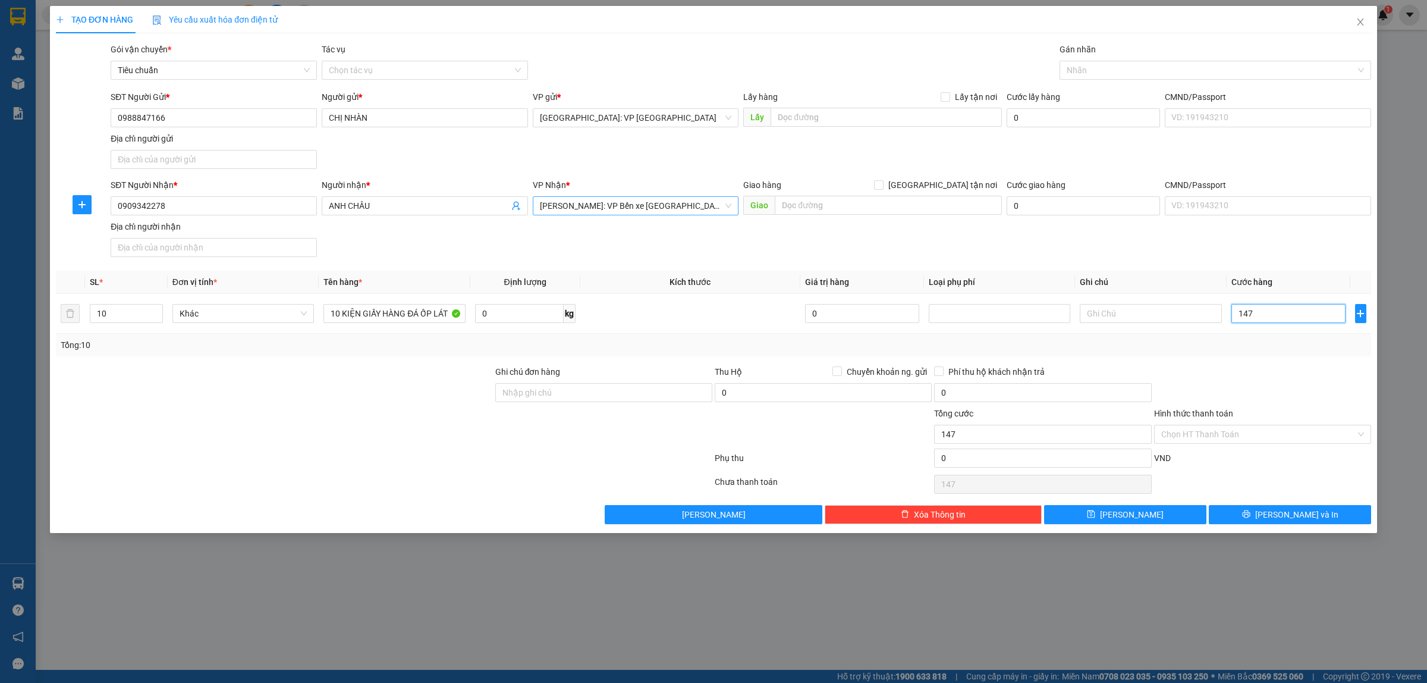
type input "1.470"
type input "14.700"
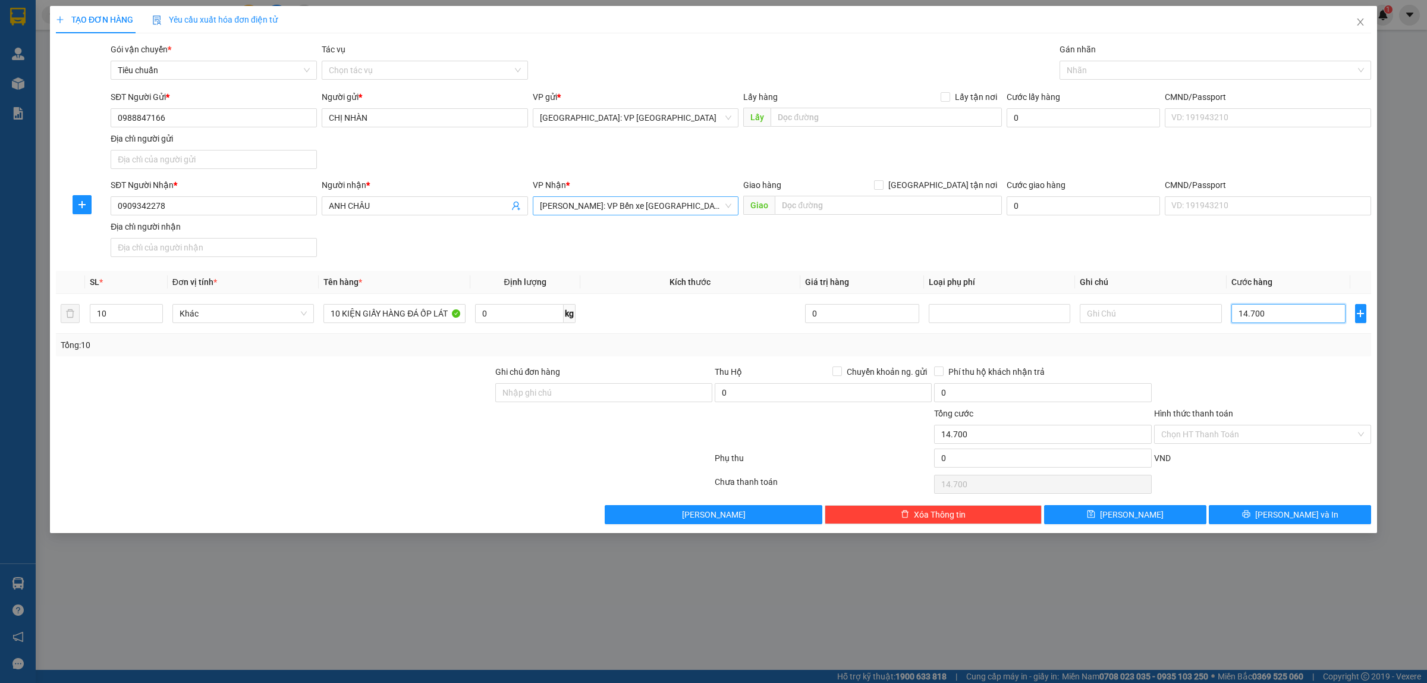
type input "147.000"
type input "1.470.000"
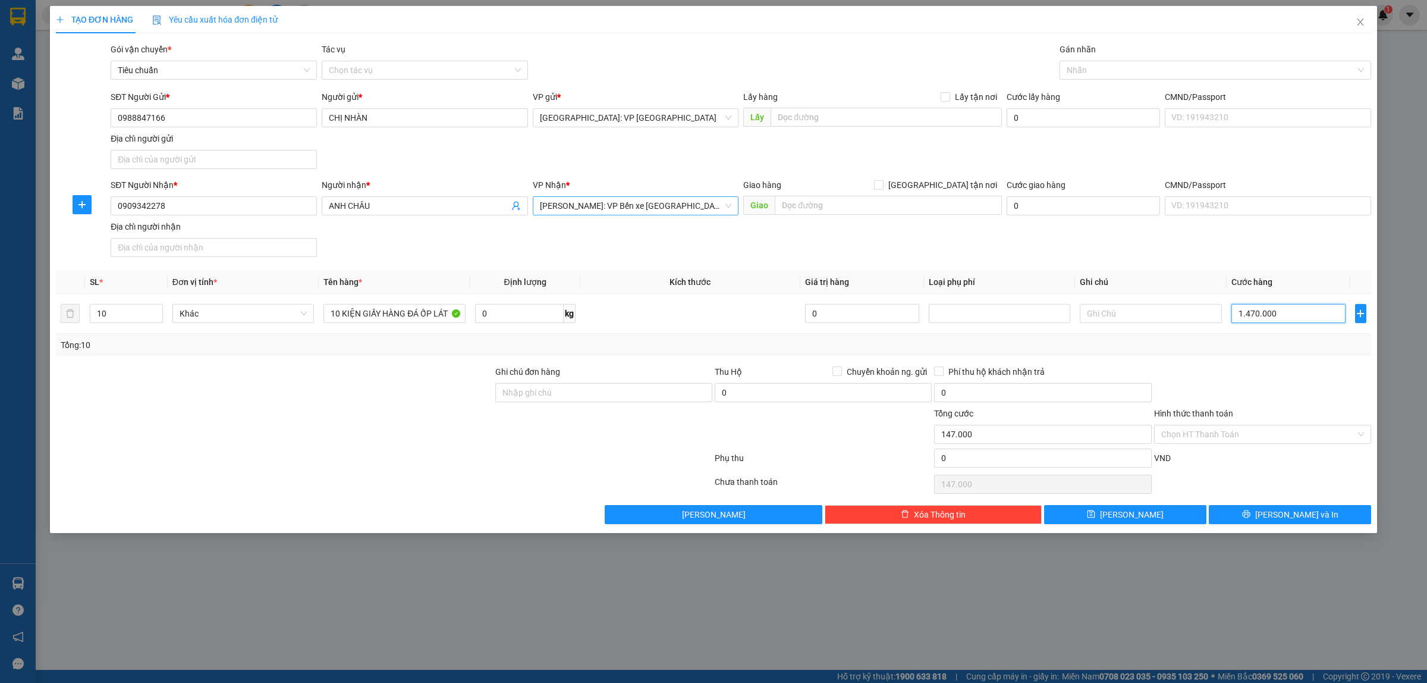
type input "1.470.000"
click at [263, 206] on input "0909342278" at bounding box center [214, 205] width 206 height 19
click at [604, 394] on input "Ghi chú đơn hàng" at bounding box center [603, 392] width 217 height 19
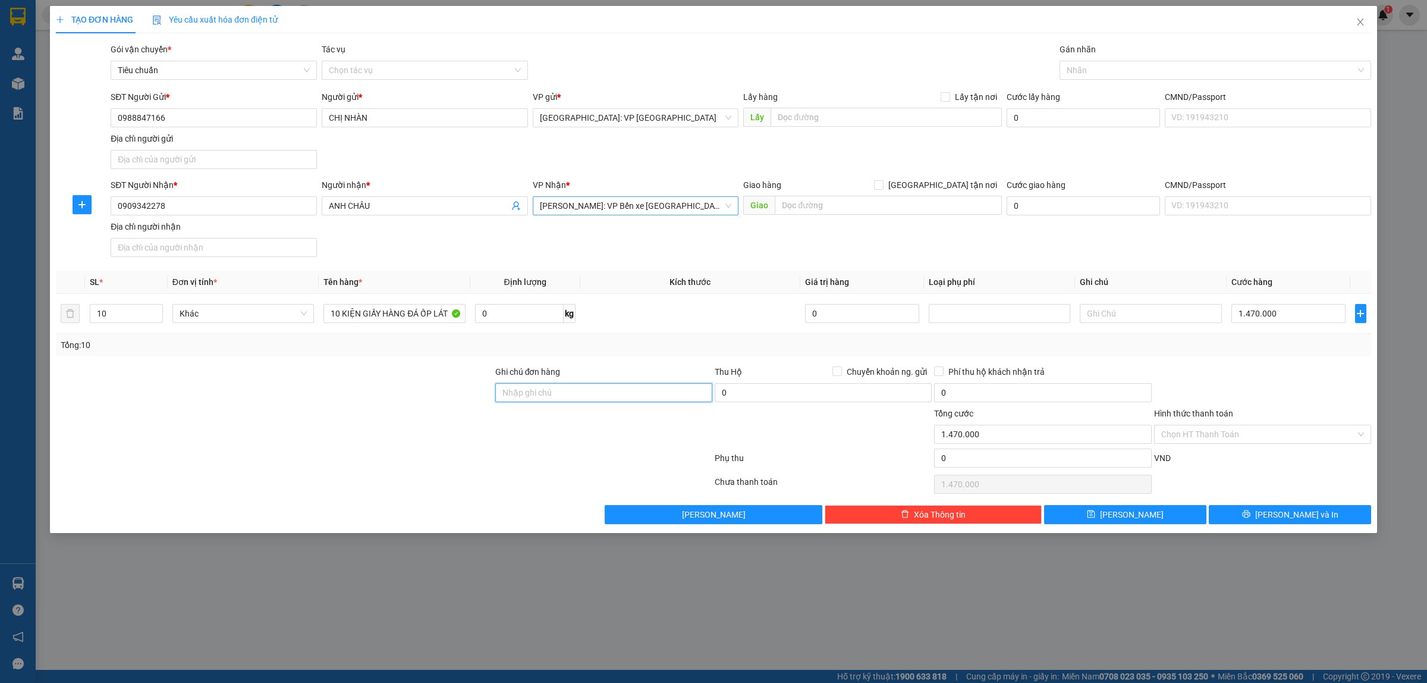
type input "HÀNG DỄ VỠ, NHẸ TAY HƯ VỠ KHÔNG ĐỀN GIÁ TRỊ HÀNG"
click at [697, 393] on input "HÀNG DỄ VỠ, NHẸ TAY HƯ VỠ KHÔNG ĐỀN GIÁ TRỊ HÀNG" at bounding box center [603, 392] width 217 height 19
click at [1298, 515] on span "[PERSON_NAME] và In" at bounding box center [1296, 514] width 83 height 13
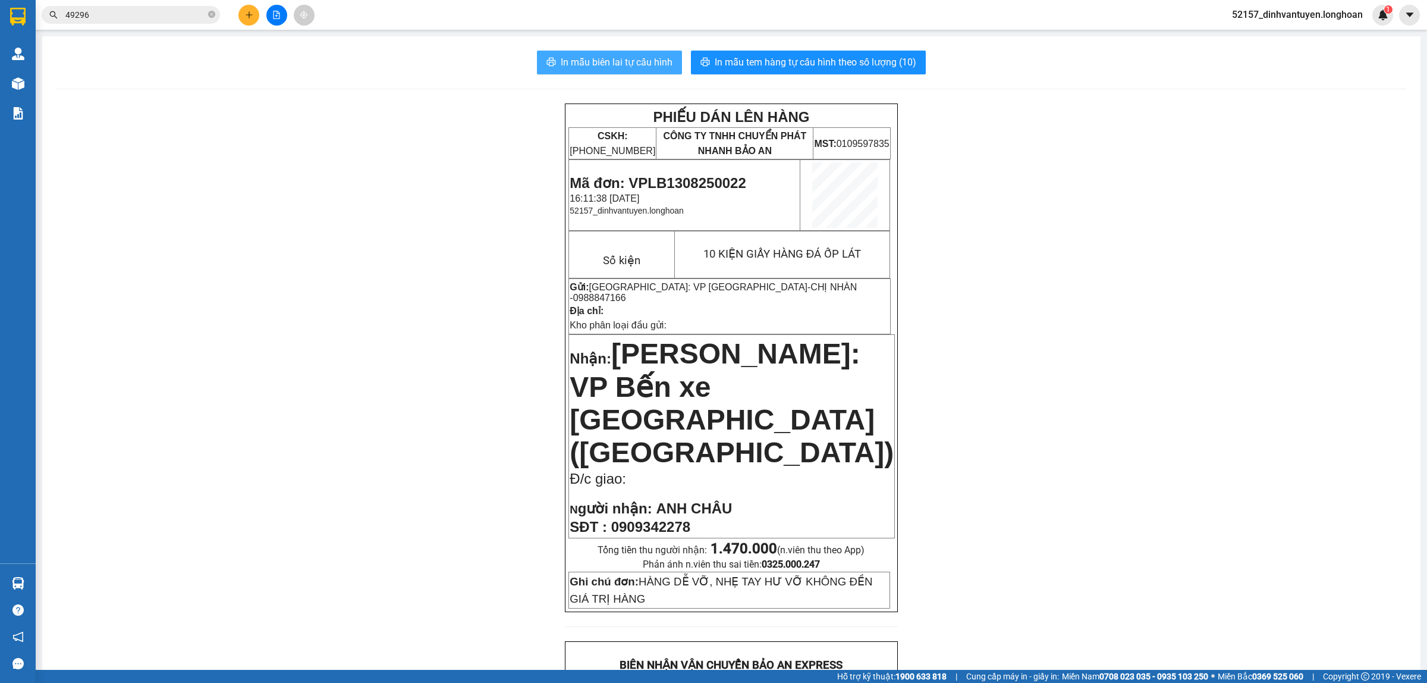
click at [608, 55] on span "In mẫu biên lai tự cấu hình" at bounding box center [617, 62] width 112 height 15
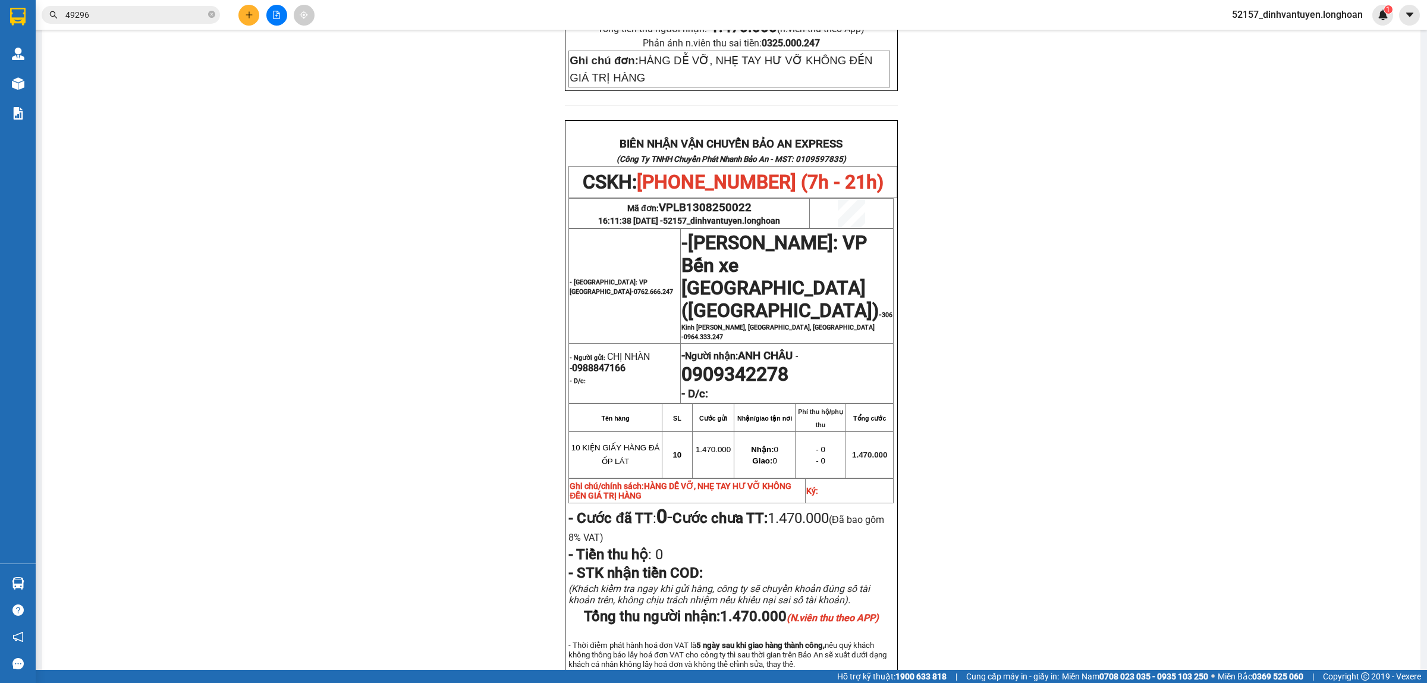
scroll to position [595, 0]
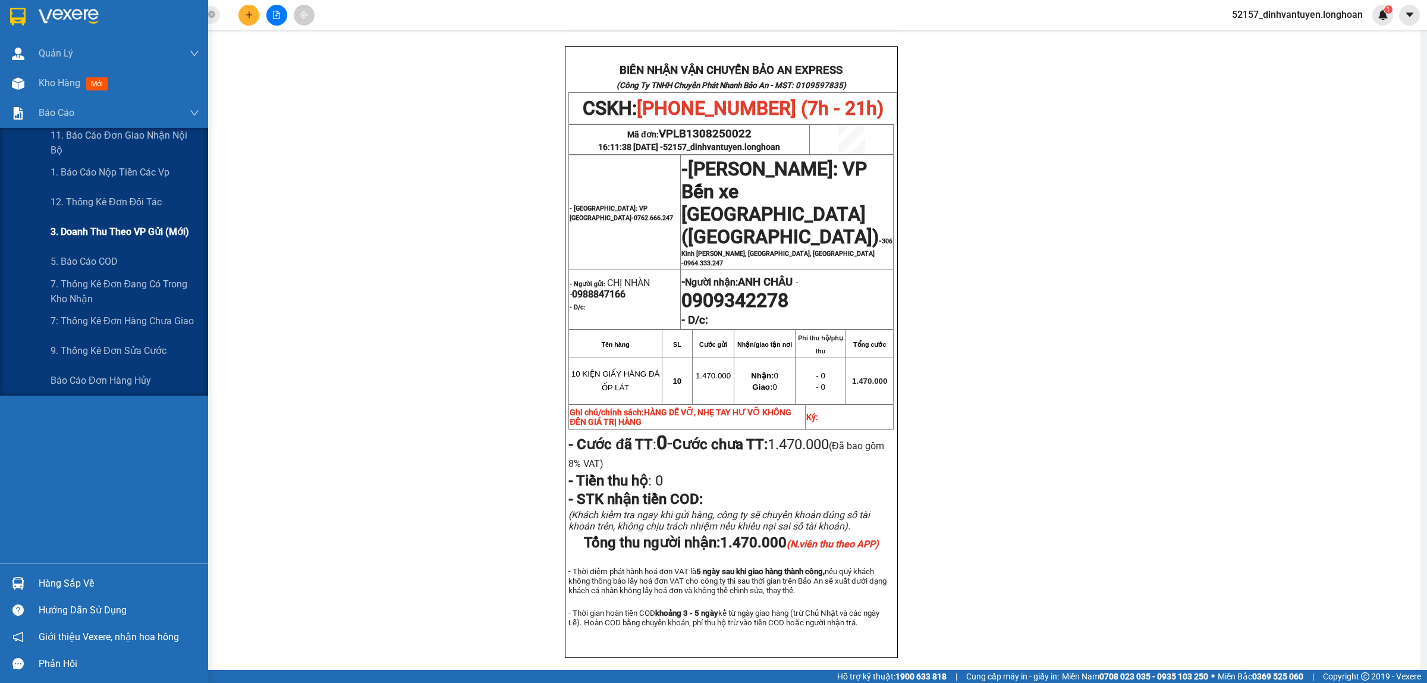
click at [137, 237] on span "3. Doanh Thu theo VP Gửi (mới)" at bounding box center [120, 231] width 139 height 15
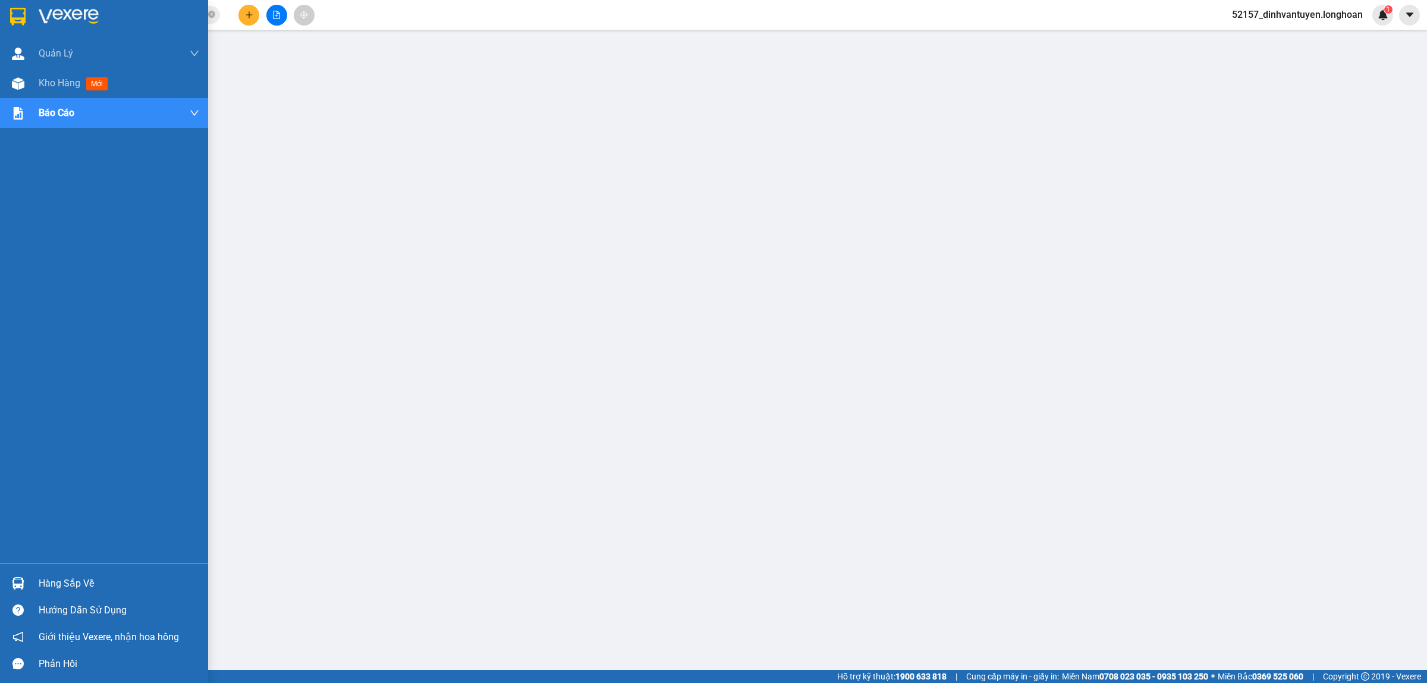
click at [16, 16] on img at bounding box center [17, 17] width 15 height 18
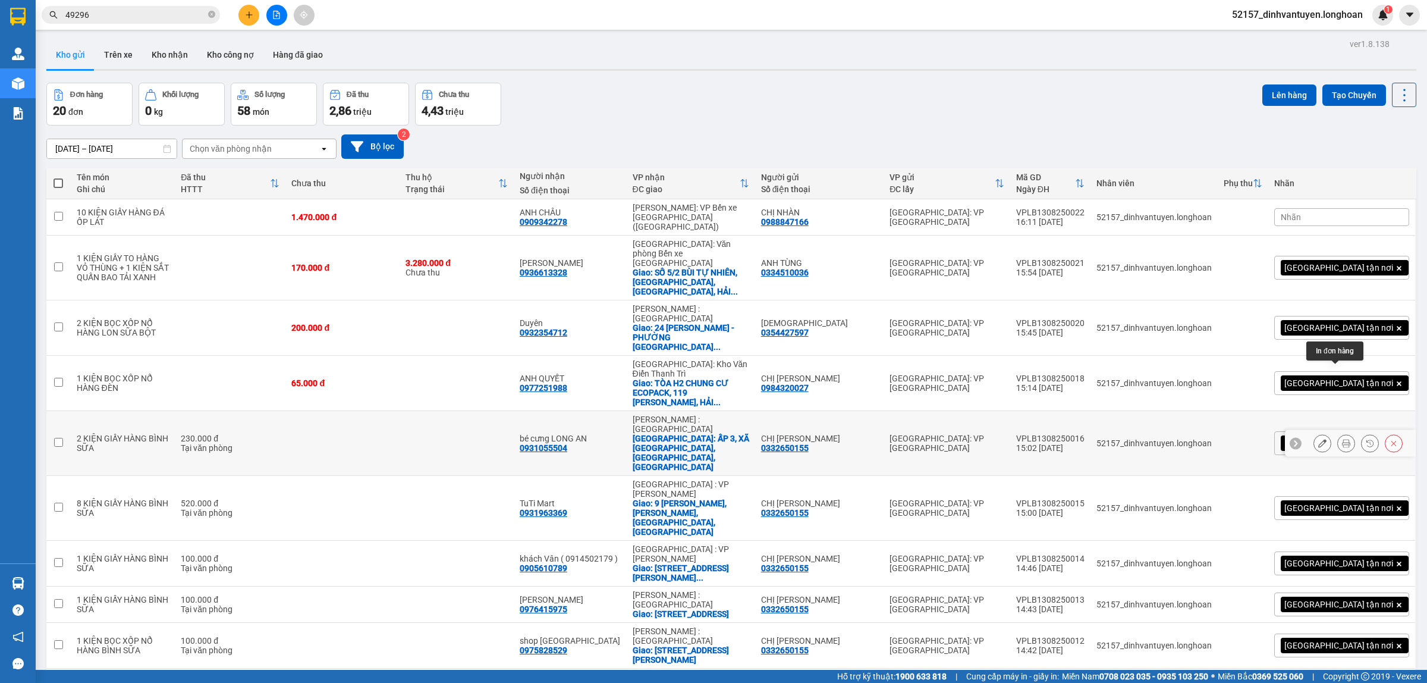
click at [1342, 439] on icon at bounding box center [1346, 443] width 8 height 8
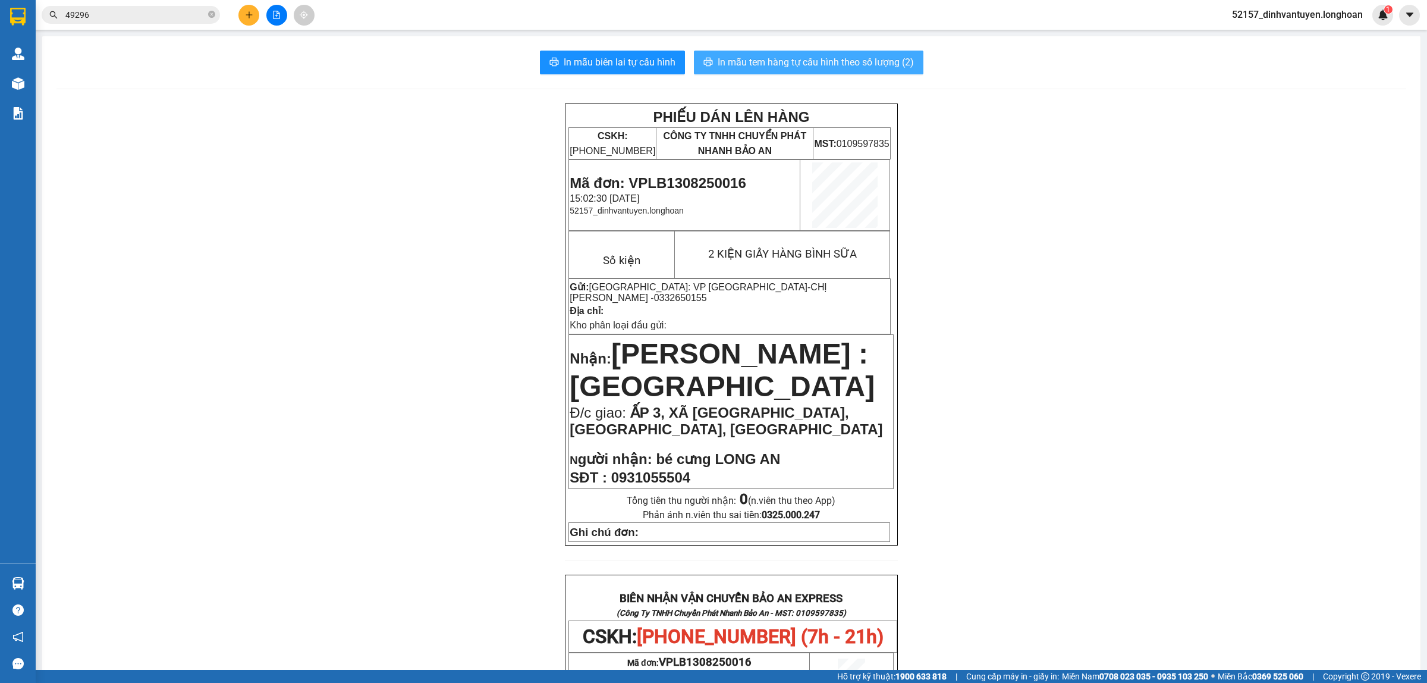
click at [800, 63] on span "In mẫu tem hàng tự cấu hình theo số lượng (2)" at bounding box center [816, 62] width 196 height 15
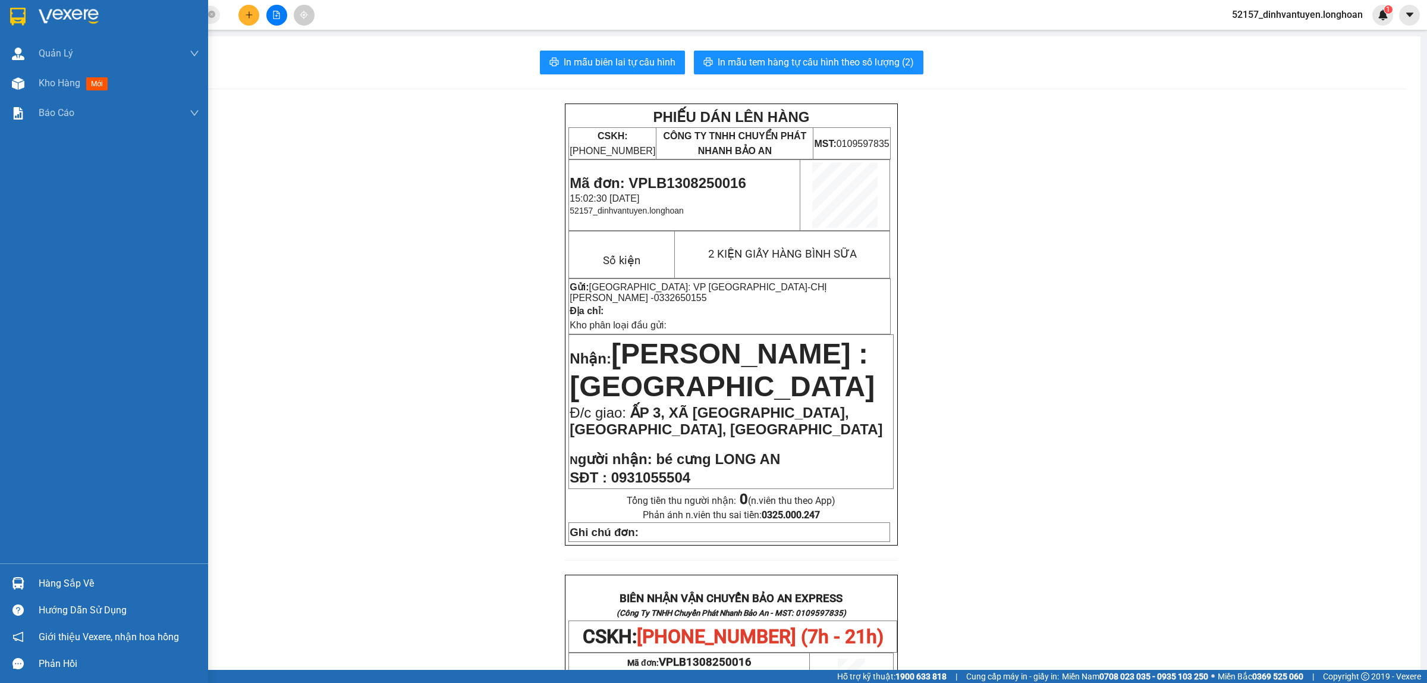
click at [17, 17] on img at bounding box center [17, 17] width 15 height 18
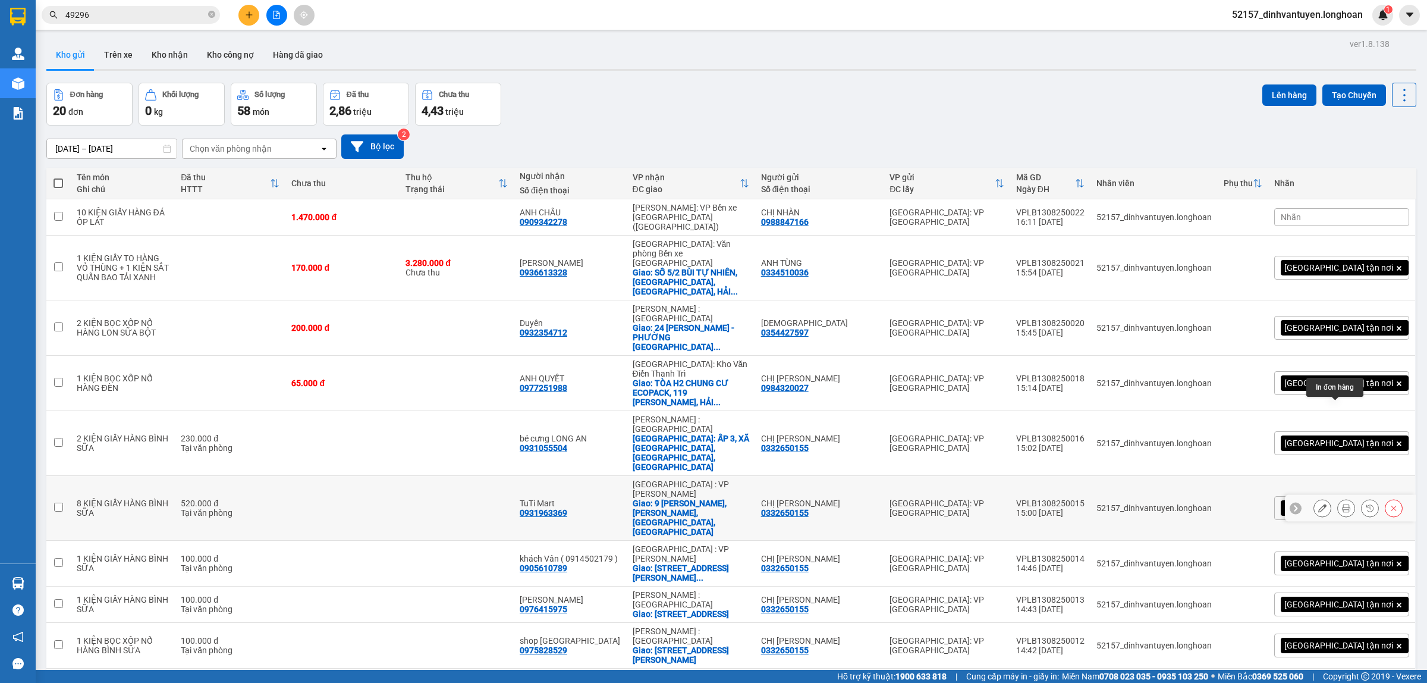
click at [1338, 498] on button at bounding box center [1346, 508] width 17 height 21
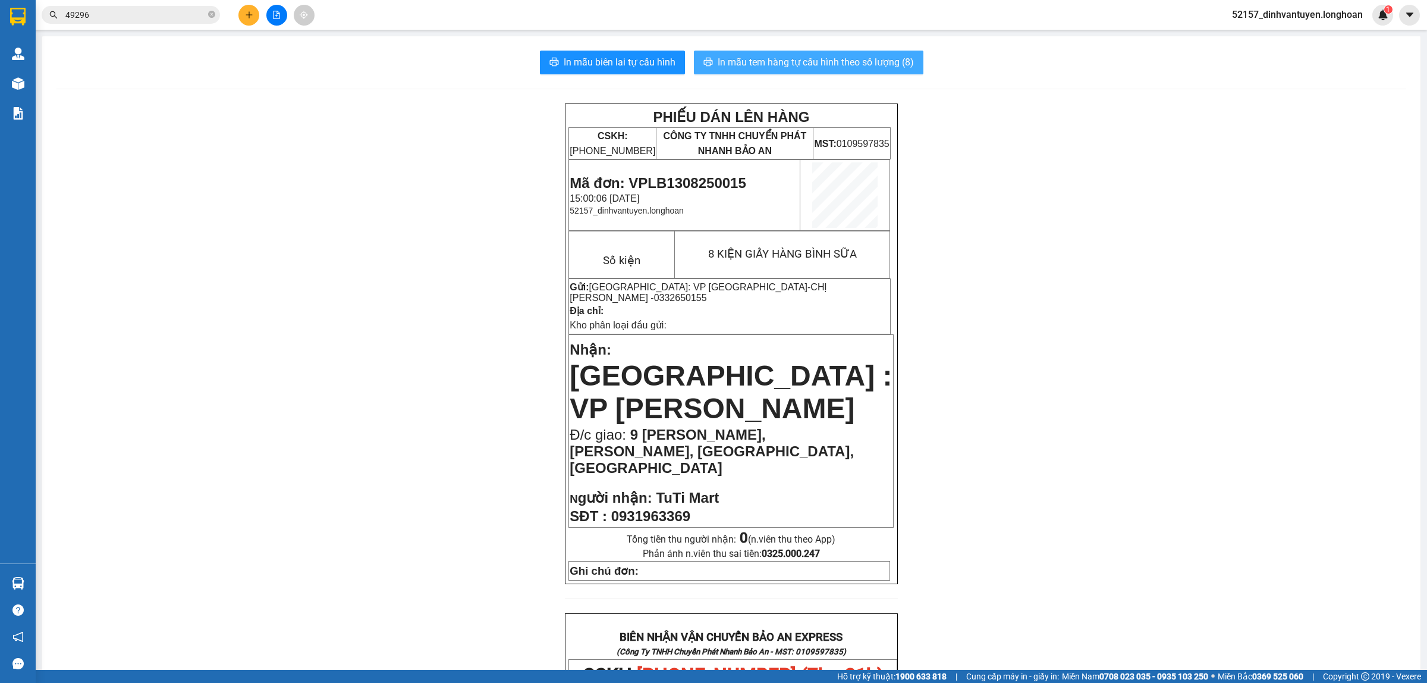
click at [783, 59] on span "In mẫu tem hàng tự cấu hình theo số lượng (8)" at bounding box center [816, 62] width 196 height 15
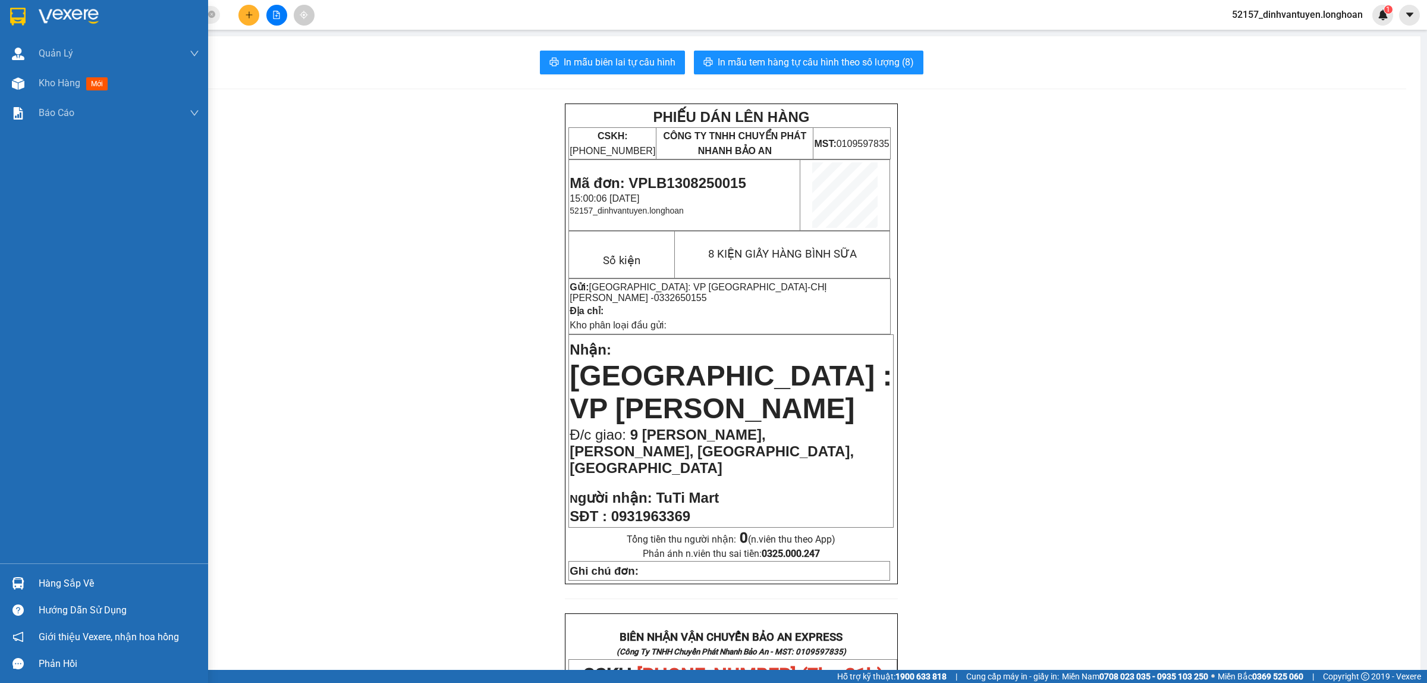
click at [24, 16] on img at bounding box center [17, 17] width 15 height 18
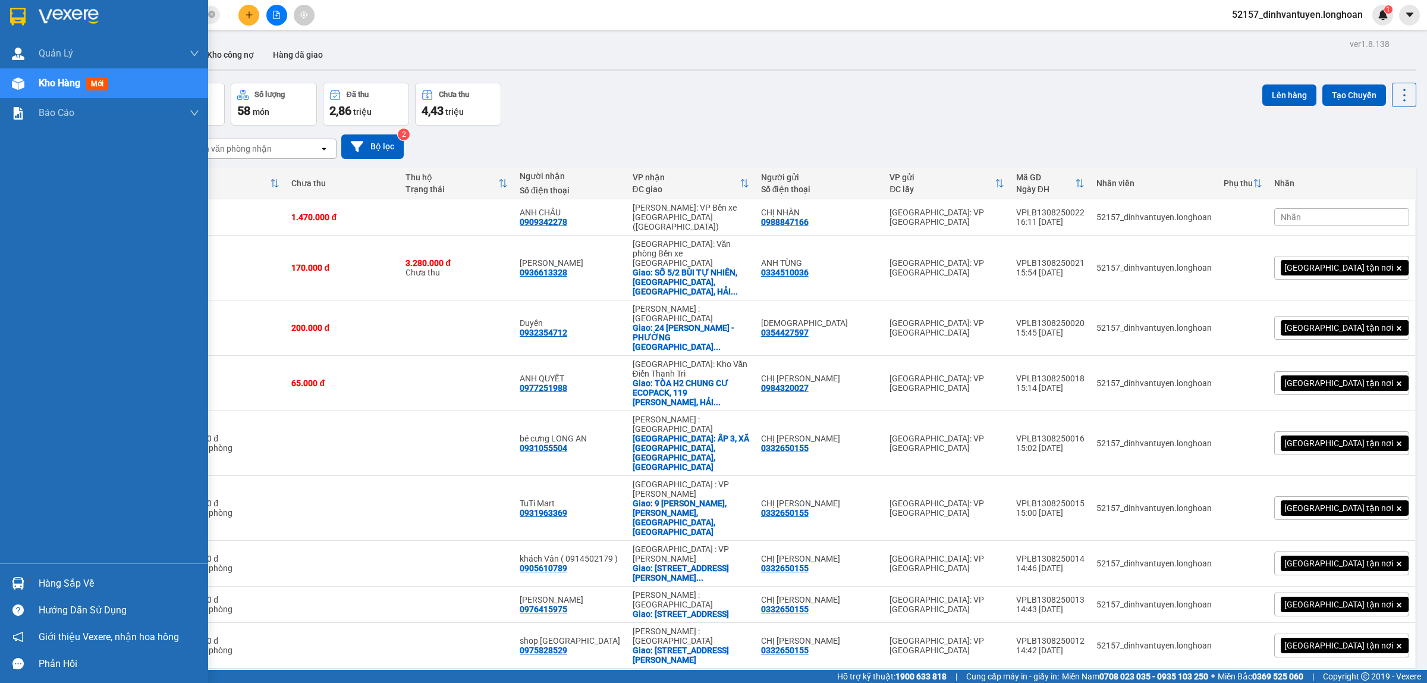
click at [24, 17] on img at bounding box center [17, 17] width 15 height 18
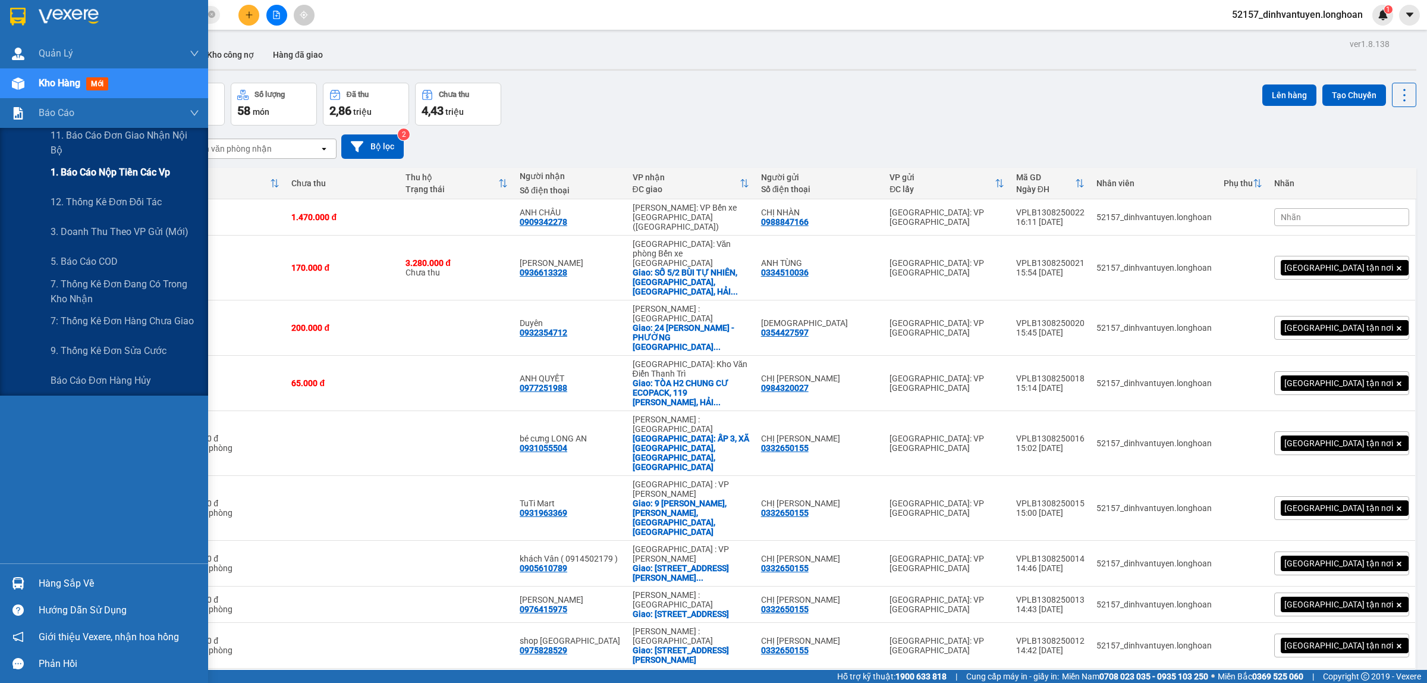
click at [136, 167] on span "1. Báo cáo nộp tiền các vp" at bounding box center [111, 172] width 120 height 15
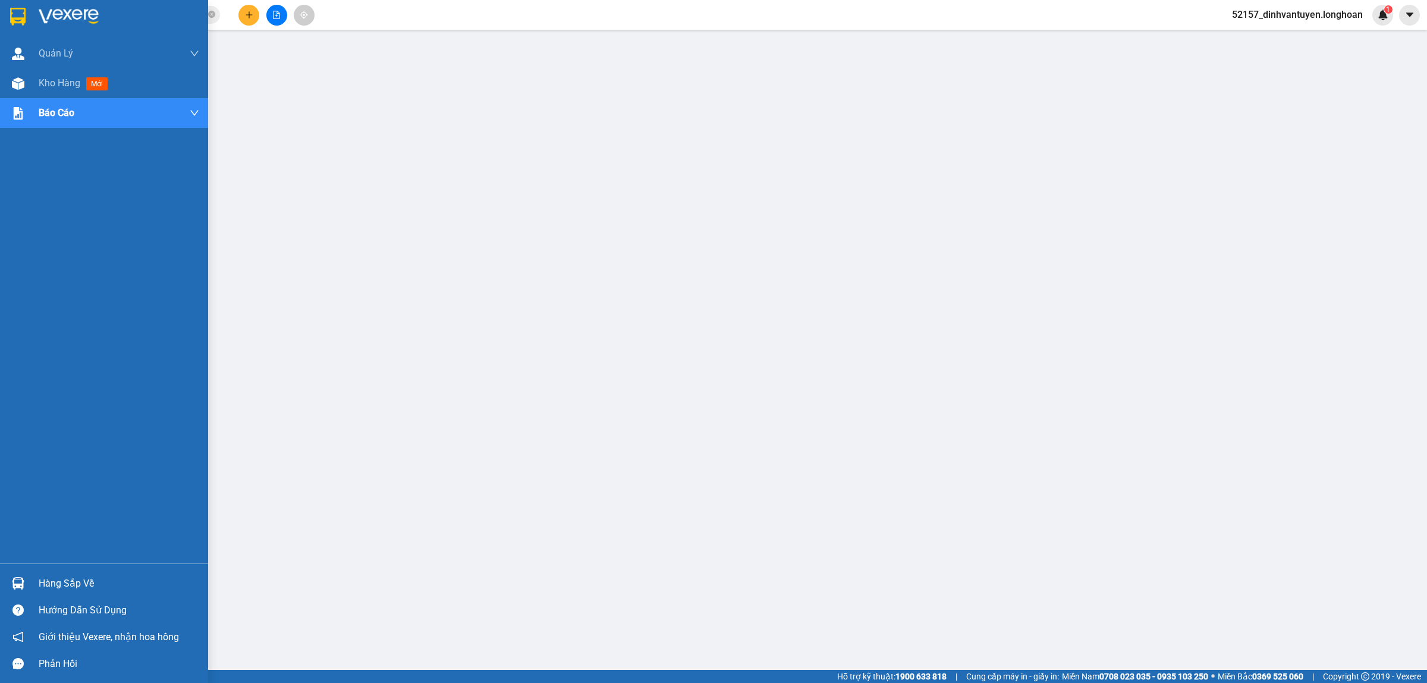
click at [12, 9] on img at bounding box center [17, 17] width 15 height 18
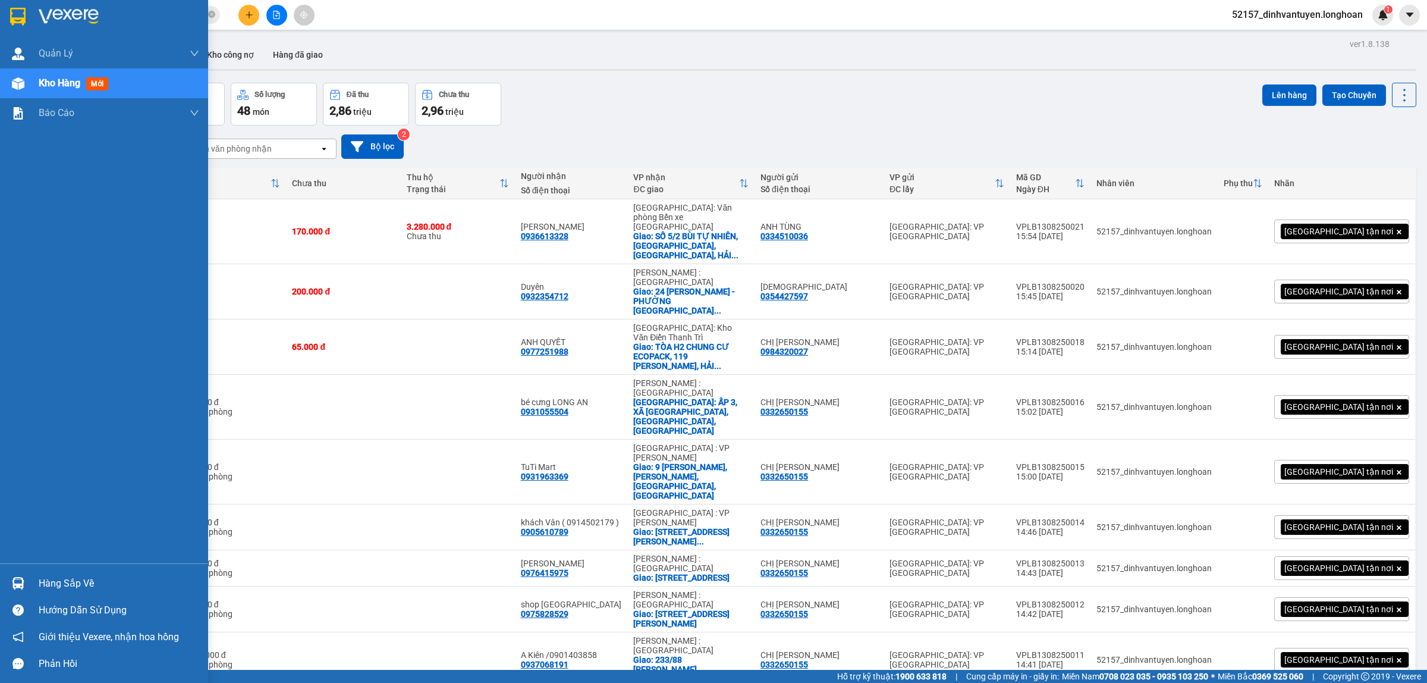
click at [26, 12] on div at bounding box center [18, 16] width 21 height 21
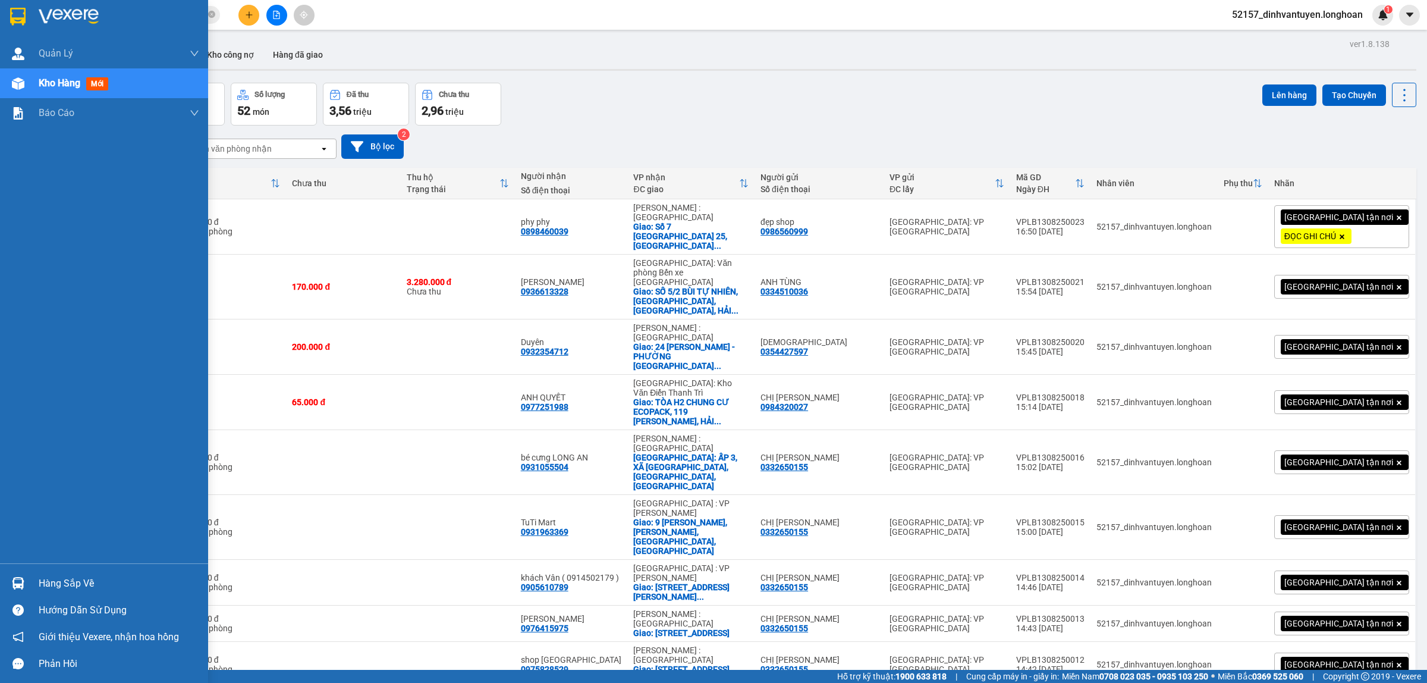
click at [4, 14] on div at bounding box center [104, 19] width 208 height 39
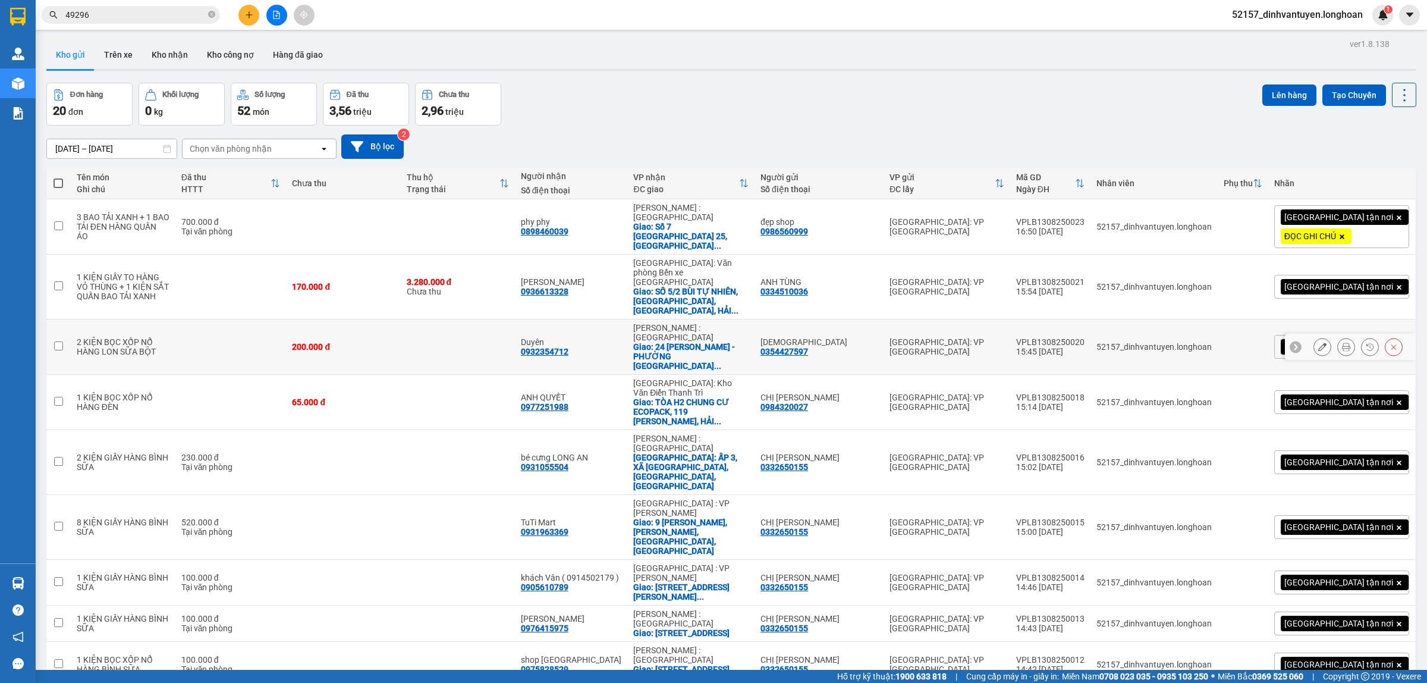
click at [1342, 343] on icon at bounding box center [1346, 347] width 8 height 8
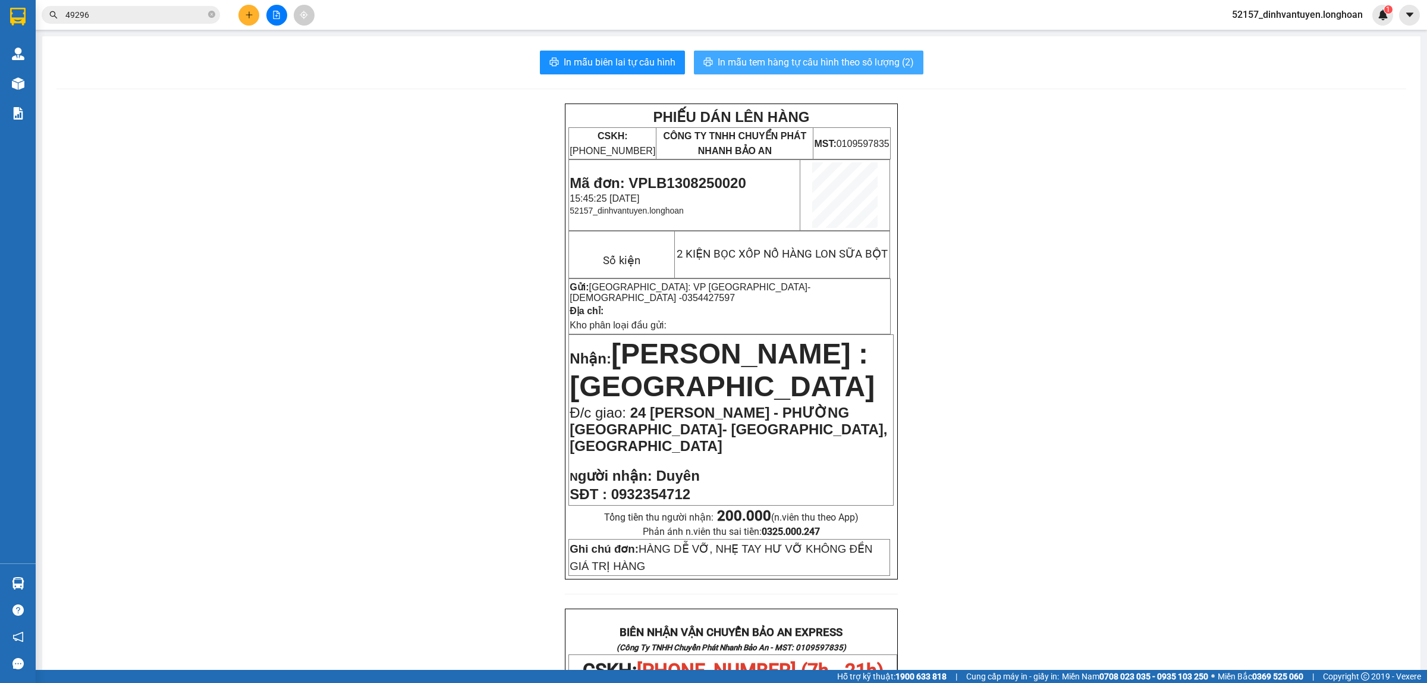
click at [801, 61] on span "In mẫu tem hàng tự cấu hình theo số lượng (2)" at bounding box center [816, 62] width 196 height 15
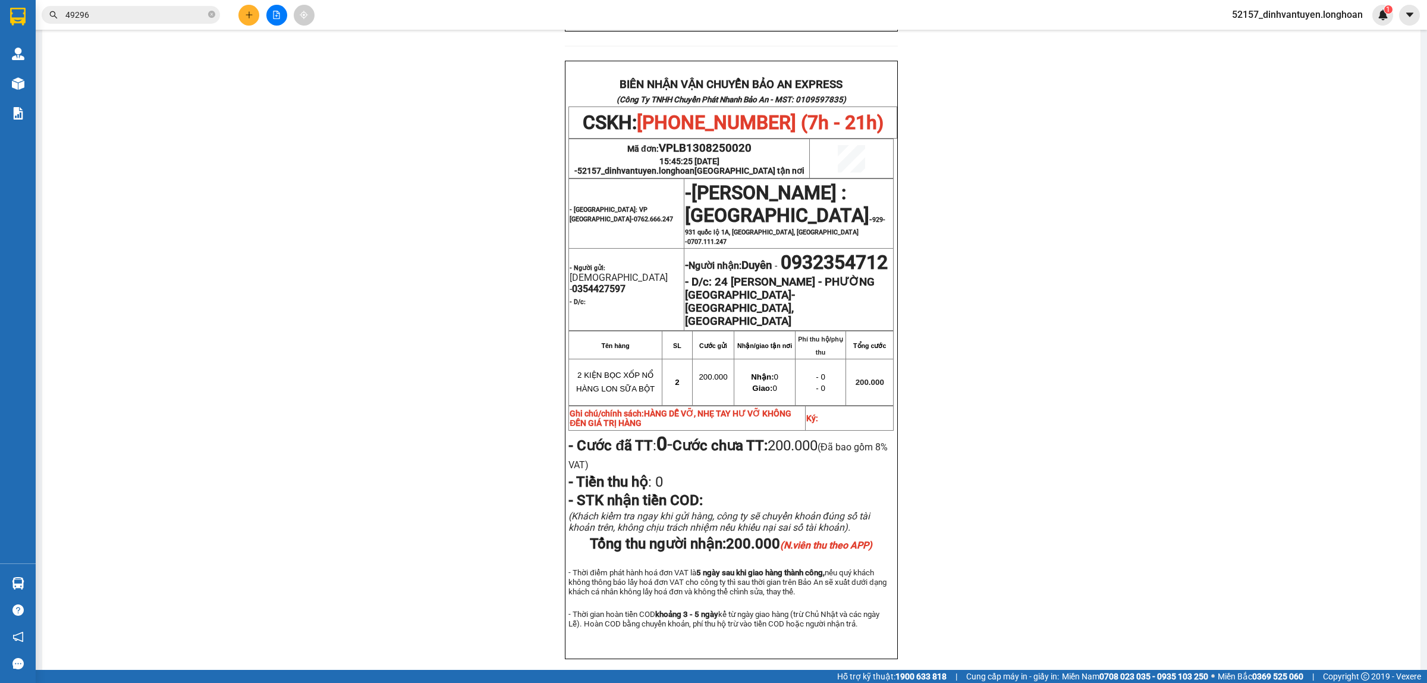
scroll to position [595, 0]
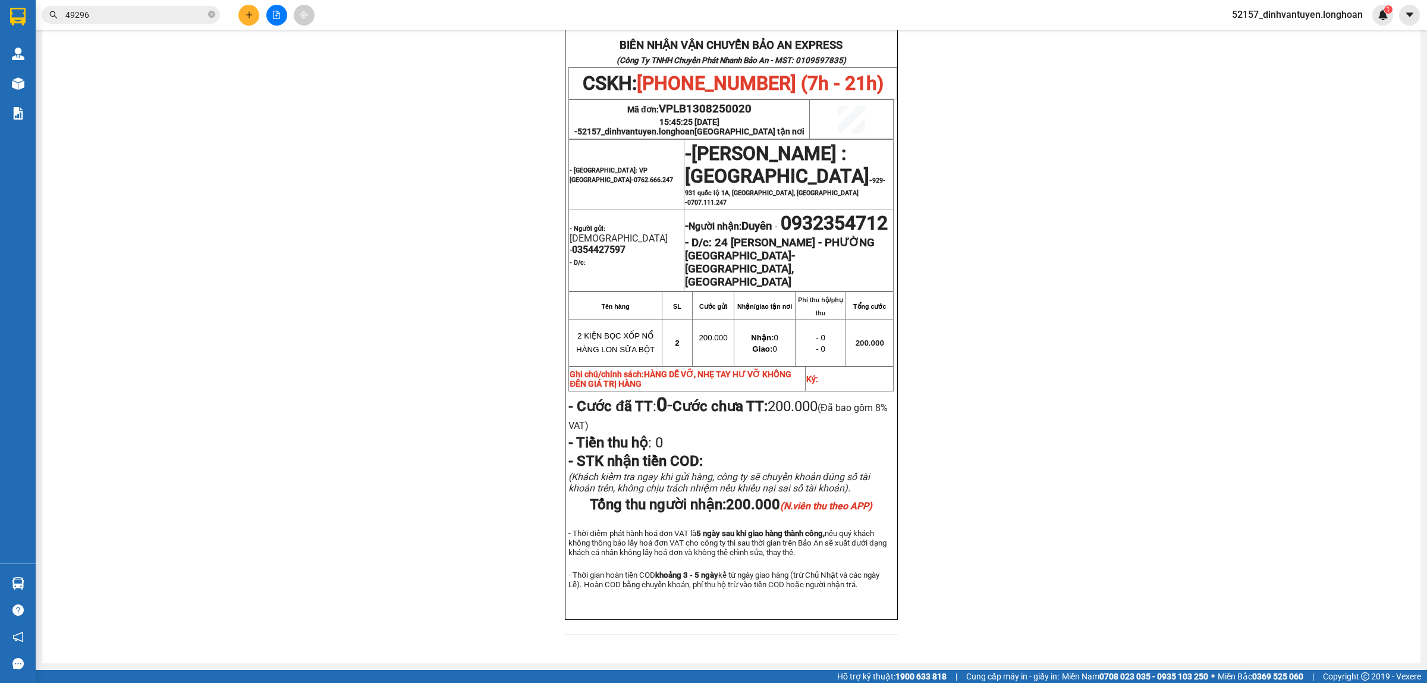
click at [250, 12] on icon "plus" at bounding box center [249, 15] width 8 height 8
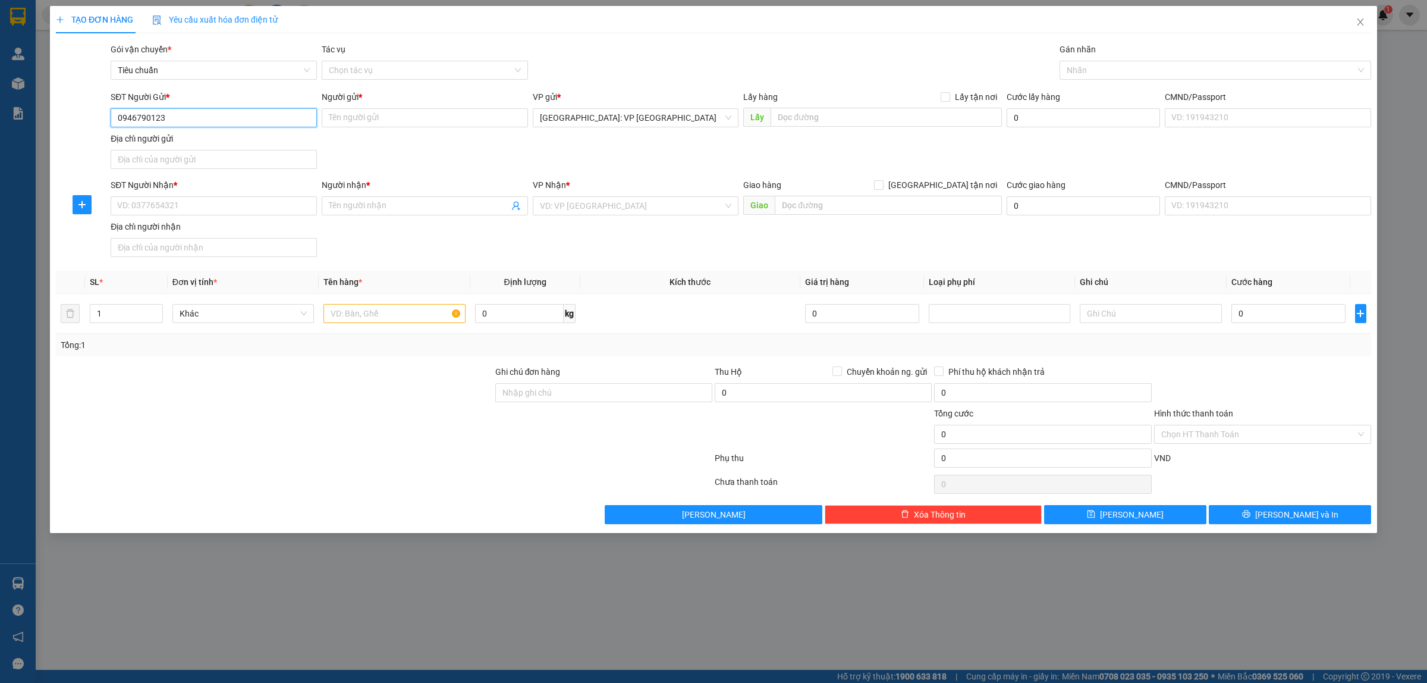
click at [230, 118] on input "0946790123" at bounding box center [214, 117] width 206 height 19
type input "0946790123"
click at [353, 114] on input "Người gửi *" at bounding box center [425, 117] width 206 height 19
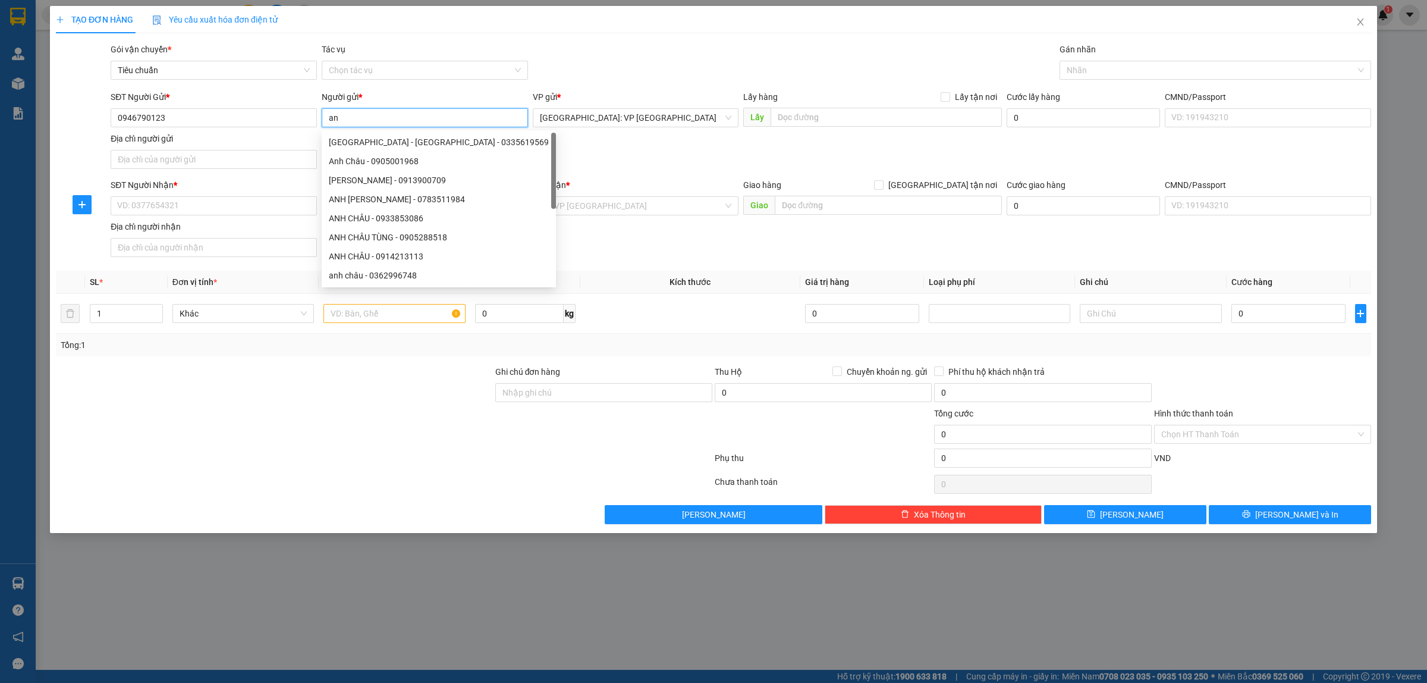
type input "a"
type input "ANH ĐẠI"
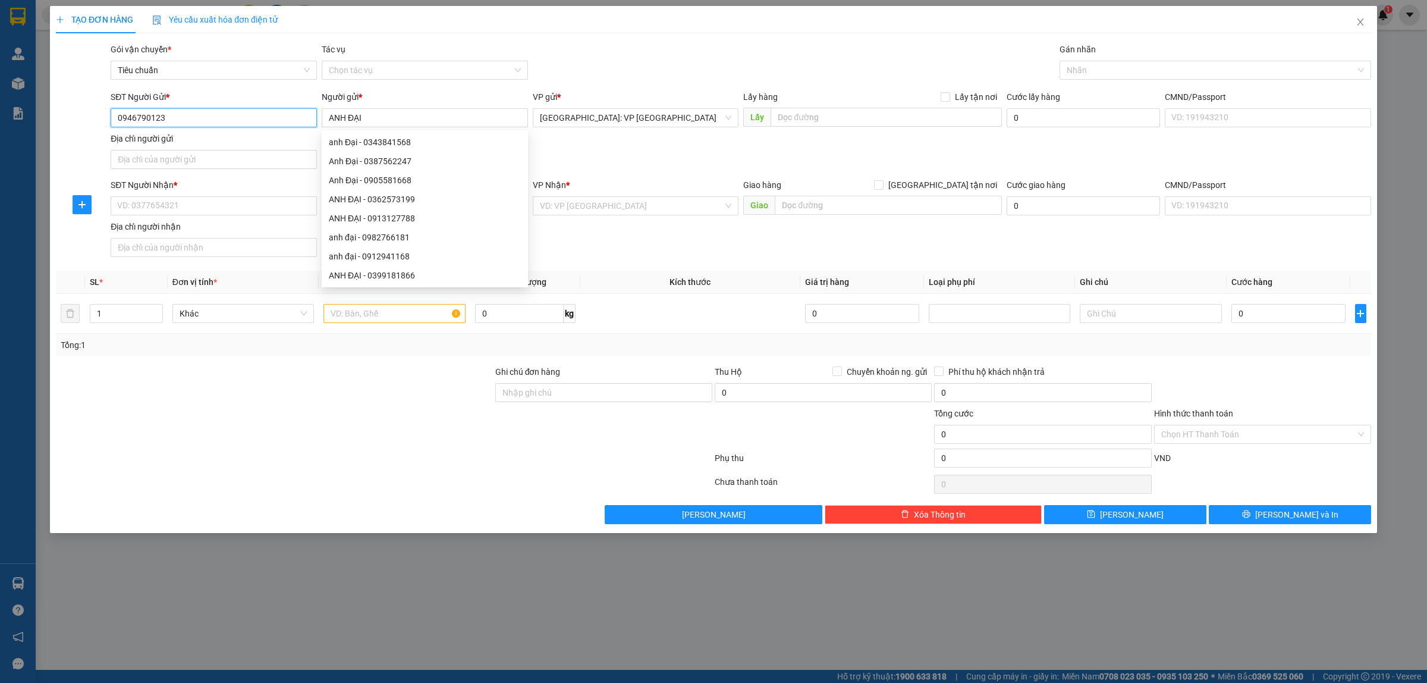
click at [266, 119] on input "0946790123" at bounding box center [214, 117] width 206 height 19
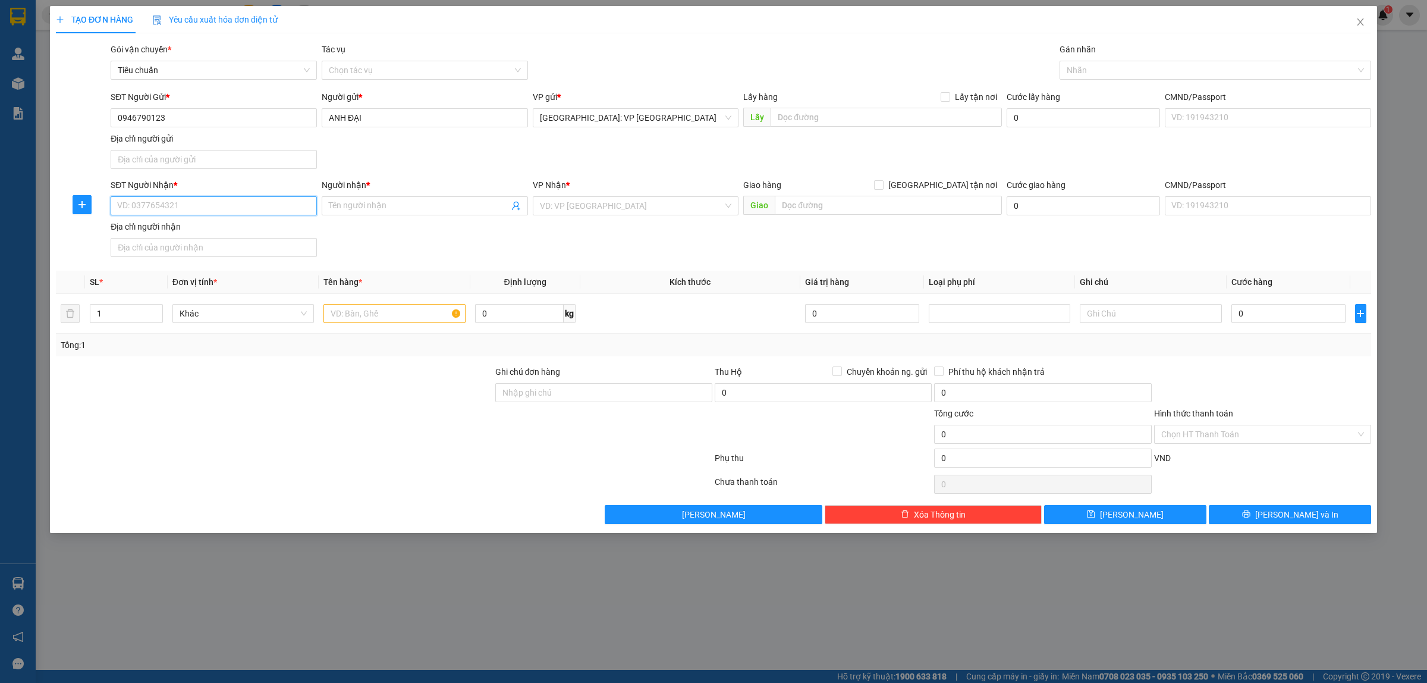
click at [235, 209] on input "SĐT Người Nhận *" at bounding box center [214, 205] width 206 height 19
paste input "0946790123"
type input "0946790123"
click at [373, 120] on input "ANH ĐẠI" at bounding box center [425, 117] width 206 height 19
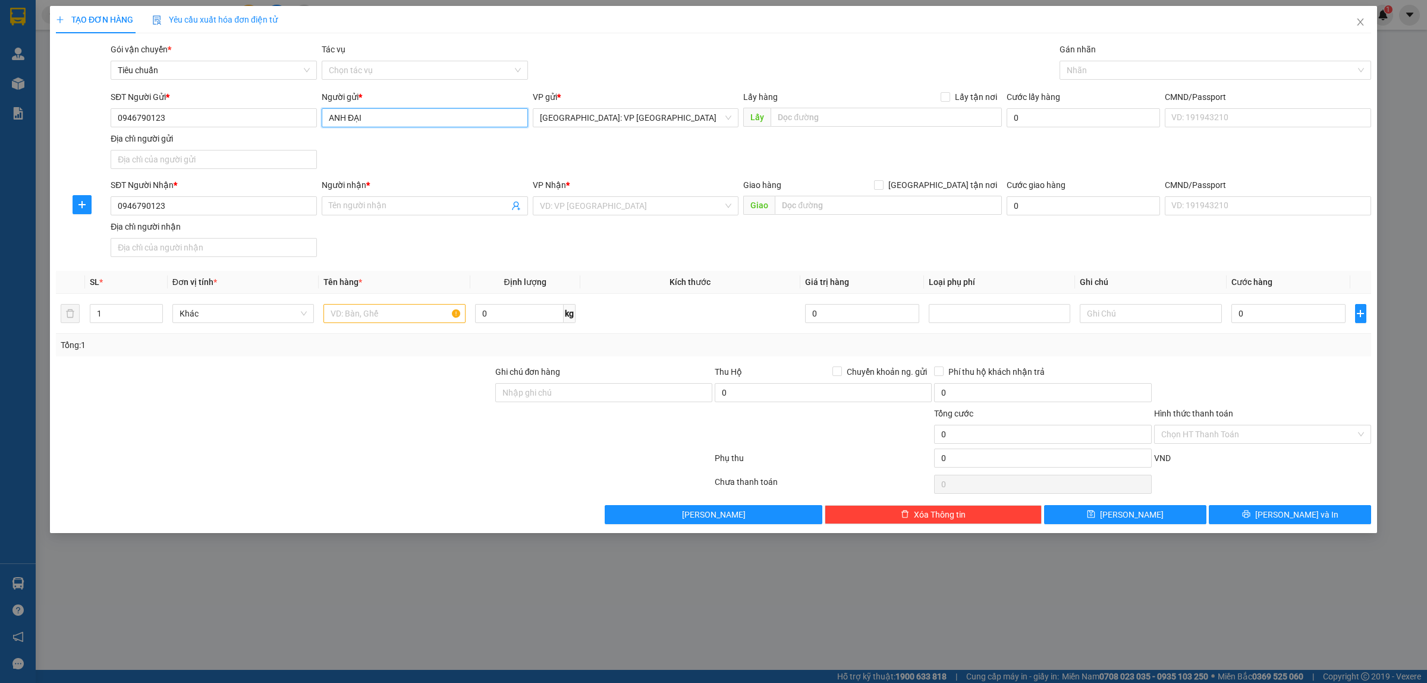
click at [373, 120] on input "ANH ĐẠI" at bounding box center [425, 117] width 206 height 19
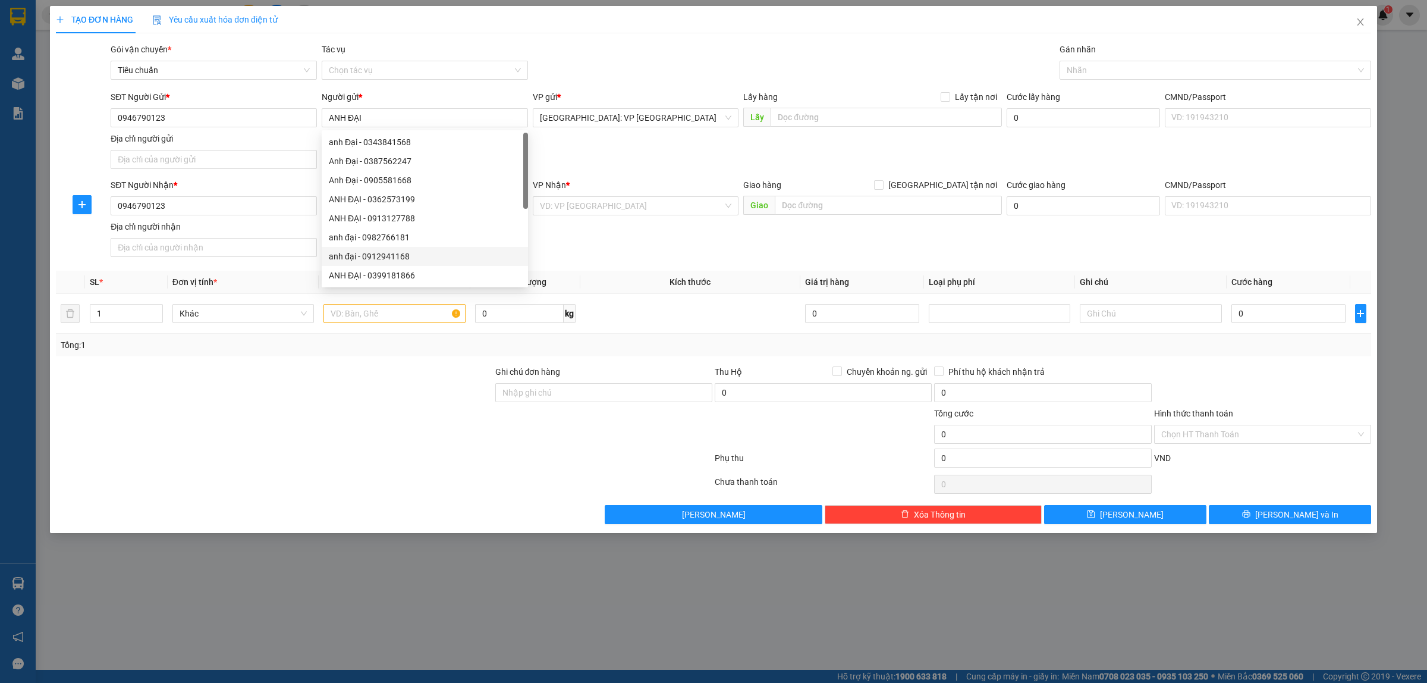
click at [245, 229] on div "Địa chỉ người nhận" at bounding box center [214, 226] width 206 height 13
click at [245, 238] on input "Địa chỉ người nhận" at bounding box center [214, 247] width 206 height 19
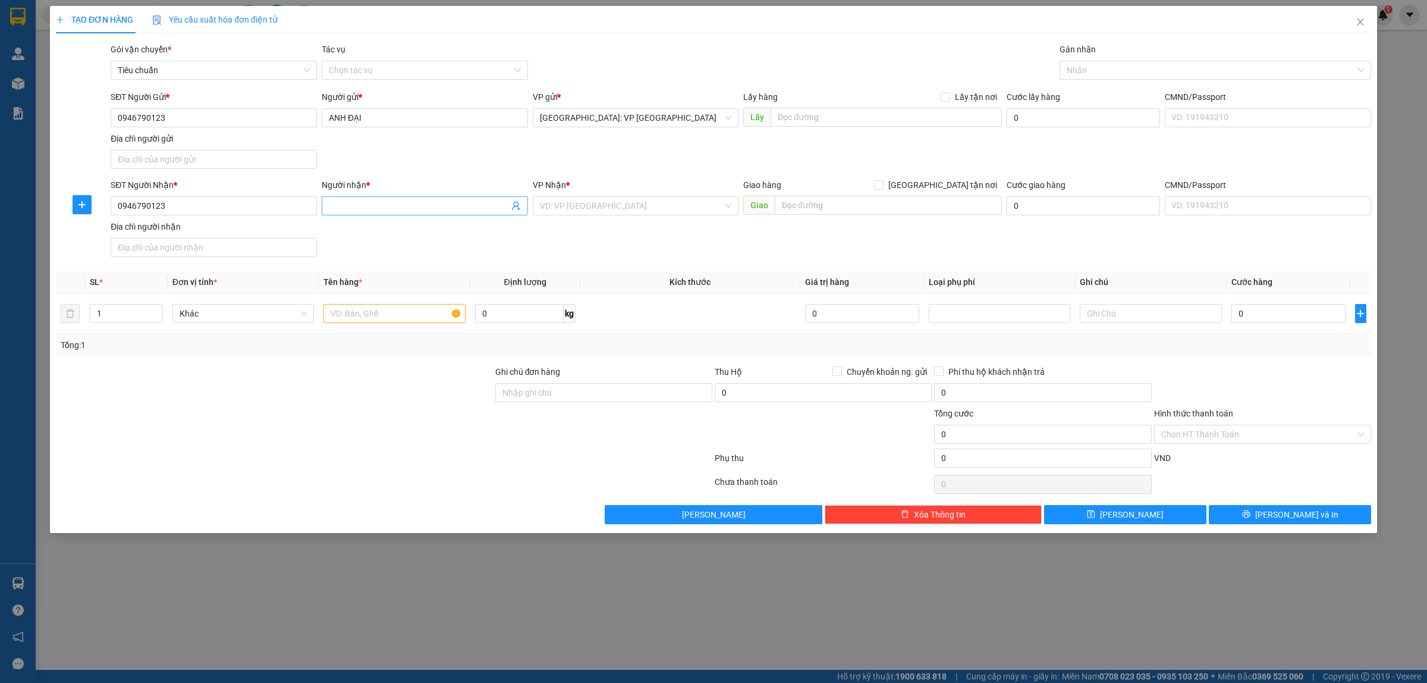
click at [356, 209] on input "Người nhận *" at bounding box center [419, 205] width 180 height 13
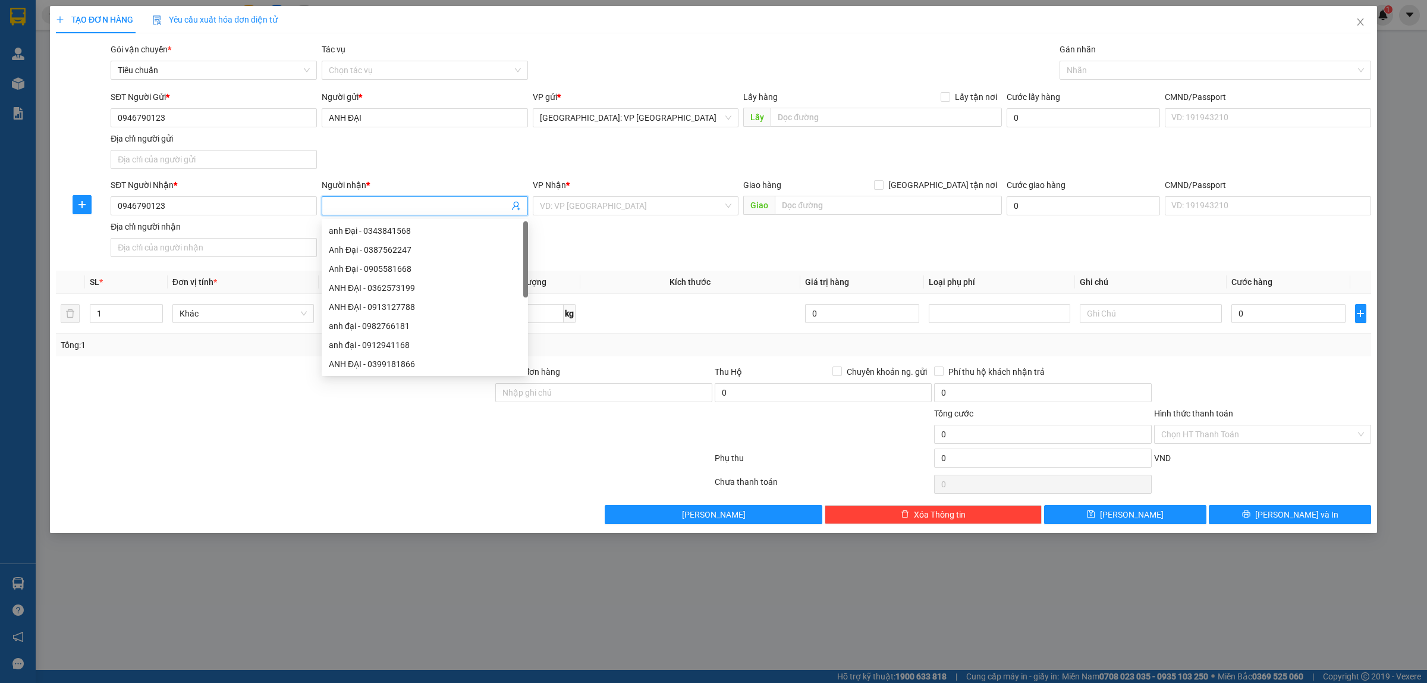
paste input "ANH ĐẠI"
type input "ANH ĐẠI"
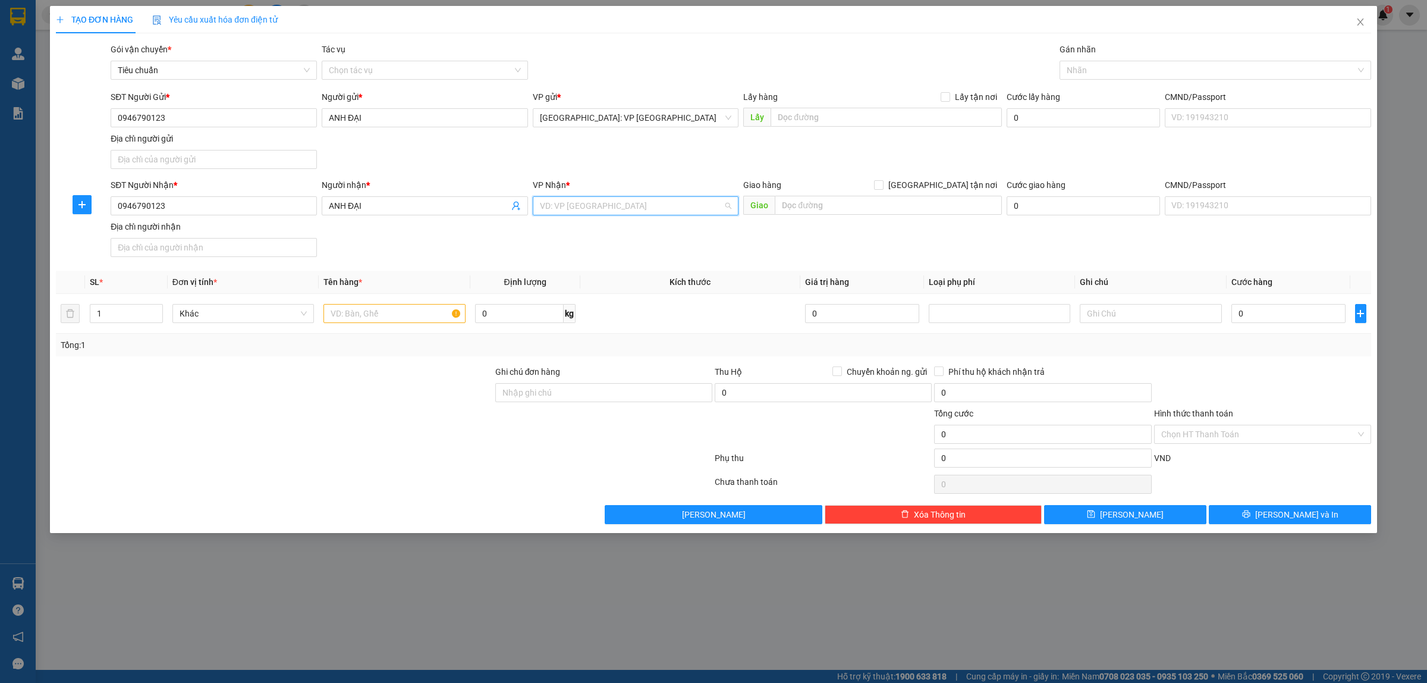
click at [608, 205] on input "search" at bounding box center [632, 206] width 184 height 18
type input "VAN D"
click at [618, 246] on div "[GEOGRAPHIC_DATA]: Kho Văn Điển Thanh Trì" at bounding box center [636, 249] width 192 height 13
click at [818, 212] on input "text" at bounding box center [888, 205] width 227 height 19
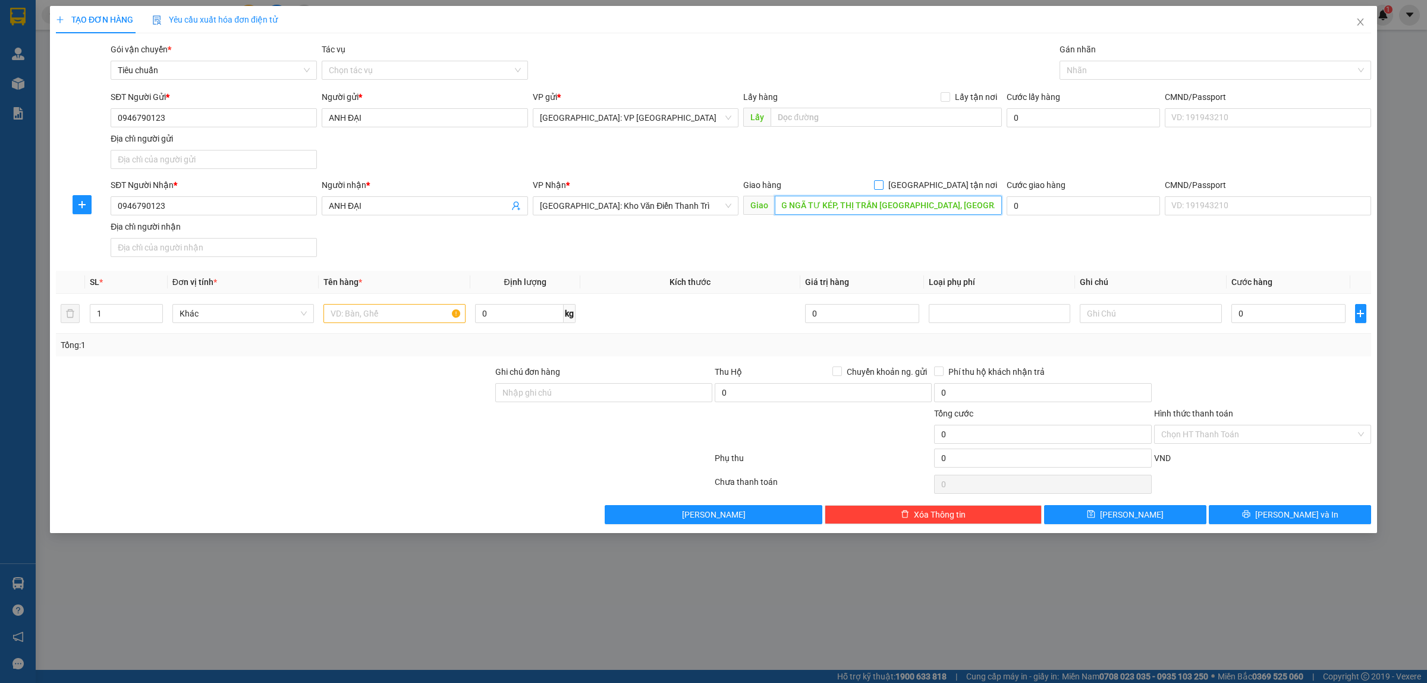
type input "CÂY XĂNG NGÃ TƯ KÉP, THỊ TRẤN KÉP, LẠNG GIANG, BẮC GIANG"
click at [883, 184] on input "[GEOGRAPHIC_DATA] tận nơi" at bounding box center [878, 184] width 8 height 8
checkbox input "true"
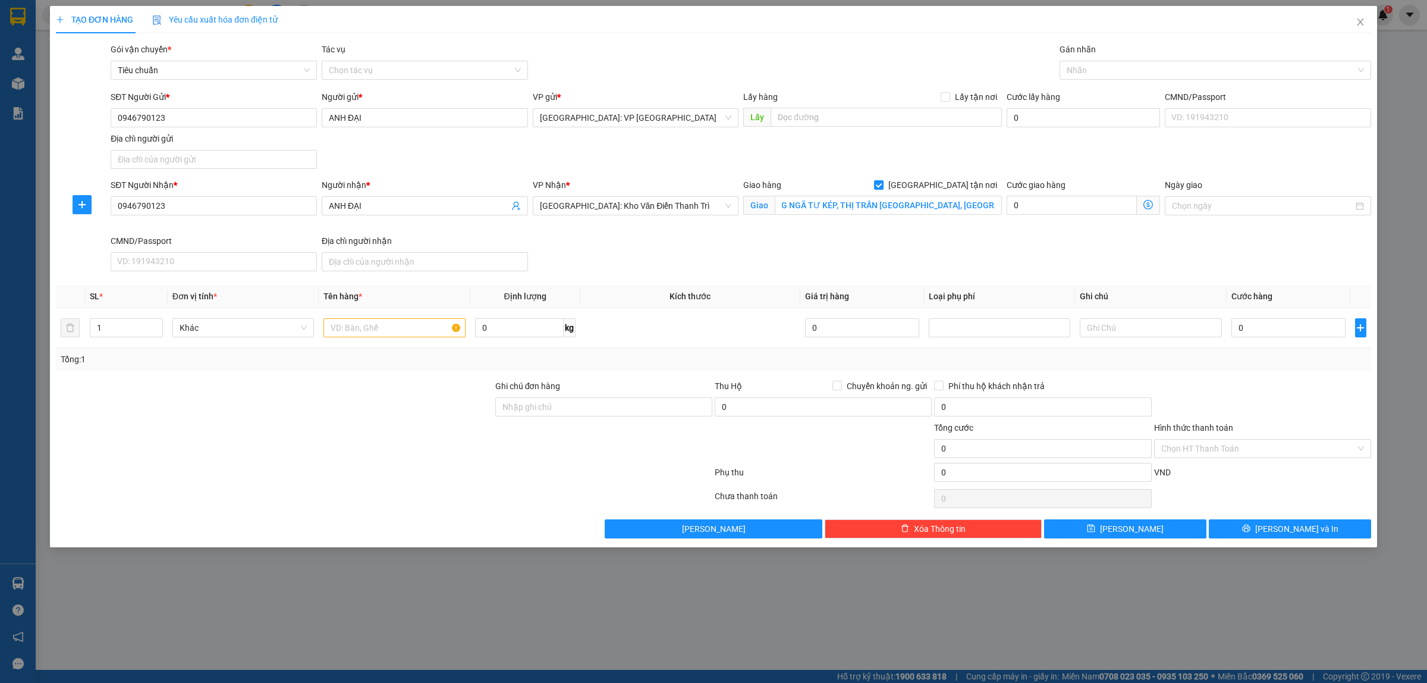
scroll to position [0, 0]
click at [1085, 74] on div at bounding box center [1210, 70] width 294 height 14
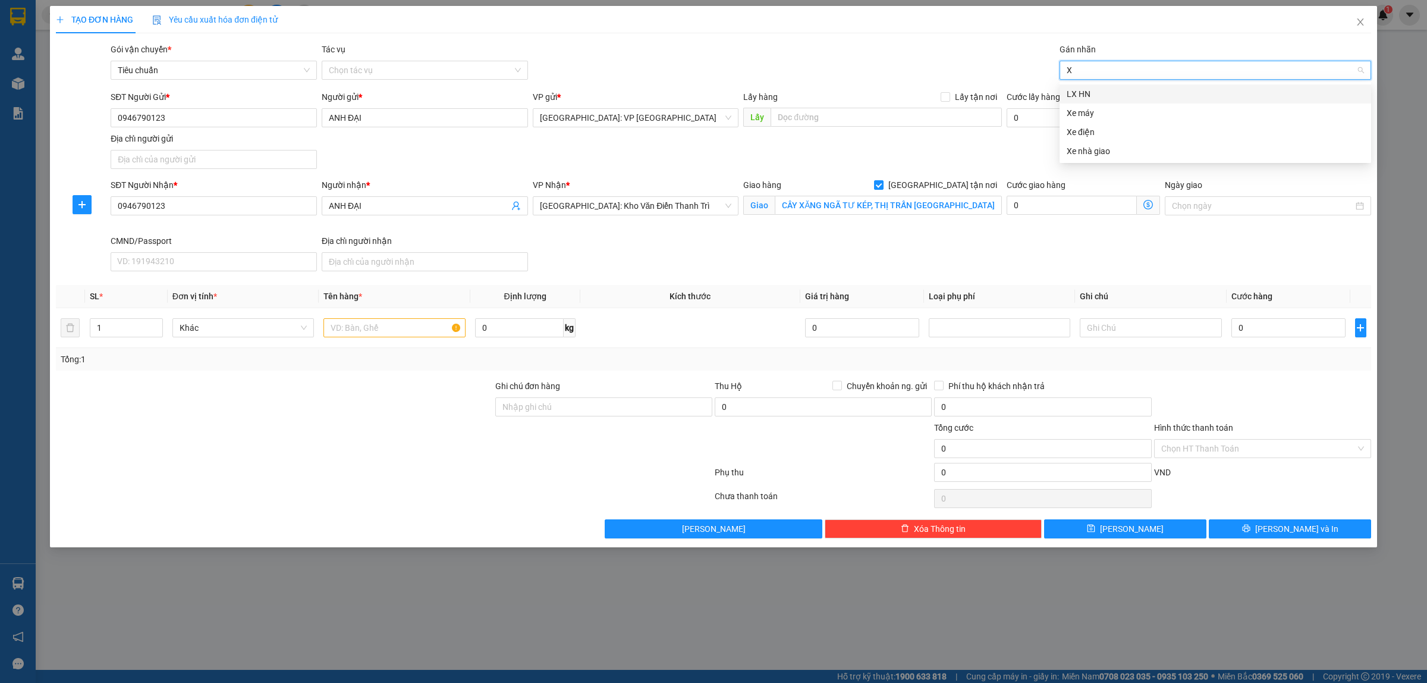
type input "XE"
click at [1092, 97] on div "Xe máy" at bounding box center [1215, 93] width 297 height 13
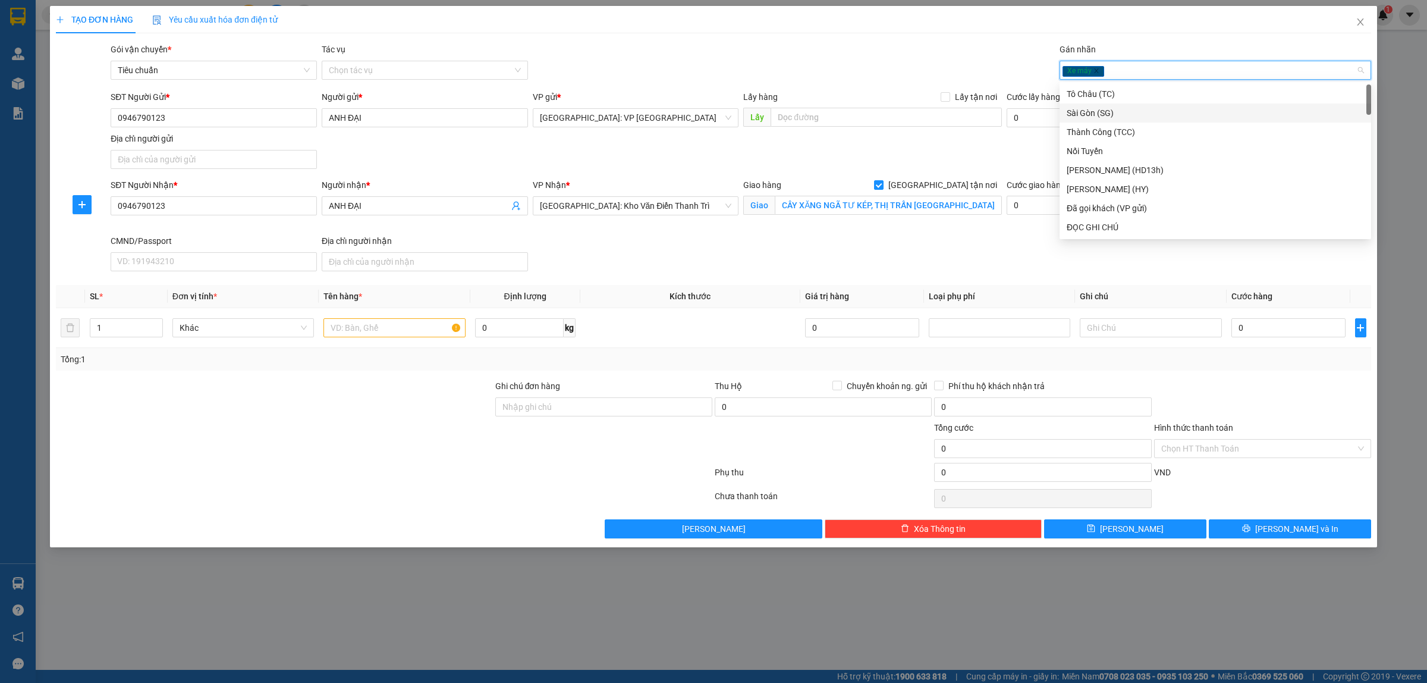
type input "G"
click at [1103, 224] on div "[GEOGRAPHIC_DATA] tận nơi" at bounding box center [1215, 227] width 297 height 13
click at [361, 316] on td at bounding box center [394, 328] width 151 height 40
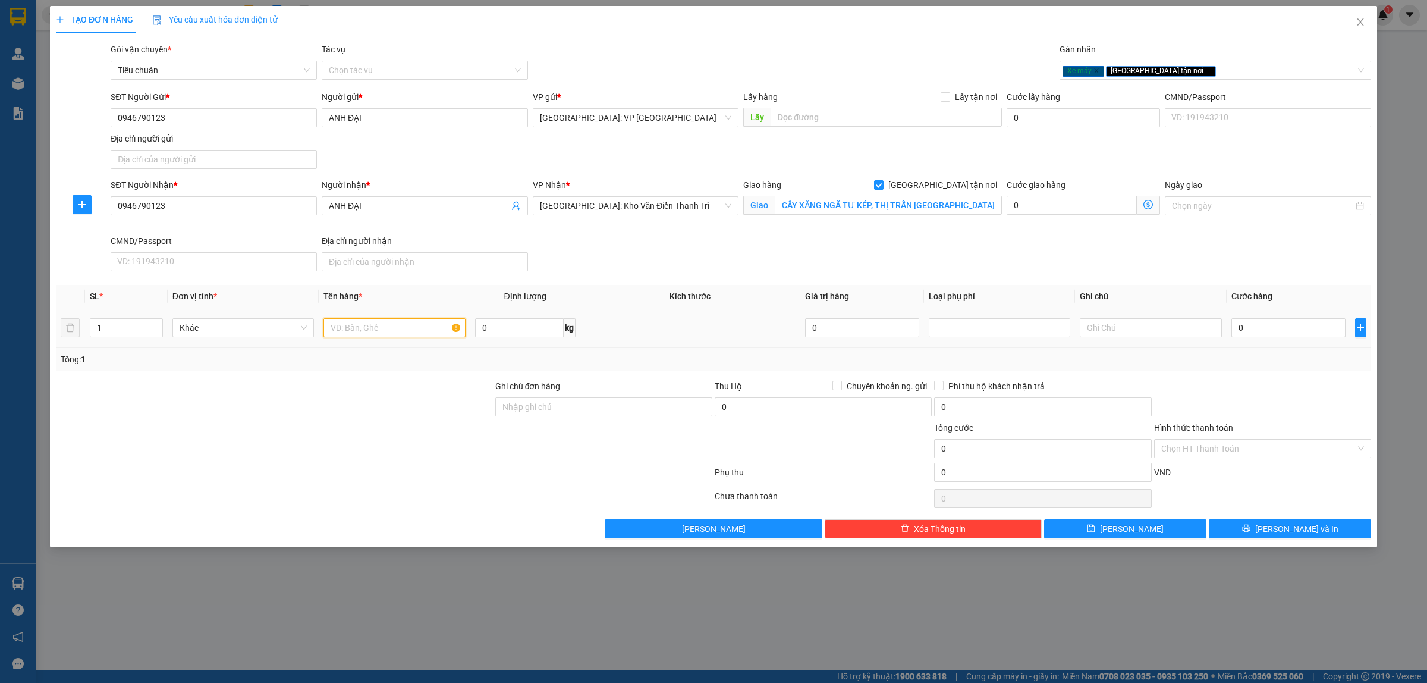
click at [368, 327] on input "text" at bounding box center [395, 327] width 142 height 19
type input "1 XE MÁY 30K1 6516"
click at [649, 416] on input "Ghi chú đơn hàng" at bounding box center [603, 406] width 217 height 19
type input "KHÔNG CHÌA KHÓA, KHÔNG GIẤY TỜ, GƯƠNG ĐỂ CỐP XE"
click at [1277, 330] on input "0" at bounding box center [1289, 327] width 114 height 19
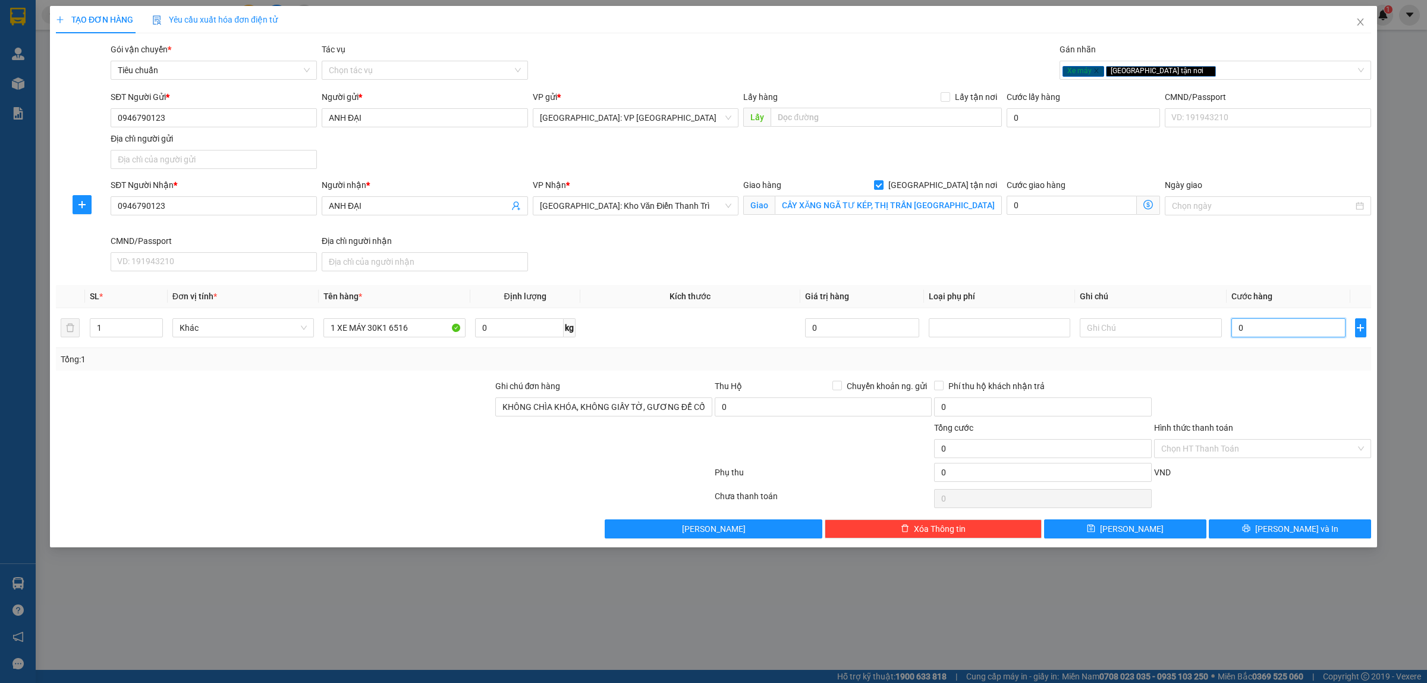
type input "3"
type input "34"
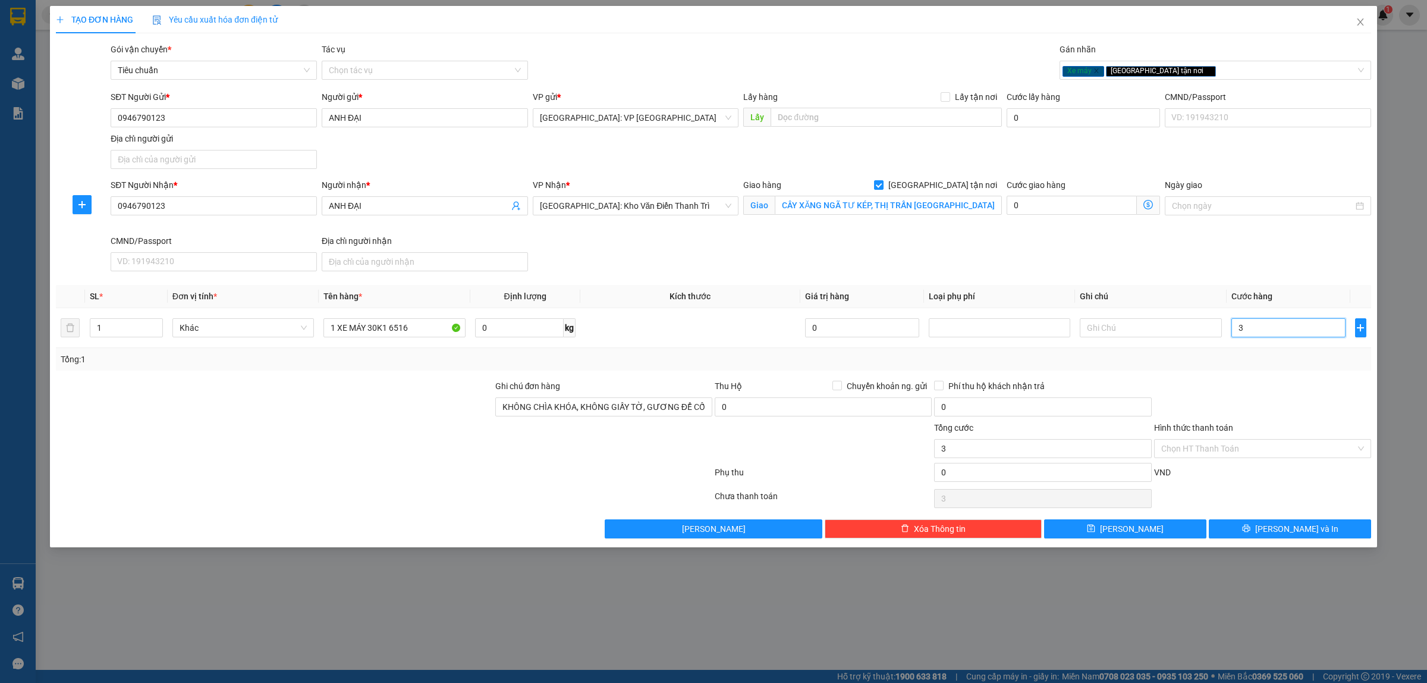
type input "34"
type input "340"
type input "3.400"
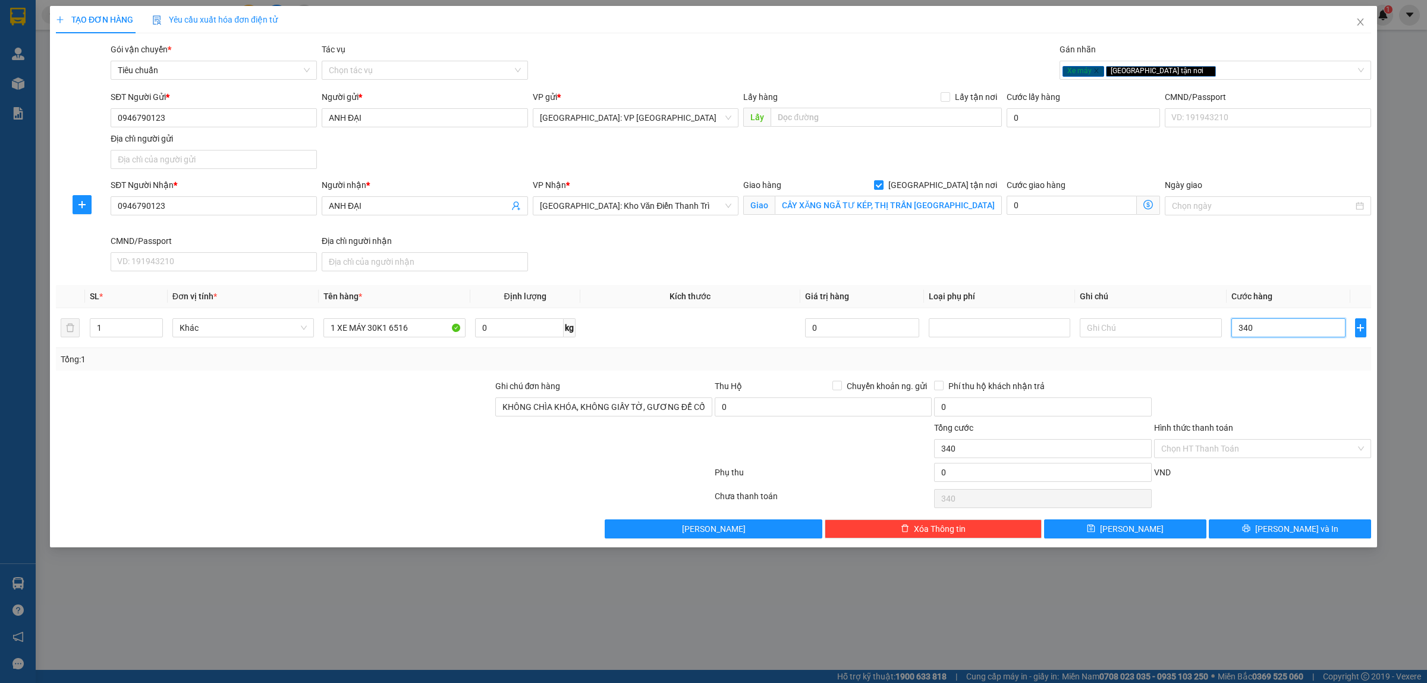
type input "3.400"
click at [1295, 527] on span "[PERSON_NAME] và In" at bounding box center [1296, 528] width 83 height 13
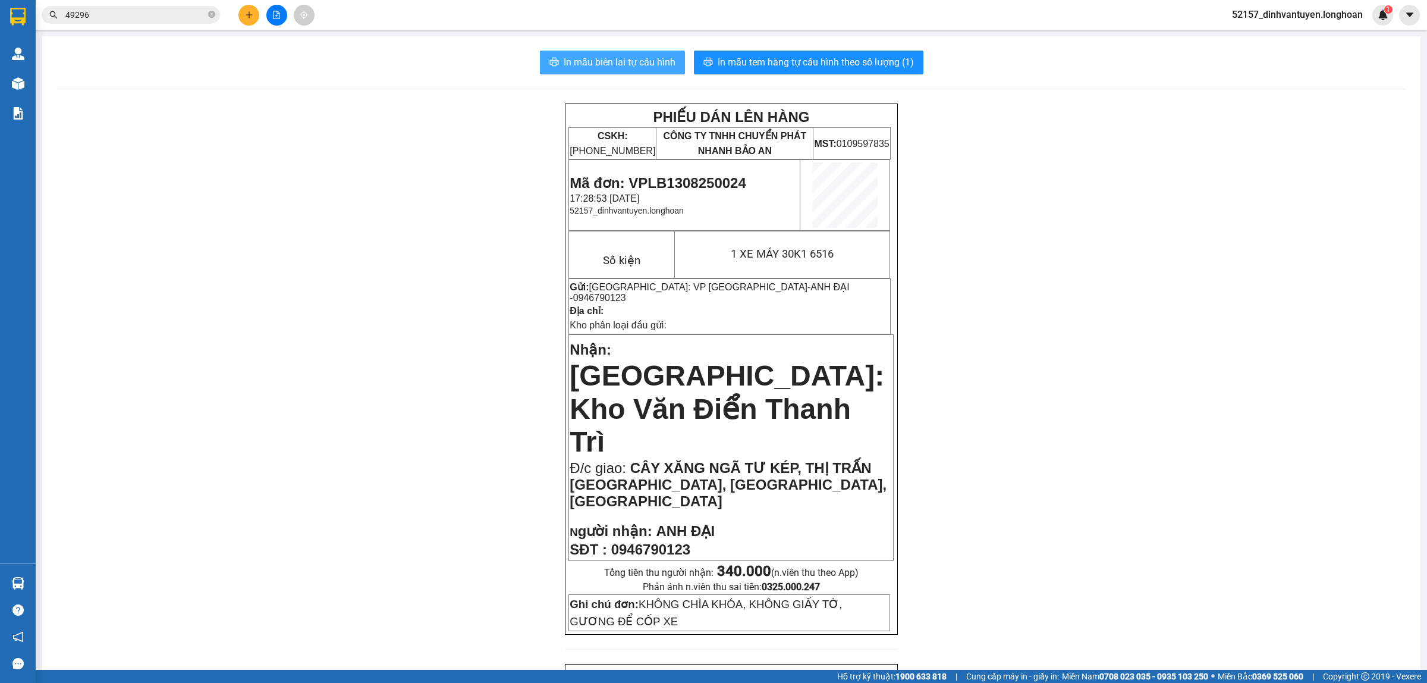
click at [618, 66] on span "In mẫu biên lai tự cấu hình" at bounding box center [620, 62] width 112 height 15
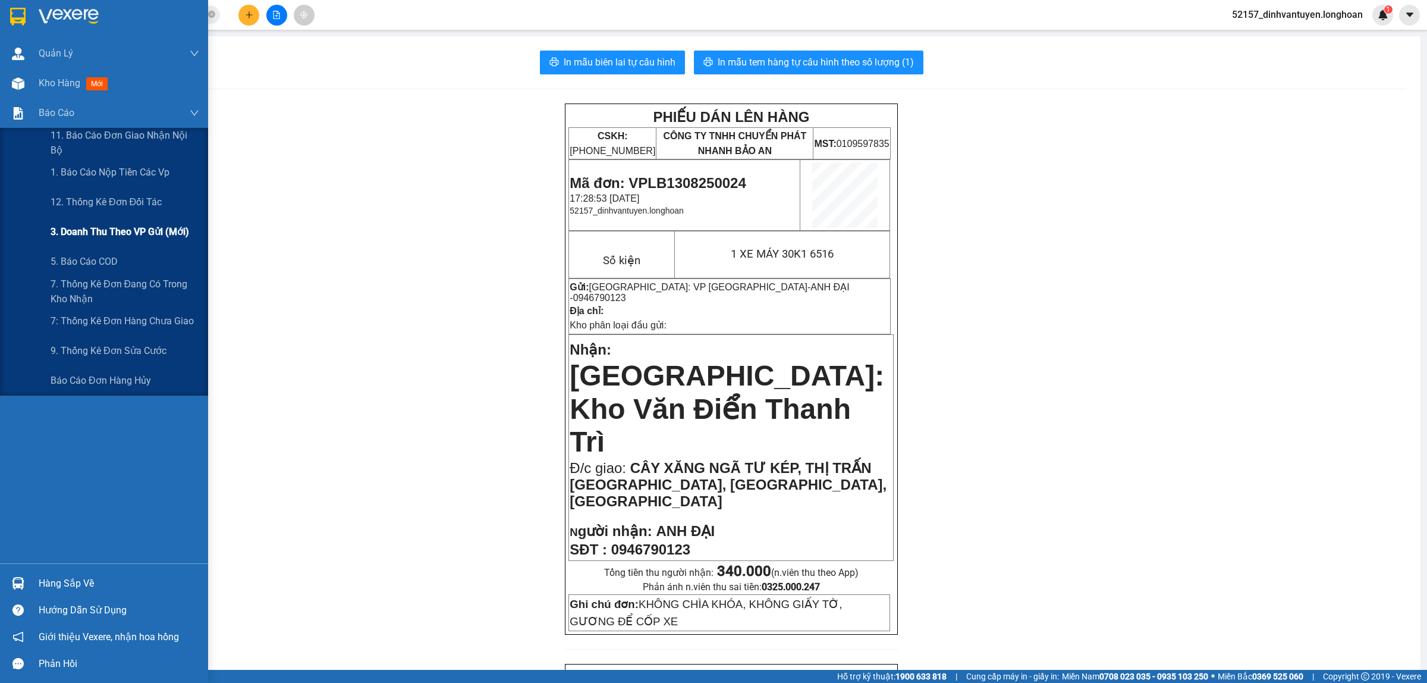
click at [138, 227] on span "3. Doanh Thu theo VP Gửi (mới)" at bounding box center [120, 231] width 139 height 15
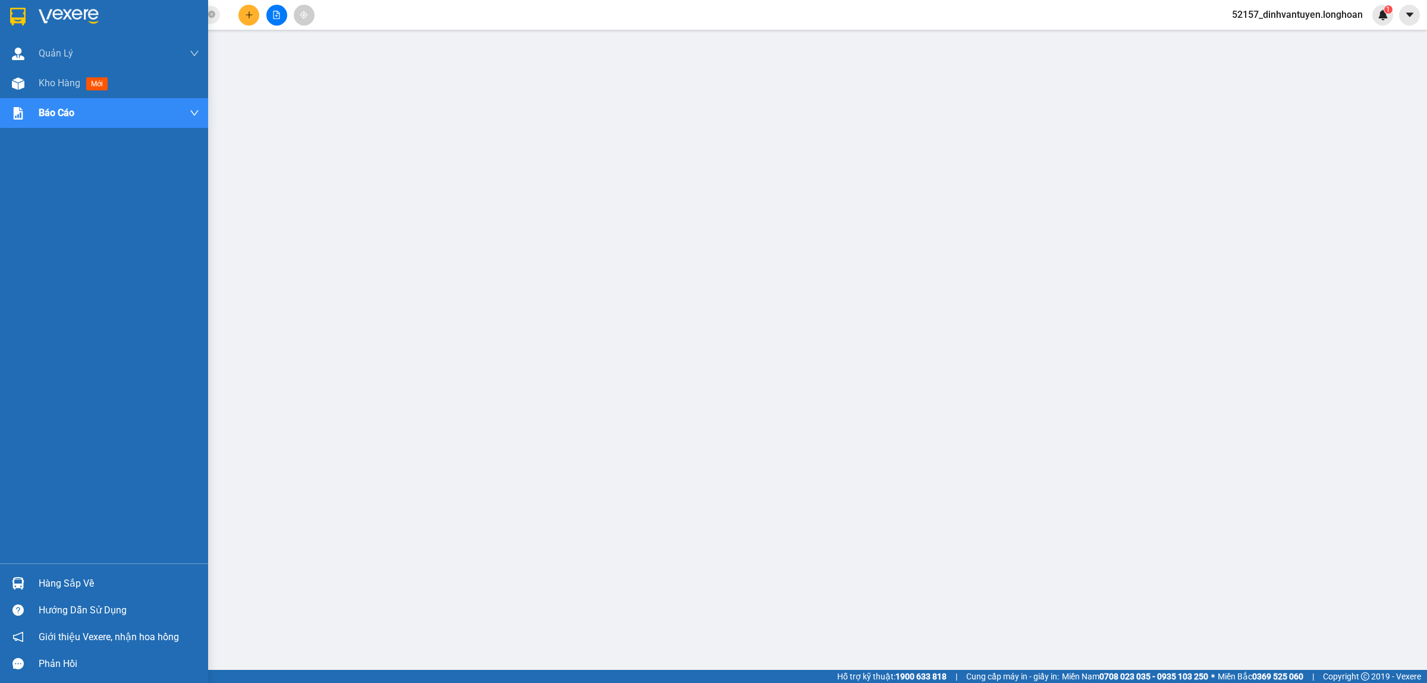
click at [13, 9] on img at bounding box center [17, 17] width 15 height 18
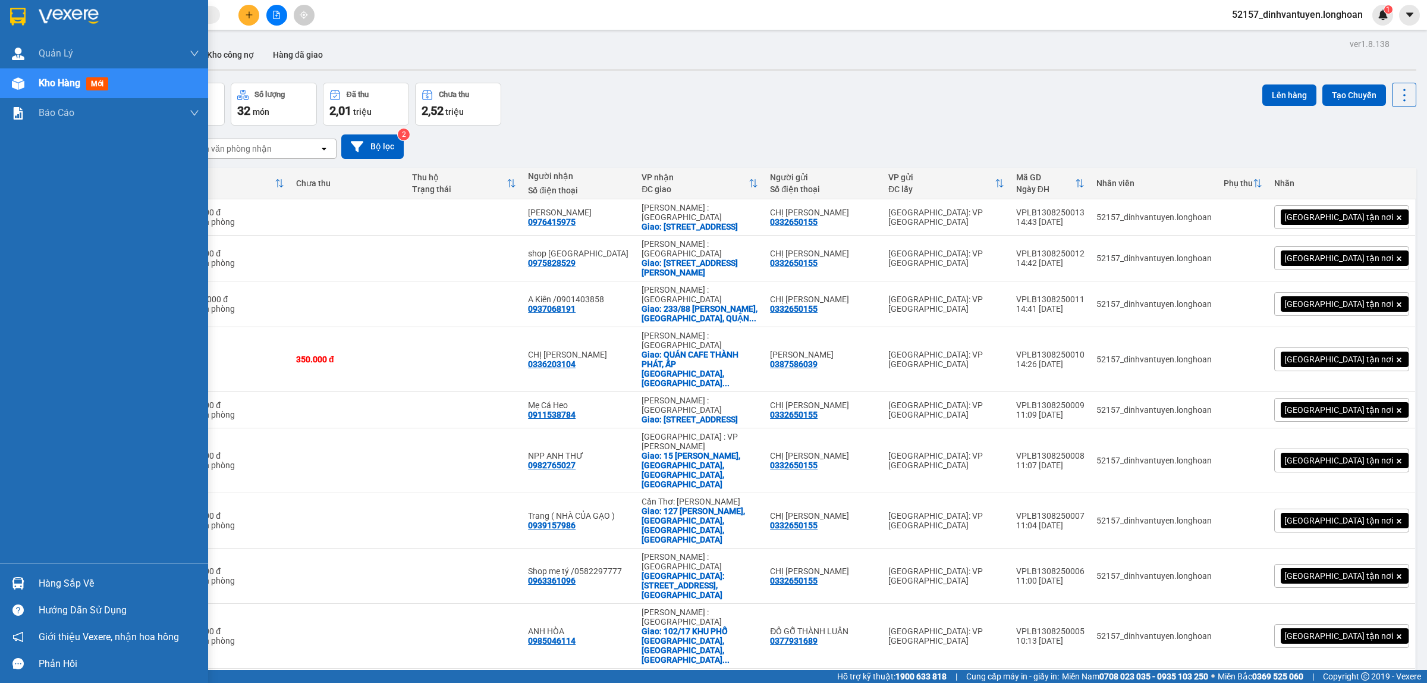
click at [17, 18] on img at bounding box center [17, 17] width 15 height 18
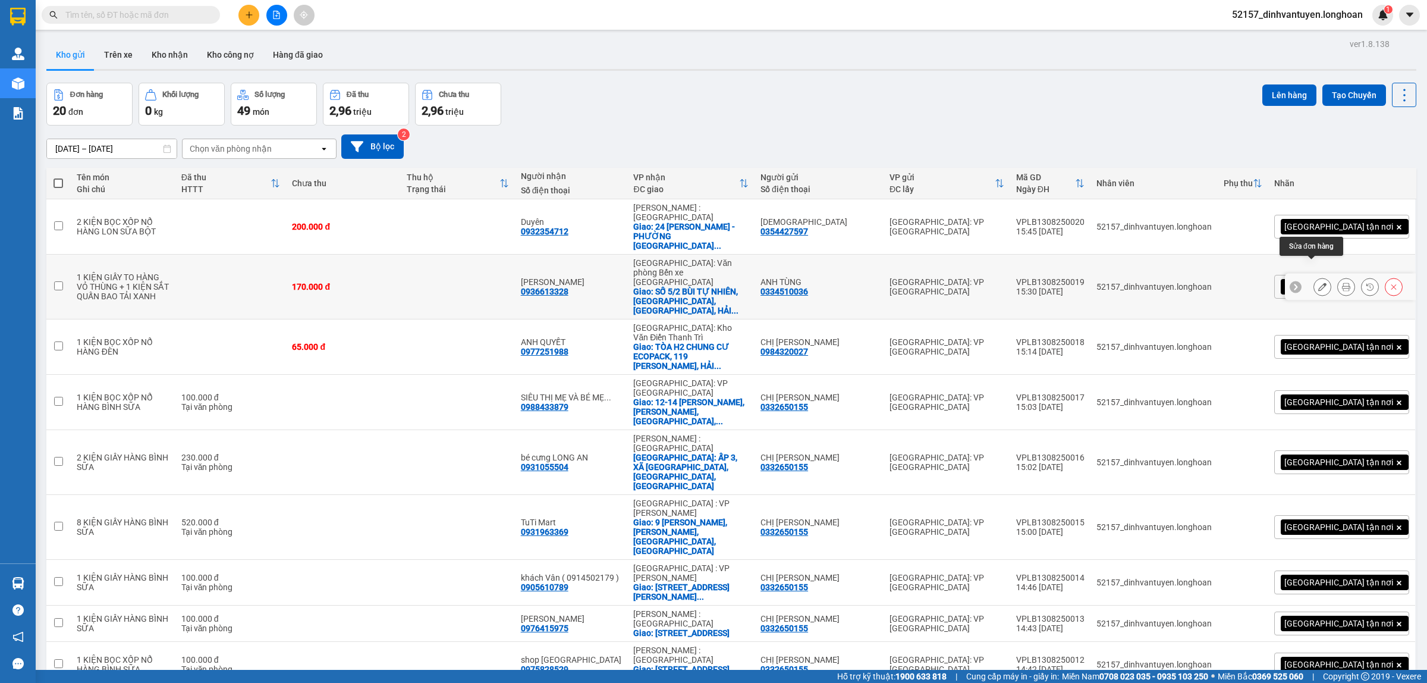
click at [1314, 277] on button at bounding box center [1322, 287] width 17 height 21
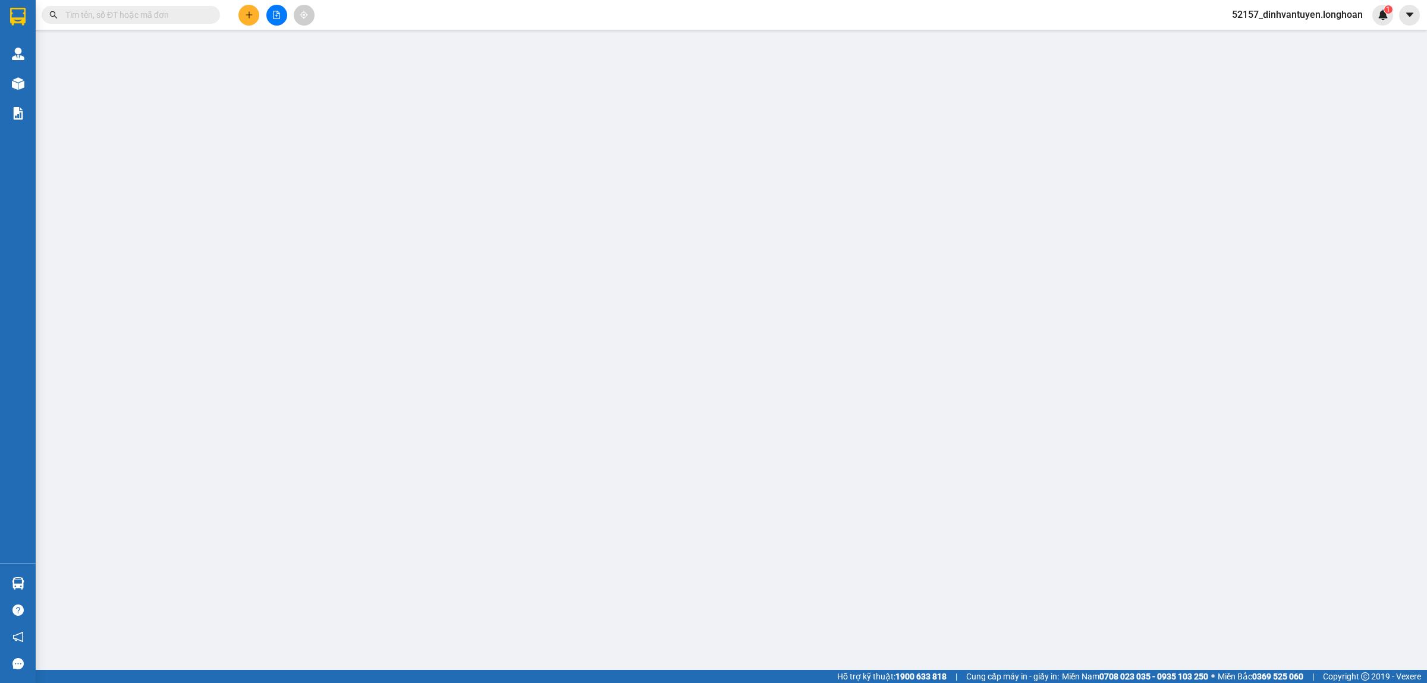
type input "0334510036"
type input "ANH TÙNG"
type input "0936613328"
type input "[PERSON_NAME]"
checkbox input "true"
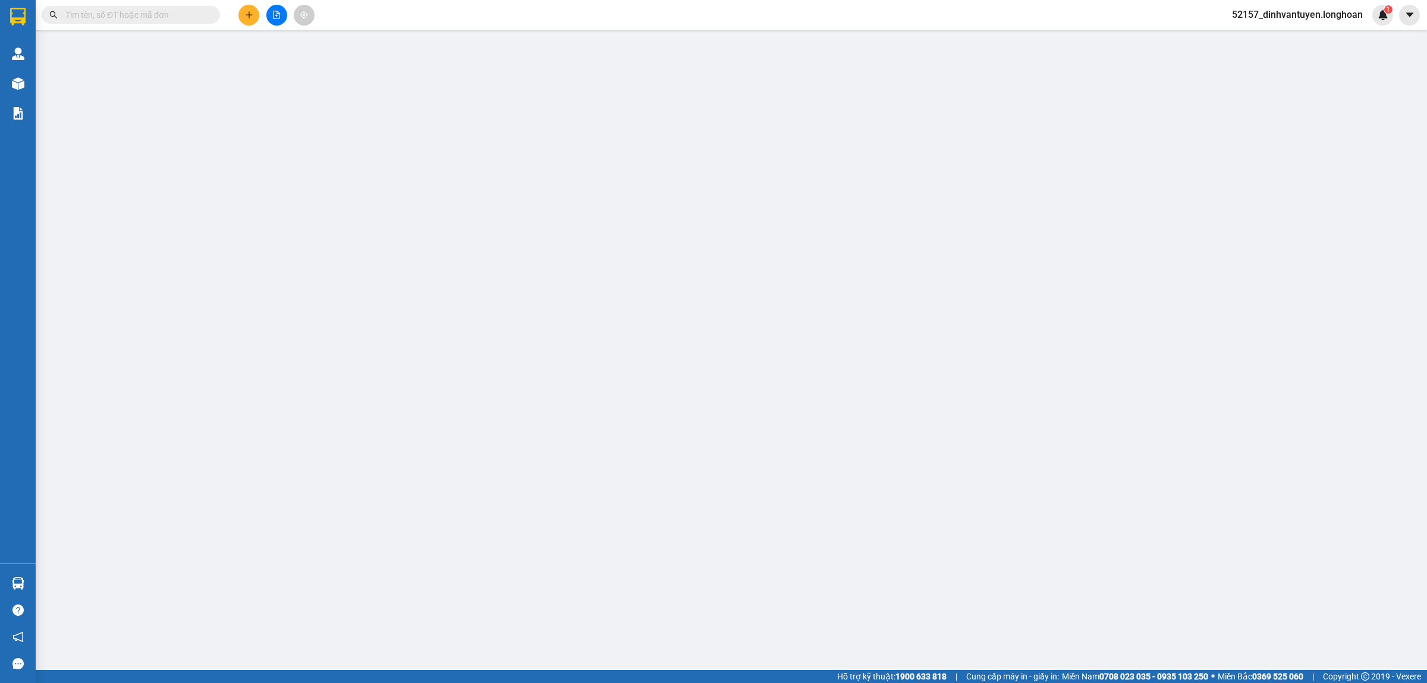
type input "SỐ 5/2 BÙI TỰ NHIÊN, [GEOGRAPHIC_DATA], [GEOGRAPHIC_DATA], [GEOGRAPHIC_DATA]"
type input "170.000"
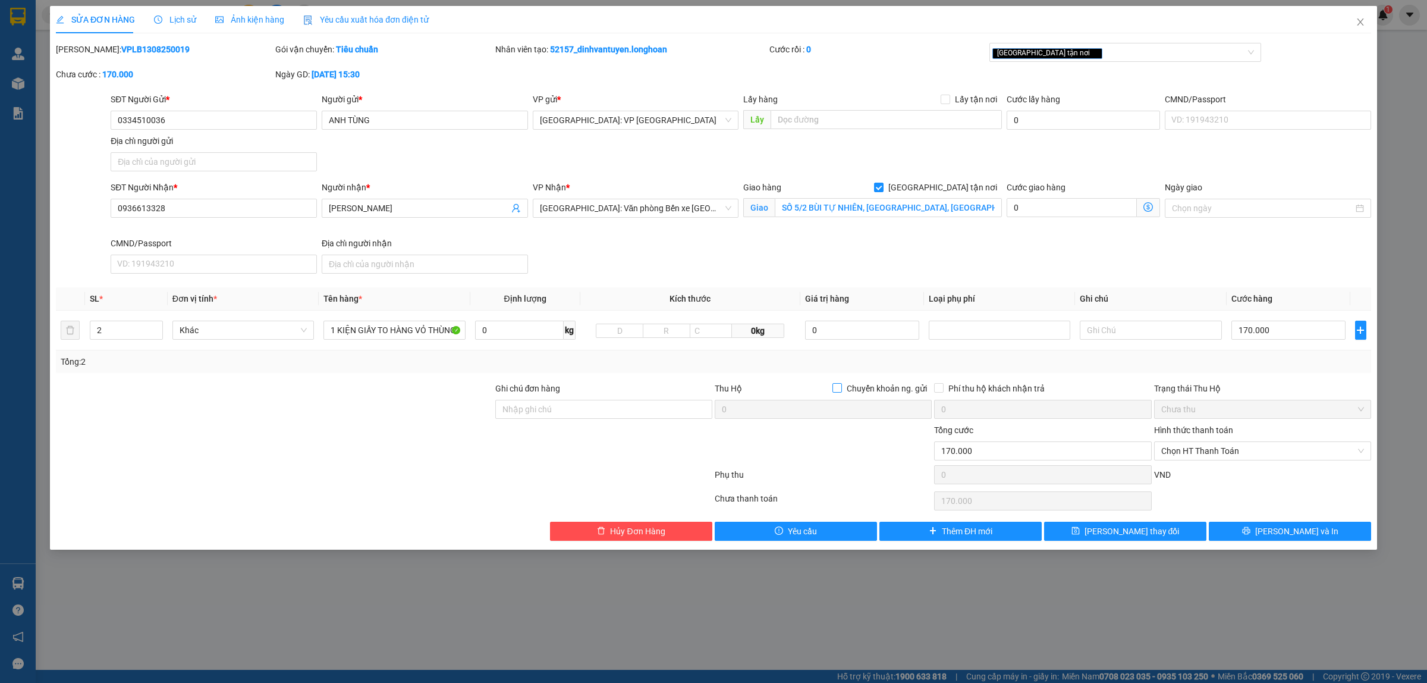
click at [836, 388] on input "Chuyển khoản ng. gửi" at bounding box center [837, 387] width 8 height 8
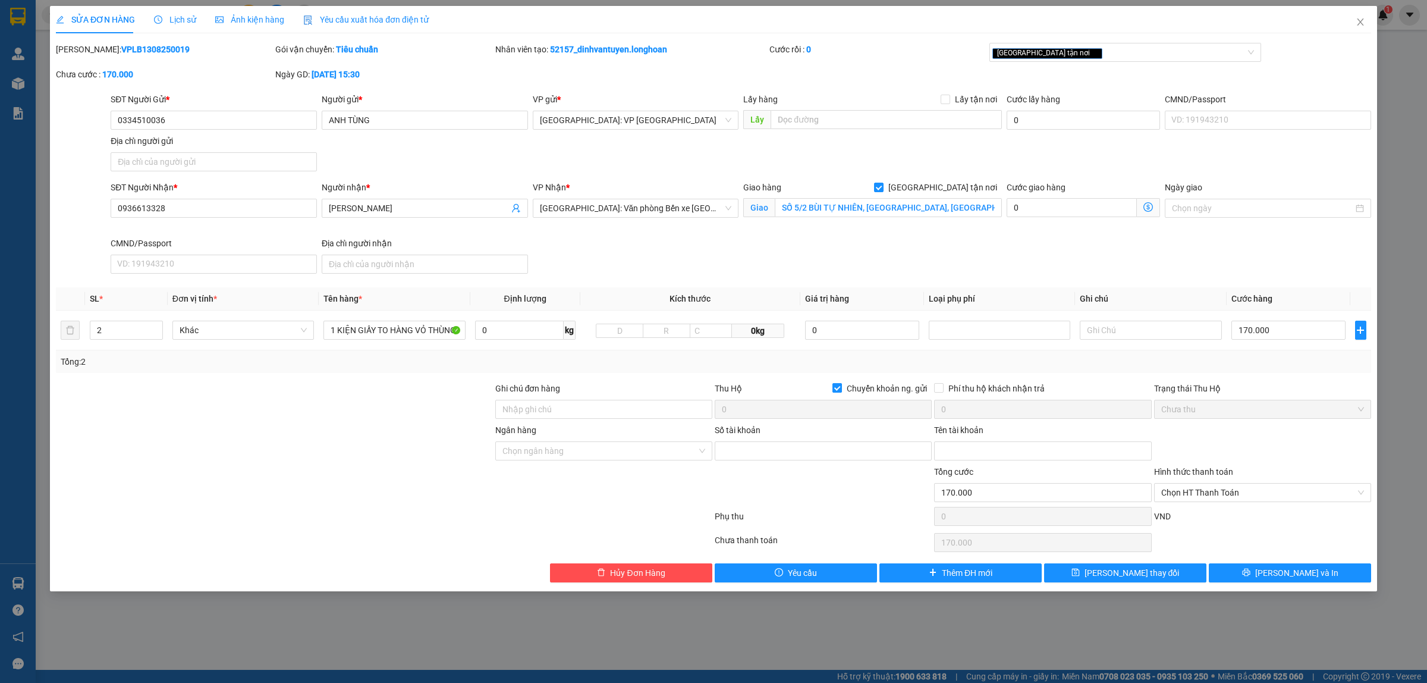
click at [837, 388] on input "Chuyển khoản ng. gửi" at bounding box center [837, 387] width 8 height 8
checkbox input "false"
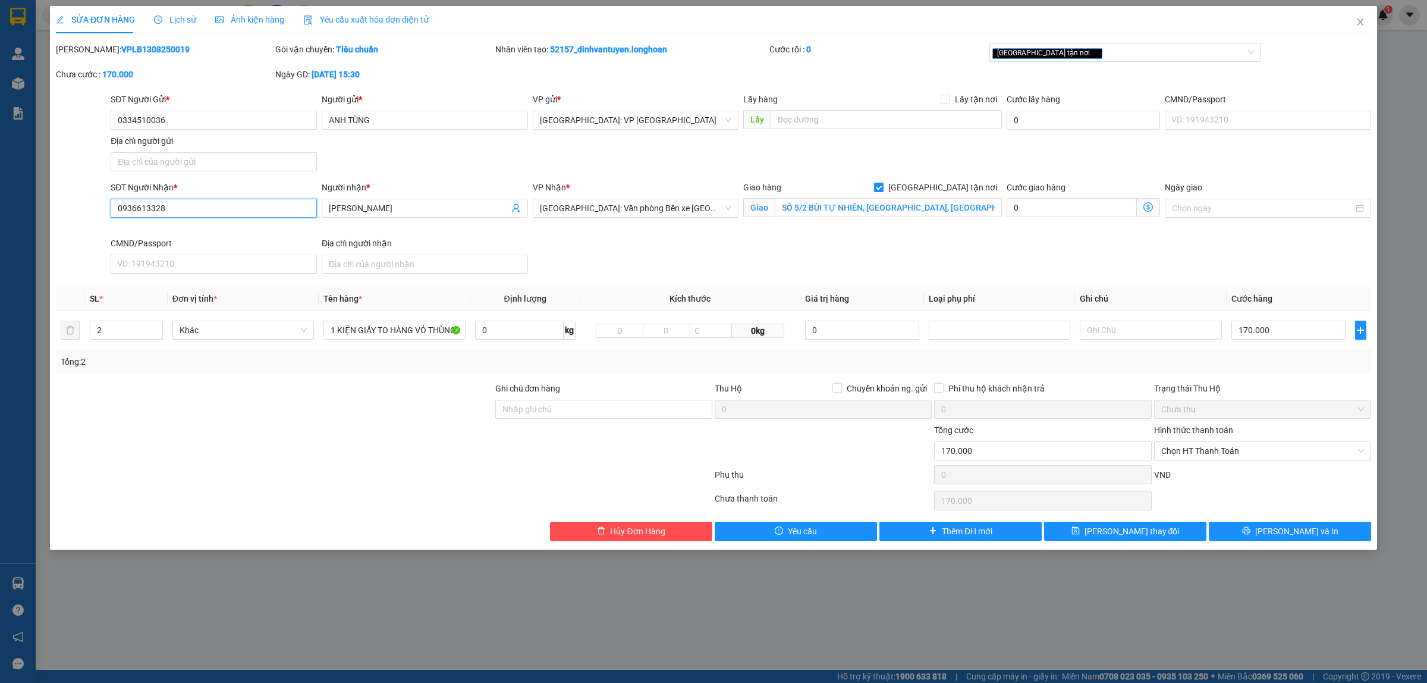
click at [235, 205] on input "0936613328" at bounding box center [214, 208] width 206 height 19
click at [391, 334] on input "1 KIỆN GIẤY TO HÀNG VỎ THÙNG + 1 KIỆN SẮT QUẤN BAO TẢI XANH" at bounding box center [395, 330] width 142 height 19
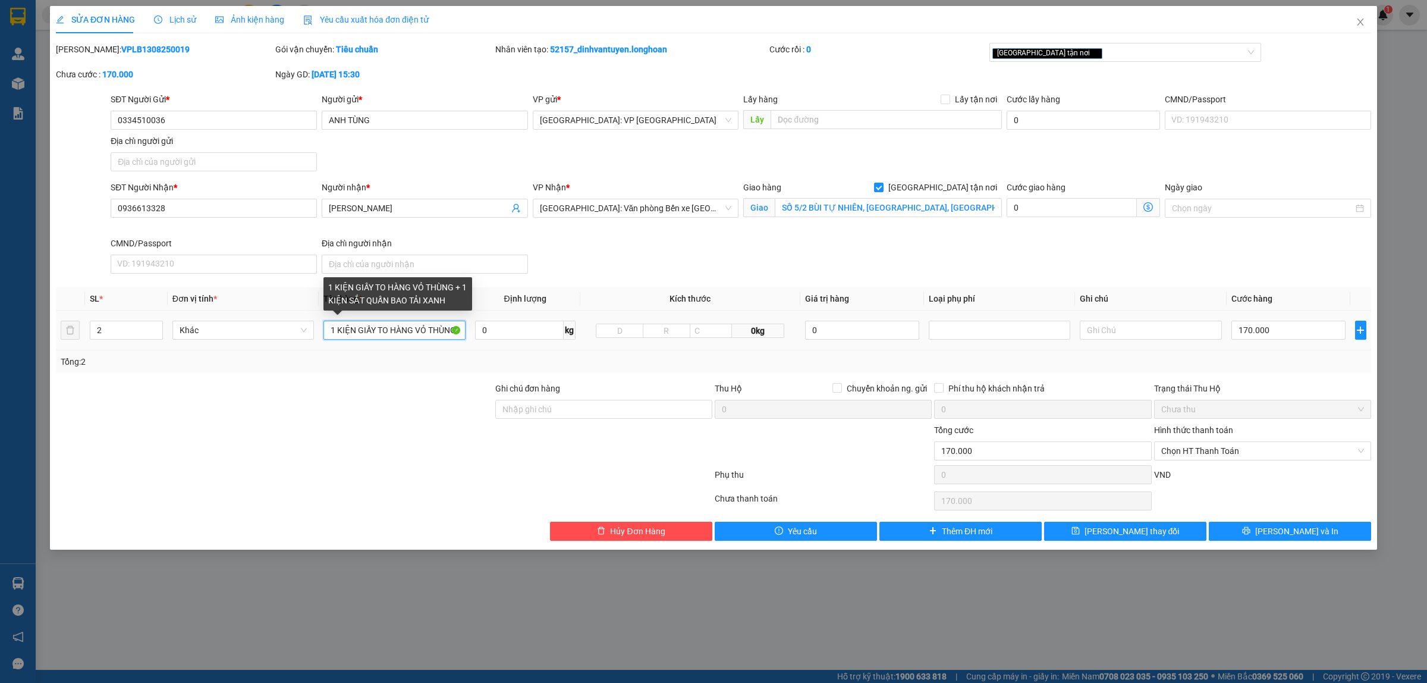
click at [391, 334] on input "1 KIỆN GIẤY TO HÀNG VỎ THÙNG + 1 KIỆN SẮT QUẤN BAO TẢI XANH" at bounding box center [395, 330] width 142 height 19
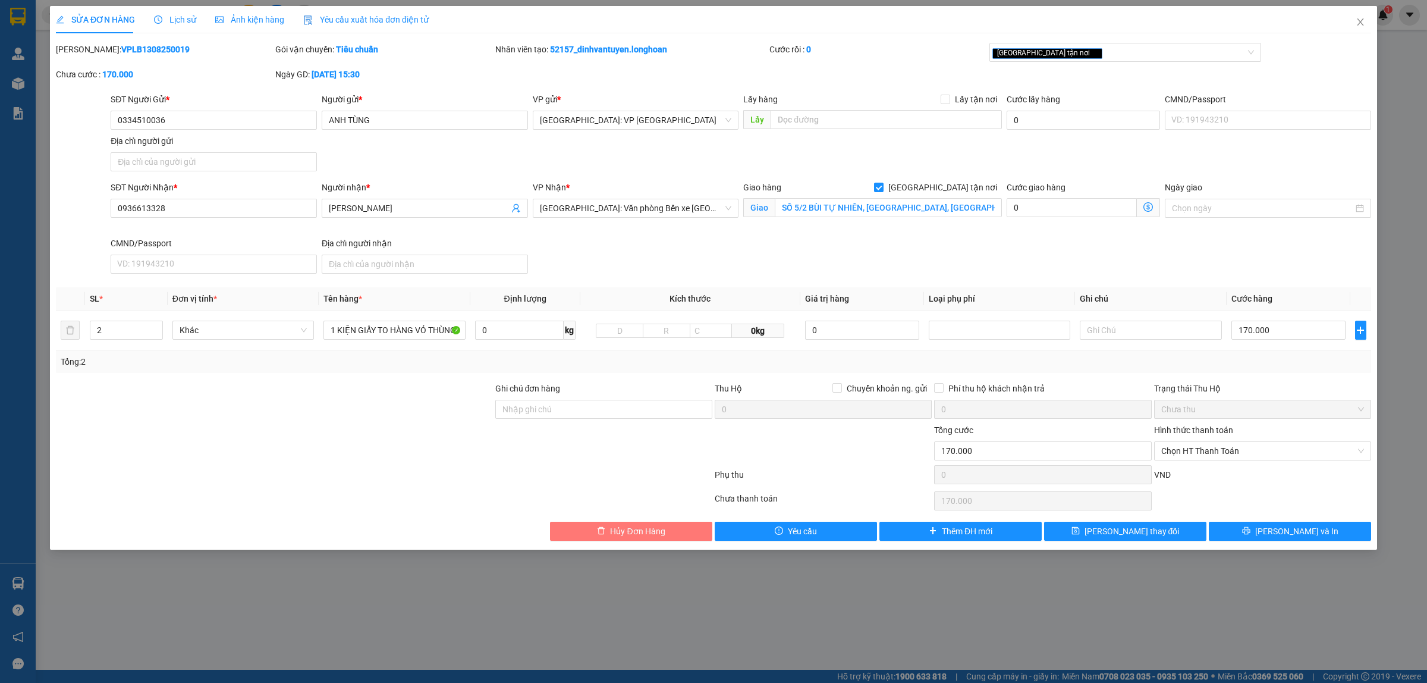
click at [673, 532] on button "Hủy Đơn Hàng" at bounding box center [631, 531] width 162 height 19
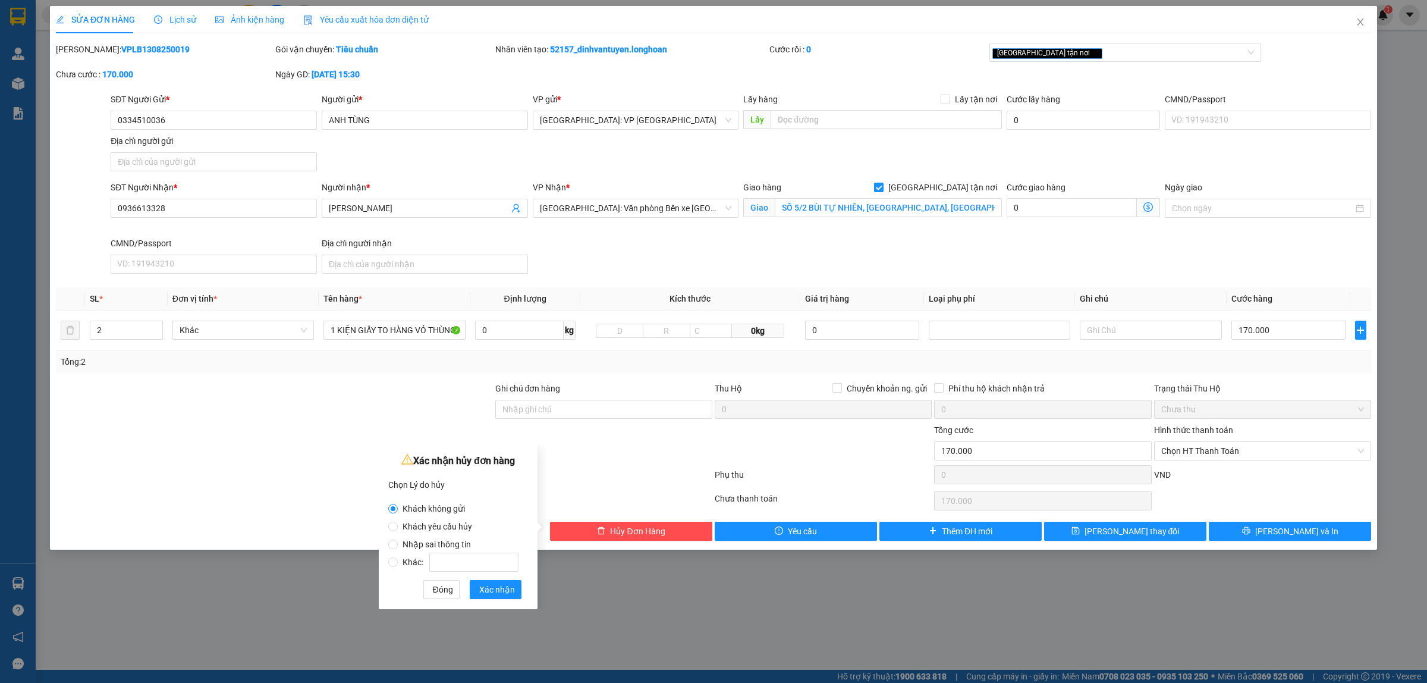
click at [417, 543] on span "Nhập sai thông tin" at bounding box center [437, 544] width 78 height 10
click at [398, 543] on input "Nhập sai thông tin" at bounding box center [393, 544] width 10 height 10
radio input "true"
radio input "false"
click at [497, 586] on span "Xác nhận" at bounding box center [497, 589] width 36 height 13
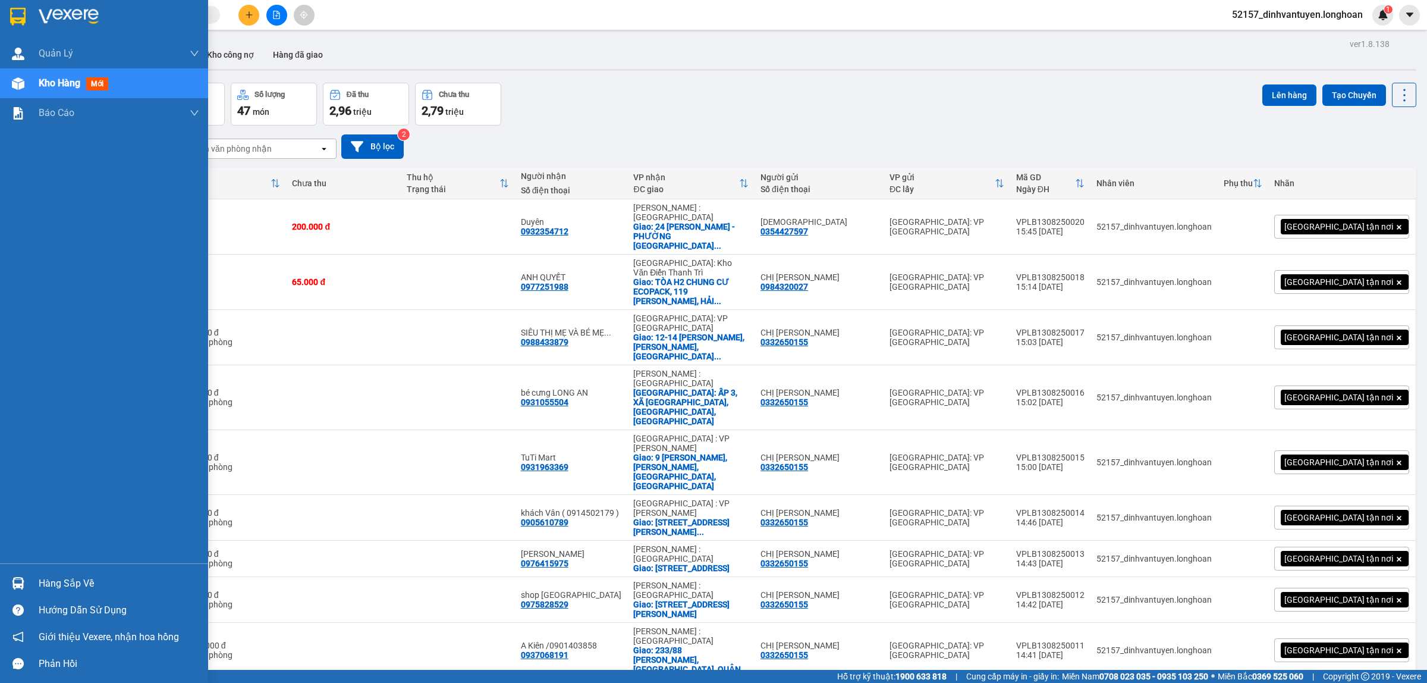
click at [17, 10] on img at bounding box center [17, 17] width 15 height 18
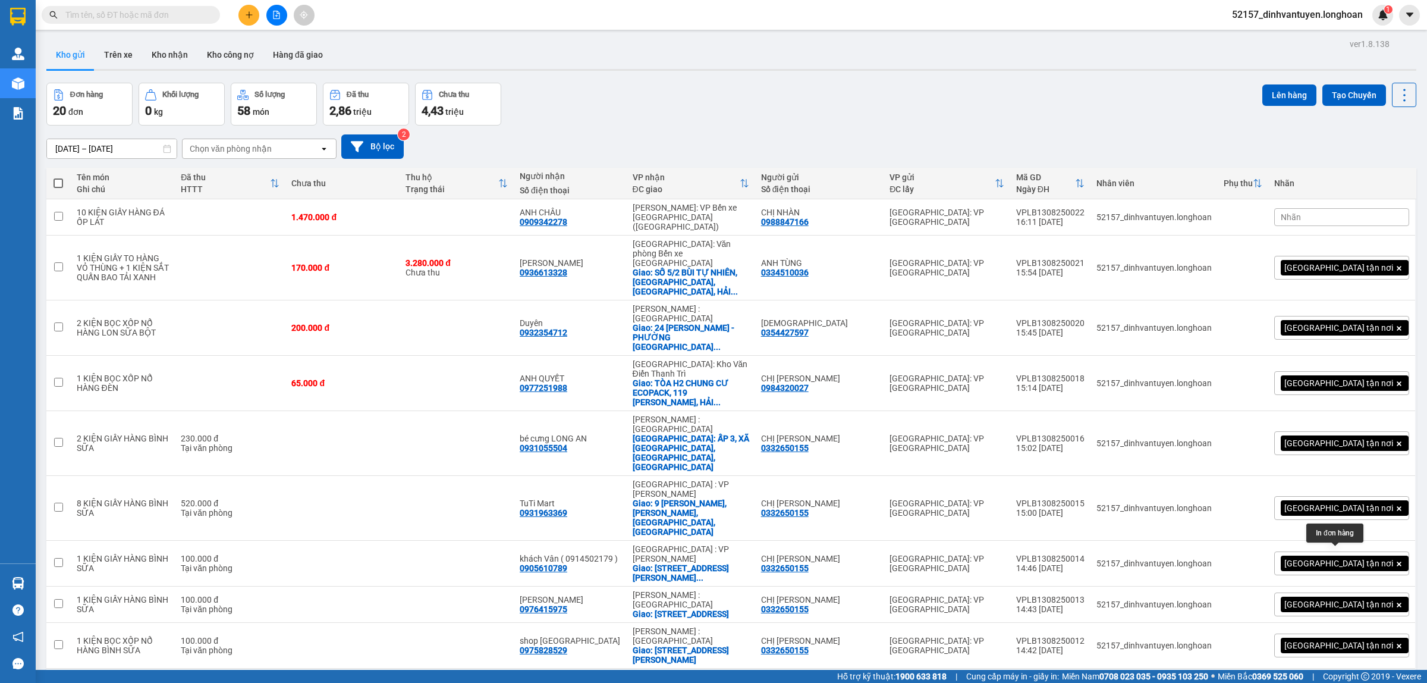
click at [1338, 681] on button at bounding box center [1346, 691] width 17 height 21
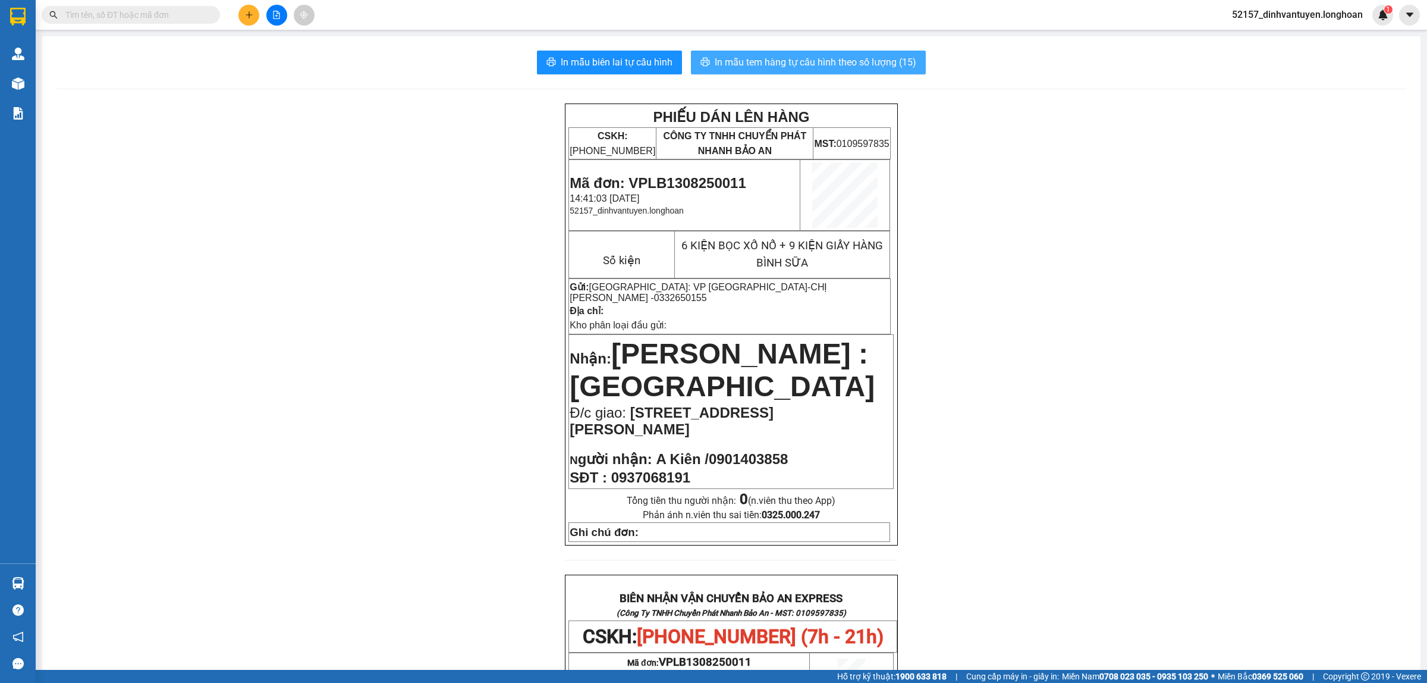
click at [845, 58] on span "In mẫu tem hàng tự cấu hình theo số lượng (15)" at bounding box center [816, 62] width 202 height 15
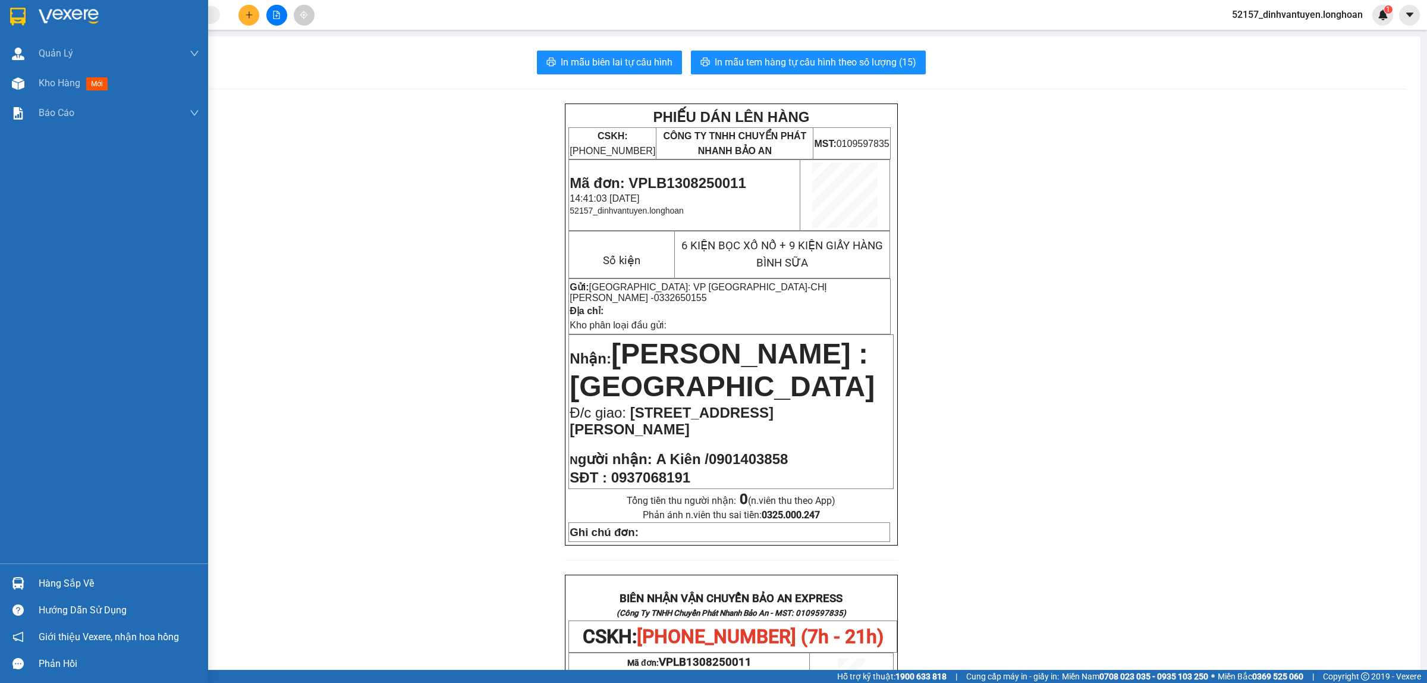
click at [24, 11] on img at bounding box center [17, 17] width 15 height 18
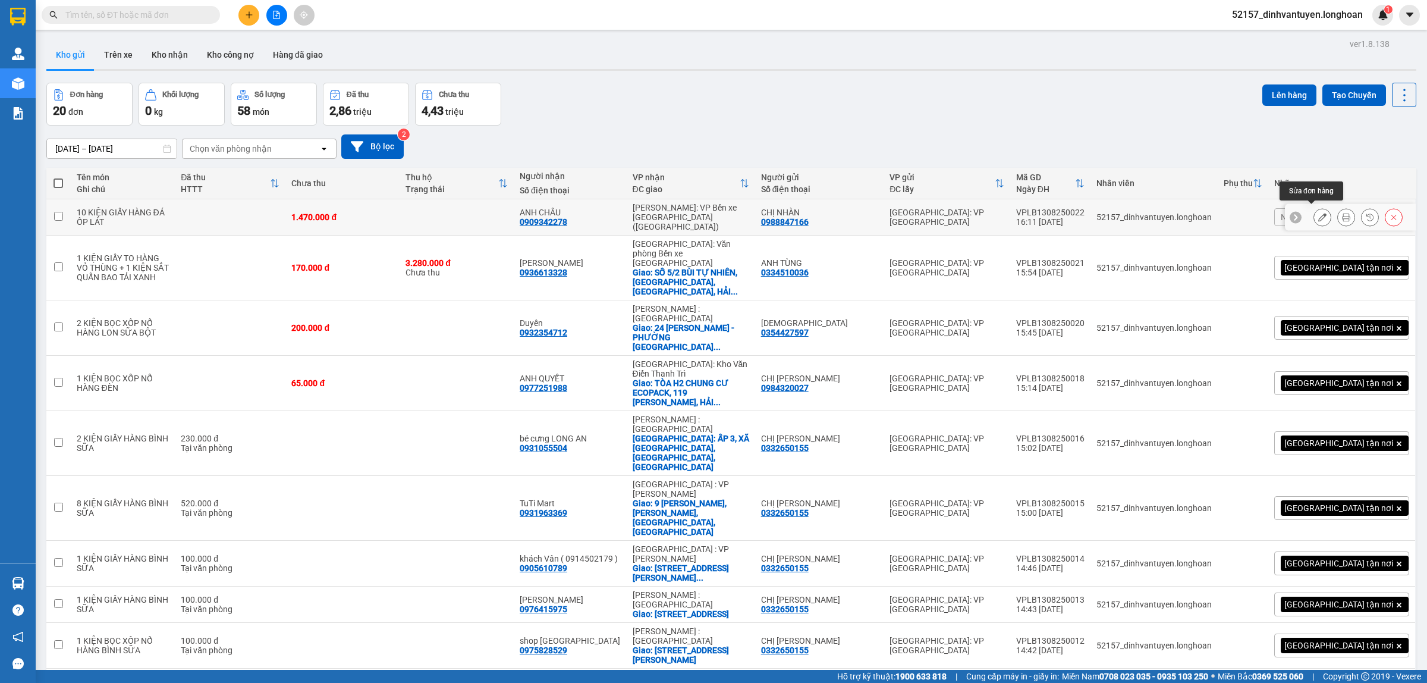
click at [1318, 213] on icon at bounding box center [1322, 217] width 8 height 8
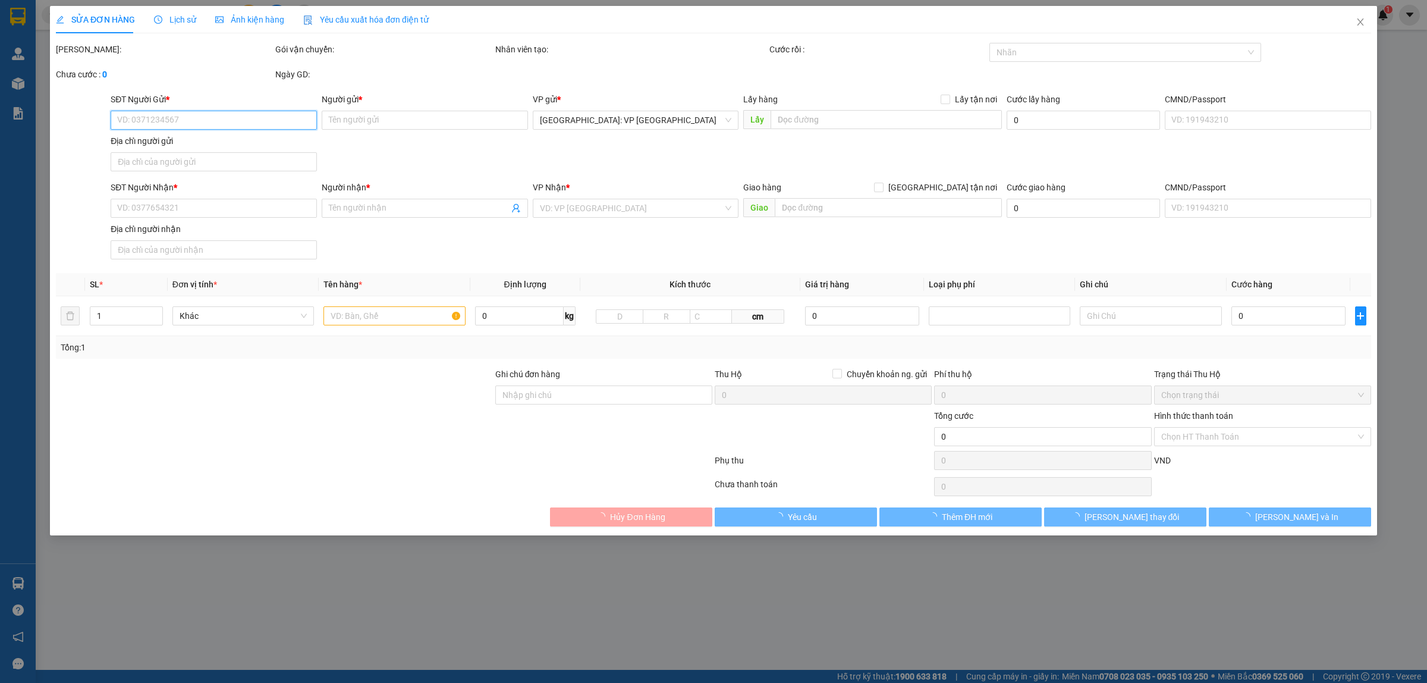
type input "0988847166"
type input "CHỊ NHÀN"
type input "0909342278"
type input "ANH CHÂU"
type input "HÀNG DỄ VỠ, NHẸ TAY HƯ VỠ KHÔNG ĐỀN GIÁ TRỊ HÀNG"
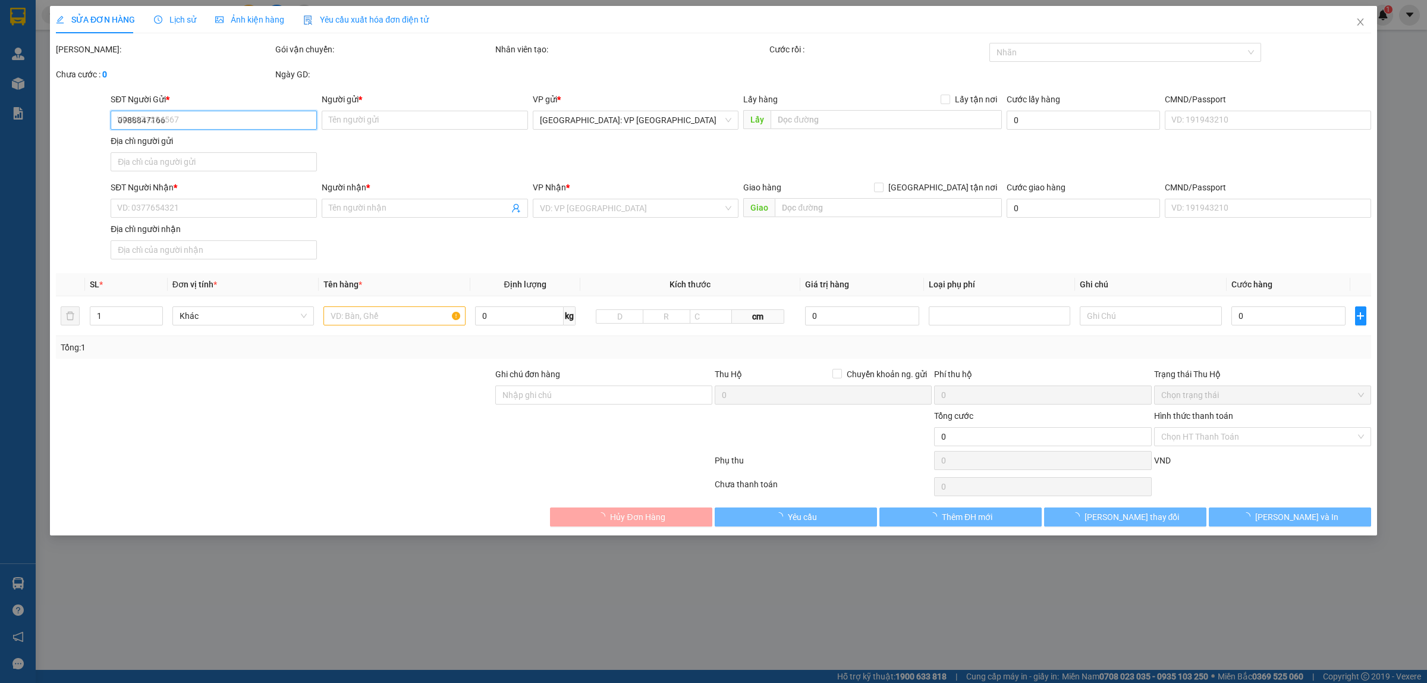
type input "1.470.000"
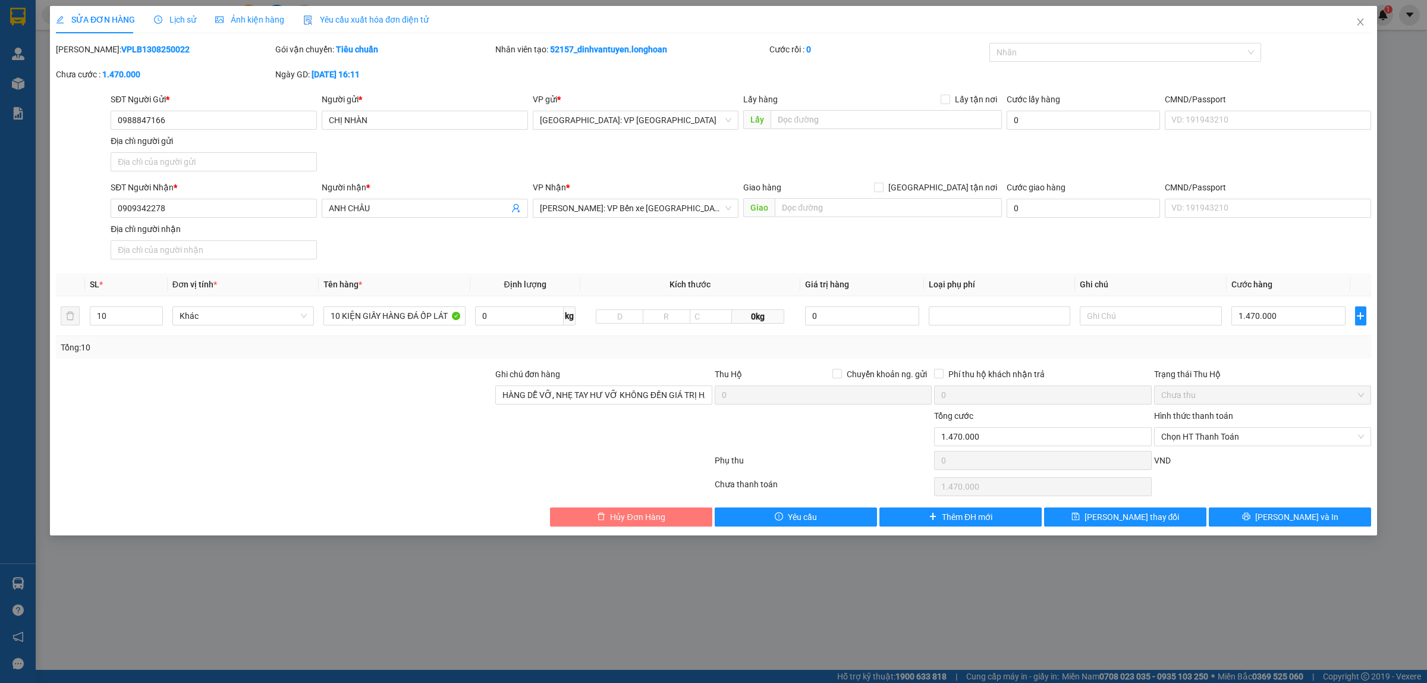
click at [656, 521] on span "Hủy Đơn Hàng" at bounding box center [637, 516] width 55 height 13
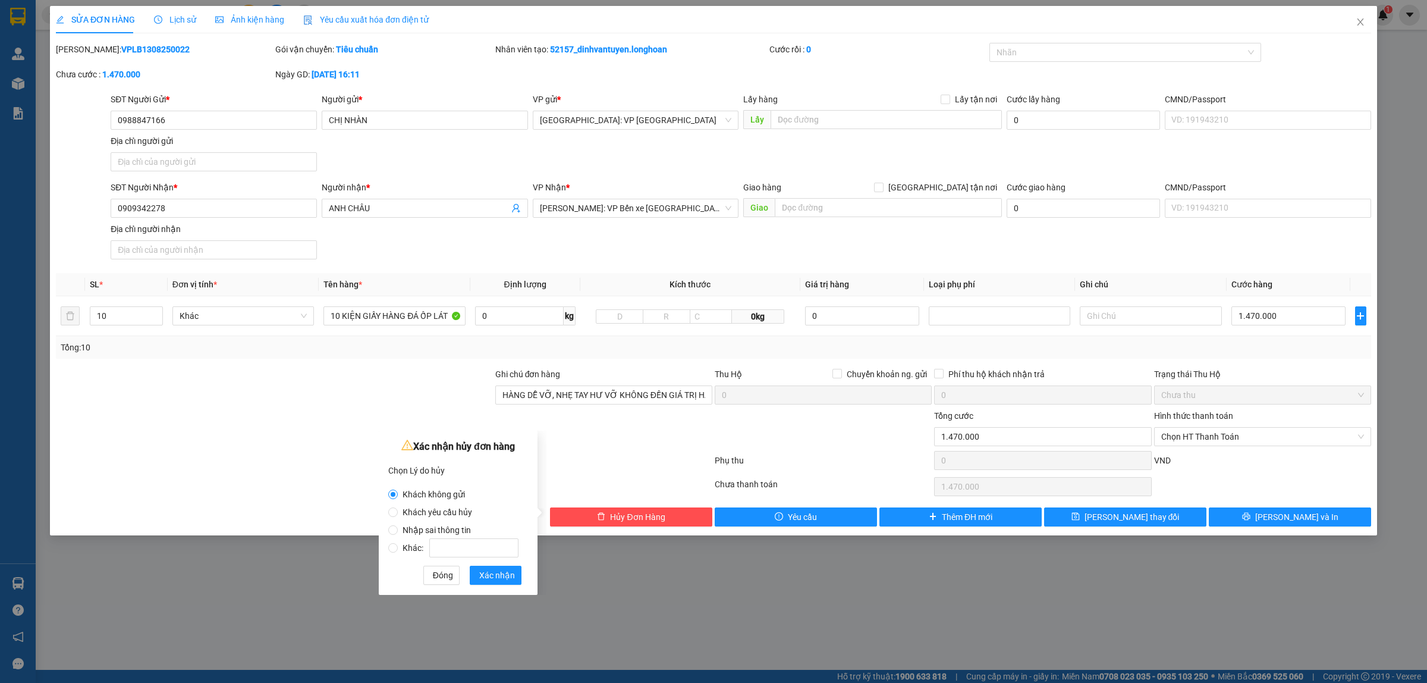
click at [450, 512] on span "Khách yêu cầu hủy" at bounding box center [437, 512] width 79 height 10
click at [398, 512] on input "Khách yêu cầu hủy" at bounding box center [393, 512] width 10 height 10
radio input "true"
radio input "false"
click at [500, 575] on span "Xác nhận" at bounding box center [497, 575] width 36 height 13
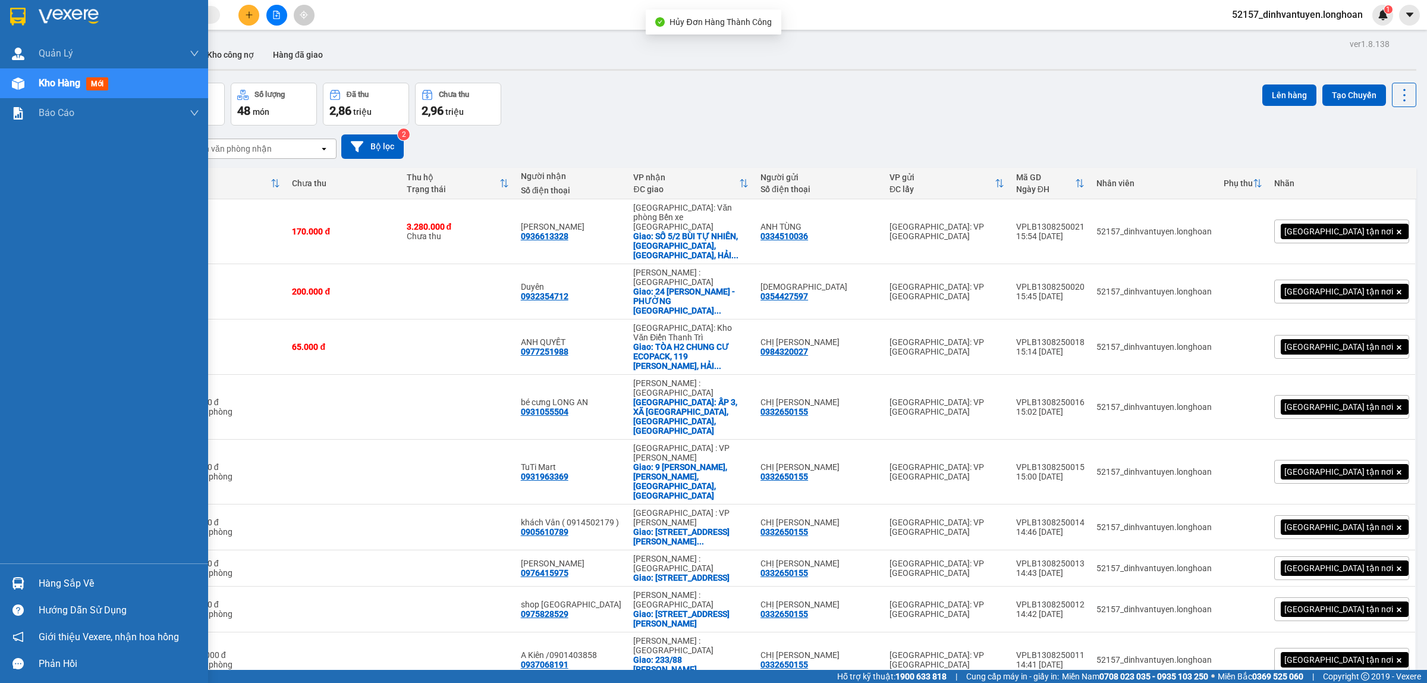
click at [16, 18] on img at bounding box center [17, 17] width 15 height 18
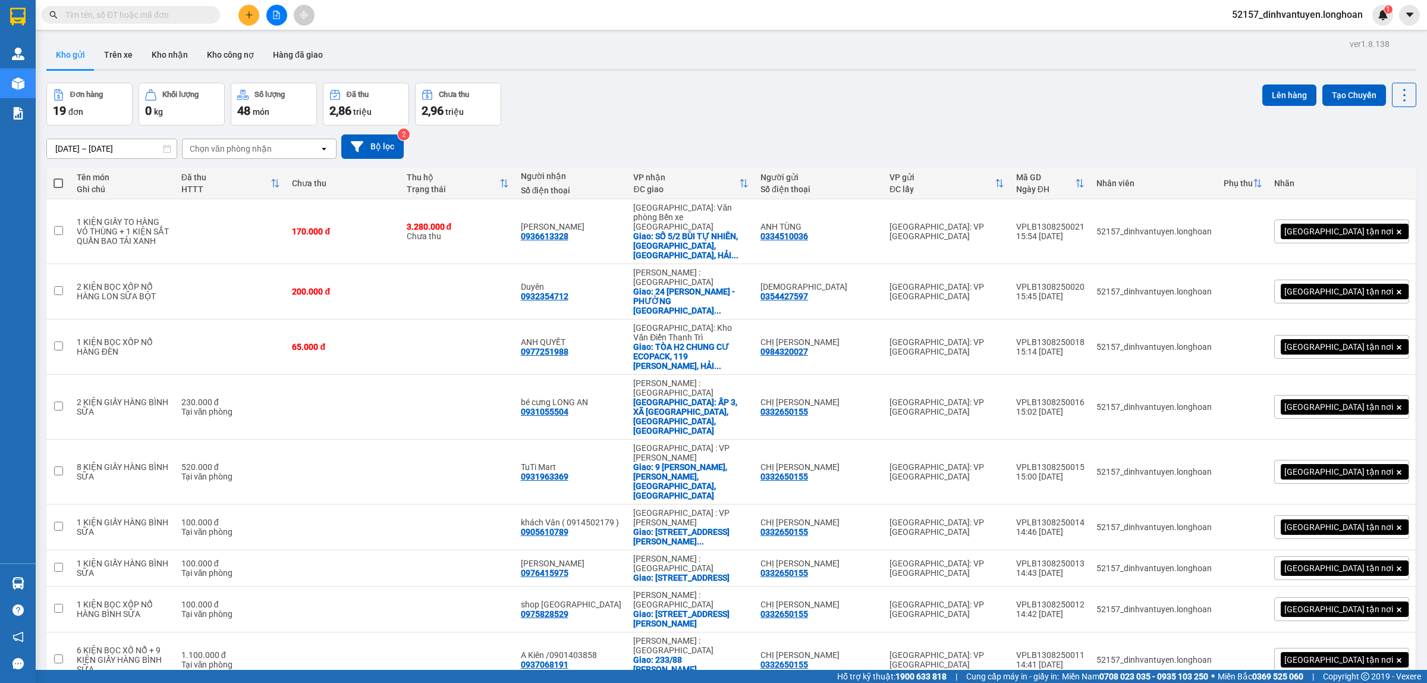
click at [252, 15] on button at bounding box center [248, 15] width 21 height 21
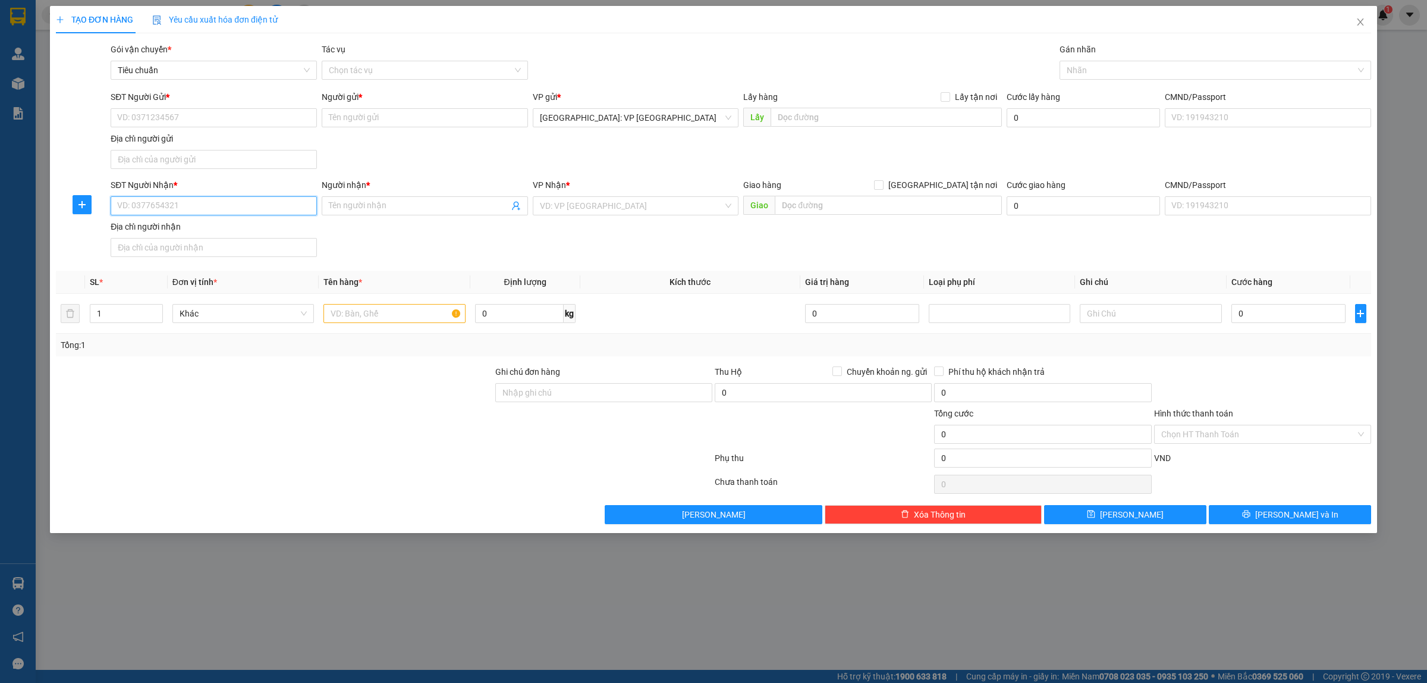
click at [186, 203] on input "SĐT Người Nhận *" at bounding box center [214, 205] width 206 height 19
click at [210, 212] on input "60039" at bounding box center [214, 205] width 206 height 19
click at [191, 230] on div "0898460039 - phy phy" at bounding box center [214, 230] width 192 height 13
type input "0898460039"
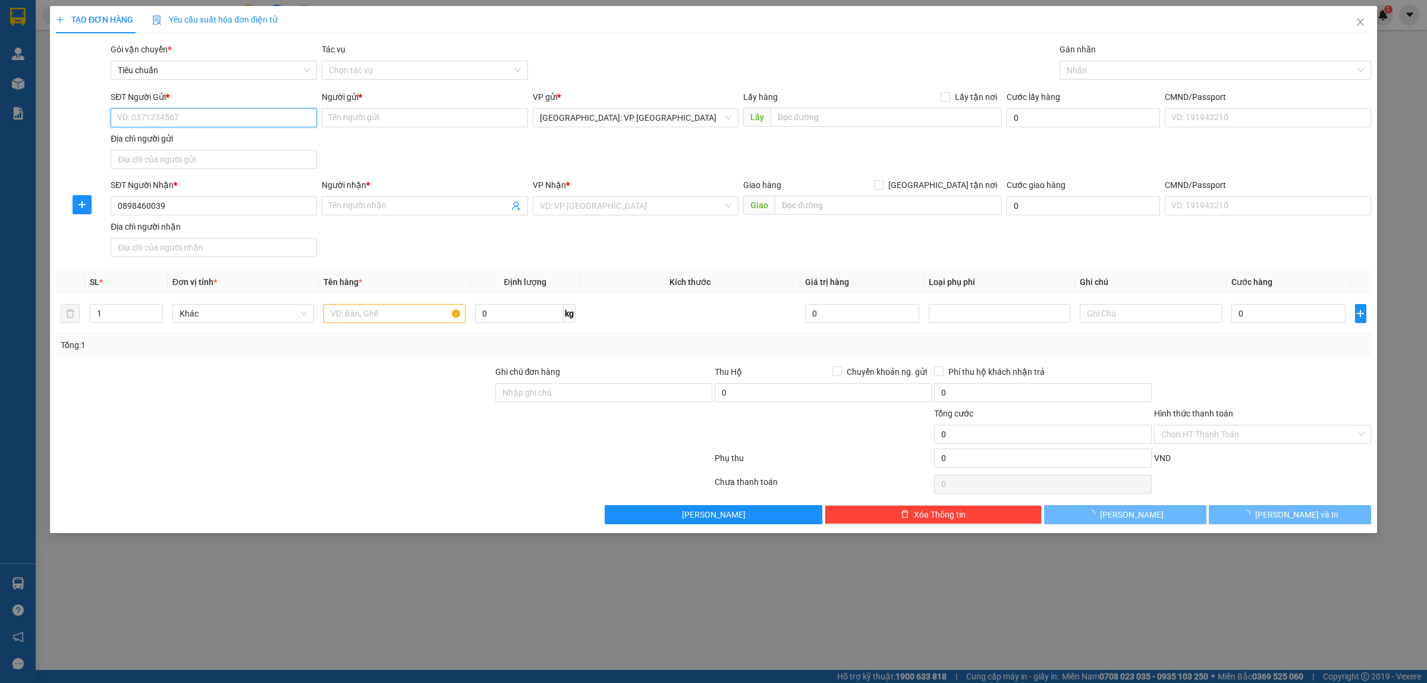
click at [195, 119] on input "SĐT Người Gửi *" at bounding box center [214, 117] width 206 height 19
type input "phy phy"
checkbox input "true"
type input "Số 7 Đường Tân Thới Nhất 25, Phường Tân Thới Nhất, Quận 12, HCM"
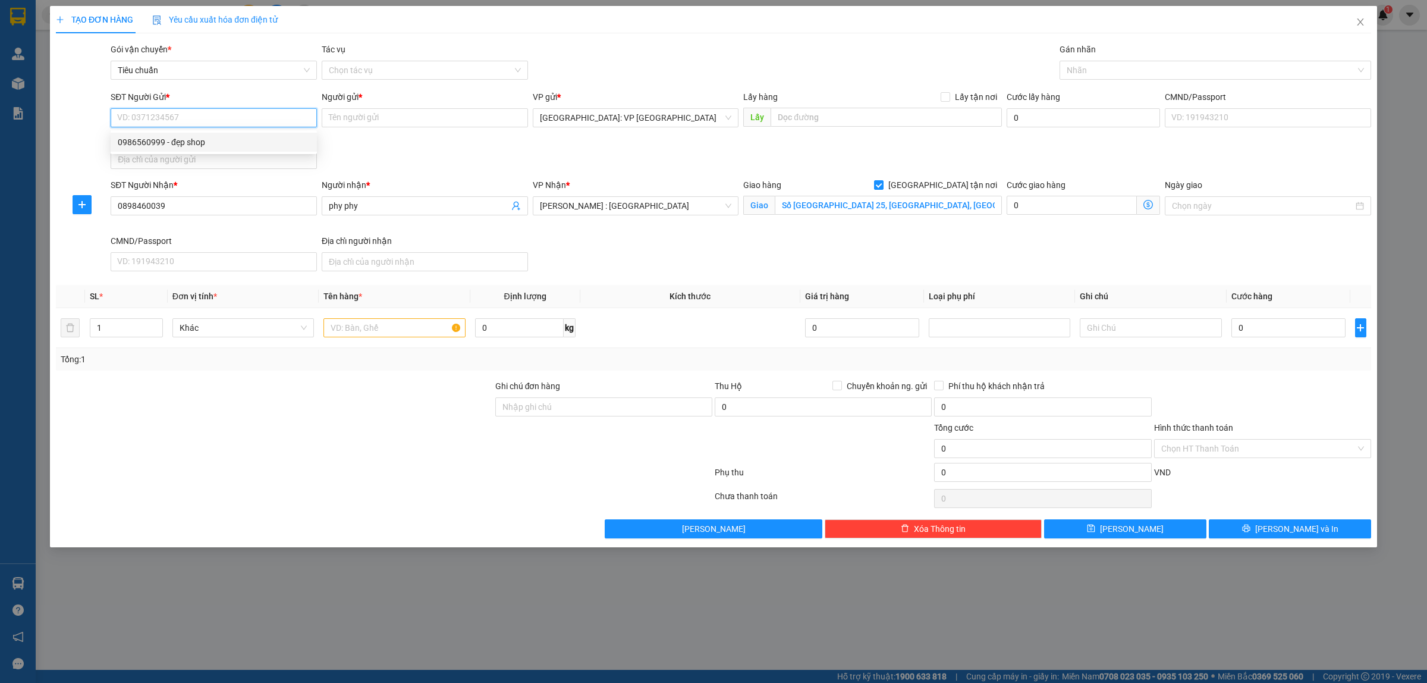
click at [206, 143] on div "0986560999 - đẹp shop" at bounding box center [214, 142] width 192 height 13
type input "0986560999"
type input "đẹp shop"
click at [1118, 69] on div at bounding box center [1210, 70] width 294 height 14
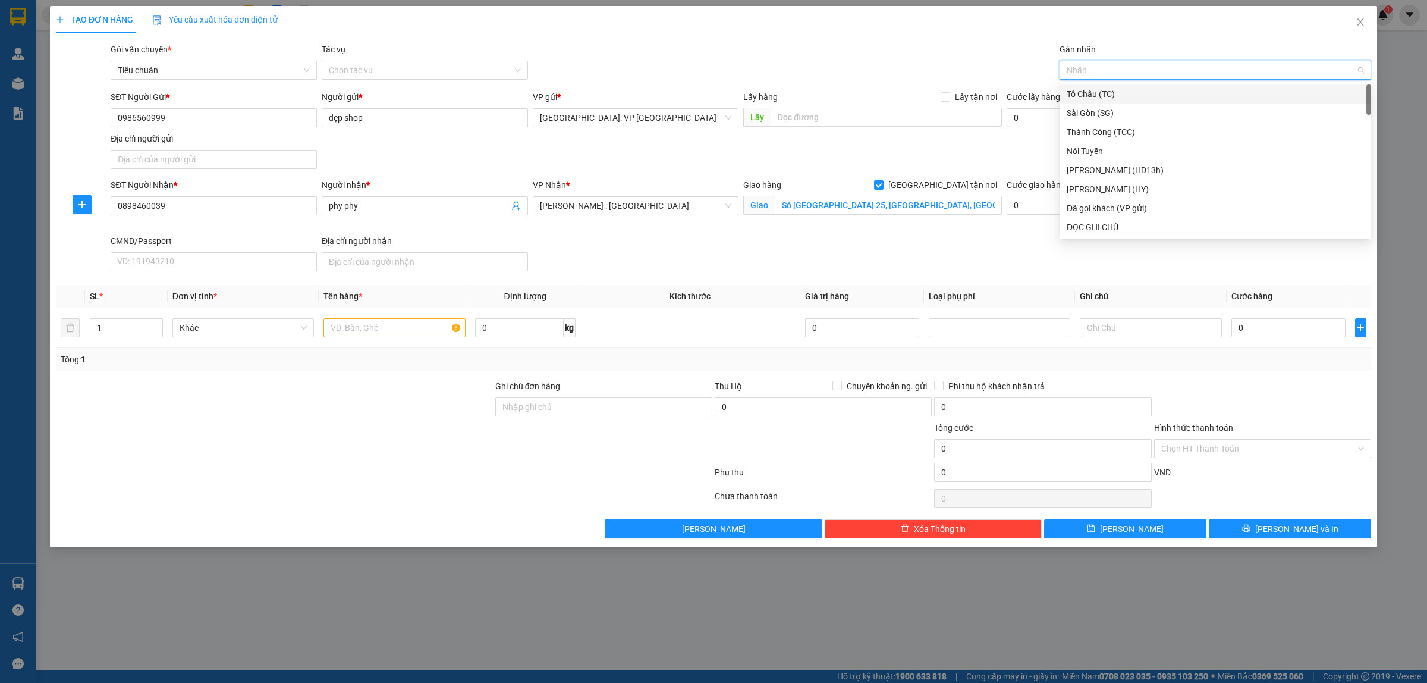
type input "g"
click at [1115, 225] on div "[GEOGRAPHIC_DATA] tận nơi" at bounding box center [1215, 227] width 297 height 13
type input "d"
click at [1118, 131] on div "ĐỌC GHI CHÚ" at bounding box center [1215, 131] width 297 height 13
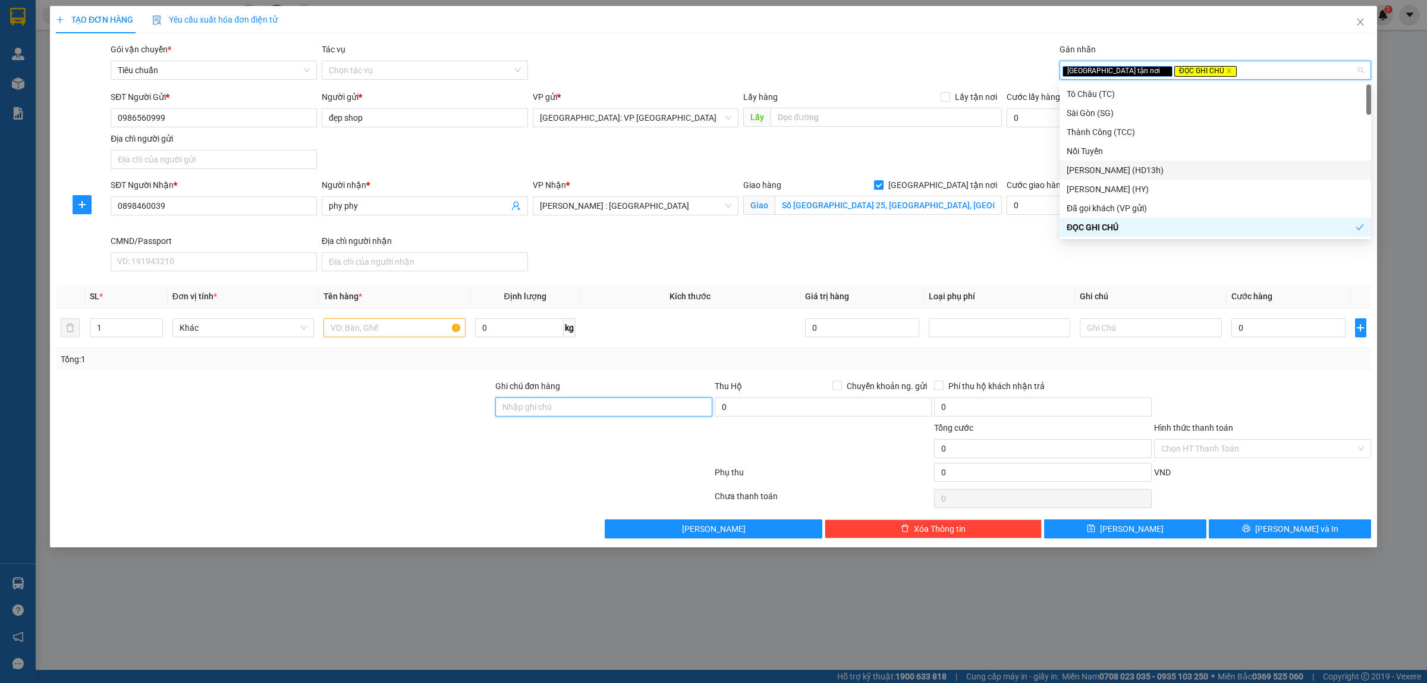
click at [645, 416] on input "Ghi chú đơn hàng" at bounding box center [603, 406] width 217 height 19
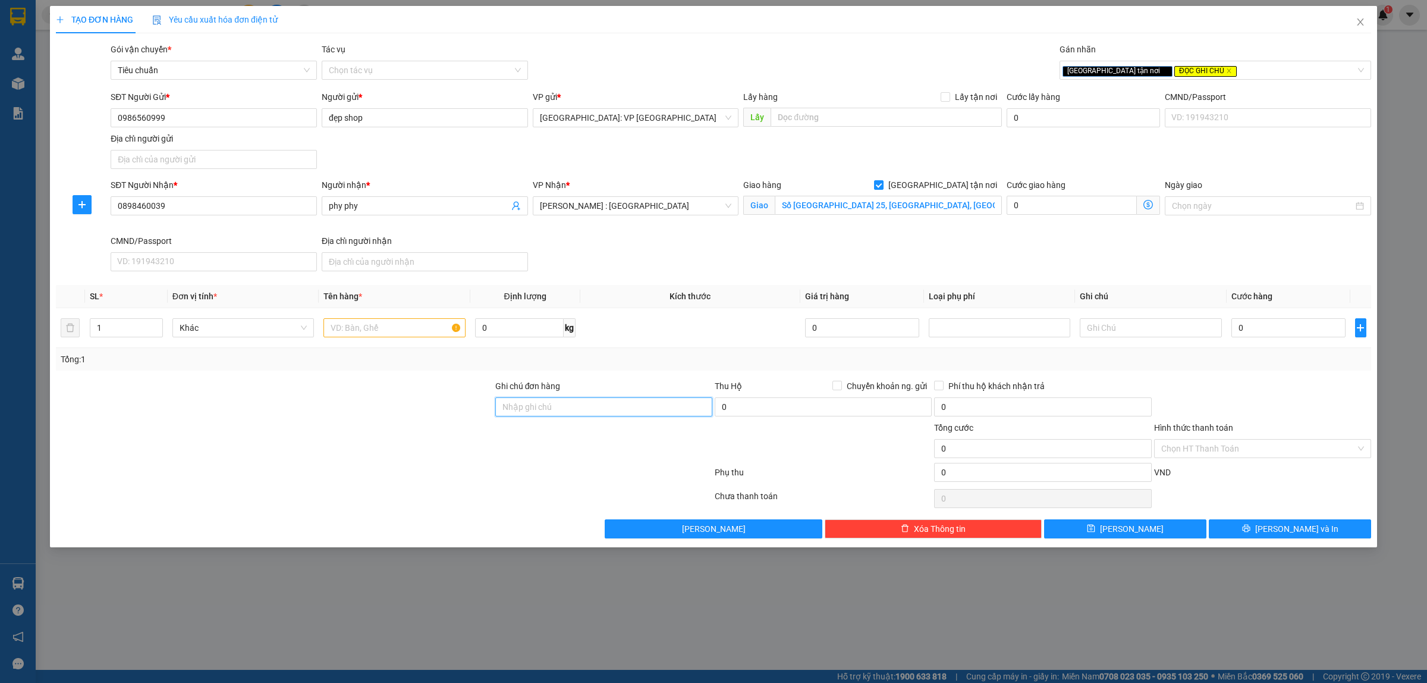
type input "SDT; BÊN CAMPHUCHIA SANG PHNOM PENH 089218588"
click at [156, 324] on icon "up" at bounding box center [156, 325] width 4 height 4
type input "4"
click at [156, 324] on icon "up" at bounding box center [156, 325] width 4 height 4
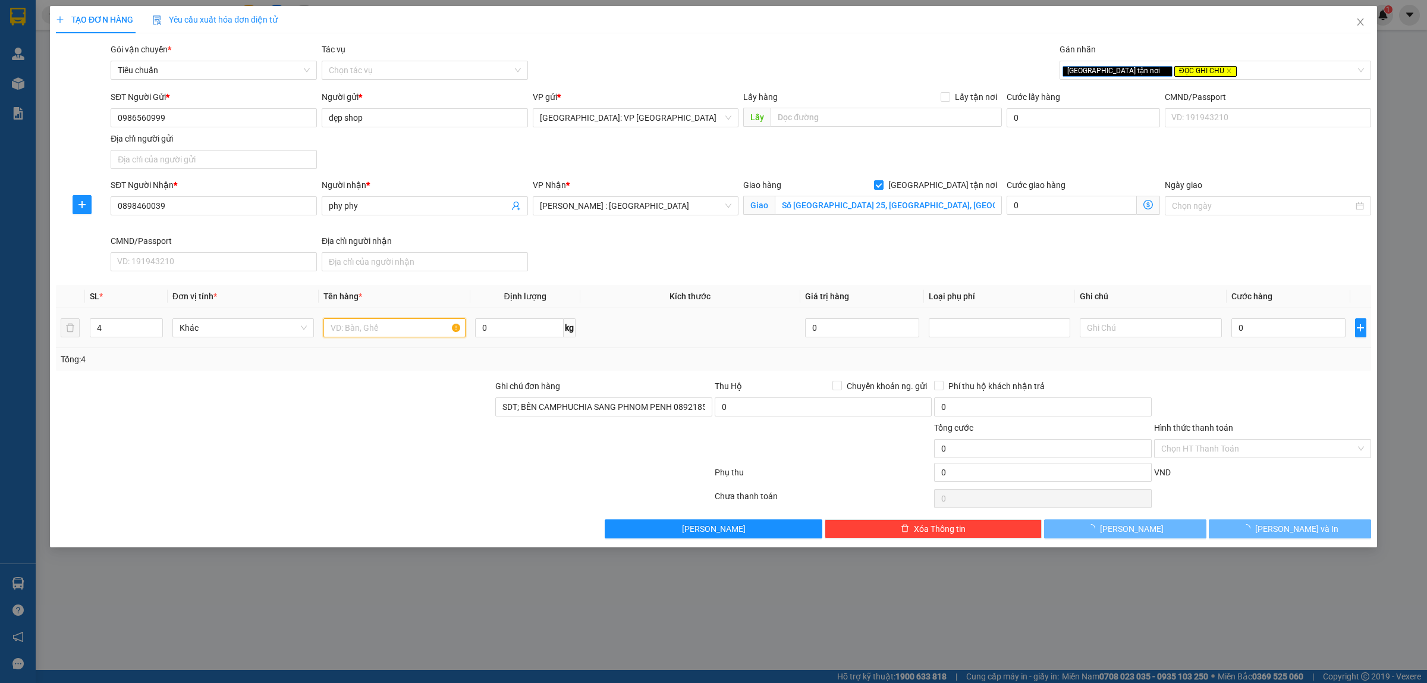
click at [403, 330] on input "text" at bounding box center [395, 327] width 142 height 19
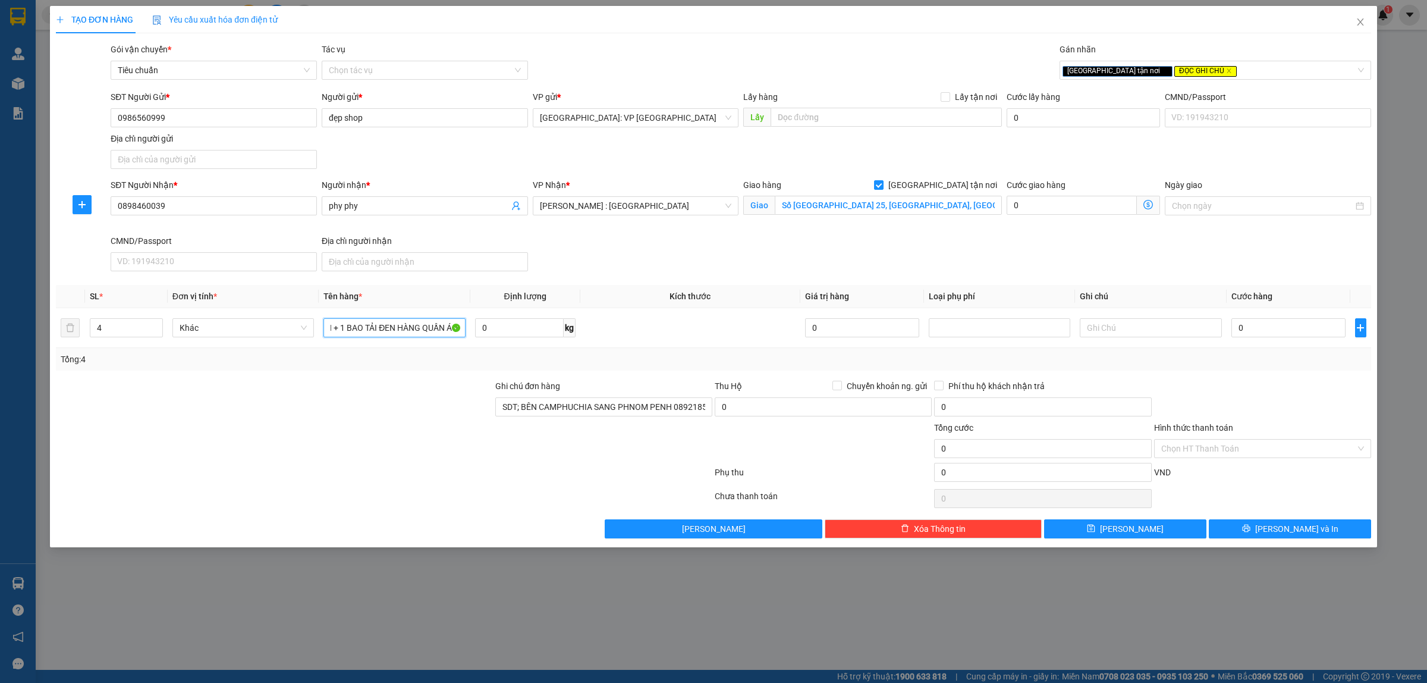
scroll to position [0, 66]
type input "3 BAO TẢI XANH + 1 BAO TẢI ĐEN HÀNG QUẦN ÁO"
click at [1285, 327] on input "0" at bounding box center [1289, 327] width 114 height 19
type input "7"
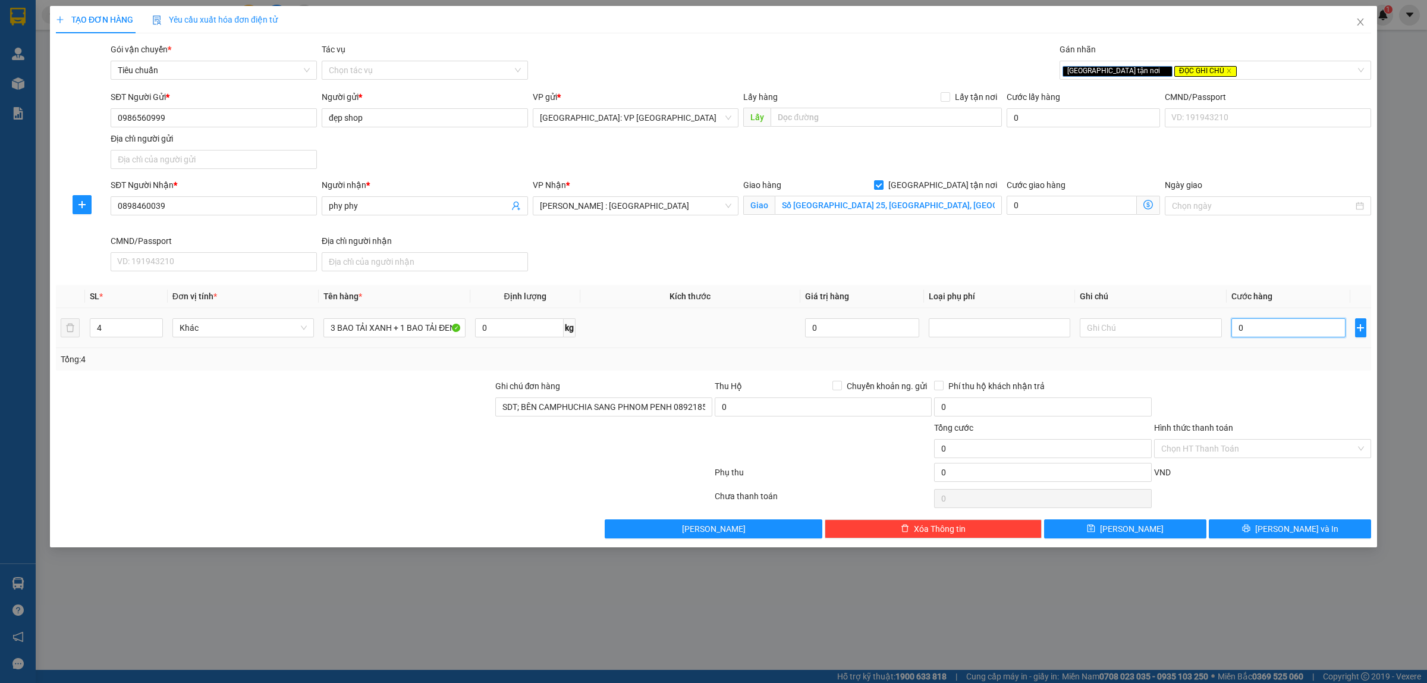
type input "7"
type input "70"
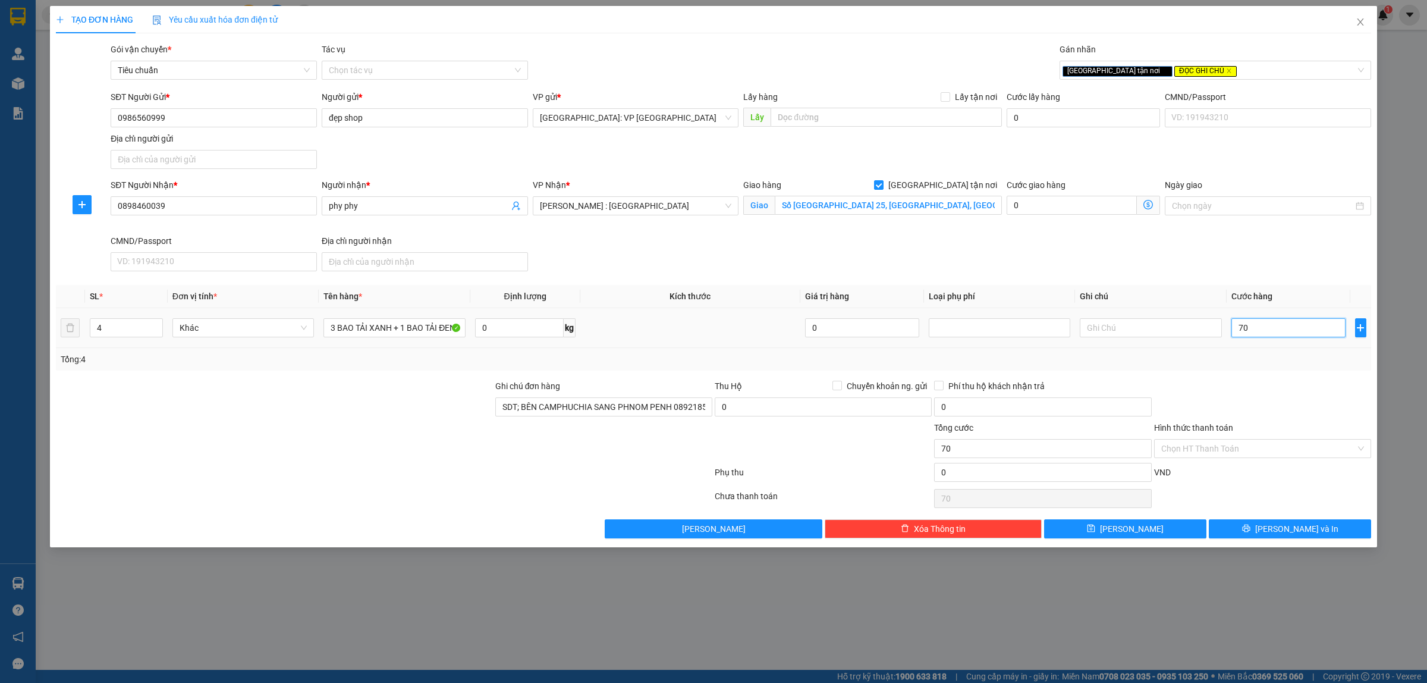
type input "700"
type input "7.000"
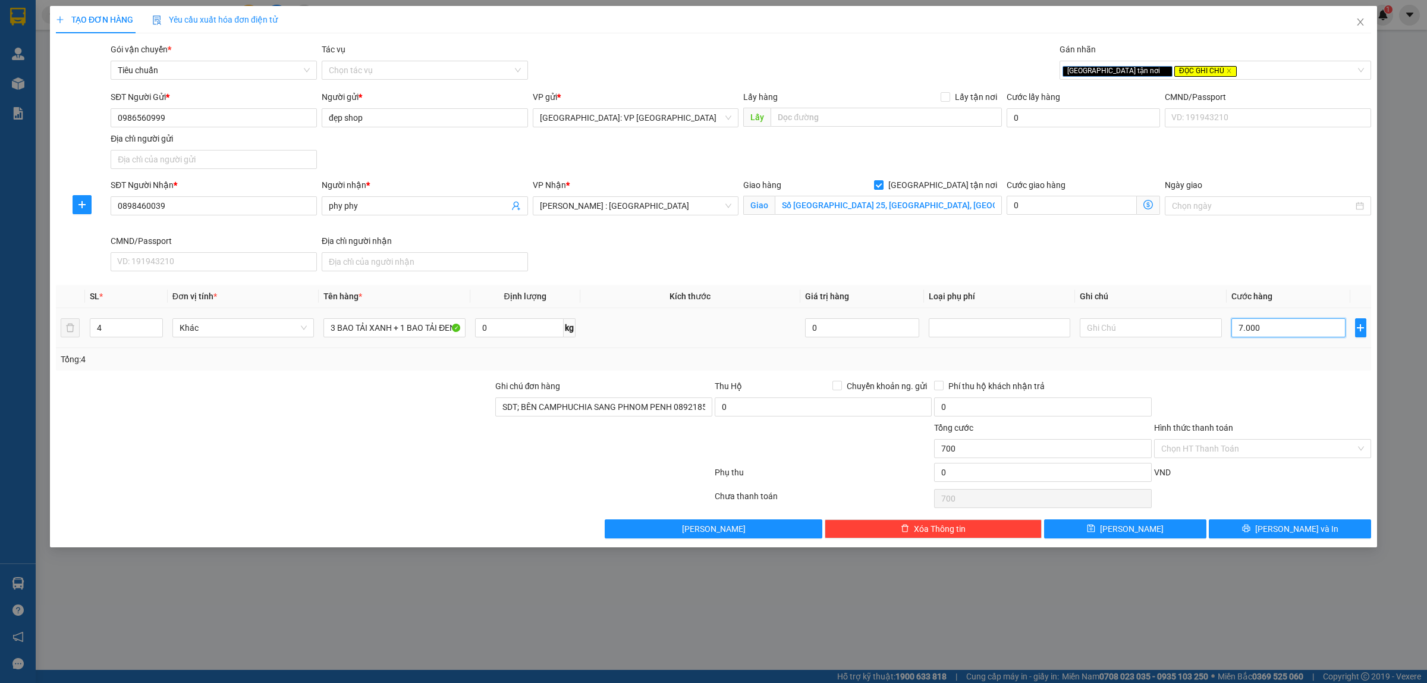
type input "7.000"
type input "70.000"
type input "700.000"
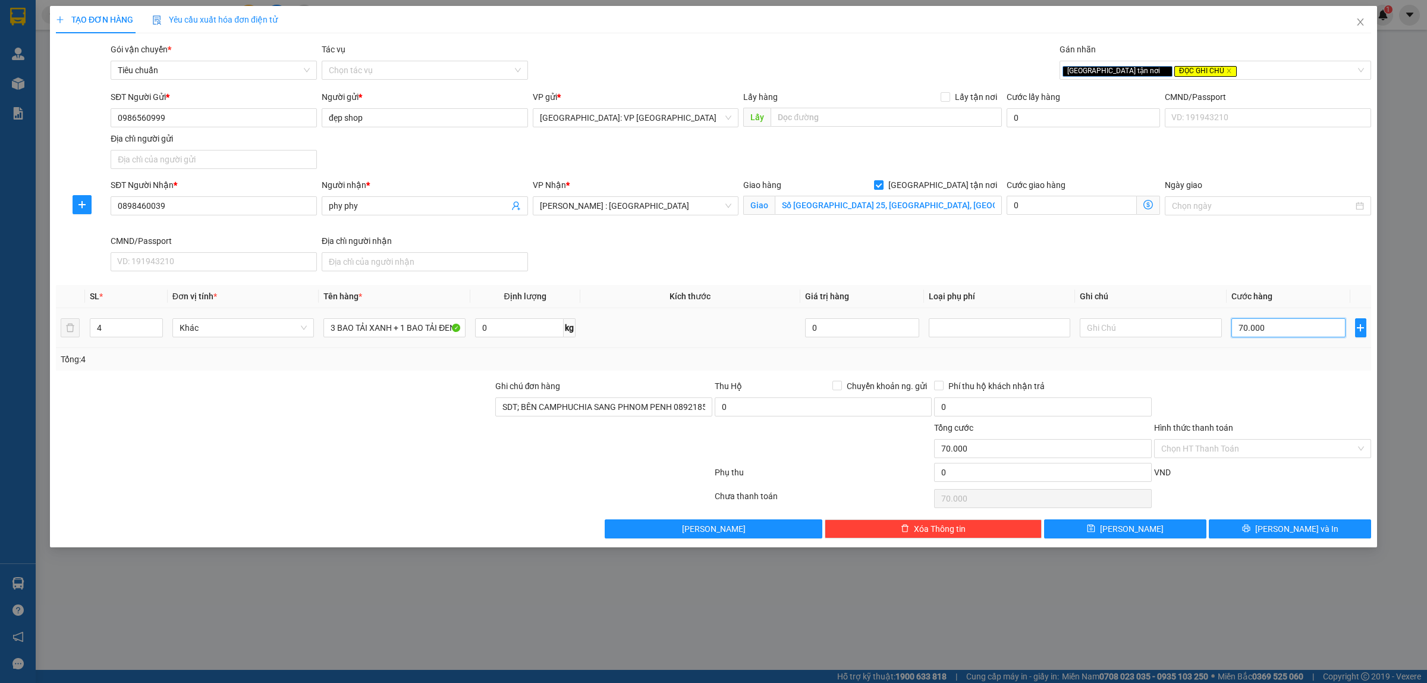
type input "700.000"
drag, startPoint x: 1207, startPoint y: 443, endPoint x: 1228, endPoint y: 452, distance: 22.6
click at [1211, 447] on input "Hình thức thanh toán" at bounding box center [1258, 448] width 194 height 18
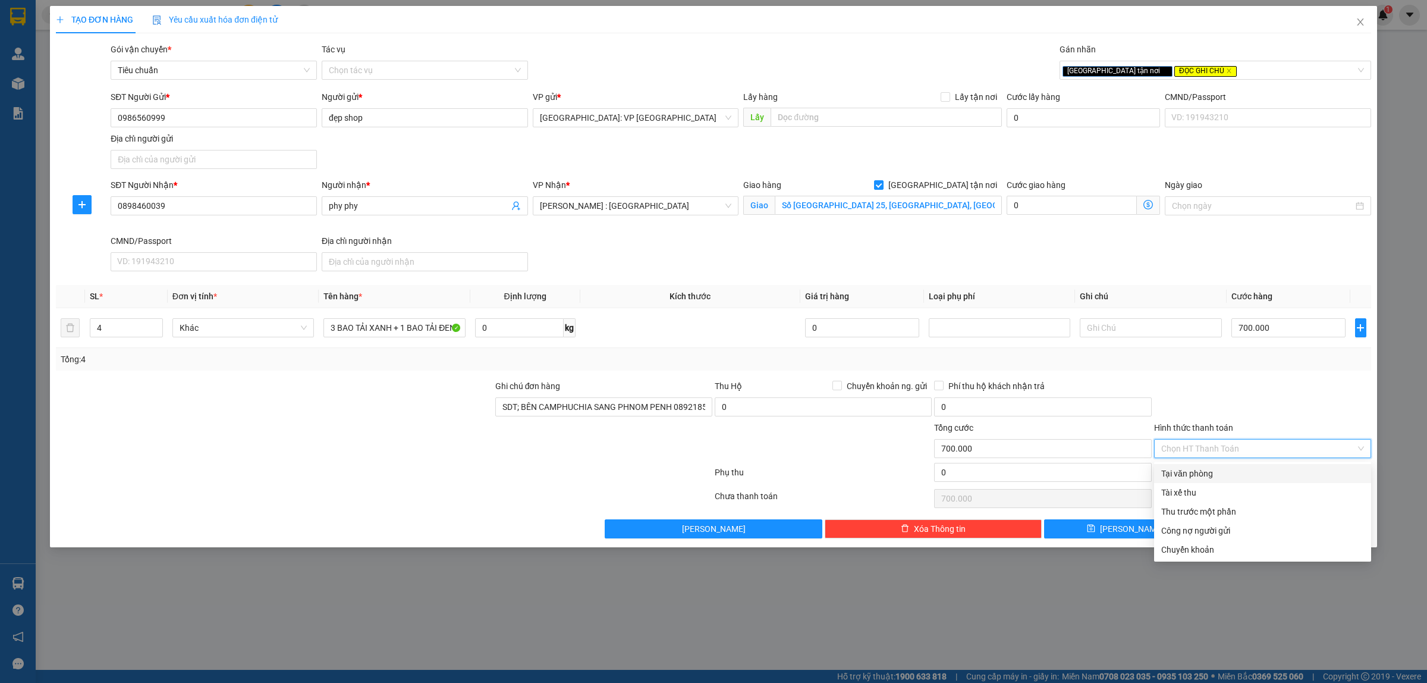
click at [1228, 470] on div "Tại văn phòng" at bounding box center [1262, 473] width 203 height 13
type input "0"
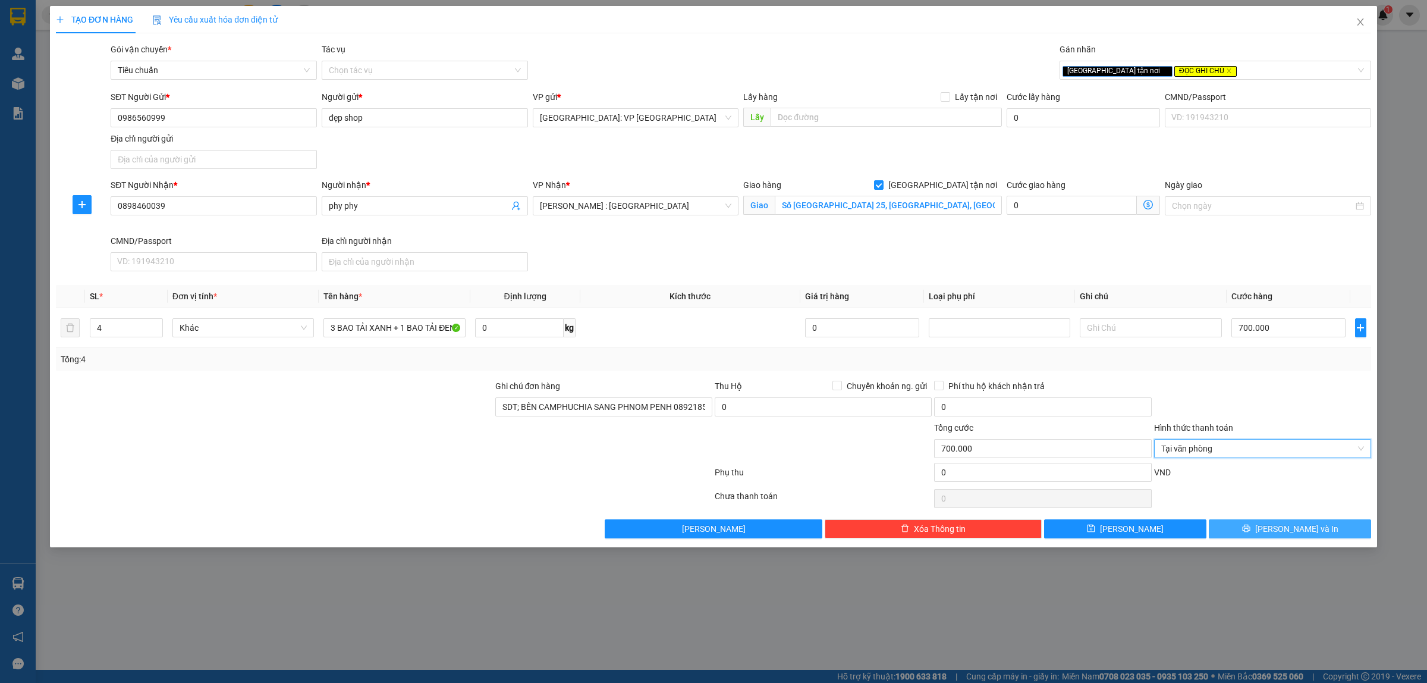
click at [1298, 532] on span "[PERSON_NAME] và In" at bounding box center [1296, 528] width 83 height 13
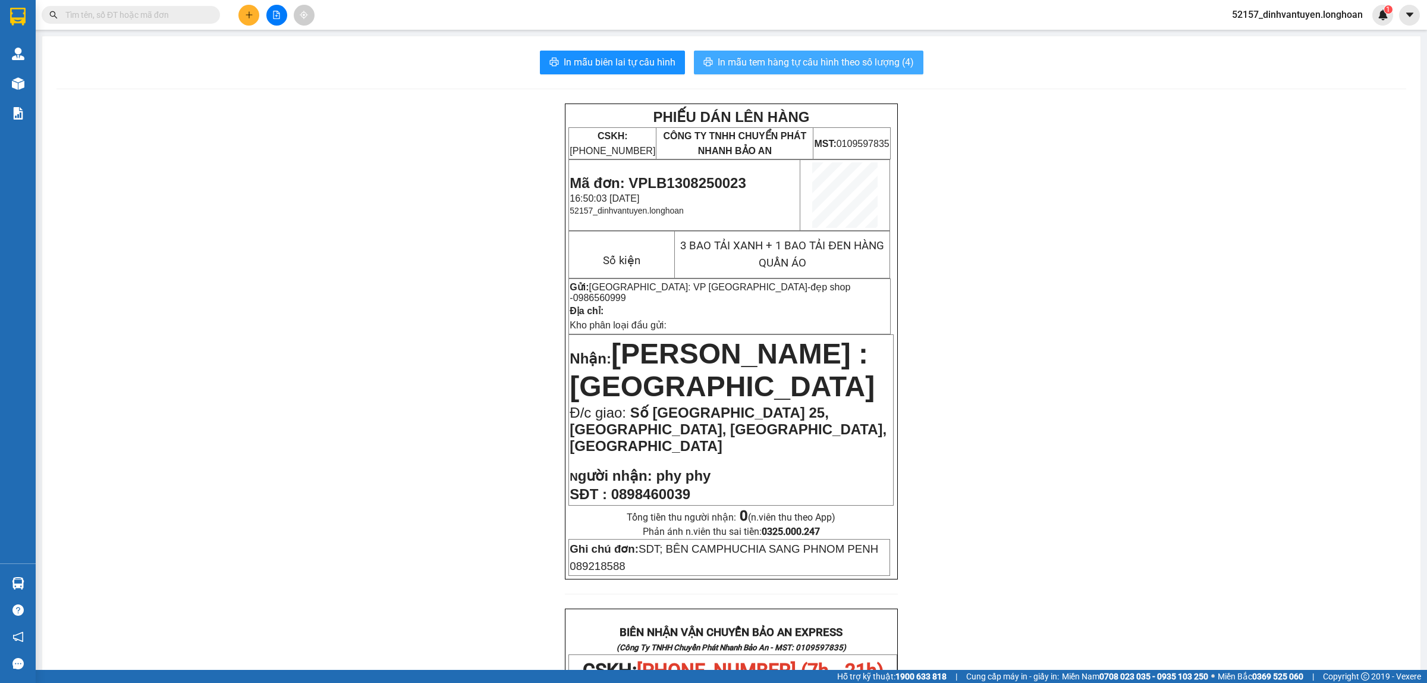
click at [765, 61] on span "In mẫu tem hàng tự cấu hình theo số lượng (4)" at bounding box center [816, 62] width 196 height 15
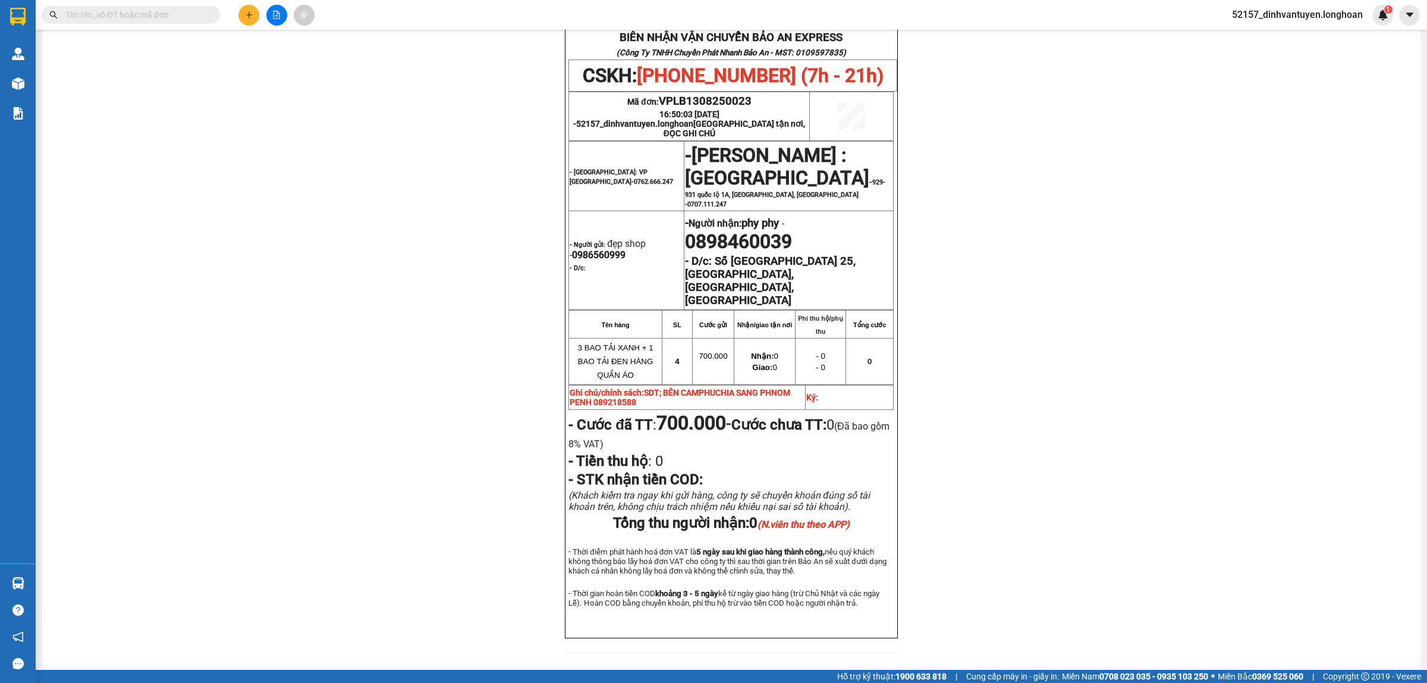
scroll to position [520, 0]
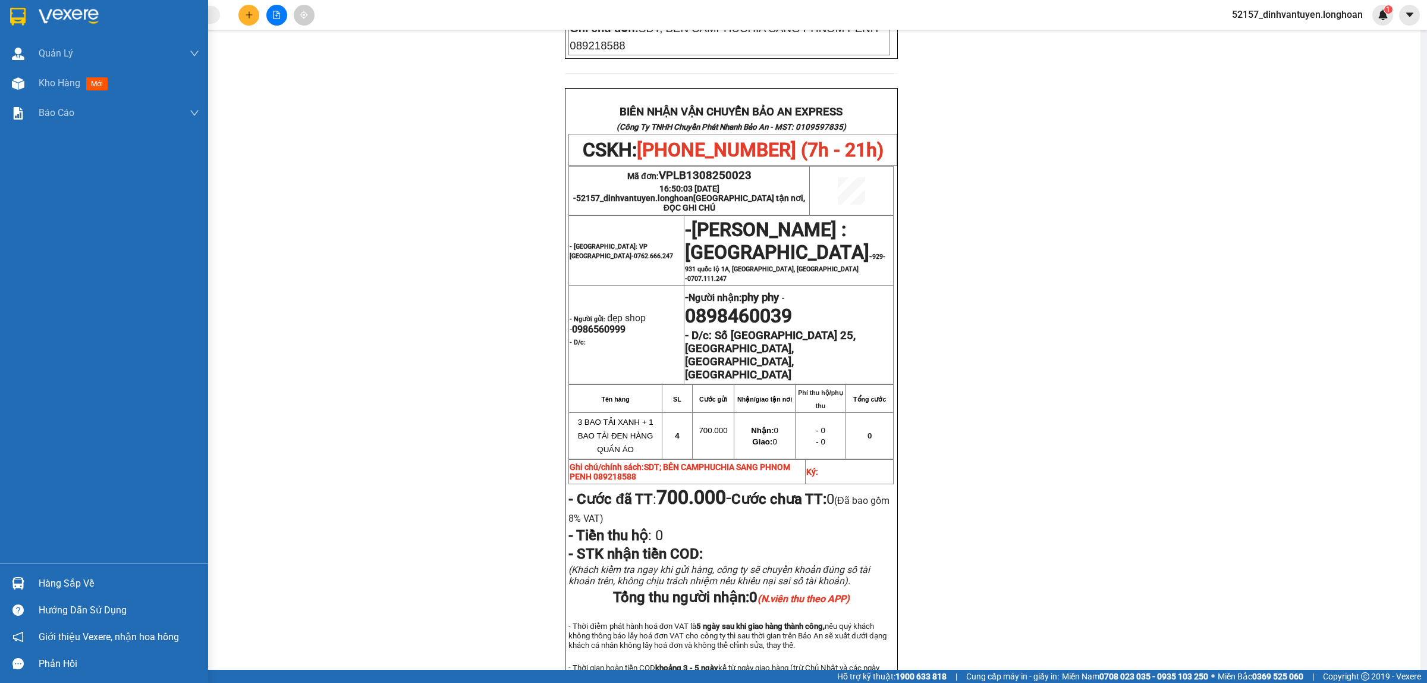
click at [8, 15] on div at bounding box center [18, 16] width 21 height 21
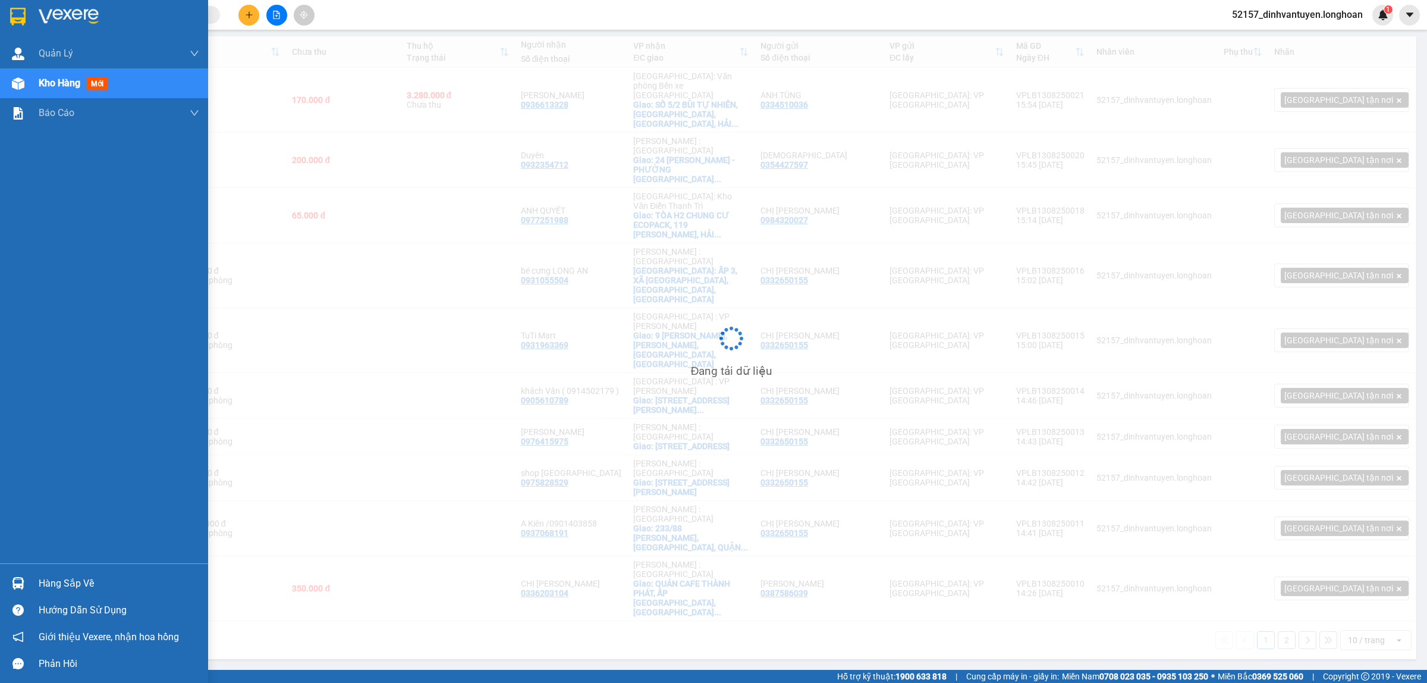
scroll to position [55, 0]
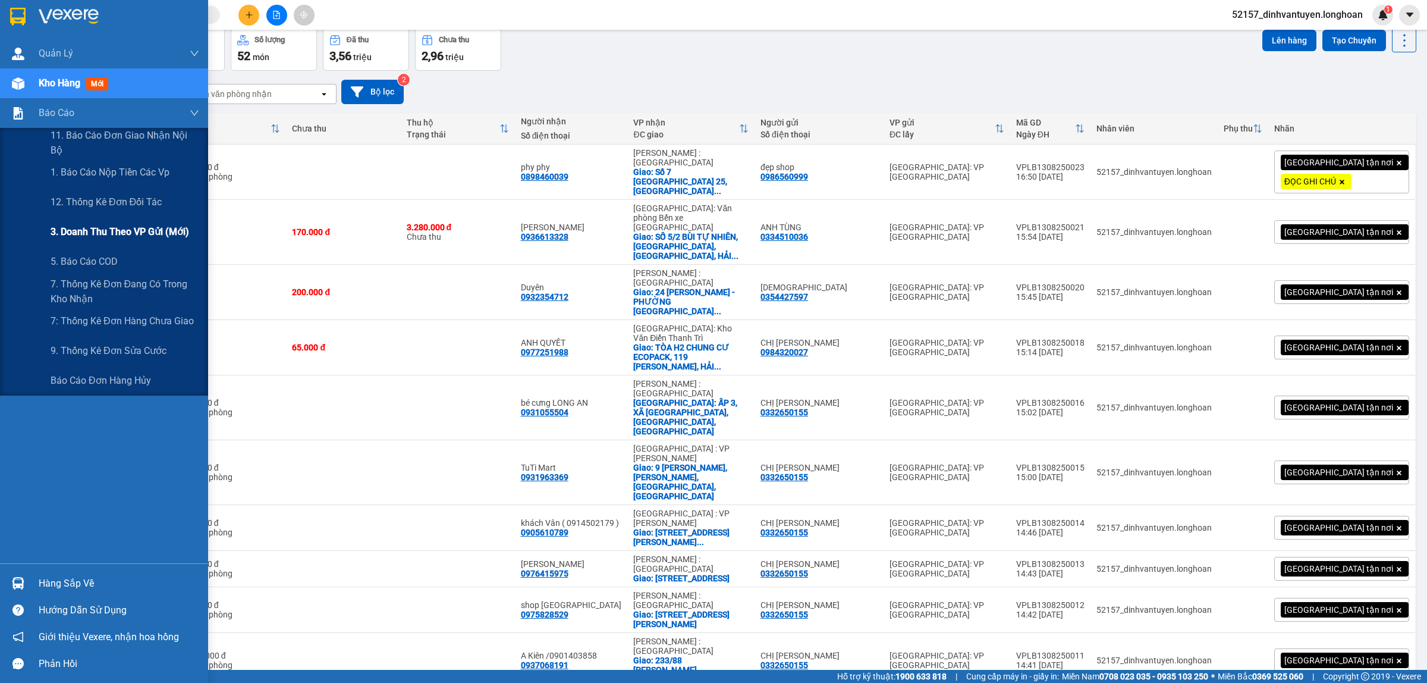
click at [138, 228] on span "3. Doanh Thu theo VP Gửi (mới)" at bounding box center [120, 231] width 139 height 15
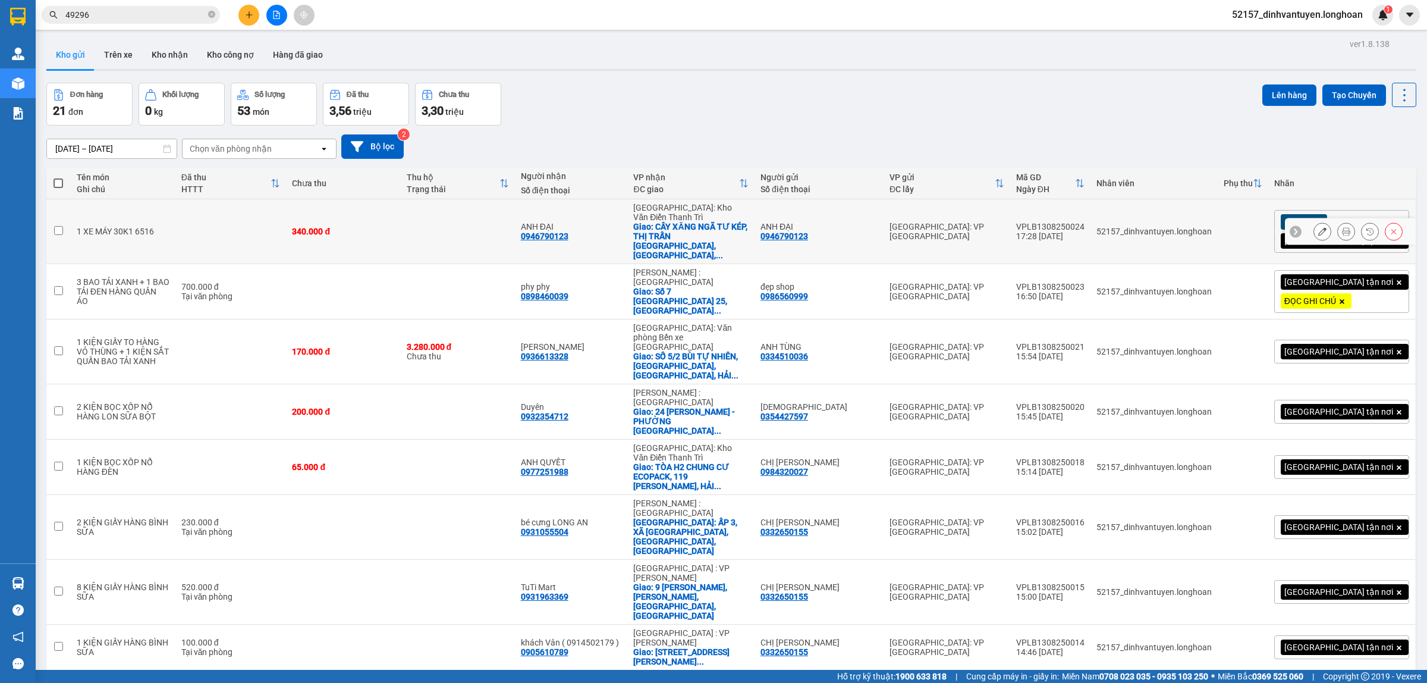
click at [1318, 227] on icon at bounding box center [1322, 231] width 8 height 8
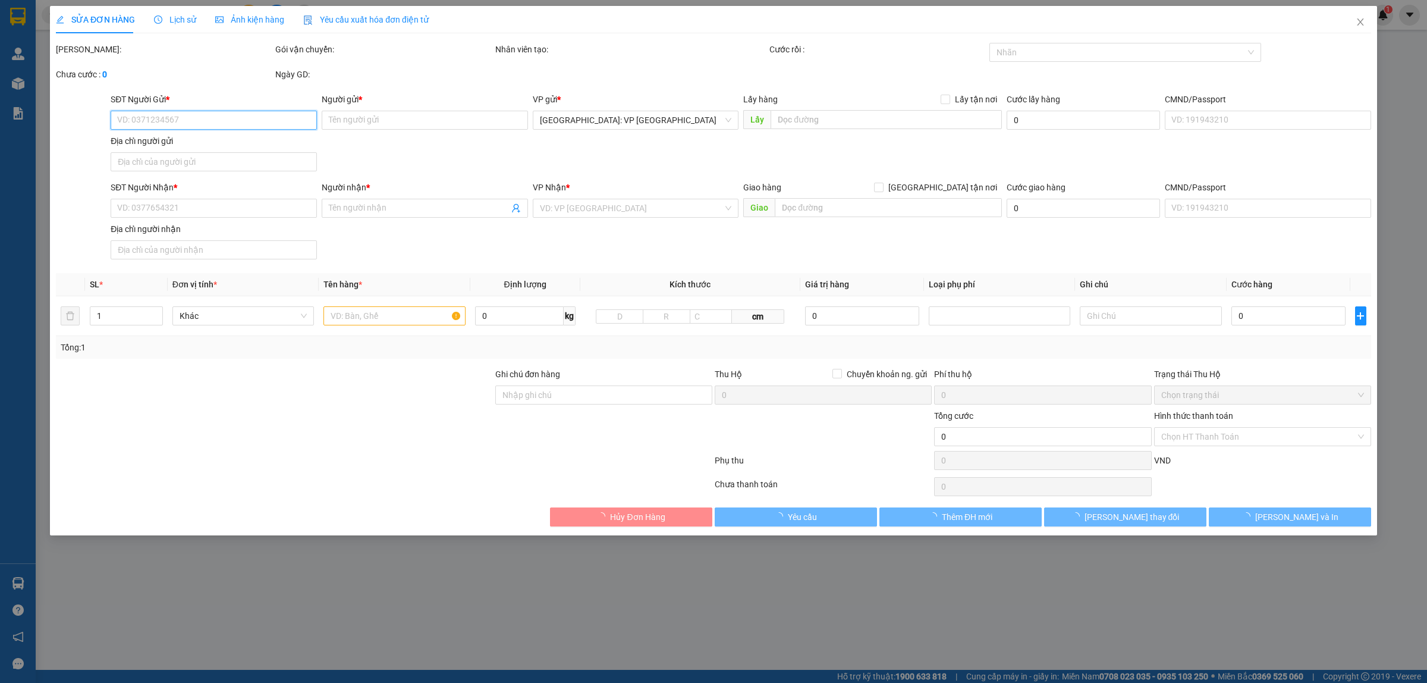
type input "0946790123"
type input "ANH ĐẠI"
type input "0946790123"
type input "ANH ĐẠI"
checkbox input "true"
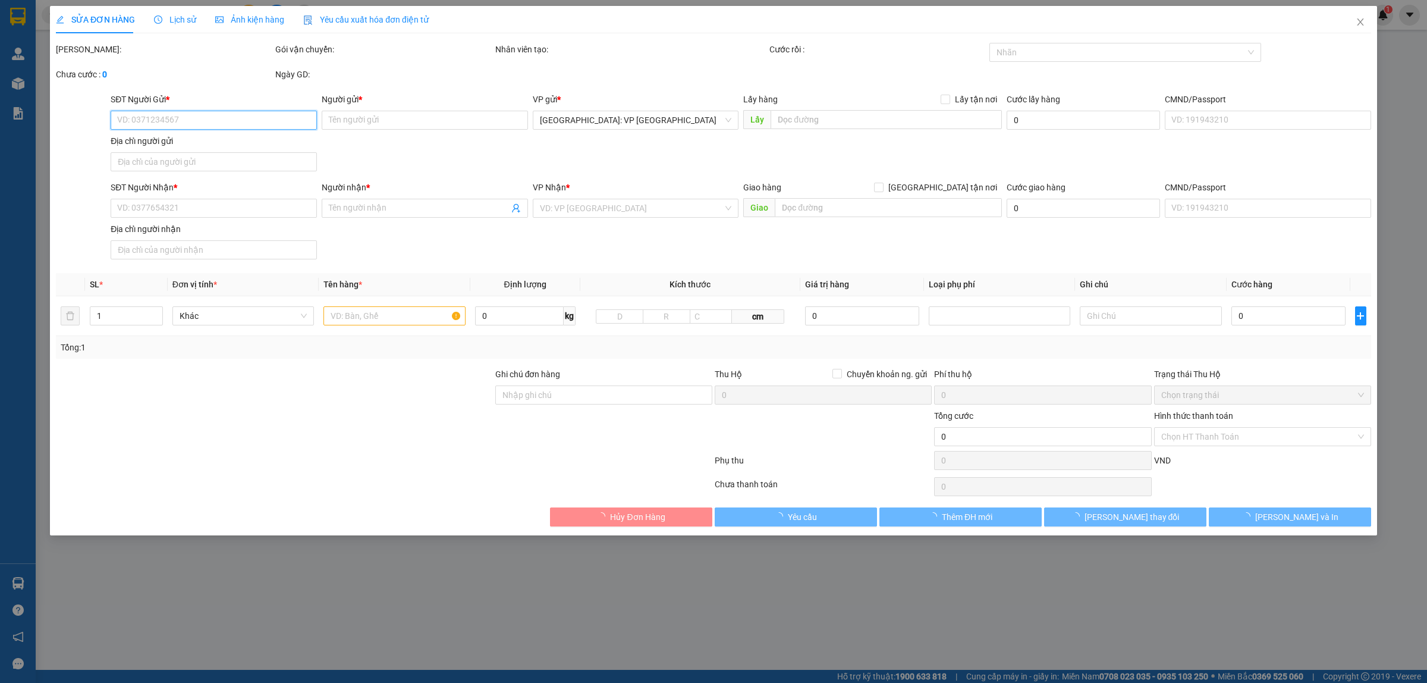
type input "CÂY XĂNG NGÃ TƯ KÉP, THỊ TRẤN [GEOGRAPHIC_DATA], [GEOGRAPHIC_DATA], [GEOGRAPHIC…"
type input "KHÔNG CHÌA KHÓA, KHÔNG GIẤY TỜ, GƯƠNG ĐỂ CỐP XE"
type input "340.000"
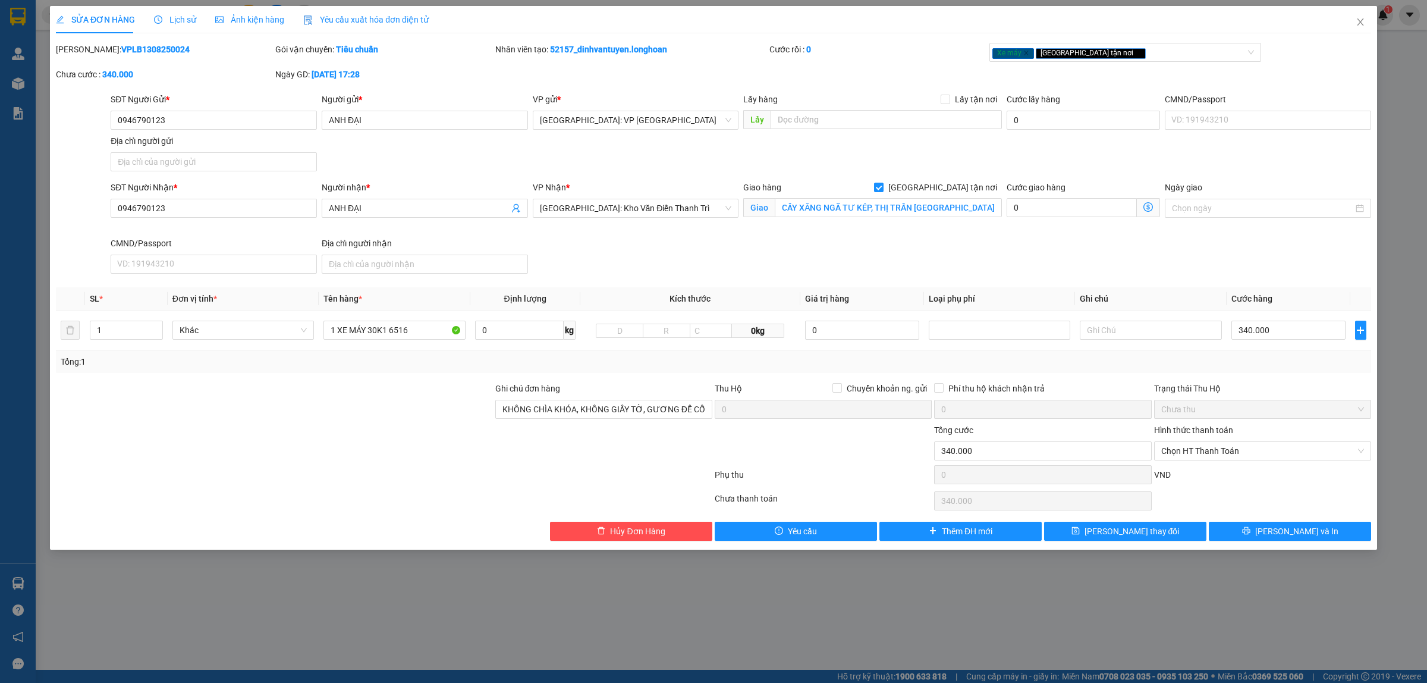
click at [121, 48] on b "VPLB1308250024" at bounding box center [155, 50] width 68 height 10
copy b "VPLB1308250024"
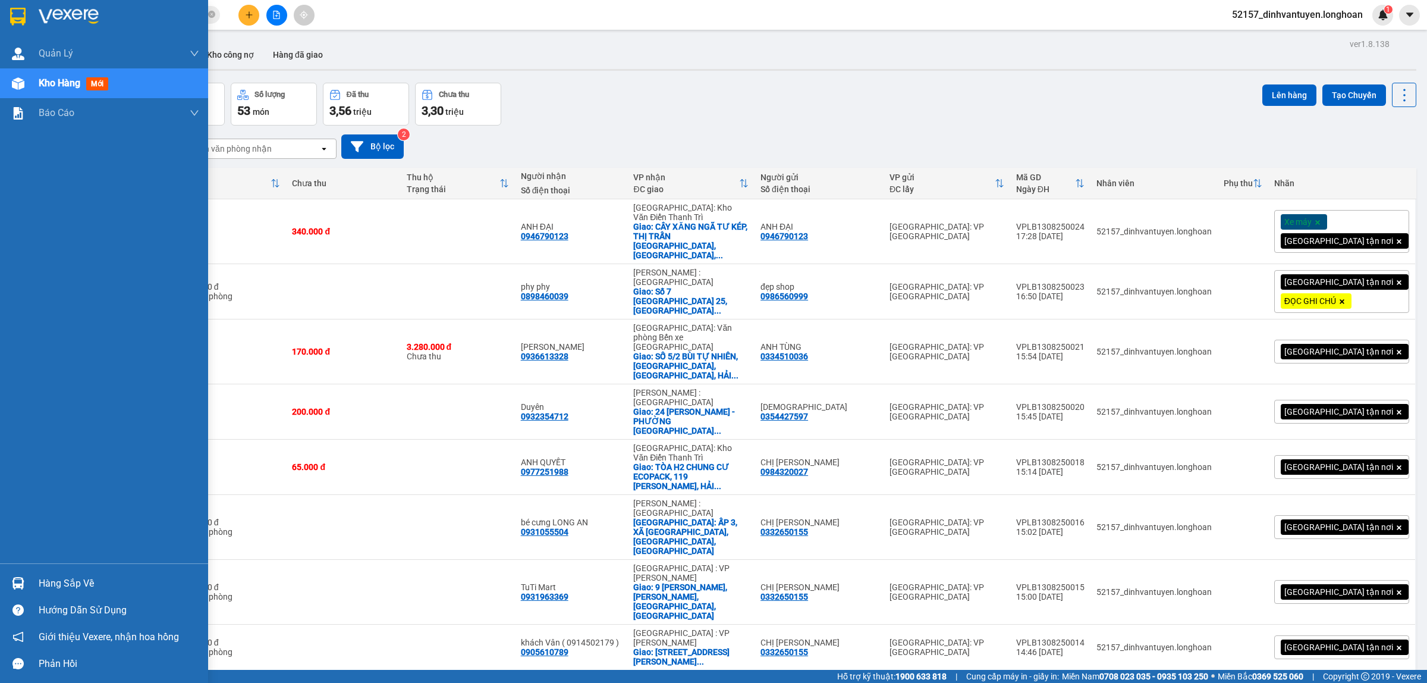
click at [21, 11] on img at bounding box center [17, 17] width 15 height 18
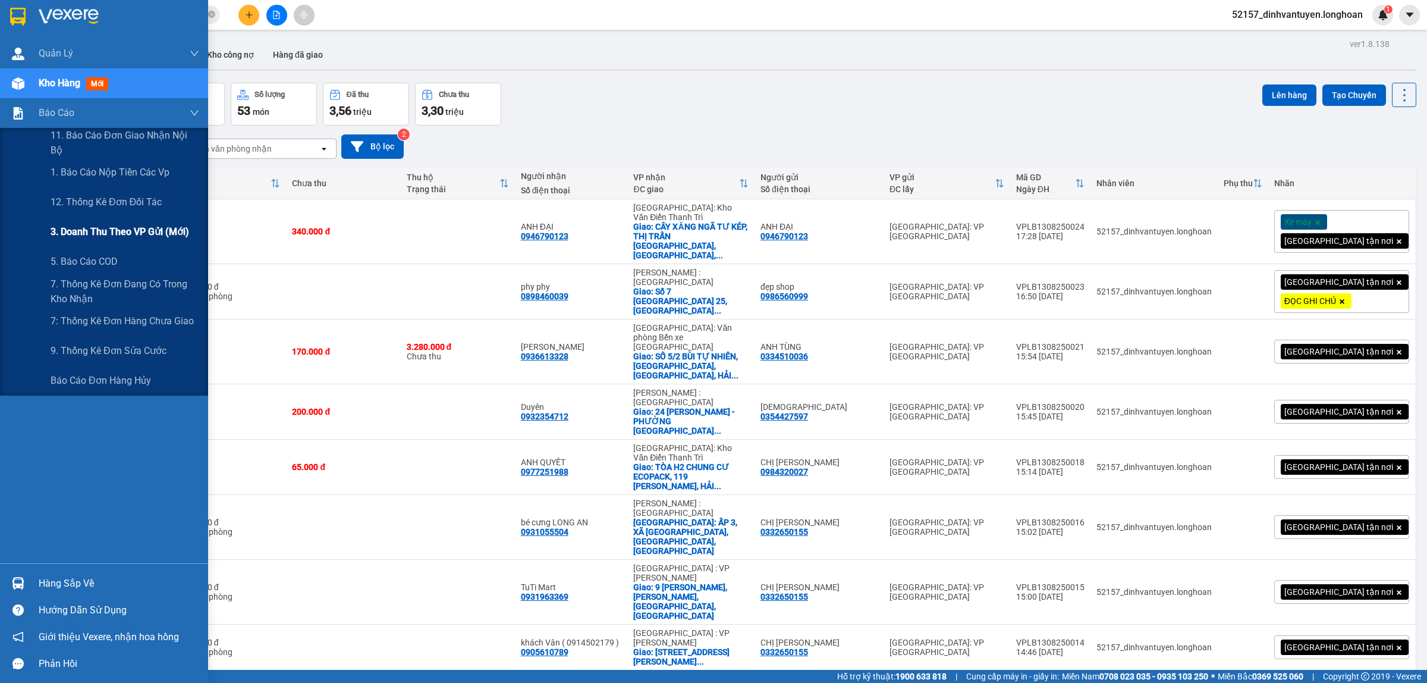
click at [137, 230] on span "3. Doanh Thu theo VP Gửi (mới)" at bounding box center [120, 231] width 139 height 15
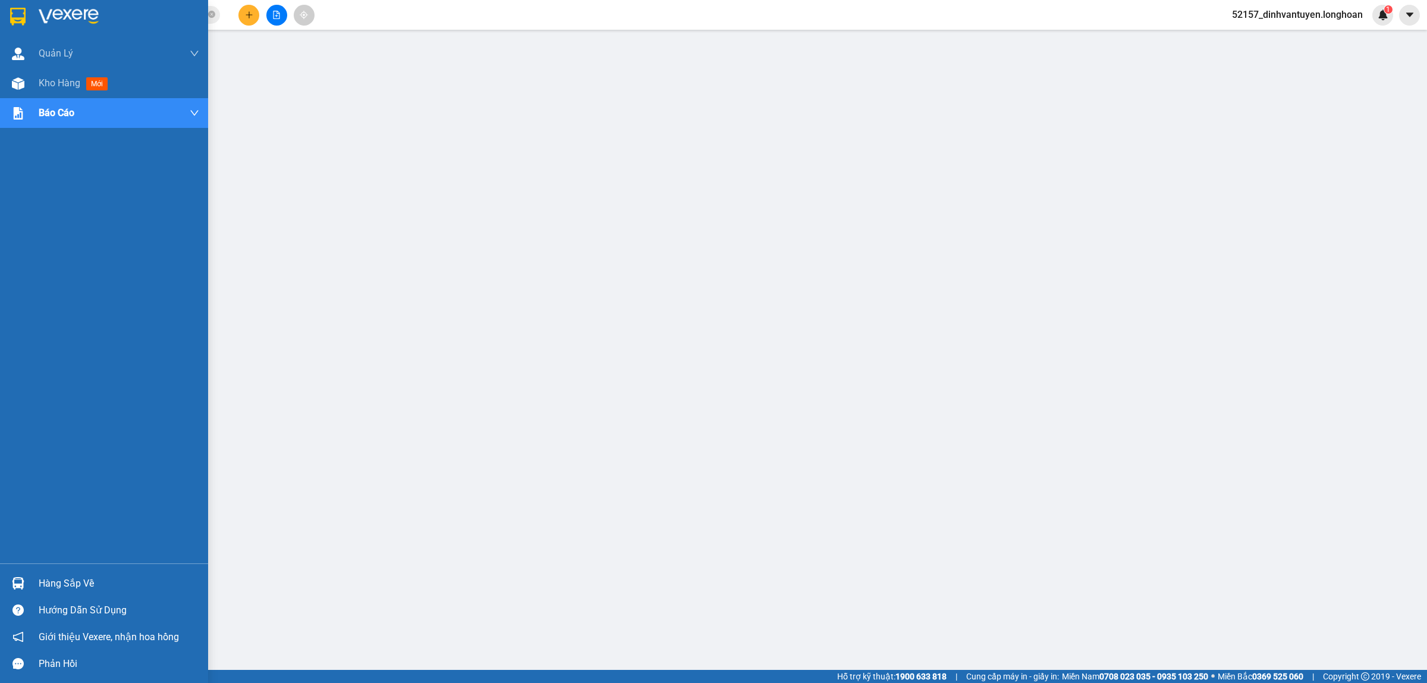
click at [12, 8] on img at bounding box center [17, 17] width 15 height 18
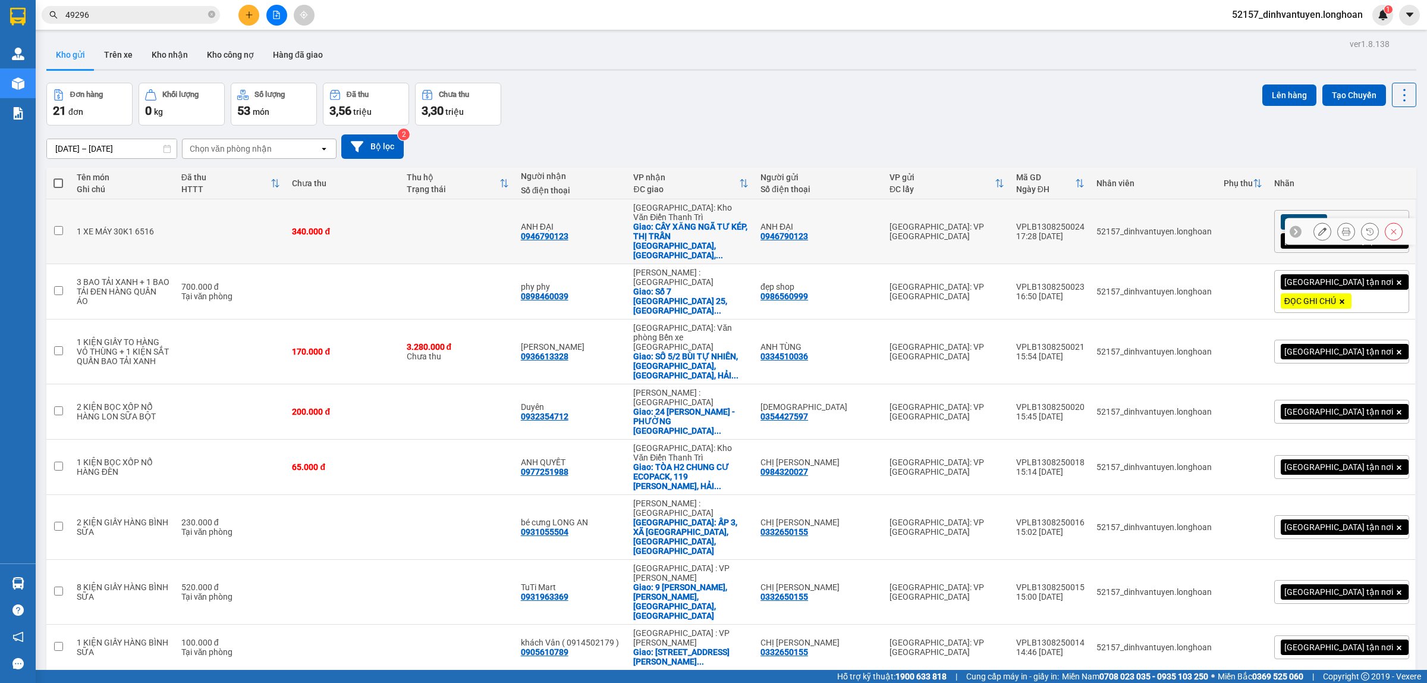
click at [1342, 227] on icon at bounding box center [1346, 231] width 8 height 8
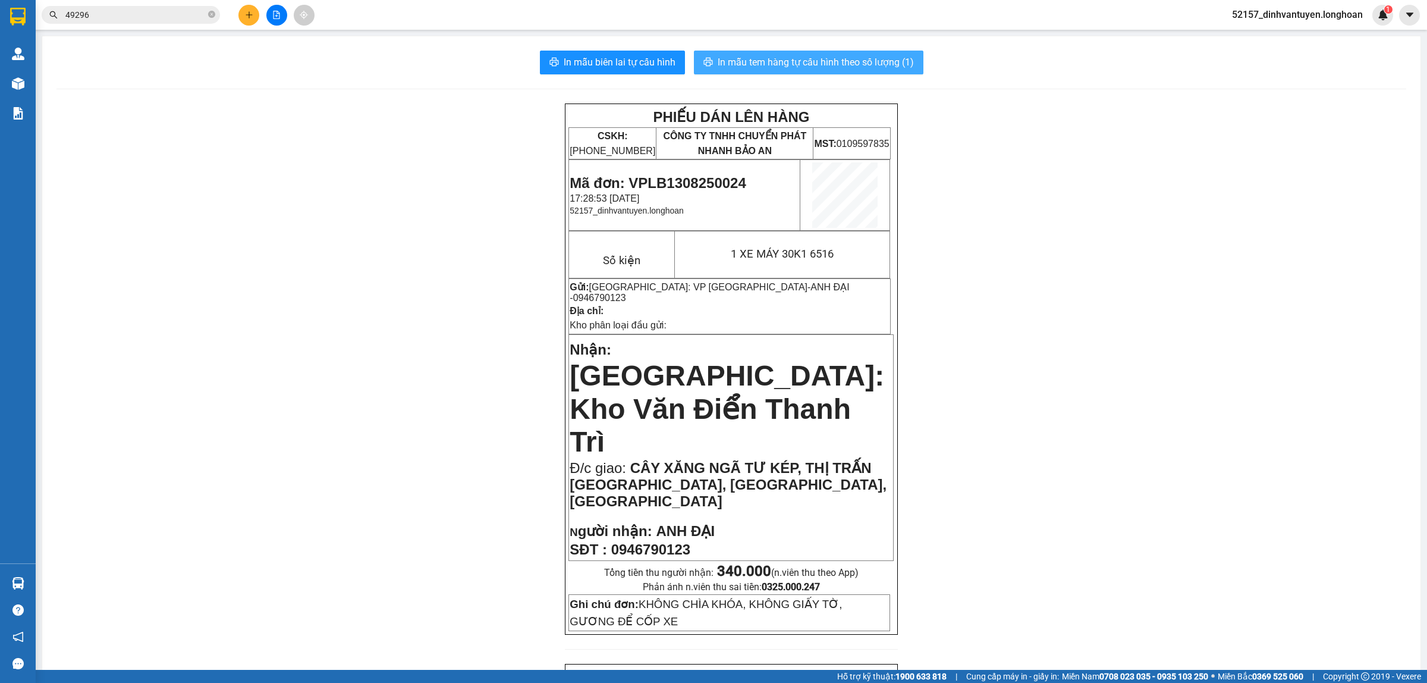
click at [784, 61] on span "In mẫu tem hàng tự cấu hình theo số lượng (1)" at bounding box center [816, 62] width 196 height 15
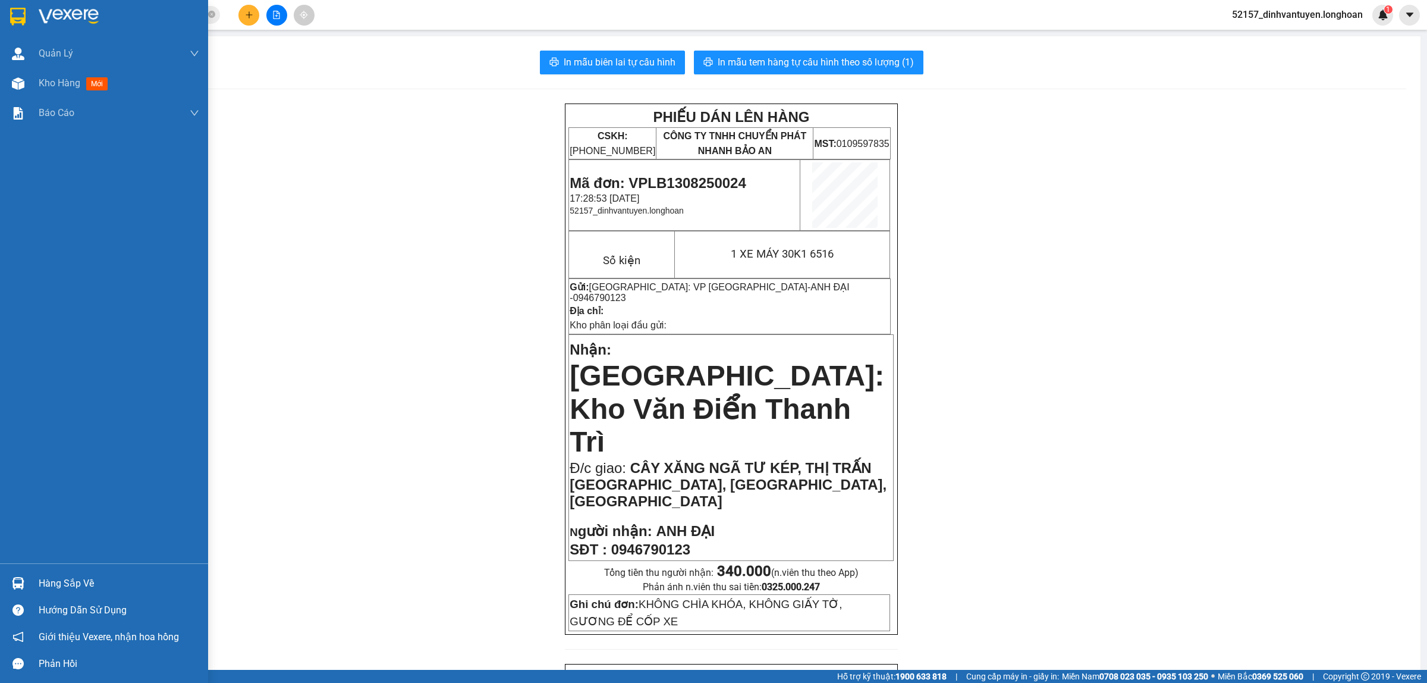
click at [4, 7] on div at bounding box center [104, 19] width 208 height 39
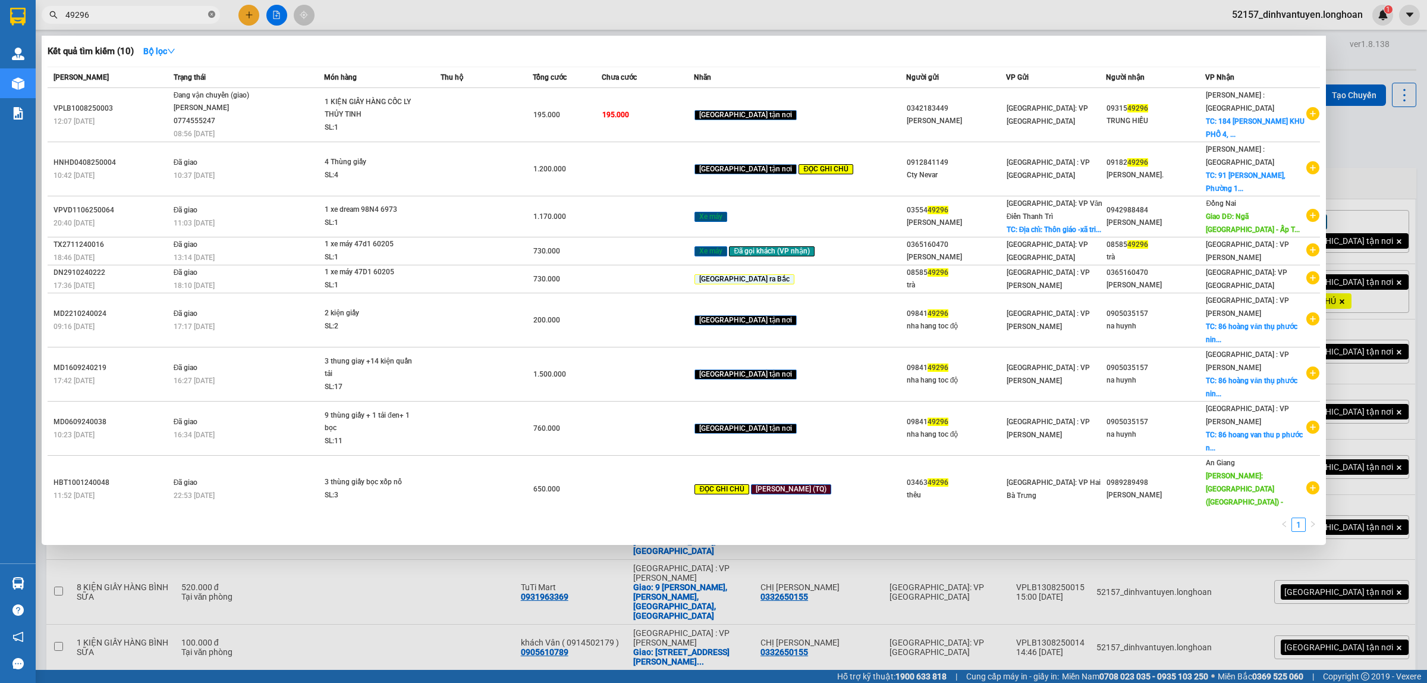
click at [212, 12] on icon "close-circle" at bounding box center [211, 14] width 7 height 7
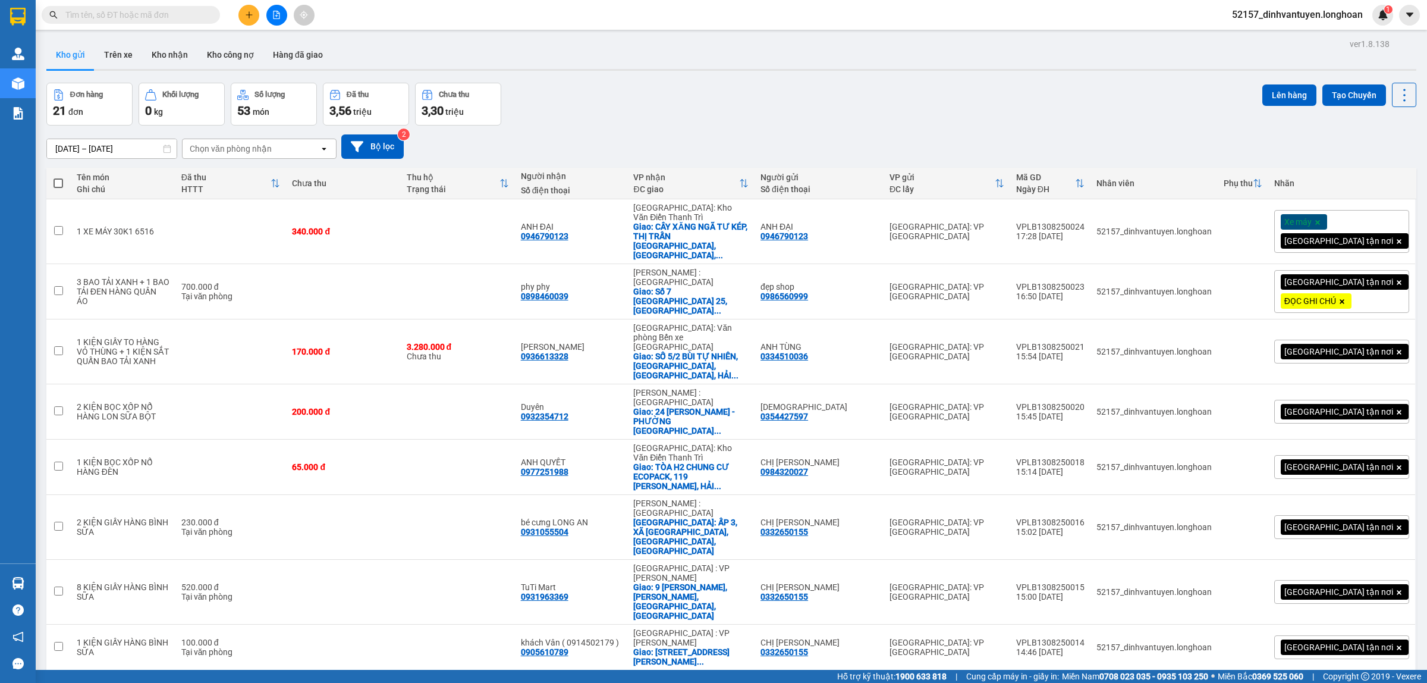
paste input "0987995111"
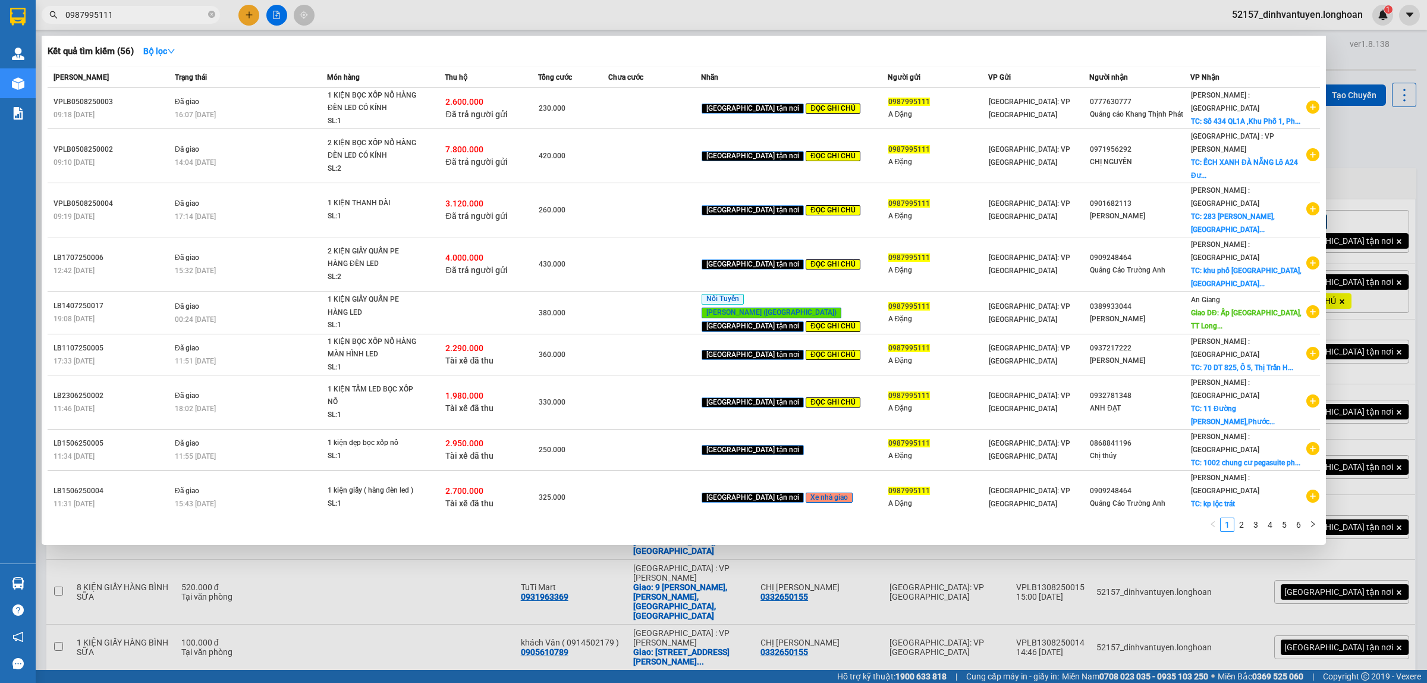
type input "0987995111"
click at [247, 15] on div at bounding box center [713, 341] width 1427 height 683
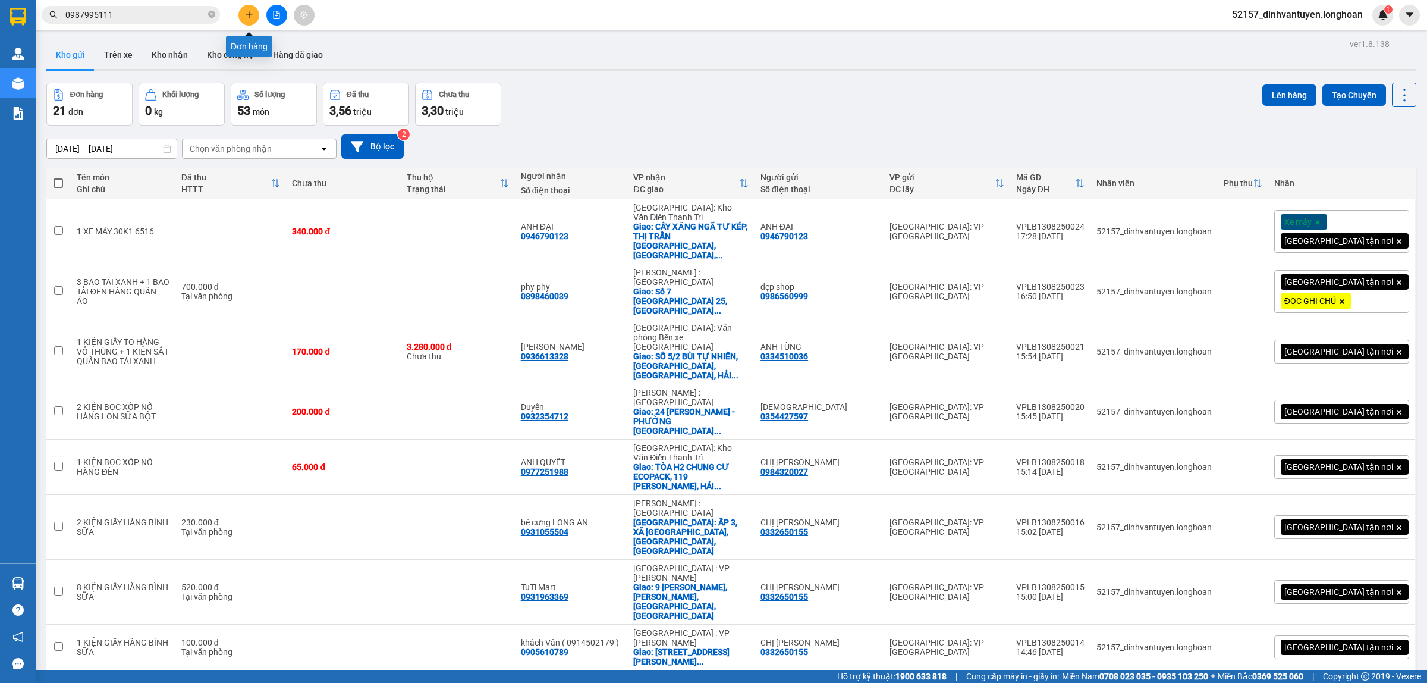
click at [251, 15] on icon "plus" at bounding box center [249, 15] width 8 height 8
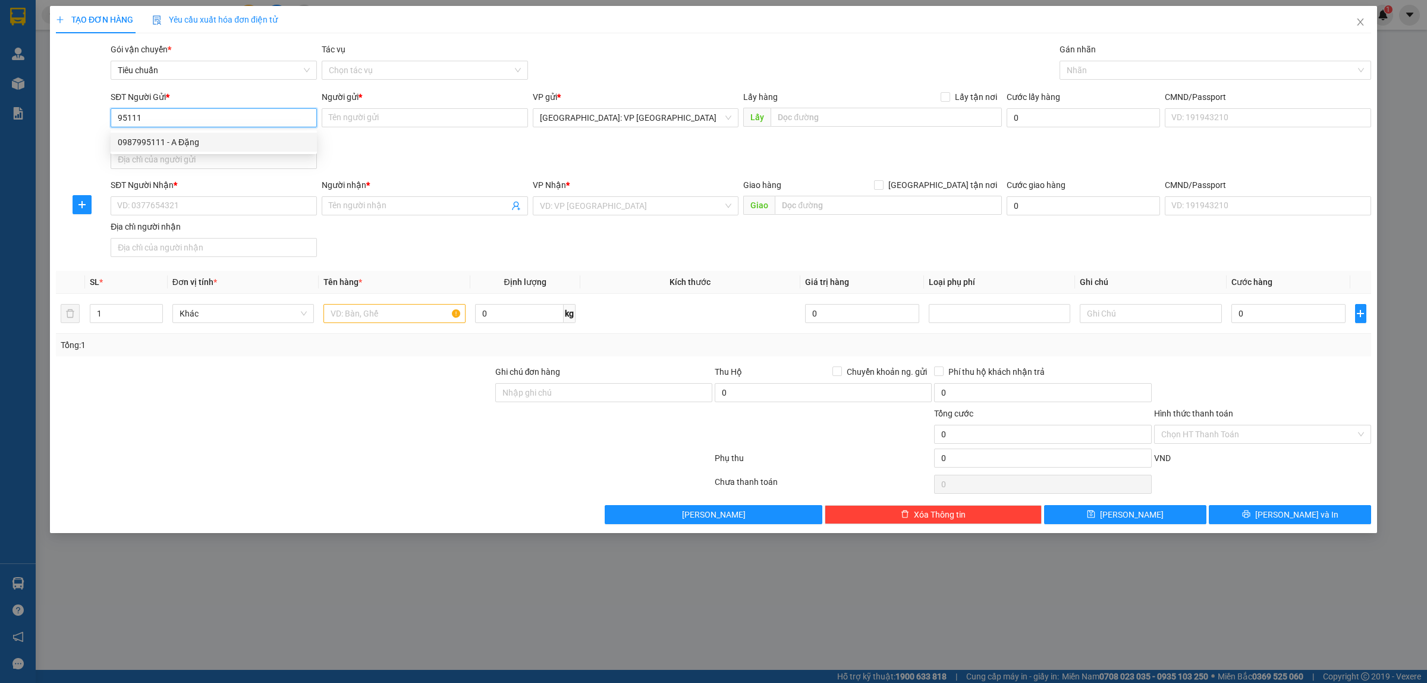
click at [238, 139] on div "0987995111 - A Đặng" at bounding box center [214, 142] width 192 height 13
type input "0987995111"
type input "A Đặng"
checkbox input "true"
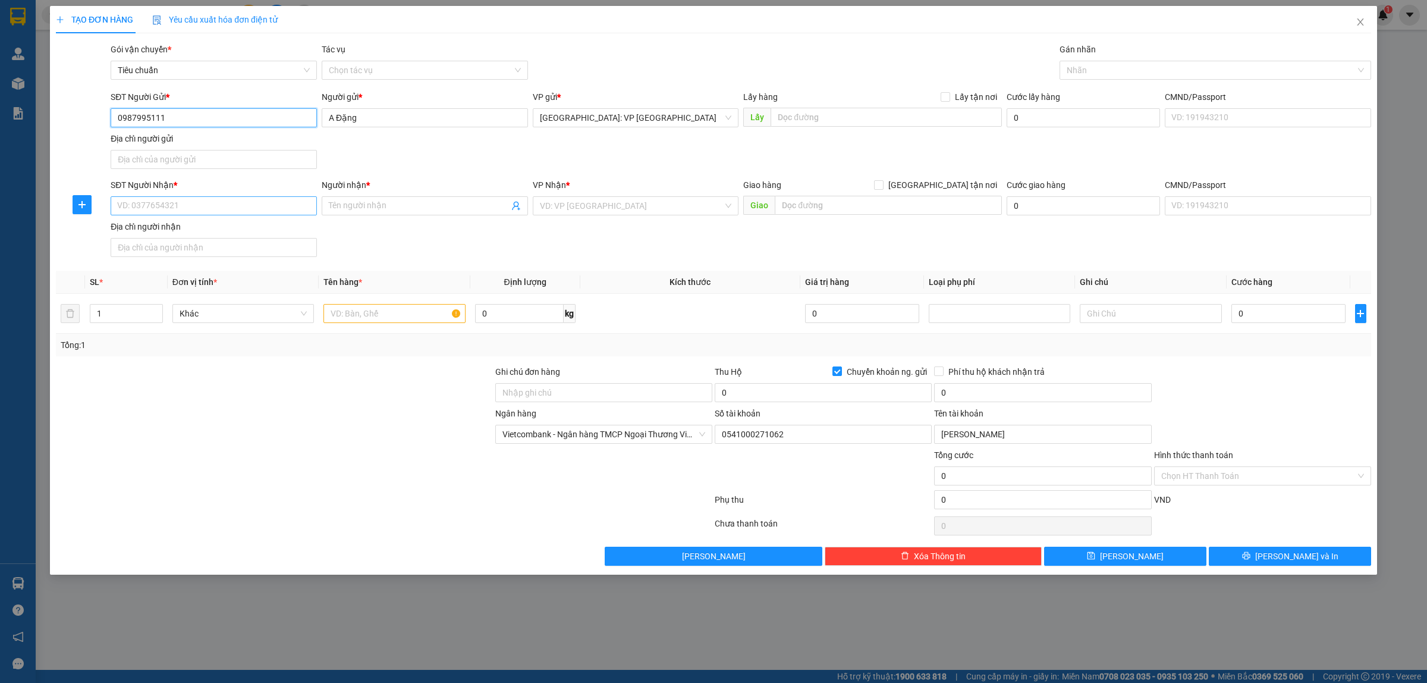
type input "0987995111"
click at [231, 210] on input "SĐT Người Nhận *" at bounding box center [214, 205] width 206 height 19
paste input "0933939993"
type input "0933939993"
click at [382, 204] on input "Người nhận *" at bounding box center [419, 205] width 180 height 13
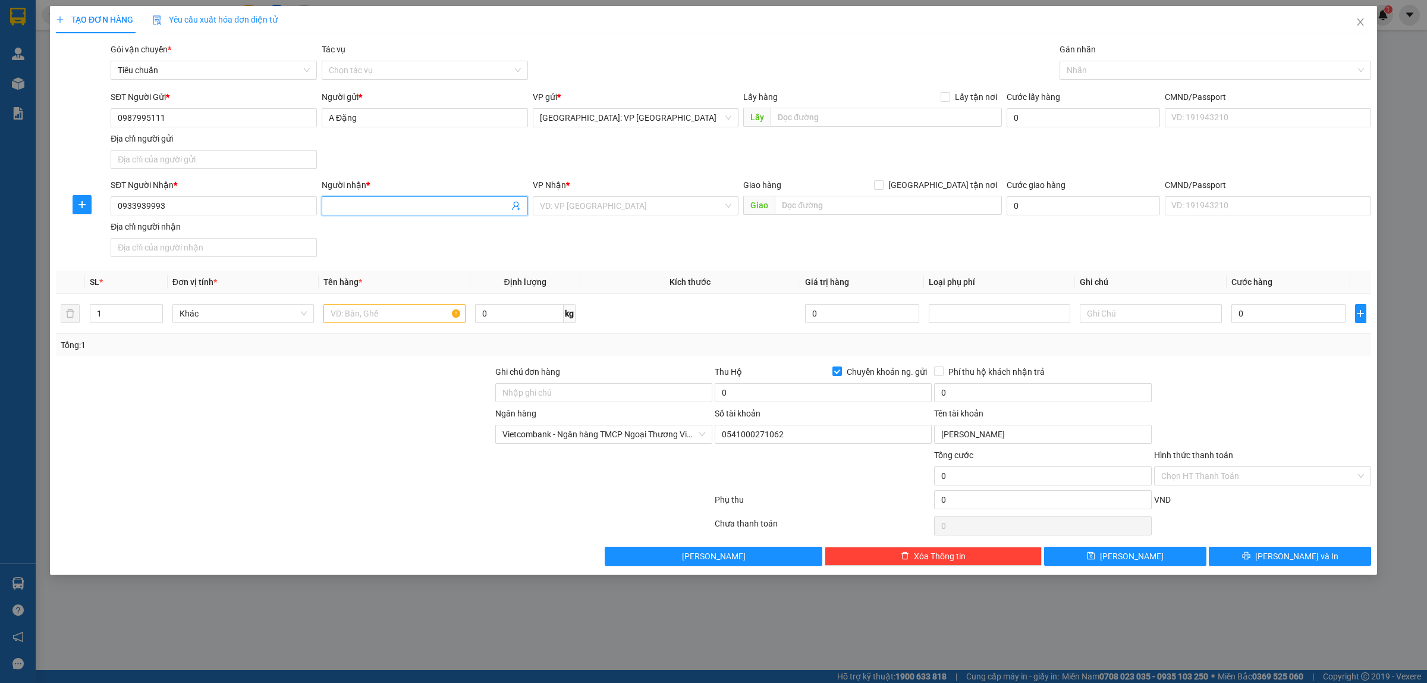
paste input "[PERSON_NAME]"
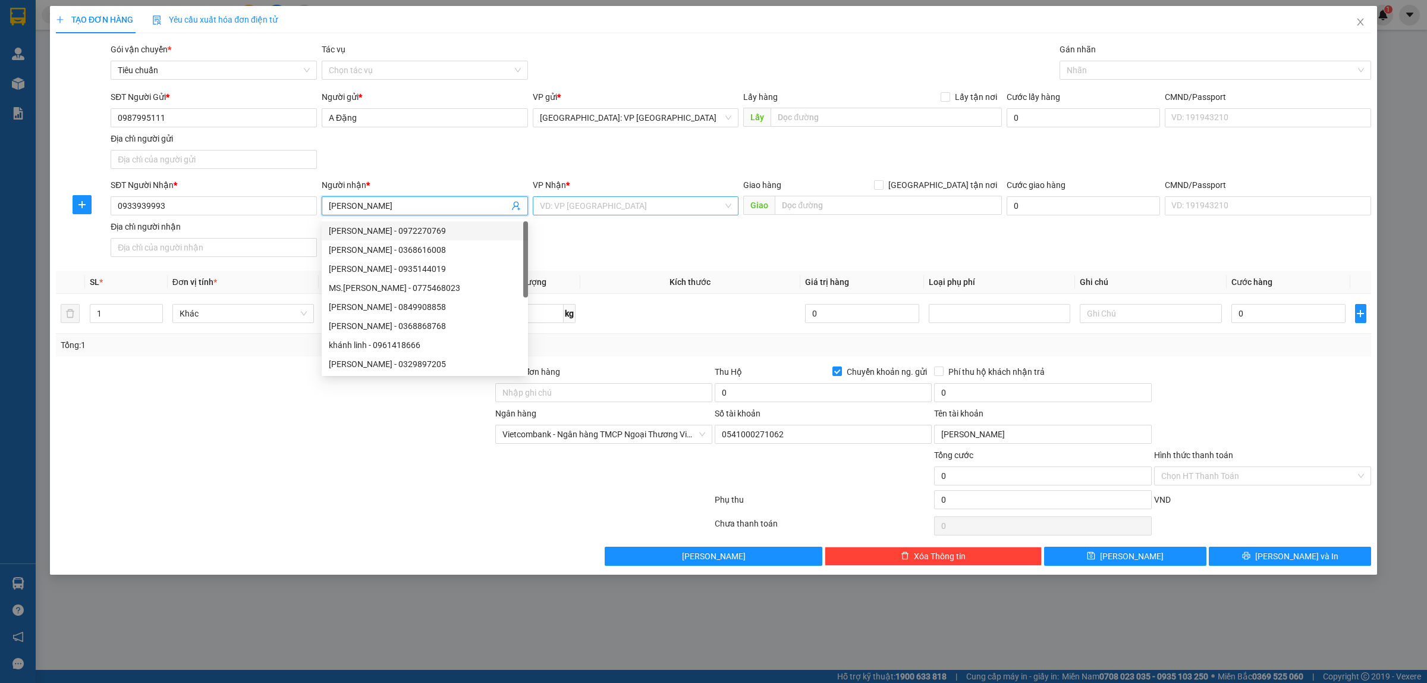
type input "[PERSON_NAME]"
click at [604, 211] on input "search" at bounding box center [632, 206] width 184 height 18
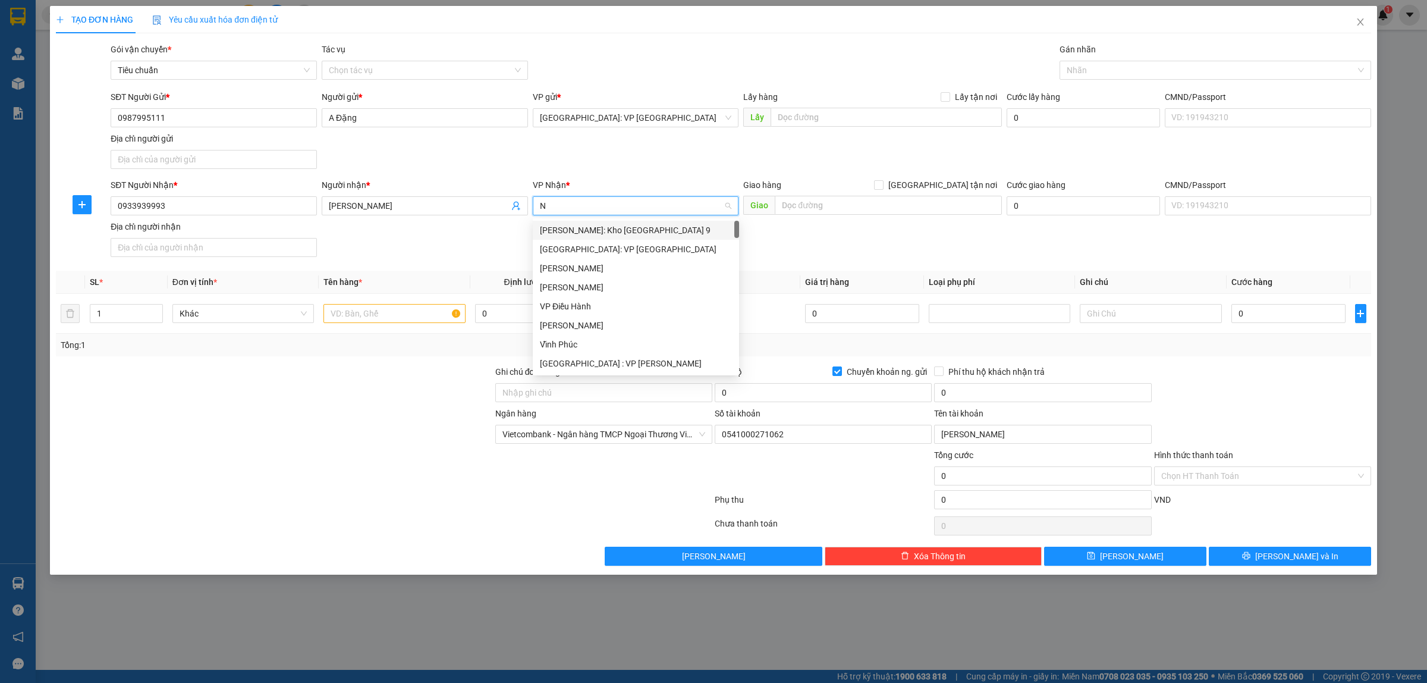
type input "NI"
click at [598, 230] on div "Cần Thơ: [PERSON_NAME]" at bounding box center [636, 230] width 192 height 13
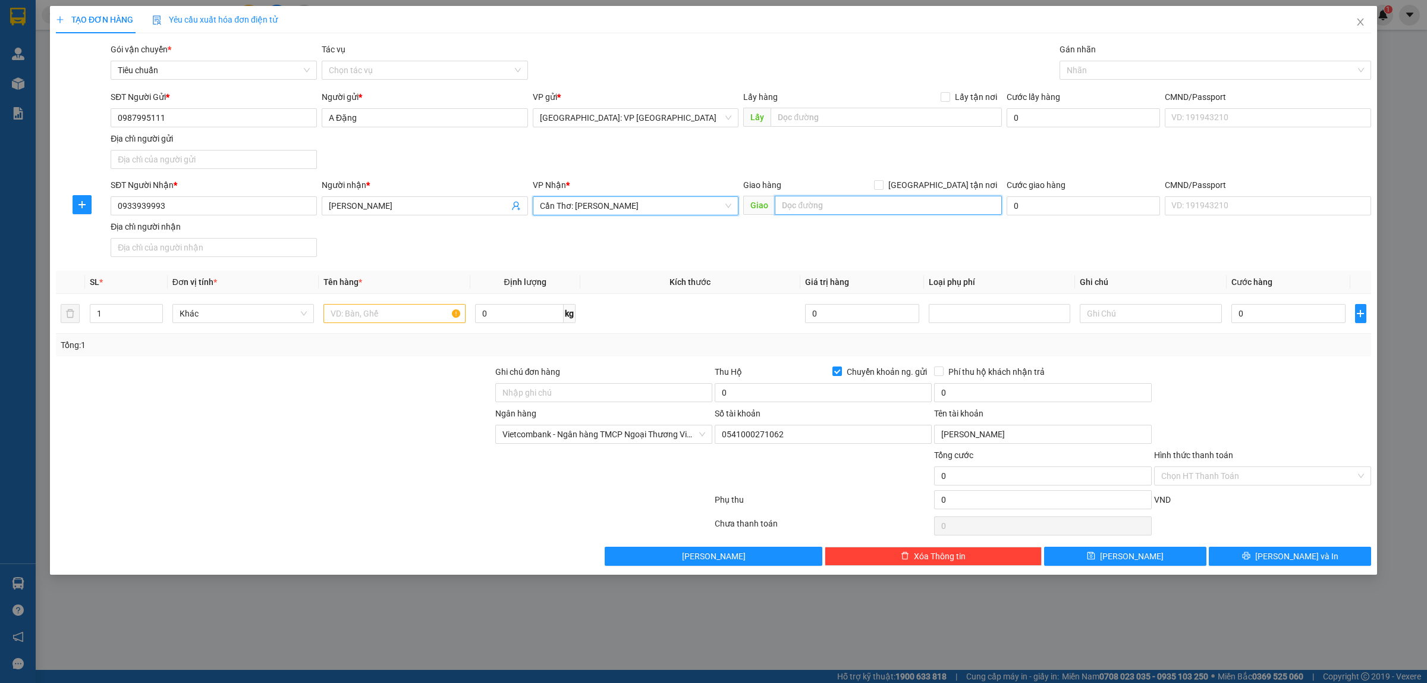
click at [816, 209] on input "text" at bounding box center [888, 205] width 227 height 19
paste input "[STREET_ADDRESS][PERSON_NAME], [GEOGRAPHIC_DATA], [GEOGRAPHIC_DATA]"
type input "[STREET_ADDRESS][PERSON_NAME], [GEOGRAPHIC_DATA], [GEOGRAPHIC_DATA]"
click at [883, 188] on input "[GEOGRAPHIC_DATA] tận nơi" at bounding box center [878, 184] width 8 height 8
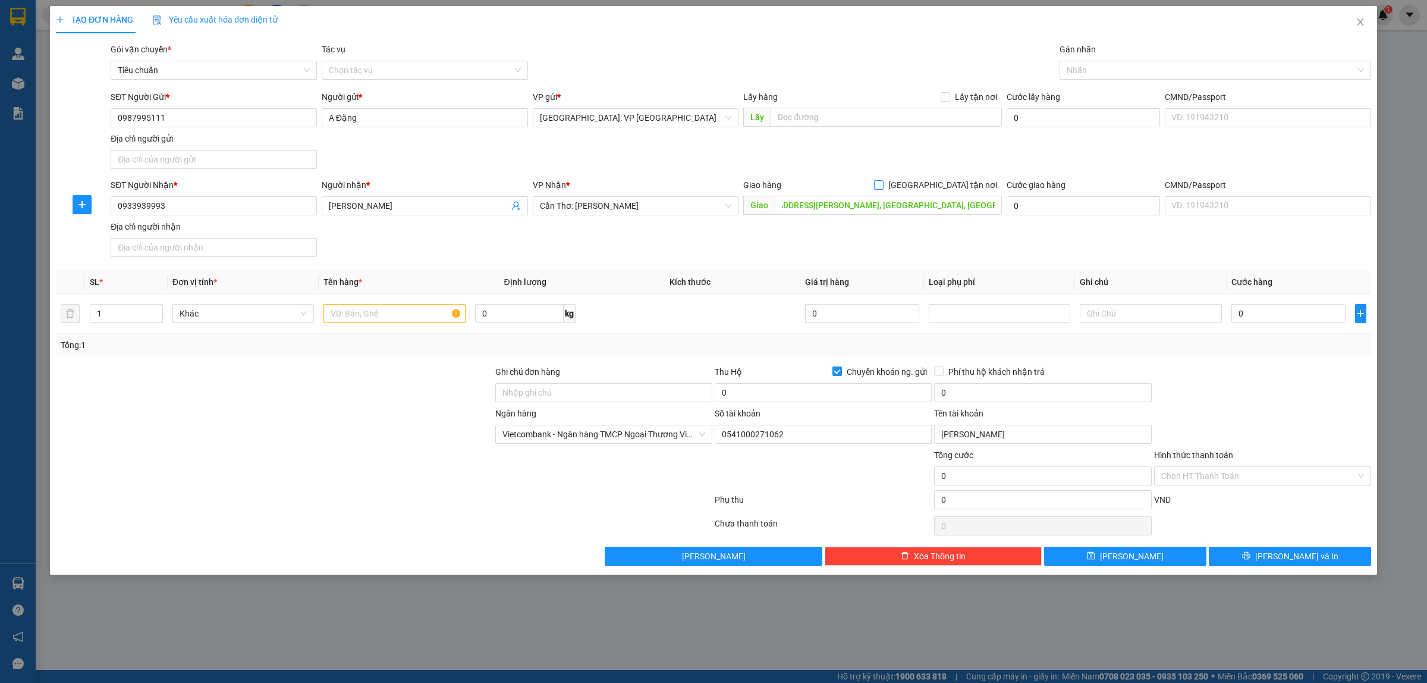
checkbox input "true"
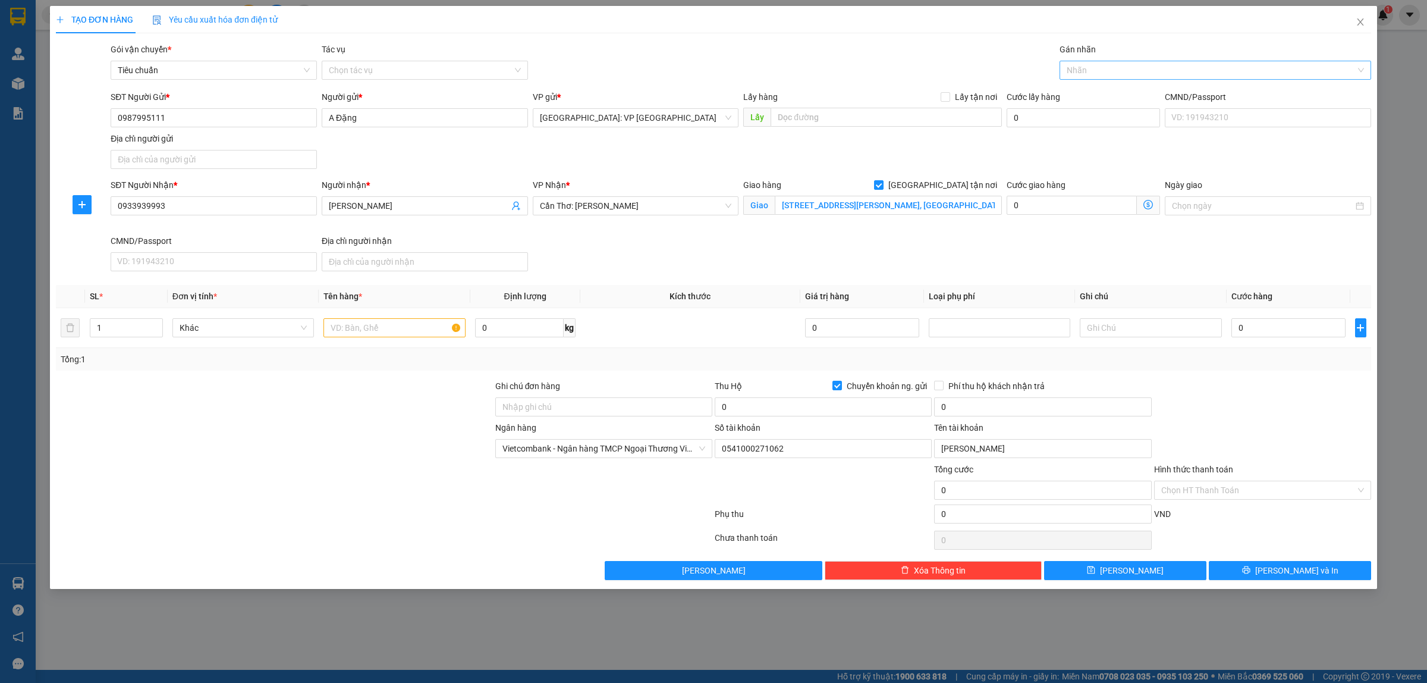
click at [1078, 77] on div at bounding box center [1210, 70] width 294 height 14
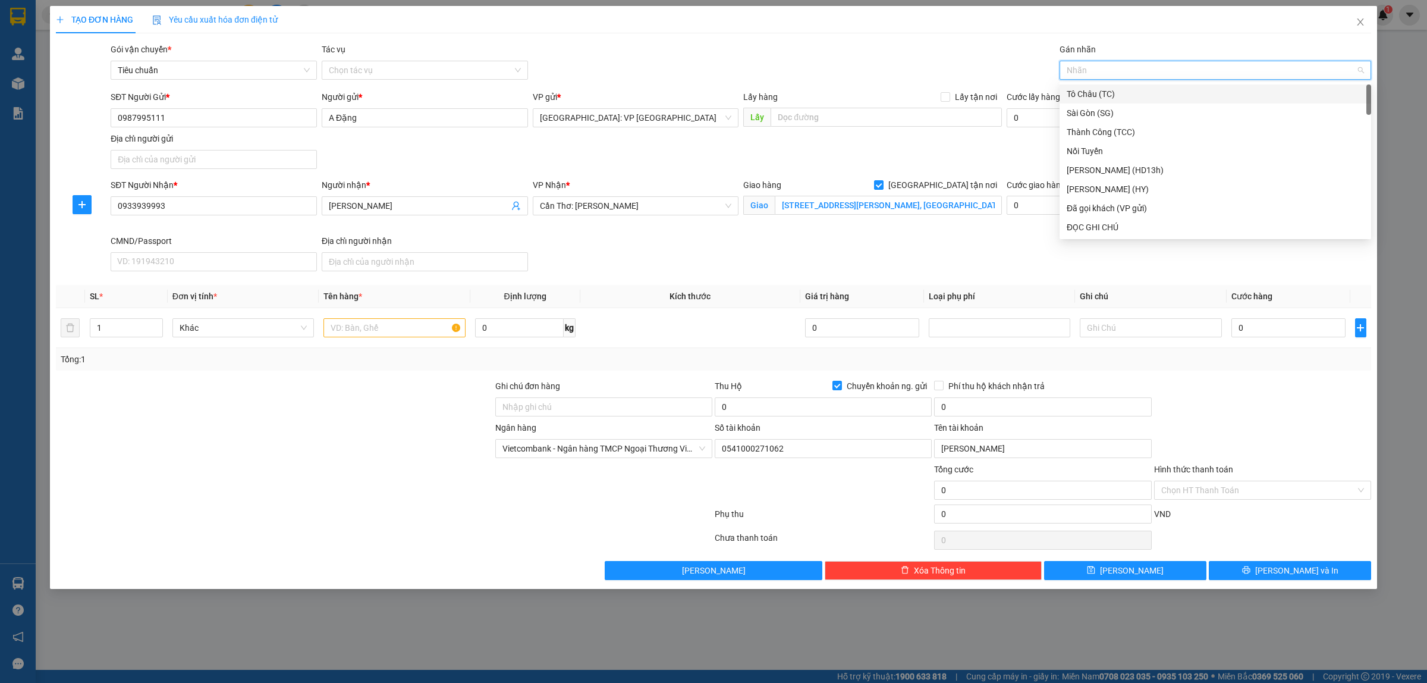
type input "G"
drag, startPoint x: 1096, startPoint y: 224, endPoint x: 675, endPoint y: 351, distance: 439.7
click at [1096, 225] on div "[GEOGRAPHIC_DATA] tận nơi" at bounding box center [1215, 227] width 297 height 13
drag, startPoint x: 541, startPoint y: 403, endPoint x: 554, endPoint y: 411, distance: 15.2
click at [542, 404] on input "Ghi chú đơn hàng" at bounding box center [603, 406] width 217 height 19
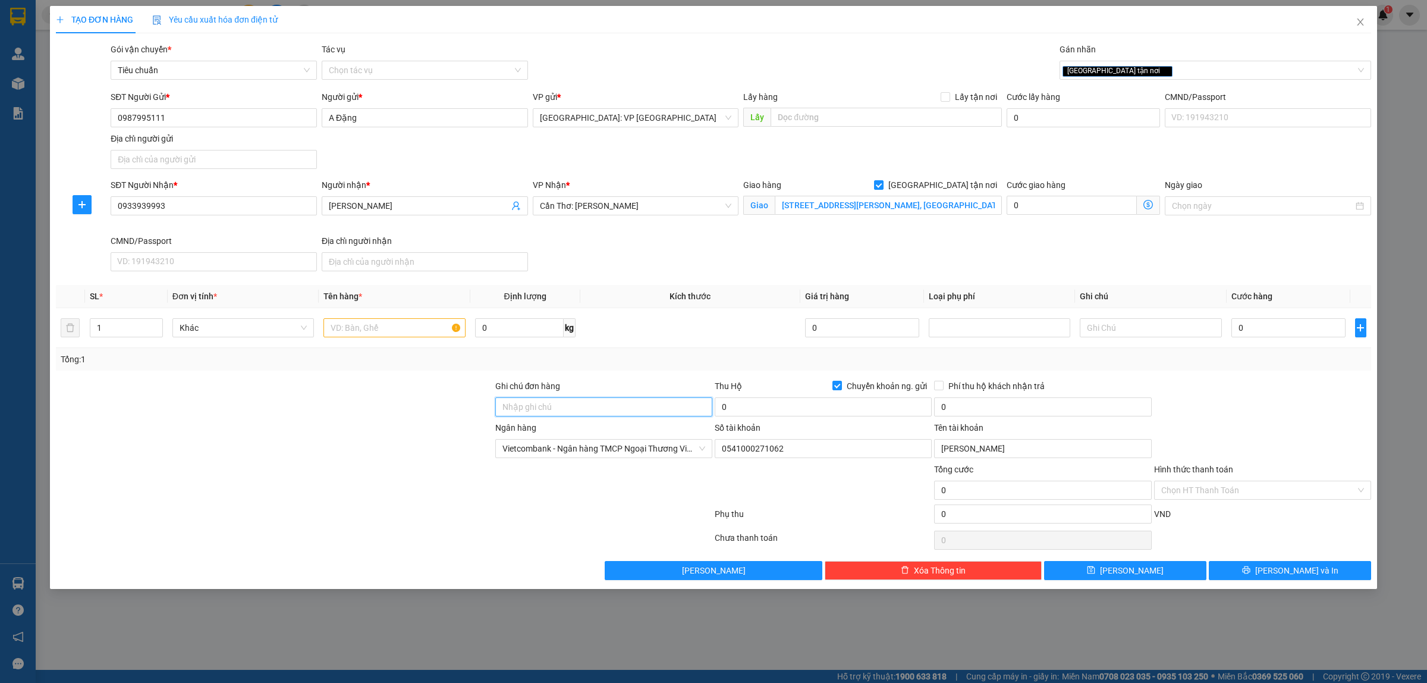
type input "HÀNG DỄ VỠ, NHẸ TAY HƯ VỠ KHÔNG ĐỀN GIÁ TRỊ HÀNG"
click at [156, 327] on icon "up" at bounding box center [156, 325] width 4 height 4
type input "2"
click at [375, 327] on input "text" at bounding box center [395, 327] width 142 height 19
paste input "2 KIỆN BỌC XỐP NỔ HÀNG ĐÈN LED"
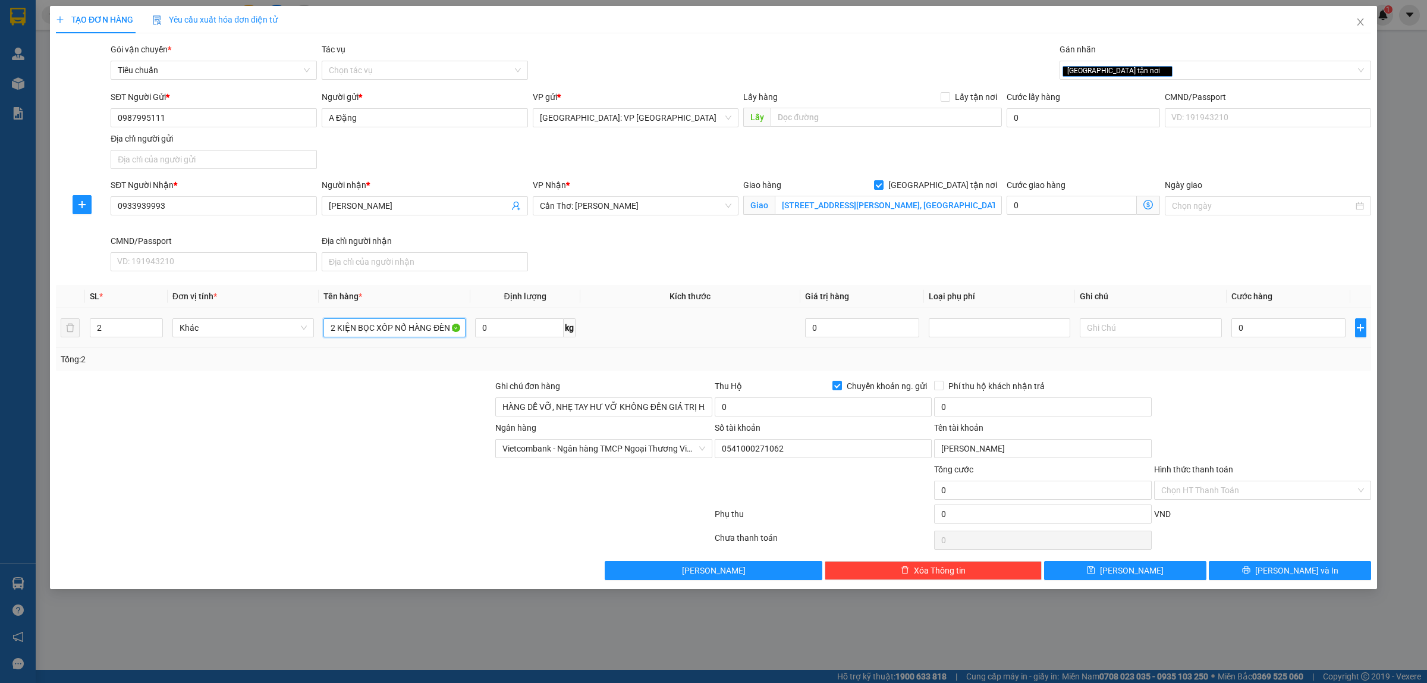
scroll to position [0, 9]
type input "2 KIỆN BỌC XỐP NỔ HÀNG ĐÈN LED"
click at [1259, 339] on div "0" at bounding box center [1289, 328] width 114 height 24
click at [1264, 324] on input "0" at bounding box center [1289, 327] width 114 height 19
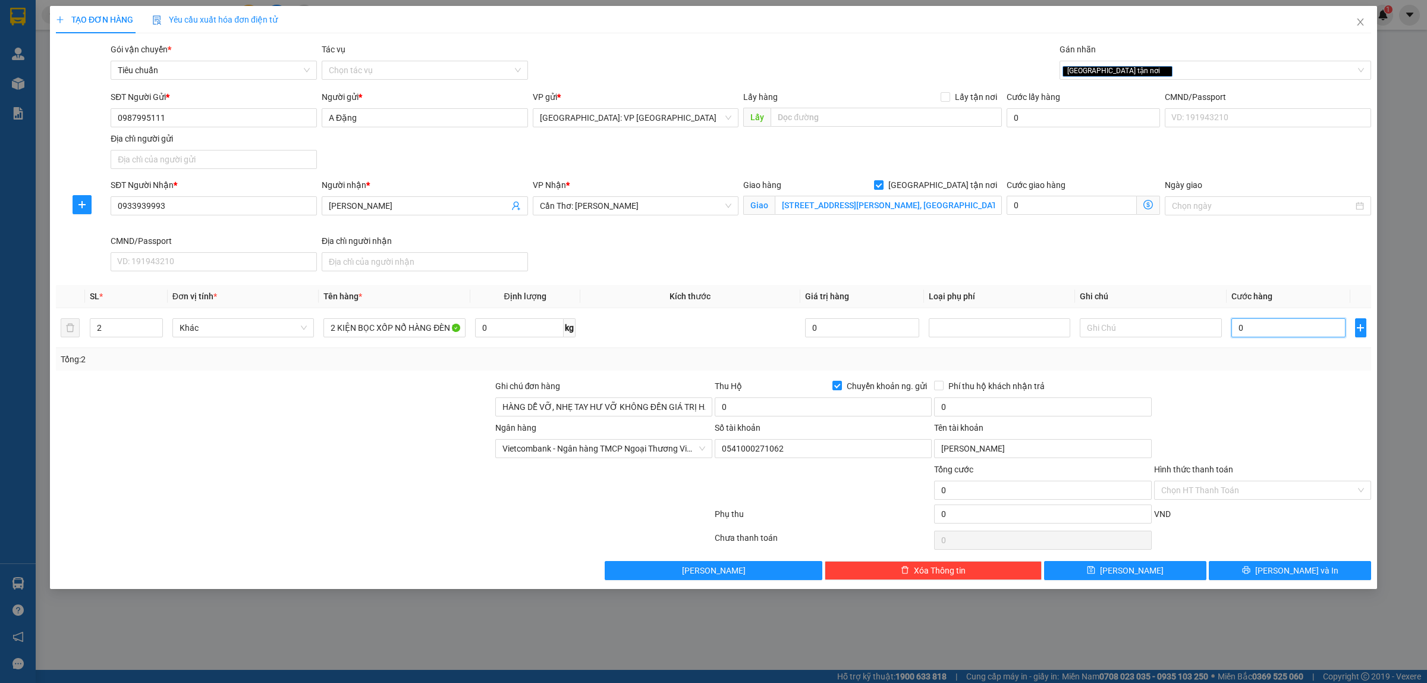
type input "3"
type input "38"
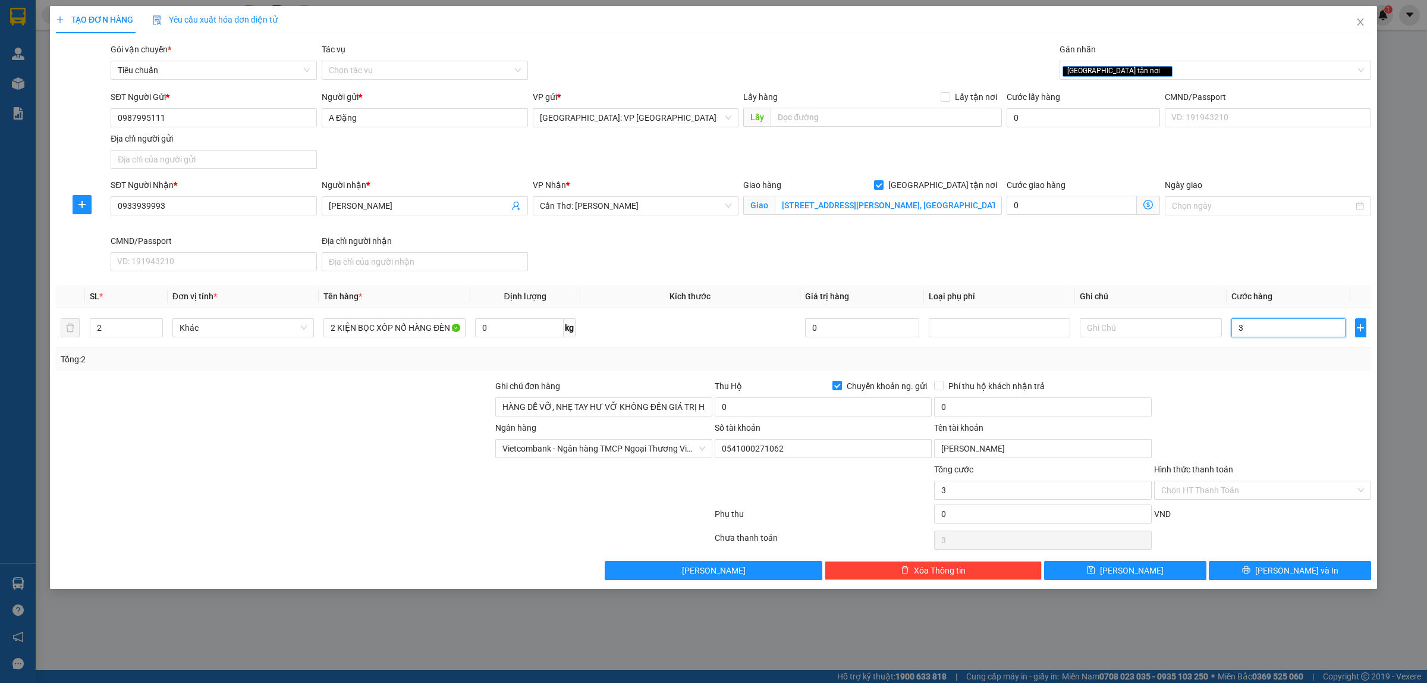
type input "38"
type input "380"
type input "3.800"
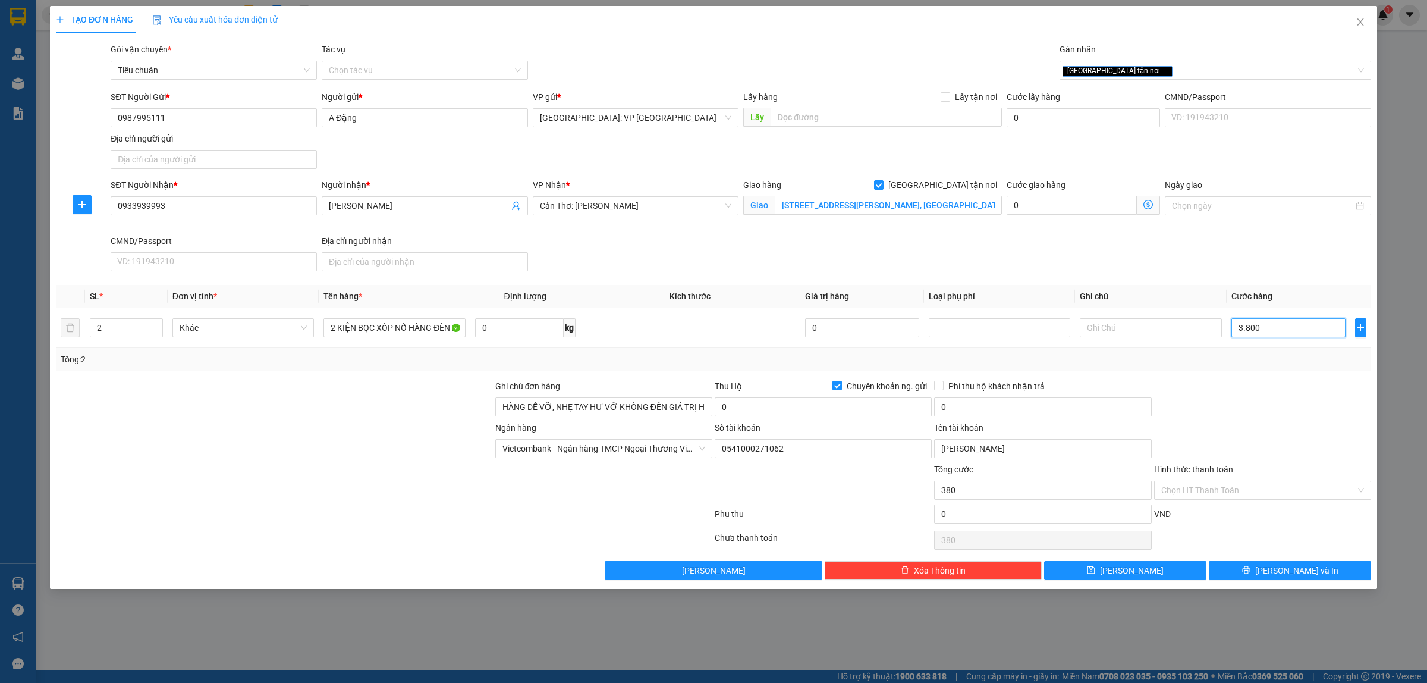
type input "3.800"
type input "38.000"
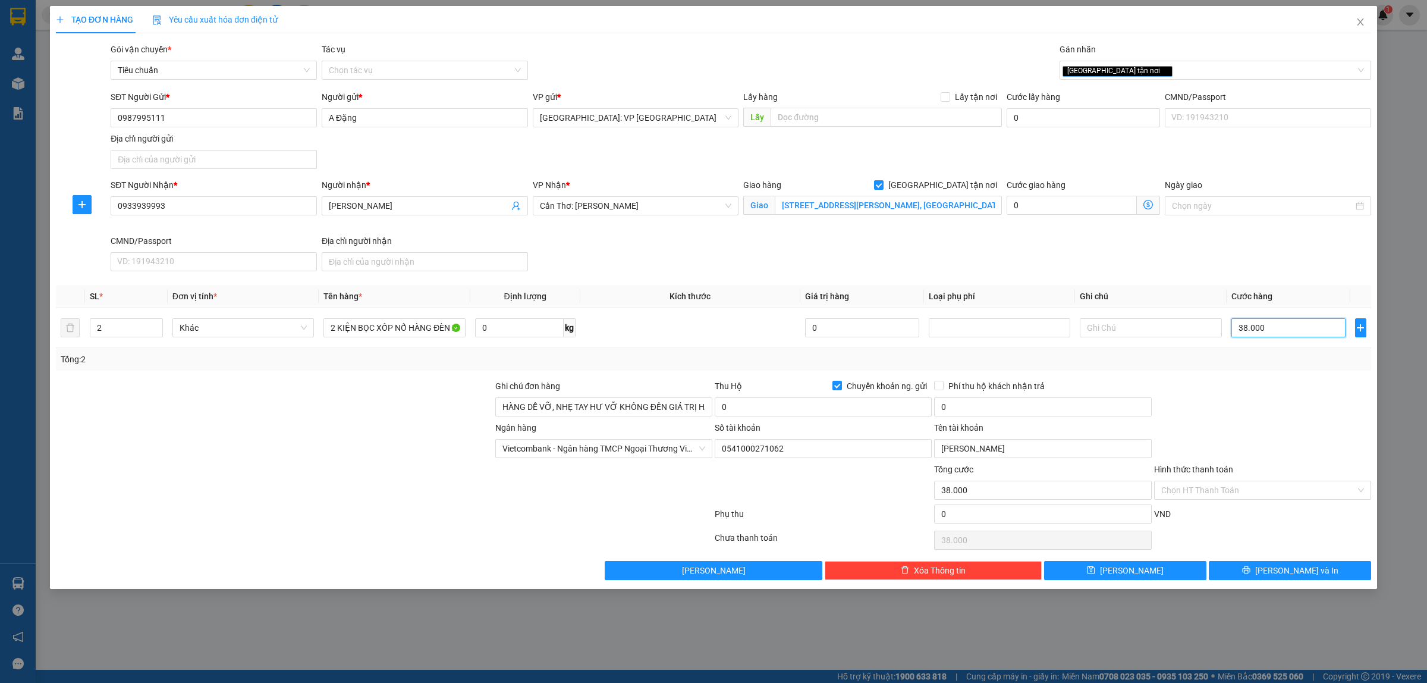
type input "380.000"
click at [778, 415] on input "0" at bounding box center [823, 406] width 217 height 19
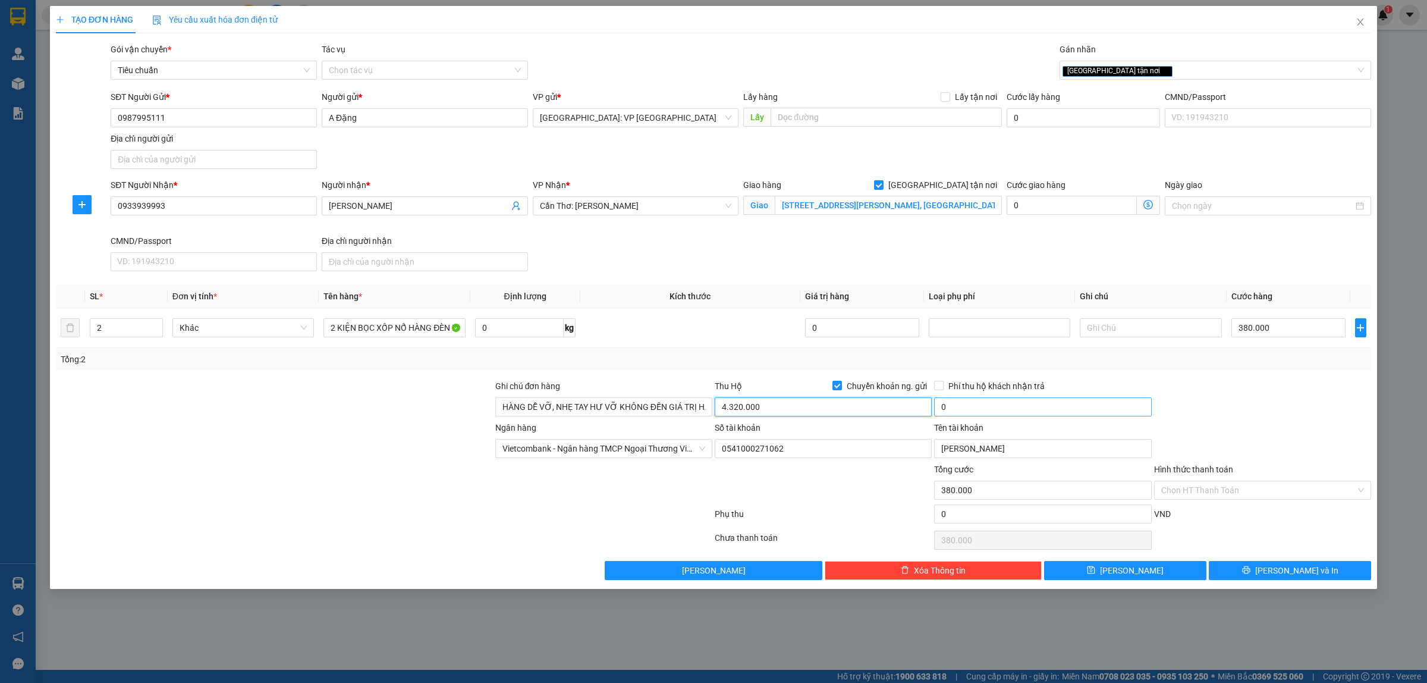
type input "4.320.000"
click at [973, 409] on input "0" at bounding box center [1042, 406] width 217 height 19
type input "20.000"
click at [248, 206] on input "0933939993" at bounding box center [214, 205] width 206 height 19
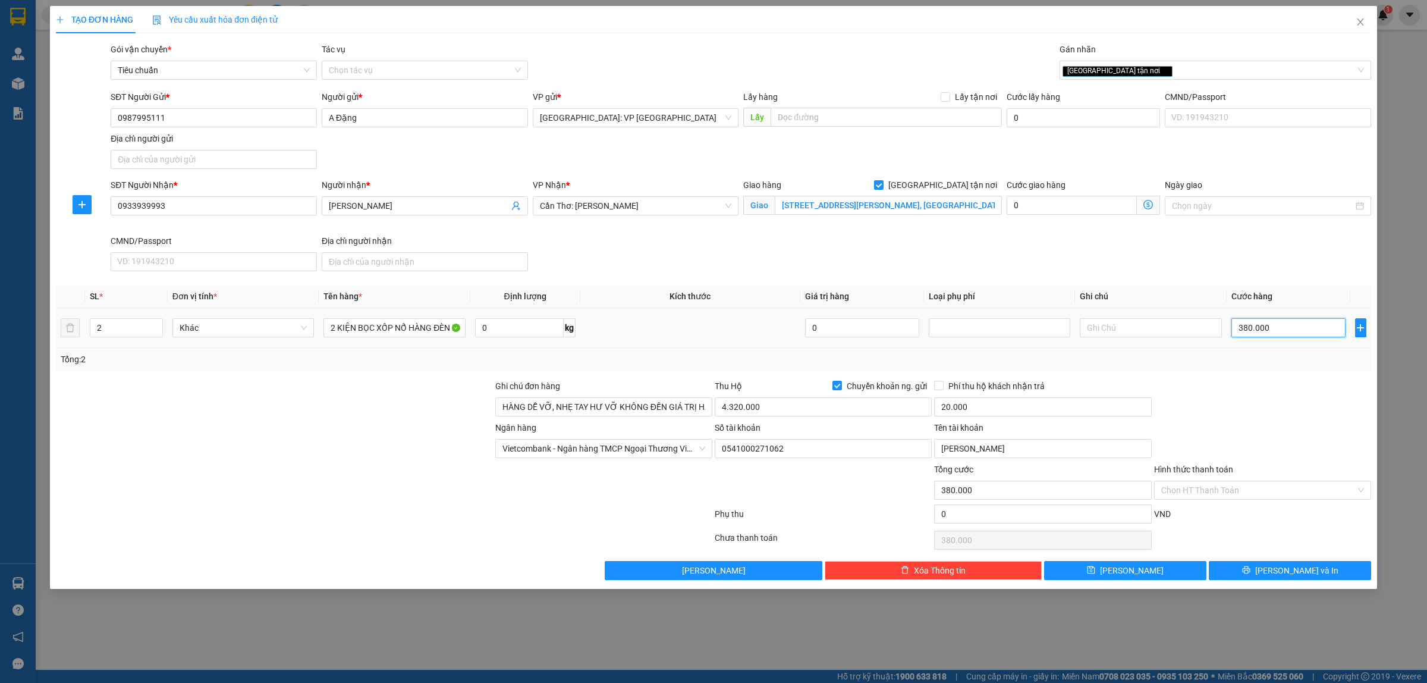
click at [1265, 336] on input "380.000" at bounding box center [1289, 327] width 114 height 19
type input "4"
type input "43"
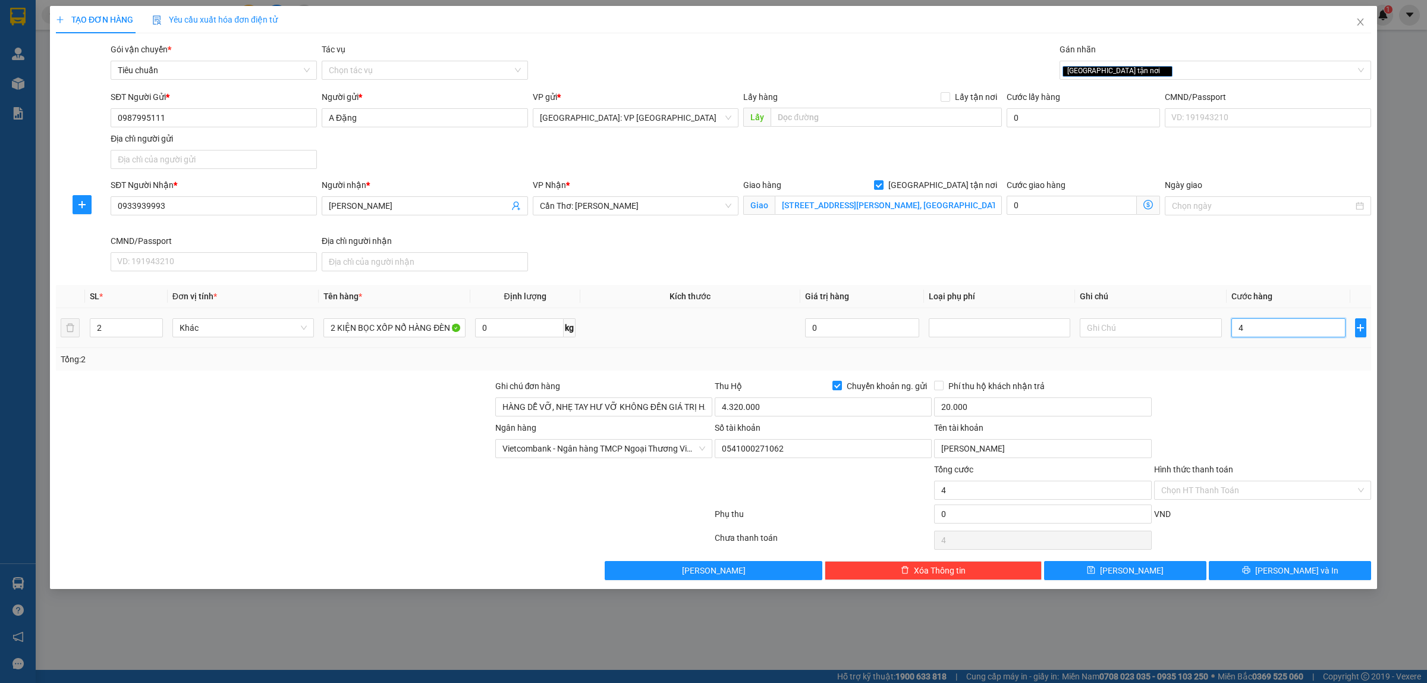
type input "43"
type input "430"
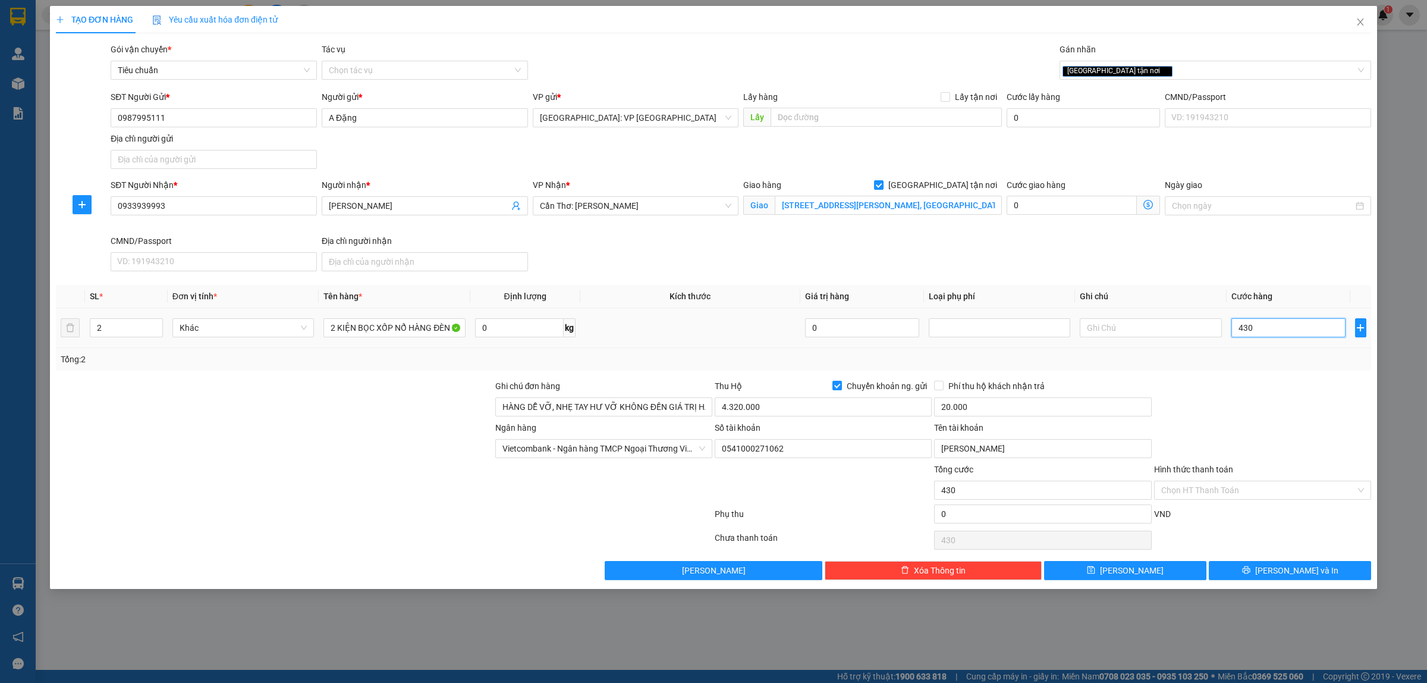
type input "4.300"
type input "43.000"
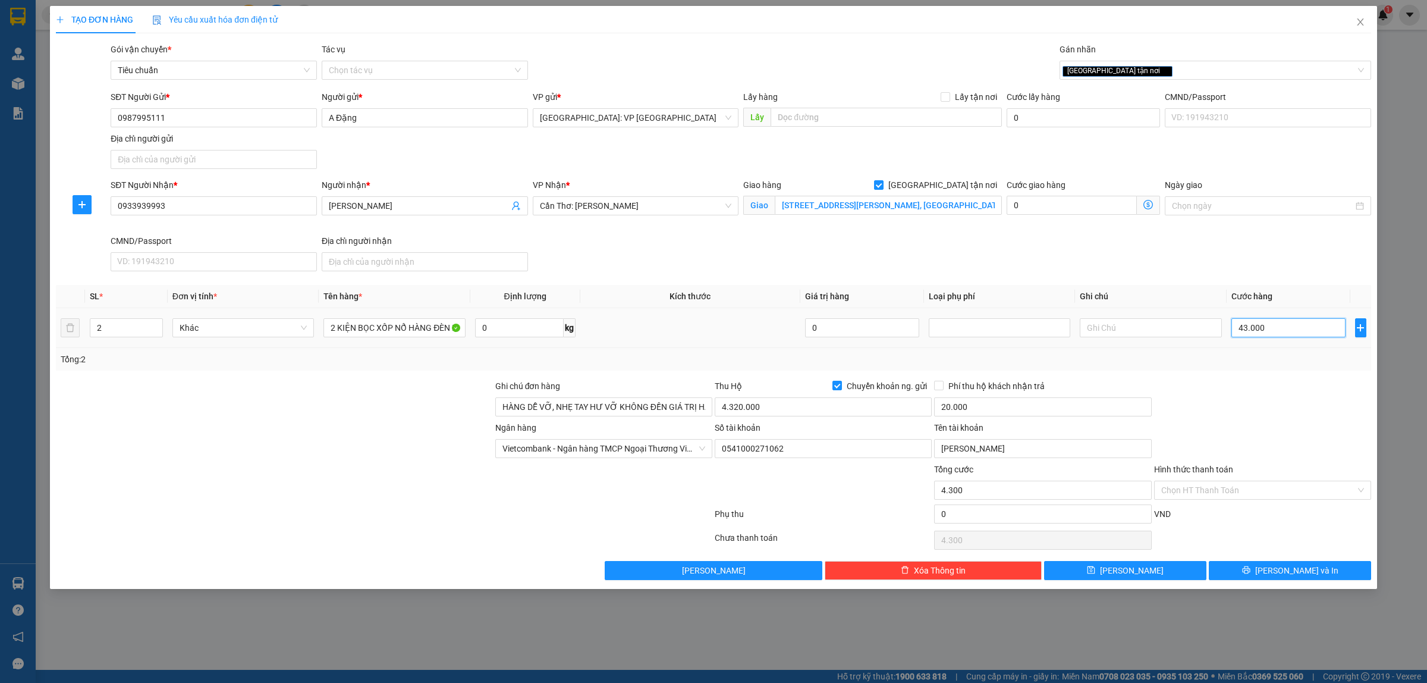
type input "43.000"
type input "4.300"
type input "430"
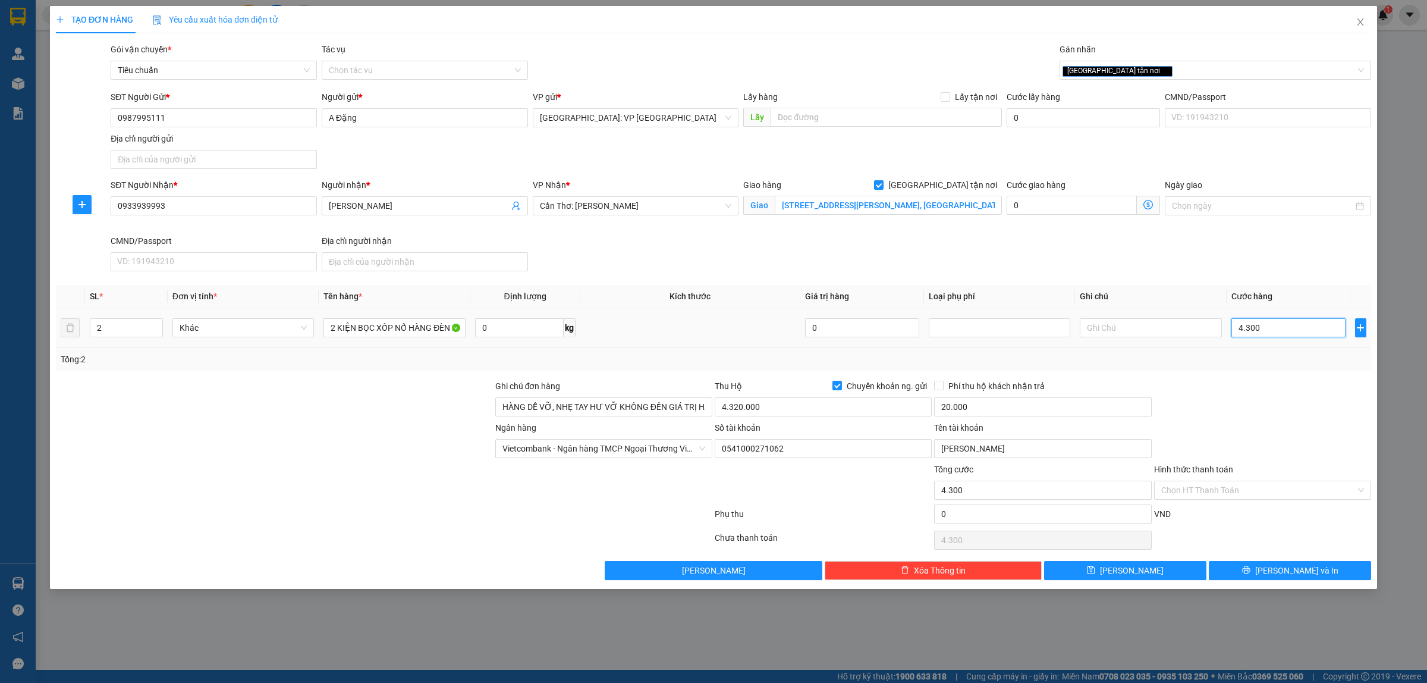
type input "430"
type input "43"
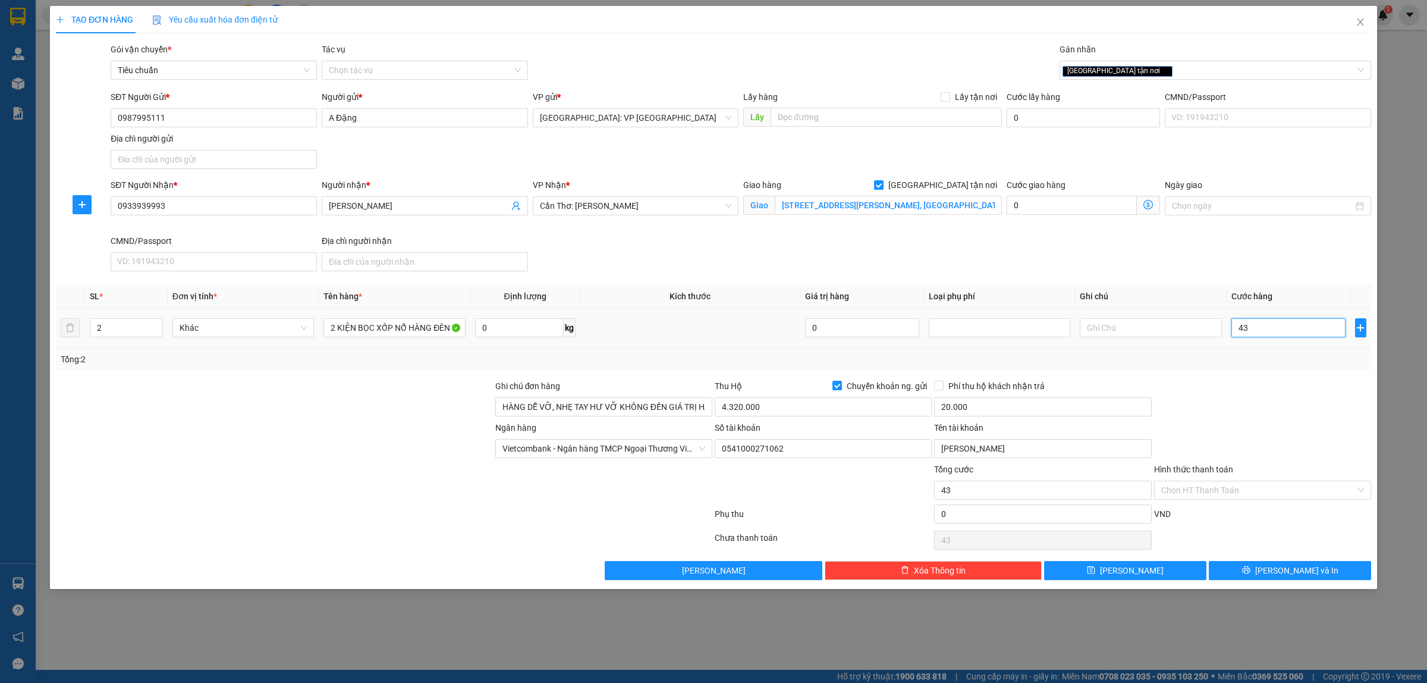
type input "4"
type input "42"
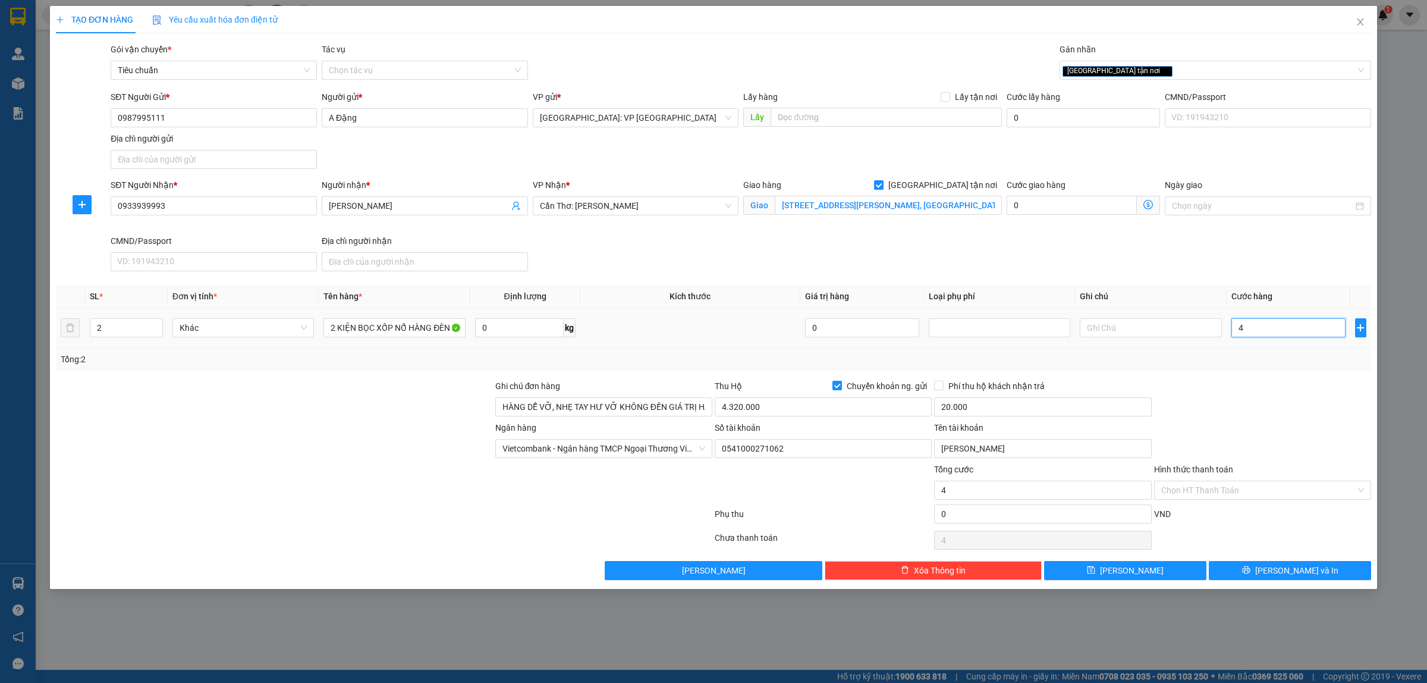
type input "42"
type input "420"
type input "4.200"
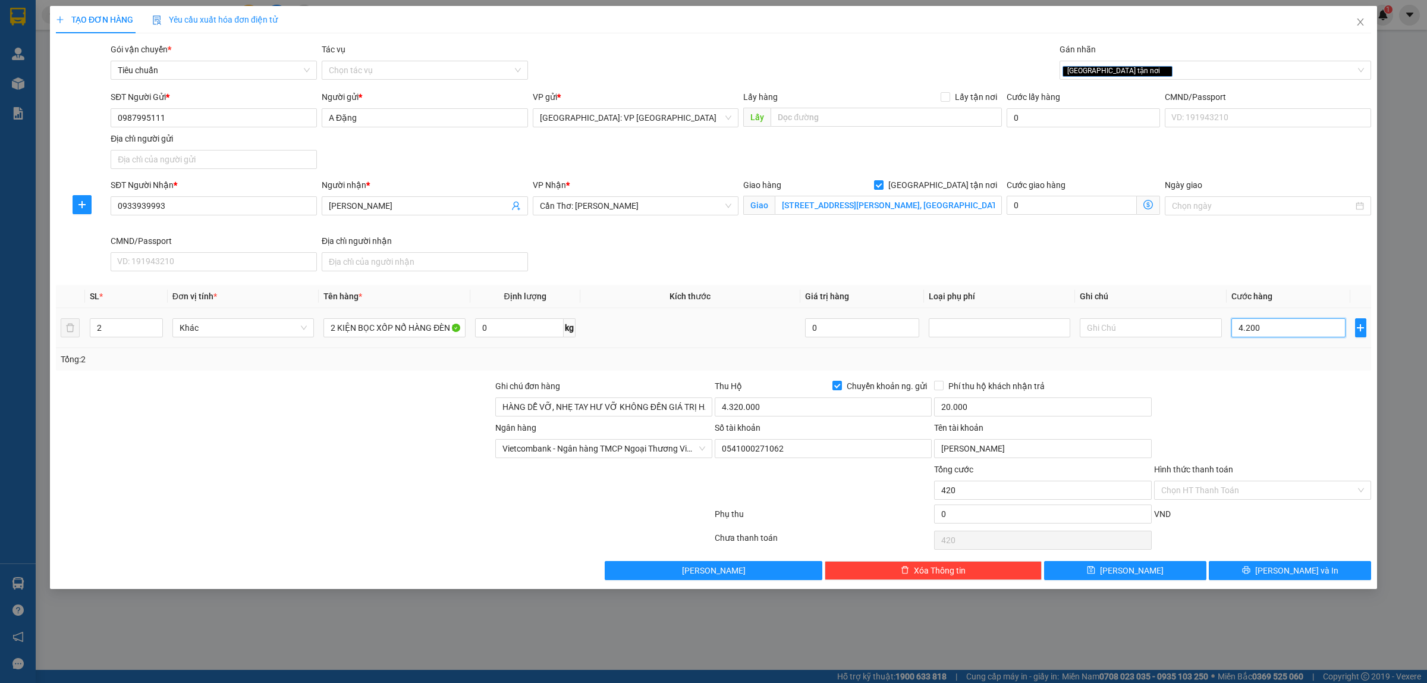
type input "4.200"
type input "42.000"
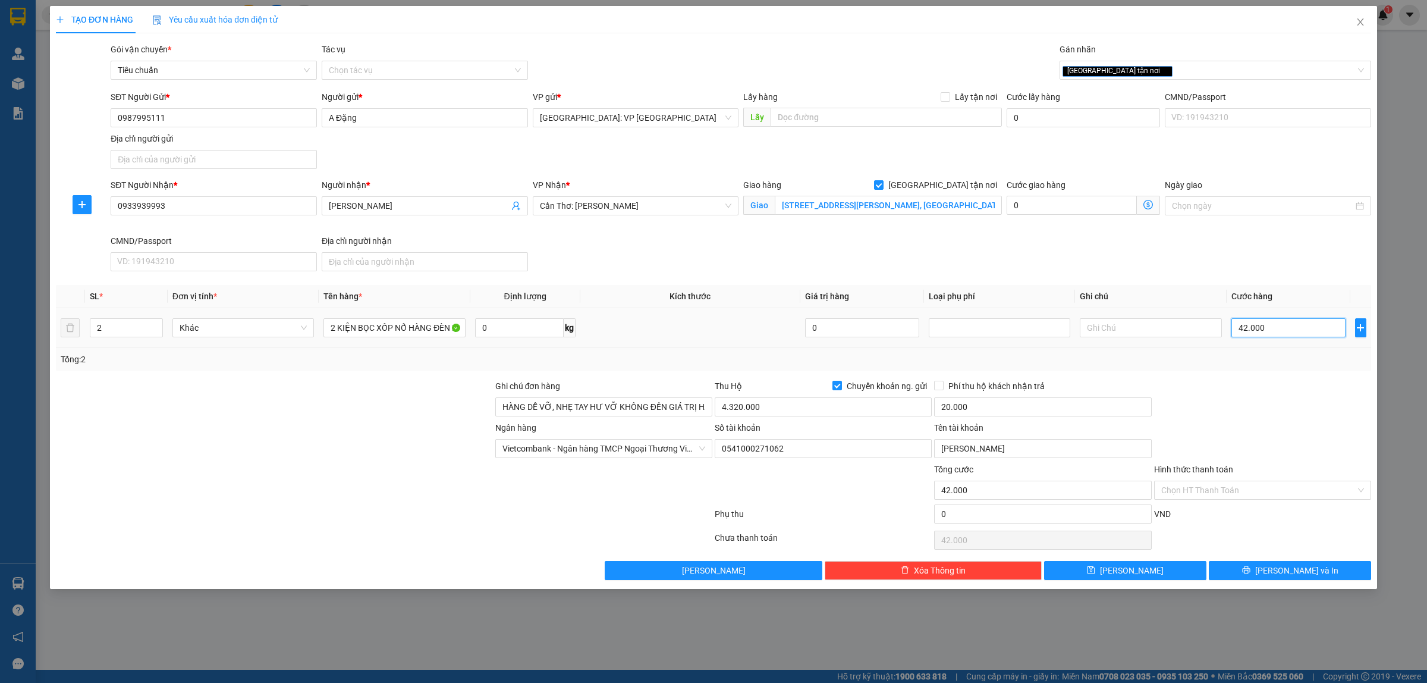
type input "420.000"
click at [1261, 391] on div at bounding box center [1262, 400] width 219 height 42
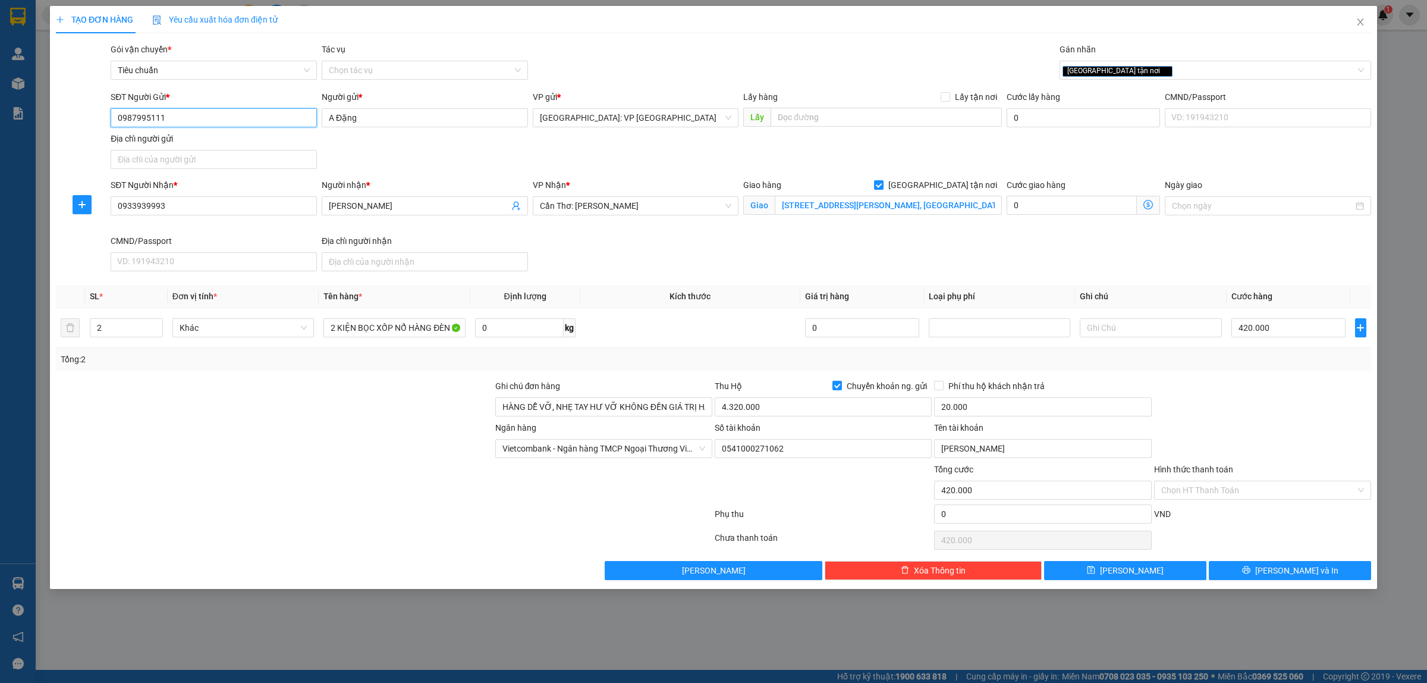
click at [268, 123] on input "0987995111" at bounding box center [214, 117] width 206 height 19
click at [1251, 569] on icon "printer" at bounding box center [1246, 570] width 8 height 8
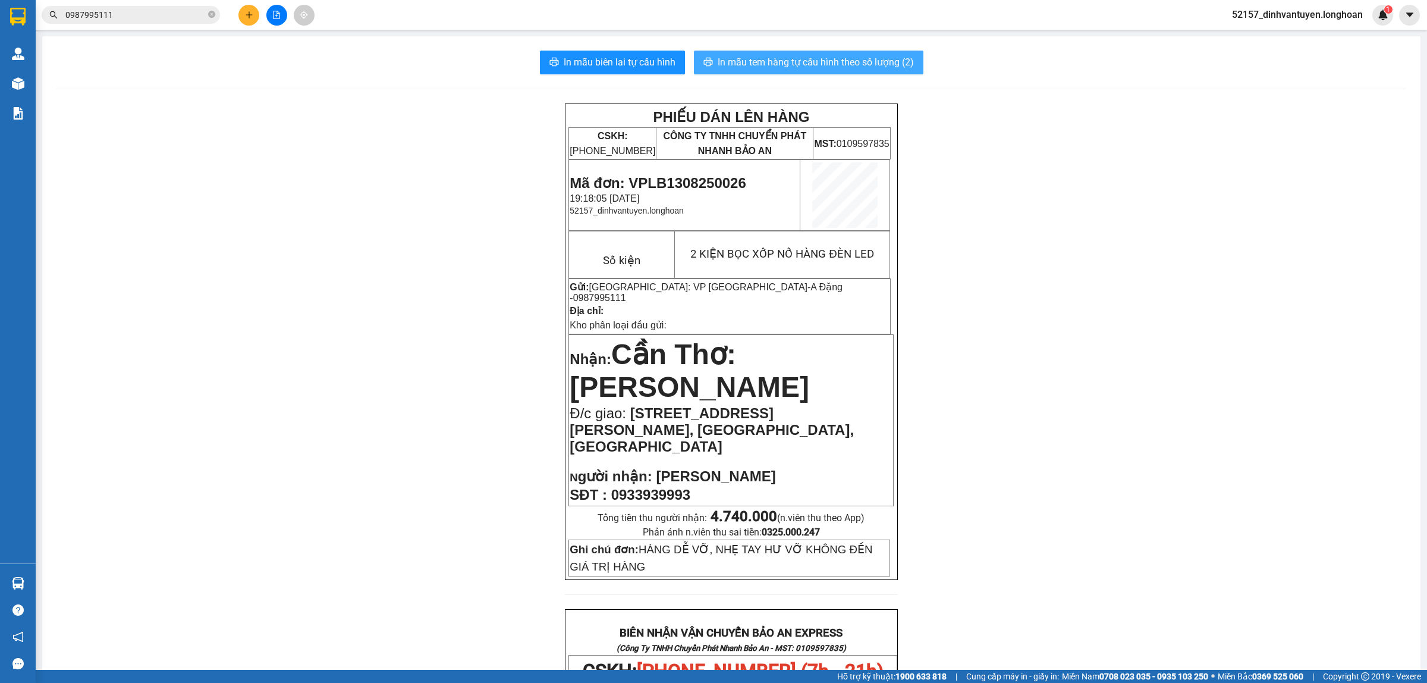
click at [800, 65] on span "In mẫu tem hàng tự cấu hình theo số lượng (2)" at bounding box center [816, 62] width 196 height 15
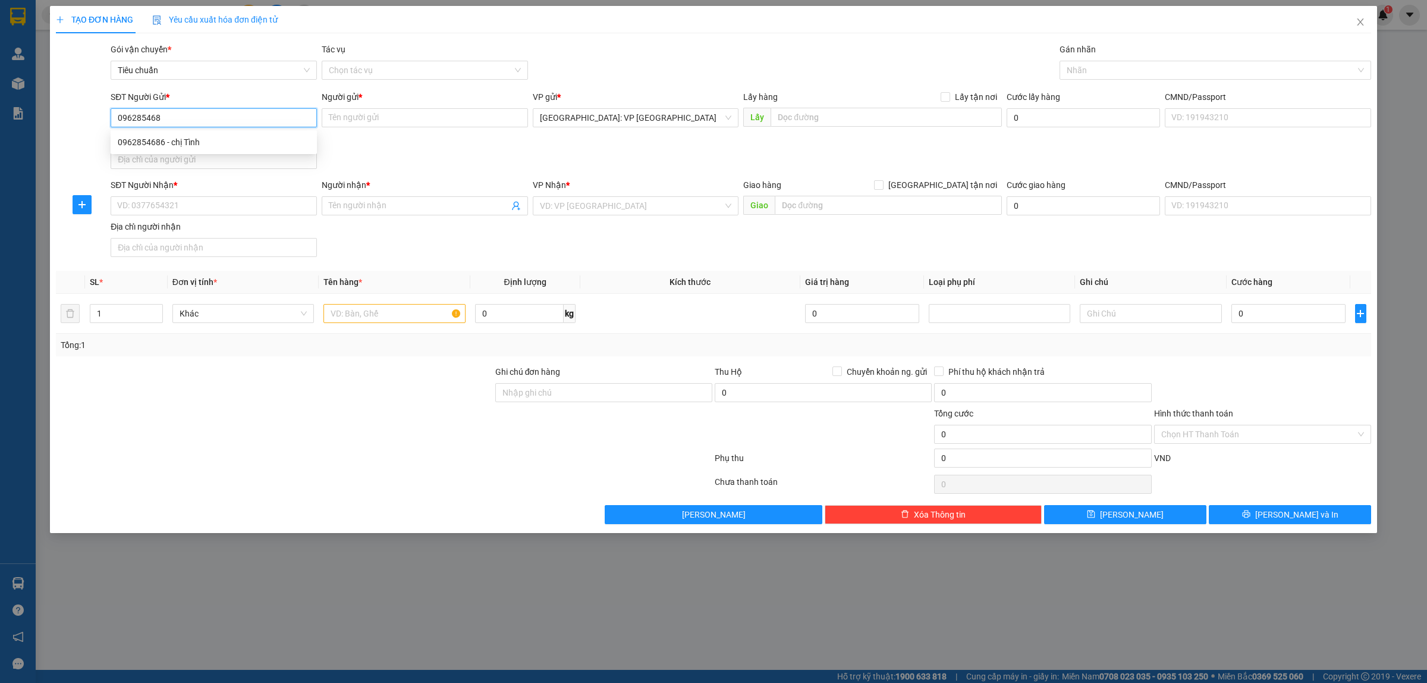
type input "0962854686"
click at [203, 141] on div "0962854686 - chị Tình" at bounding box center [214, 142] width 192 height 13
type input "chị Tình"
type input "0962854686"
click at [240, 203] on input "SĐT Người Nhận *" at bounding box center [214, 205] width 206 height 19
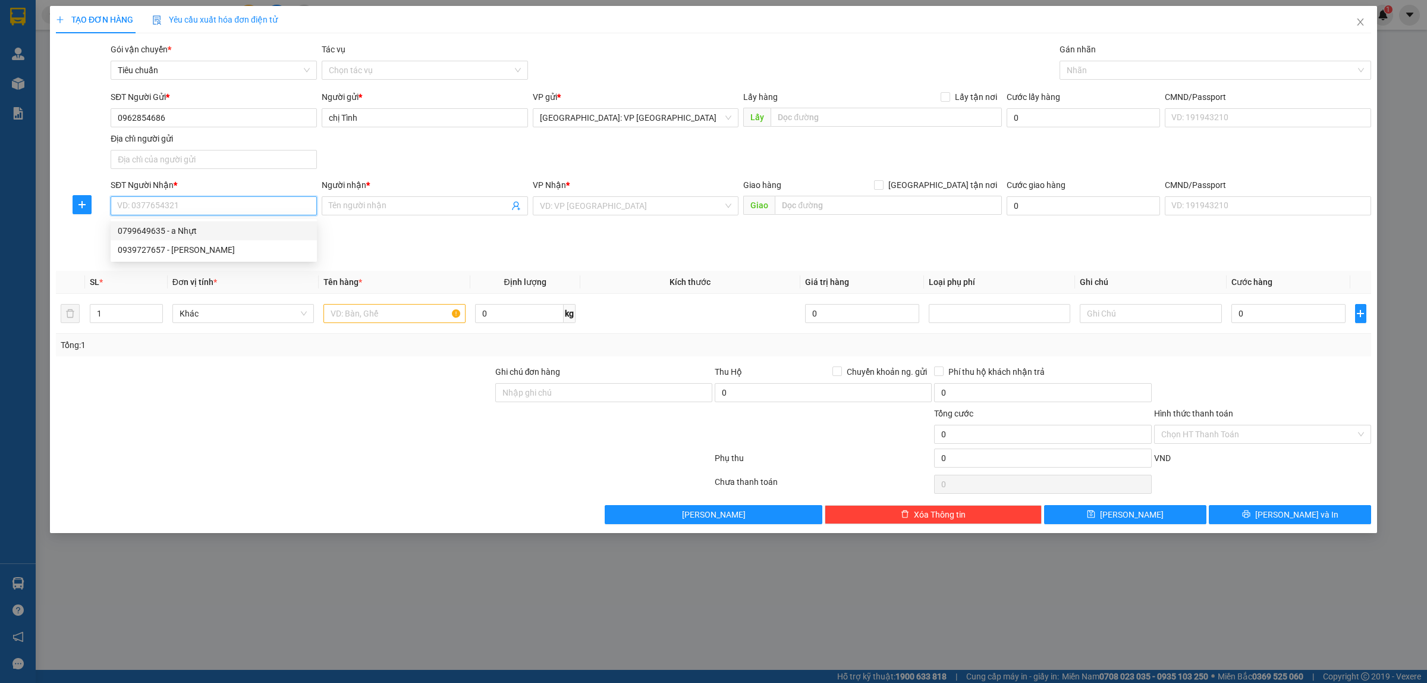
click at [225, 231] on div "0799649635 - a Nhựt" at bounding box center [214, 230] width 192 height 13
type input "0799649635"
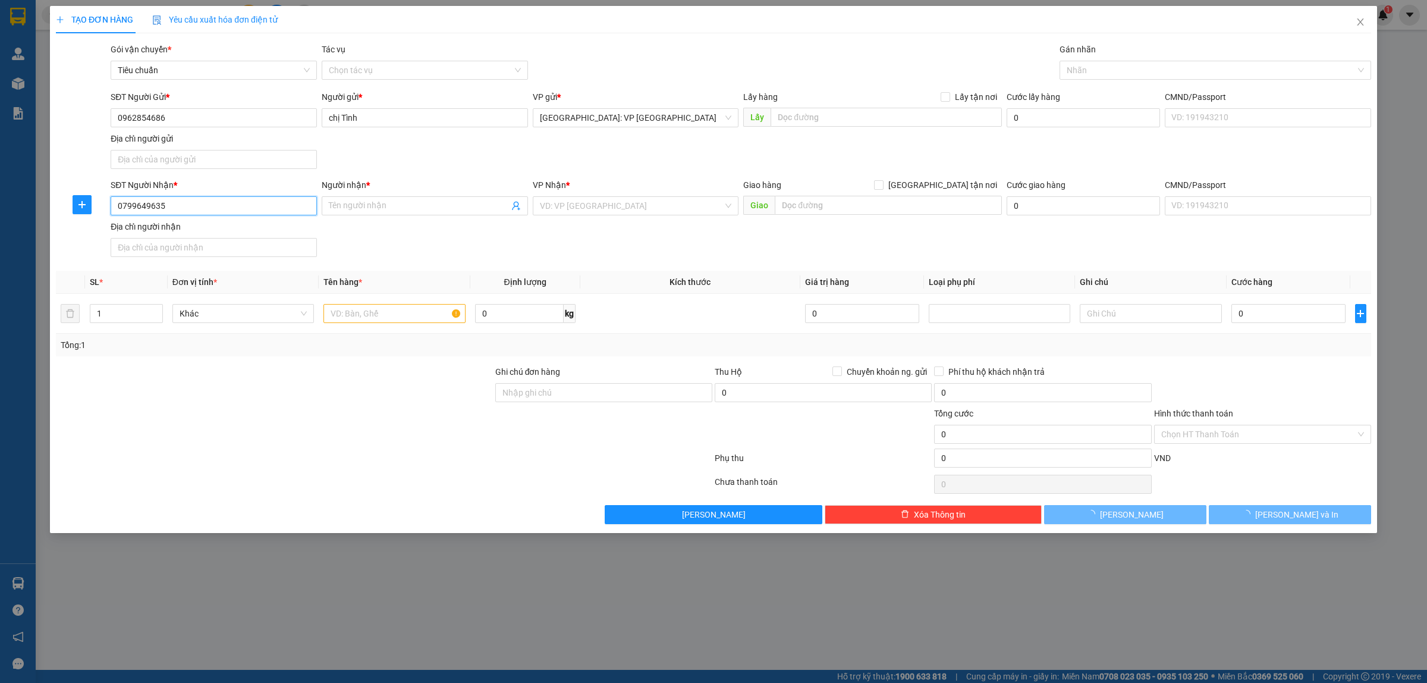
type input "a Nhựt"
type input "Ấp [GEOGRAPHIC_DATA], [GEOGRAPHIC_DATA], [GEOGRAPHIC_DATA]"
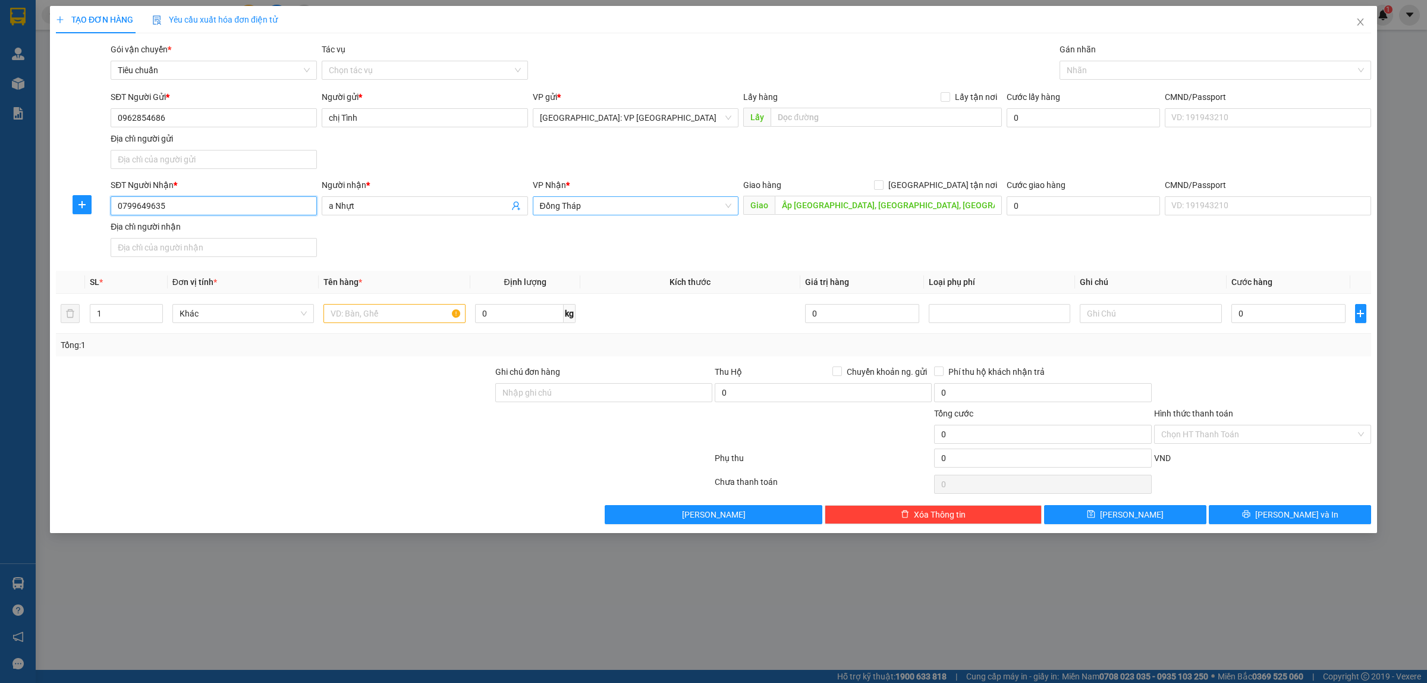
click at [615, 214] on span "Đồng Tháp" at bounding box center [636, 206] width 192 height 18
type input "12"
click at [616, 253] on div "[PERSON_NAME] : [GEOGRAPHIC_DATA]" at bounding box center [636, 249] width 192 height 13
click at [883, 184] on input "[GEOGRAPHIC_DATA] tận nơi" at bounding box center [878, 184] width 8 height 8
checkbox input "true"
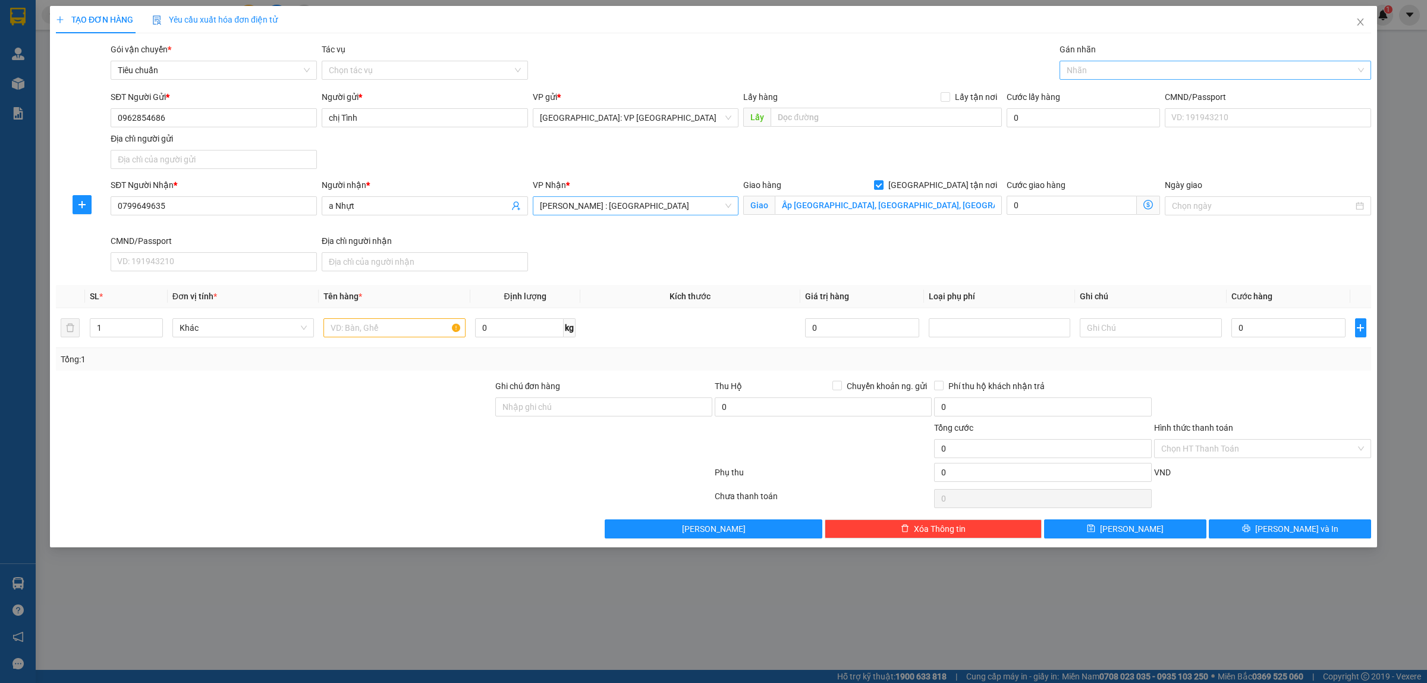
click at [1101, 67] on div at bounding box center [1210, 70] width 294 height 14
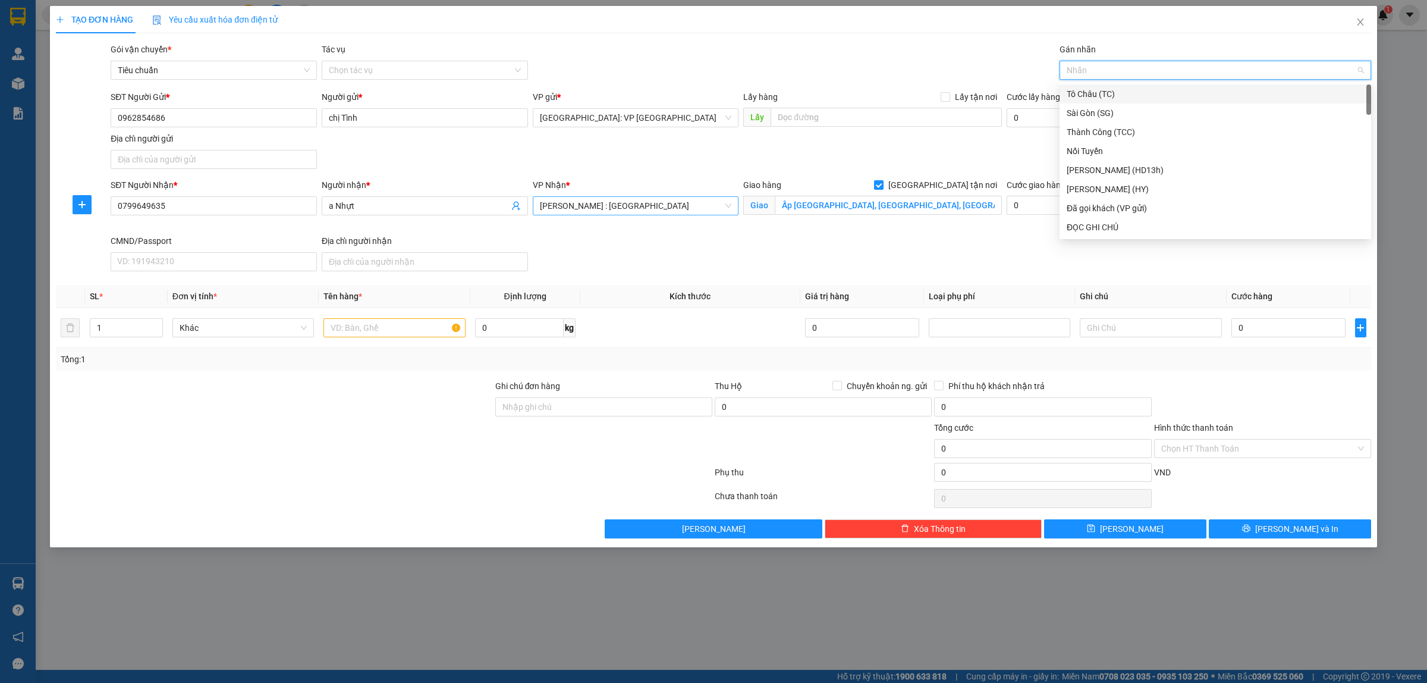
type input "g"
click at [1090, 222] on div "[GEOGRAPHIC_DATA] tận nơi" at bounding box center [1215, 227] width 297 height 13
type input "2"
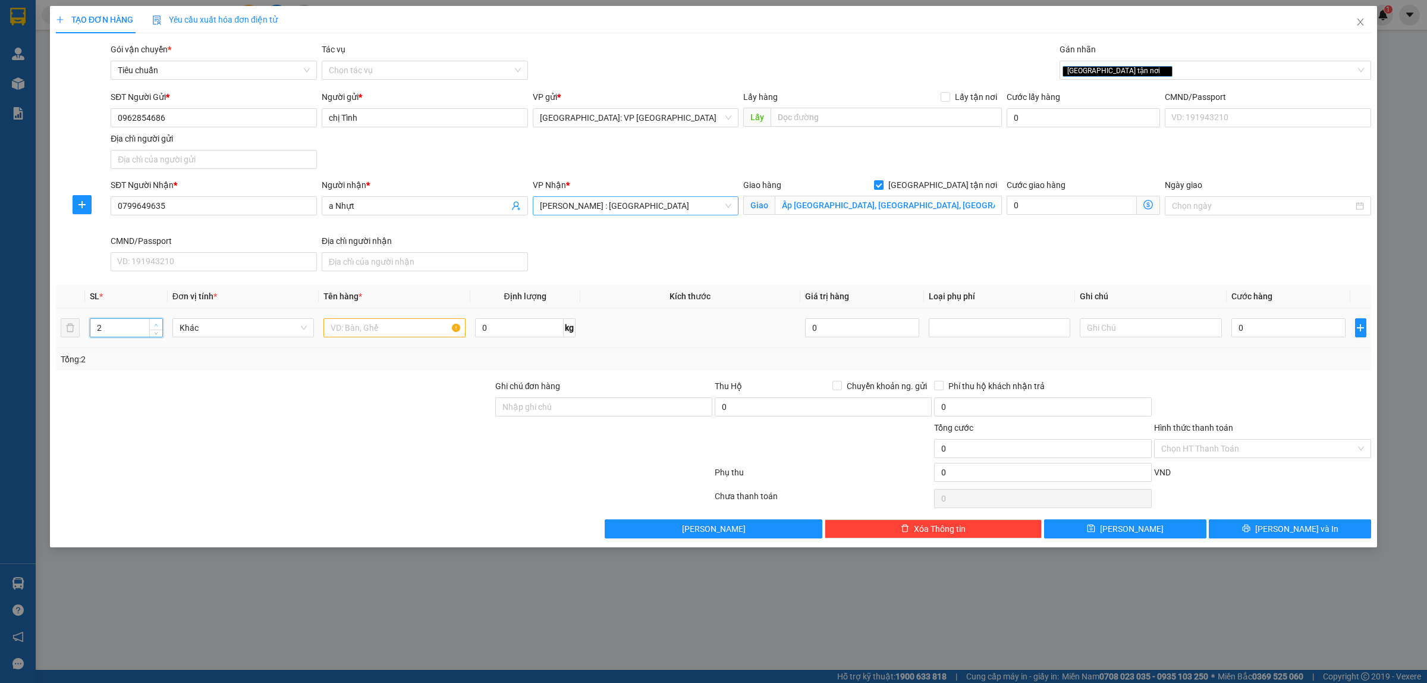
click at [155, 322] on span "up" at bounding box center [156, 324] width 7 height 7
click at [350, 330] on input "text" at bounding box center [395, 327] width 142 height 19
type input "1"
type input "2 KIỆN GIẤY HÀNG PHỤ TÙNG Ô TÔ"
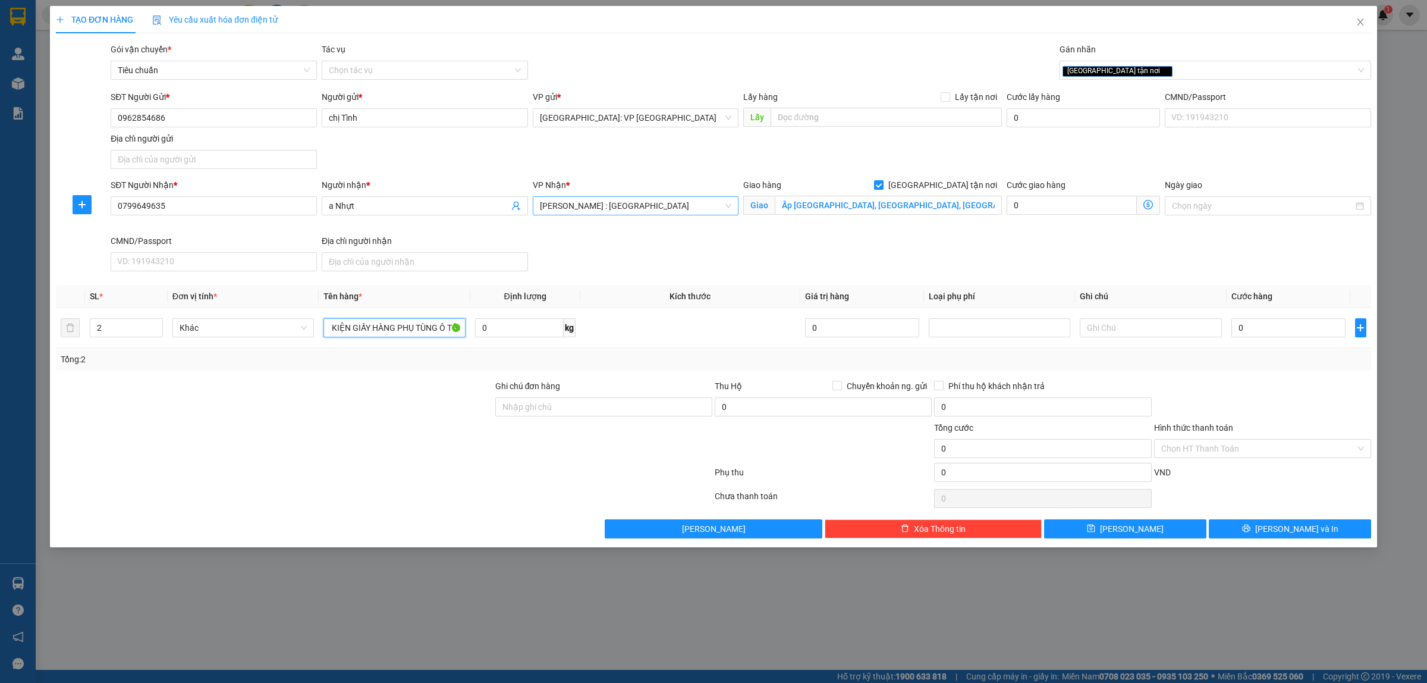
scroll to position [0, 0]
click at [1289, 330] on input "0" at bounding box center [1289, 327] width 114 height 19
type input "4"
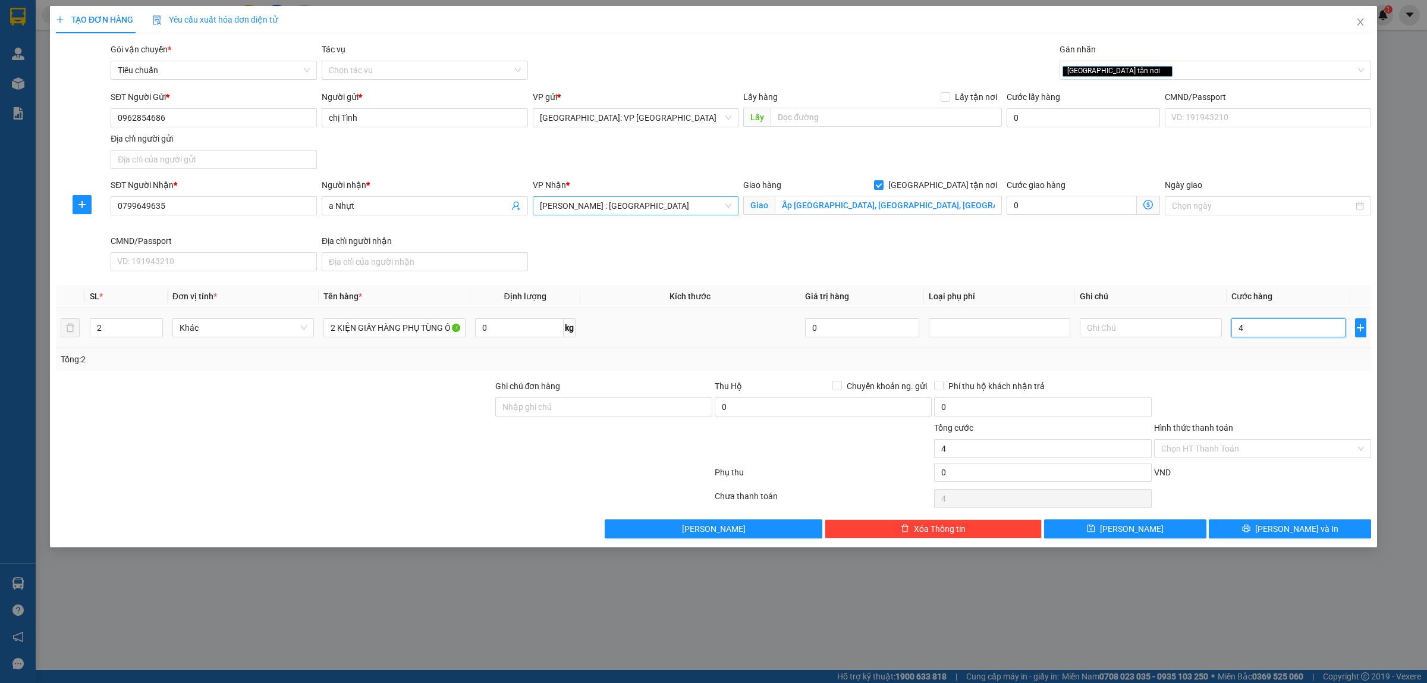
type input "48"
type input "480"
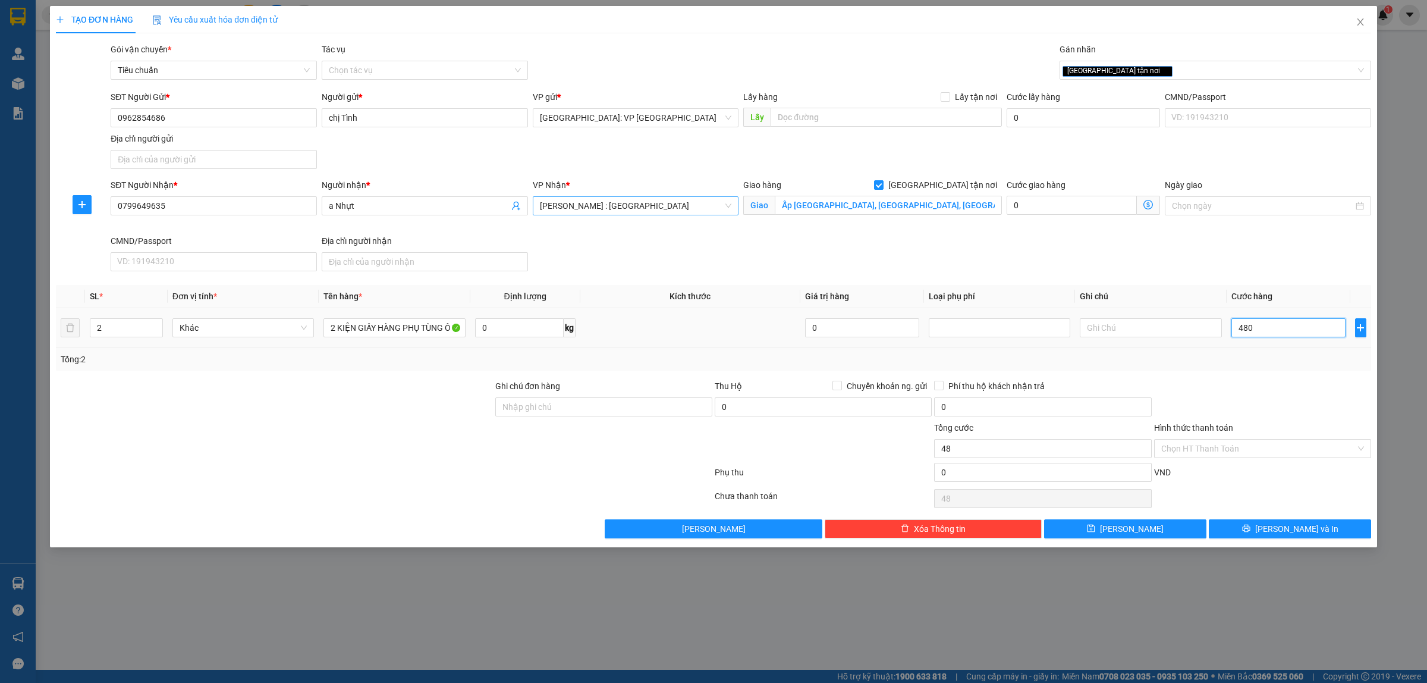
type input "480"
type input "4.800"
type input "48.000"
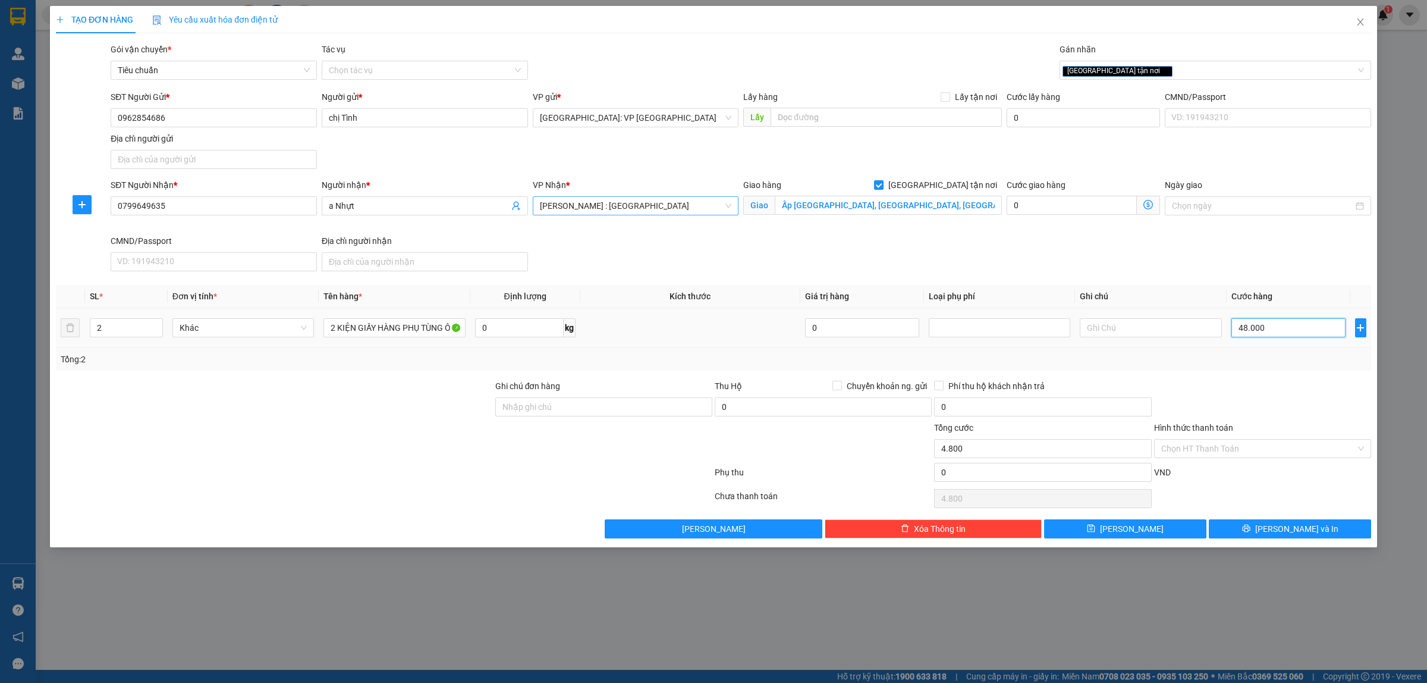
type input "48.000"
type input "480.000"
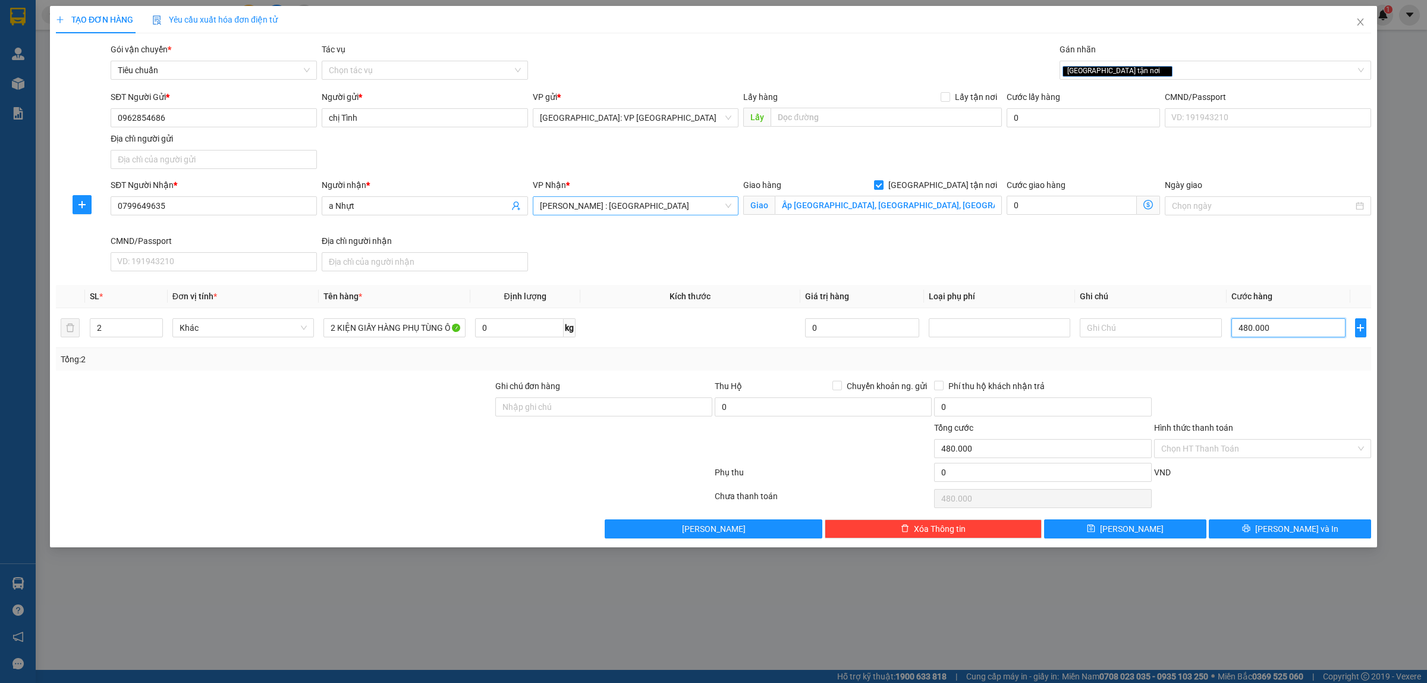
type input "480.000"
click at [635, 211] on span "[PERSON_NAME] : [GEOGRAPHIC_DATA]" at bounding box center [636, 206] width 192 height 18
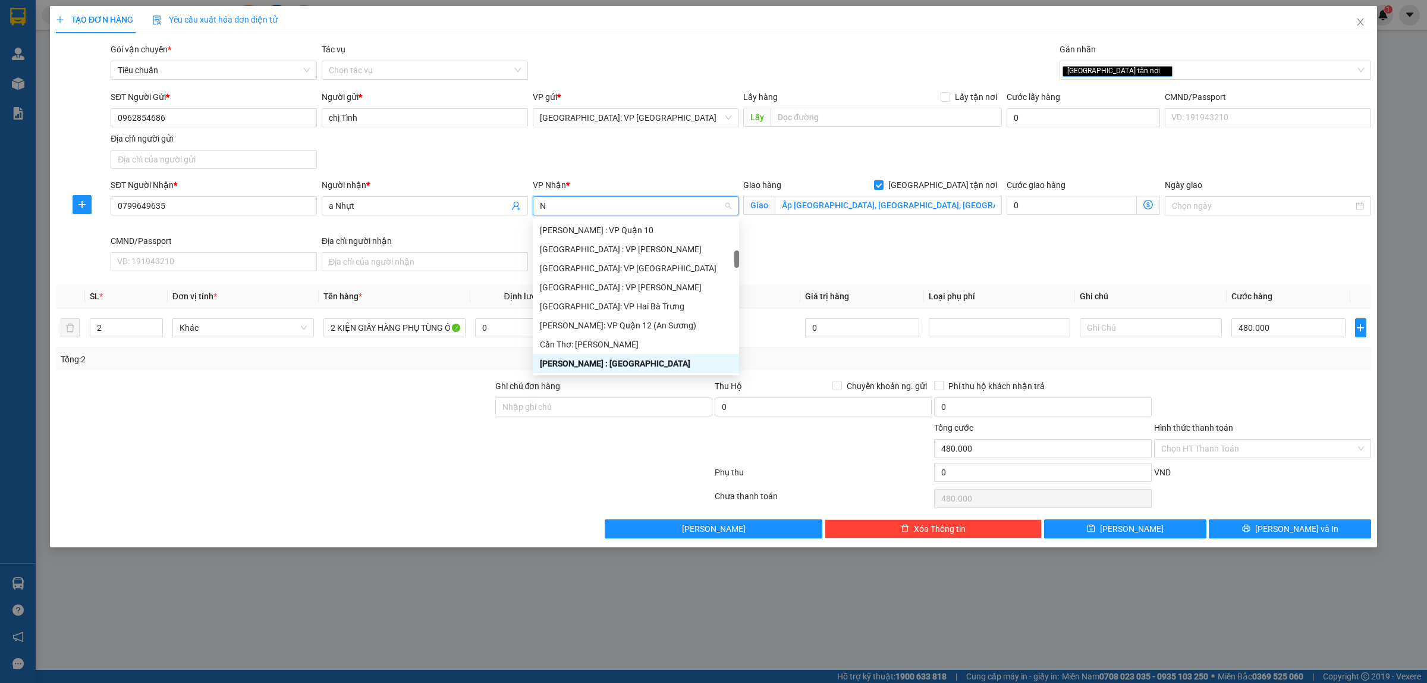
type input "NI"
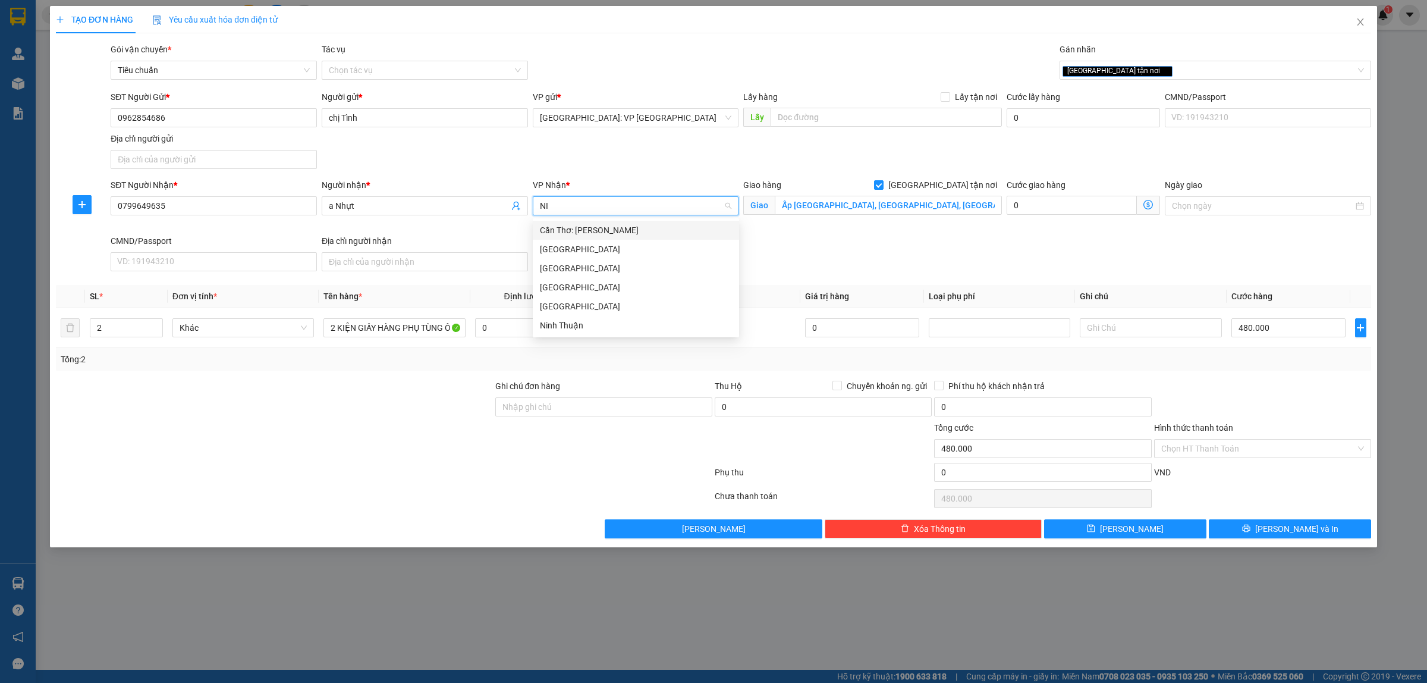
scroll to position [0, 0]
click at [615, 232] on div "Cần Thơ: [PERSON_NAME]" at bounding box center [636, 230] width 192 height 13
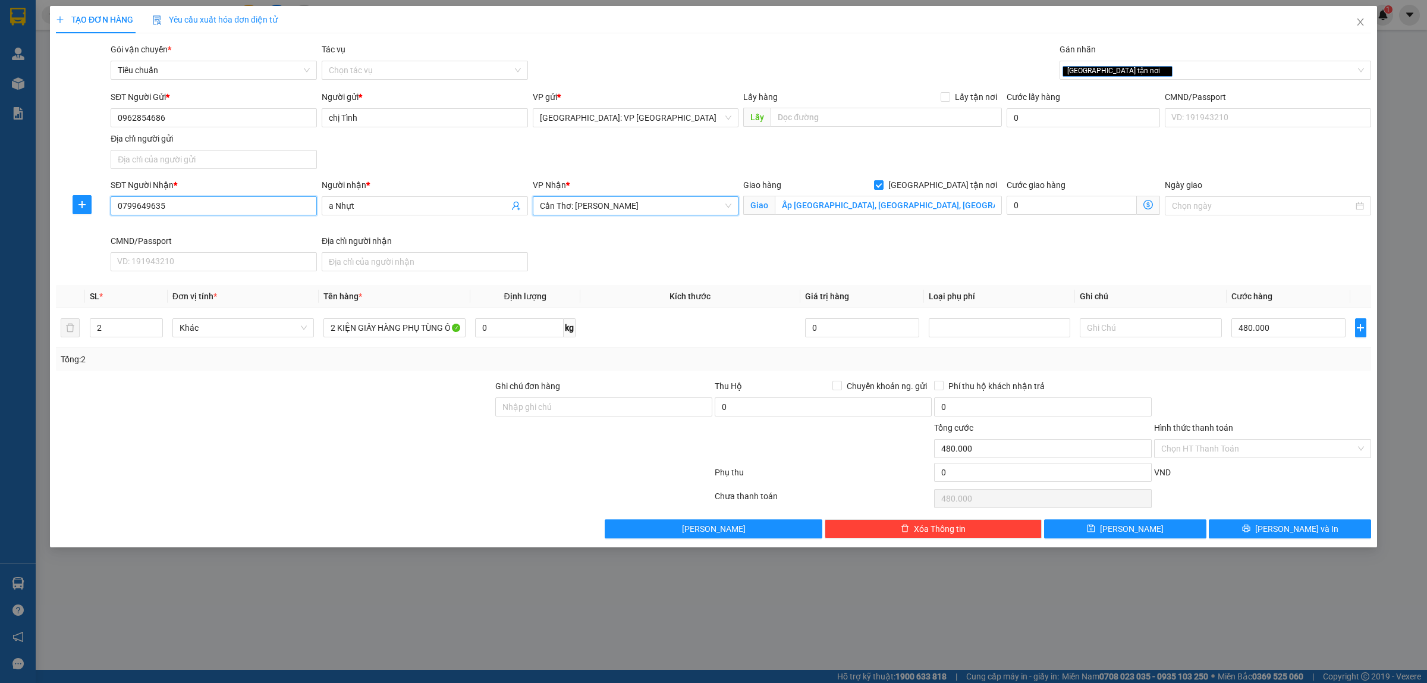
click at [241, 215] on input "0799649635" at bounding box center [214, 205] width 206 height 19
click at [1285, 531] on span "[PERSON_NAME] và In" at bounding box center [1296, 528] width 83 height 13
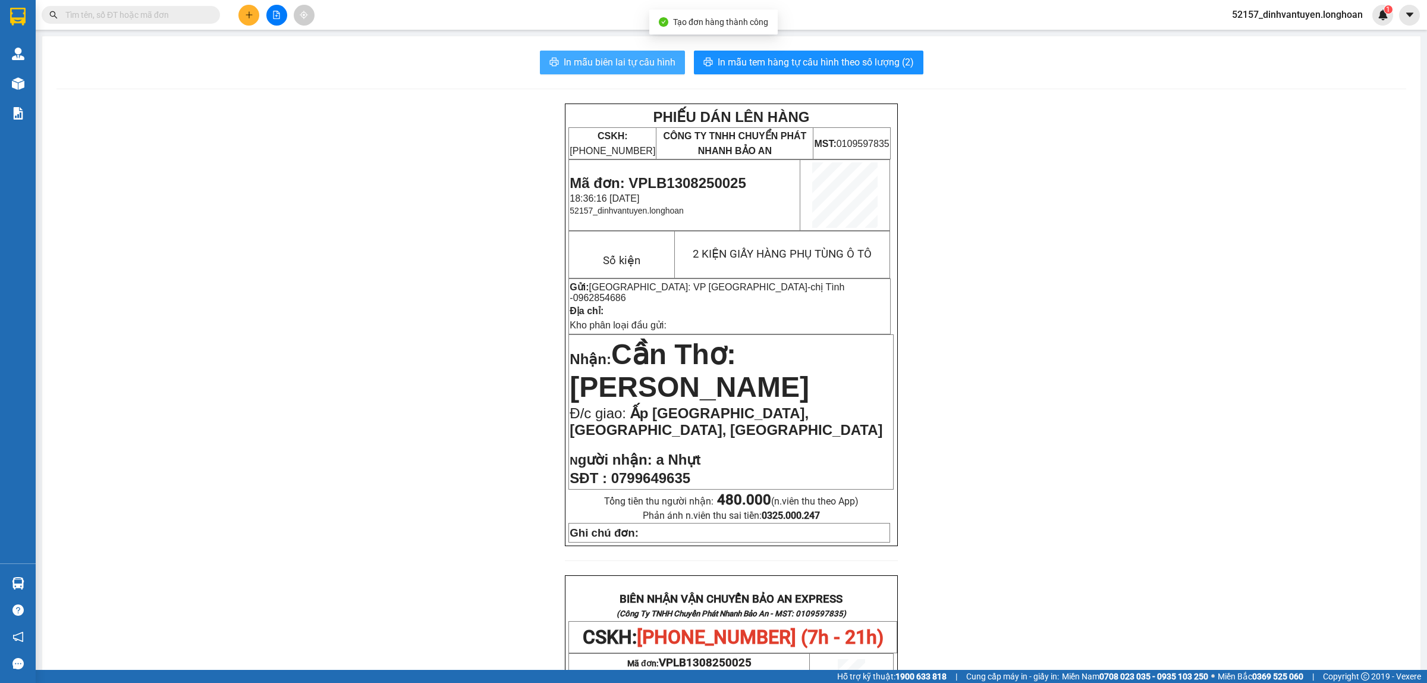
click at [643, 52] on button "In mẫu biên lai tự cấu hình" at bounding box center [612, 63] width 145 height 24
click at [626, 293] on span "0962854686" at bounding box center [599, 298] width 53 height 10
click at [181, 5] on div "Kết quả tìm kiếm ( 0 ) Bộ lọc No Data" at bounding box center [116, 15] width 232 height 21
click at [186, 13] on input "text" at bounding box center [135, 14] width 140 height 13
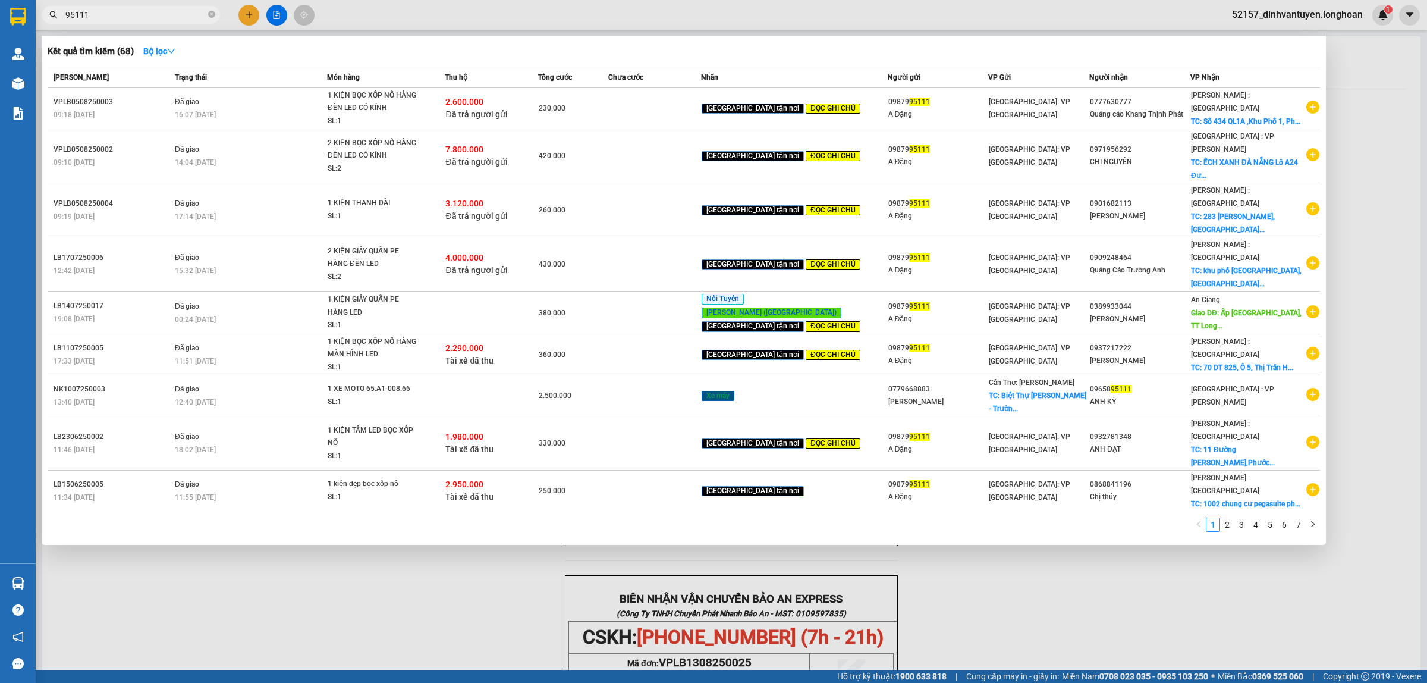
type input "95111"
click at [244, 15] on div at bounding box center [713, 341] width 1427 height 683
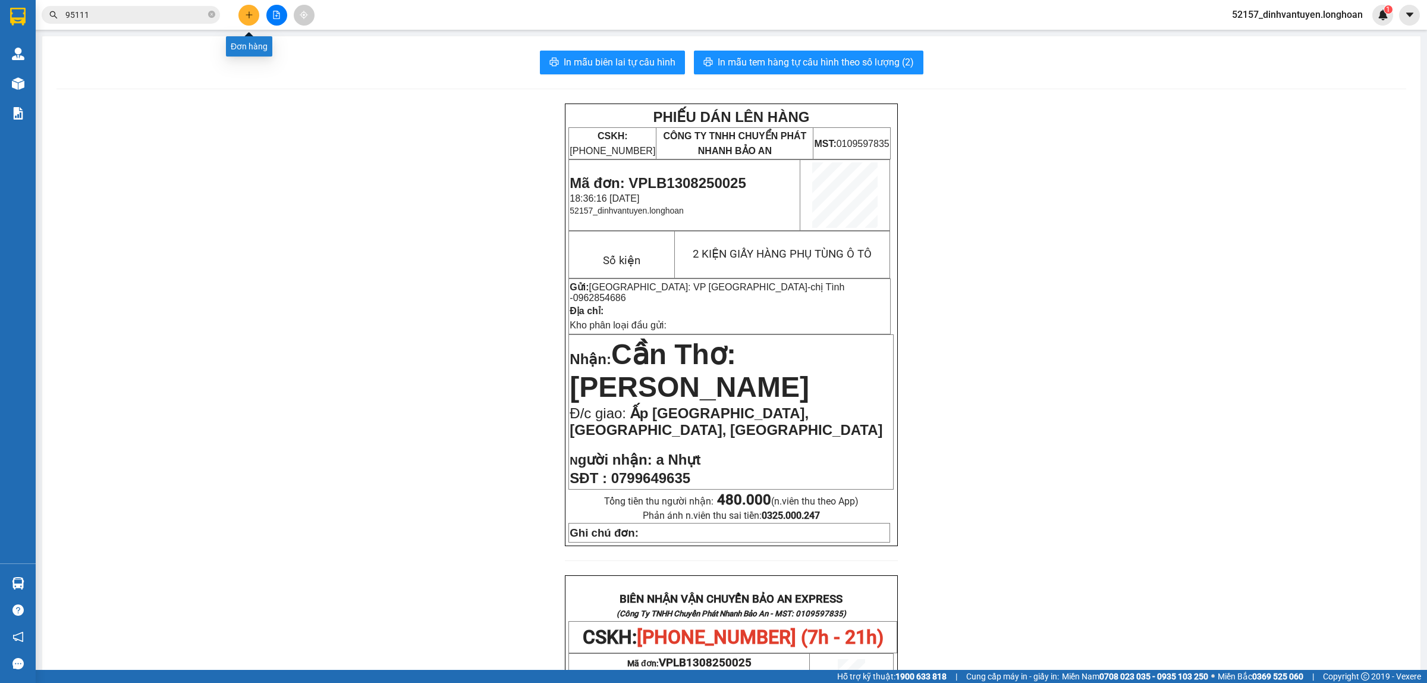
click at [257, 13] on button at bounding box center [248, 15] width 21 height 21
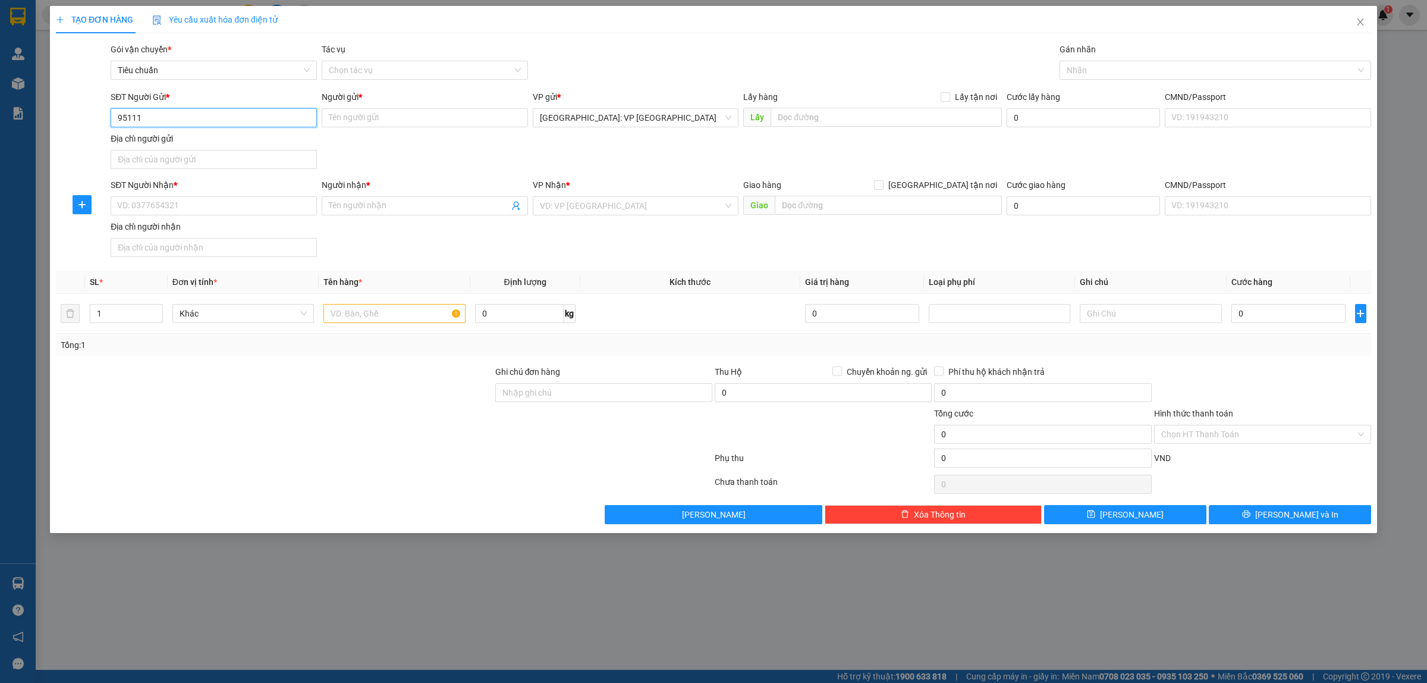
click at [214, 111] on input "95111" at bounding box center [214, 117] width 206 height 19
drag, startPoint x: 197, startPoint y: 140, endPoint x: 287, endPoint y: 189, distance: 101.9
click at [199, 140] on div "0987995111 - A Đặng" at bounding box center [214, 142] width 192 height 13
type input "0987995111"
type input "A Đặng"
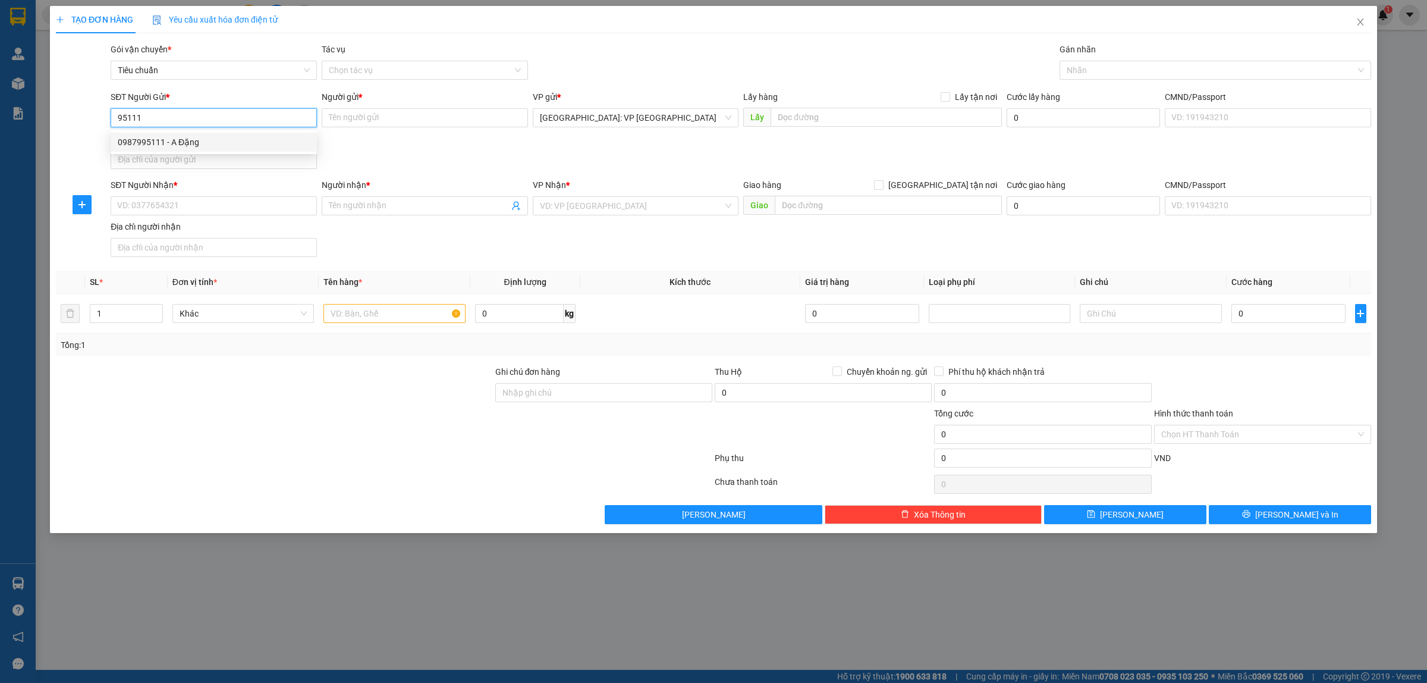
checkbox input "true"
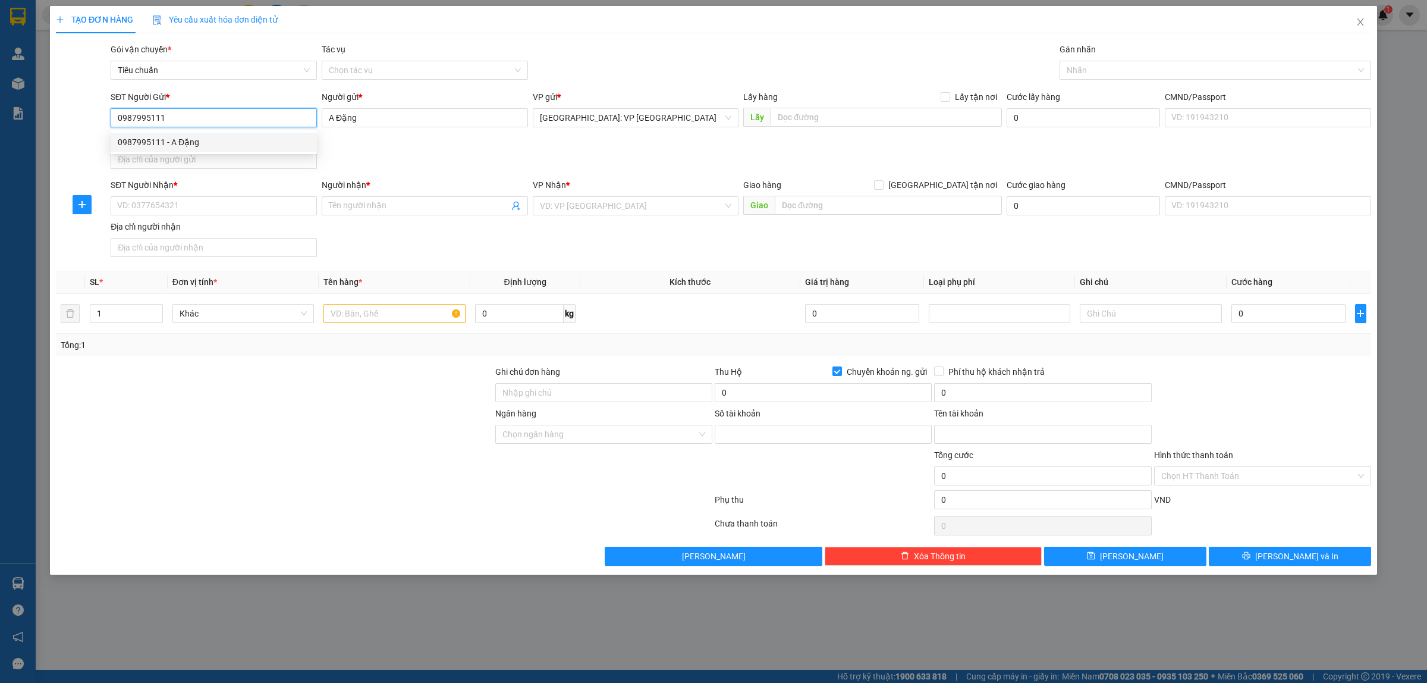
type input "0541000271062"
type input "[PERSON_NAME]"
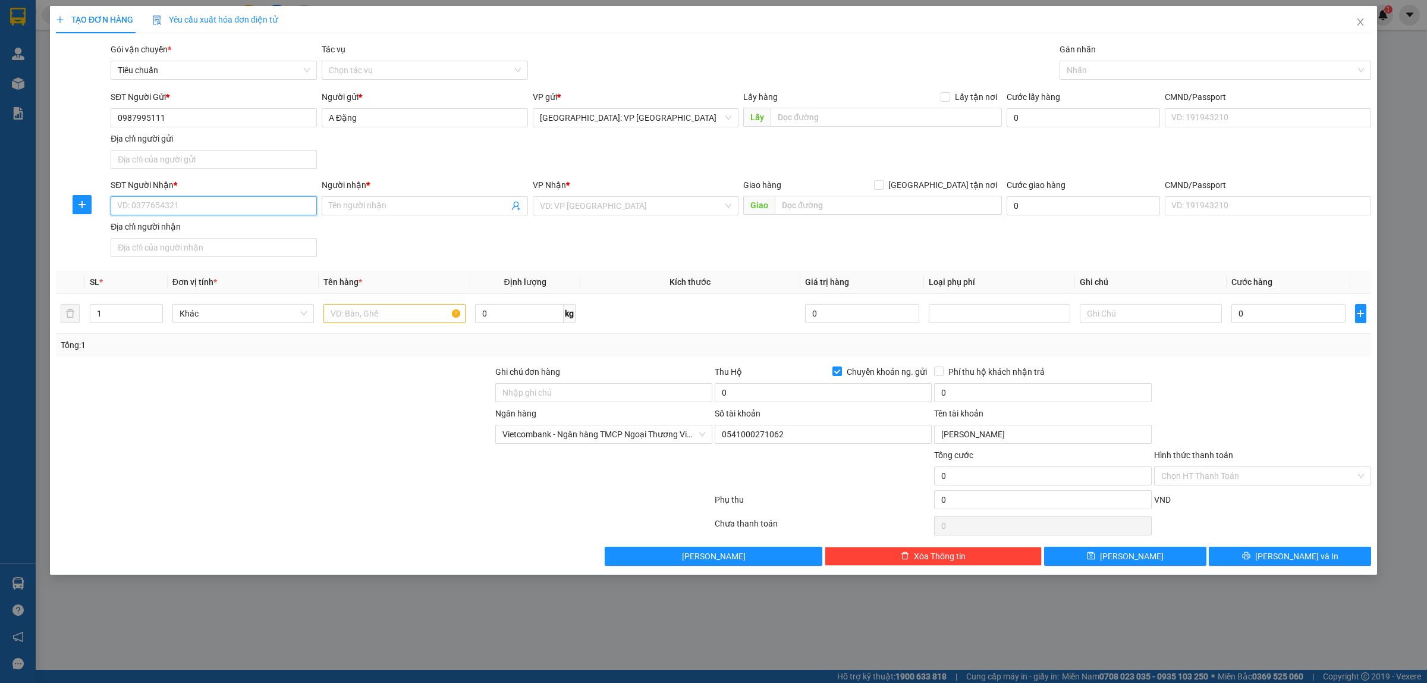
click at [243, 206] on input "SĐT Người Nhận *" at bounding box center [214, 205] width 206 height 19
type input "0933939993"
click at [203, 232] on div "0933939993 - [PERSON_NAME]" at bounding box center [214, 230] width 192 height 13
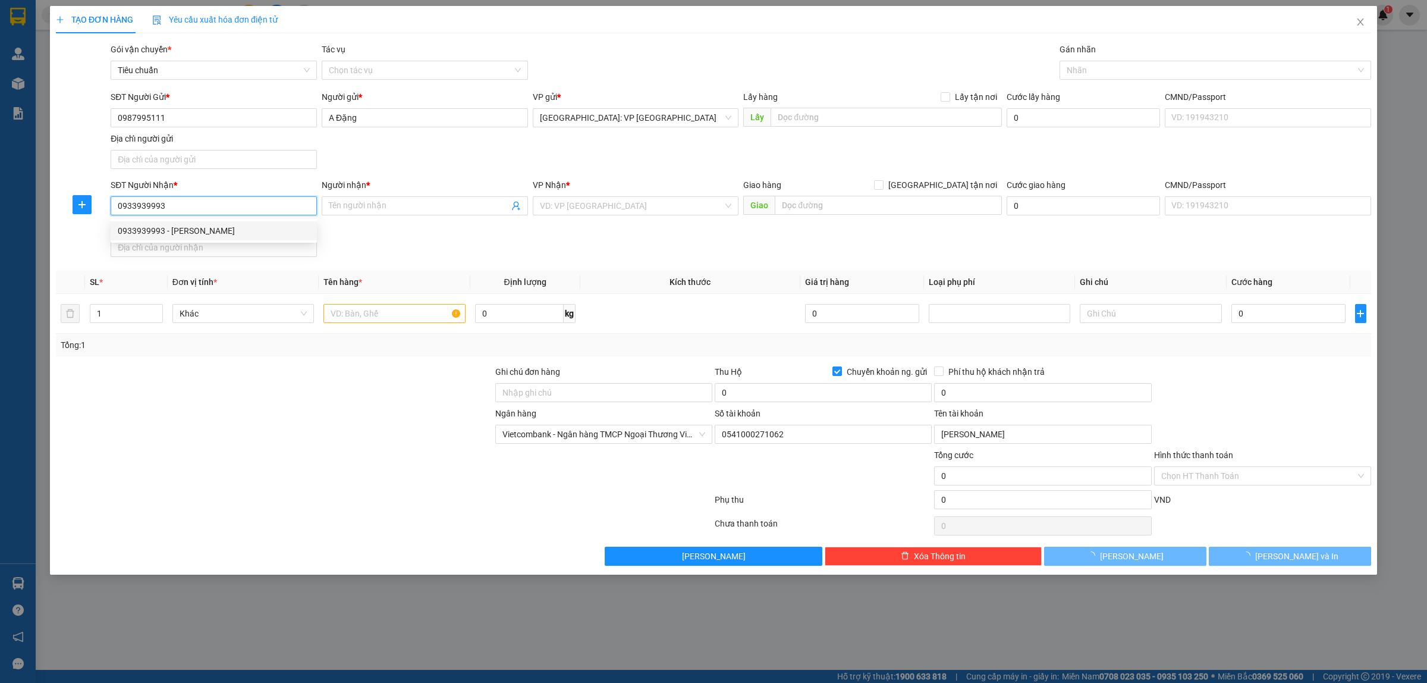
type input "[PERSON_NAME]"
type input "Cần Thơ ([GEOGRAPHIC_DATA]) - [GEOGRAPHIC_DATA] ([GEOGRAPHIC_DATA]): [STREET_AD…"
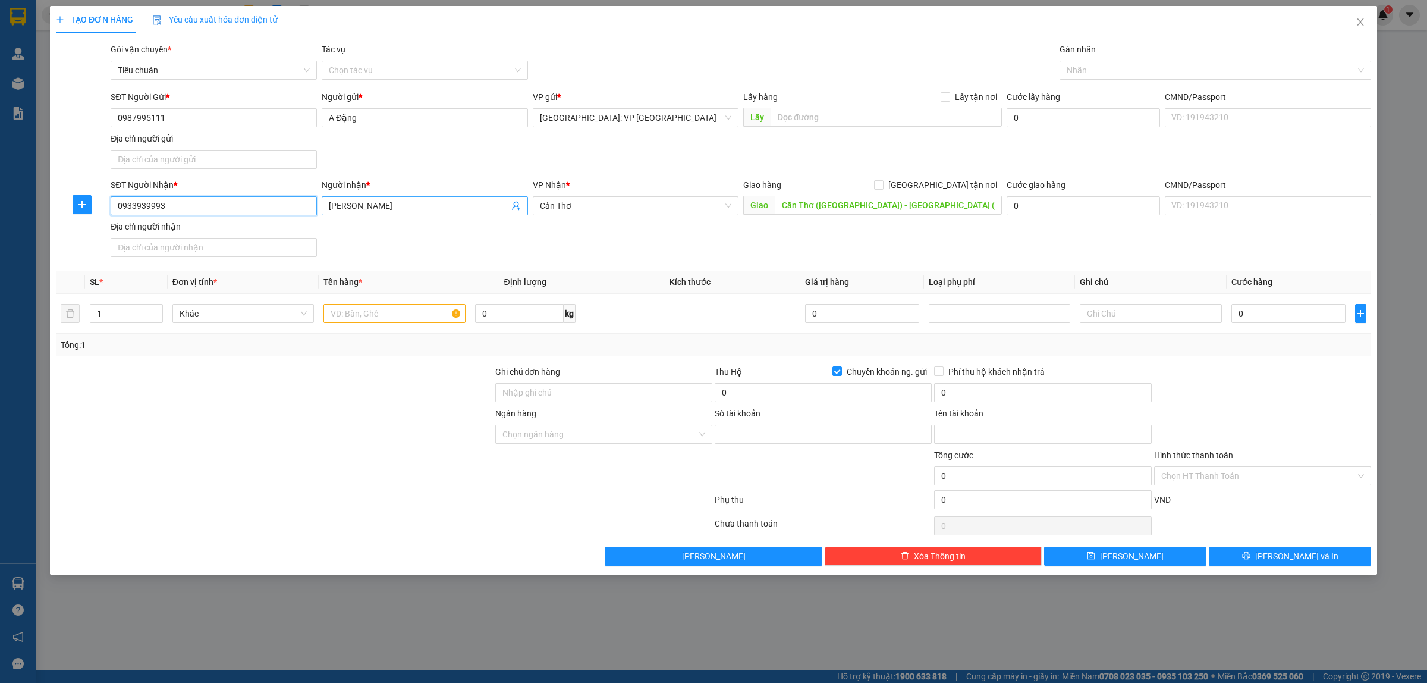
type input "0933939993"
click at [412, 196] on span "[PERSON_NAME]" at bounding box center [425, 205] width 206 height 19
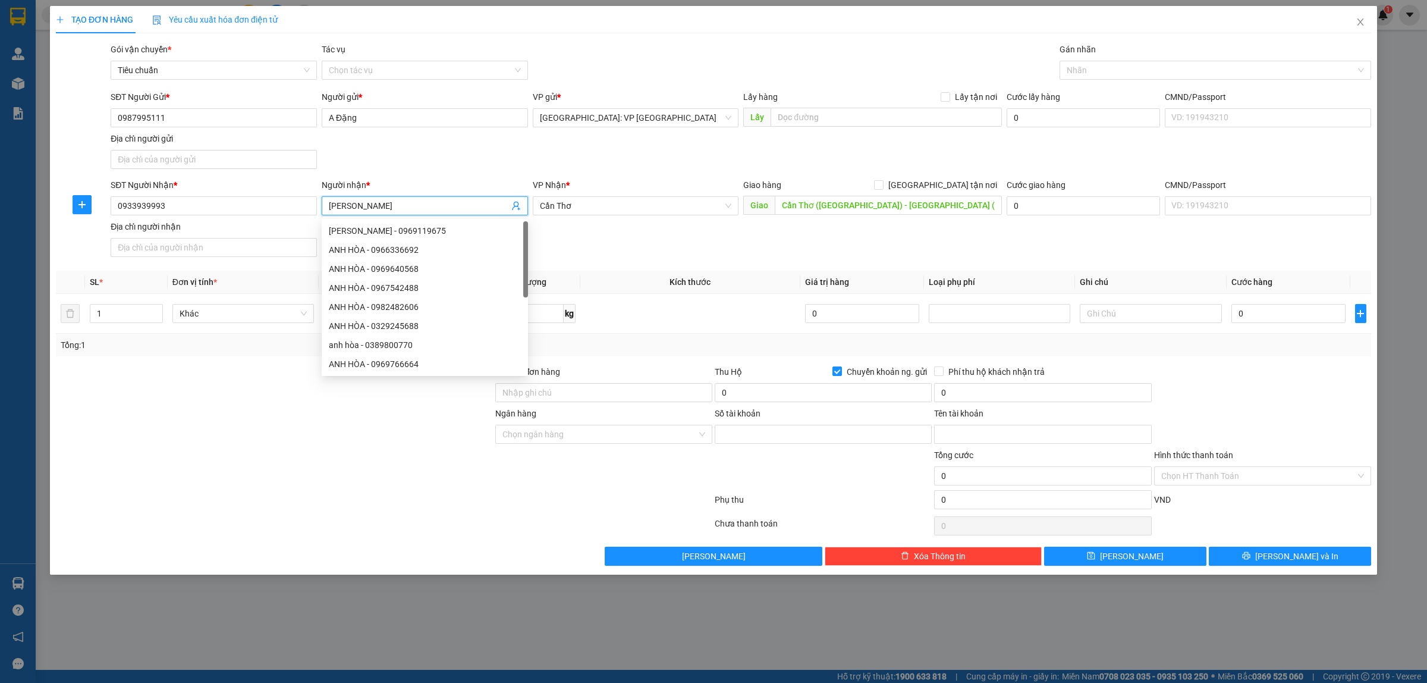
click at [412, 199] on span "[PERSON_NAME]" at bounding box center [425, 205] width 206 height 19
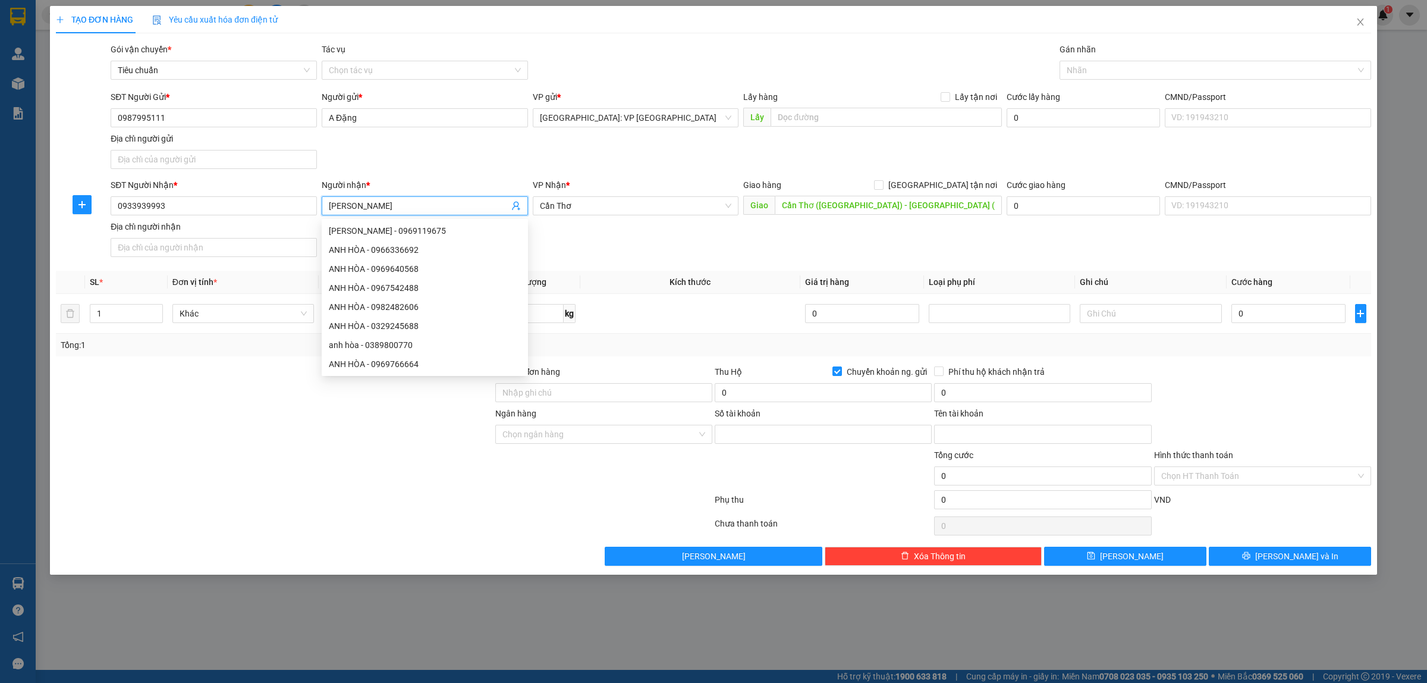
click at [406, 203] on input "[PERSON_NAME]" at bounding box center [419, 205] width 180 height 13
type input "a"
click at [615, 210] on span "Cần Thơ" at bounding box center [636, 206] width 192 height 18
type input "[PERSON_NAME]"
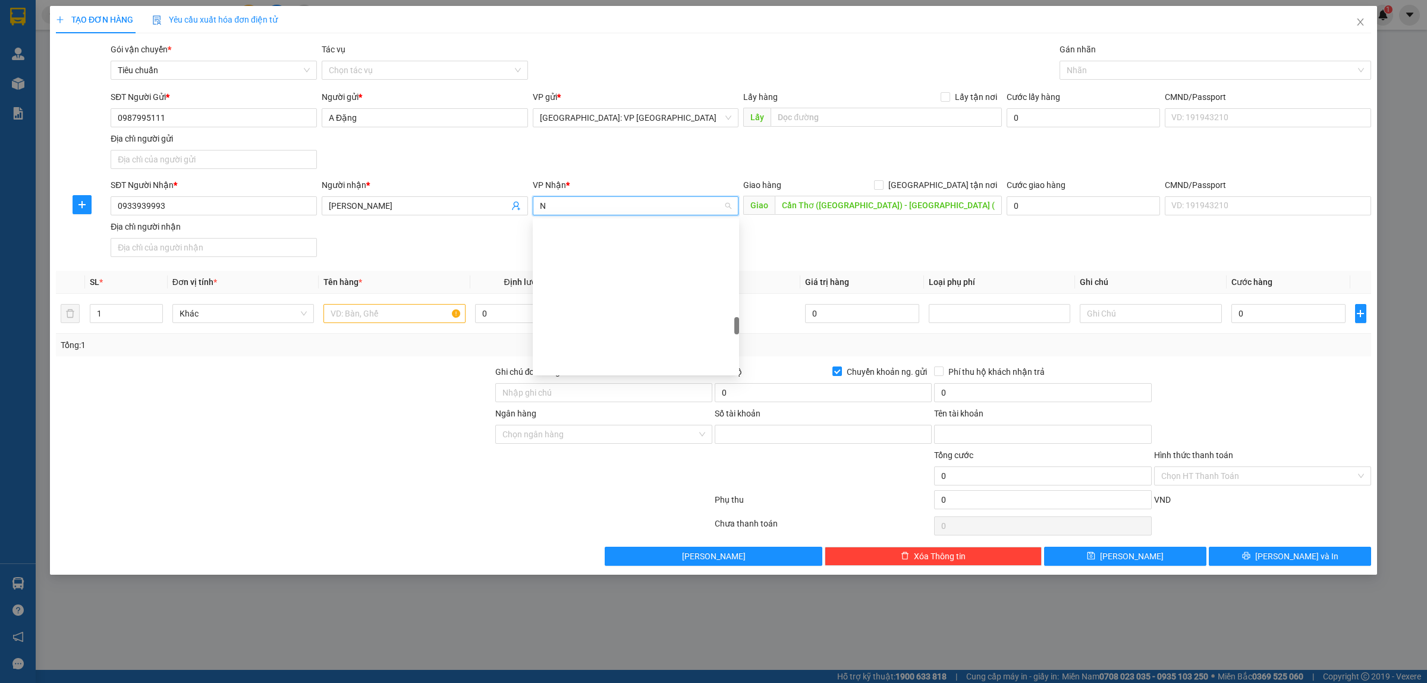
type input "NI"
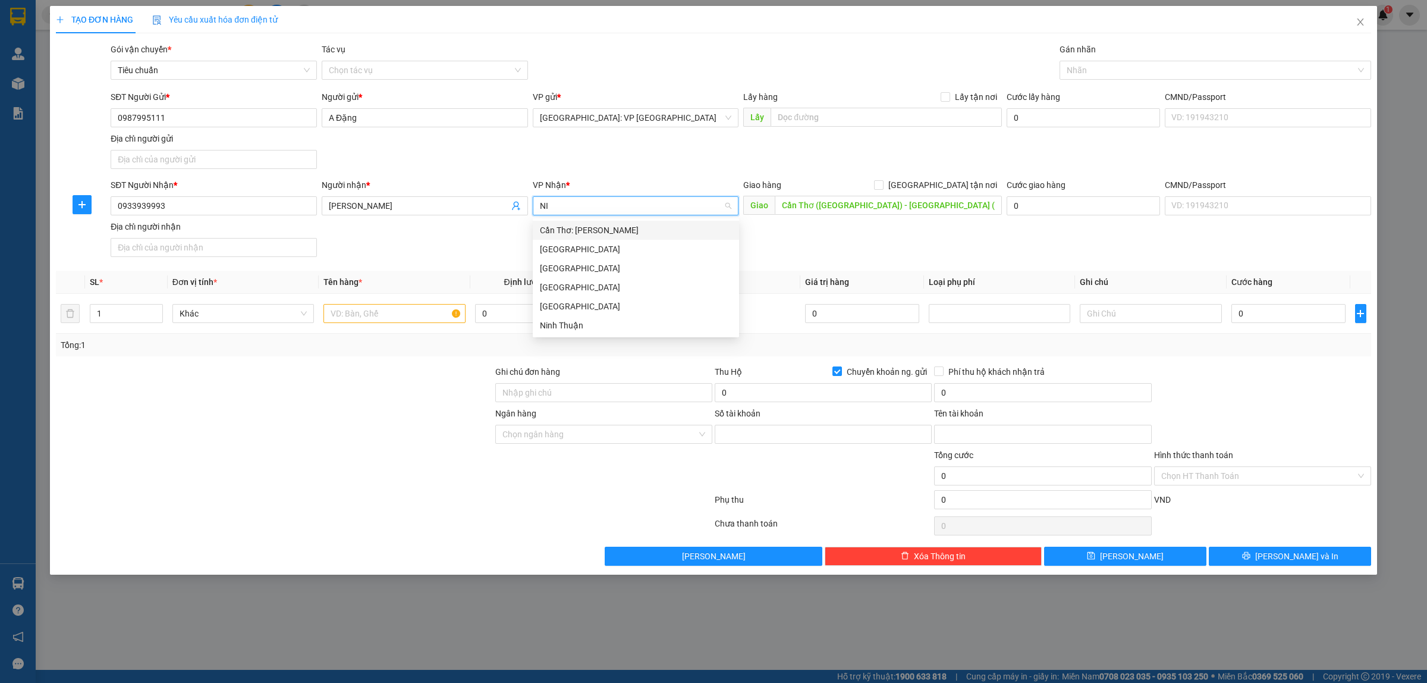
drag, startPoint x: 613, startPoint y: 226, endPoint x: 786, endPoint y: 210, distance: 173.8
click at [616, 226] on div "Cần Thơ: [PERSON_NAME]" at bounding box center [636, 230] width 192 height 13
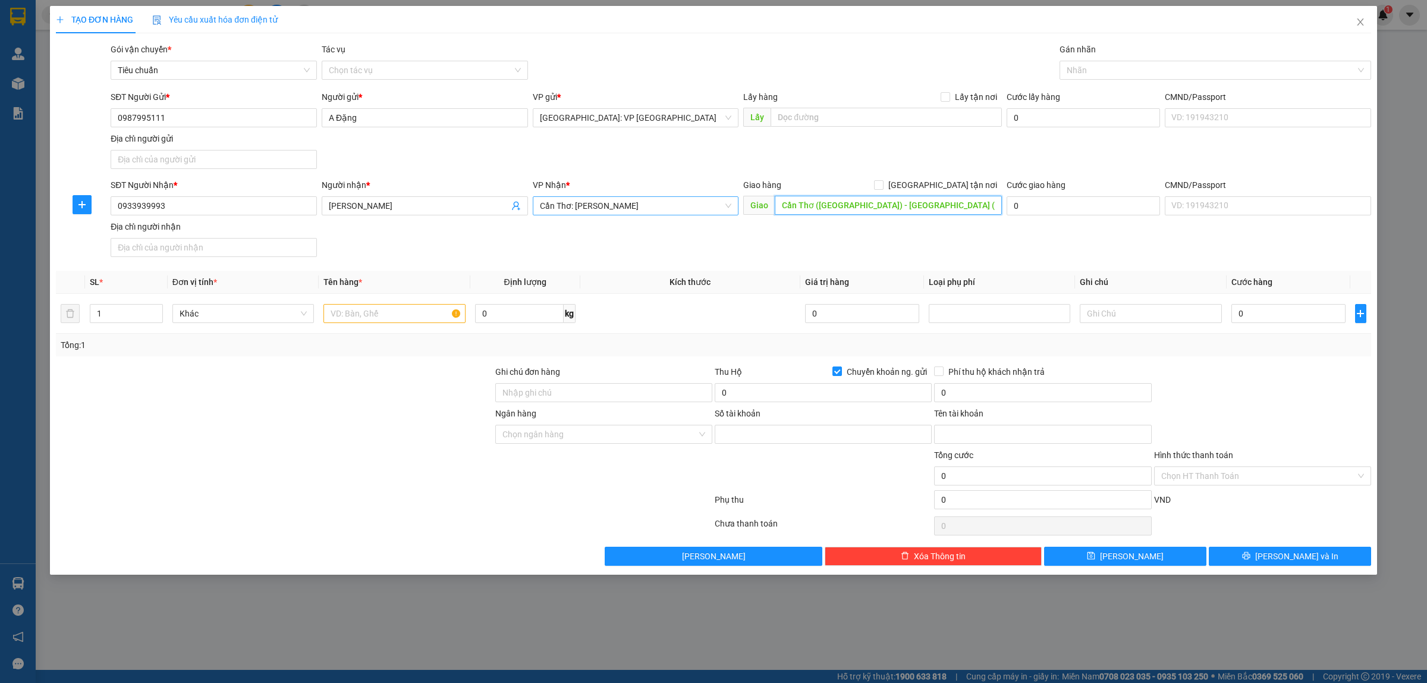
drag, startPoint x: 806, startPoint y: 206, endPoint x: 828, endPoint y: 251, distance: 49.7
click at [806, 206] on input "Cần Thơ ([GEOGRAPHIC_DATA]) - [GEOGRAPHIC_DATA] ([GEOGRAPHIC_DATA]): [STREET_AD…" at bounding box center [888, 205] width 227 height 19
type input "[STREET_ADDRESS][PERSON_NAME], [GEOGRAPHIC_DATA], [GEOGRAPHIC_DATA]"
click at [949, 186] on span "[GEOGRAPHIC_DATA] tận nơi" at bounding box center [943, 184] width 118 height 13
click at [883, 186] on input "[GEOGRAPHIC_DATA] tận nơi" at bounding box center [878, 184] width 8 height 8
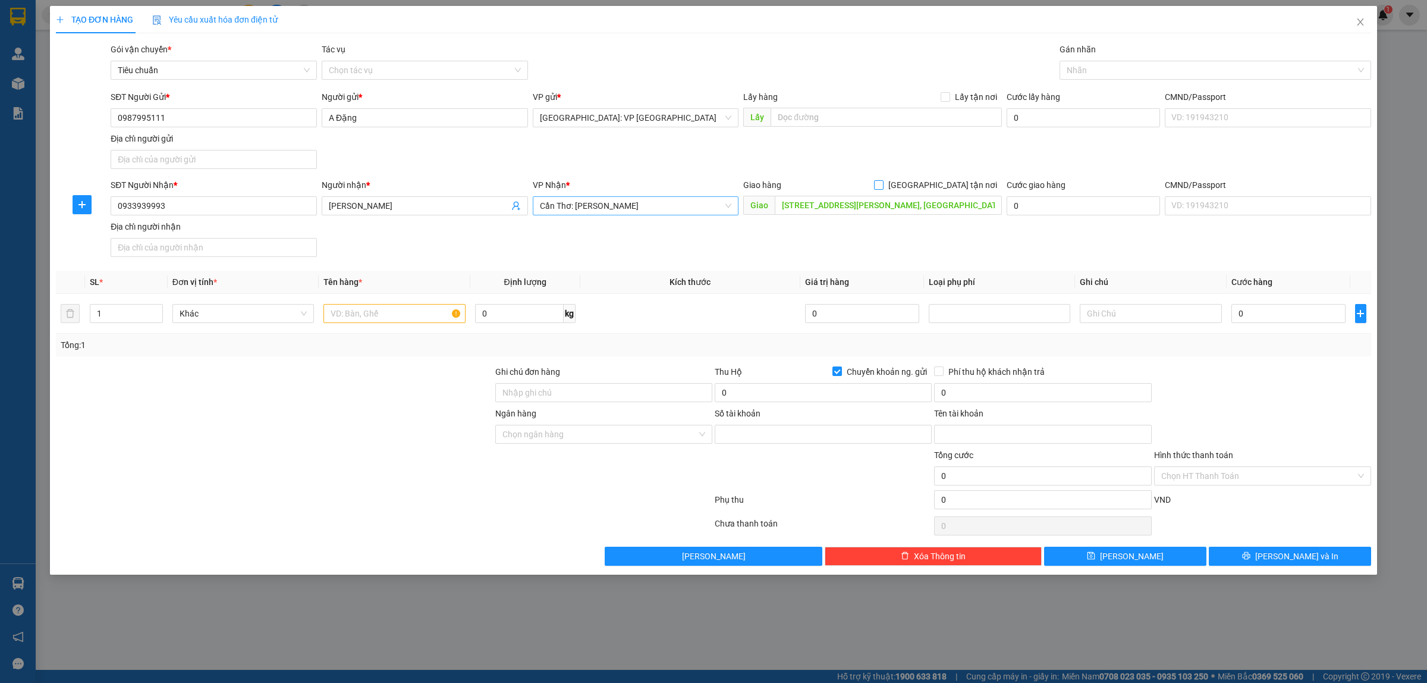
checkbox input "true"
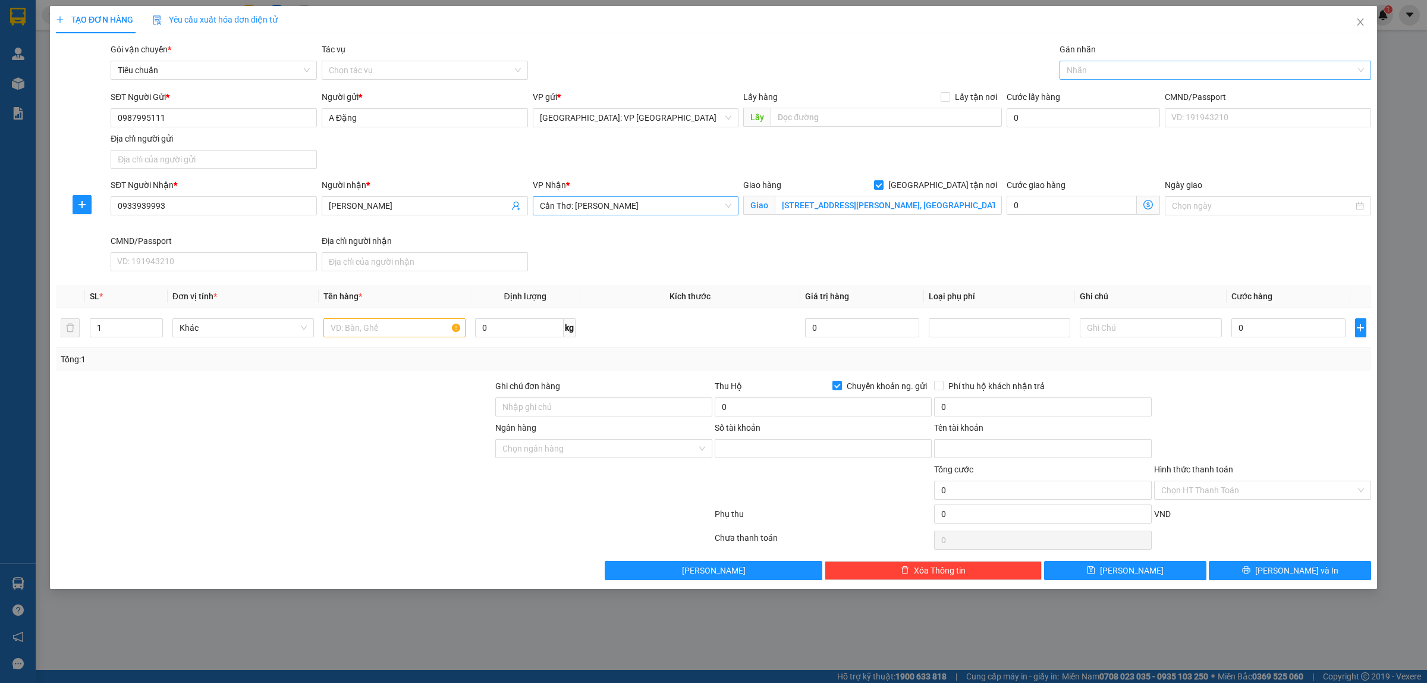
click at [1123, 73] on div at bounding box center [1210, 70] width 294 height 14
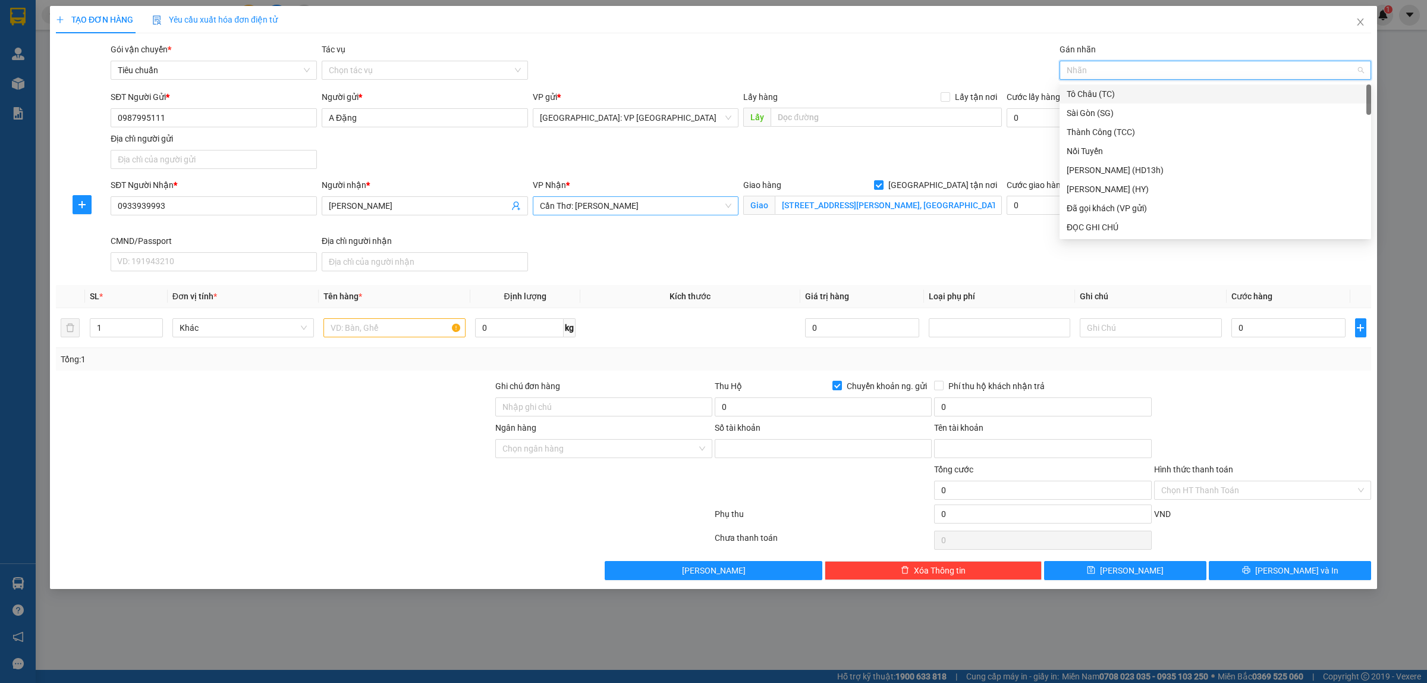
type input "G"
click at [1097, 224] on div "[GEOGRAPHIC_DATA] tận nơi" at bounding box center [1215, 227] width 297 height 13
drag, startPoint x: 564, startPoint y: 412, endPoint x: 560, endPoint y: 419, distance: 8.5
click at [564, 412] on input "Ghi chú đơn hàng" at bounding box center [603, 406] width 217 height 19
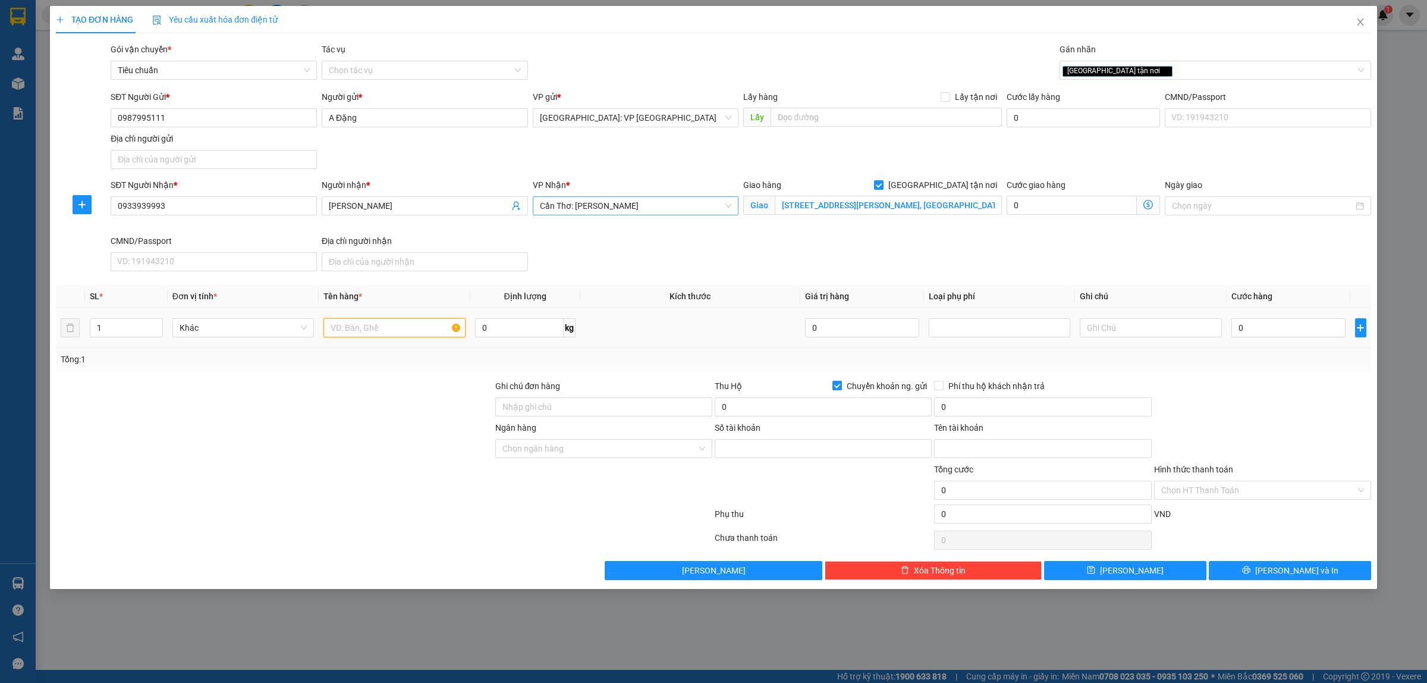
click at [378, 325] on input "text" at bounding box center [395, 327] width 142 height 19
click at [543, 406] on input "Ghi chú đơn hàng" at bounding box center [603, 406] width 217 height 19
type input "HÀNG DỄ VỠ, NHẸ TAY HƯ VỠ KHÔNG ĐỀN GIÁ TRỊ HÀNG"
click at [367, 327] on input "text" at bounding box center [395, 327] width 142 height 19
type input "2"
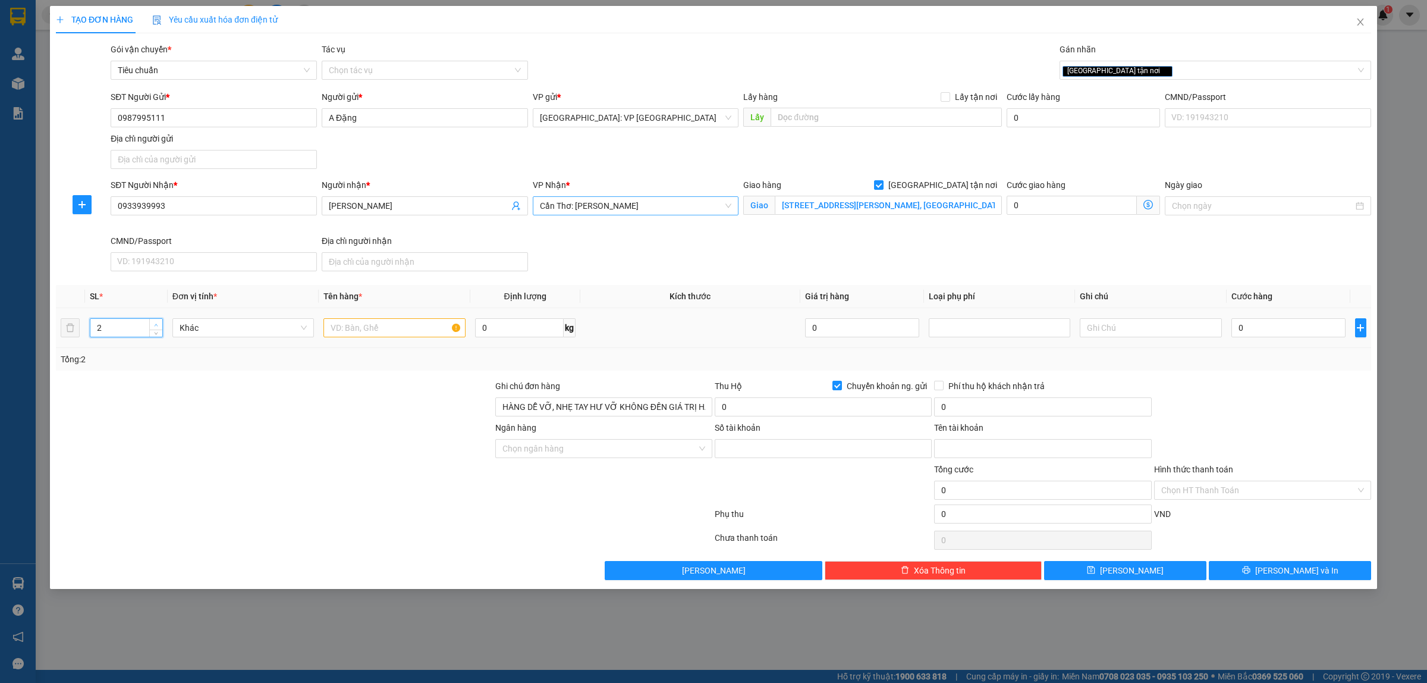
click at [155, 326] on icon "up" at bounding box center [156, 325] width 4 height 4
click at [376, 330] on input "text" at bounding box center [395, 327] width 142 height 19
type input "2 KIỆN BỌC XỐP NỔ HÀNG ĐÈN LED"
click at [253, 117] on input "0987995111" at bounding box center [214, 117] width 206 height 19
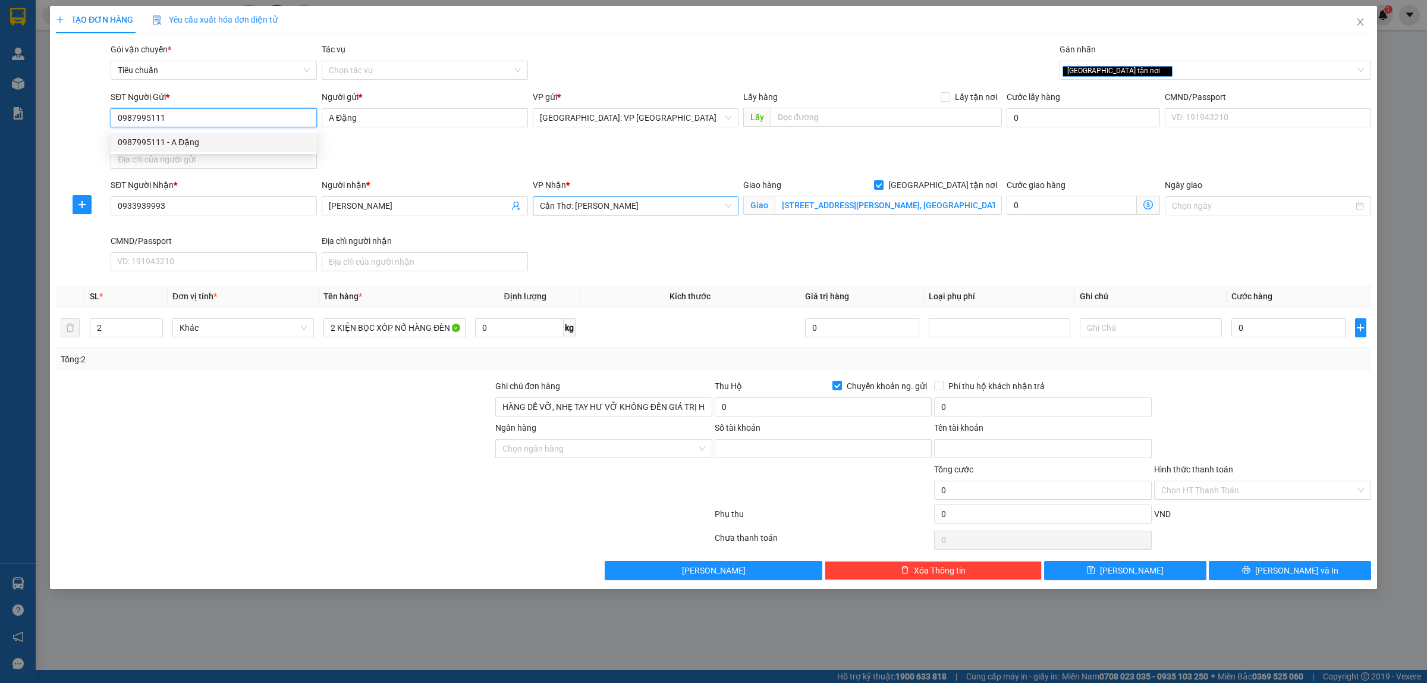
click at [260, 143] on div "0987995111 - A Đặng" at bounding box center [214, 142] width 192 height 13
click at [218, 113] on input "0987995111" at bounding box center [214, 117] width 206 height 19
click at [242, 202] on input "0933939993" at bounding box center [214, 205] width 206 height 19
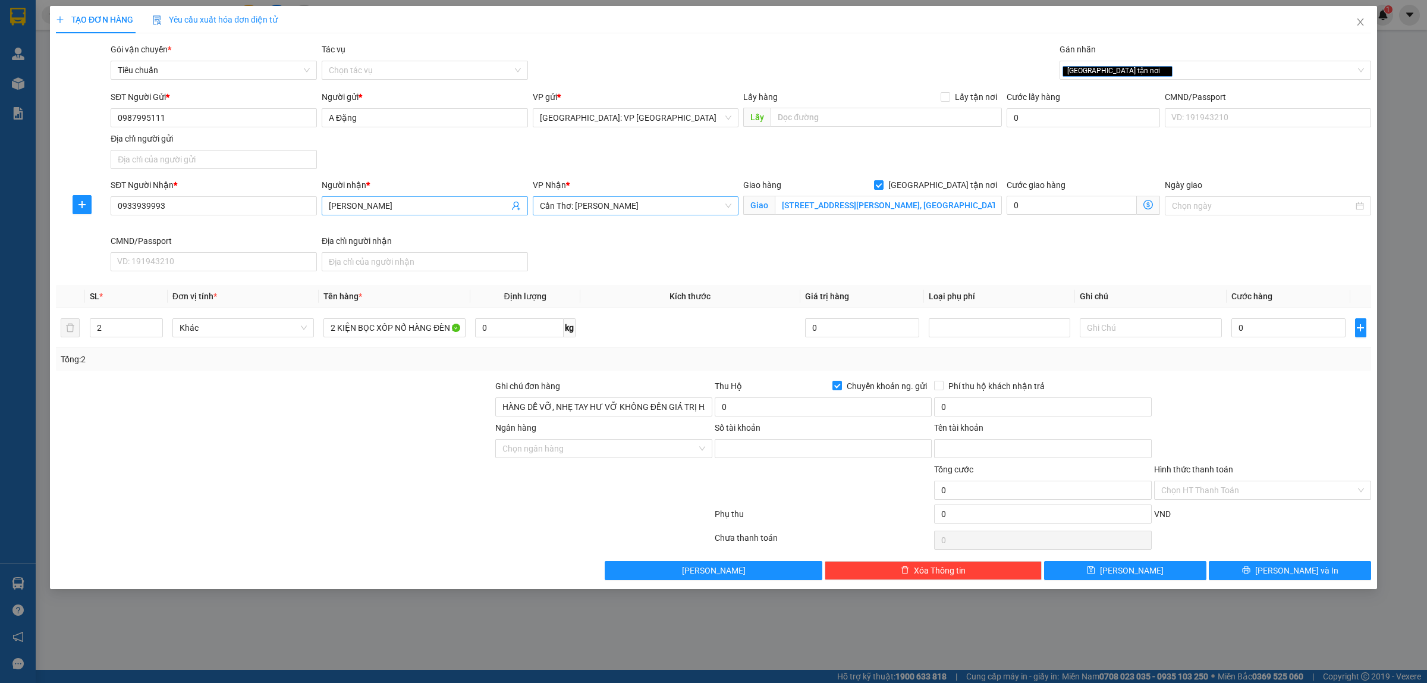
click at [372, 206] on input "[PERSON_NAME]" at bounding box center [419, 205] width 180 height 13
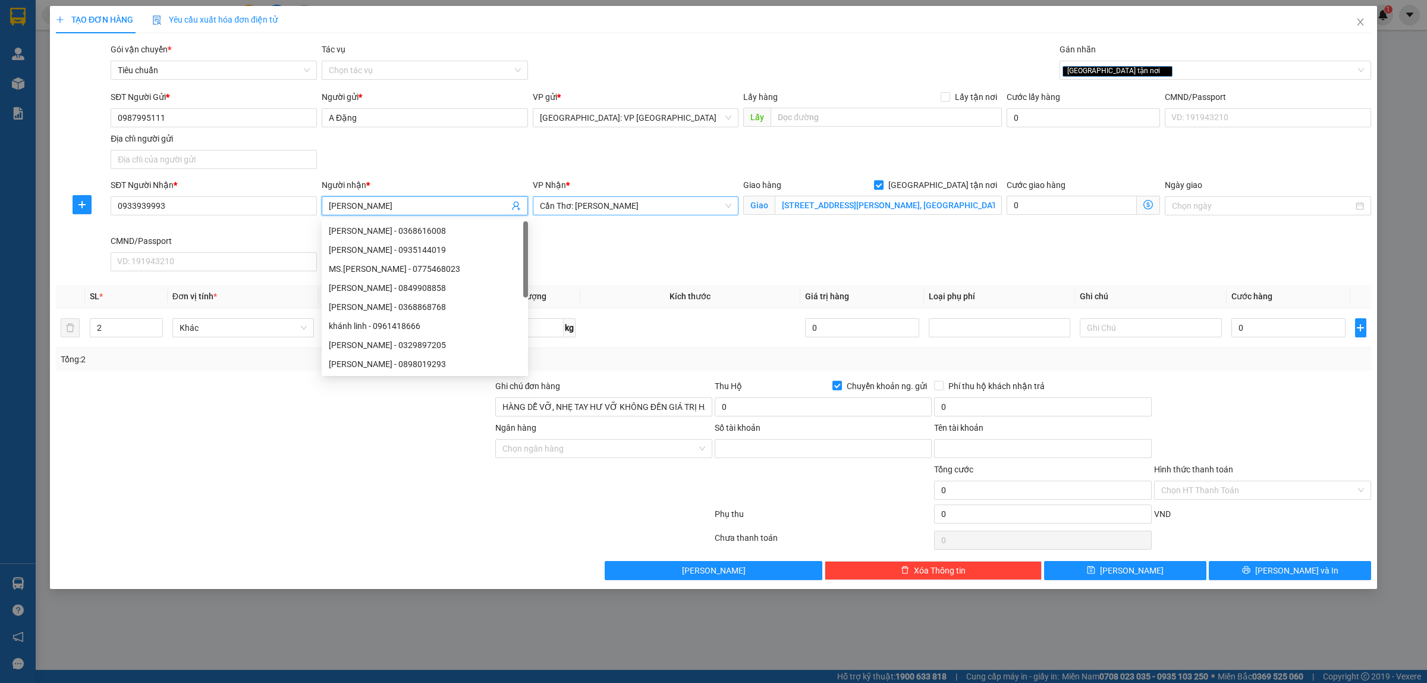
click at [372, 206] on input "[PERSON_NAME]" at bounding box center [419, 205] width 180 height 13
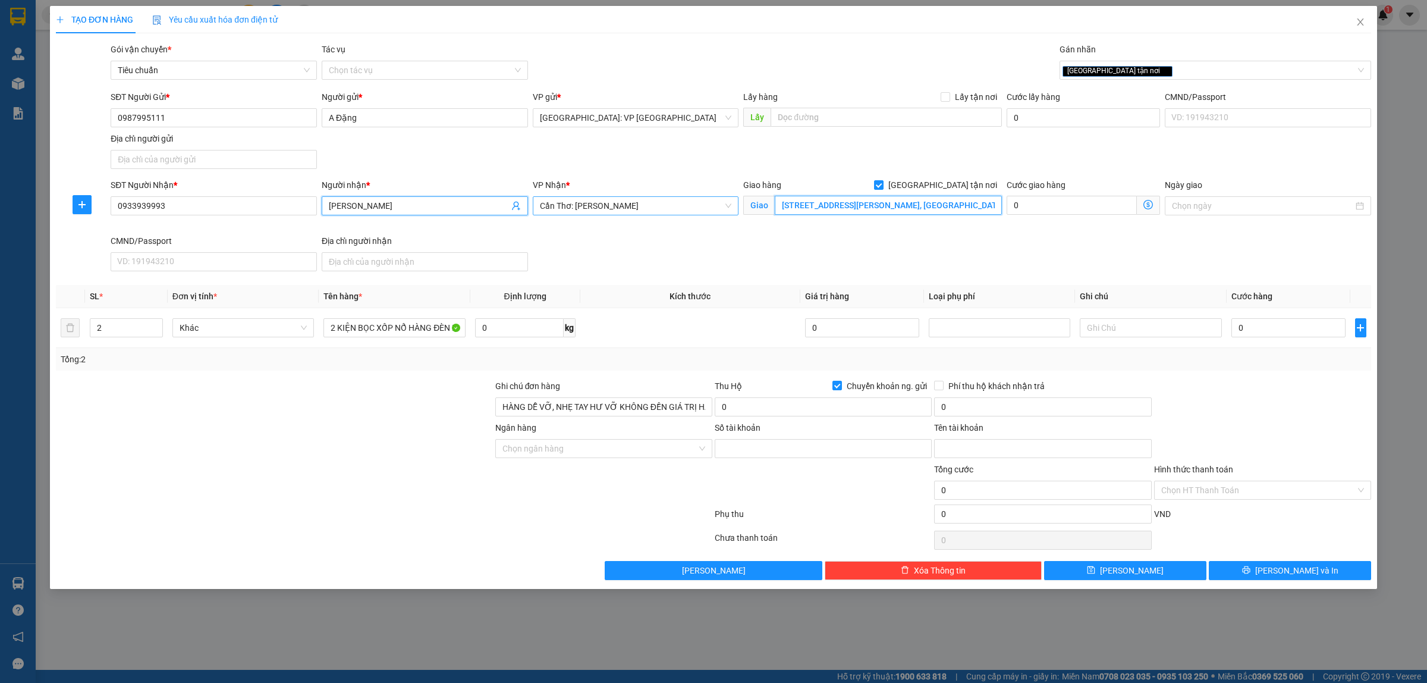
click at [830, 208] on input "[STREET_ADDRESS][PERSON_NAME], [GEOGRAPHIC_DATA], [GEOGRAPHIC_DATA]" at bounding box center [888, 205] width 227 height 19
click at [388, 337] on input "2 KIỆN BỌC XỐP NỔ HÀNG ĐÈN LED" at bounding box center [395, 327] width 142 height 19
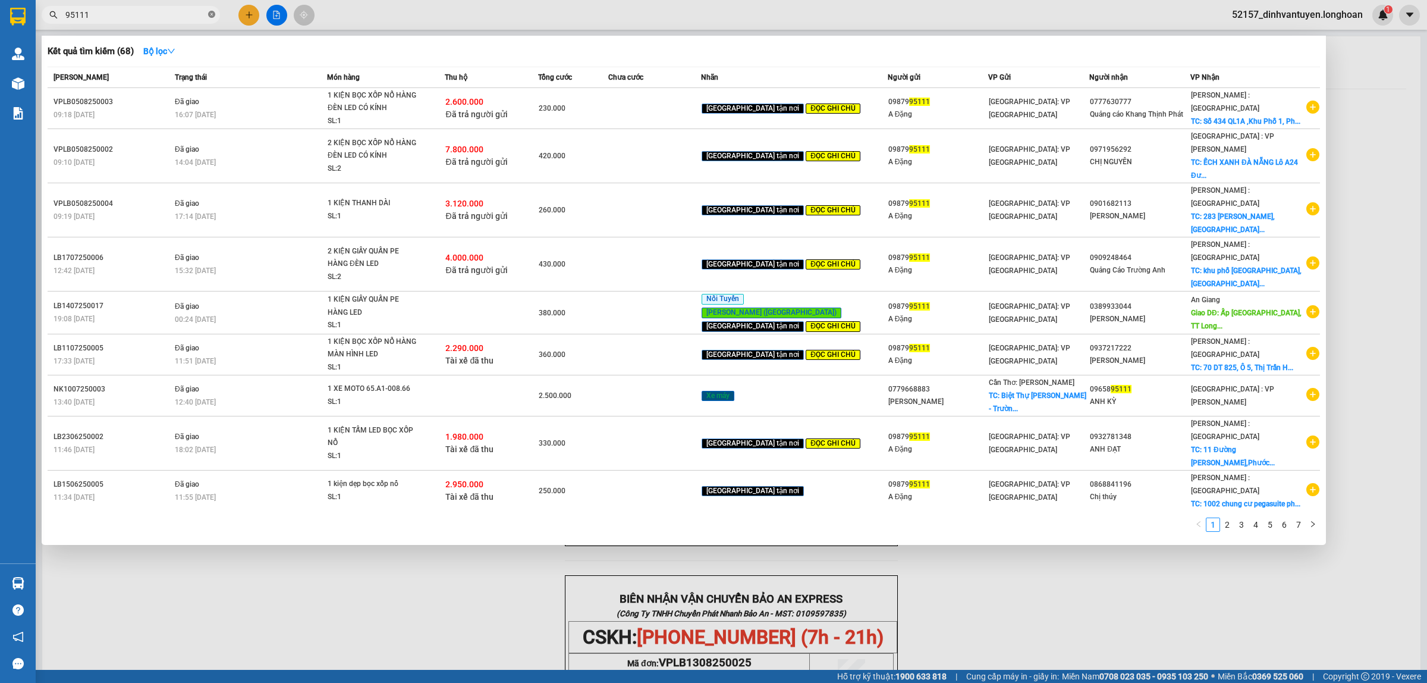
click at [208, 10] on span at bounding box center [211, 15] width 7 height 11
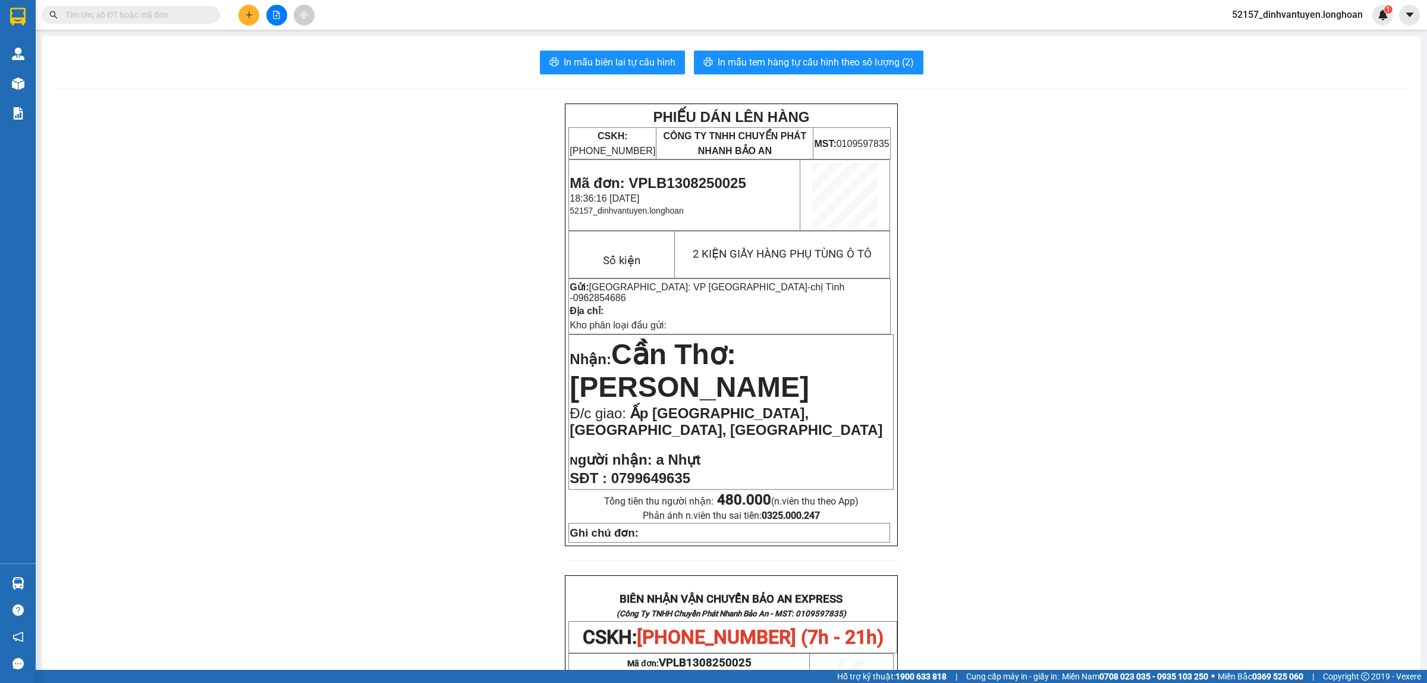
paste input "0933939993"
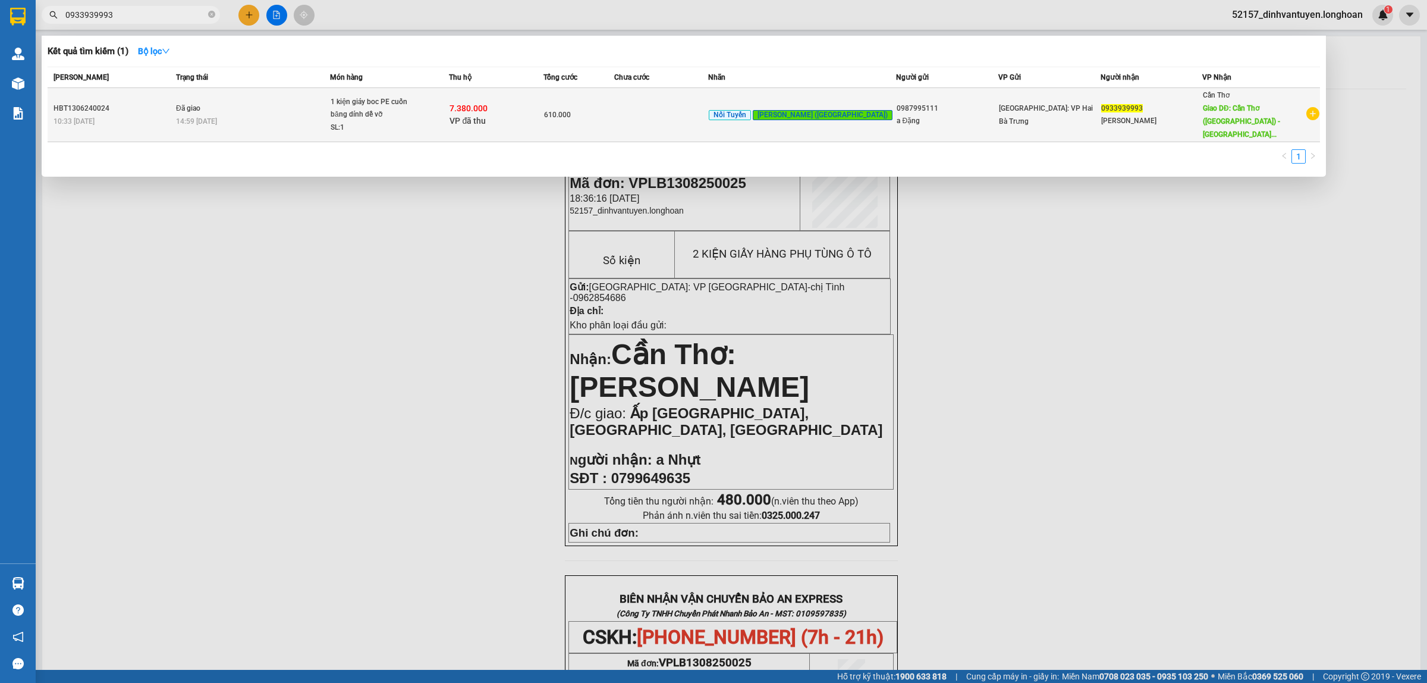
type input "0933939993"
click at [530, 107] on div "7.380.000 VP đã thu" at bounding box center [496, 114] width 93 height 25
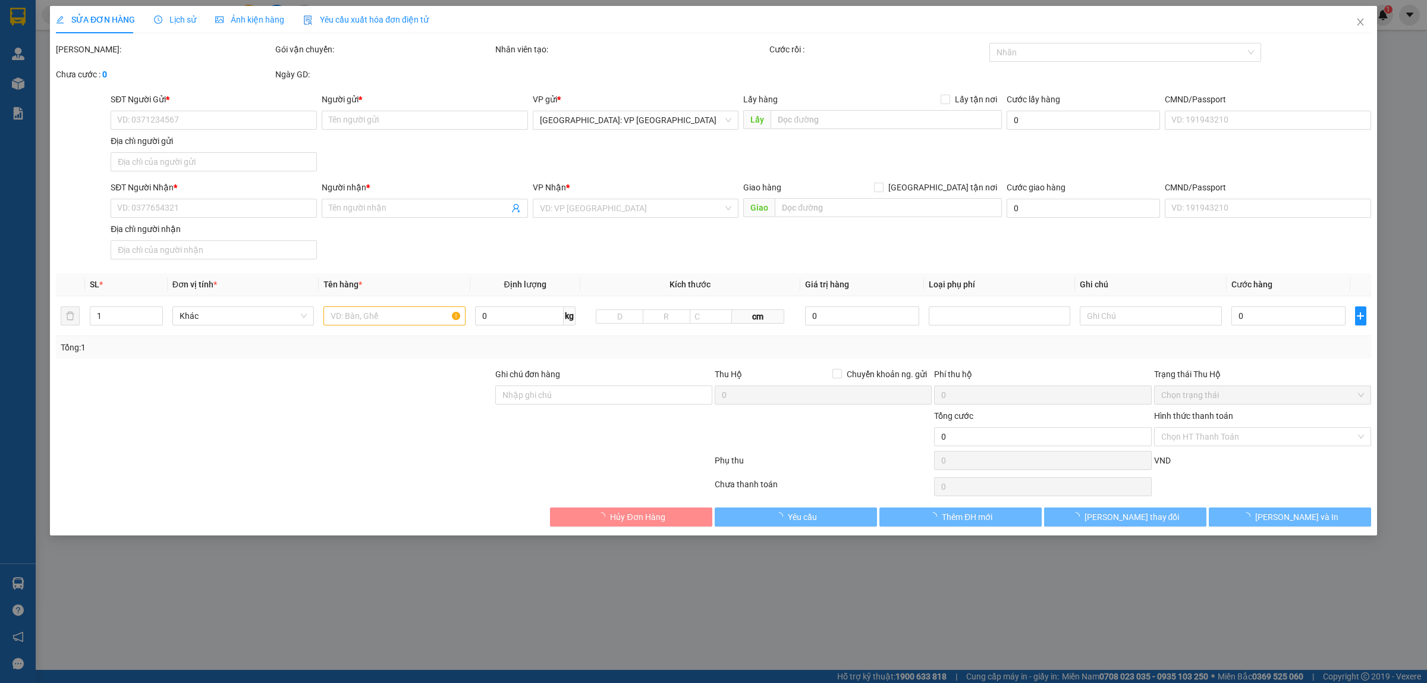
type input "0987995111"
type input "a Đặng"
type input "0933939993"
type input "[PERSON_NAME]"
type input "Cần Thơ ([GEOGRAPHIC_DATA]) - [GEOGRAPHIC_DATA] ([GEOGRAPHIC_DATA]): [STREET_AD…"
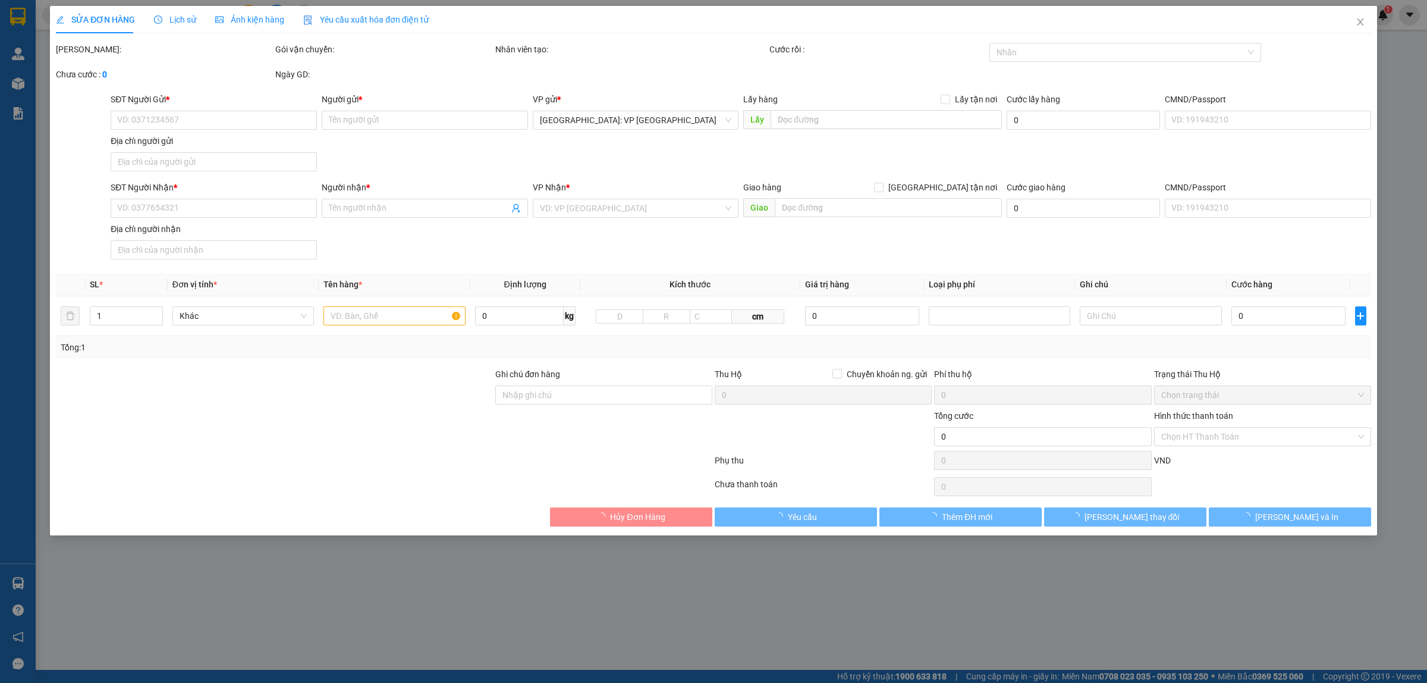
type input "hư vỡ không đền, hàng không đồng kiểm"
checkbox input "true"
type input "7.380.000"
type input "50.000"
type input "610.000"
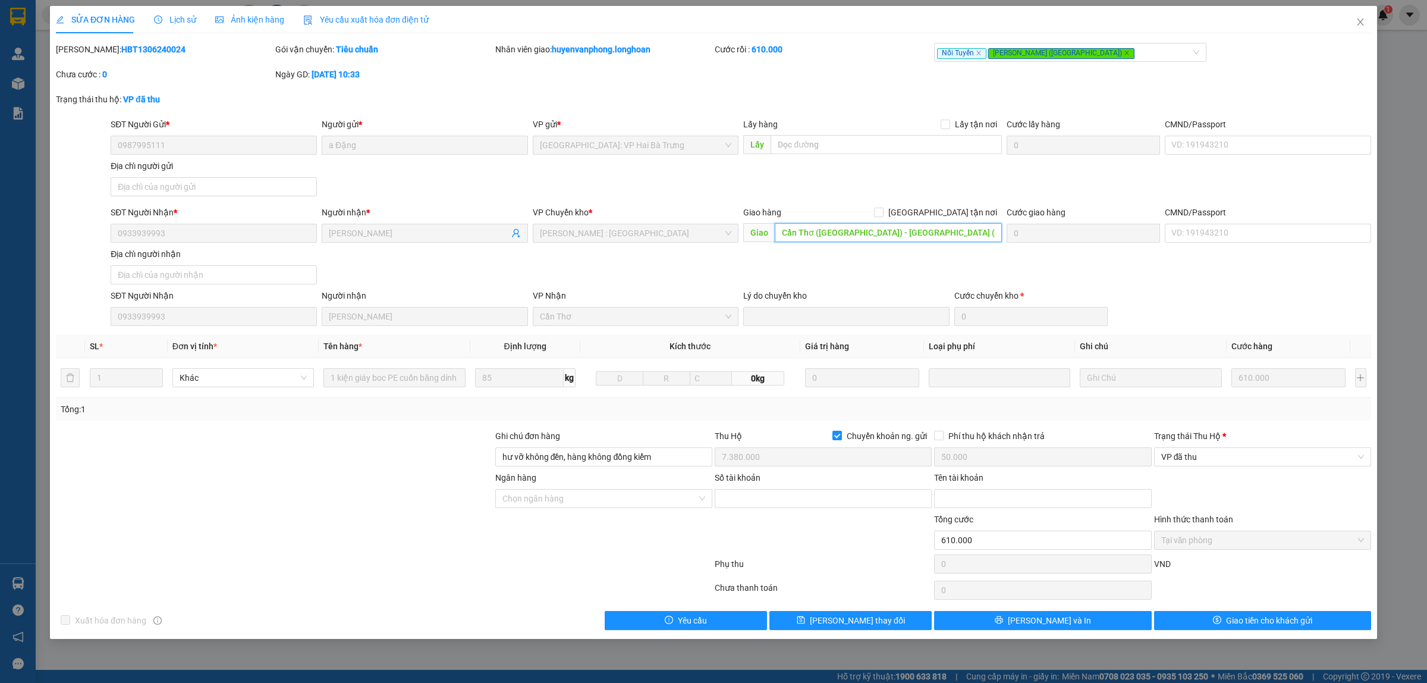
click at [884, 233] on input "Cần Thơ ([GEOGRAPHIC_DATA]) - [GEOGRAPHIC_DATA] ([GEOGRAPHIC_DATA]): [STREET_AD…" at bounding box center [888, 232] width 227 height 19
click at [905, 230] on input "Cần Thơ ([GEOGRAPHIC_DATA]) - [GEOGRAPHIC_DATA] ([GEOGRAPHIC_DATA]): [STREET_AD…" at bounding box center [888, 232] width 227 height 19
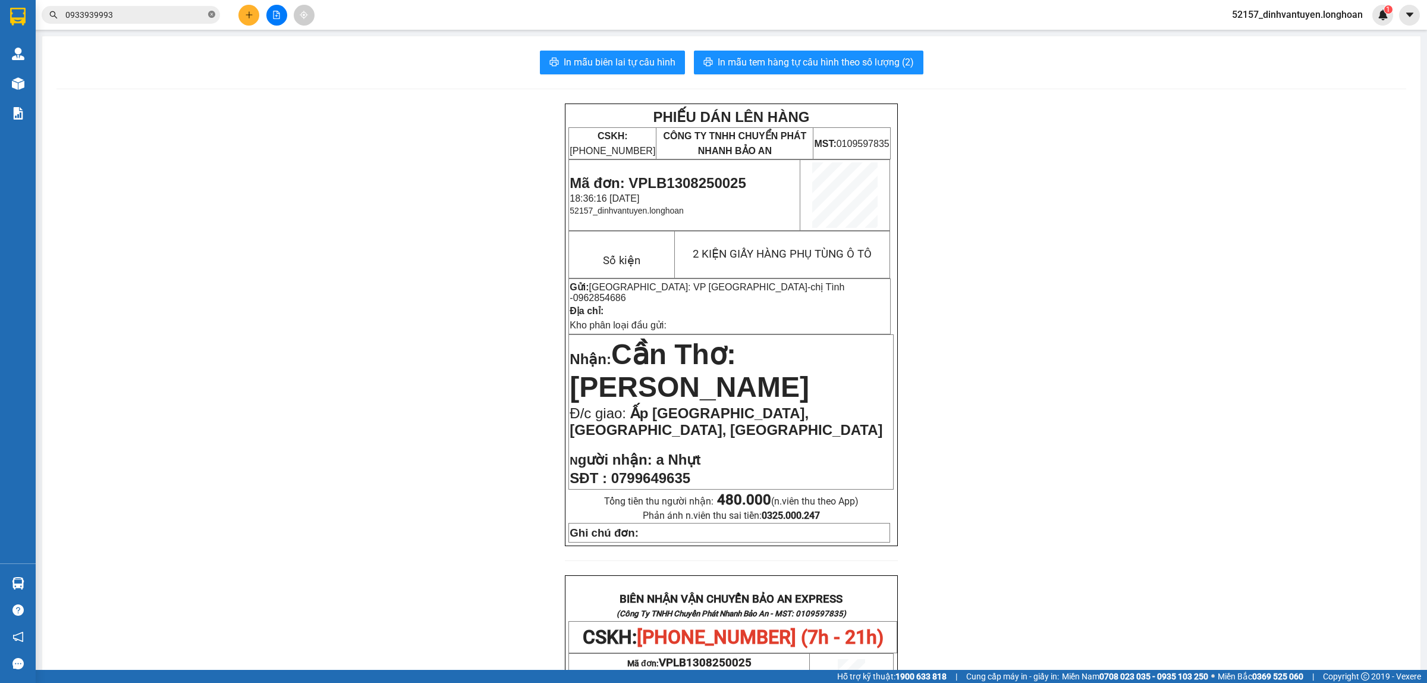
click at [214, 11] on icon "close-circle" at bounding box center [211, 14] width 7 height 7
paste input "0987995111"
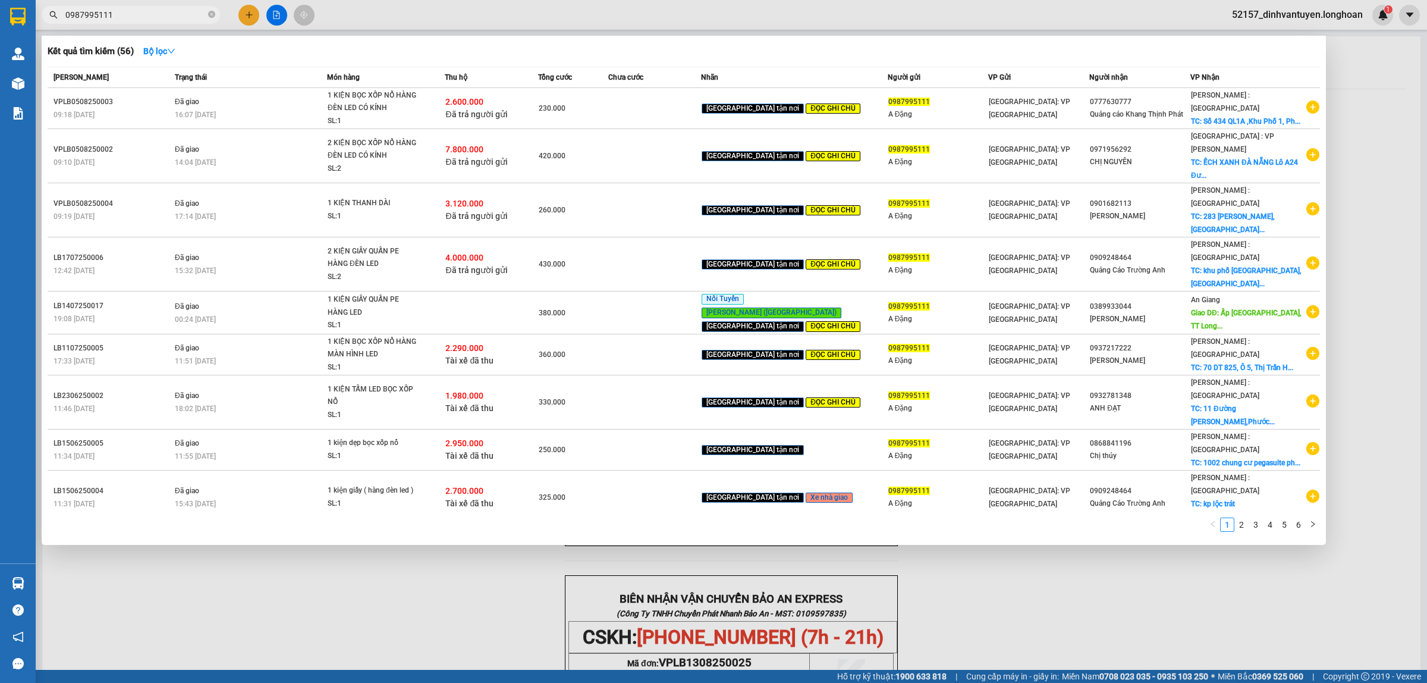
type input "0987995111"
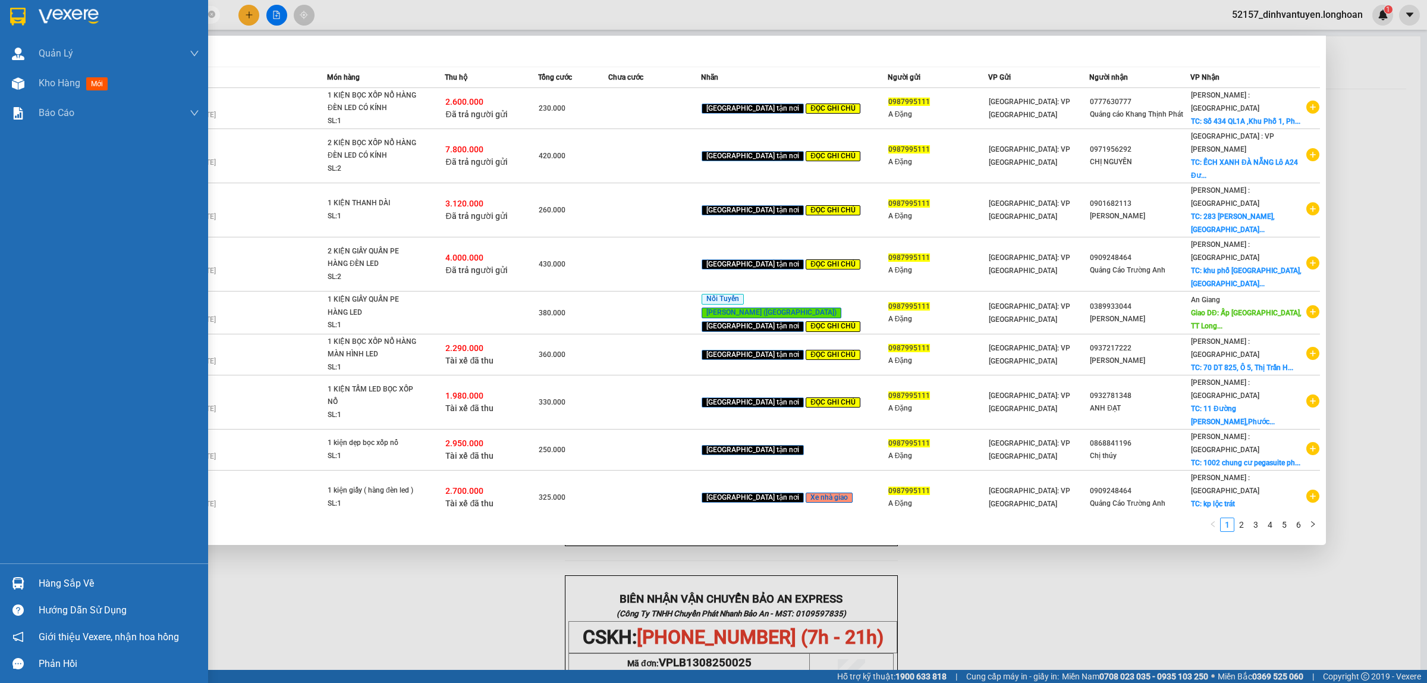
click at [19, 12] on img at bounding box center [17, 17] width 15 height 18
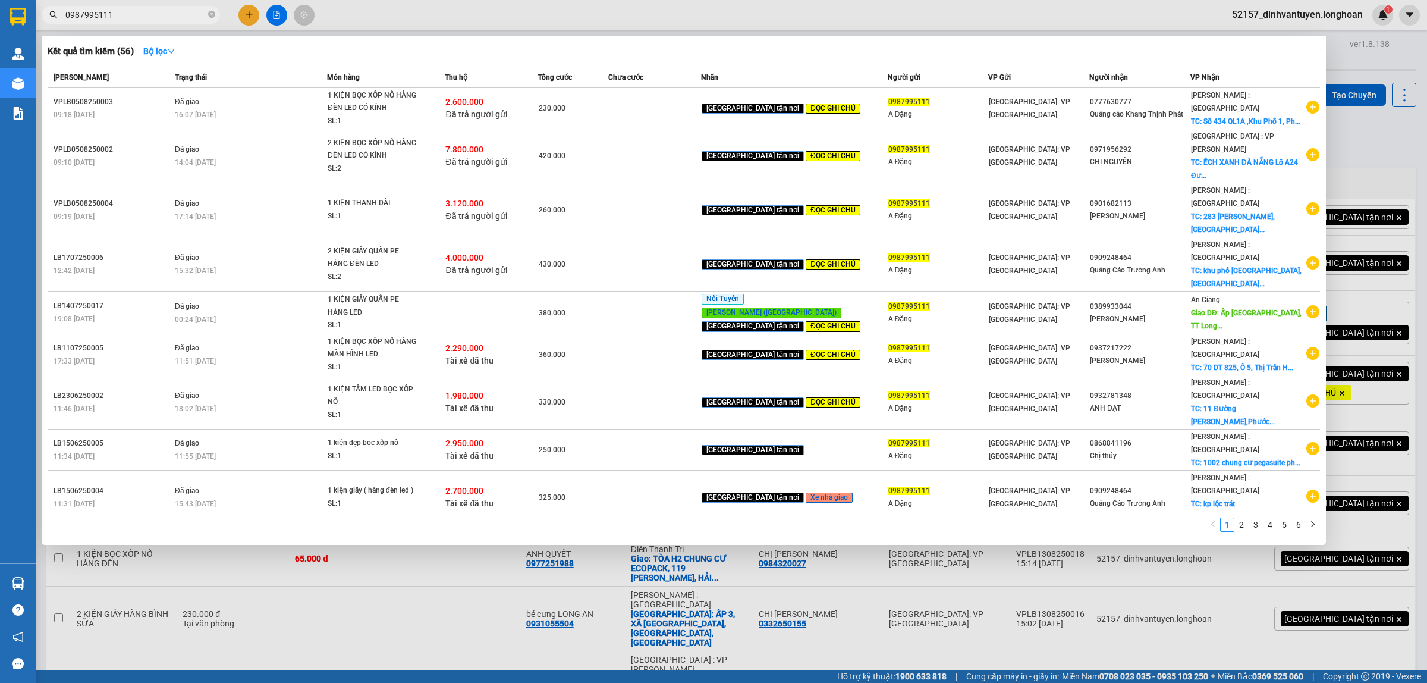
click at [489, 649] on div at bounding box center [713, 341] width 1427 height 683
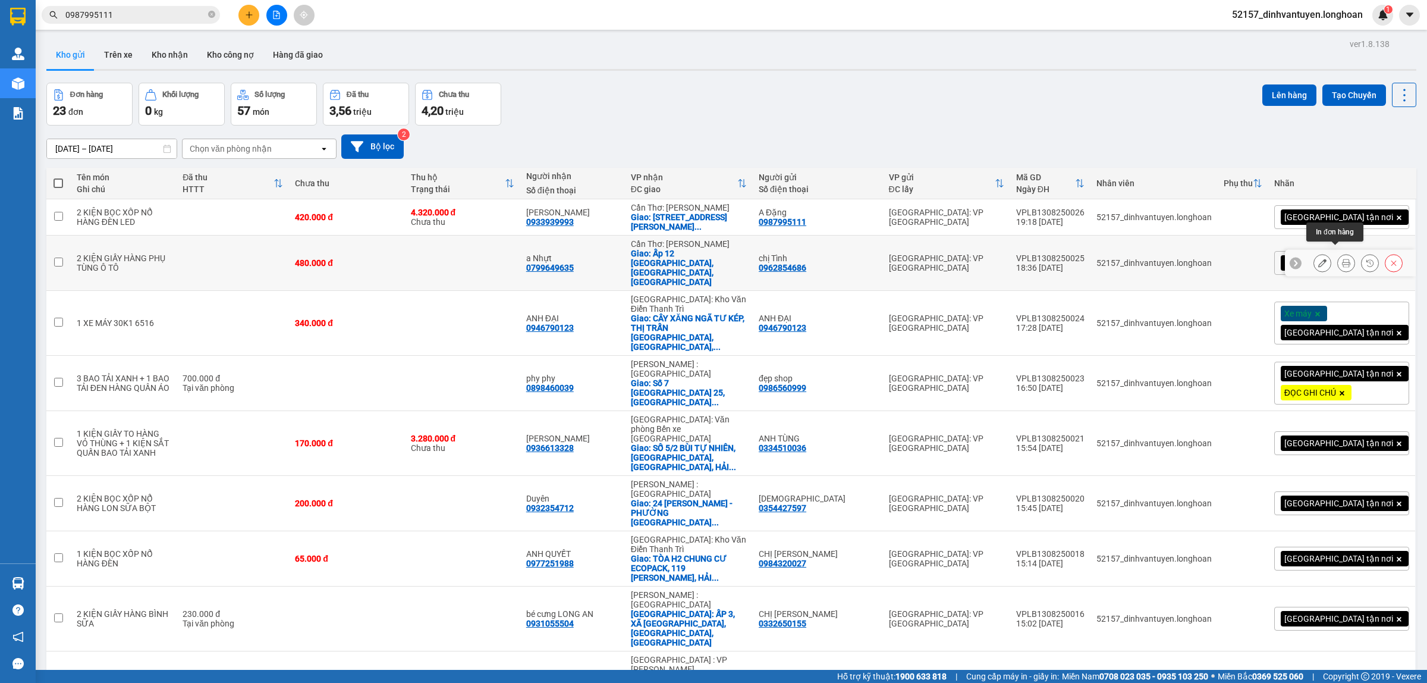
click at [1342, 259] on icon at bounding box center [1346, 263] width 8 height 8
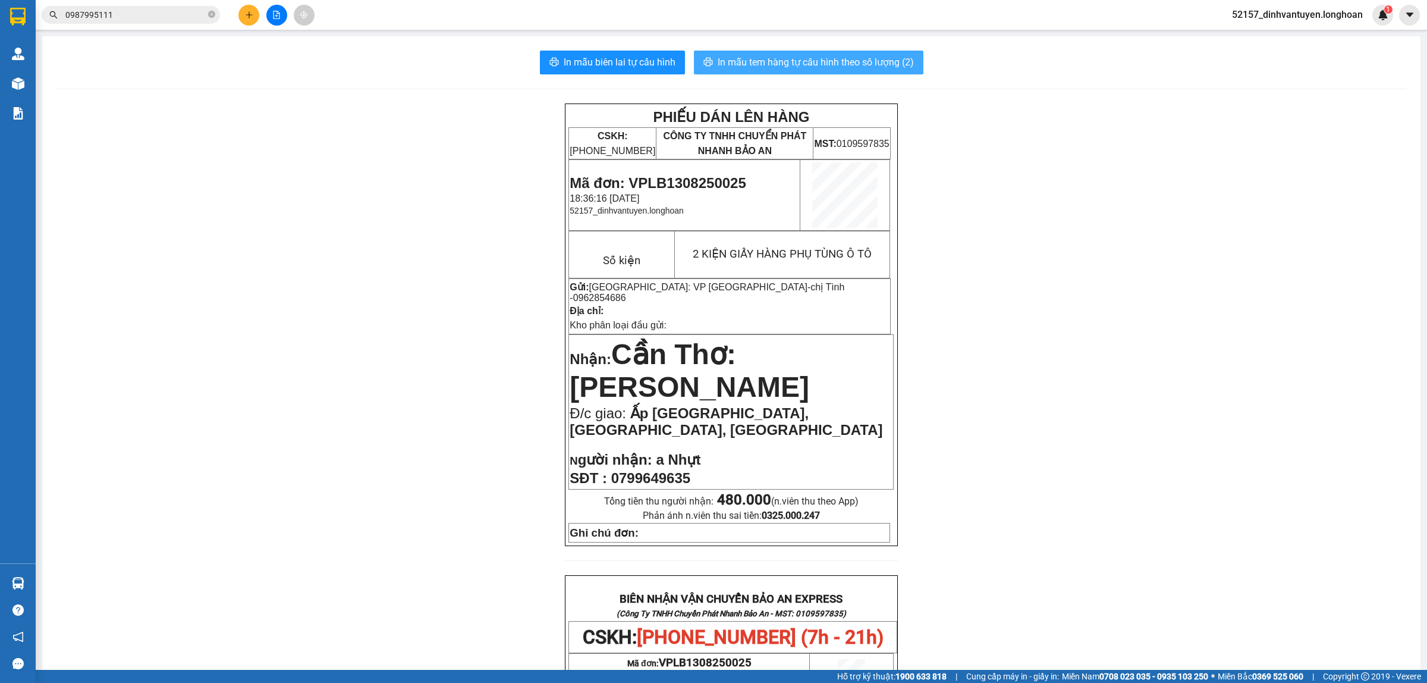
drag, startPoint x: 856, startPoint y: 61, endPoint x: 843, endPoint y: 67, distance: 14.6
click at [857, 62] on span "In mẫu tem hàng tự cấu hình theo số lượng (2)" at bounding box center [816, 62] width 196 height 15
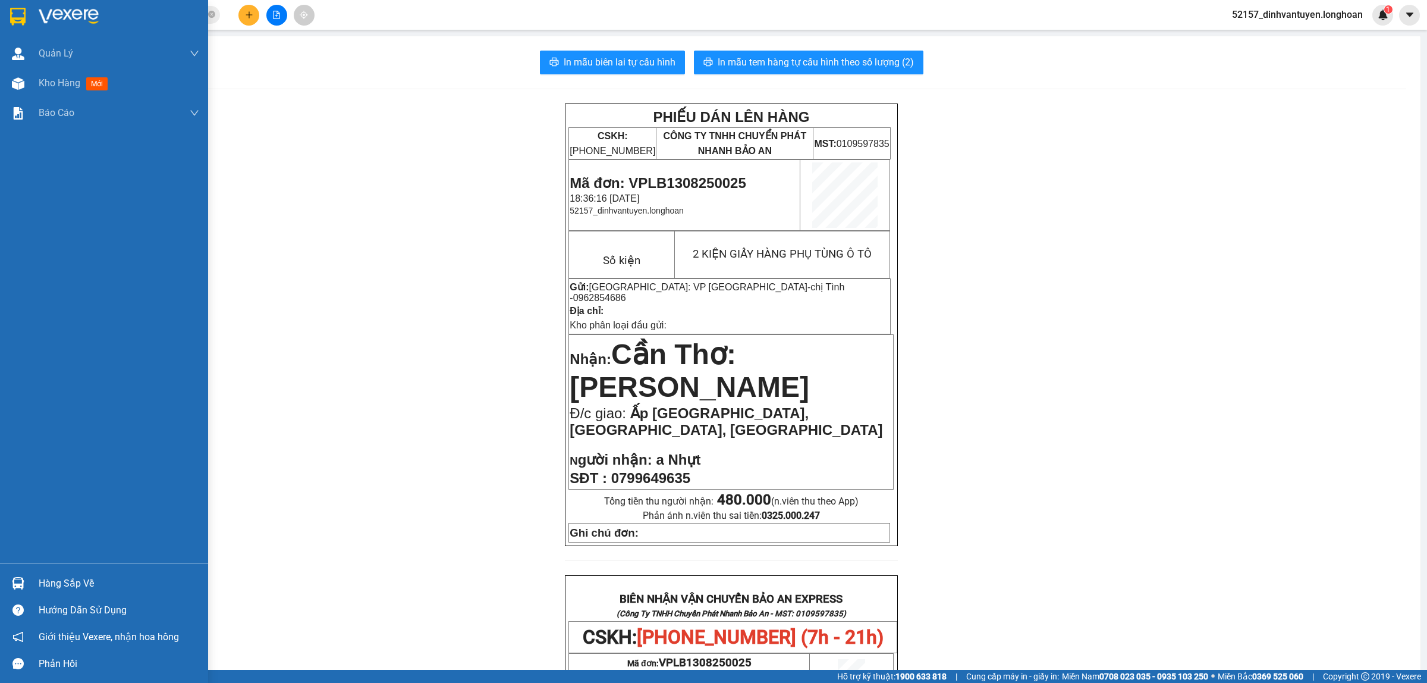
click at [18, 14] on img at bounding box center [17, 17] width 15 height 18
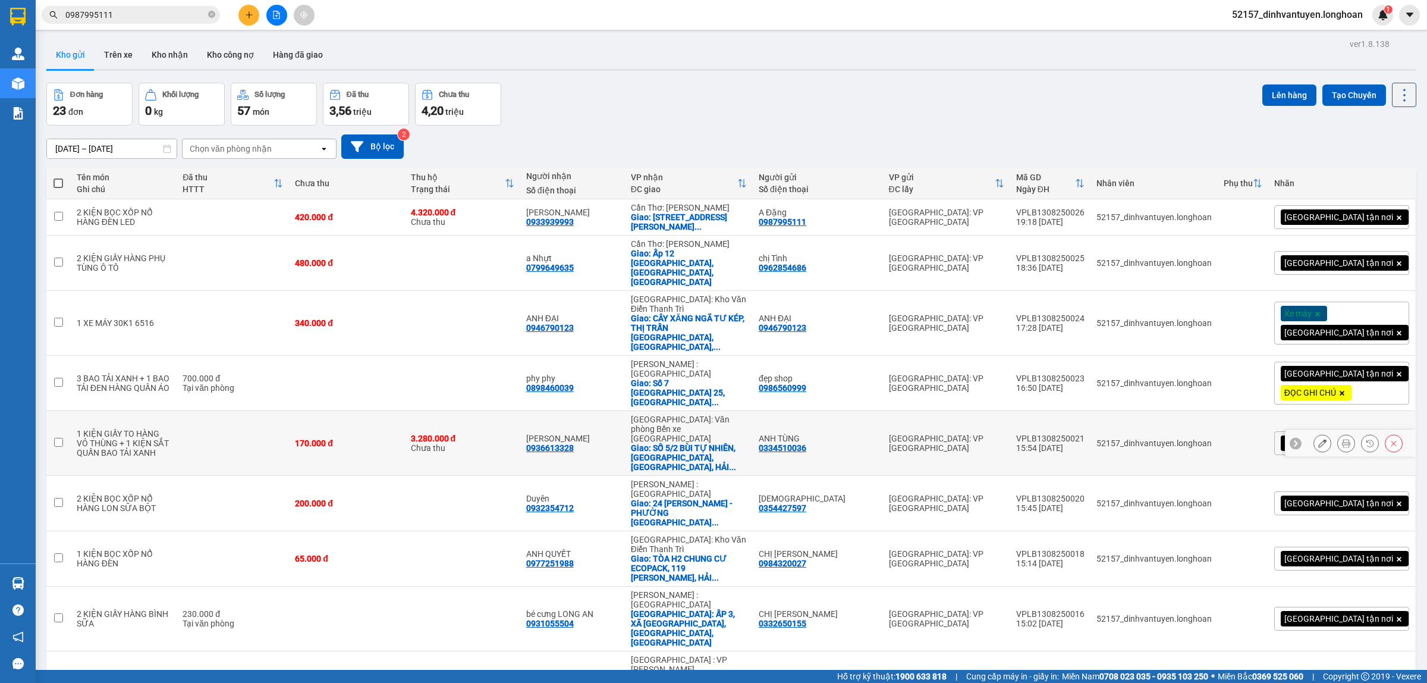
click at [61, 438] on input "checkbox" at bounding box center [58, 442] width 9 height 9
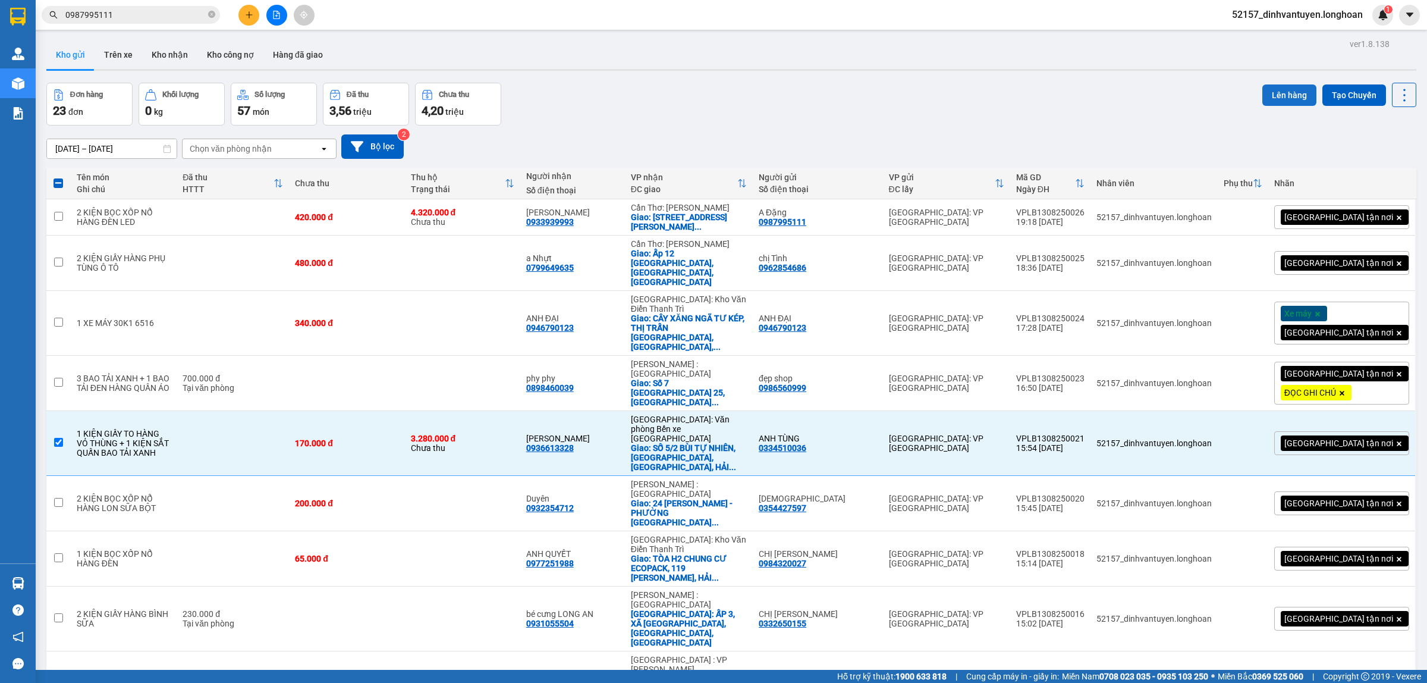
click at [1277, 94] on button "Lên hàng" at bounding box center [1290, 94] width 54 height 21
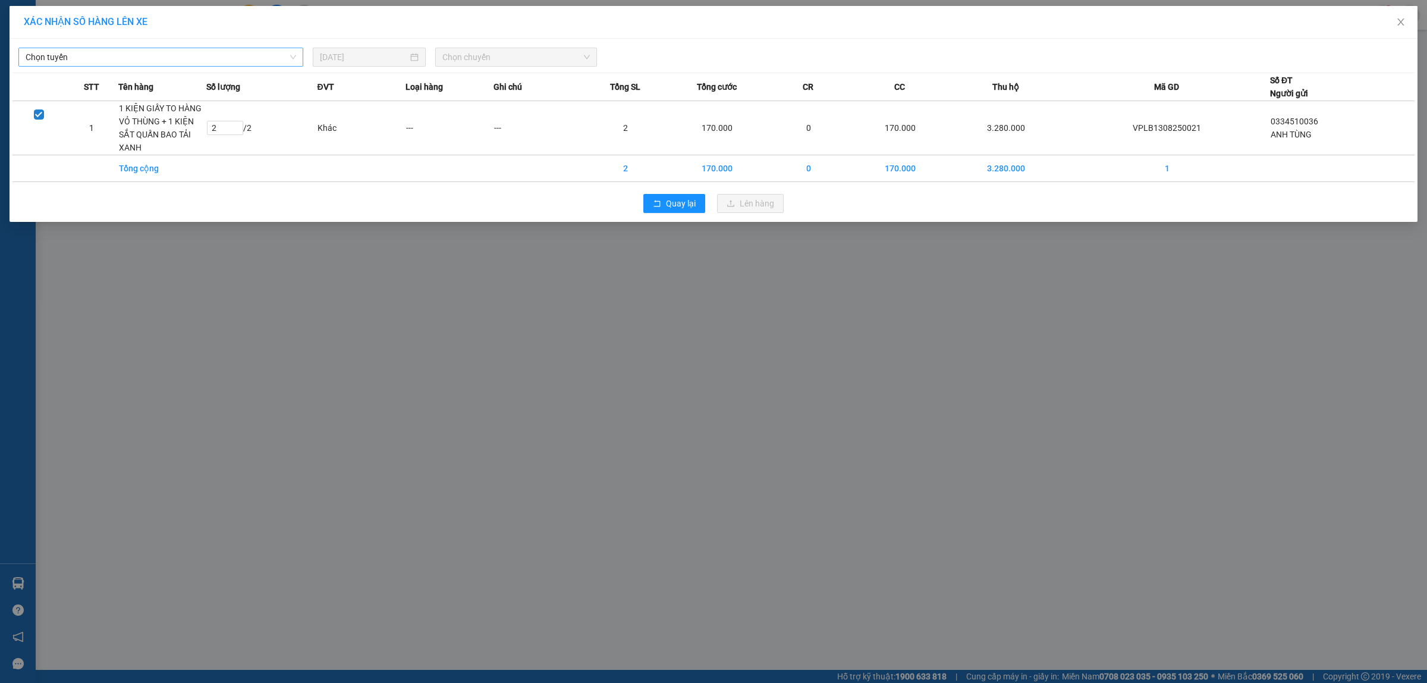
click at [238, 58] on span "Chọn tuyến" at bounding box center [161, 57] width 271 height 18
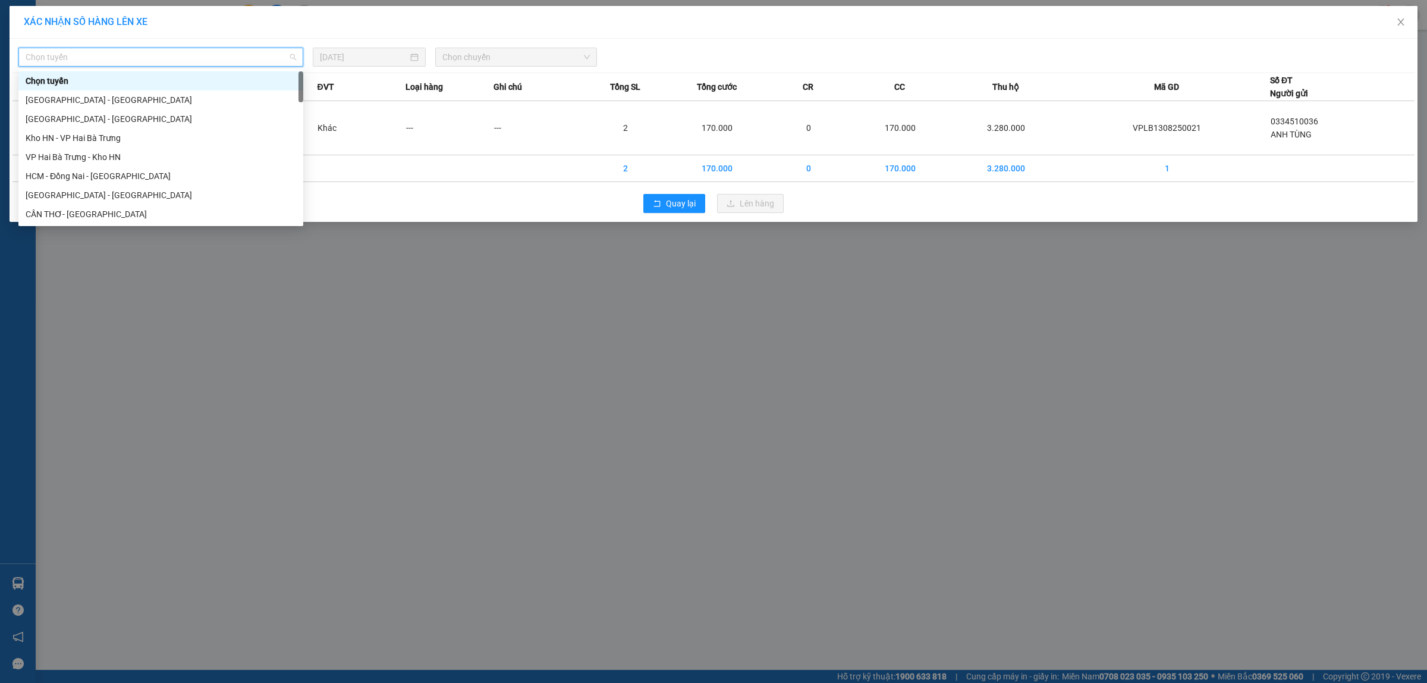
type input "k"
type input "hai"
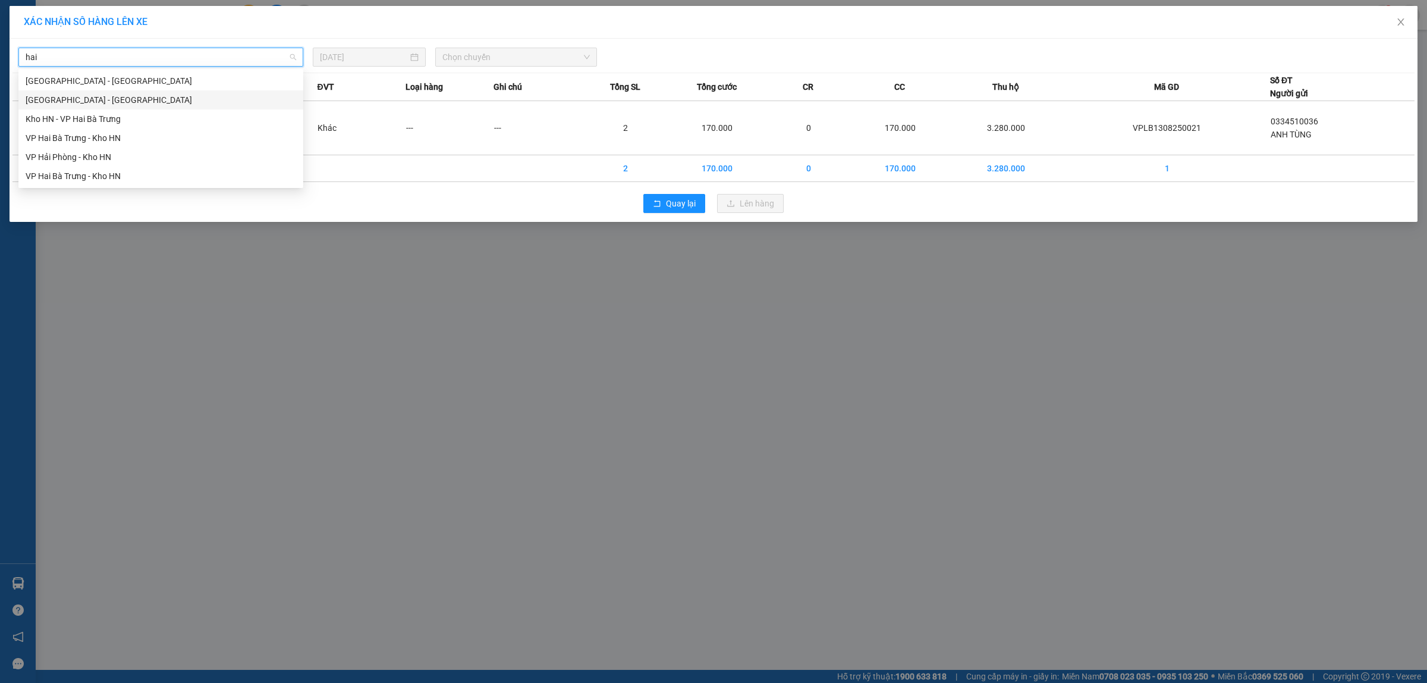
click at [113, 103] on div "[GEOGRAPHIC_DATA] - [GEOGRAPHIC_DATA]" at bounding box center [161, 99] width 271 height 13
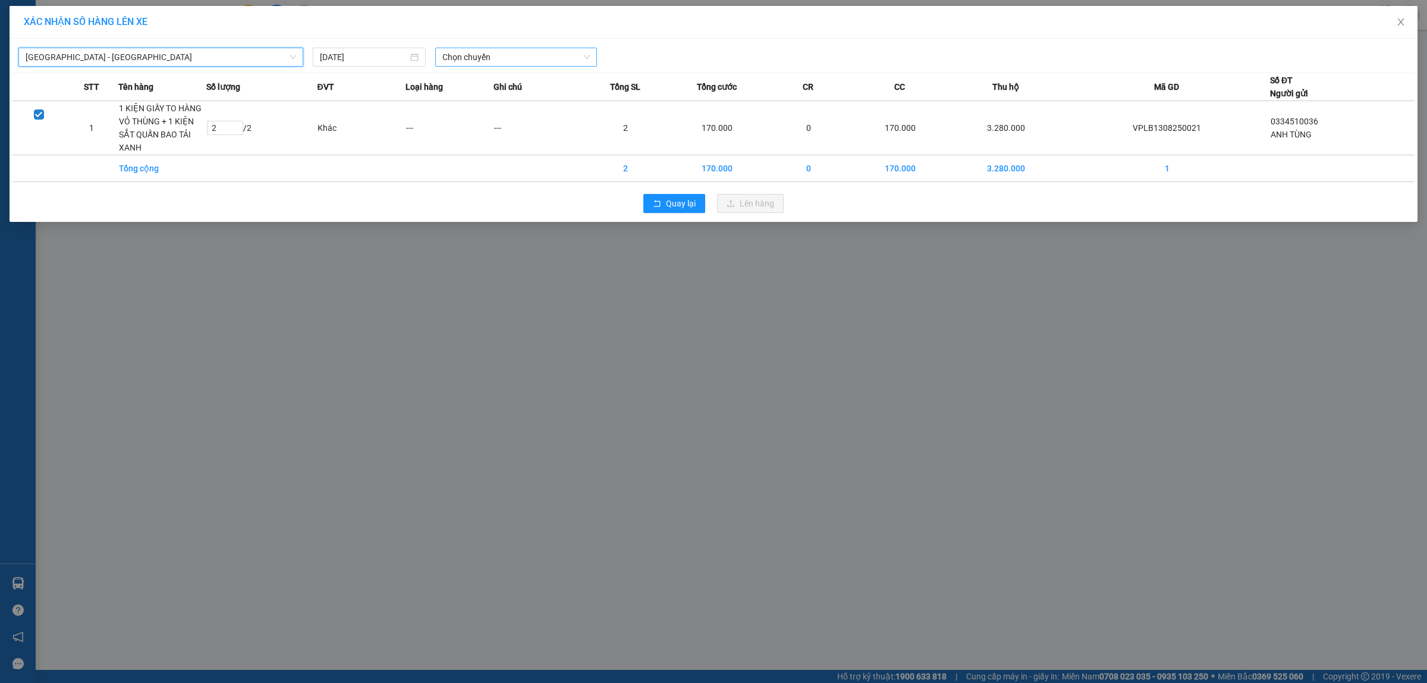
click at [453, 58] on span "Chọn chuyến" at bounding box center [516, 57] width 148 height 18
click at [508, 99] on div "20:00 (TC) - 29K-105.31" at bounding box center [488, 99] width 93 height 13
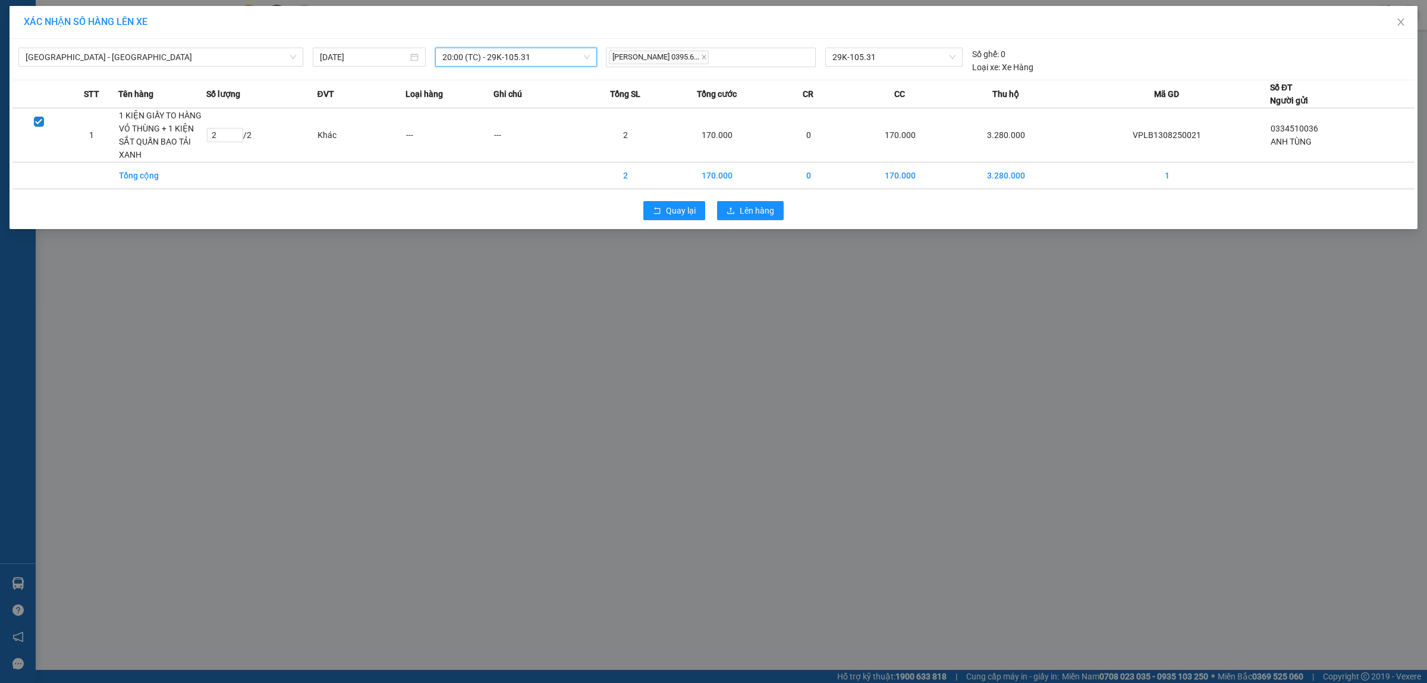
click at [564, 64] on span "20:00 (TC) - 29K-105.31" at bounding box center [516, 57] width 148 height 18
click at [572, 85] on th "Ghi chú" at bounding box center [538, 94] width 88 height 28
click at [753, 212] on span "Lên hàng" at bounding box center [757, 210] width 34 height 13
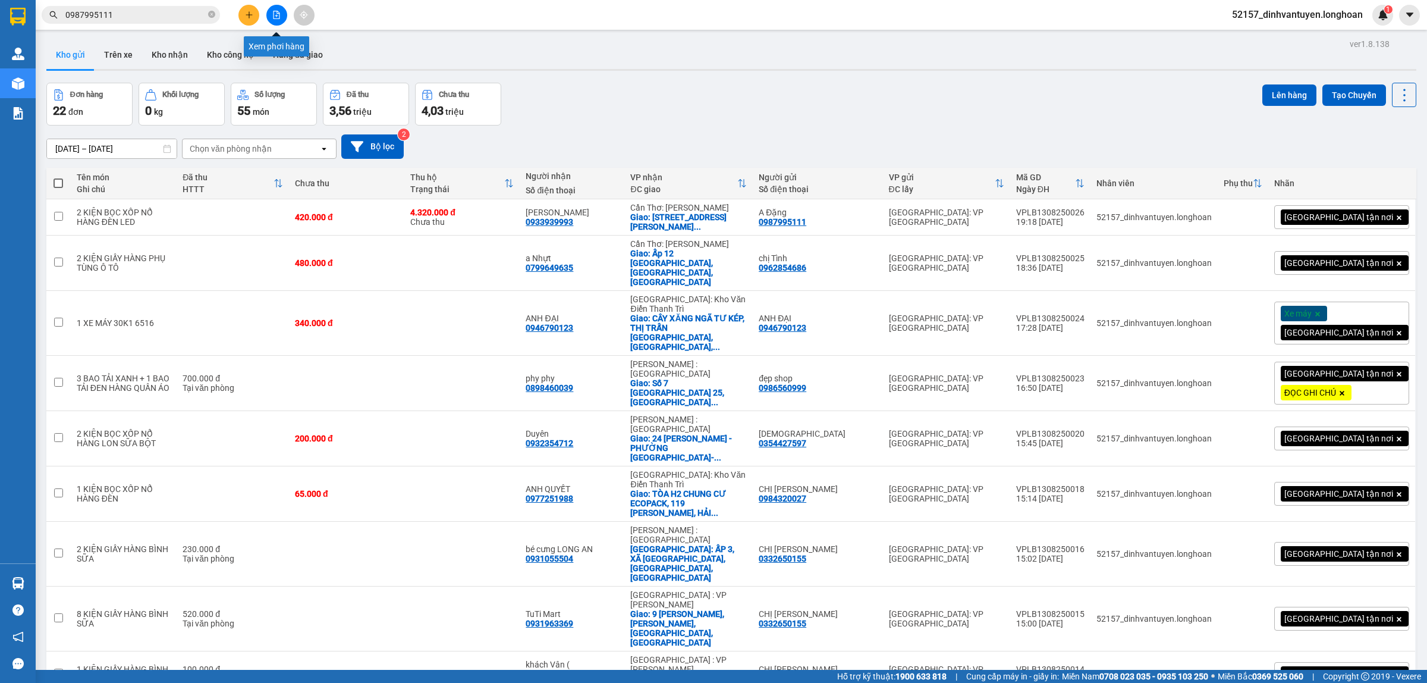
click at [275, 18] on icon "file-add" at bounding box center [277, 15] width 7 height 8
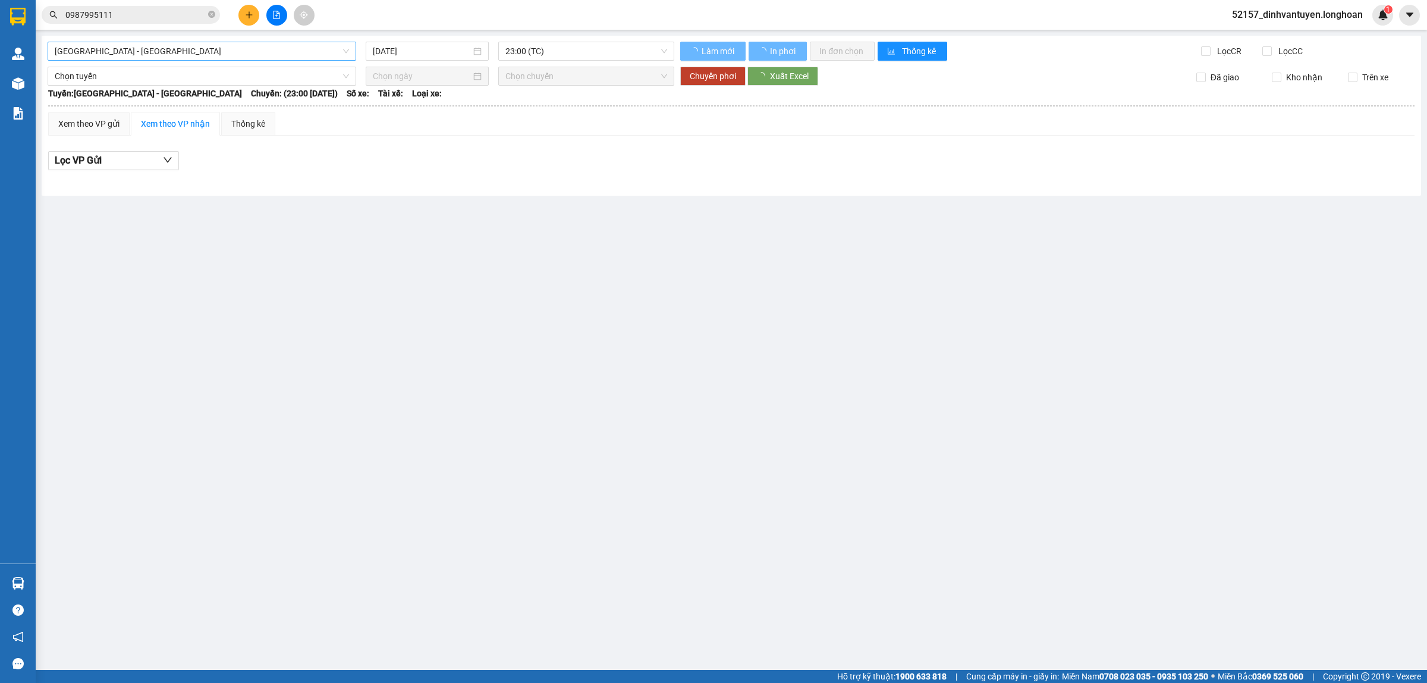
click at [167, 54] on span "[GEOGRAPHIC_DATA] - [GEOGRAPHIC_DATA]" at bounding box center [202, 51] width 294 height 18
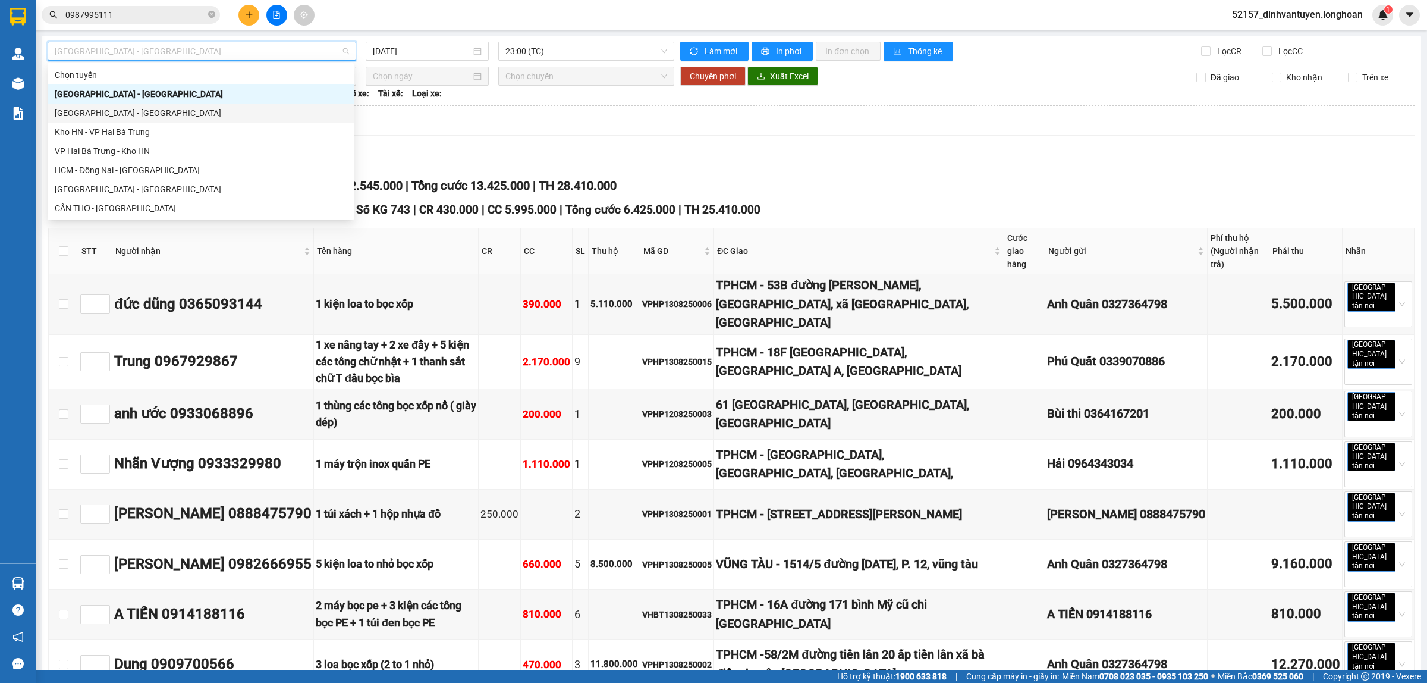
click at [124, 111] on div "[GEOGRAPHIC_DATA] - [GEOGRAPHIC_DATA]" at bounding box center [201, 112] width 292 height 13
type input "[DATE]"
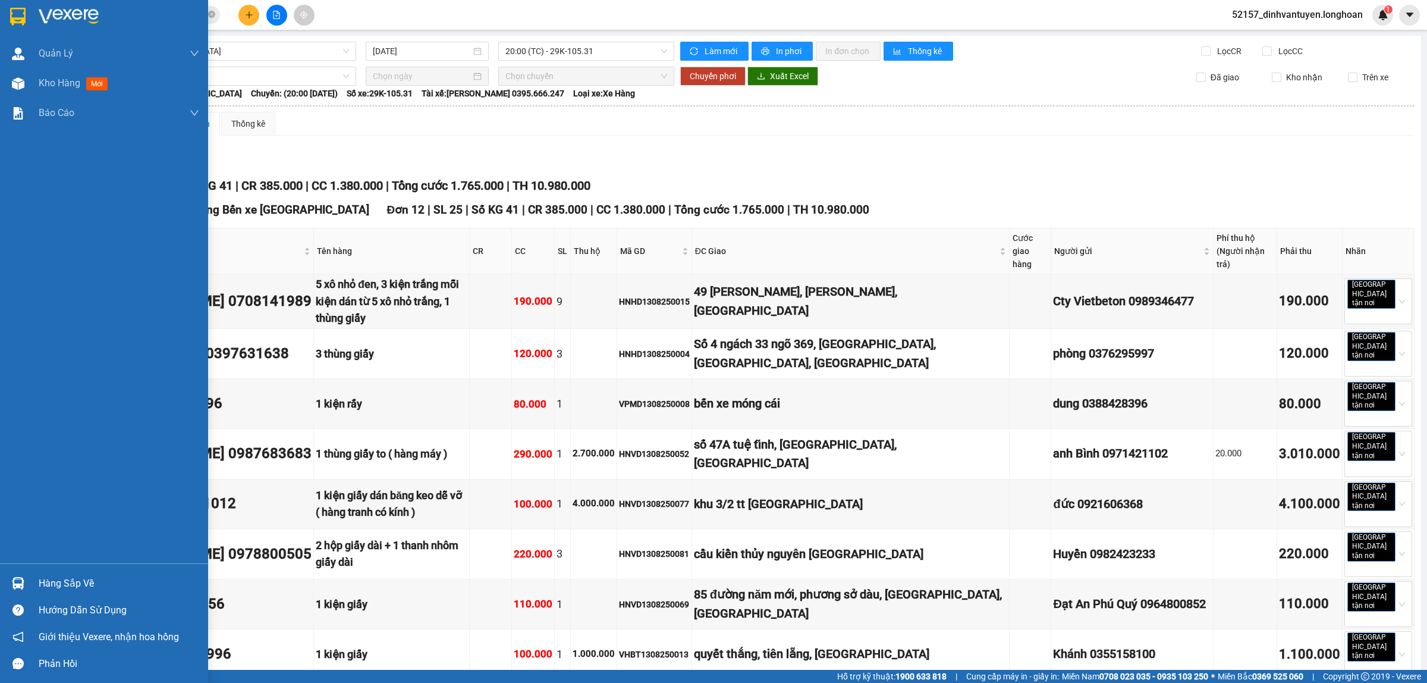
click at [12, 16] on img at bounding box center [17, 17] width 15 height 18
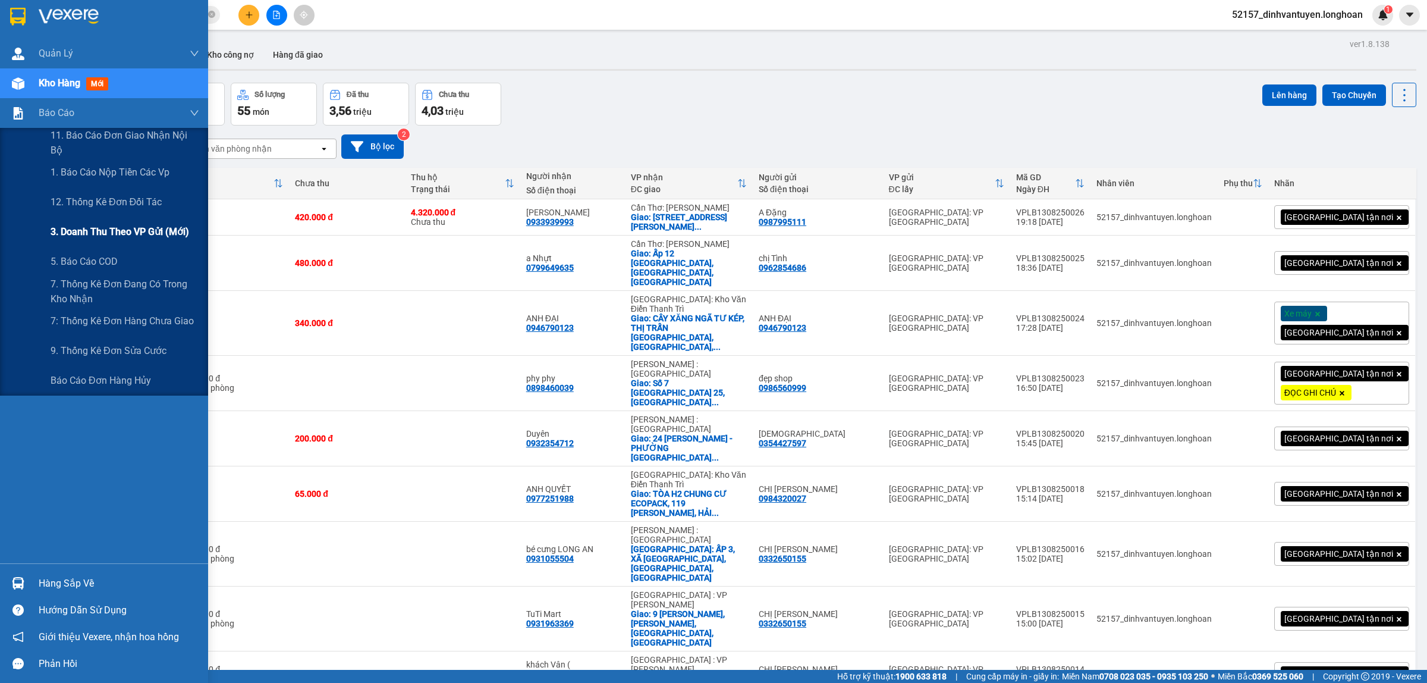
click at [139, 230] on span "3. Doanh Thu theo VP Gửi (mới)" at bounding box center [120, 231] width 139 height 15
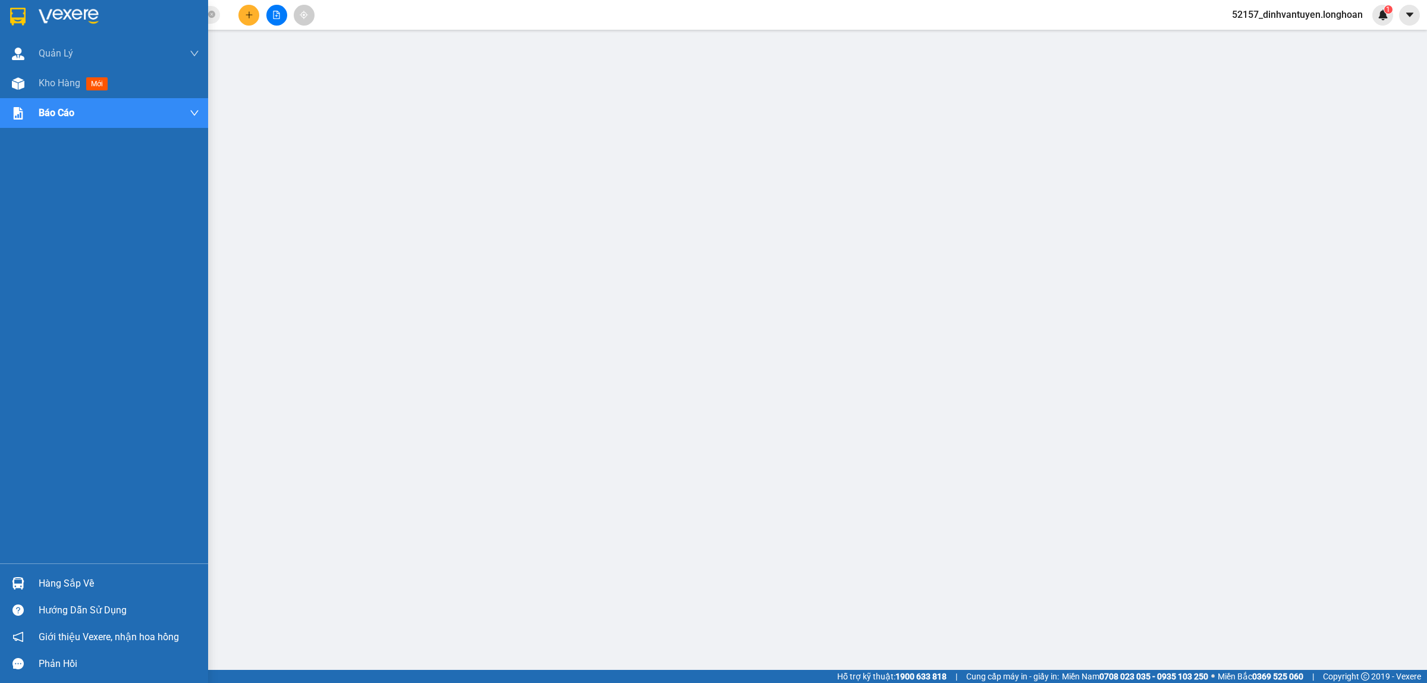
click at [13, 17] on img at bounding box center [17, 17] width 15 height 18
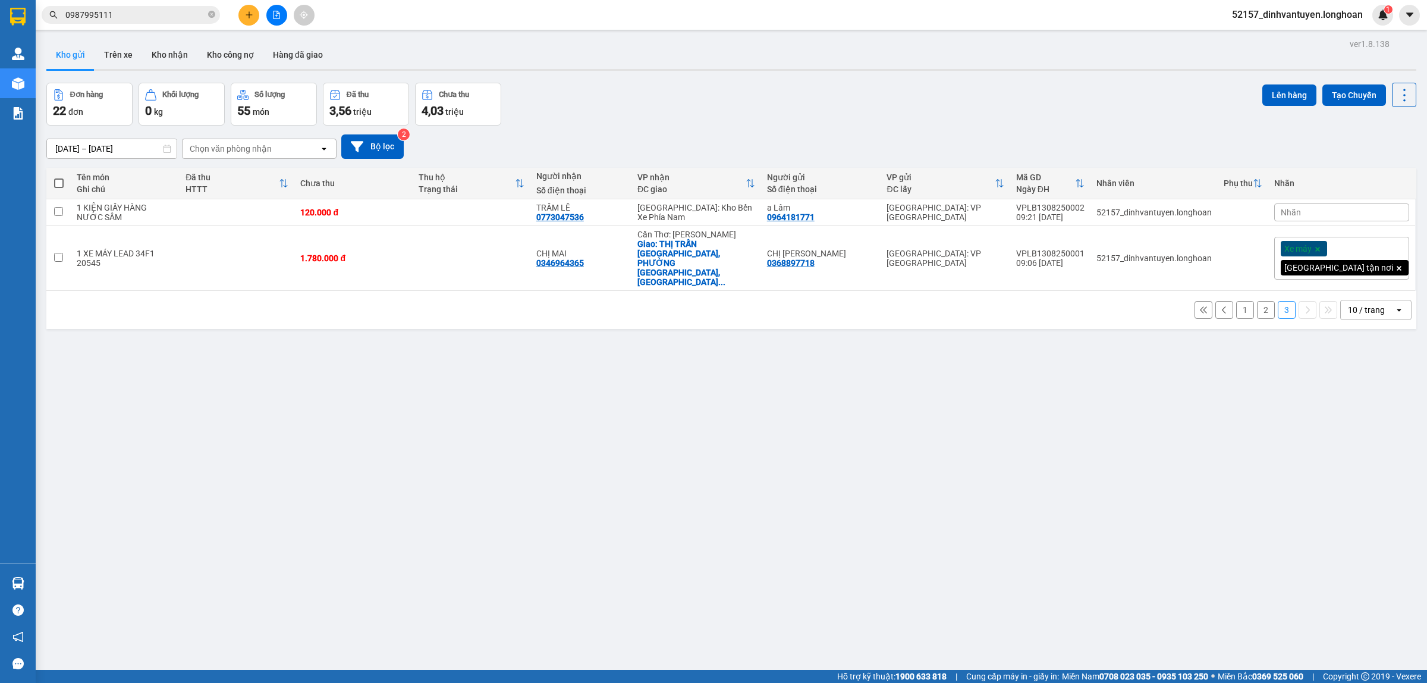
click at [1236, 301] on button "1" at bounding box center [1245, 310] width 18 height 18
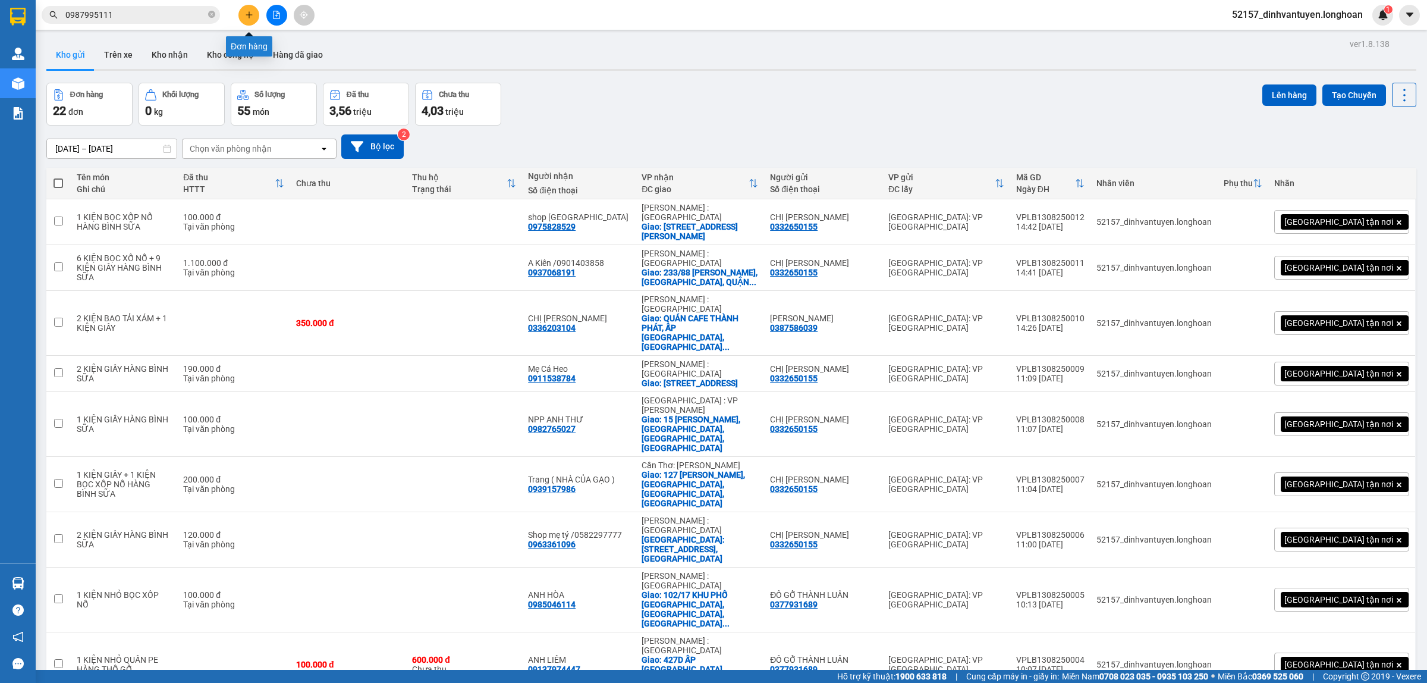
click at [253, 12] on icon "plus" at bounding box center [249, 15] width 8 height 8
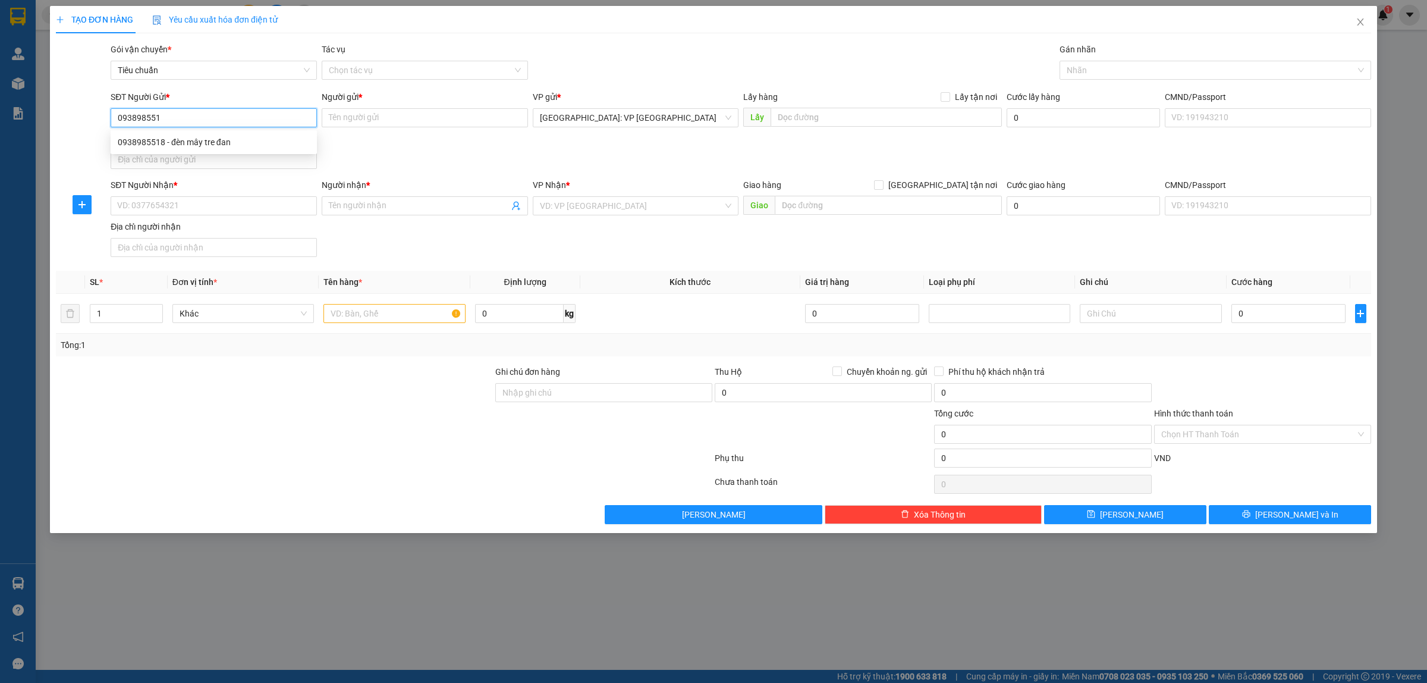
type input "0938985518"
click at [196, 139] on div "0938985518 - đèn mây tre đan" at bounding box center [214, 142] width 192 height 13
type input "đèn mây tre đan"
type input "0938985518"
click at [226, 212] on input "SĐT Người Nhận *" at bounding box center [214, 205] width 206 height 19
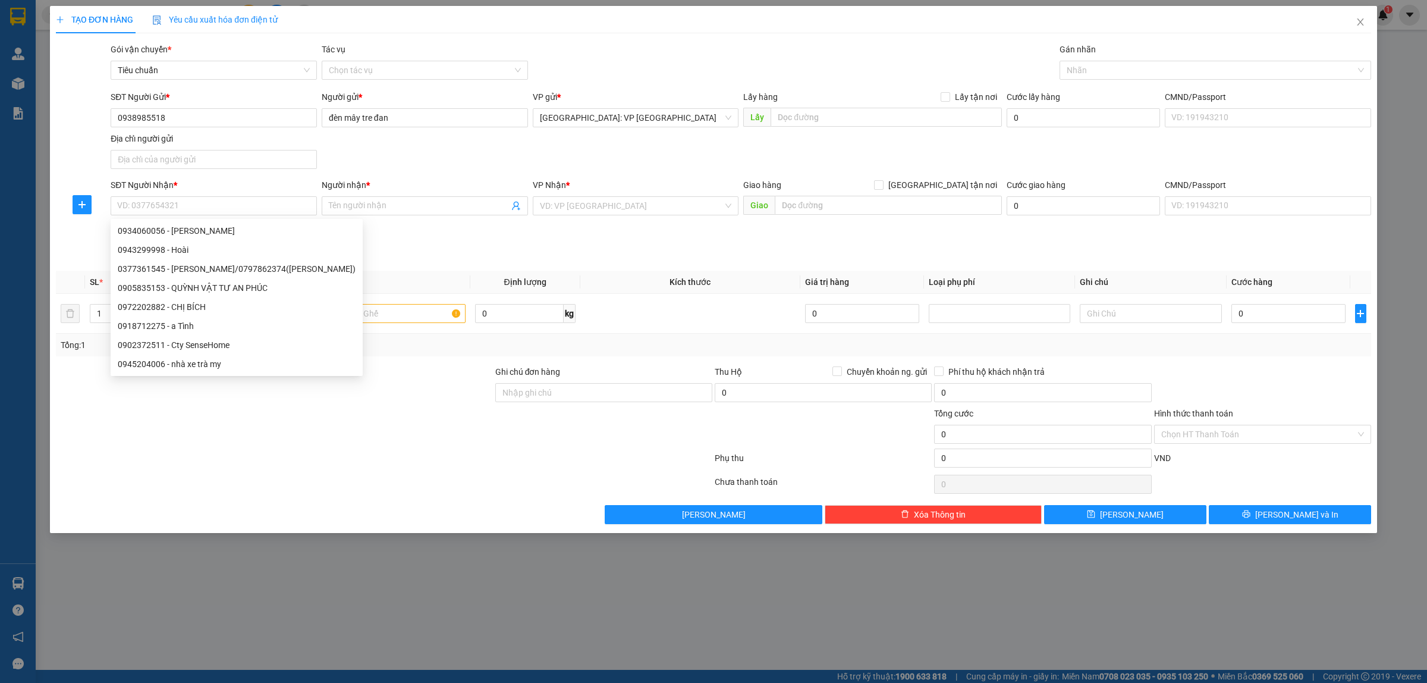
click at [390, 164] on div "SĐT Người Gửi * 0938985518 Người gửi * đèn mây tre đan VP gửi * [GEOGRAPHIC_DAT…" at bounding box center [740, 131] width 1265 height 83
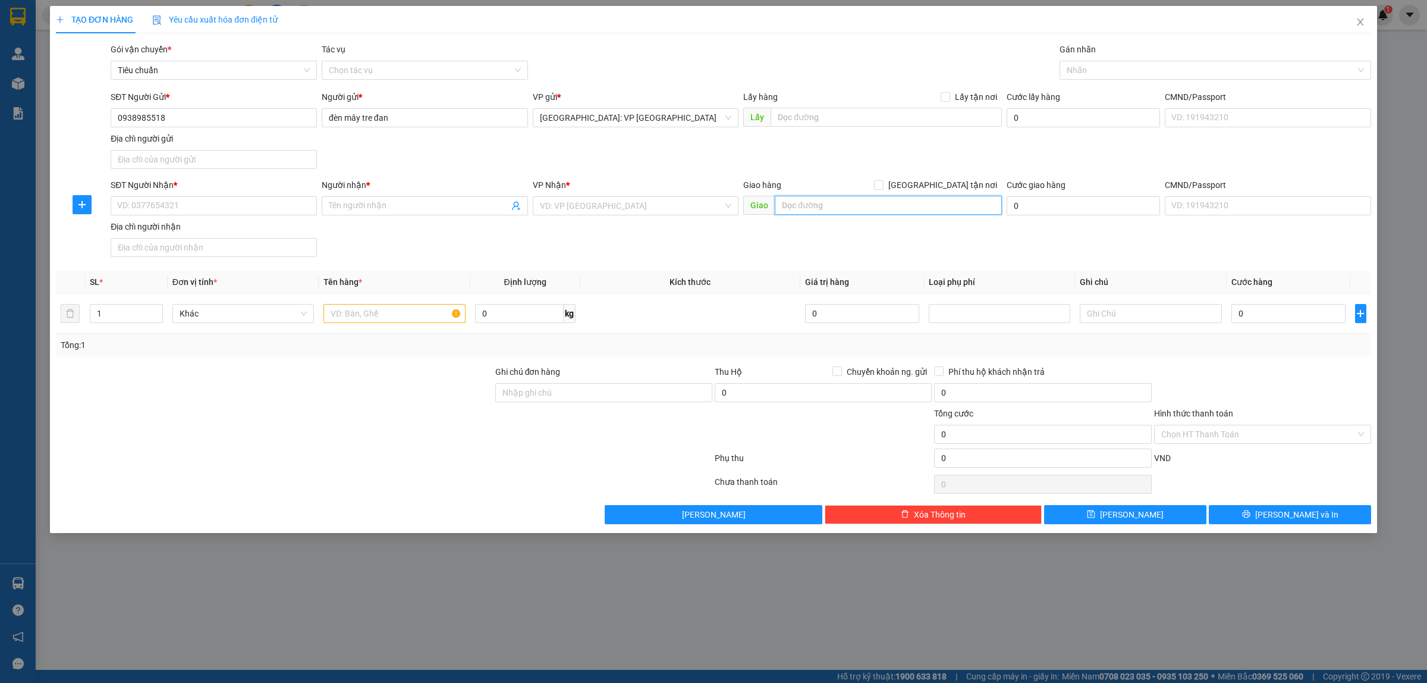
click at [837, 203] on input "text" at bounding box center [888, 205] width 227 height 19
type input "203 an duong vuong an lạc"
click at [446, 208] on input "Người nhận *" at bounding box center [419, 205] width 180 height 13
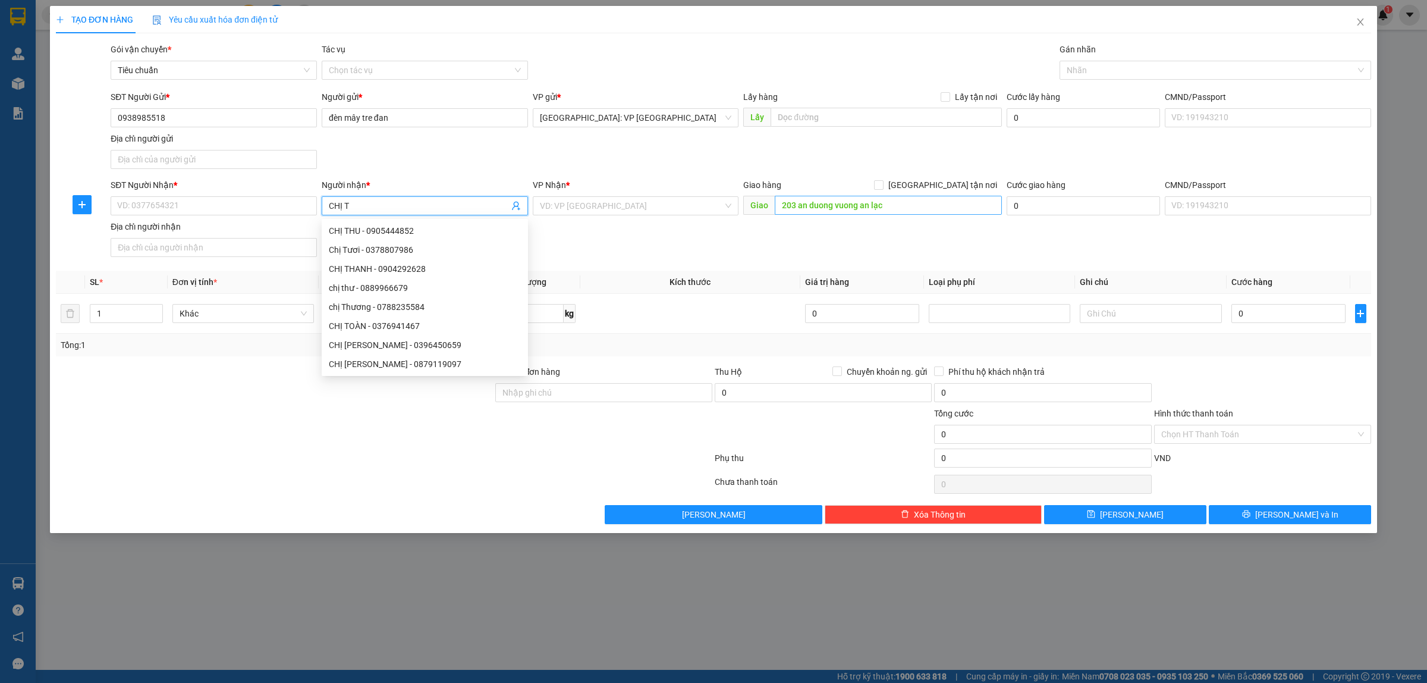
type input "CHỊ T"
click at [890, 202] on input "203 an duong vuong an lạc" at bounding box center [888, 205] width 227 height 19
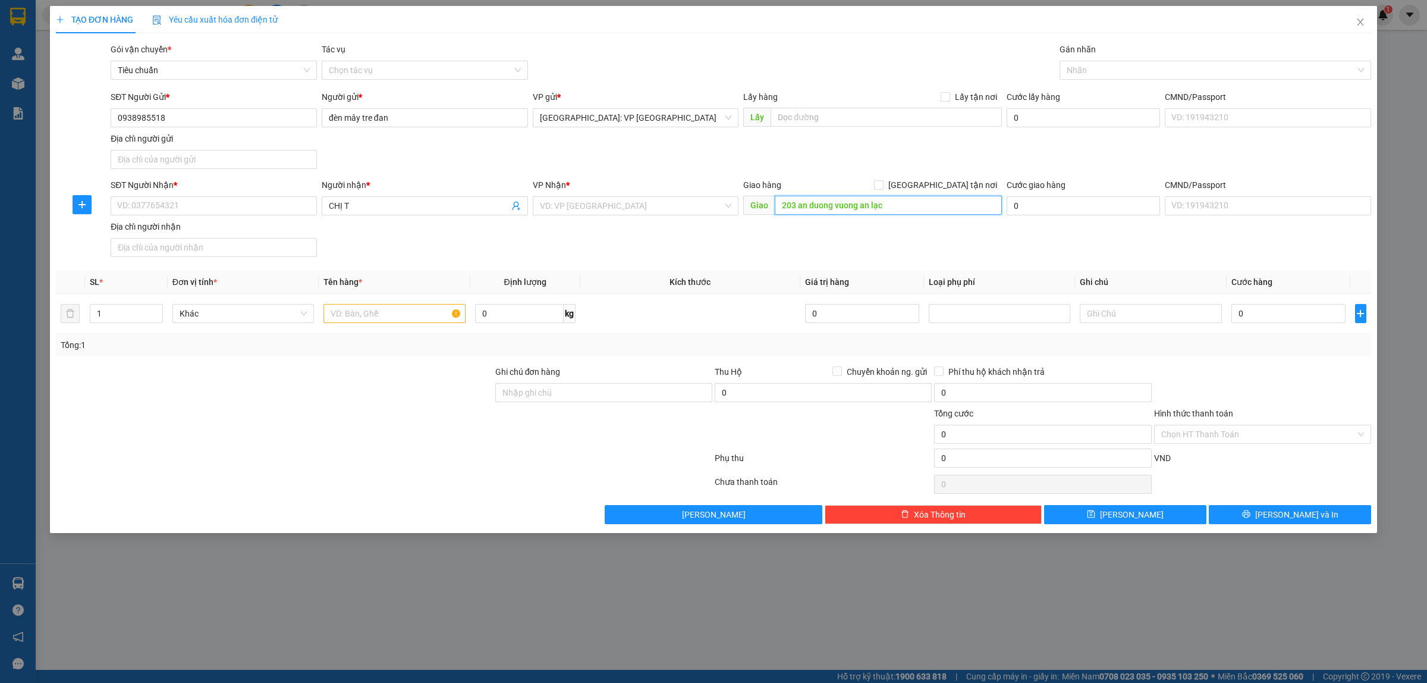
click at [890, 202] on input "203 an duong vuong an lạc" at bounding box center [888, 205] width 227 height 19
click at [884, 203] on input "203 an duong vuong an lạc BÌNH TÂN" at bounding box center [888, 205] width 227 height 19
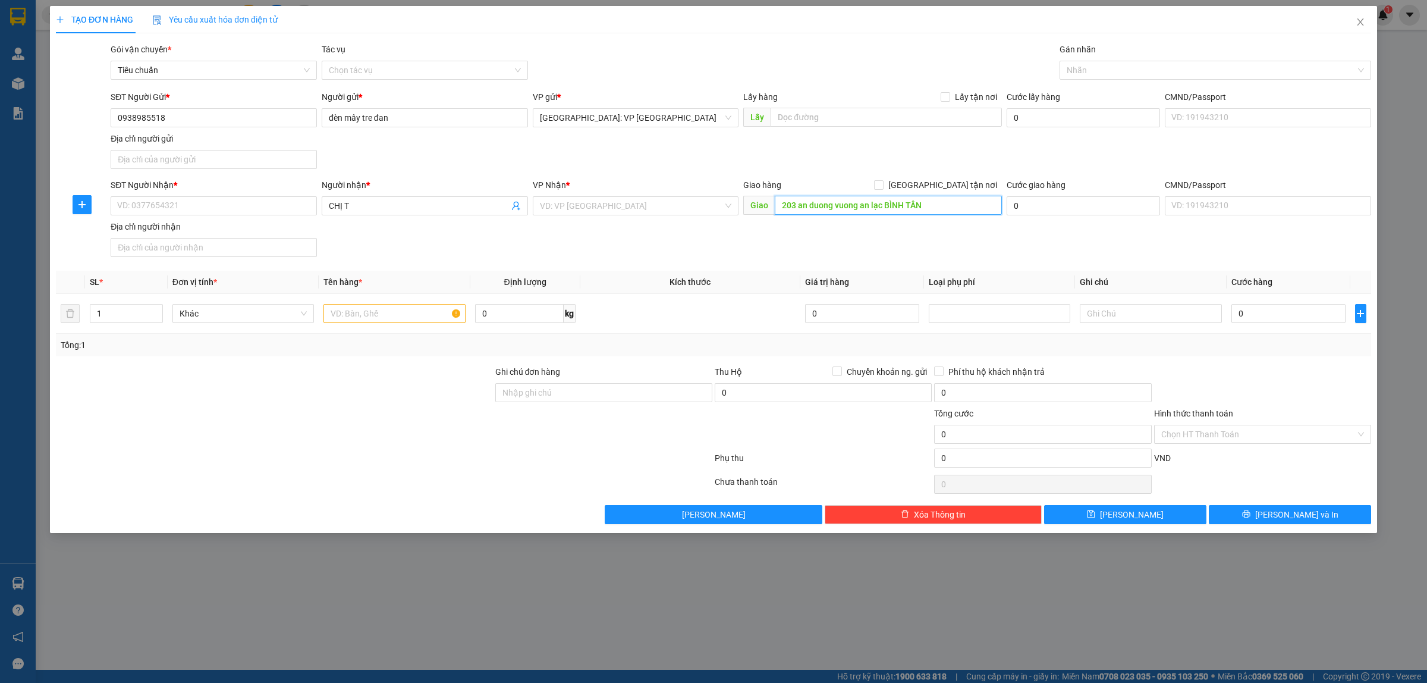
click at [884, 203] on input "203 an duong vuong an lạc BÌNH TÂN" at bounding box center [888, 205] width 227 height 19
click at [979, 213] on input "203 an duong vuong an lạc BÌNH TÂN" at bounding box center [888, 205] width 227 height 19
click at [975, 211] on input "203 an duong vuong an lạc BÌNH TÂN" at bounding box center [888, 205] width 227 height 19
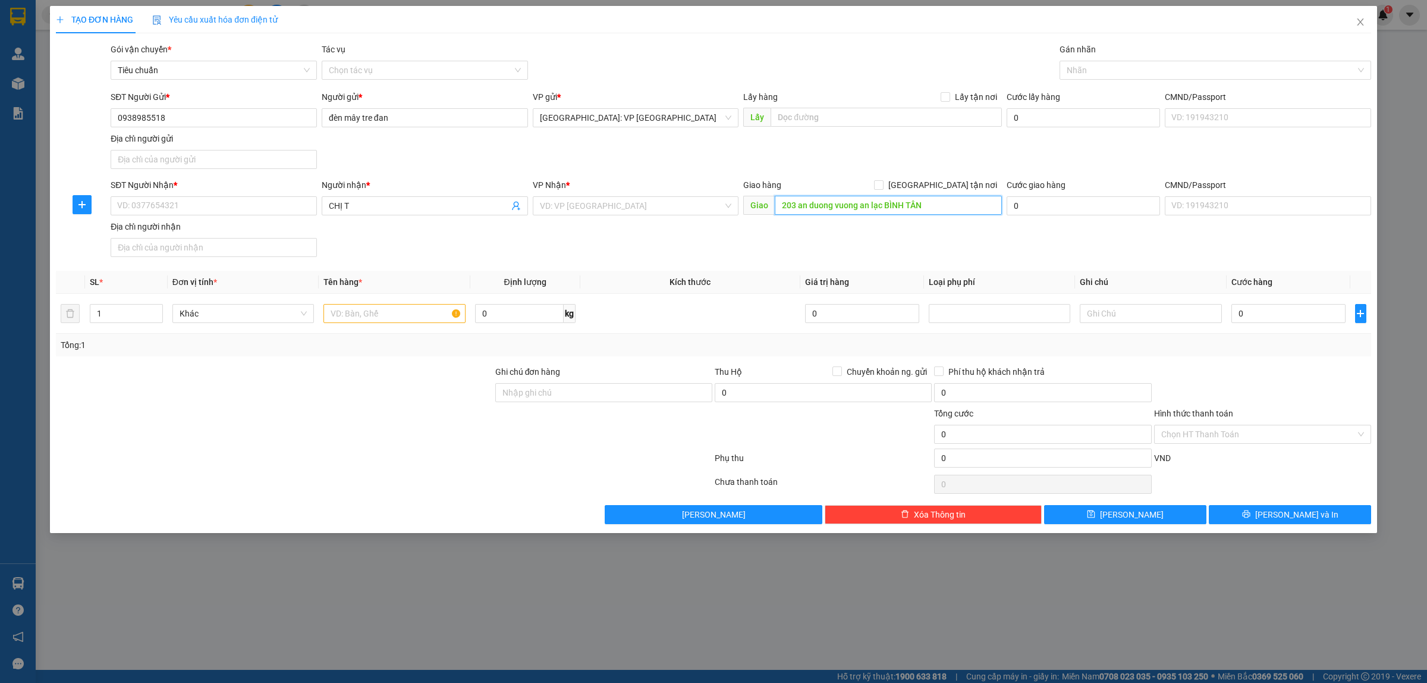
click at [975, 211] on input "203 an duong vuong an lạc BÌNH TÂN" at bounding box center [888, 205] width 227 height 19
type input "203 an duong vuong an lạc BÌNH TÂN"
click at [366, 207] on input "CHỊ T" at bounding box center [419, 205] width 180 height 13
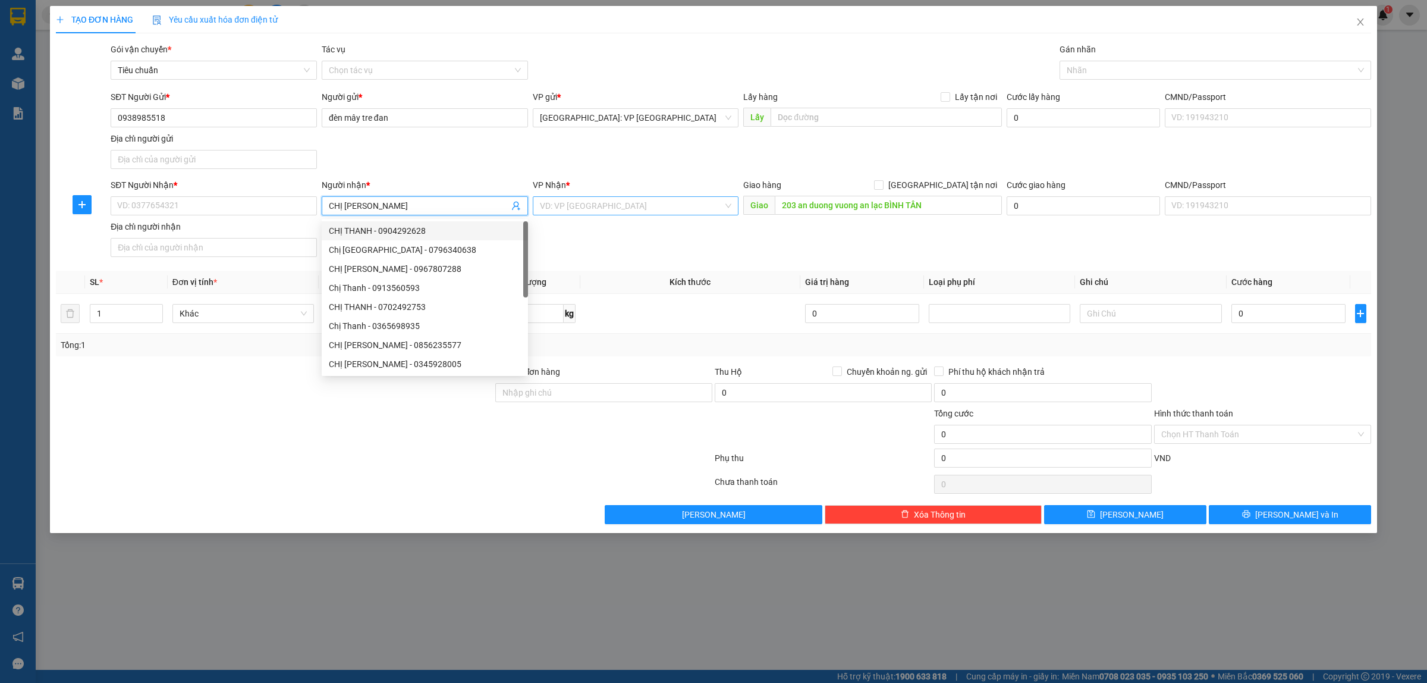
type input "CHỊ [PERSON_NAME]"
click at [607, 209] on input "search" at bounding box center [632, 206] width 184 height 18
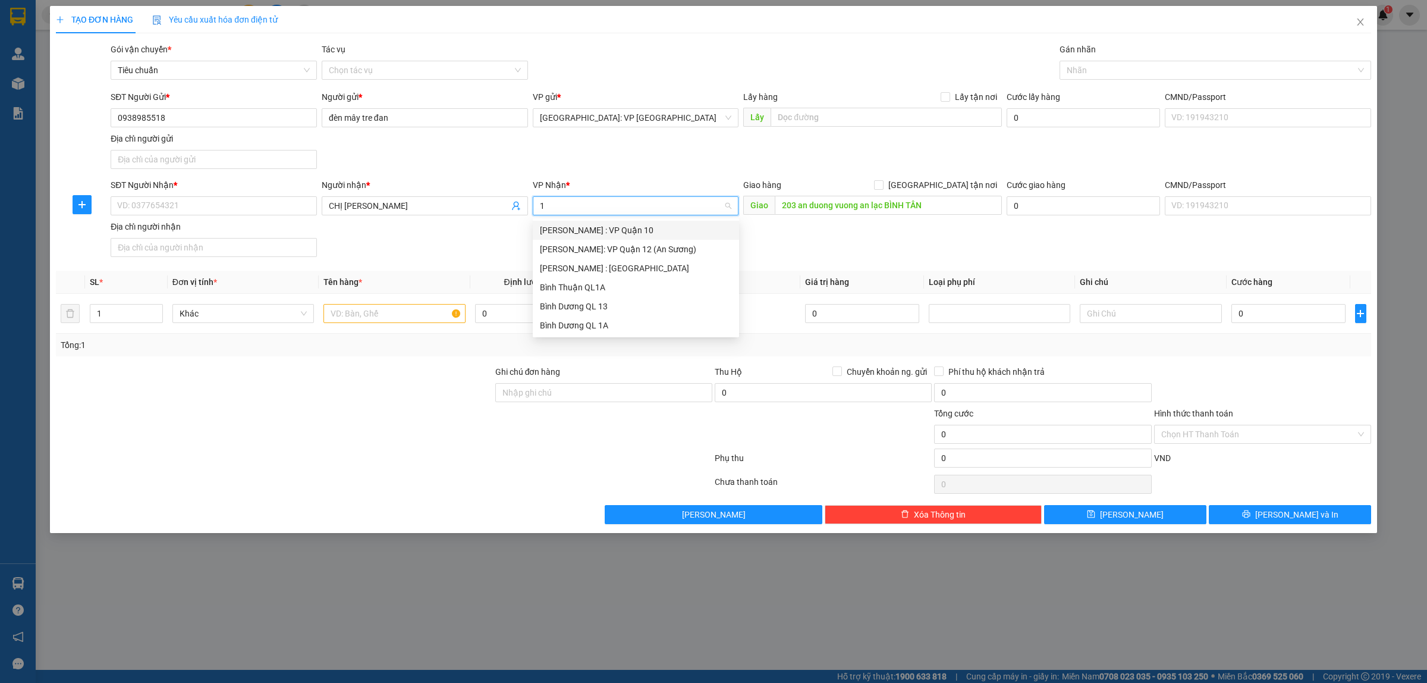
type input "12"
click at [637, 247] on div "[PERSON_NAME] : [GEOGRAPHIC_DATA]" at bounding box center [636, 249] width 192 height 13
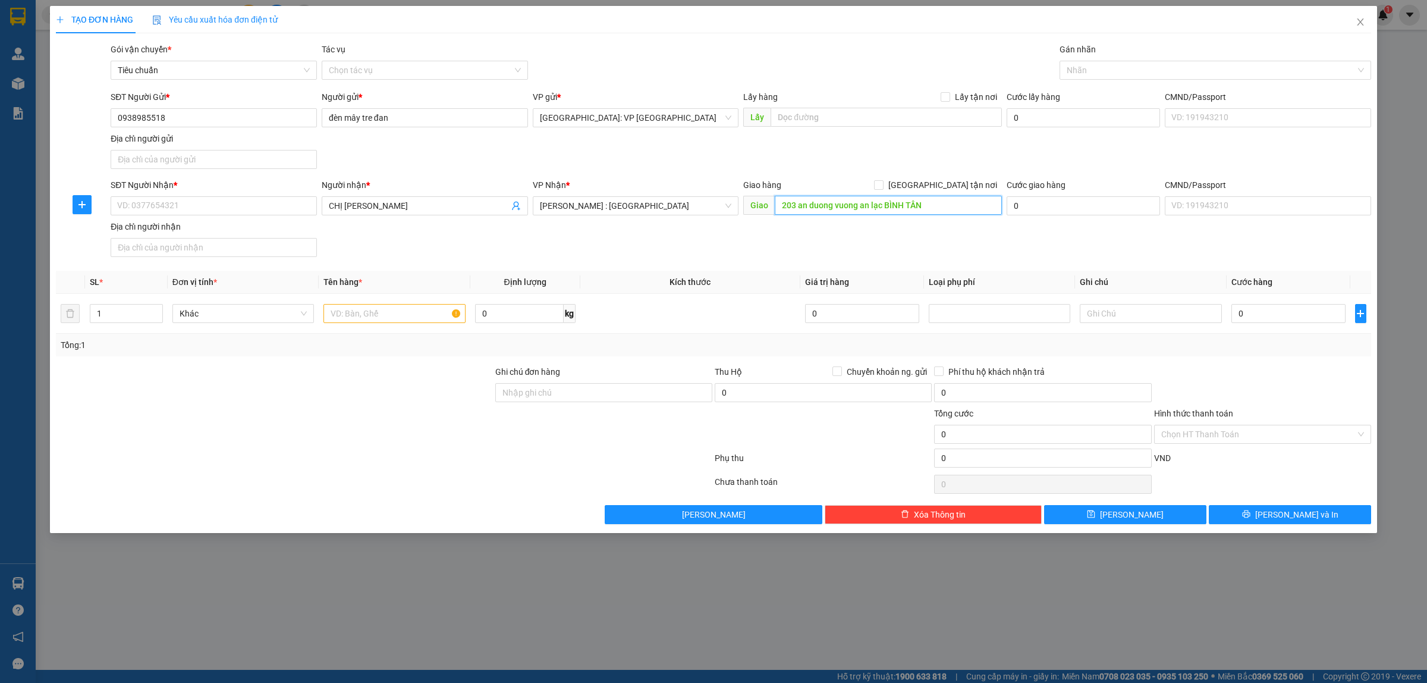
click at [901, 206] on input "203 an duong vuong an lạc BÌNH TÂN" at bounding box center [888, 205] width 227 height 19
paste input "Đ. An [PERSON_NAME], [GEOGRAPHIC_DATA], [GEOGRAPHIC_DATA]"
click at [806, 208] on input "203 Đ. An [PERSON_NAME], [GEOGRAPHIC_DATA], [GEOGRAPHIC_DATA]" at bounding box center [888, 205] width 227 height 19
click at [893, 203] on input "203 Đường [PERSON_NAME], [GEOGRAPHIC_DATA], [GEOGRAPHIC_DATA]" at bounding box center [888, 205] width 227 height 19
type input "203 [PERSON_NAME], [GEOGRAPHIC_DATA], [GEOGRAPHIC_DATA], [GEOGRAPHIC_DATA]"
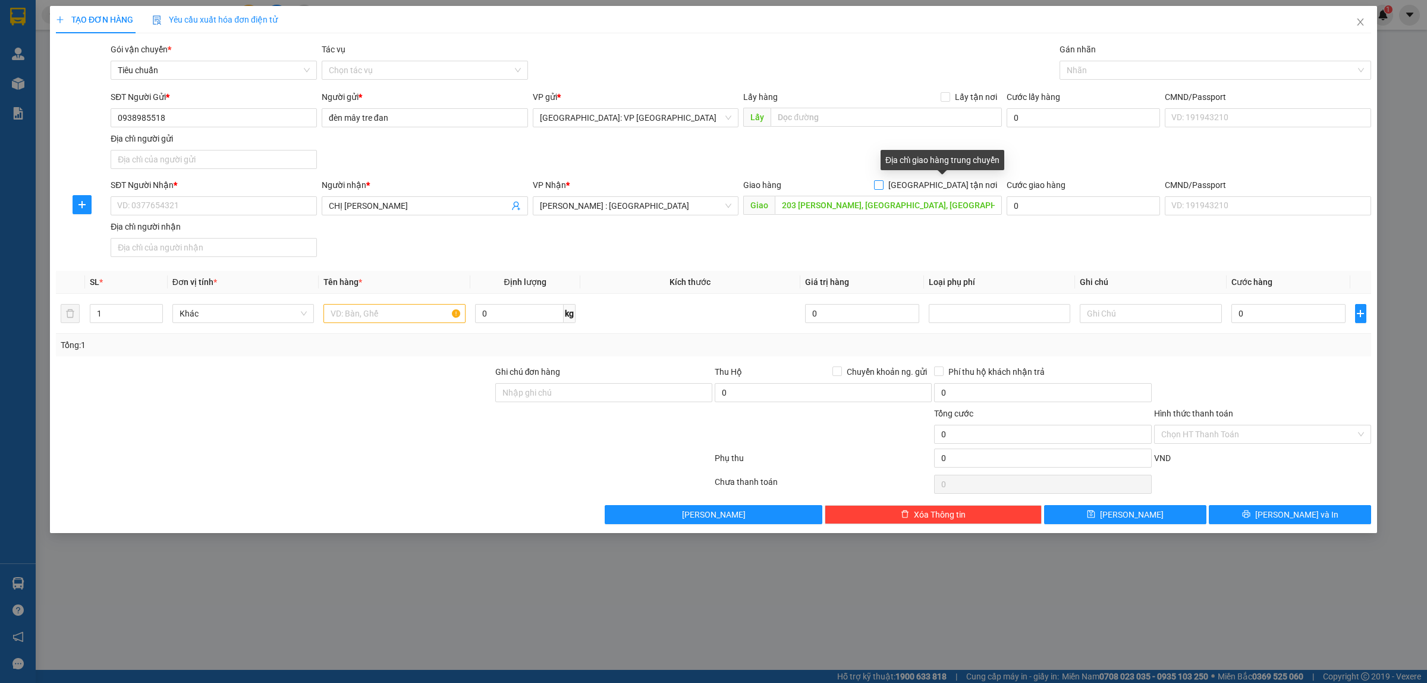
click at [883, 182] on input "[GEOGRAPHIC_DATA] tận nơi" at bounding box center [878, 184] width 8 height 8
checkbox input "true"
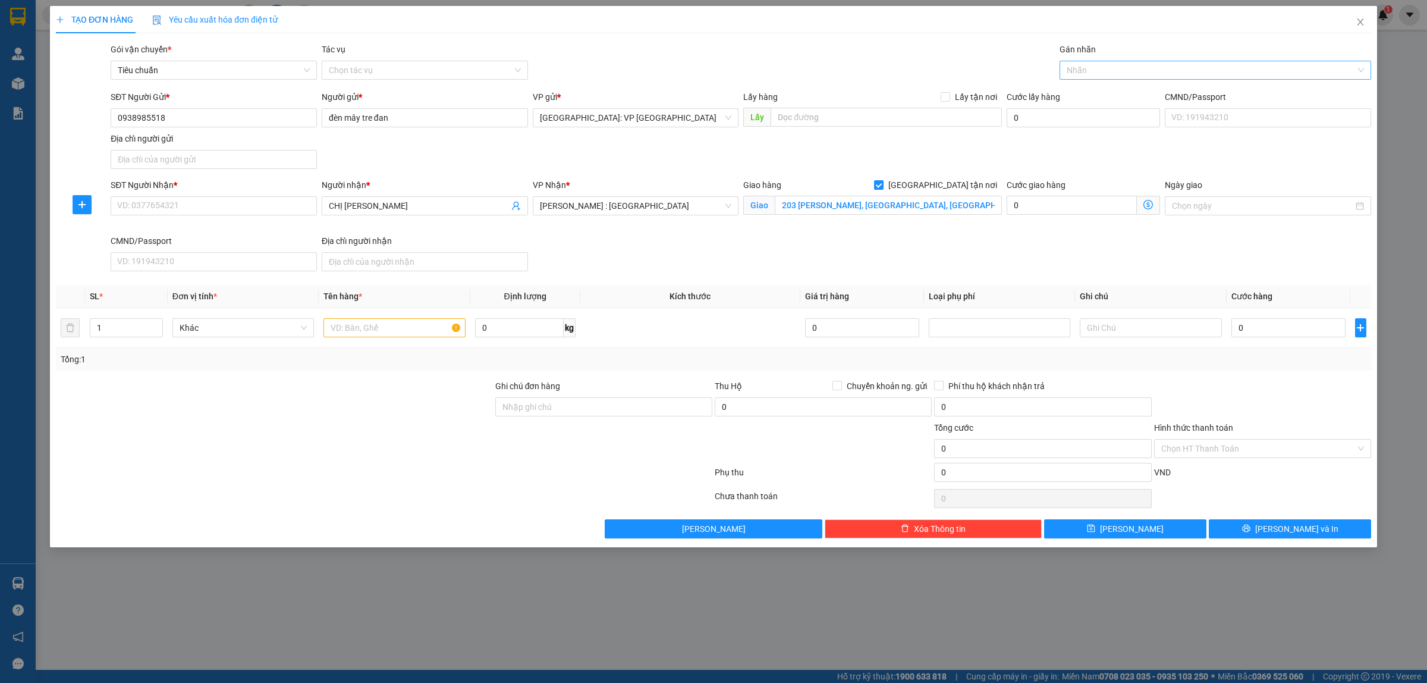
click at [1106, 75] on div at bounding box center [1210, 70] width 294 height 14
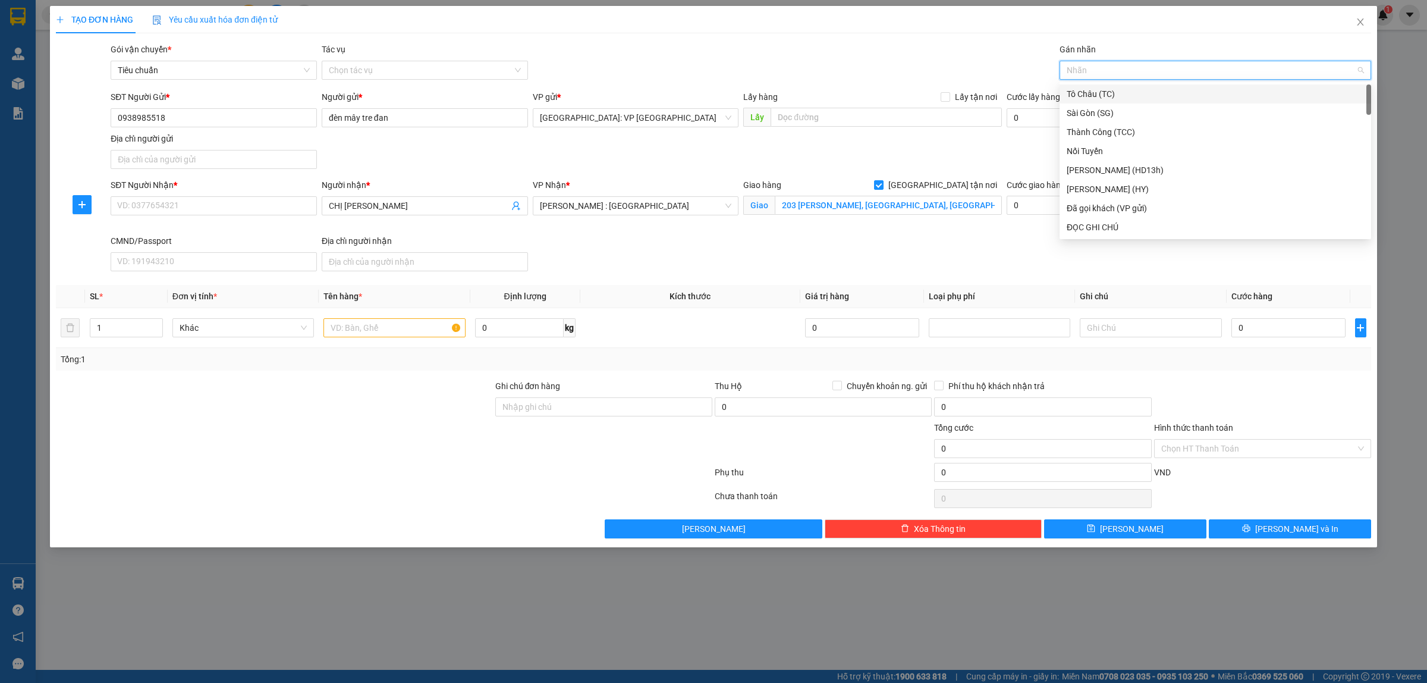
type input "g"
click at [1091, 224] on div "[GEOGRAPHIC_DATA] tận nơi" at bounding box center [1215, 227] width 297 height 13
type input "2"
drag, startPoint x: 153, startPoint y: 321, endPoint x: 174, endPoint y: 321, distance: 20.8
click at [153, 321] on span "Increase Value" at bounding box center [155, 323] width 13 height 9
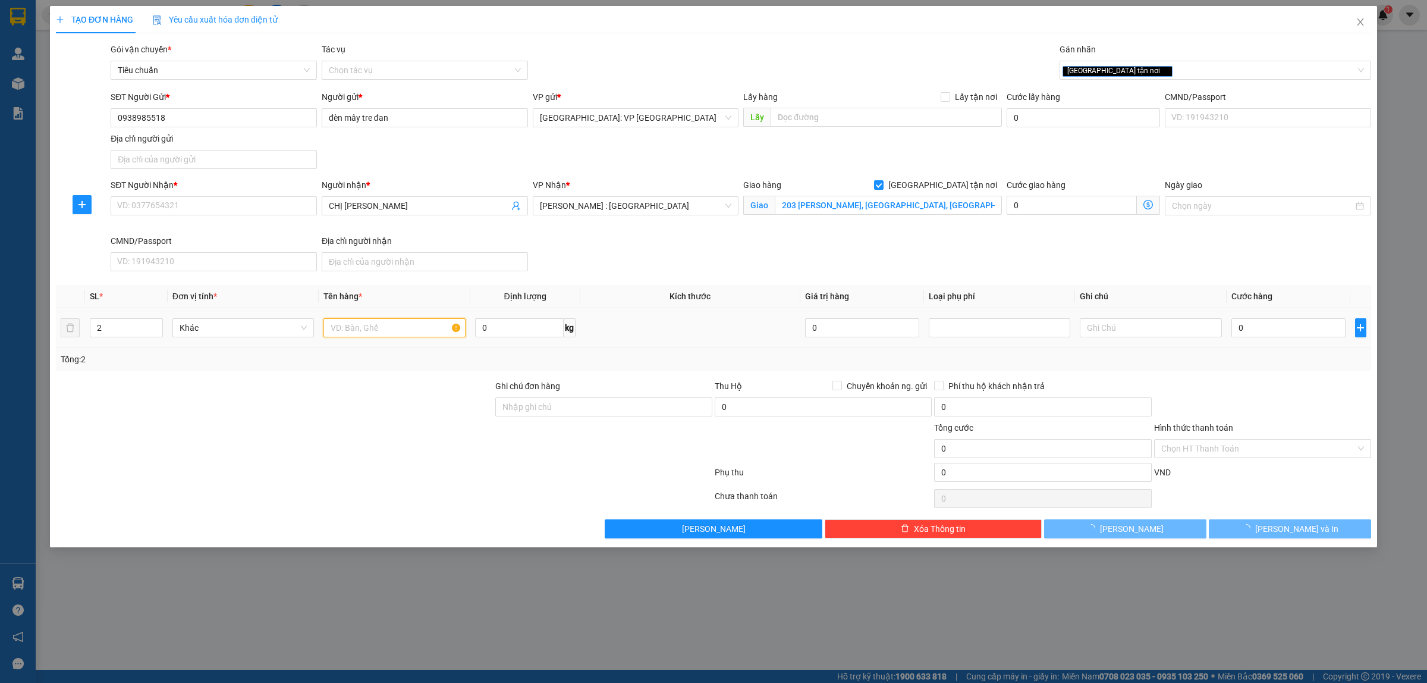
click at [372, 329] on input "text" at bounding box center [395, 327] width 142 height 19
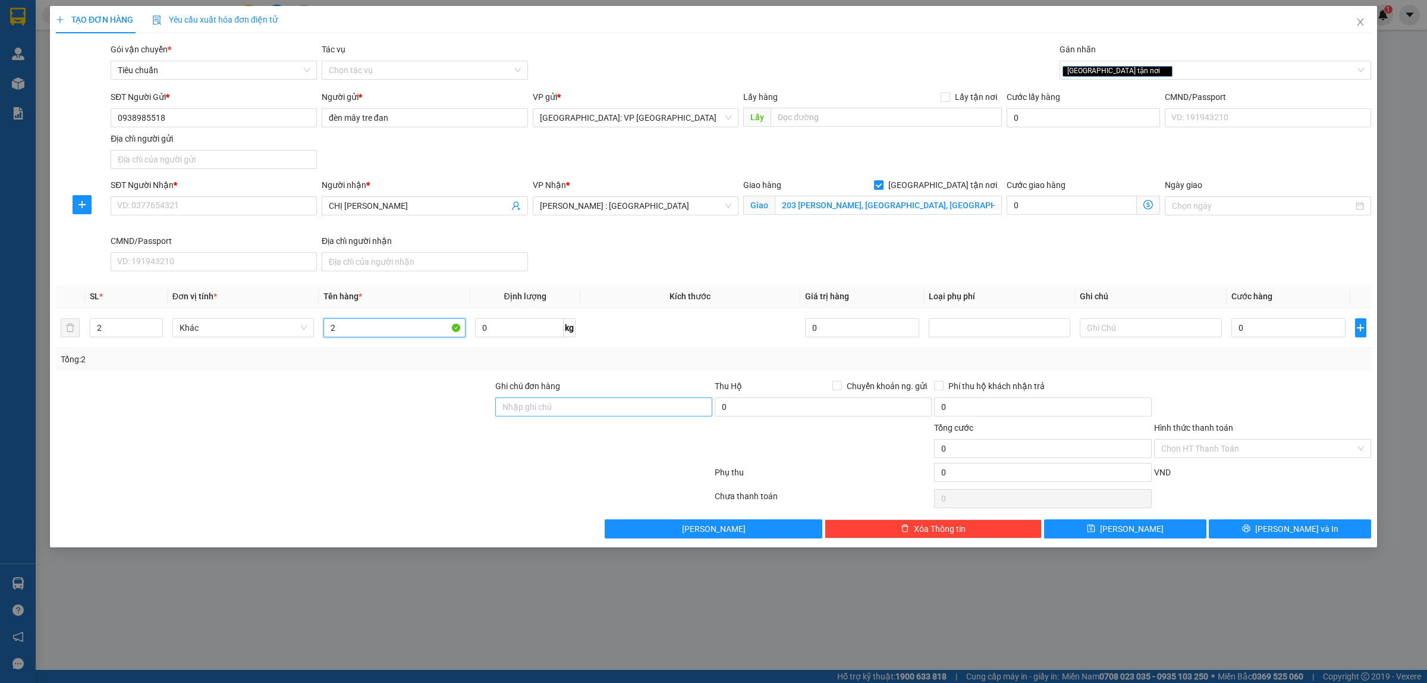
type input "2"
drag, startPoint x: 560, startPoint y: 403, endPoint x: 572, endPoint y: 408, distance: 13.6
click at [560, 403] on input "Ghi chú đơn hàng" at bounding box center [603, 406] width 217 height 19
type input "HÀNG DỄ VỠ, NHẸ TAY HƯ VỠ KHÔNG ĐỀN GIÁ TRỊ HÀNG"
click at [369, 328] on input "2" at bounding box center [395, 327] width 142 height 19
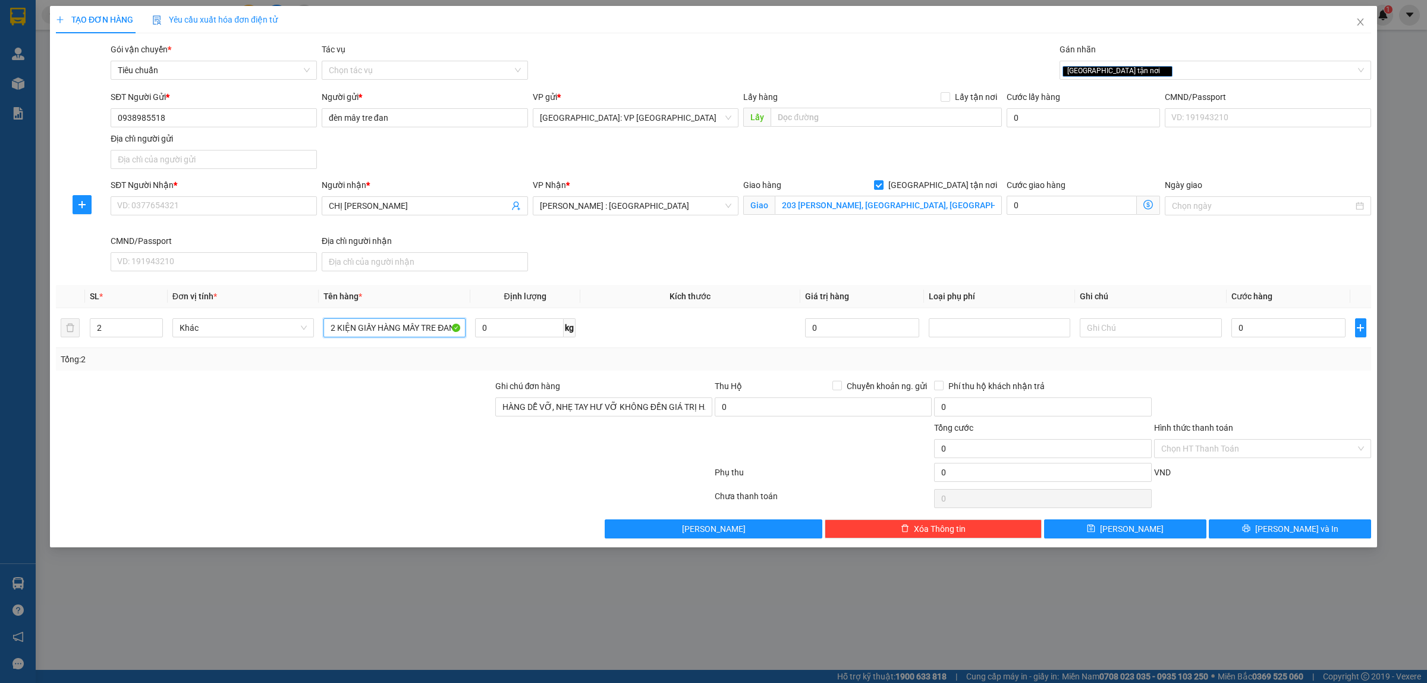
type input "2 KIỆN GIẤY HÀNG MÂY TRE ĐAN"
click at [1286, 317] on div "0" at bounding box center [1289, 328] width 114 height 24
click at [1288, 329] on input "0" at bounding box center [1289, 327] width 114 height 19
type input "5"
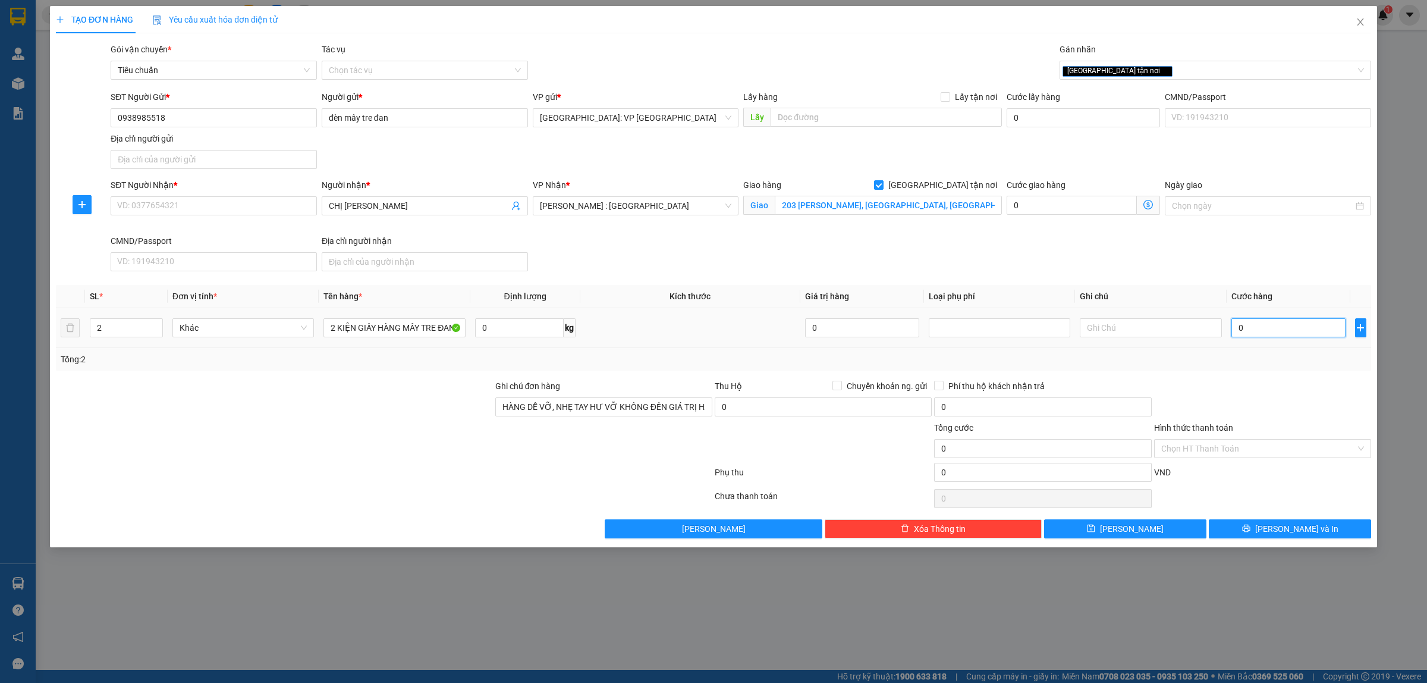
type input "5"
type input "55"
type input "550"
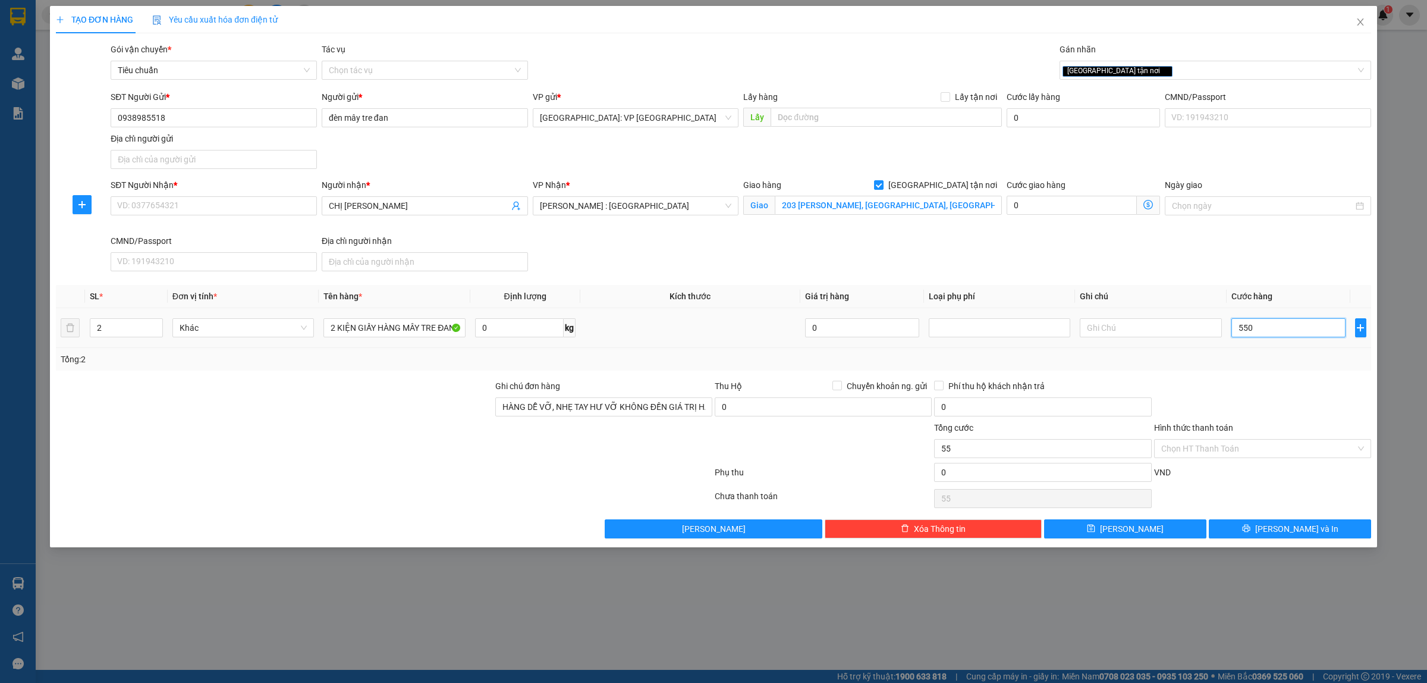
type input "550"
type input "5.500"
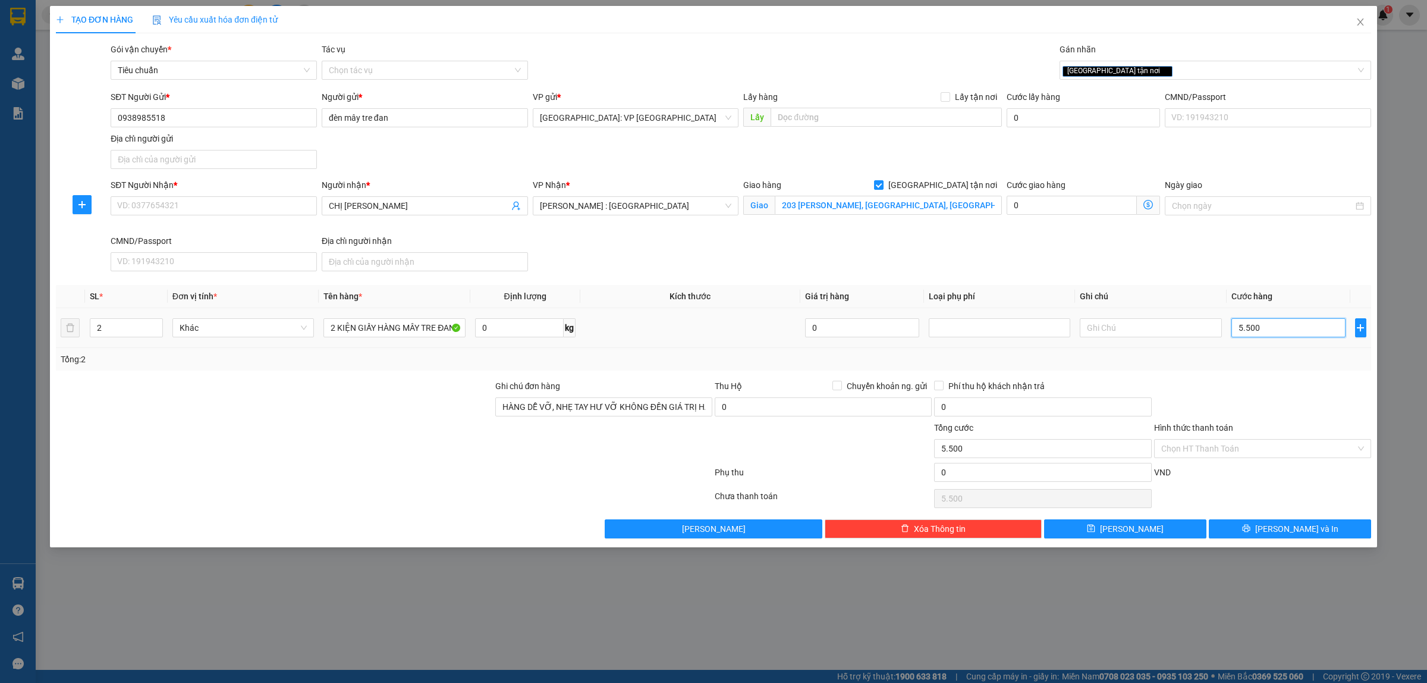
type input "55.000"
type input "550.000"
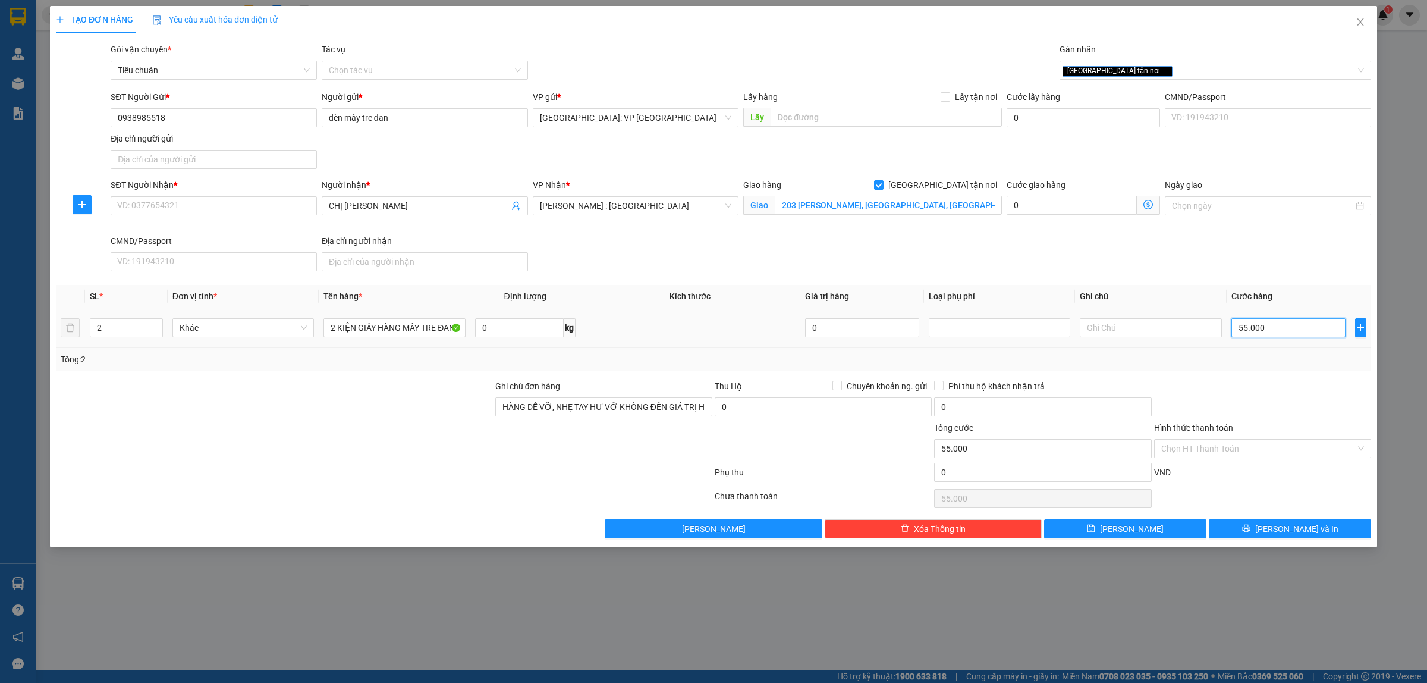
type input "550.000"
click at [277, 205] on input "SĐT Người Nhận *" at bounding box center [214, 205] width 206 height 19
type input "0934112309"
click at [1298, 533] on span "[PERSON_NAME] và In" at bounding box center [1296, 528] width 83 height 13
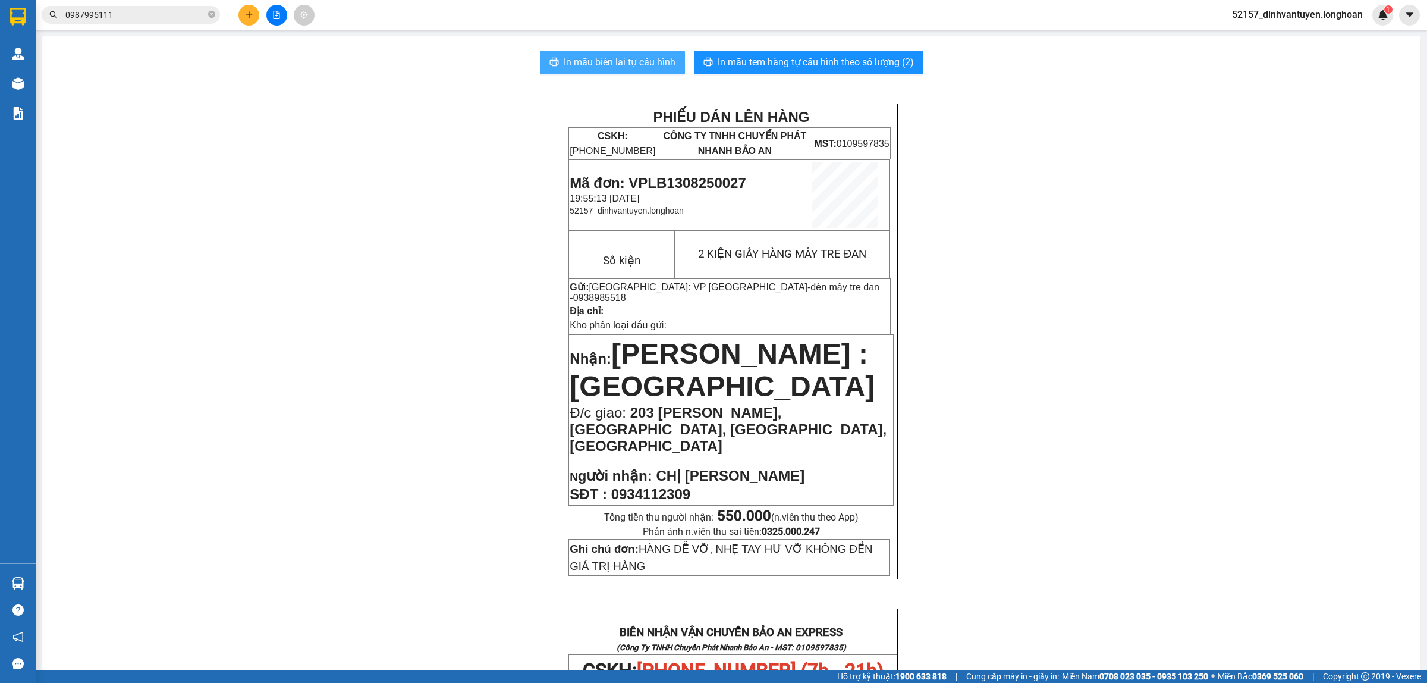
click at [665, 63] on span "In mẫu biên lai tự cấu hình" at bounding box center [620, 62] width 112 height 15
click at [825, 70] on span "In mẫu tem hàng tự cấu hình theo số lượng (2)" at bounding box center [816, 62] width 196 height 15
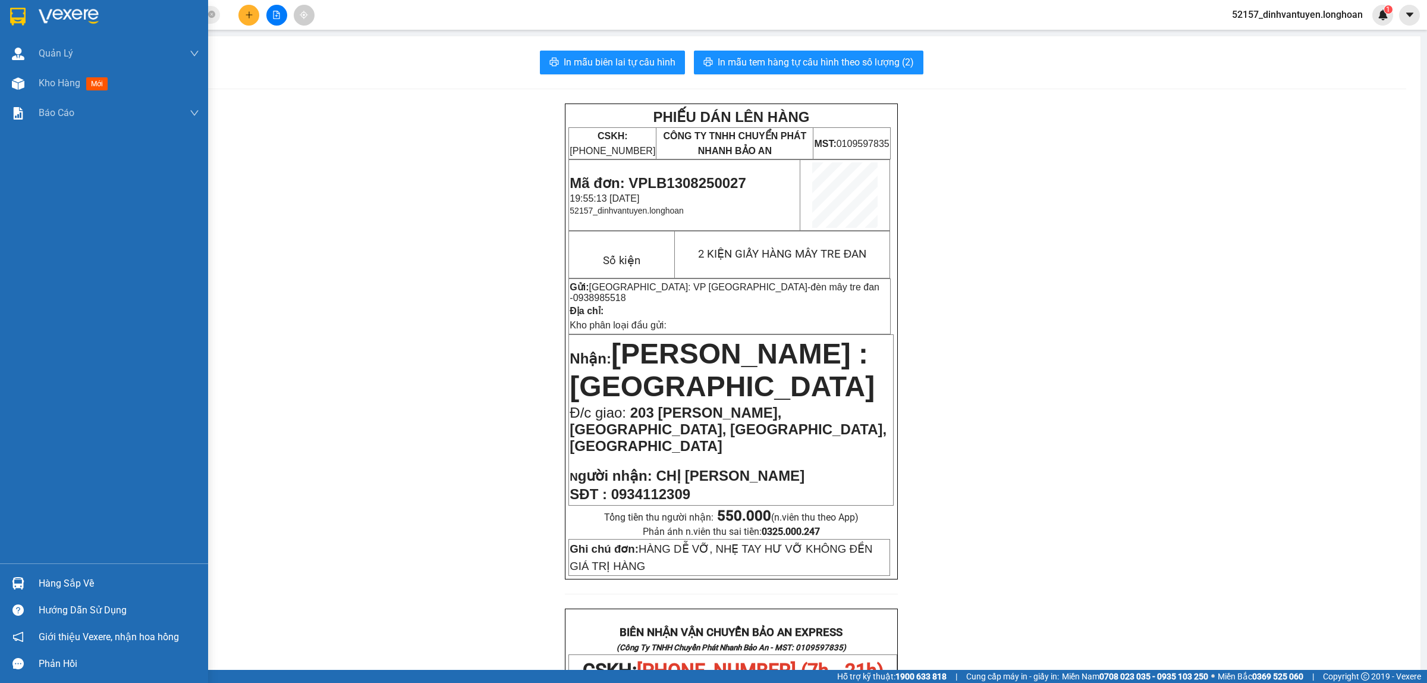
click at [15, 13] on img at bounding box center [17, 17] width 15 height 18
